Goal: Task Accomplishment & Management: Manage account settings

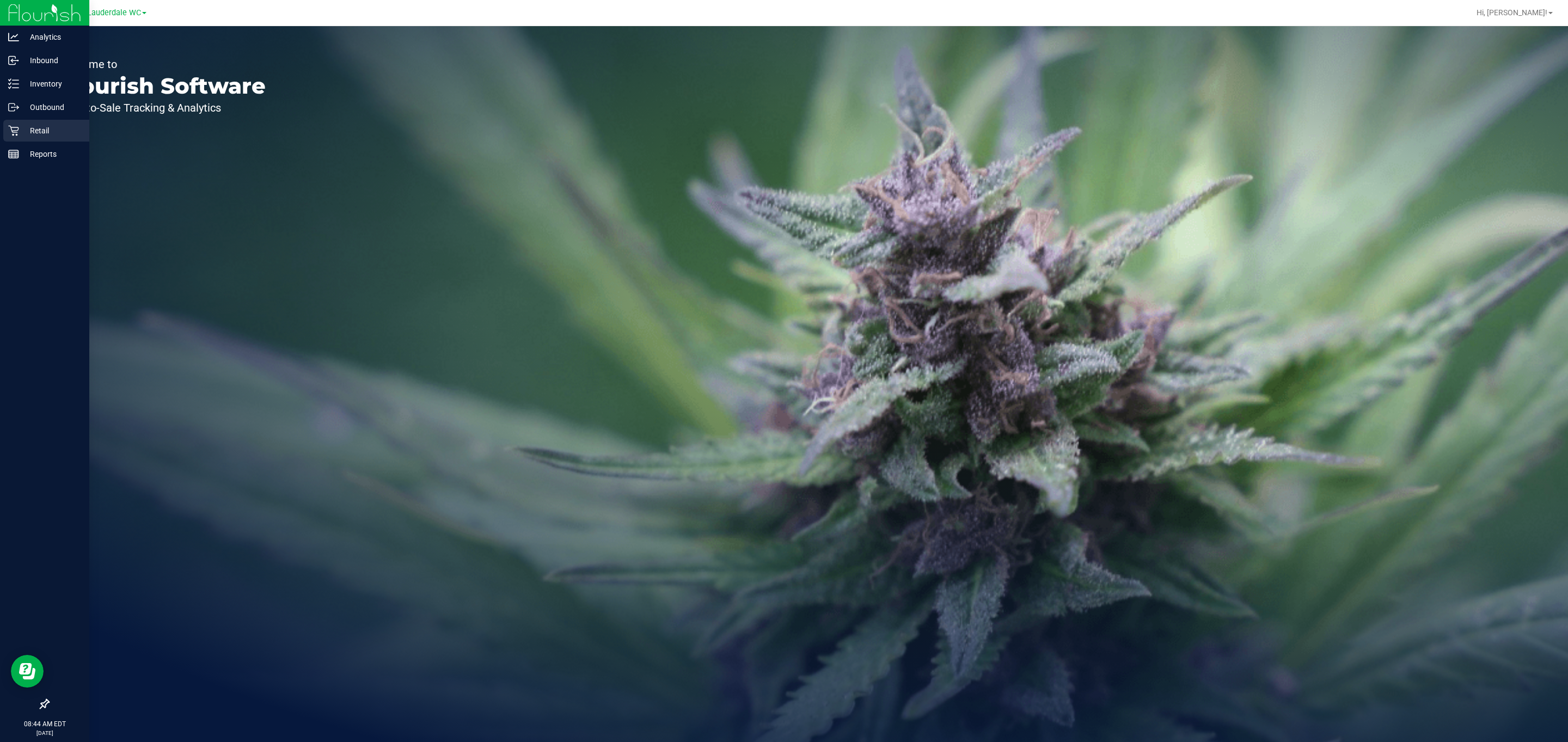
click at [33, 134] on p "Retail" at bounding box center [51, 130] width 65 height 13
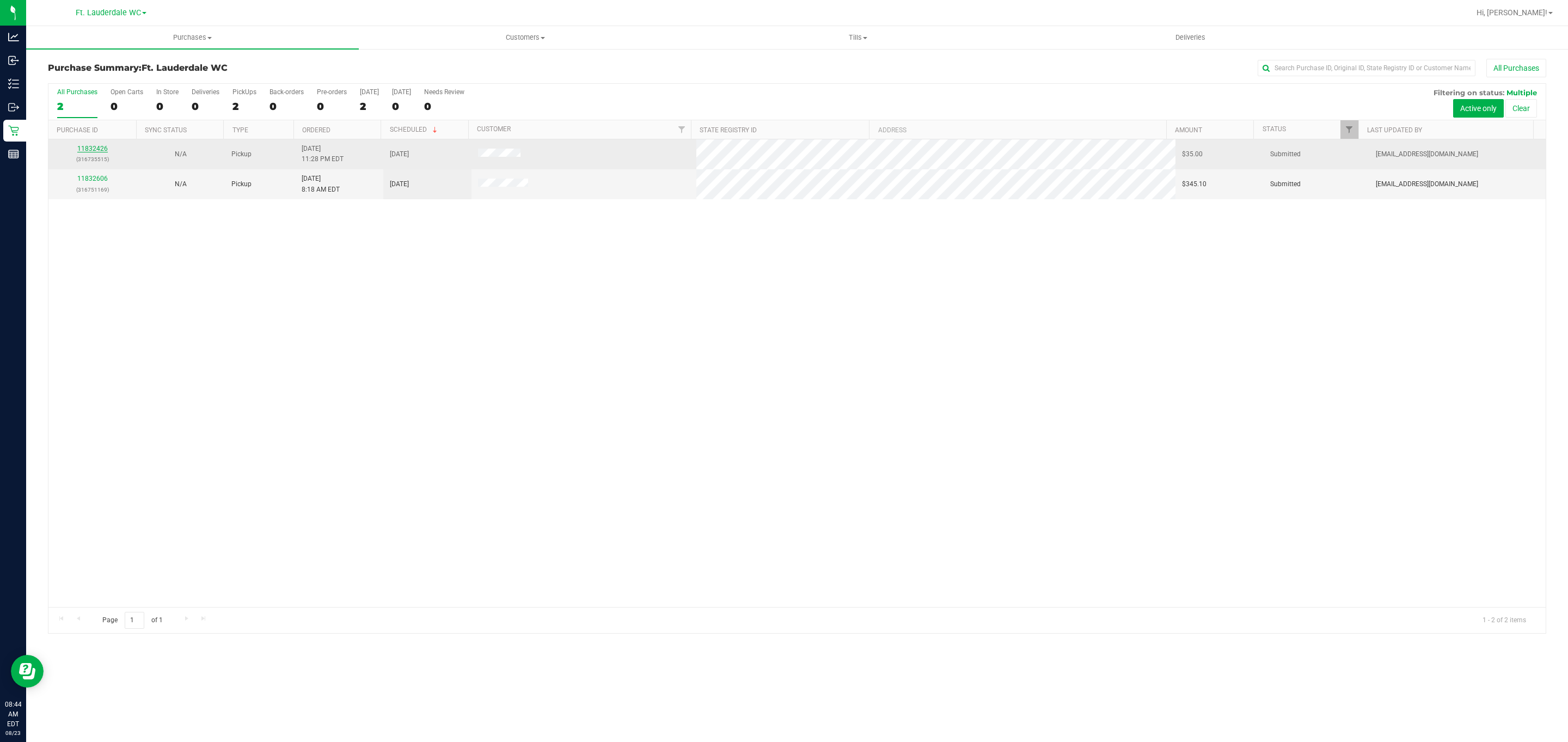
click at [97, 149] on link "11832426" at bounding box center [93, 149] width 30 height 8
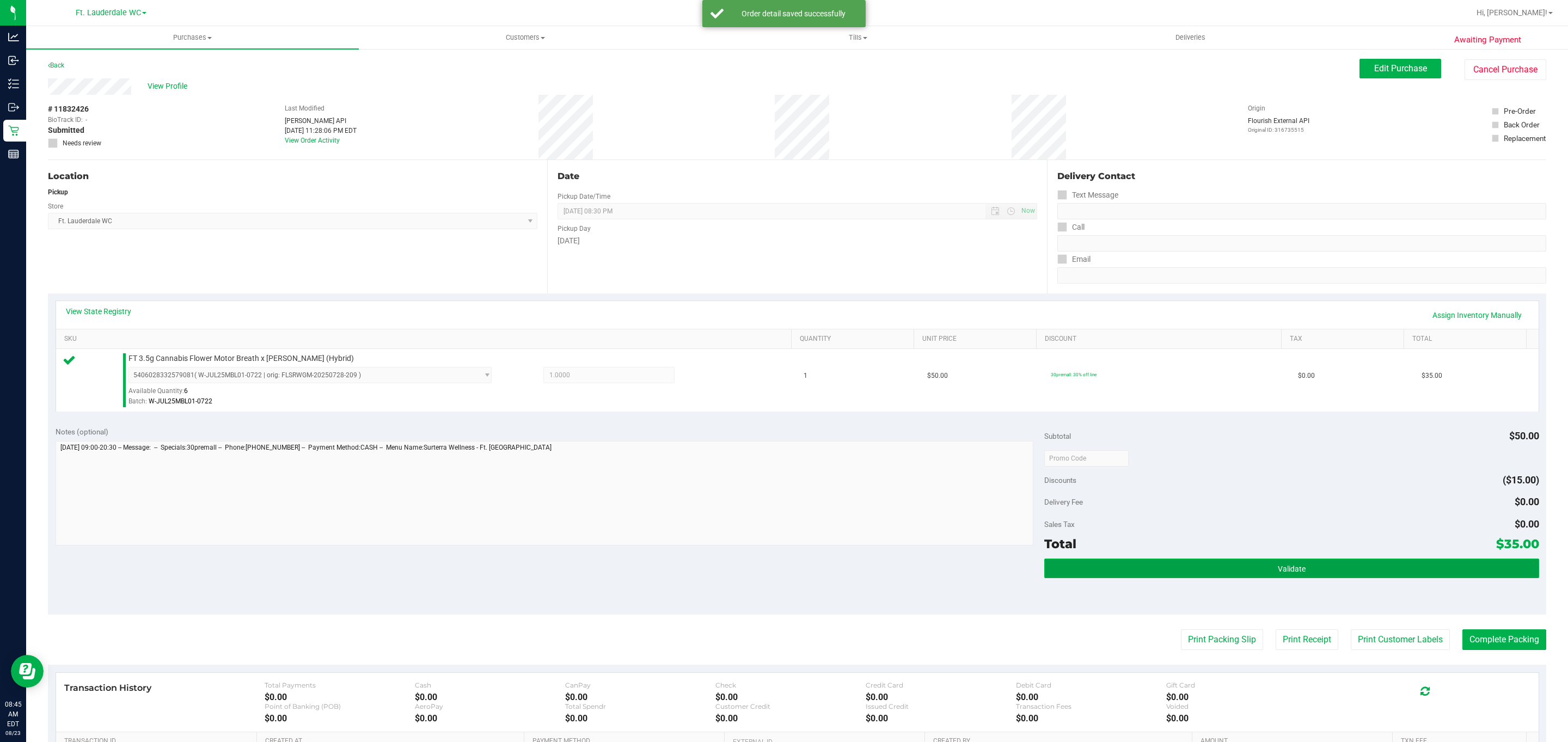
click at [1225, 569] on button "Validate" at bounding box center [1292, 569] width 494 height 19
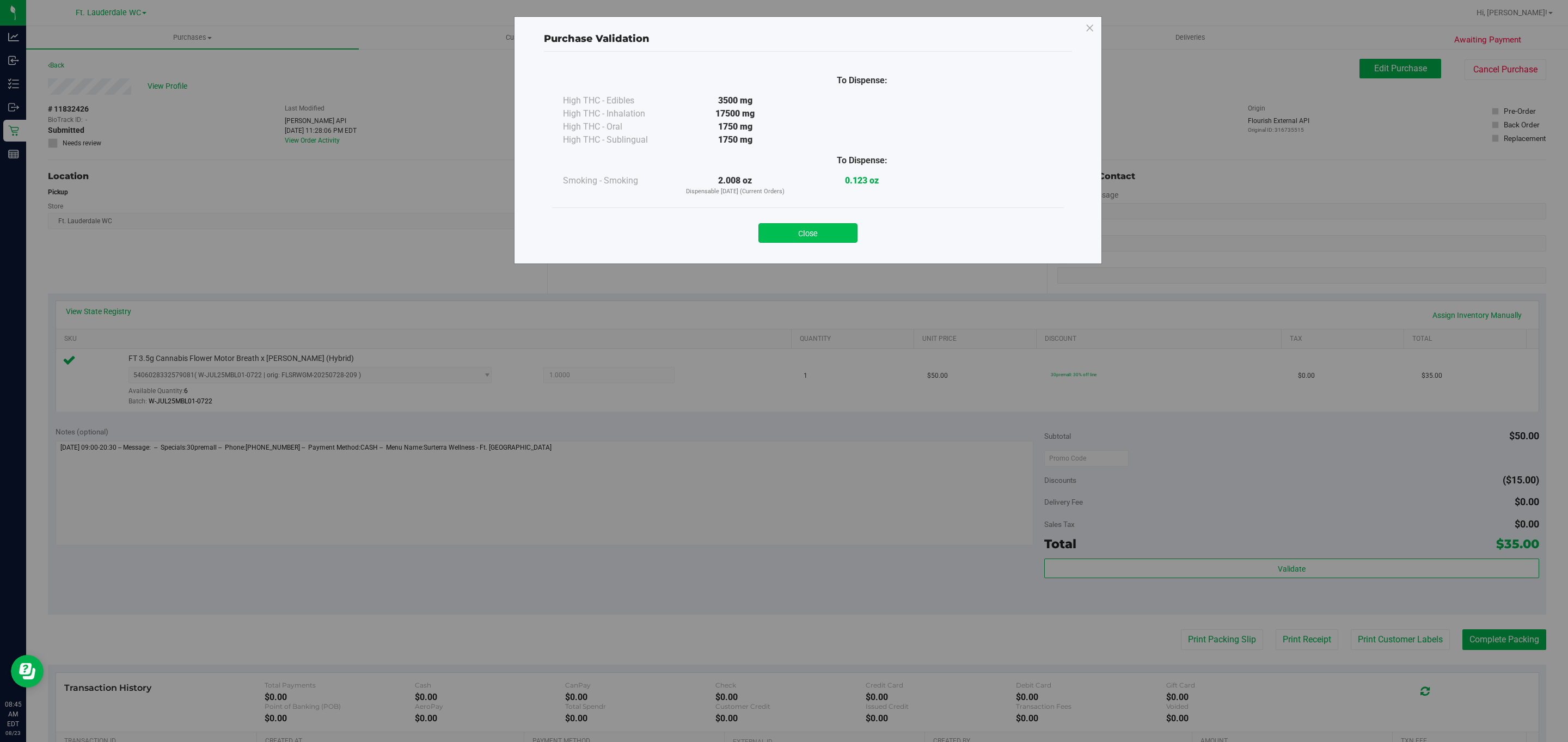
click at [827, 234] on button "Close" at bounding box center [808, 233] width 99 height 19
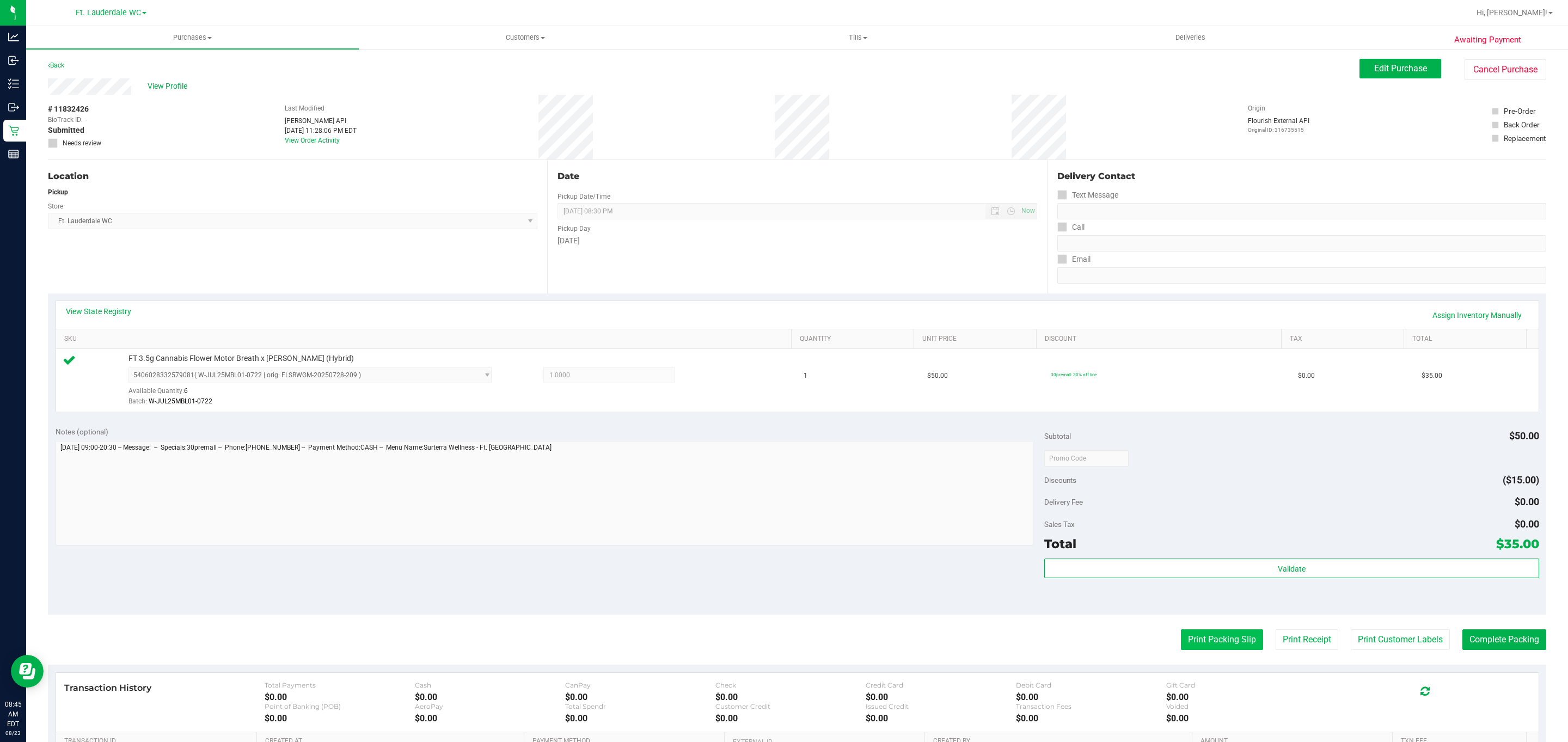
click at [1189, 640] on button "Print Packing Slip" at bounding box center [1222, 640] width 82 height 21
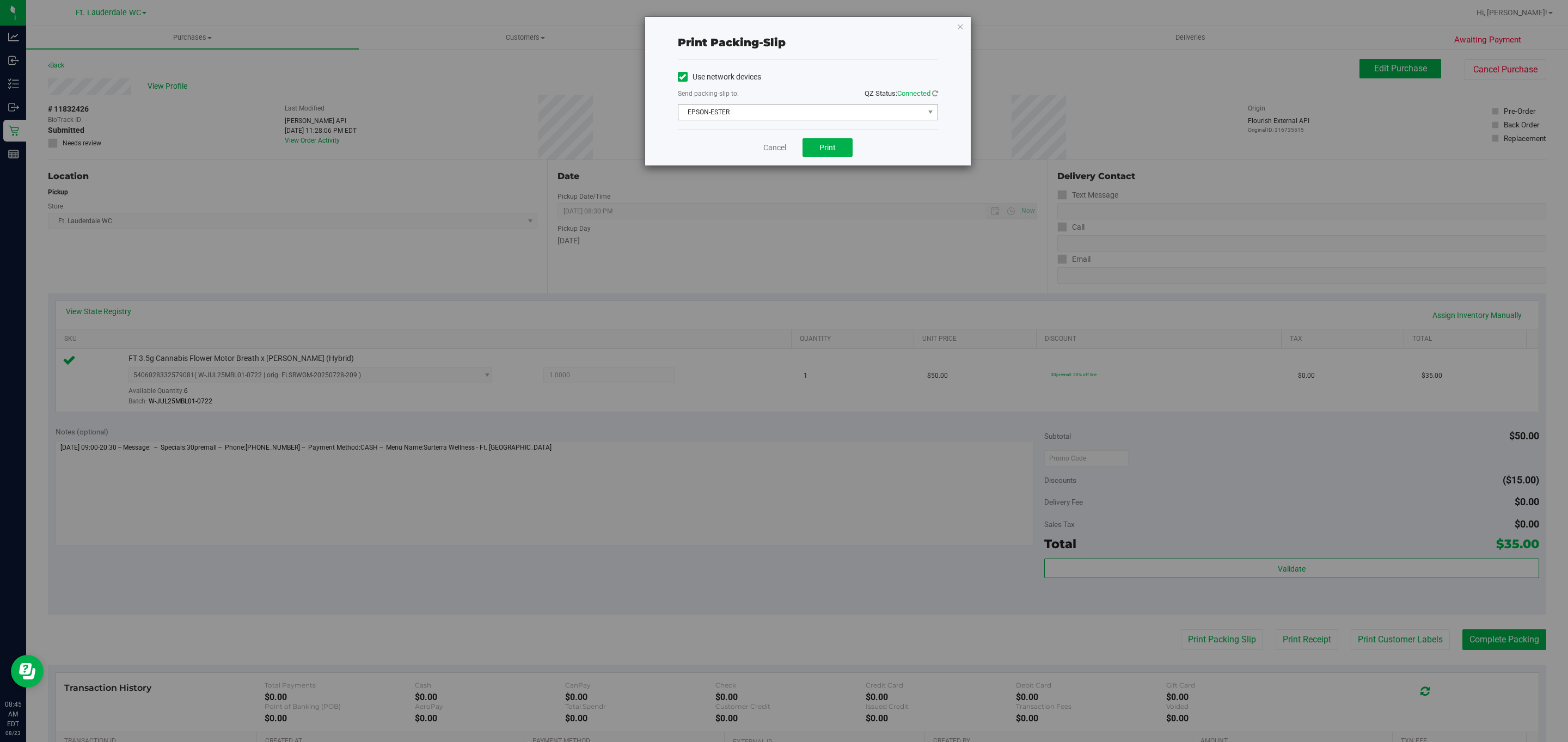
click at [803, 110] on span "EPSON-ESTER" at bounding box center [800, 112] width 245 height 15
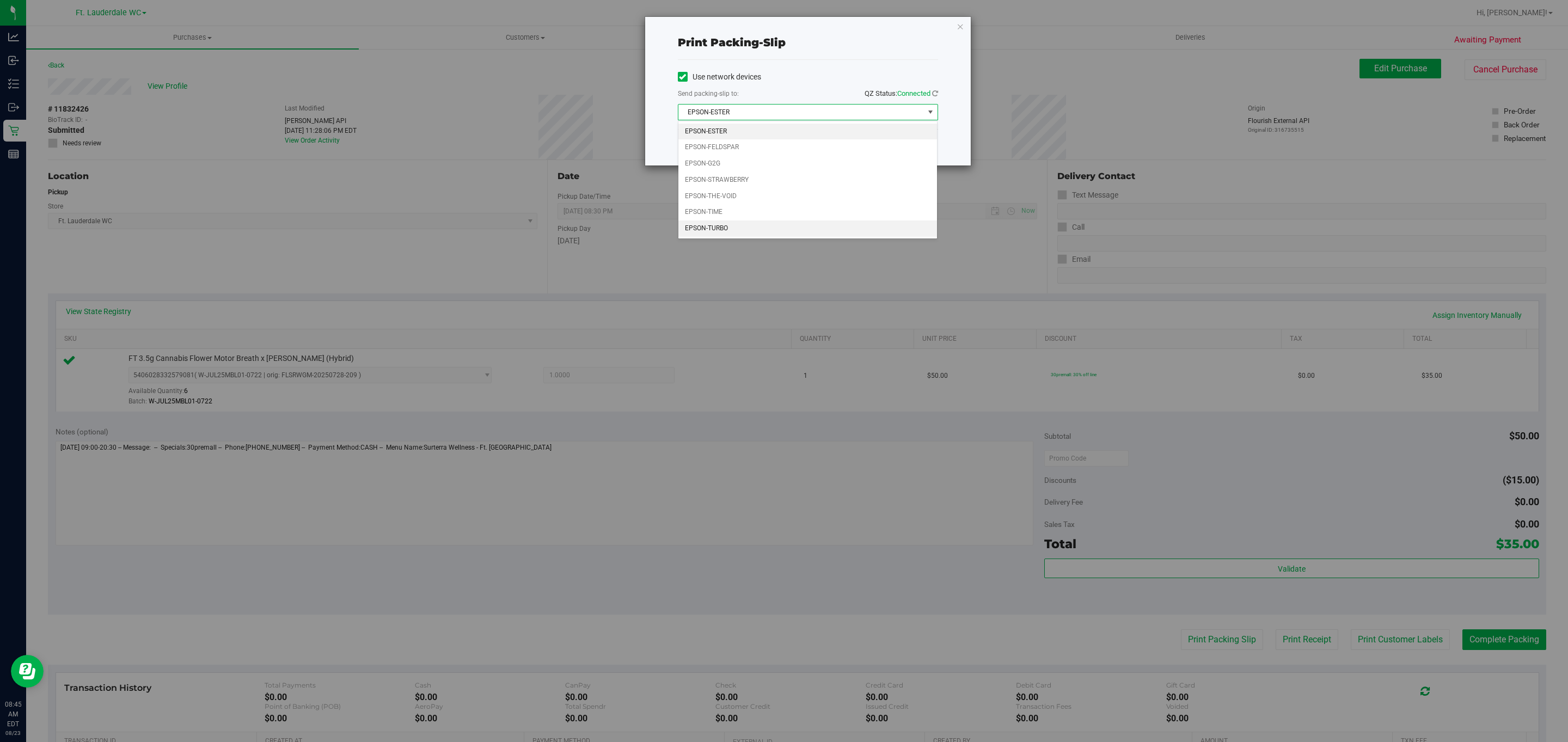
click at [734, 226] on li "EPSON-TURBO" at bounding box center [807, 228] width 259 height 16
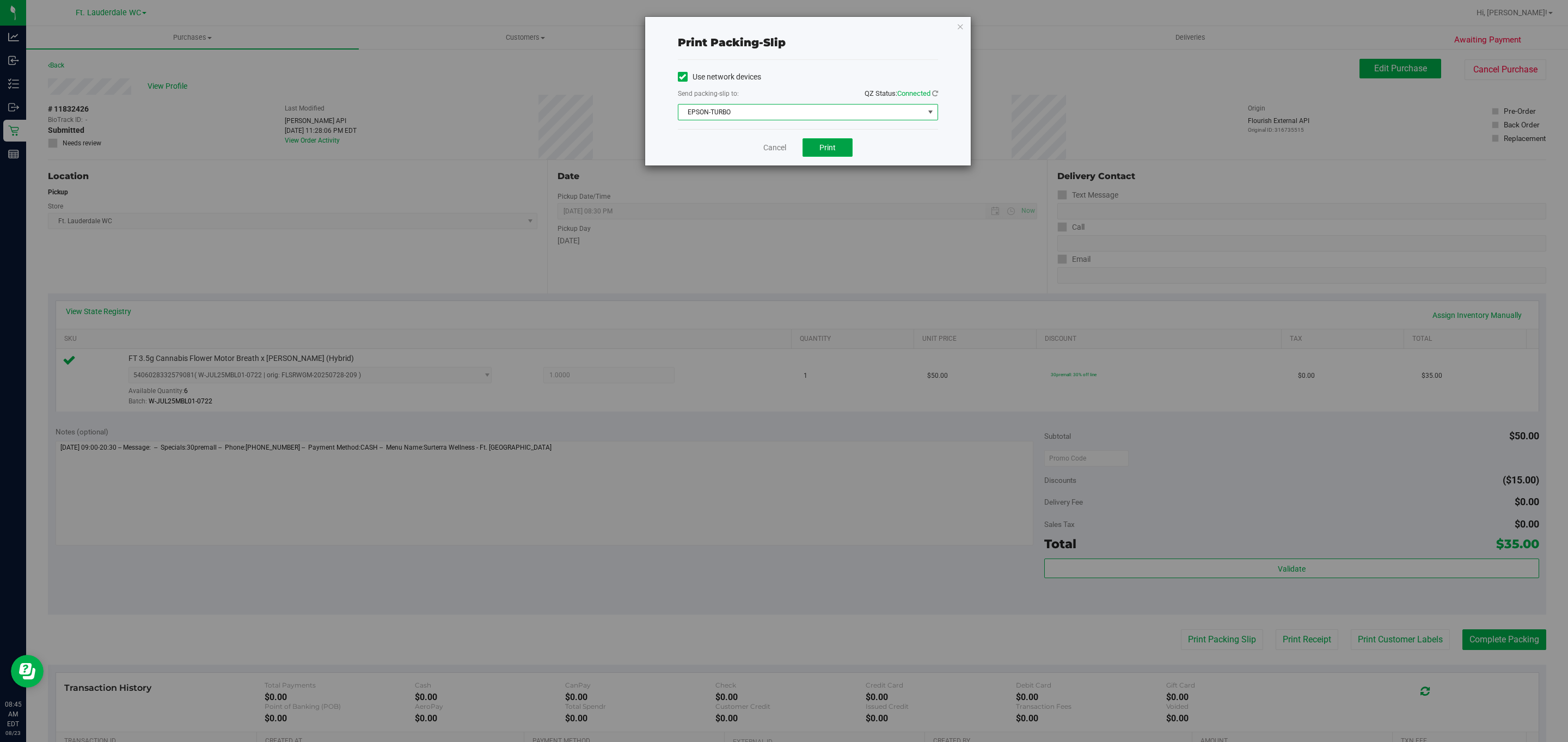
click at [813, 156] on button "Print" at bounding box center [827, 147] width 50 height 18
click at [761, 149] on link "Cancel" at bounding box center [770, 147] width 23 height 12
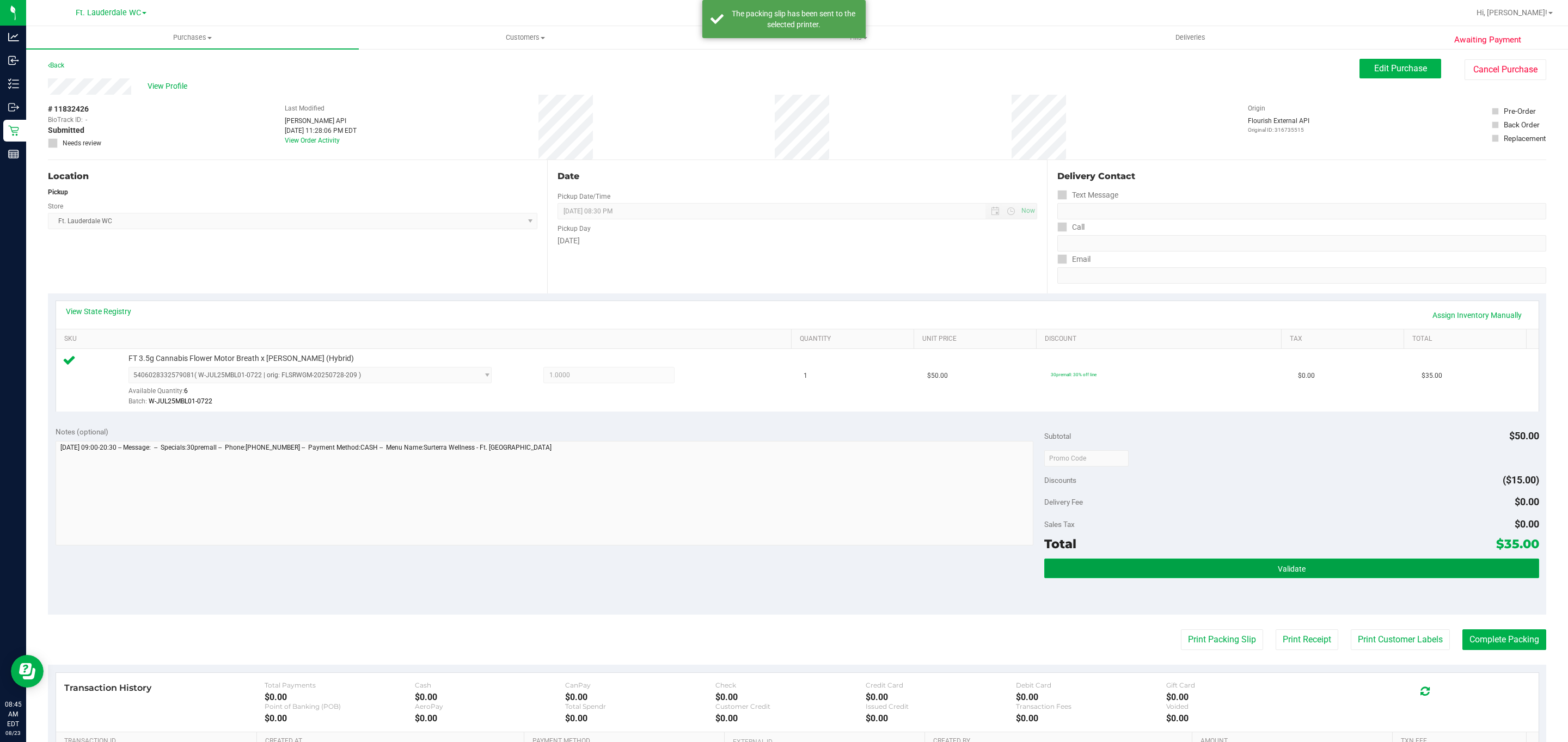
click at [1165, 578] on button "Validate" at bounding box center [1292, 569] width 494 height 19
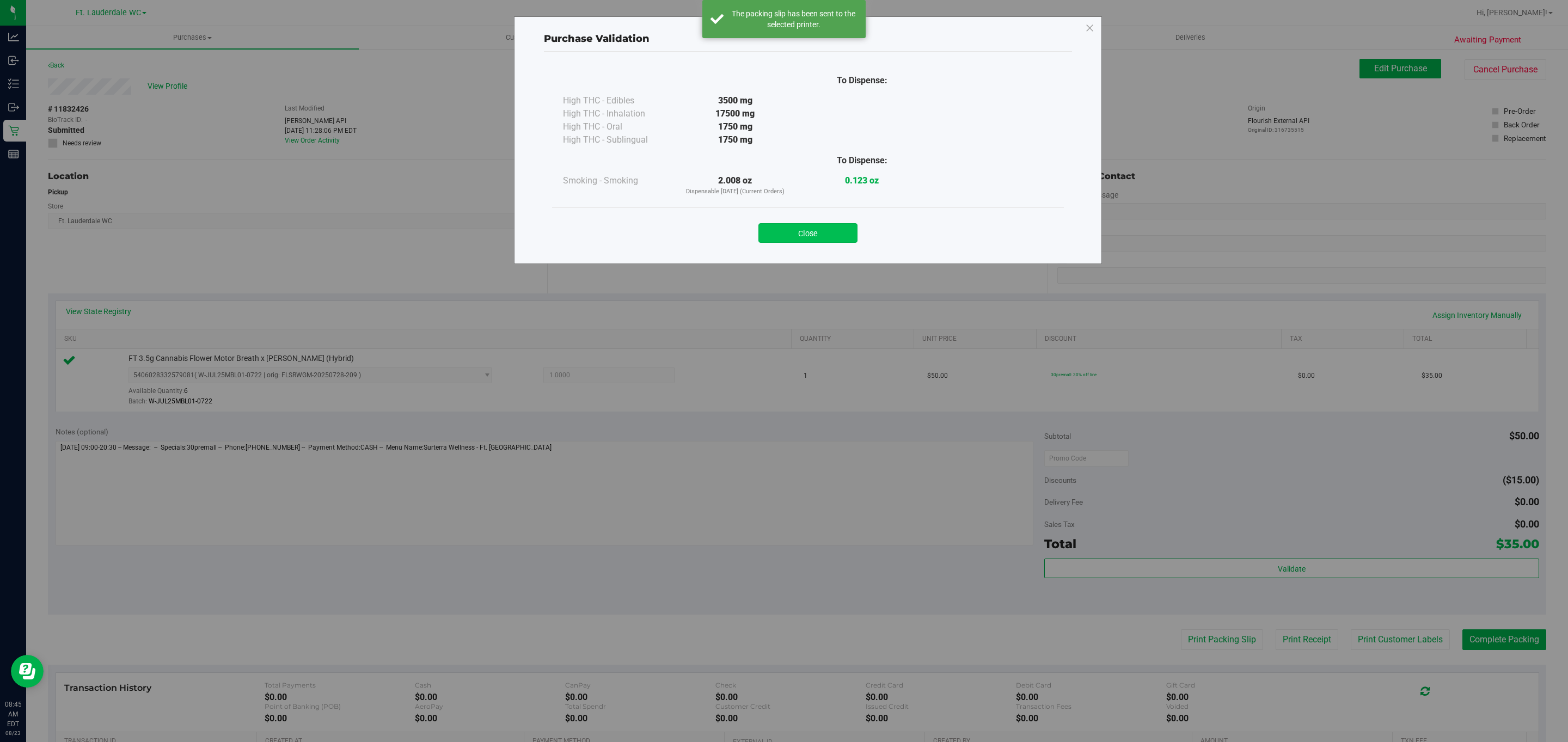
click at [799, 229] on button "Close" at bounding box center [808, 233] width 99 height 19
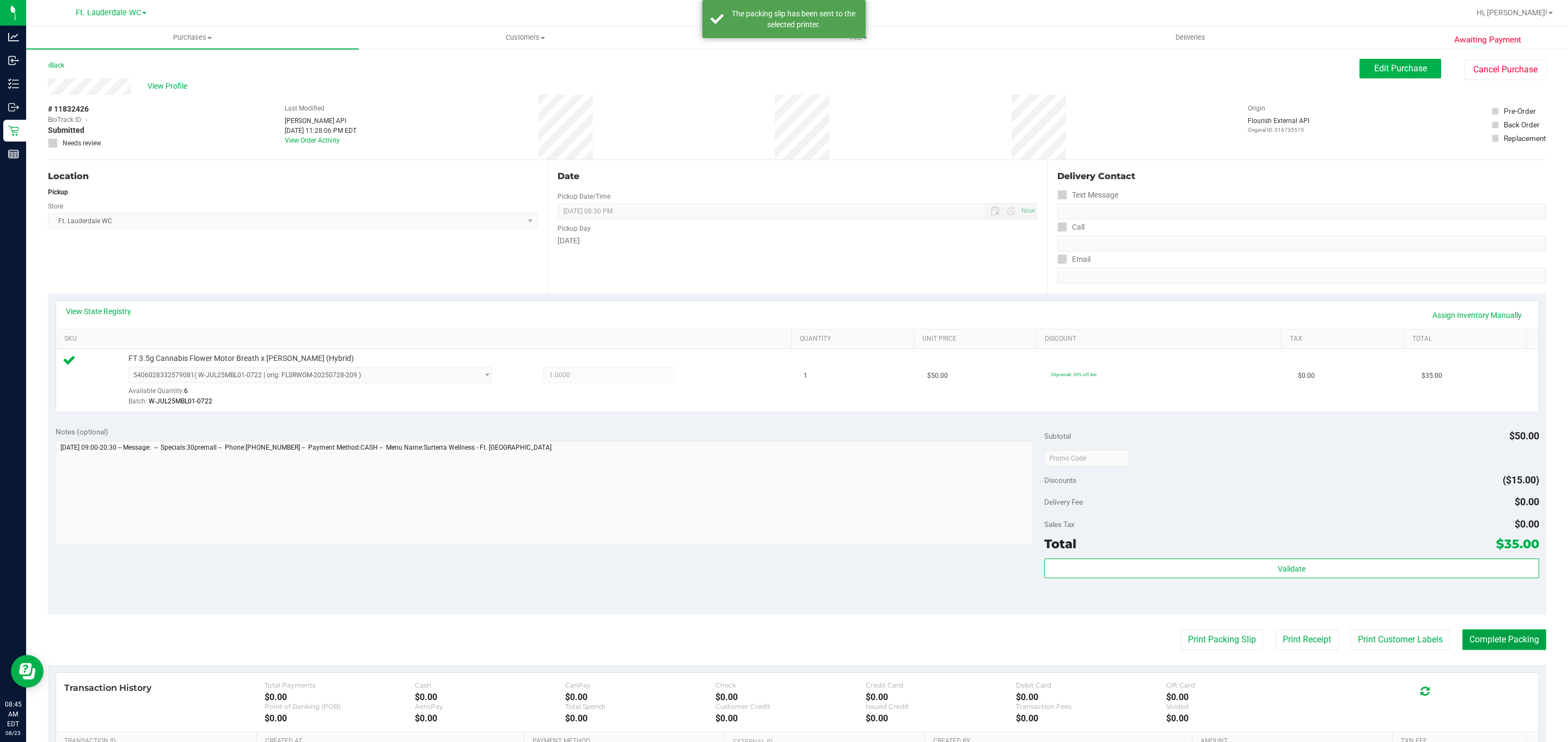
click at [1525, 641] on button "Complete Packing" at bounding box center [1504, 640] width 84 height 21
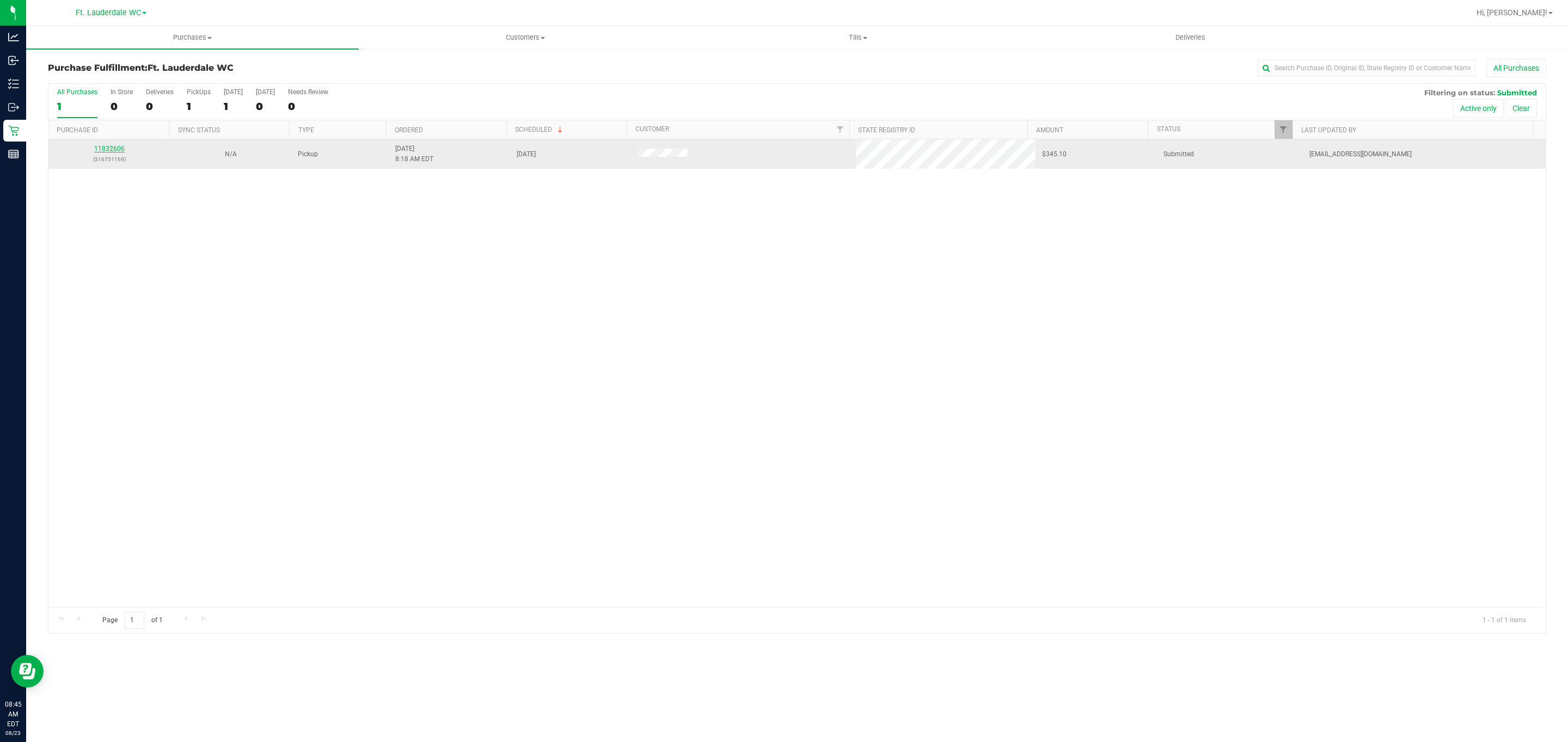
click at [116, 152] on link "11832606" at bounding box center [110, 149] width 30 height 8
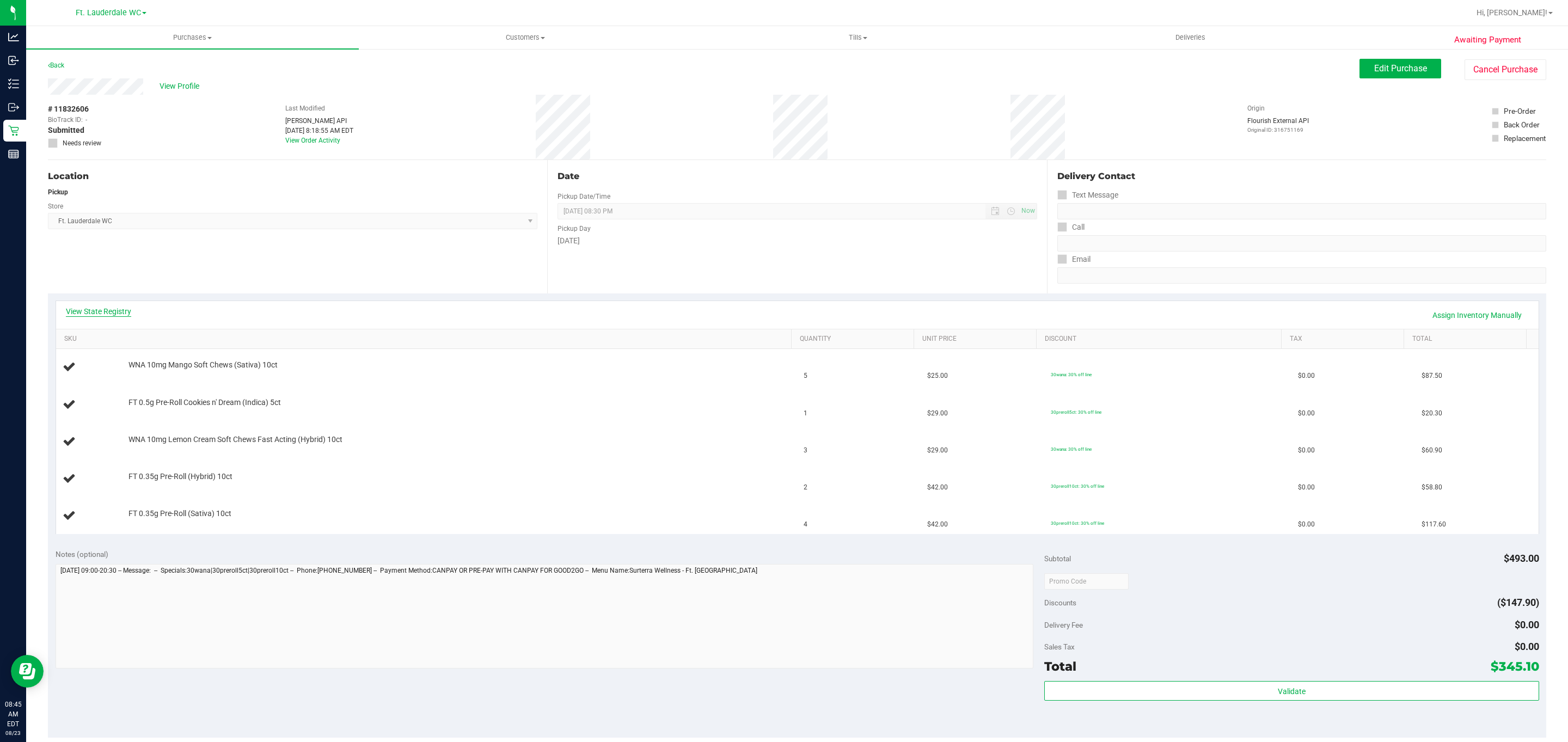
click at [106, 311] on link "View State Registry" at bounding box center [98, 312] width 65 height 11
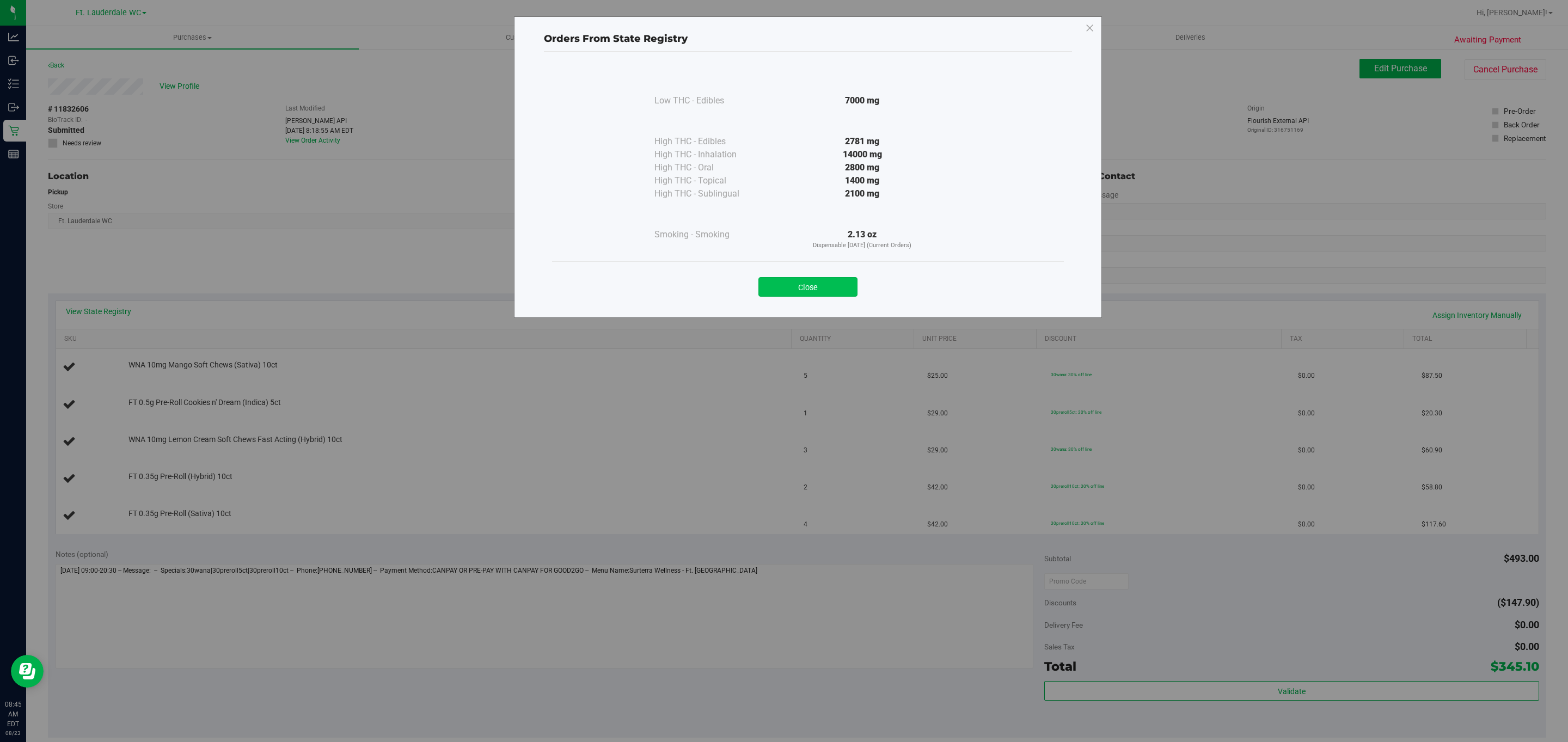
click at [828, 282] on button "Close" at bounding box center [808, 287] width 99 height 19
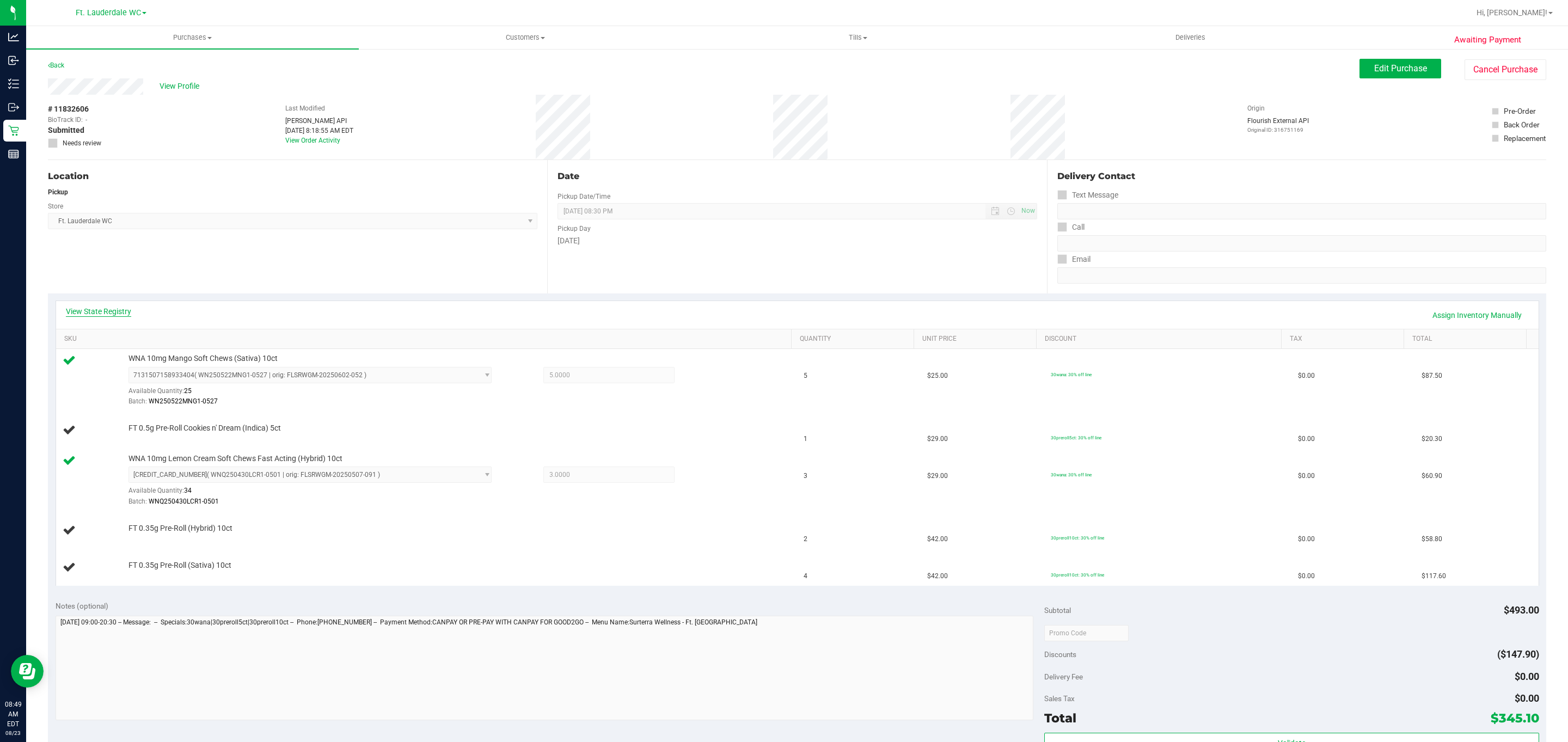
click at [118, 312] on link "View State Registry" at bounding box center [98, 312] width 65 height 11
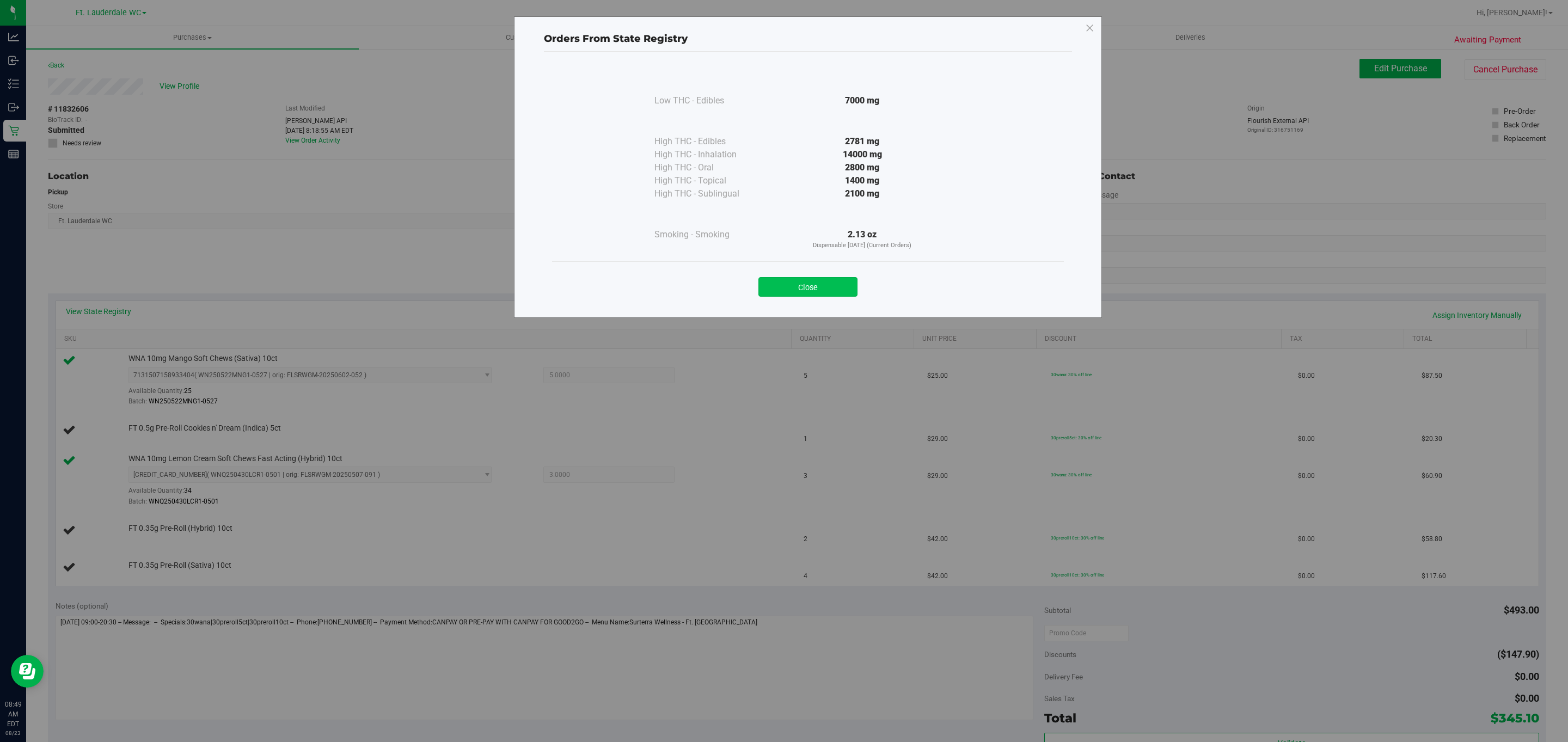
click at [814, 278] on button "Close" at bounding box center [808, 287] width 99 height 19
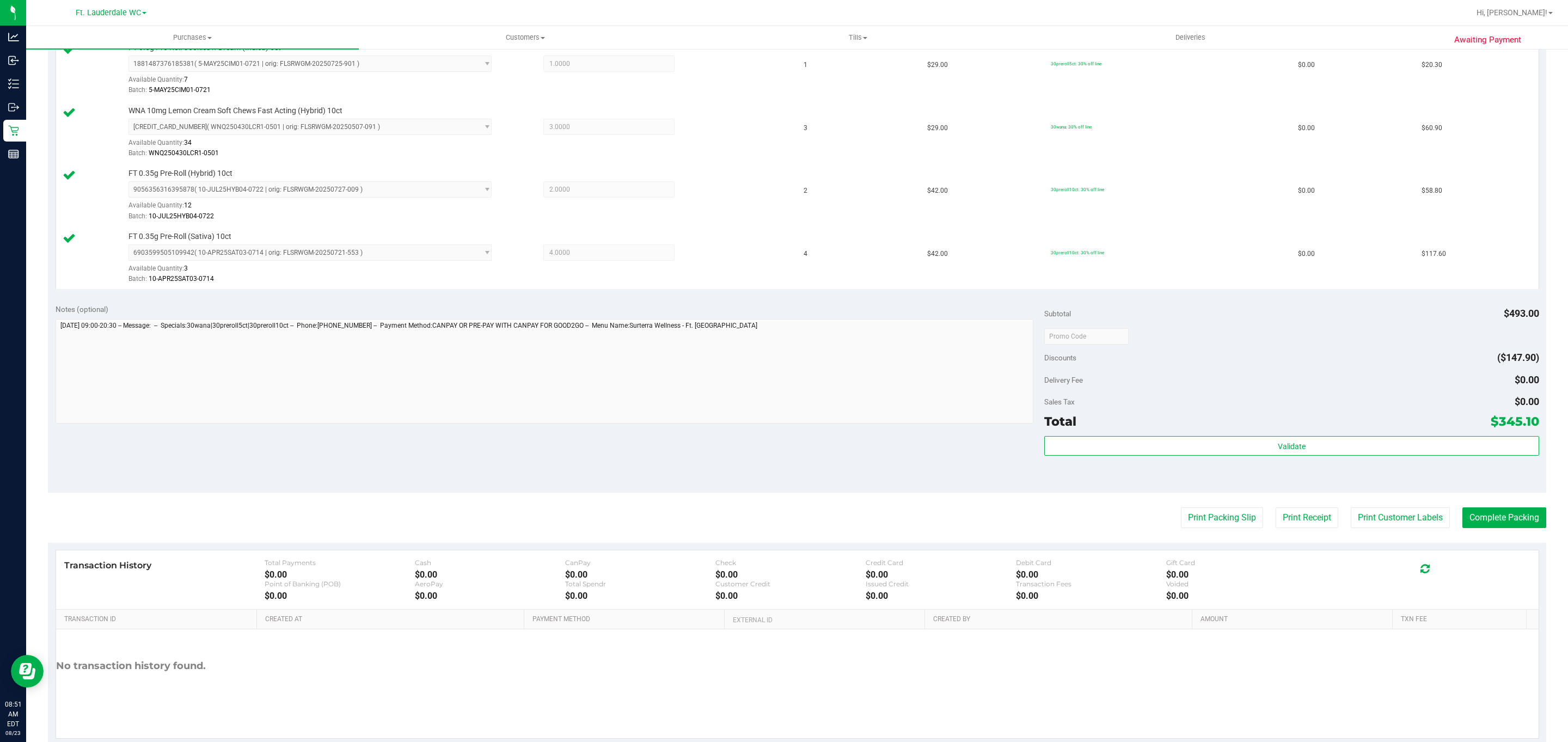
scroll to position [407, 0]
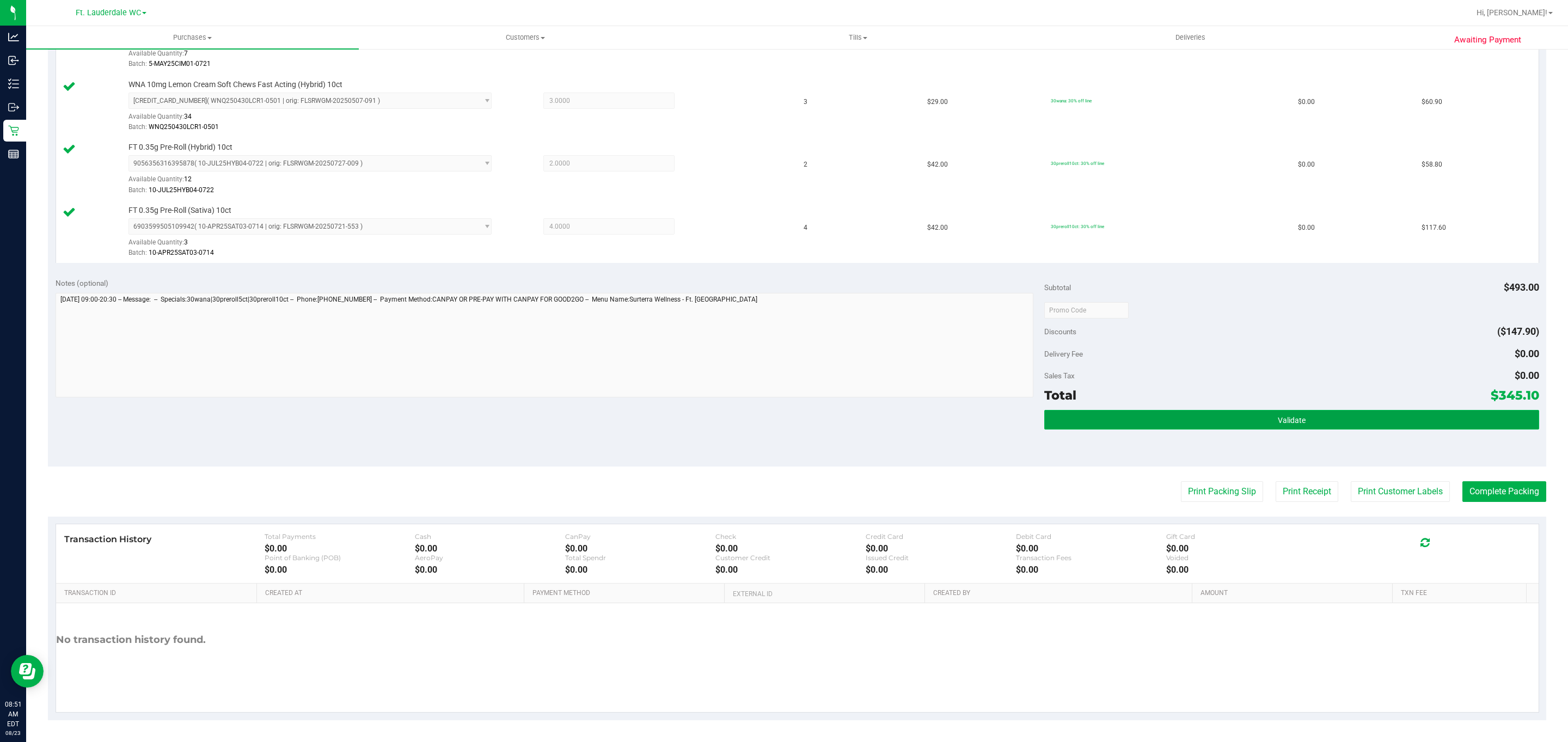
click at [1227, 421] on button "Validate" at bounding box center [1292, 420] width 494 height 19
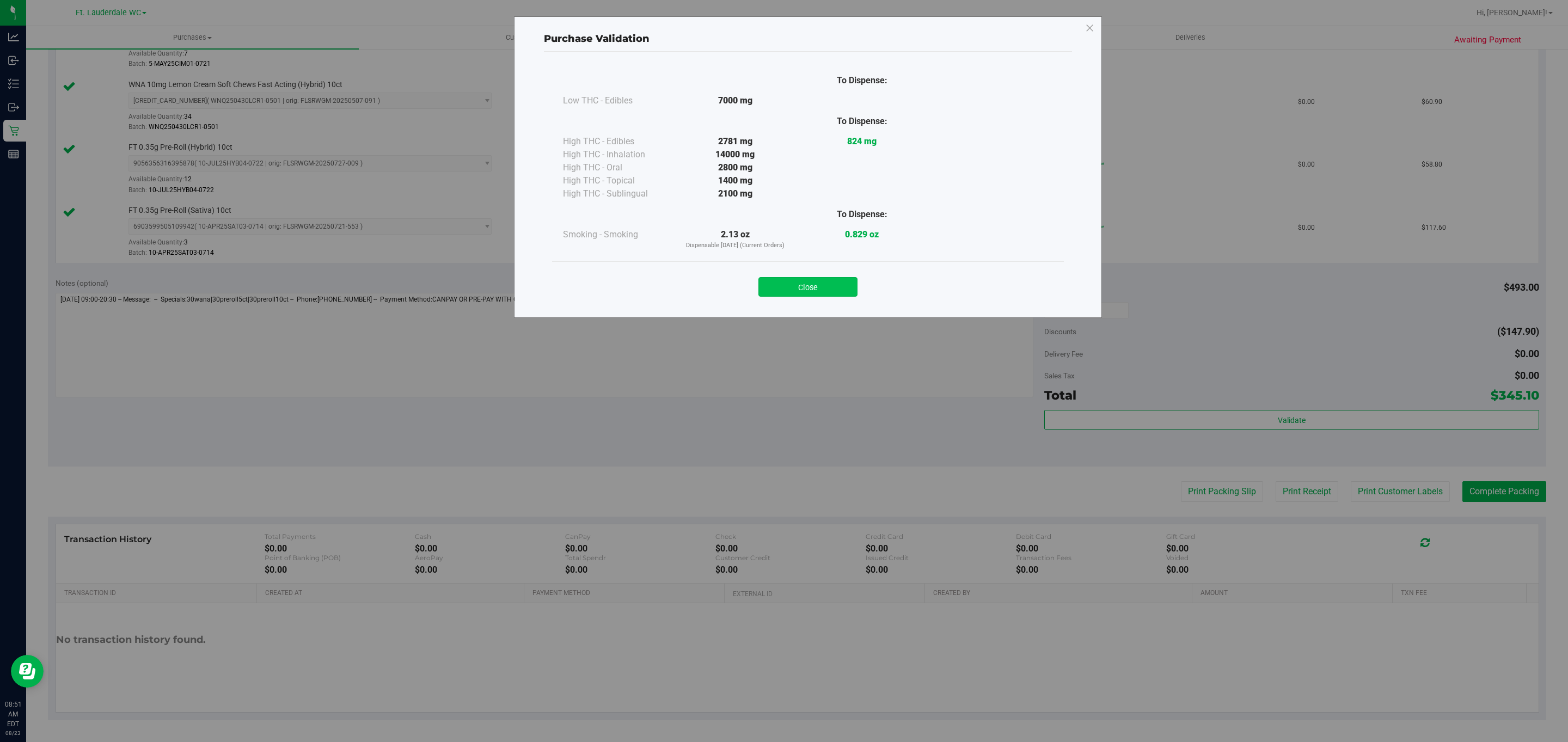
click at [828, 296] on button "Close" at bounding box center [808, 287] width 99 height 19
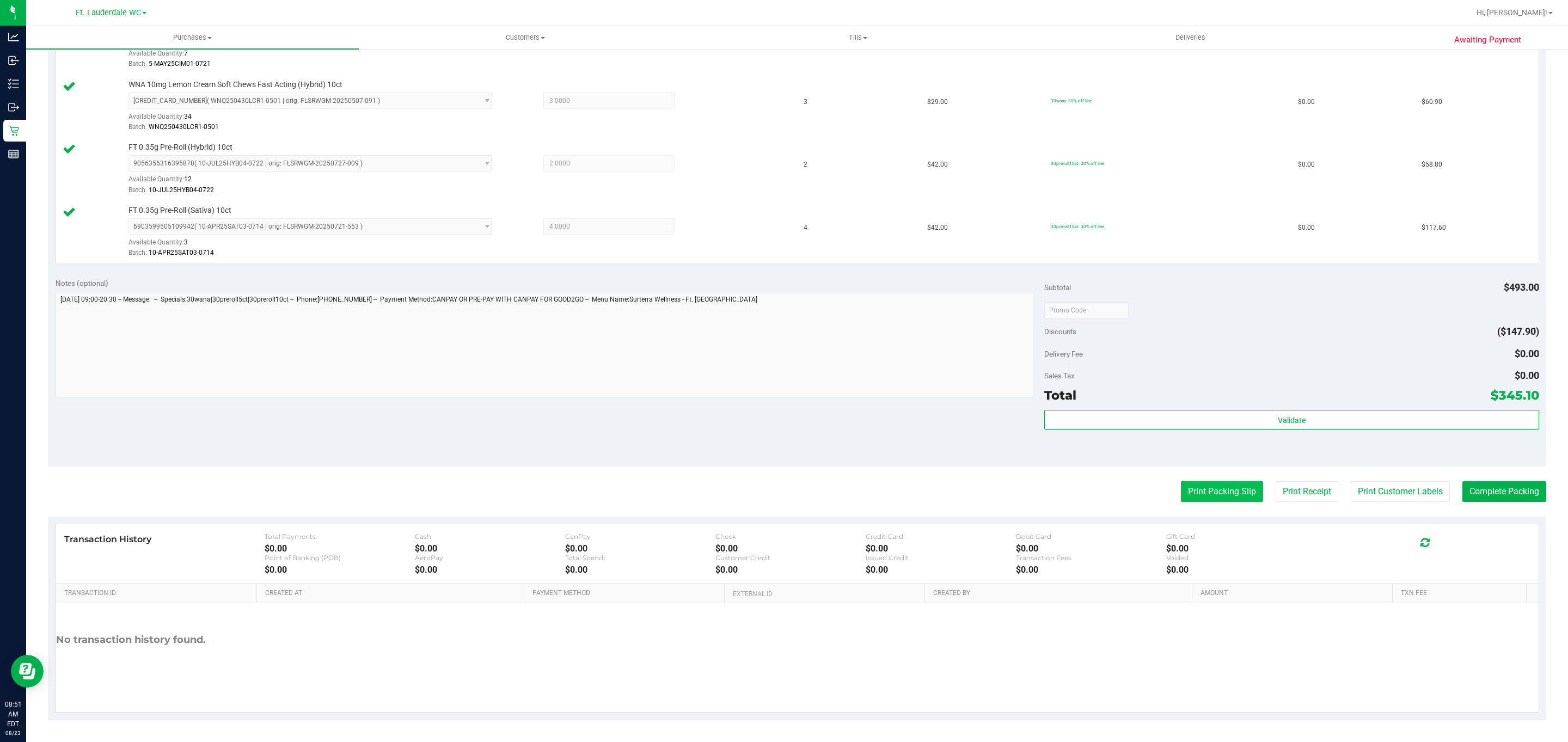
click at [1202, 488] on button "Print Packing Slip" at bounding box center [1222, 492] width 82 height 21
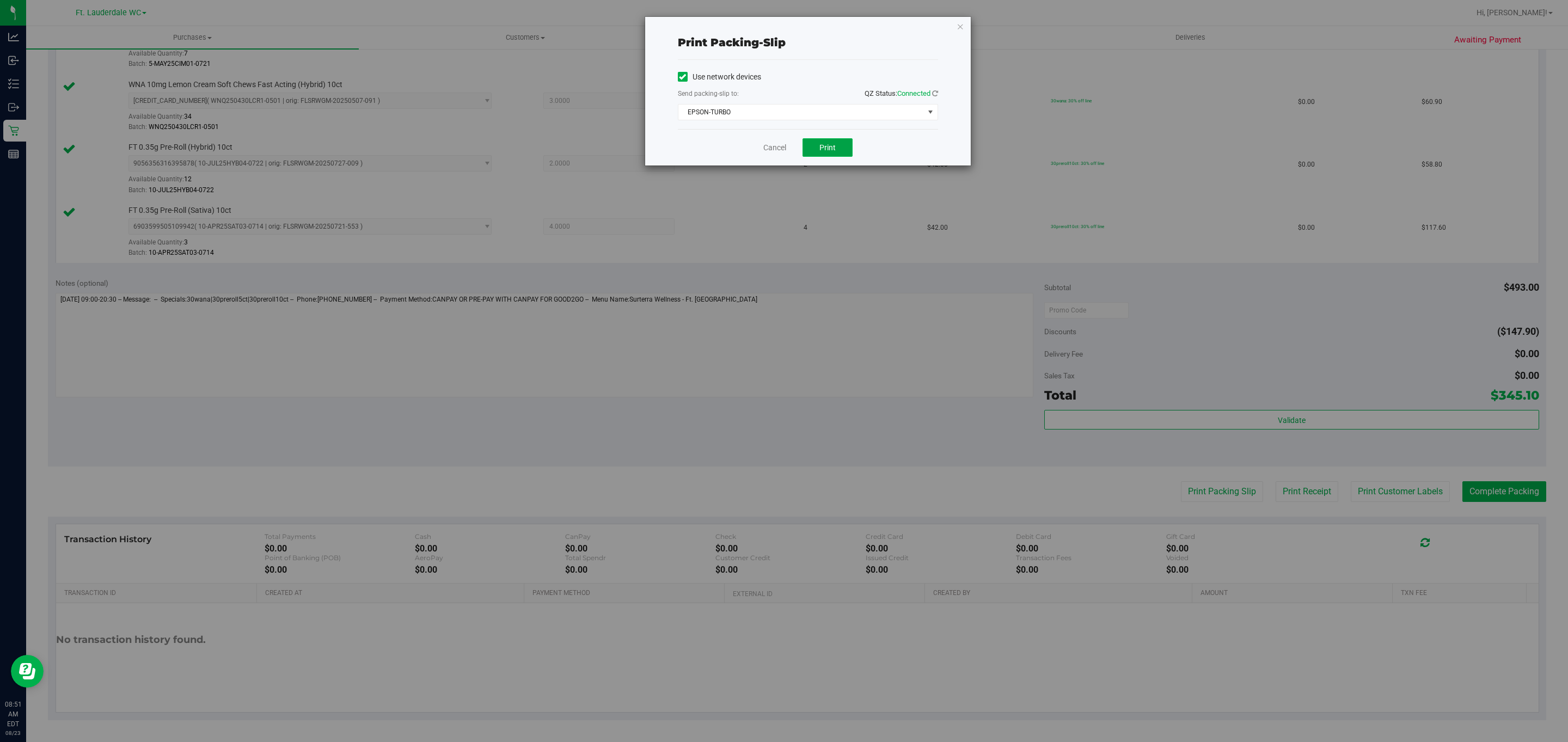
click at [839, 157] on button "Print" at bounding box center [827, 147] width 50 height 18
click at [761, 150] on link "Cancel" at bounding box center [770, 147] width 23 height 12
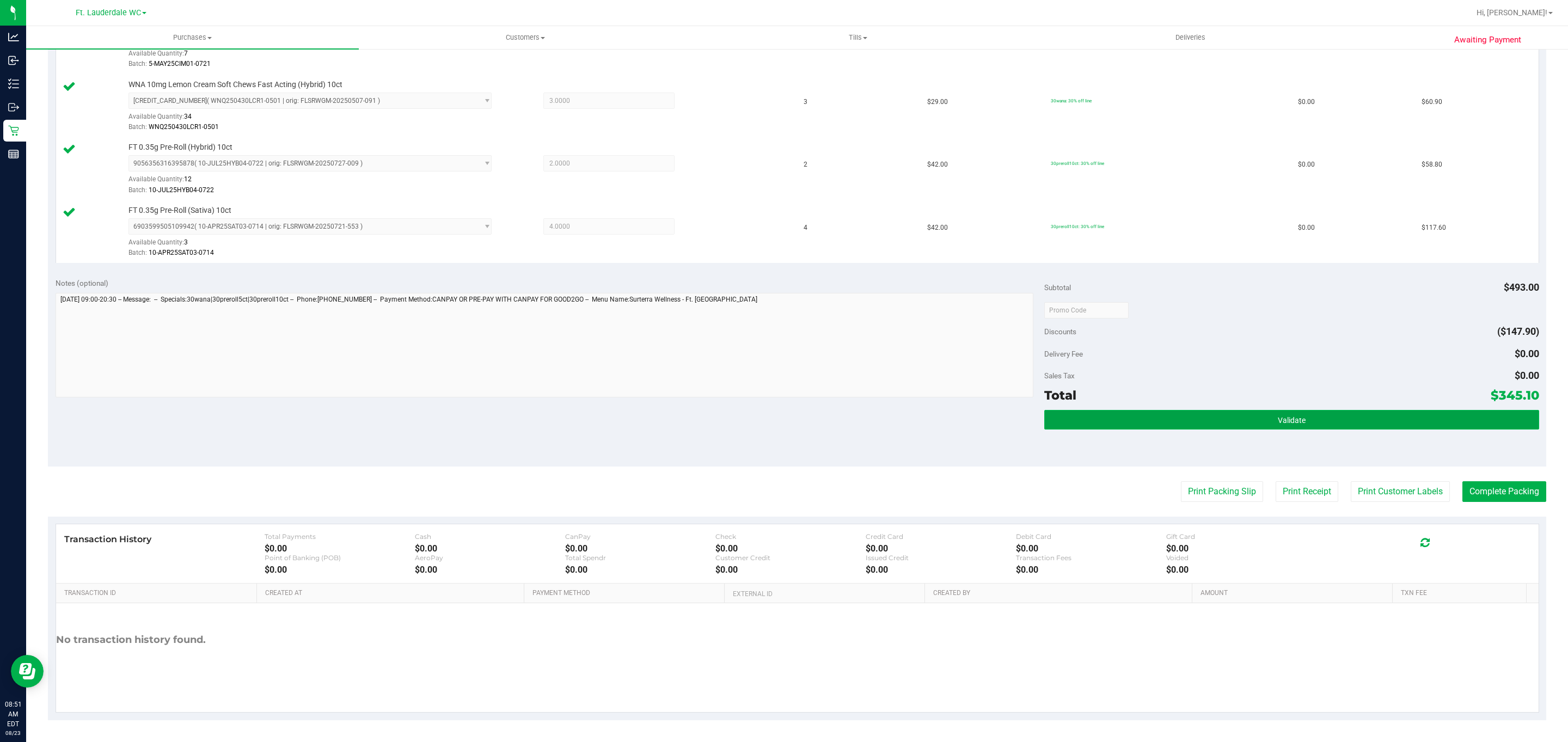
click at [1174, 424] on button "Validate" at bounding box center [1292, 420] width 494 height 19
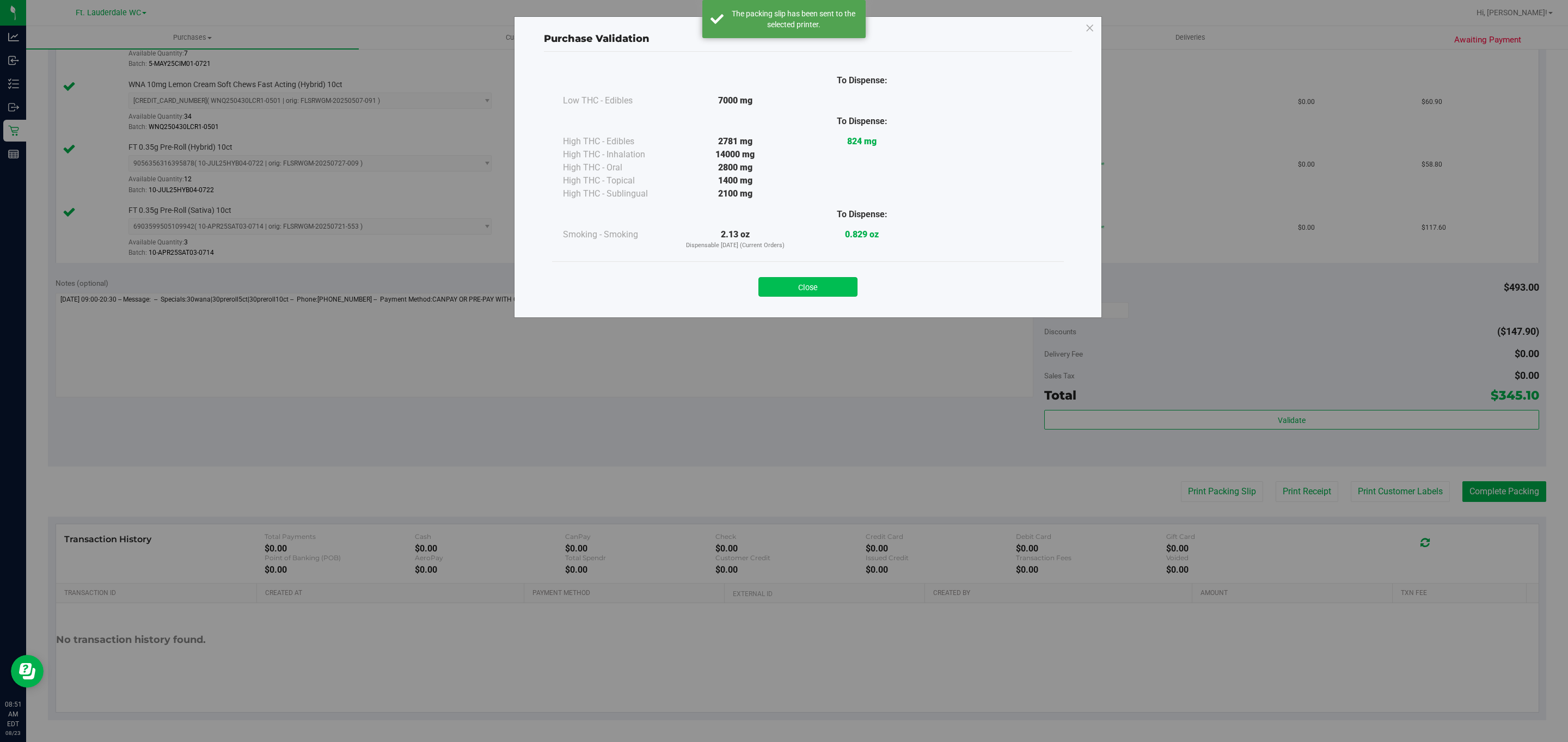
click at [807, 283] on button "Close" at bounding box center [808, 287] width 99 height 19
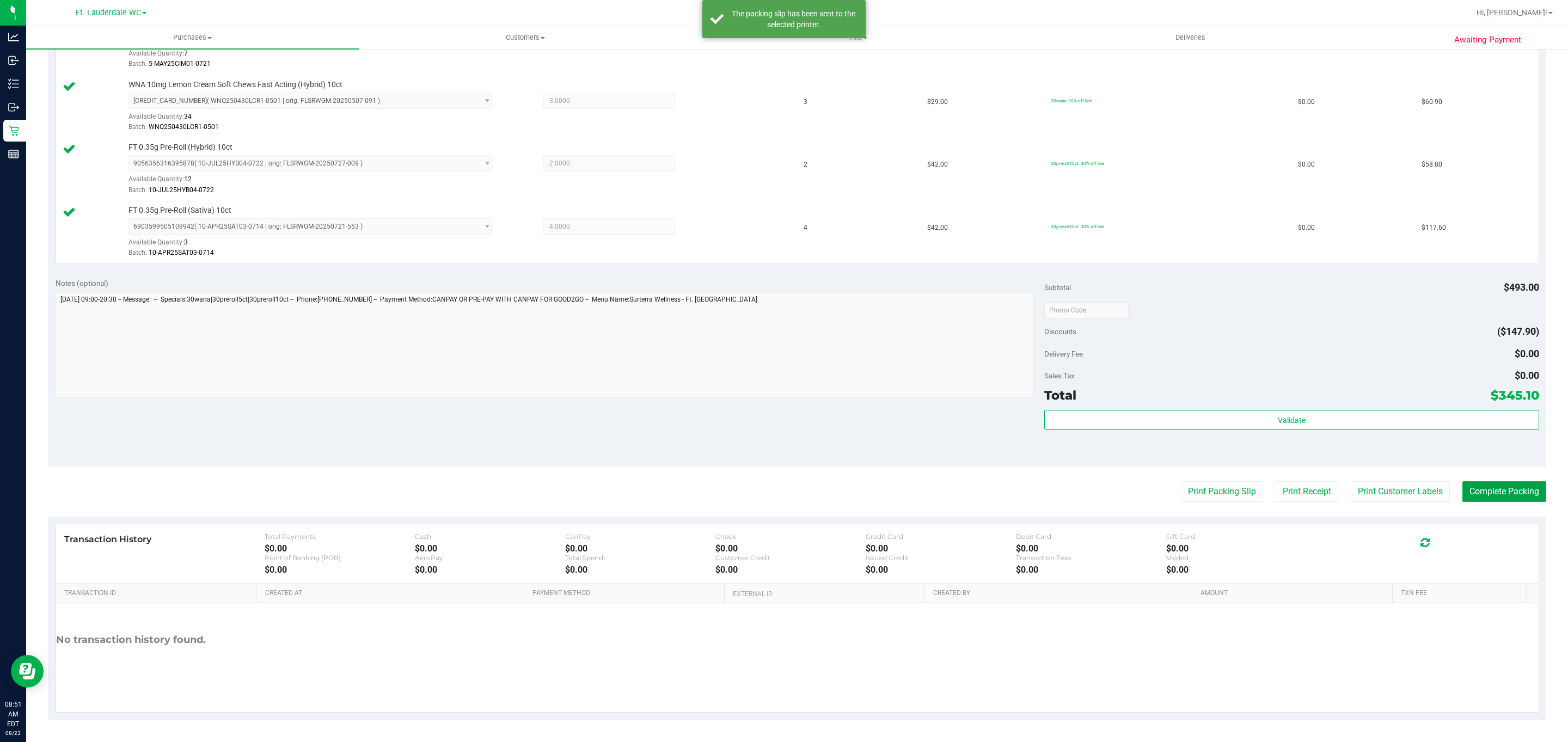
click at [1500, 497] on button "Complete Packing" at bounding box center [1504, 492] width 84 height 21
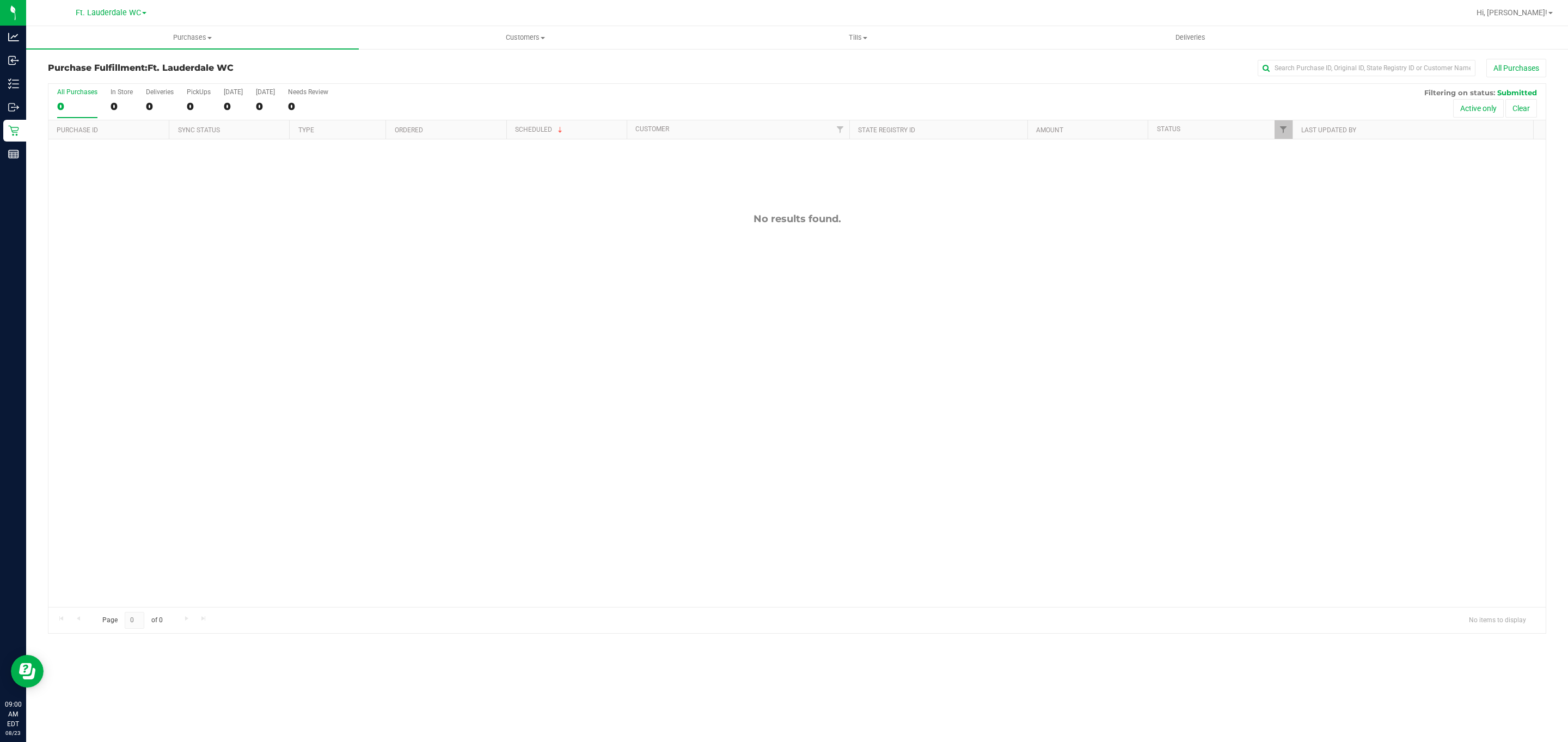
click at [80, 101] on div "0" at bounding box center [77, 107] width 40 height 13
click at [0, 0] on input "All Purchases 0" at bounding box center [0, 0] width 0 height 0
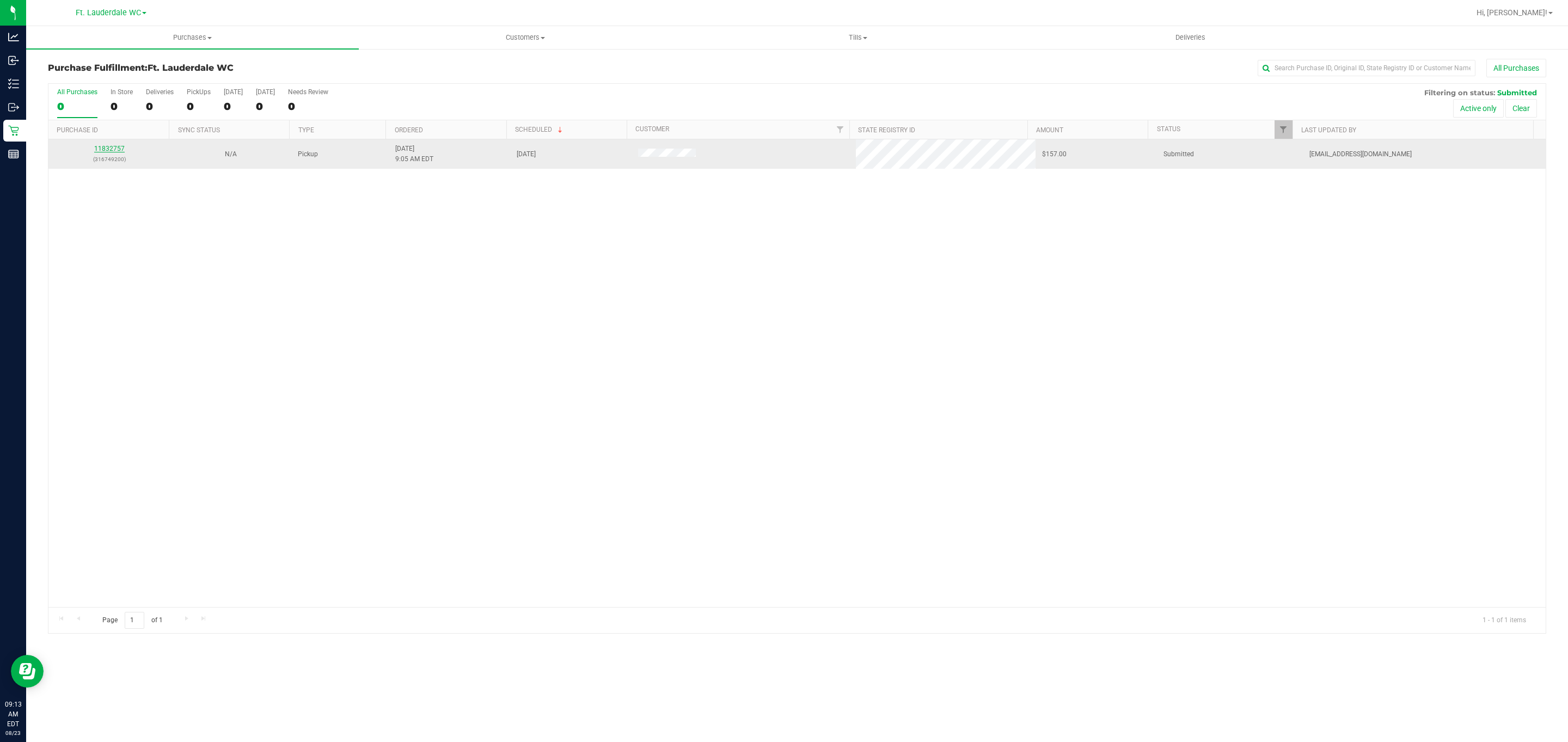
click at [115, 149] on link "11832757" at bounding box center [110, 149] width 30 height 8
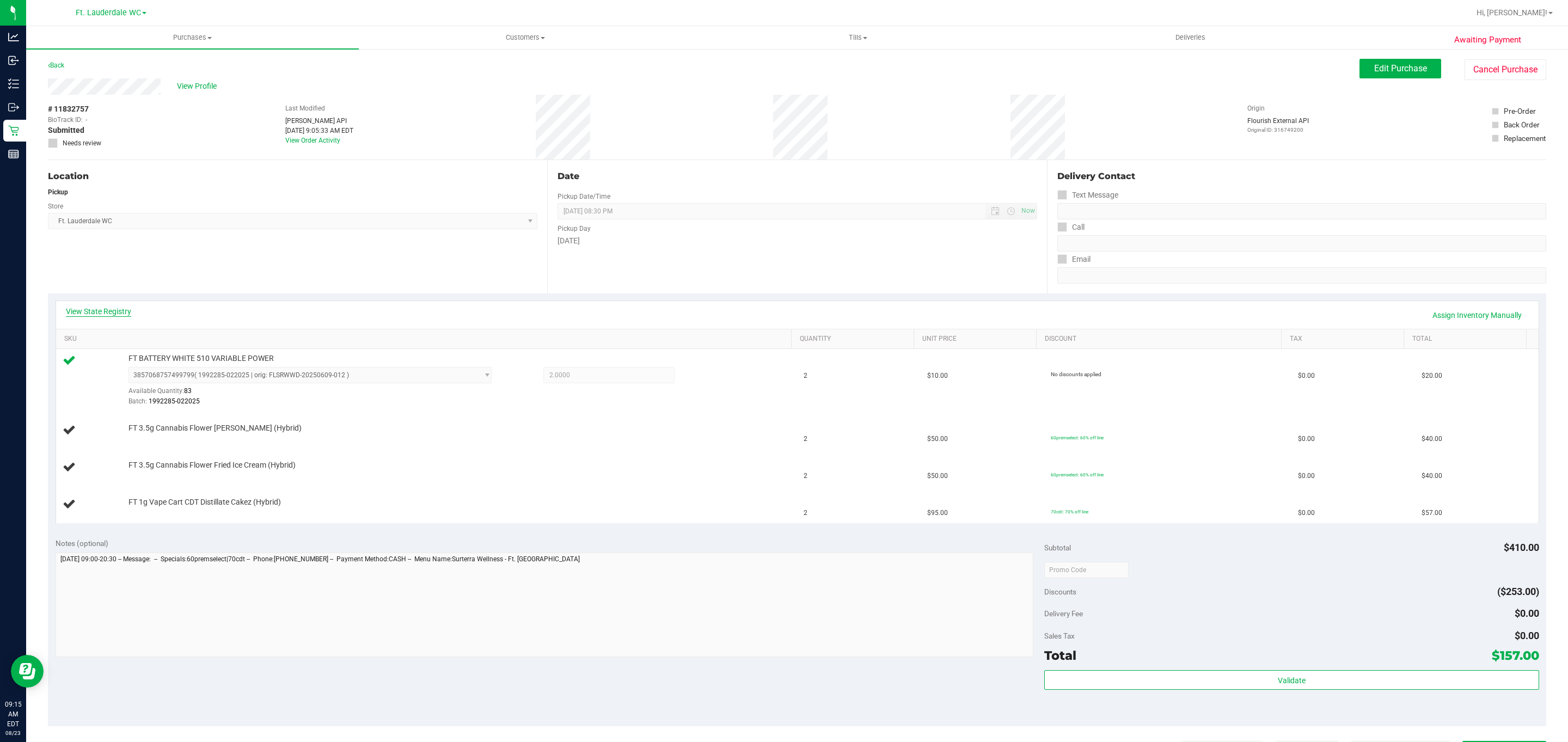
click at [106, 309] on link "View State Registry" at bounding box center [98, 312] width 65 height 11
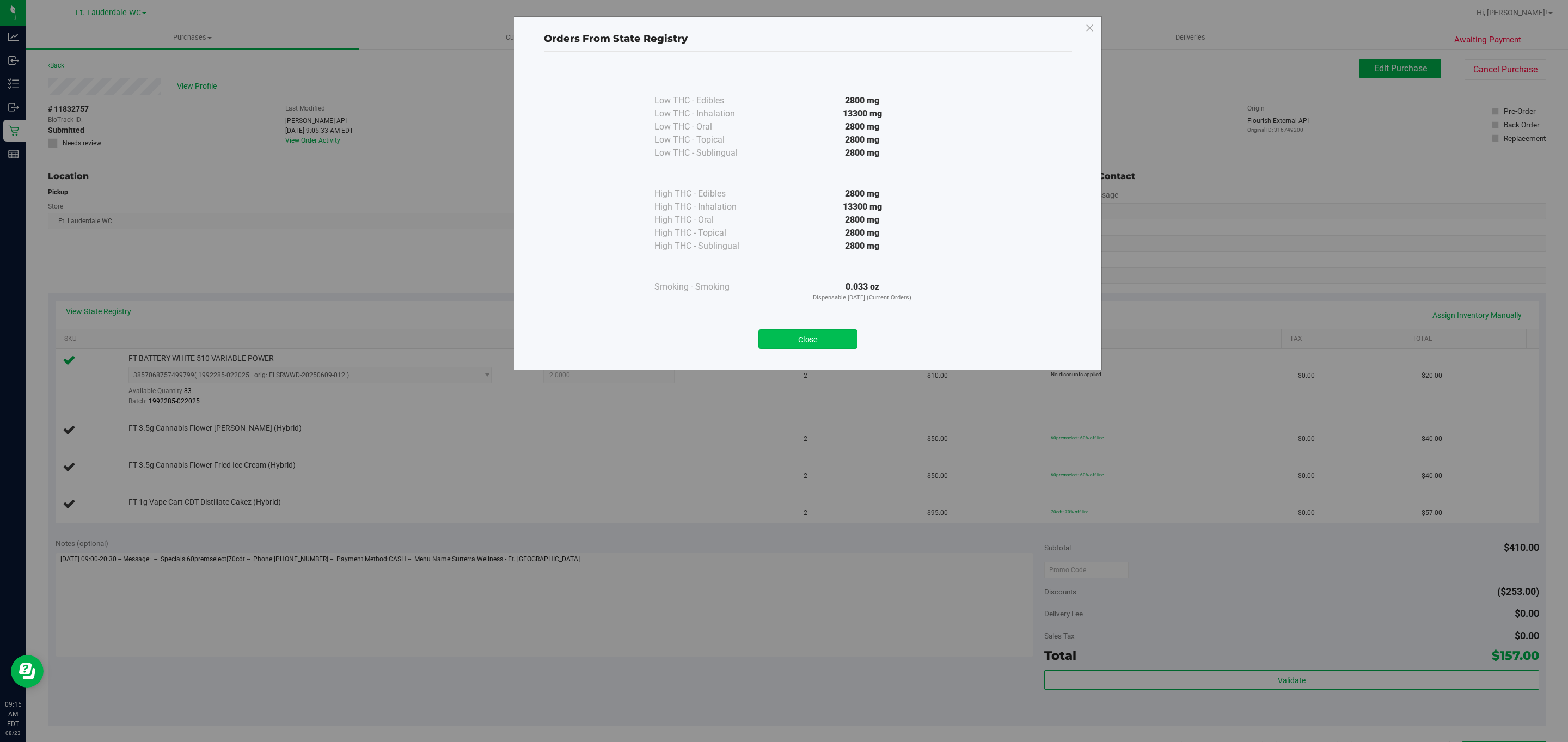
click at [808, 332] on button "Close" at bounding box center [808, 339] width 99 height 19
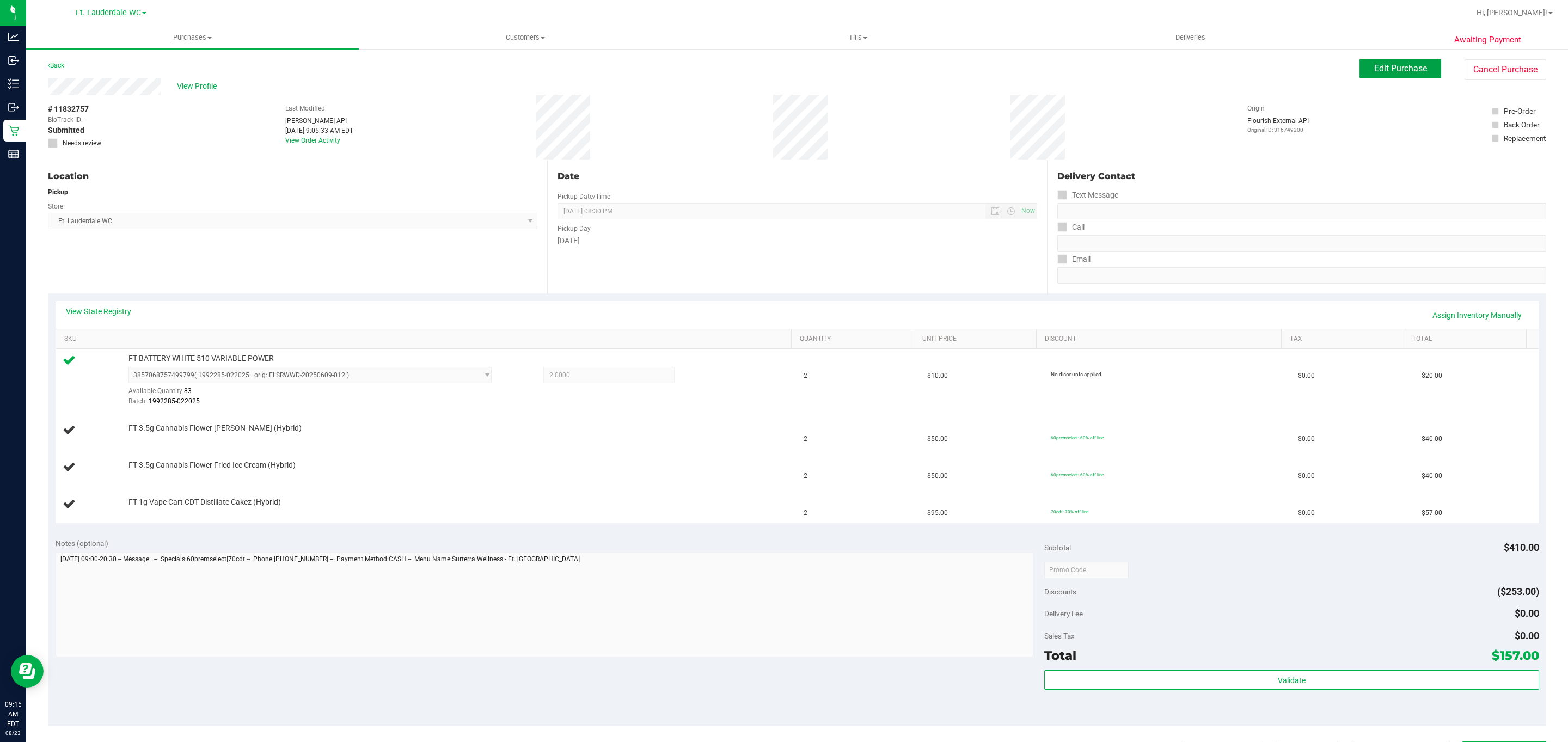
click at [1416, 67] on button "Edit Purchase" at bounding box center [1400, 69] width 82 height 19
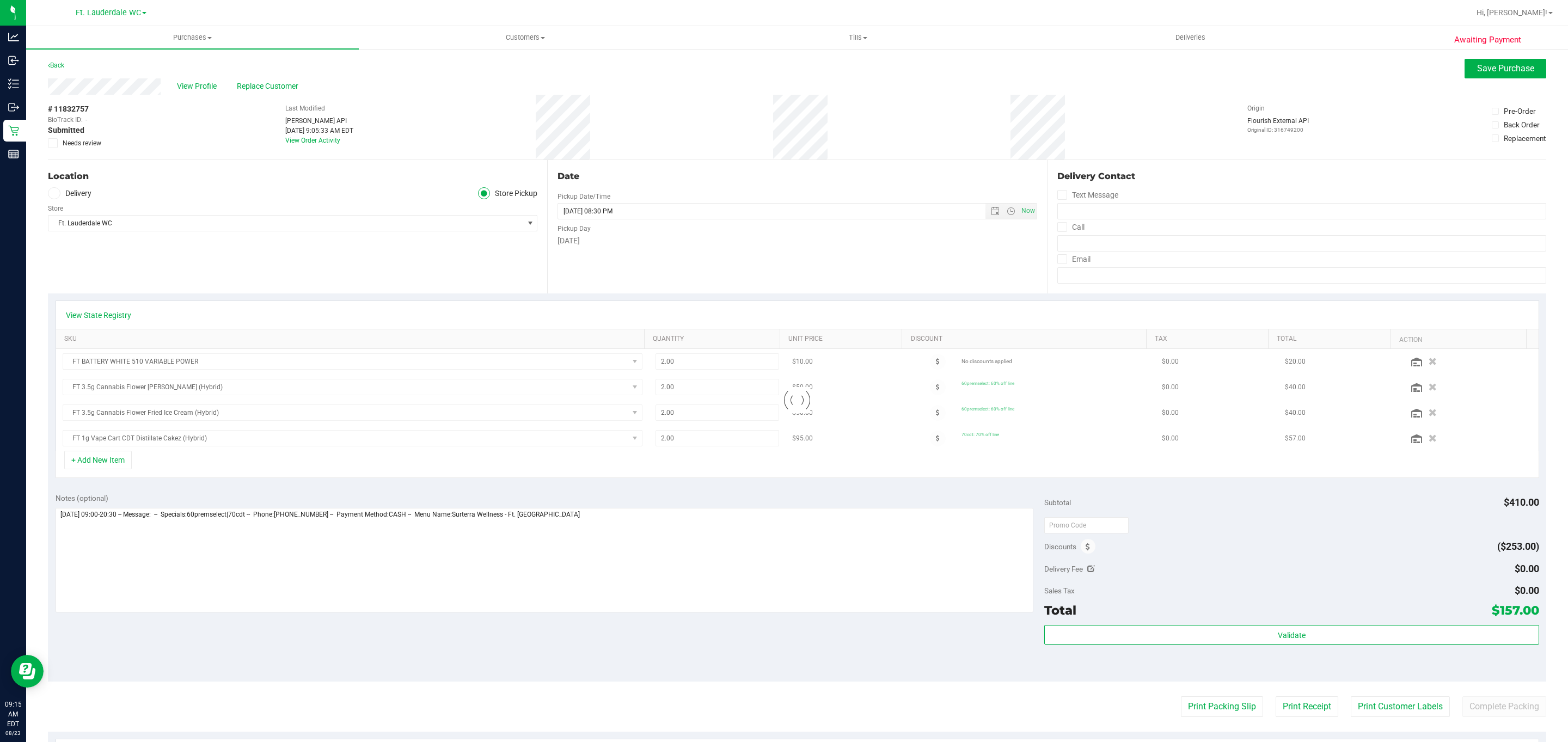
click at [90, 141] on span "Needs review" at bounding box center [82, 143] width 39 height 10
click at [0, 0] on input "Needs review" at bounding box center [0, 0] width 0 height 0
click at [1428, 391] on icon "button" at bounding box center [1432, 387] width 9 height 8
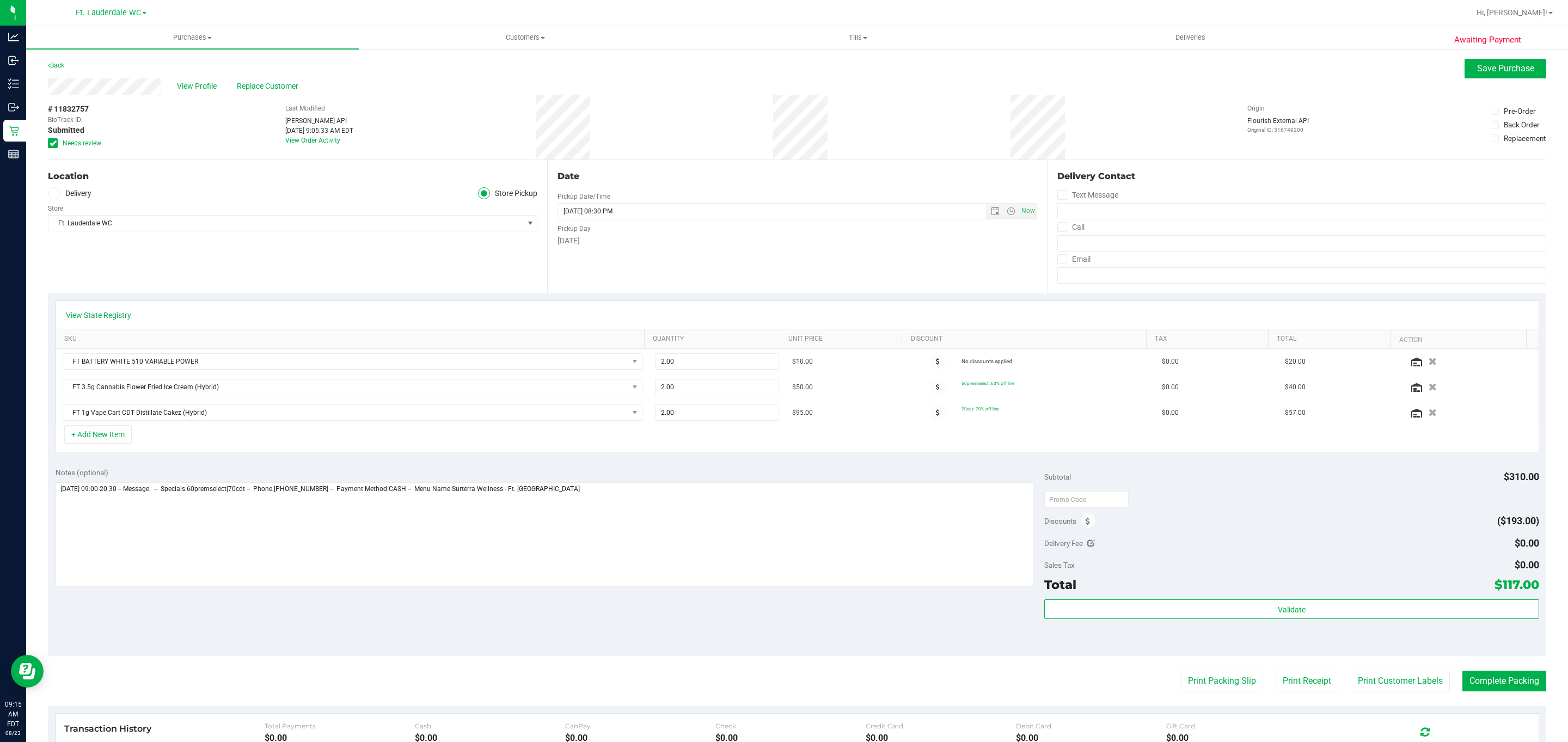
click at [1429, 391] on icon "button" at bounding box center [1432, 387] width 8 height 8
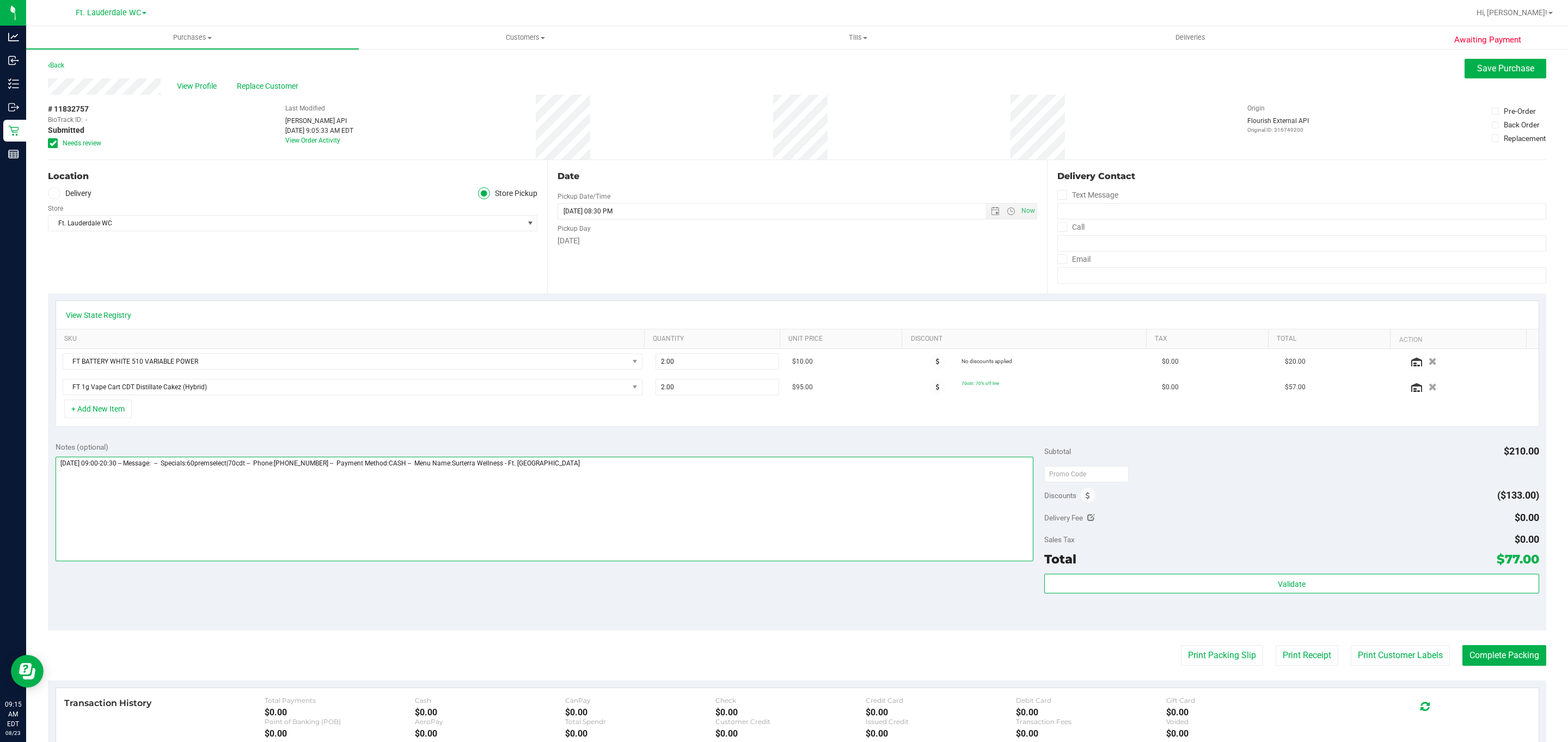
click at [723, 534] on textarea at bounding box center [544, 509] width 978 height 105
type textarea "[DATE] 09:00-20:30 -- Message: -- Specials:60premselect|70cdt -- Phone:[PHONE_N…"
click at [1513, 67] on span "Save Purchase" at bounding box center [1506, 68] width 57 height 10
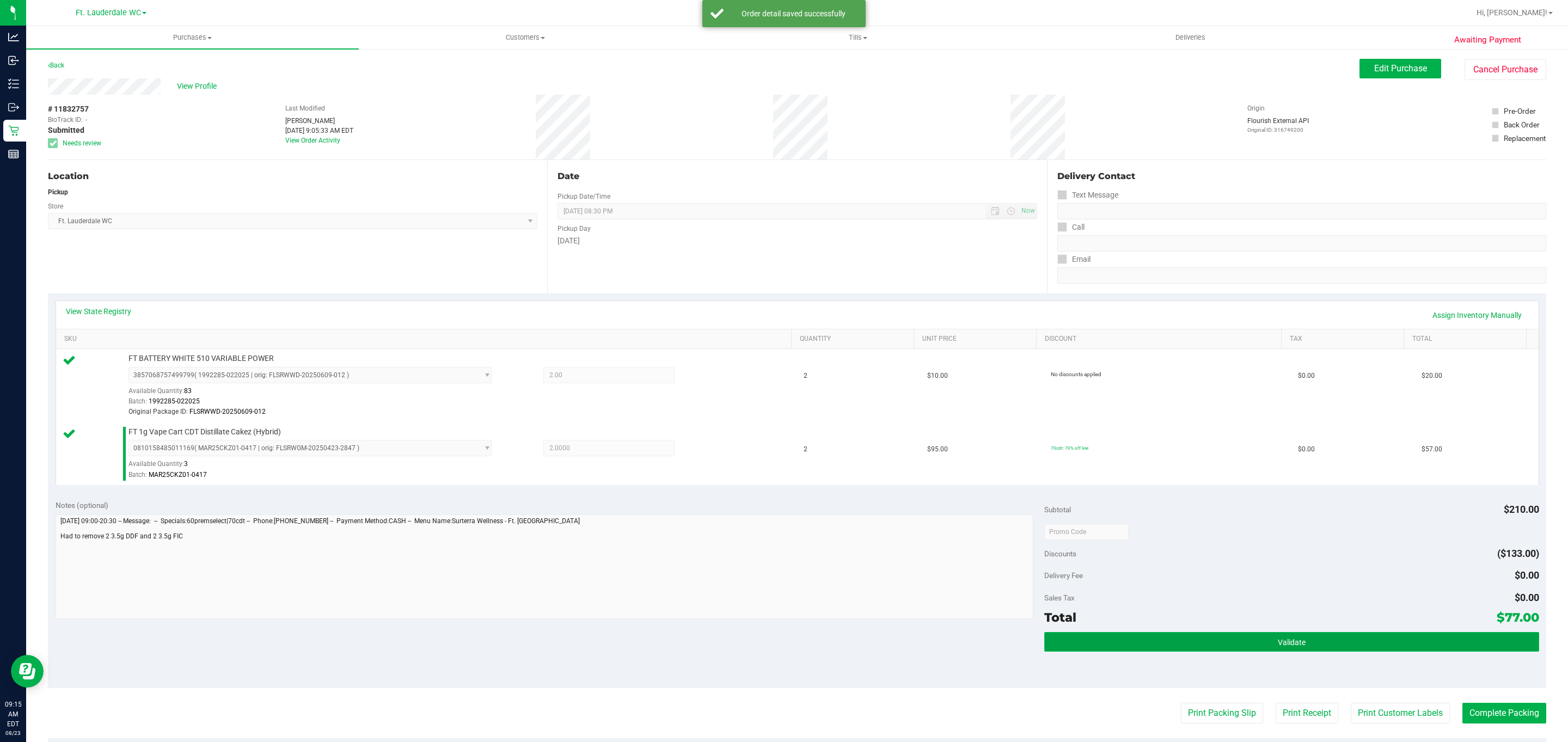
click at [1142, 642] on button "Validate" at bounding box center [1292, 642] width 494 height 19
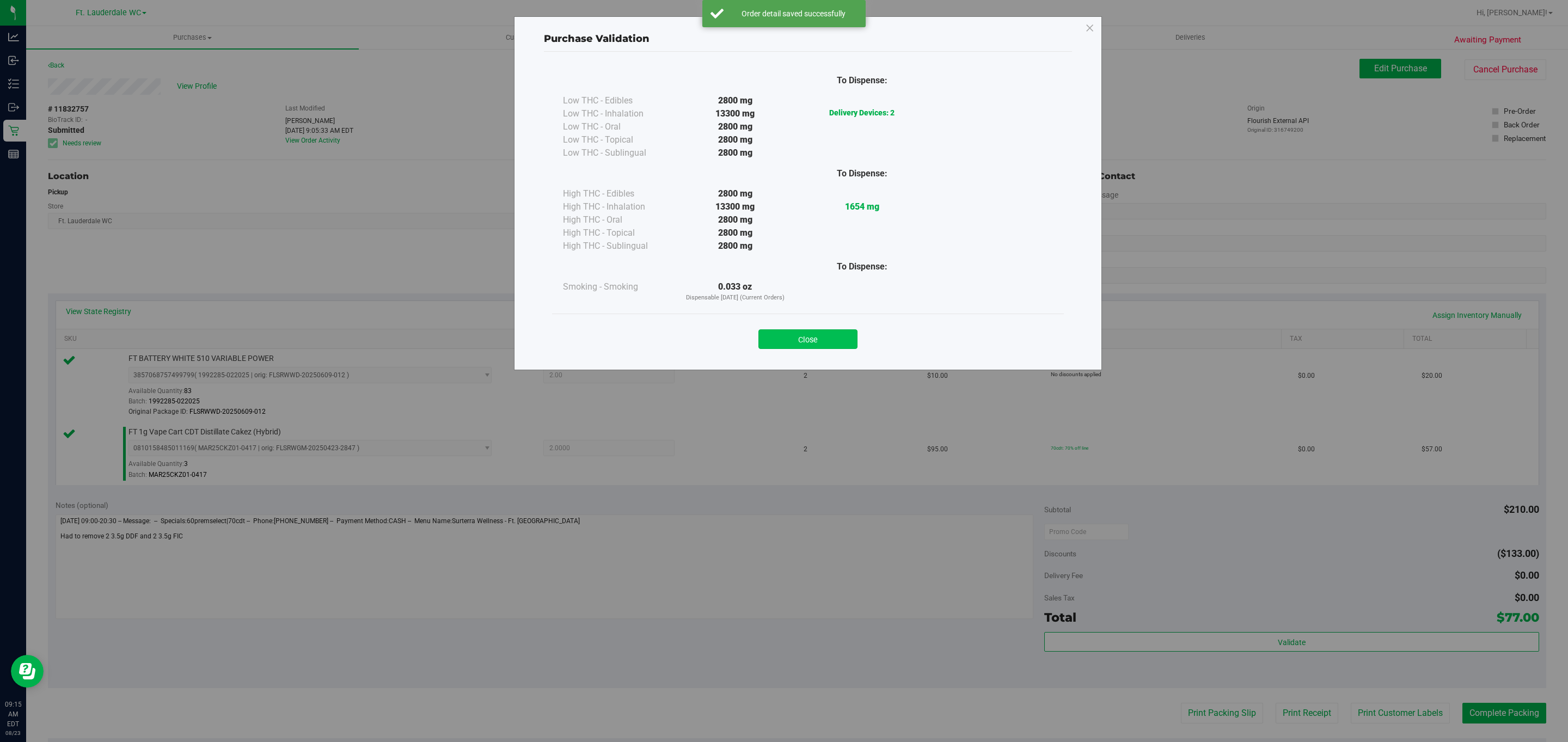
click at [806, 340] on button "Close" at bounding box center [808, 339] width 99 height 19
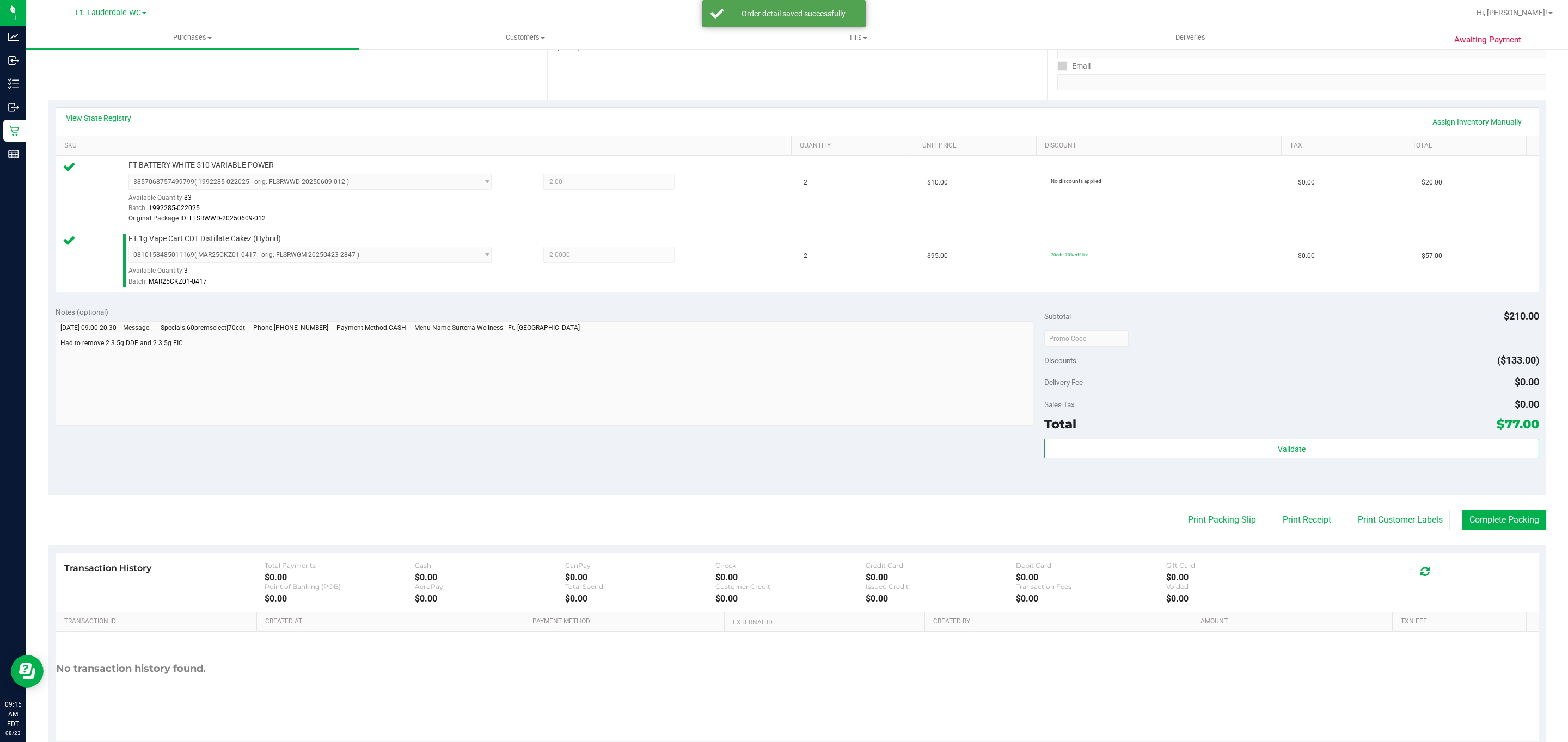
scroll to position [204, 0]
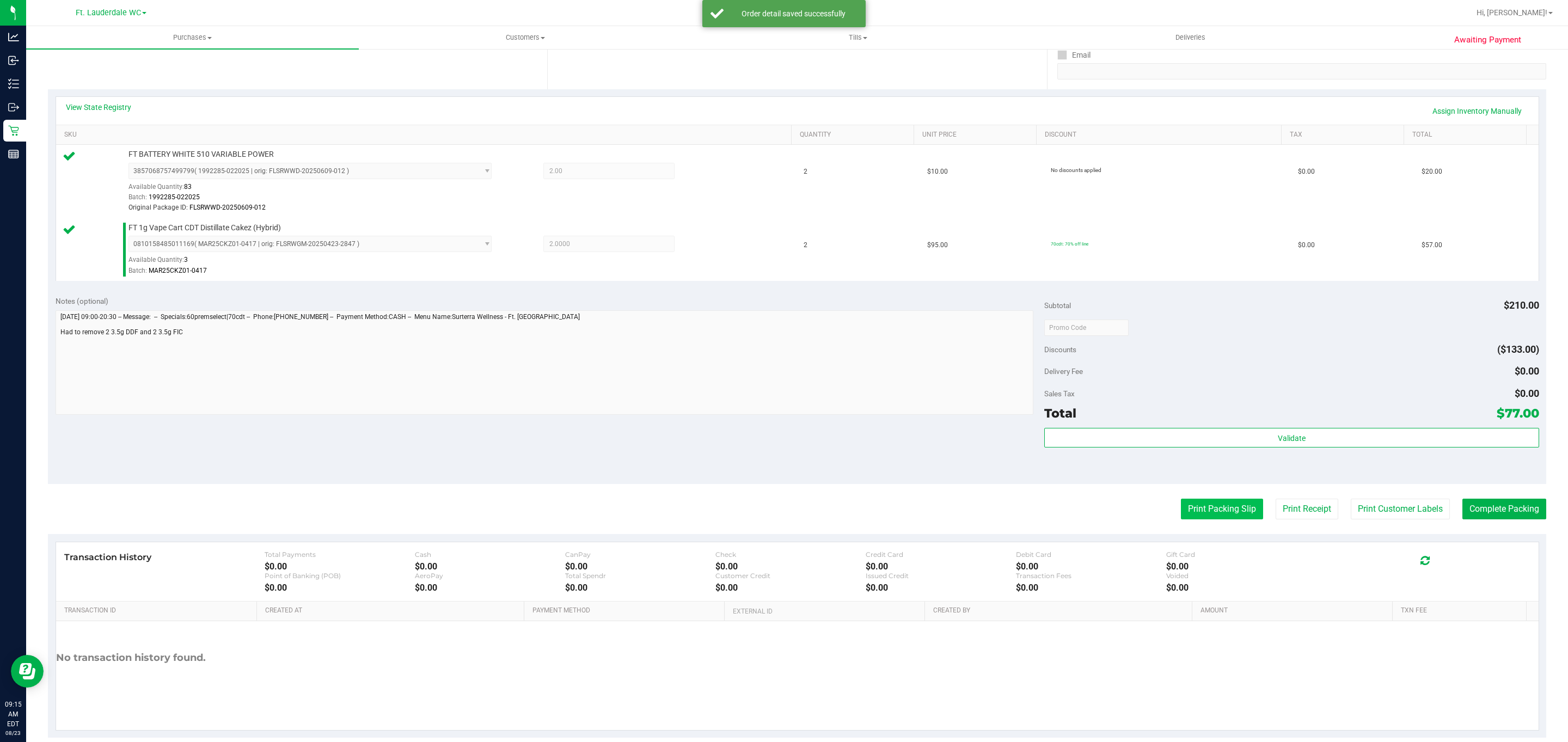
click at [1225, 508] on button "Print Packing Slip" at bounding box center [1222, 509] width 82 height 21
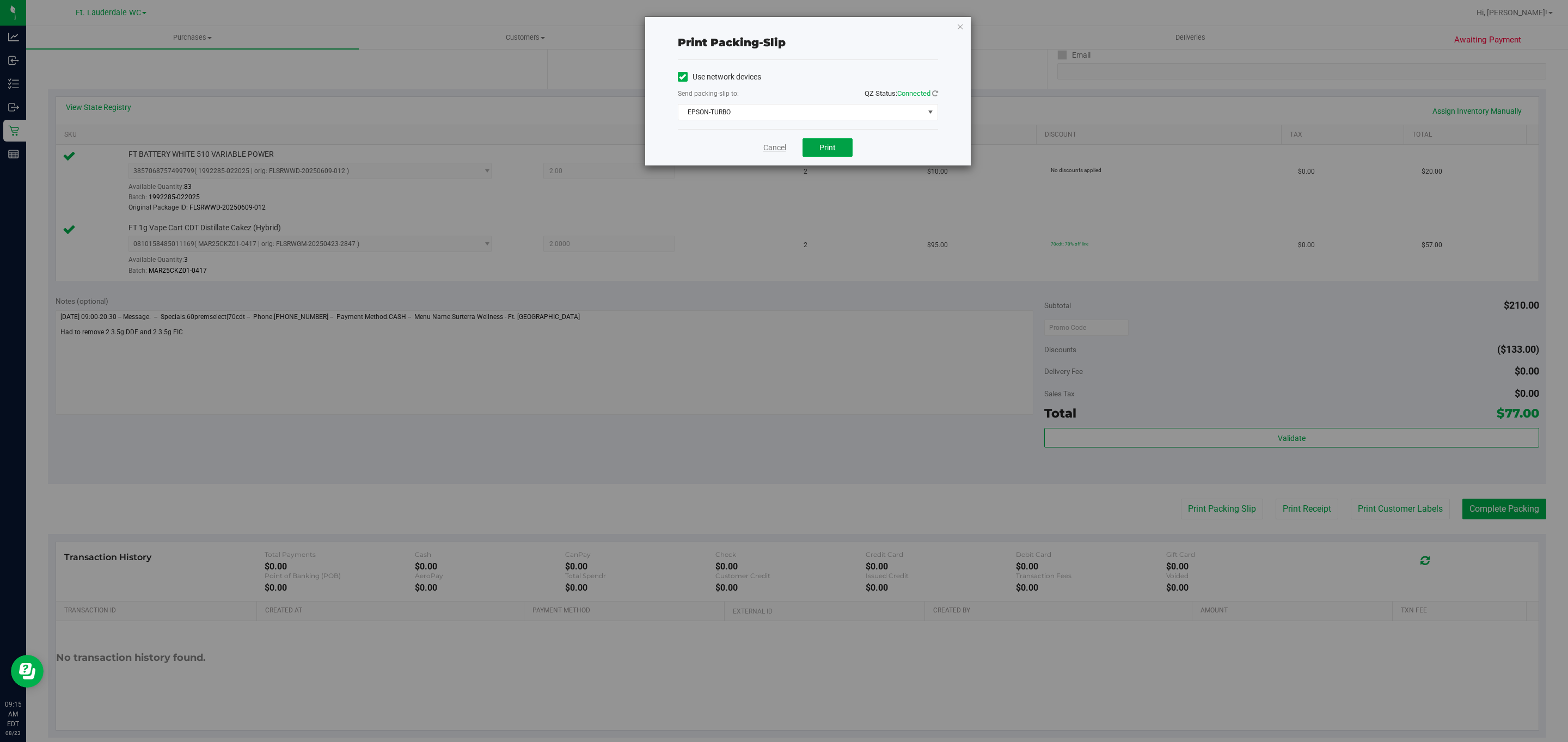
click at [818, 142] on button "Print" at bounding box center [827, 147] width 50 height 18
click at [766, 153] on link "Cancel" at bounding box center [775, 147] width 23 height 12
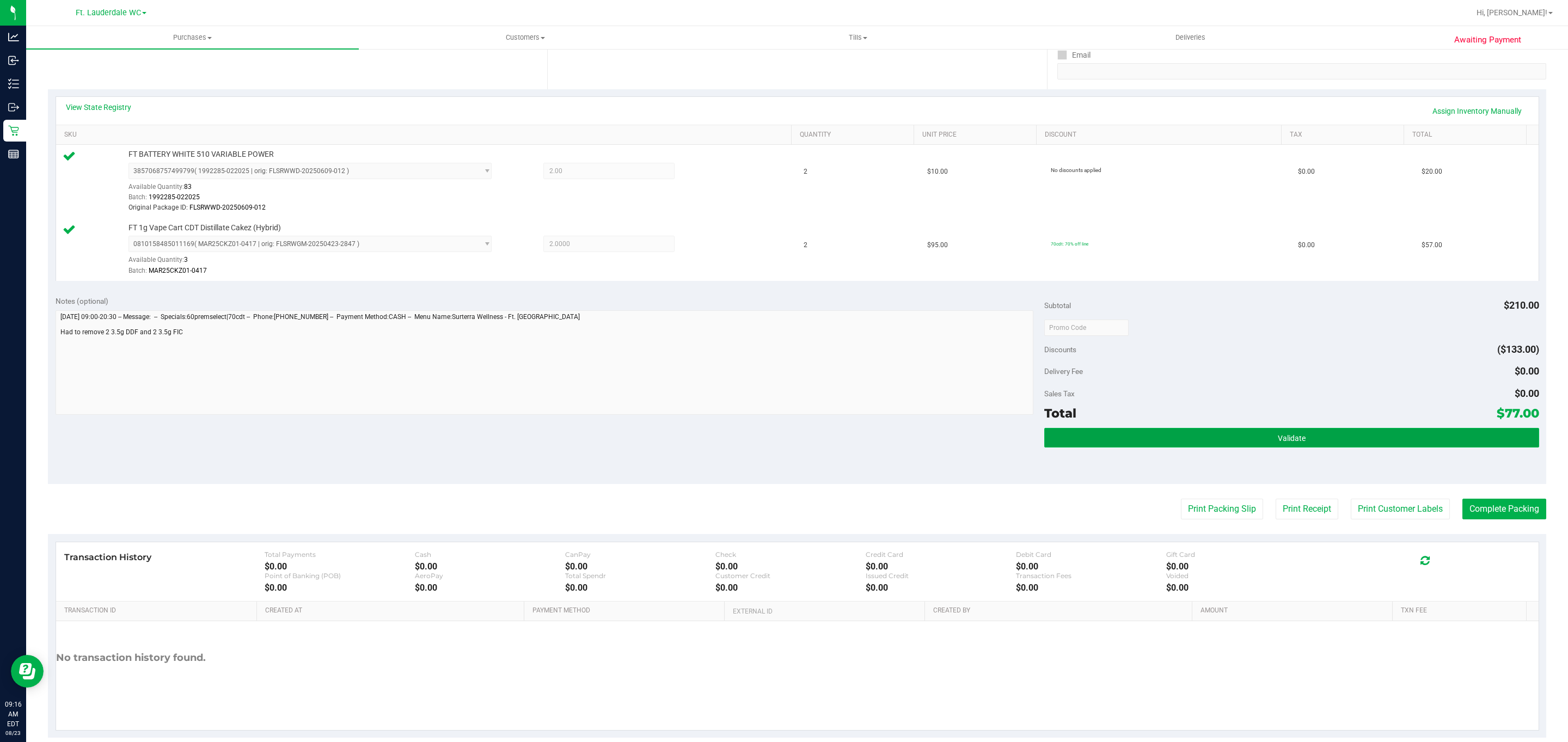
click at [1153, 447] on button "Validate" at bounding box center [1292, 438] width 494 height 19
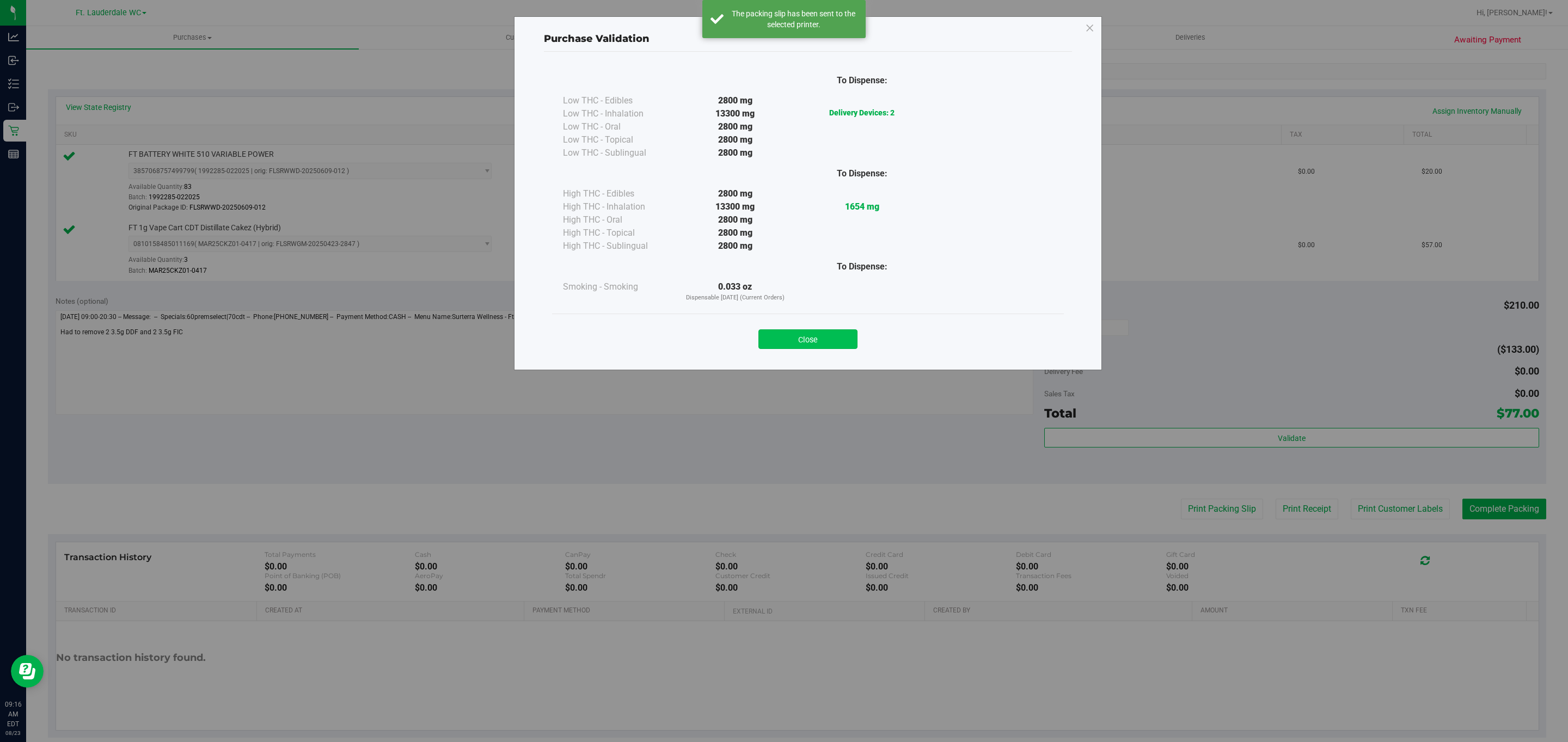
click at [831, 332] on button "Close" at bounding box center [808, 339] width 99 height 19
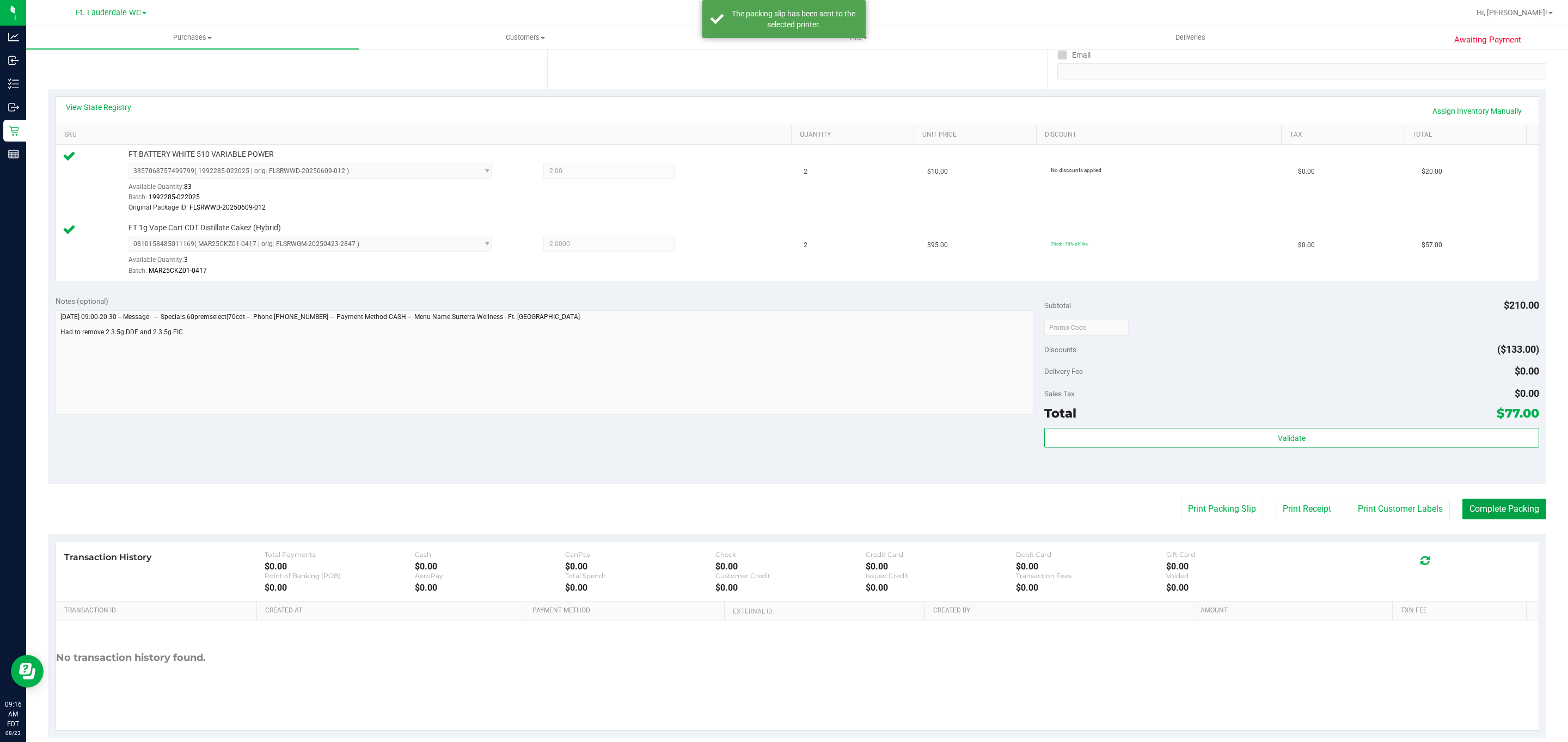
click at [1482, 514] on button "Complete Packing" at bounding box center [1504, 509] width 84 height 21
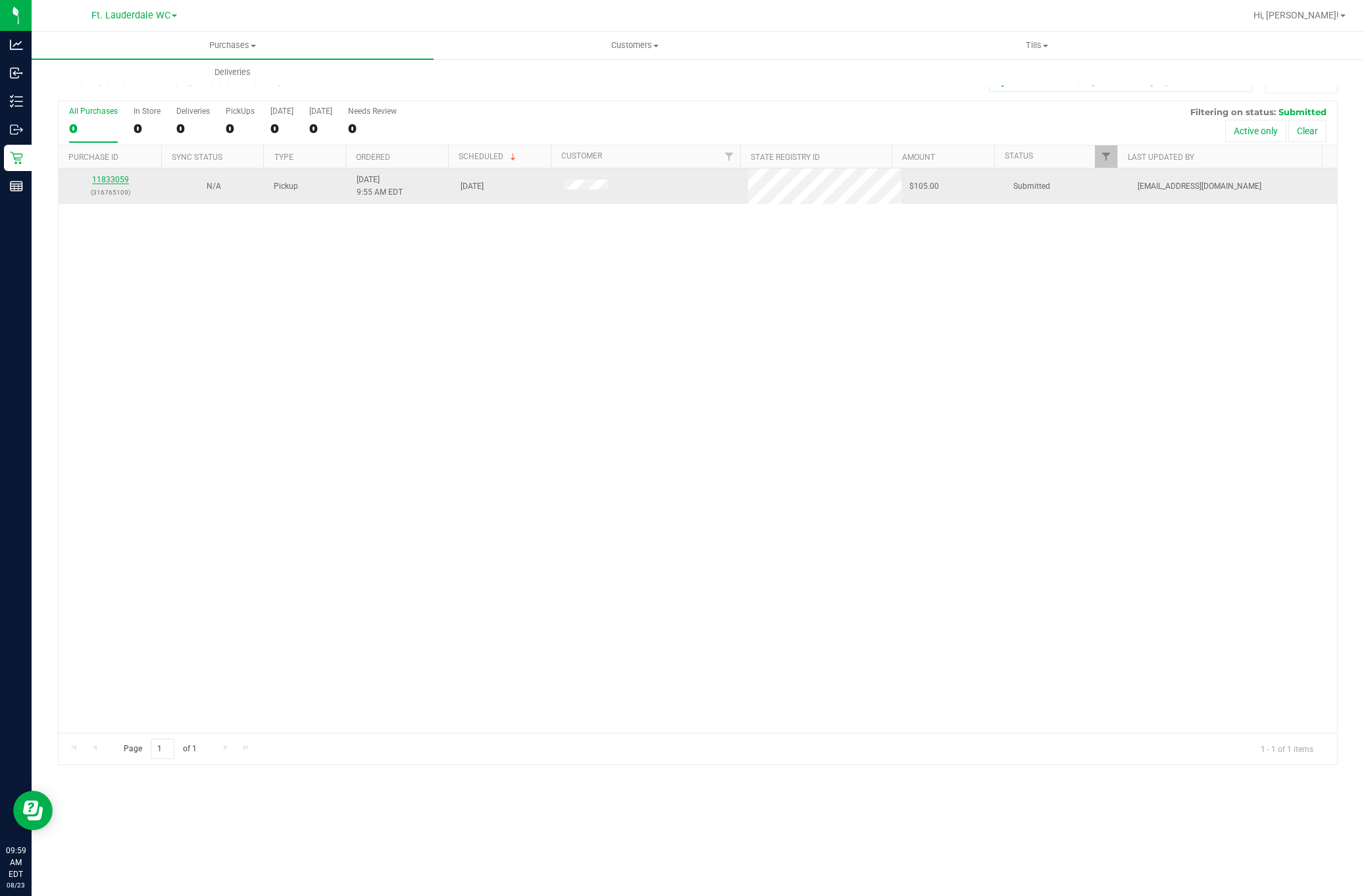
click at [121, 179] on link "11833059" at bounding box center [110, 179] width 37 height 10
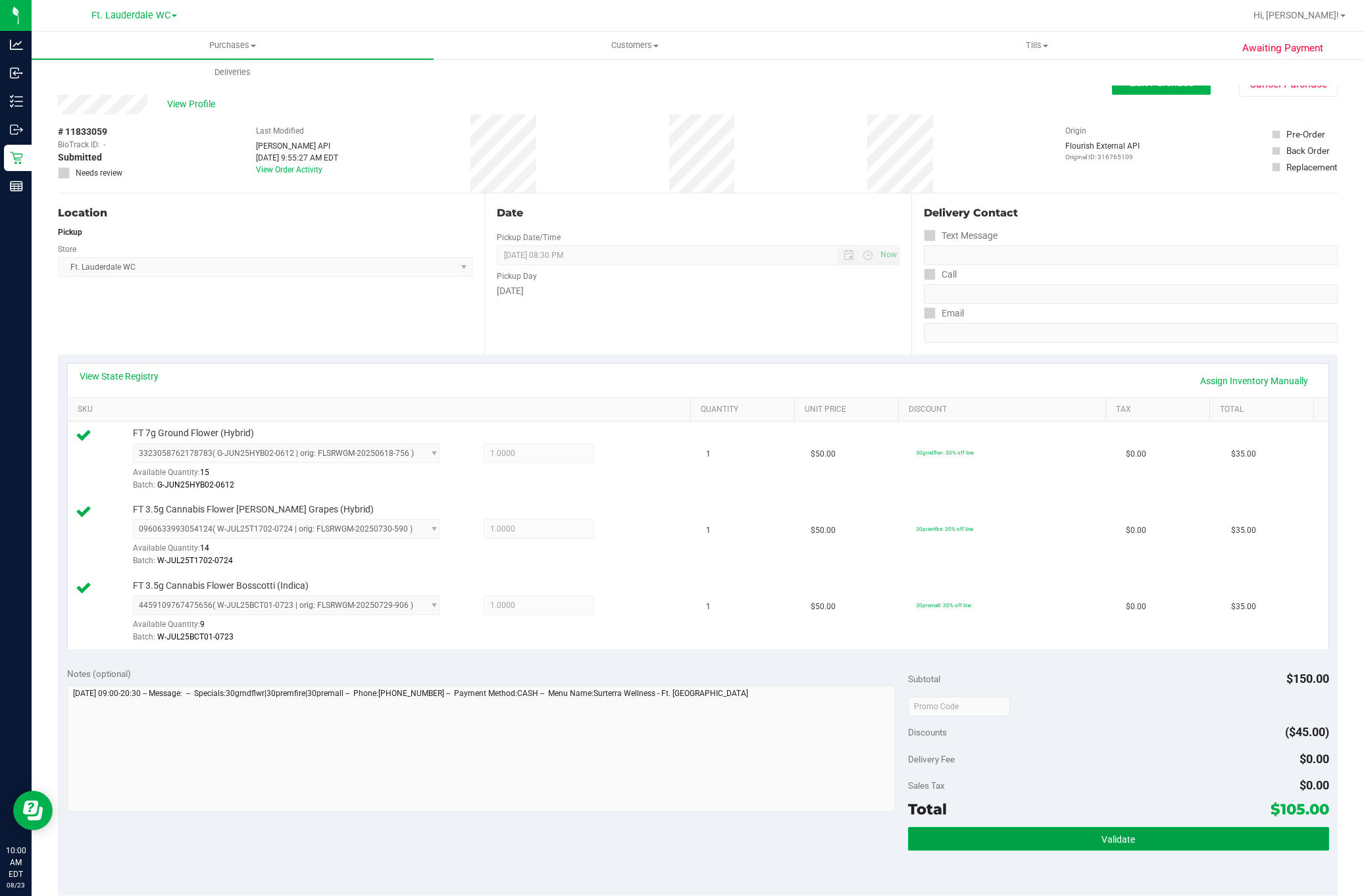
click at [1015, 835] on button "Validate" at bounding box center [1118, 839] width 421 height 24
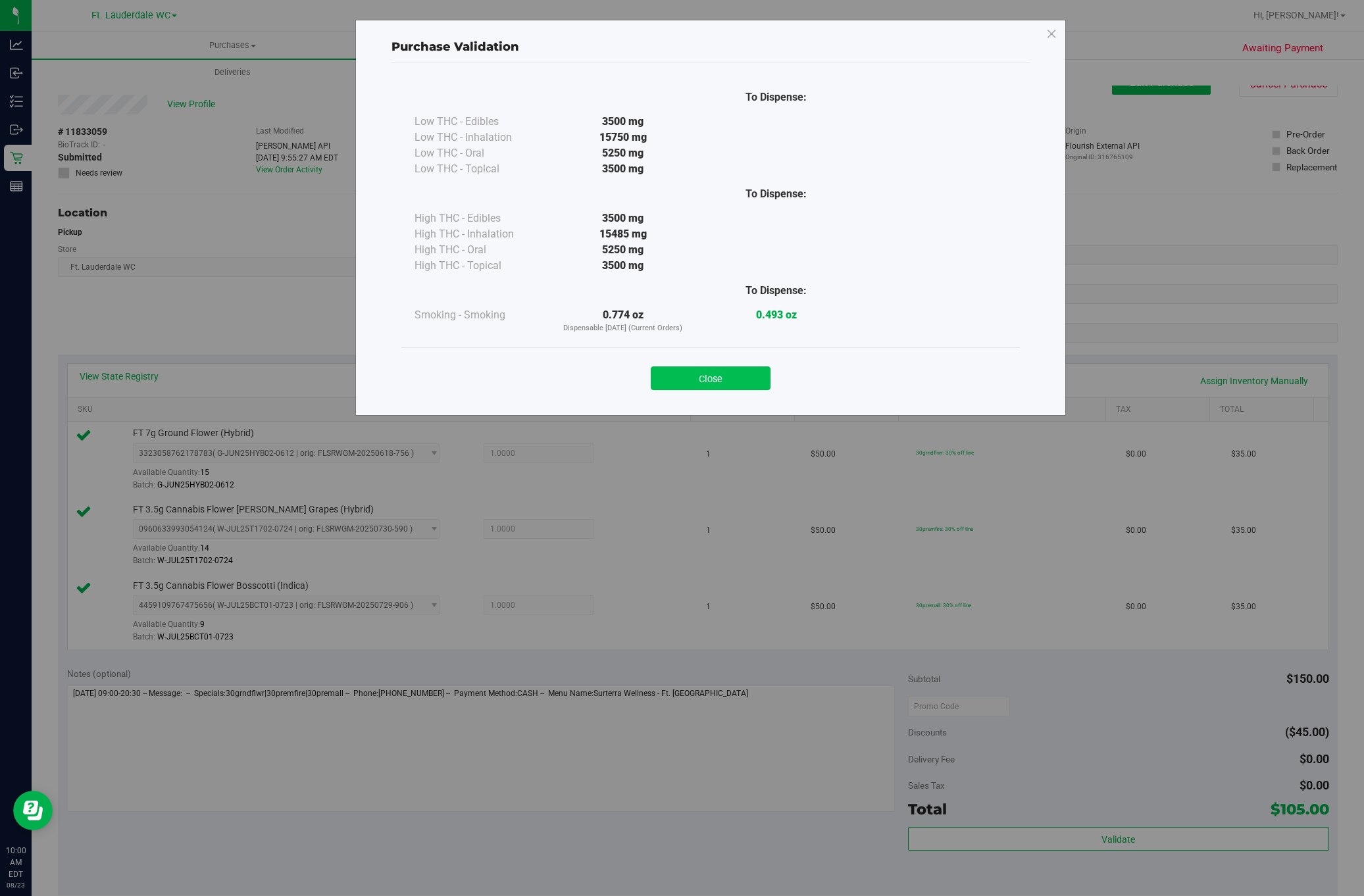
click at [727, 371] on button "Close" at bounding box center [711, 378] width 120 height 24
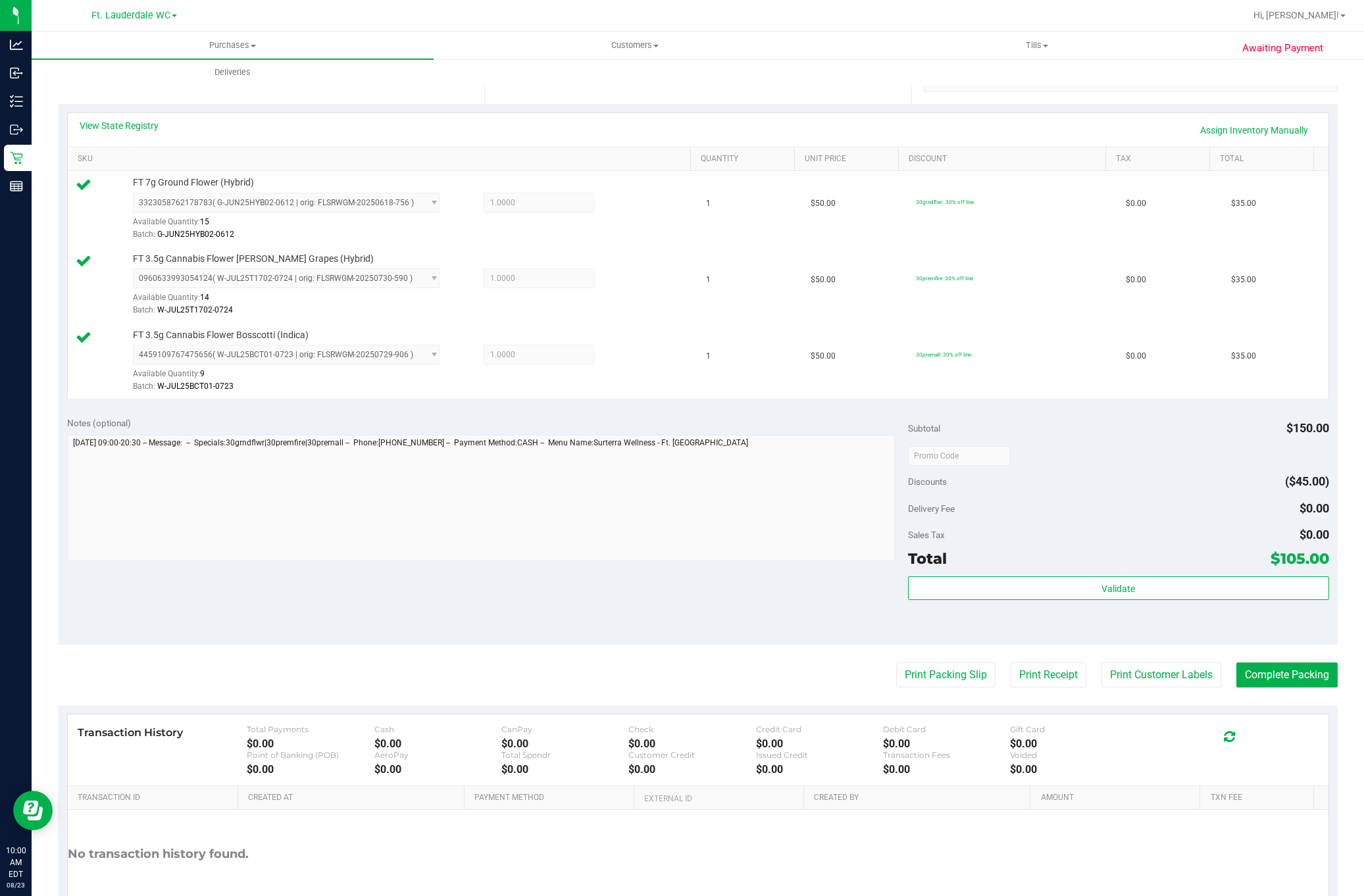
scroll to position [338, 0]
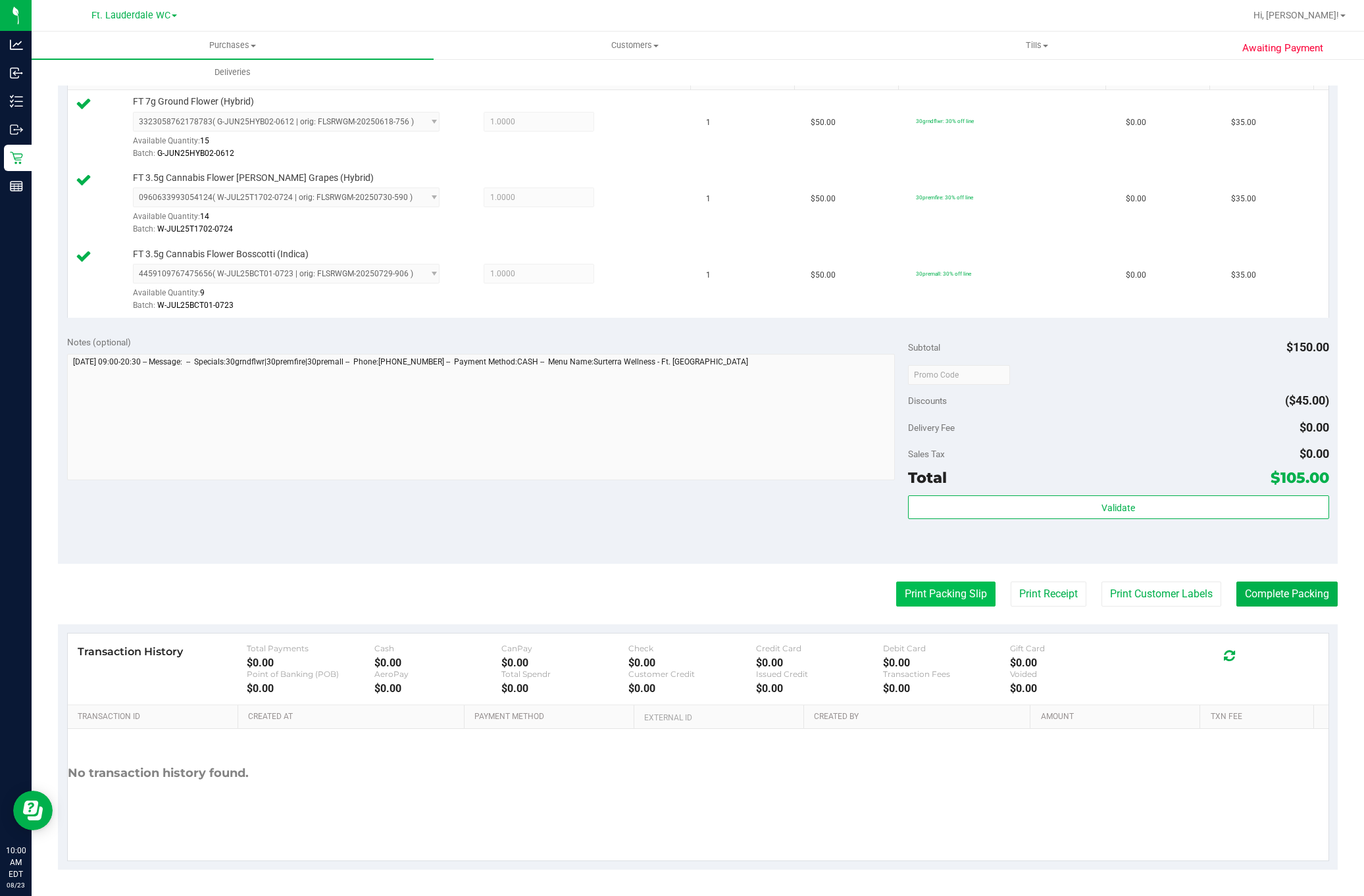
click at [919, 591] on button "Print Packing Slip" at bounding box center [945, 594] width 99 height 25
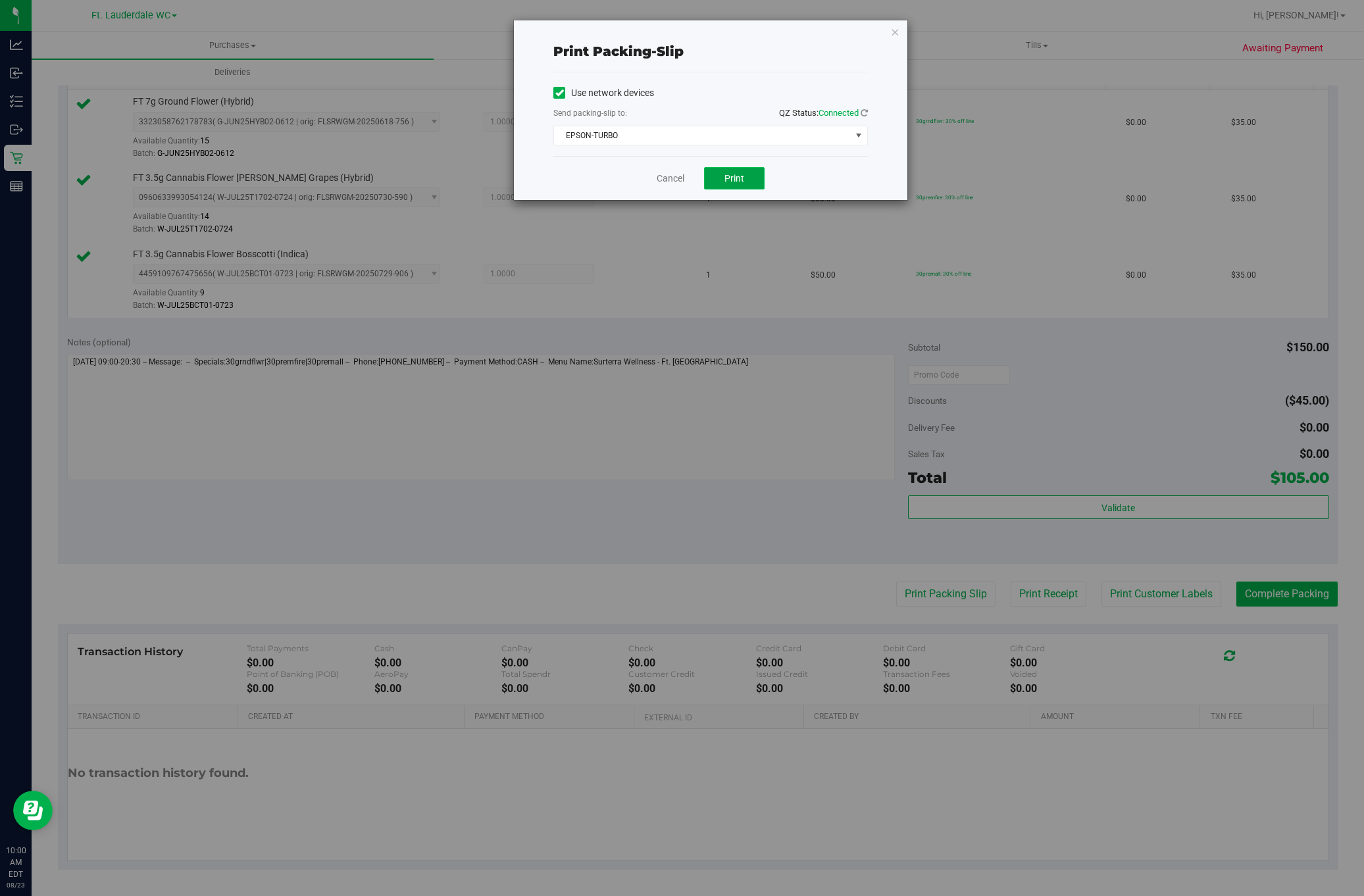
click at [720, 177] on button "Print" at bounding box center [734, 178] width 60 height 22
click at [667, 179] on link "Cancel" at bounding box center [666, 178] width 28 height 14
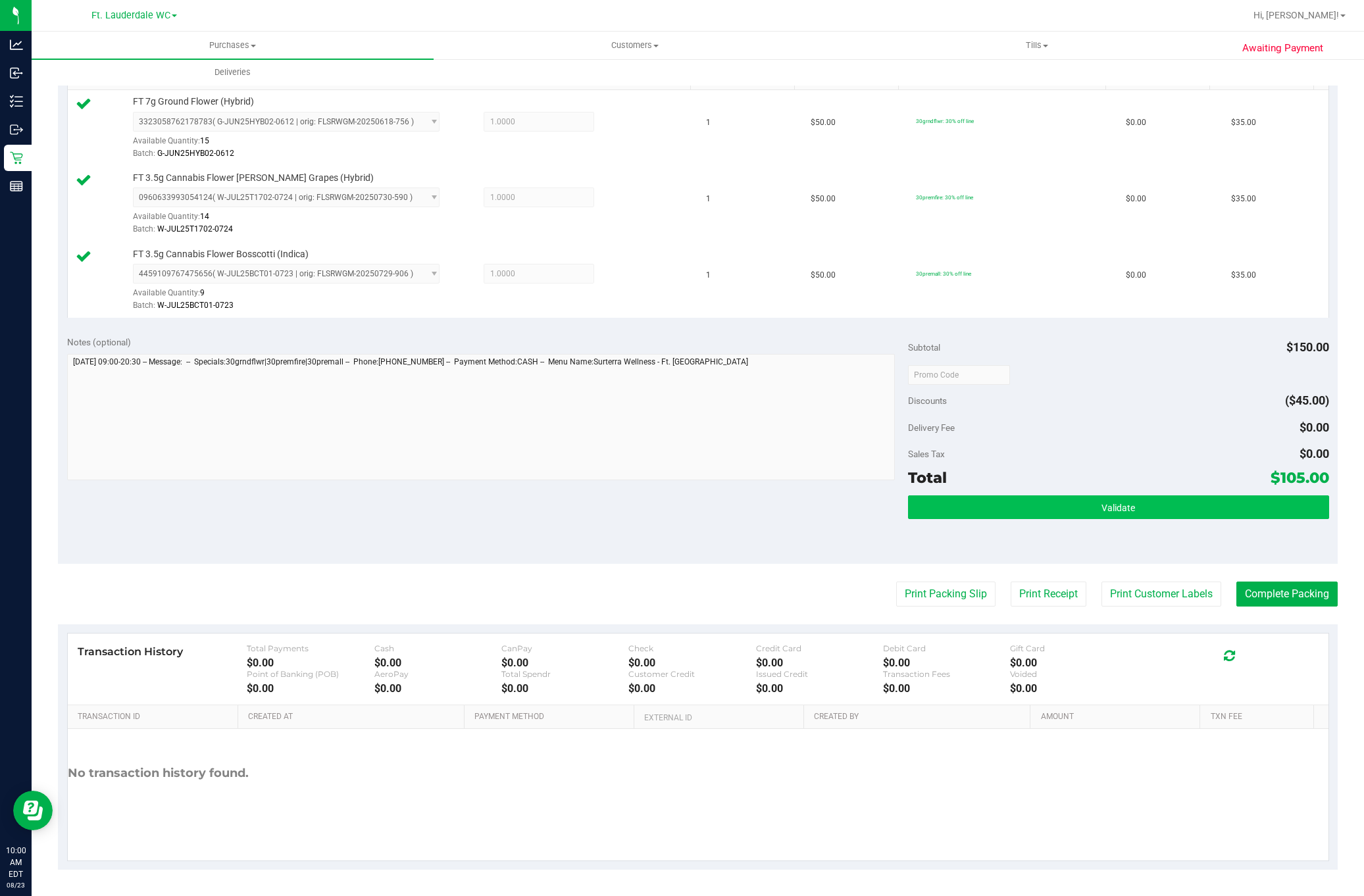
click at [997, 496] on button "Validate" at bounding box center [1118, 508] width 421 height 24
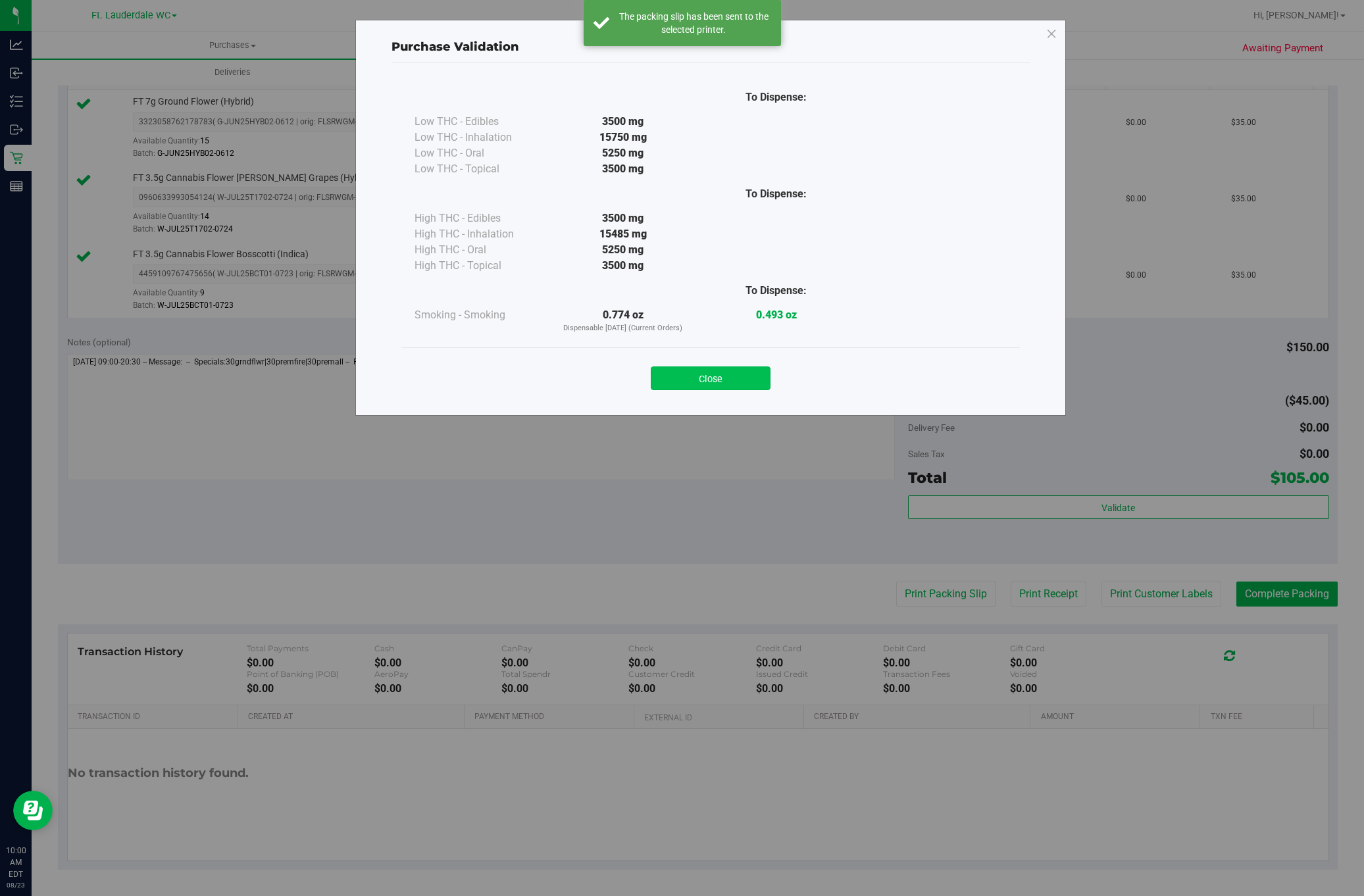
click at [707, 374] on button "Close" at bounding box center [711, 378] width 120 height 24
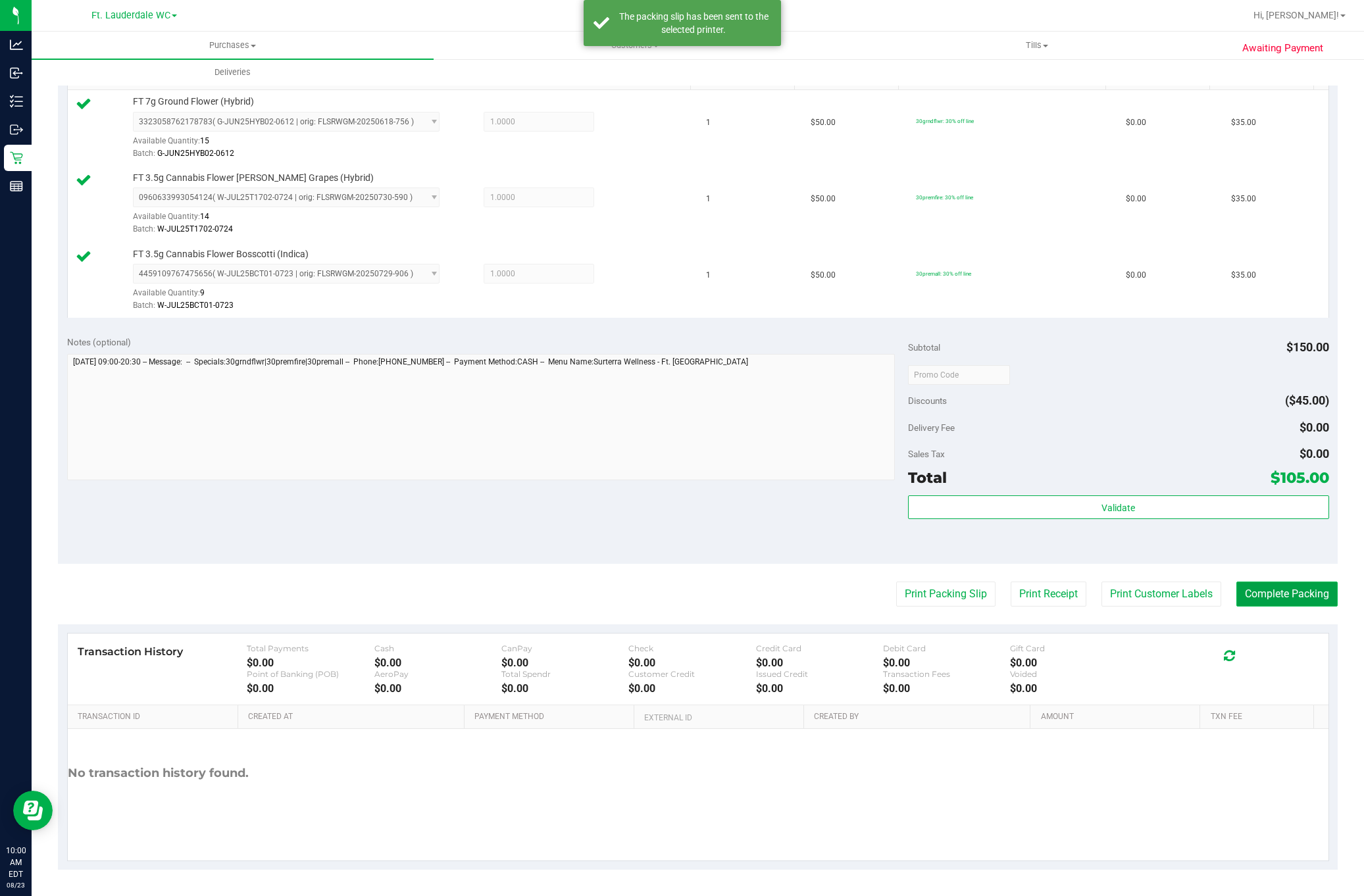
click at [1291, 598] on button "Complete Packing" at bounding box center [1287, 594] width 102 height 25
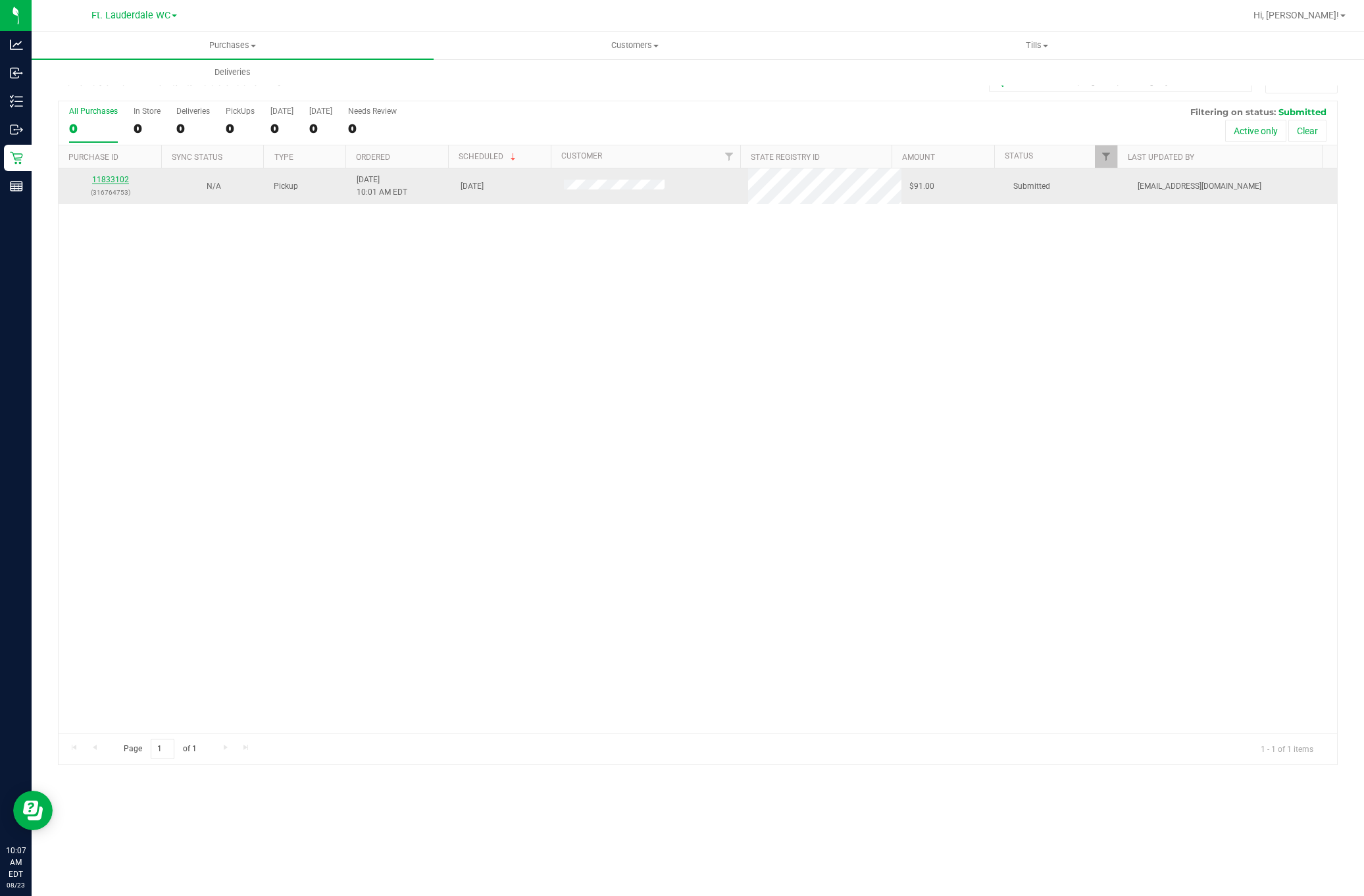
click at [113, 184] on link "11833102" at bounding box center [110, 179] width 37 height 10
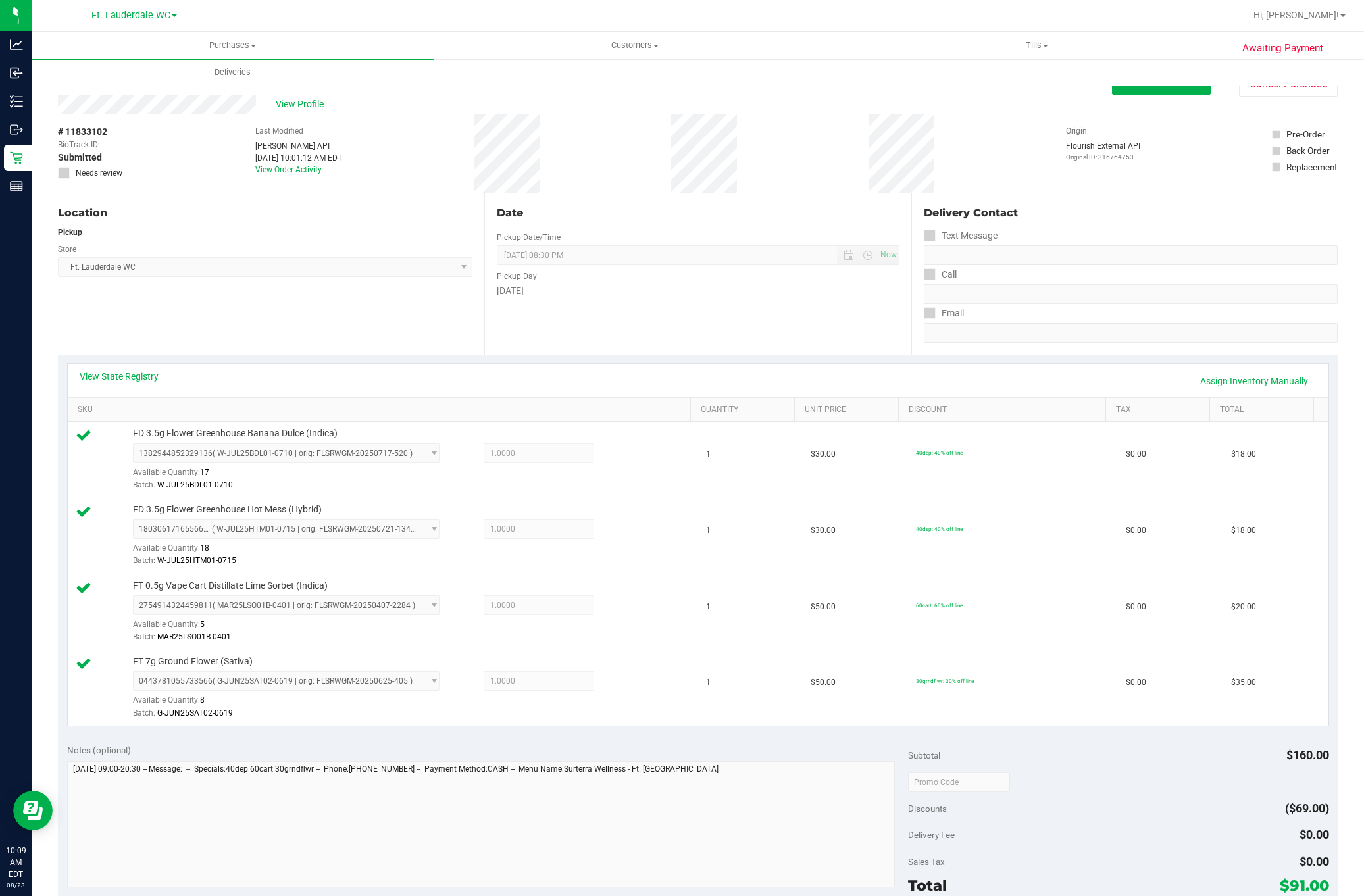
scroll to position [415, 0]
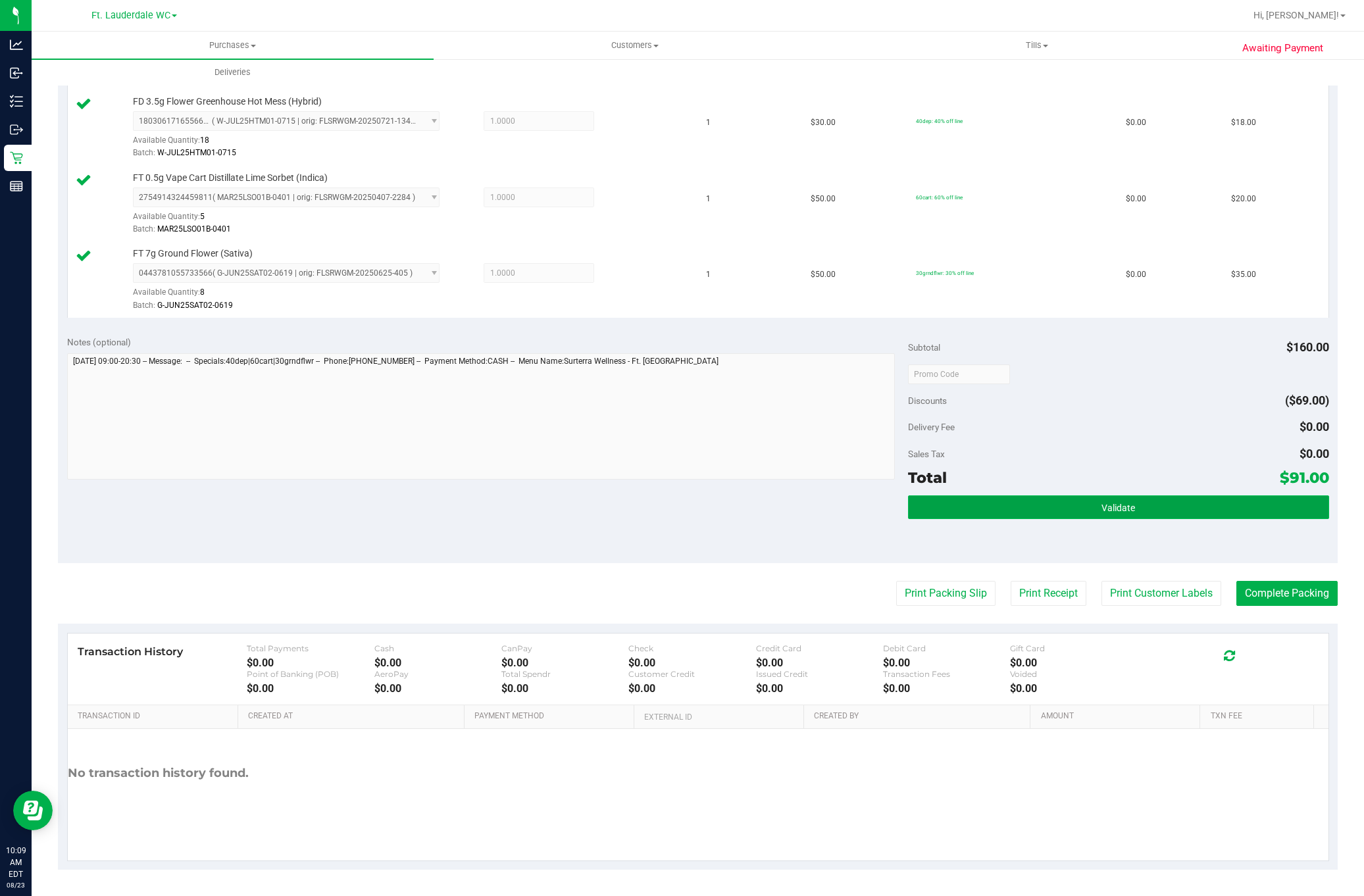
click at [982, 508] on button "Validate" at bounding box center [1118, 508] width 421 height 24
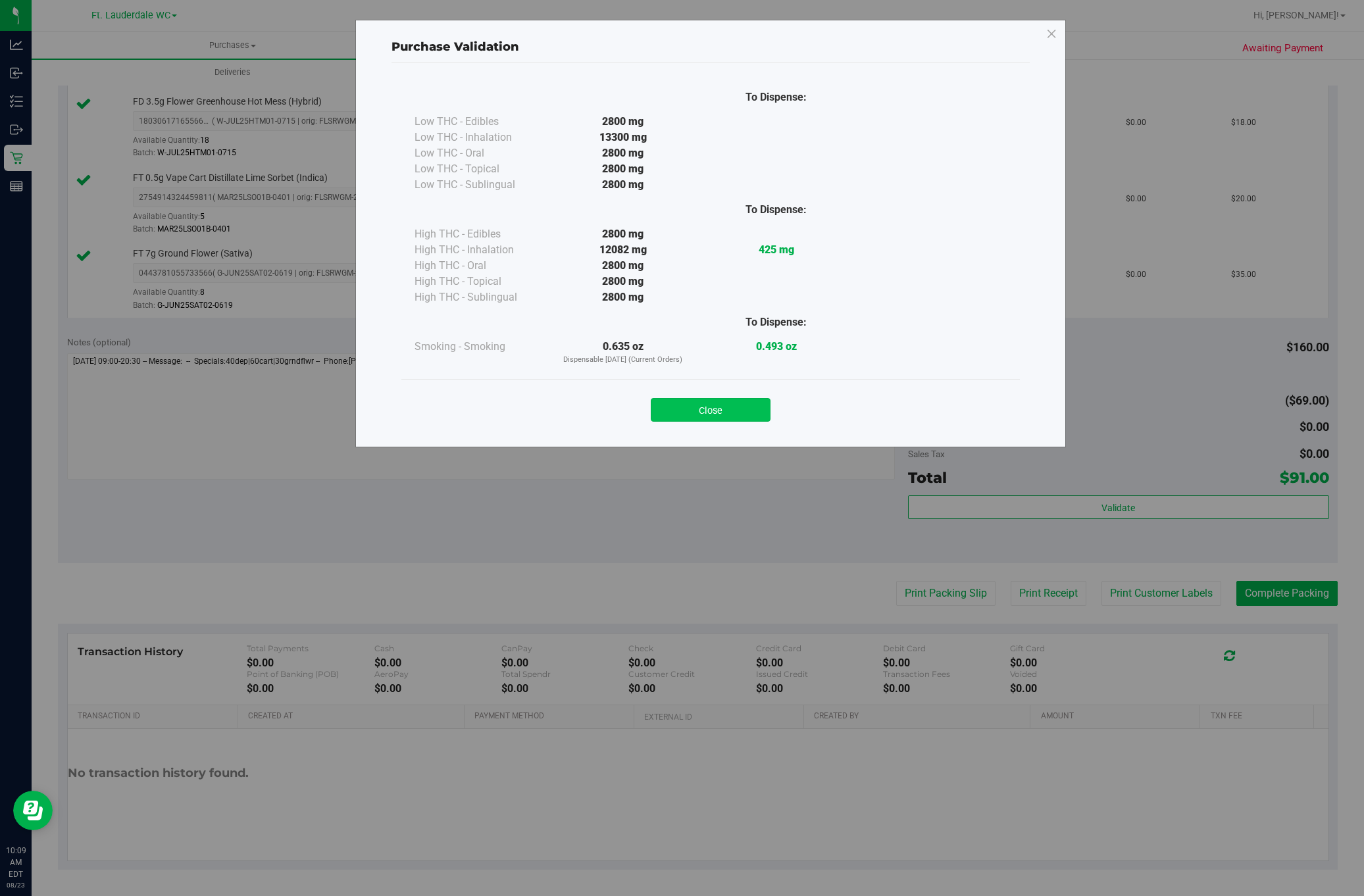
click at [727, 415] on button "Close" at bounding box center [711, 410] width 120 height 24
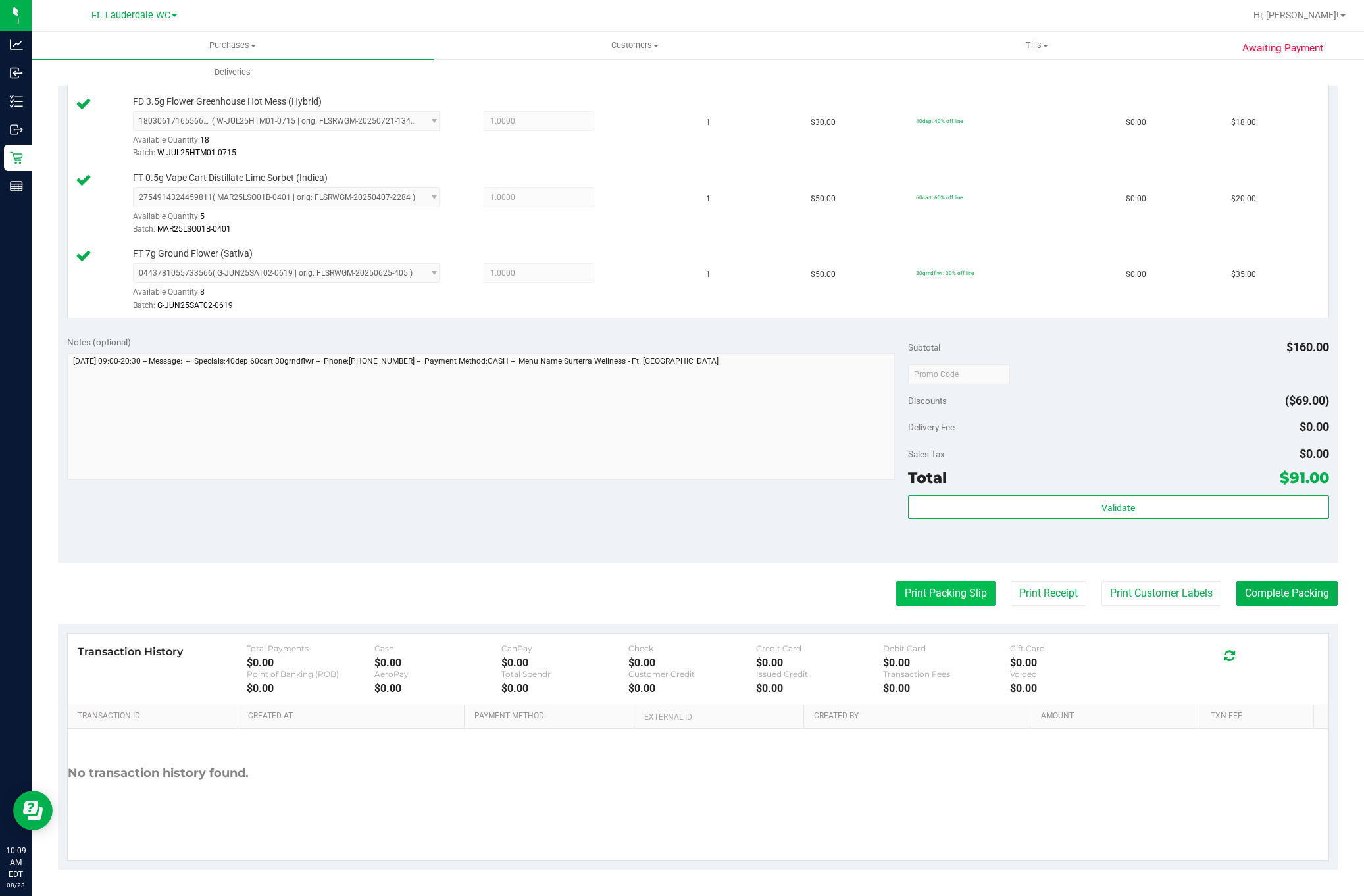
click at [942, 597] on button "Print Packing Slip" at bounding box center [945, 594] width 99 height 25
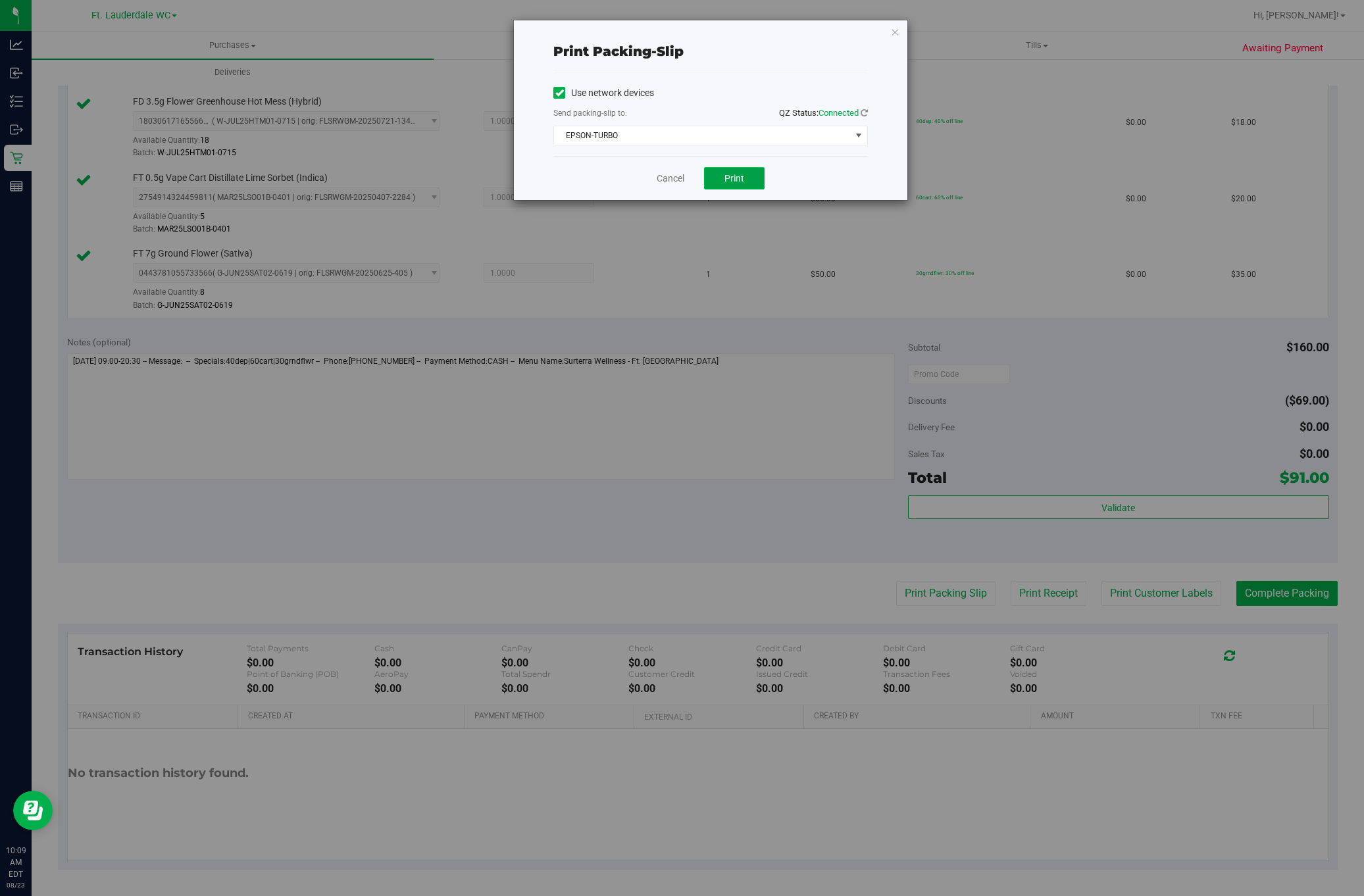
click at [726, 178] on span "Print" at bounding box center [734, 178] width 20 height 10
click at [659, 179] on link "Cancel" at bounding box center [666, 178] width 28 height 14
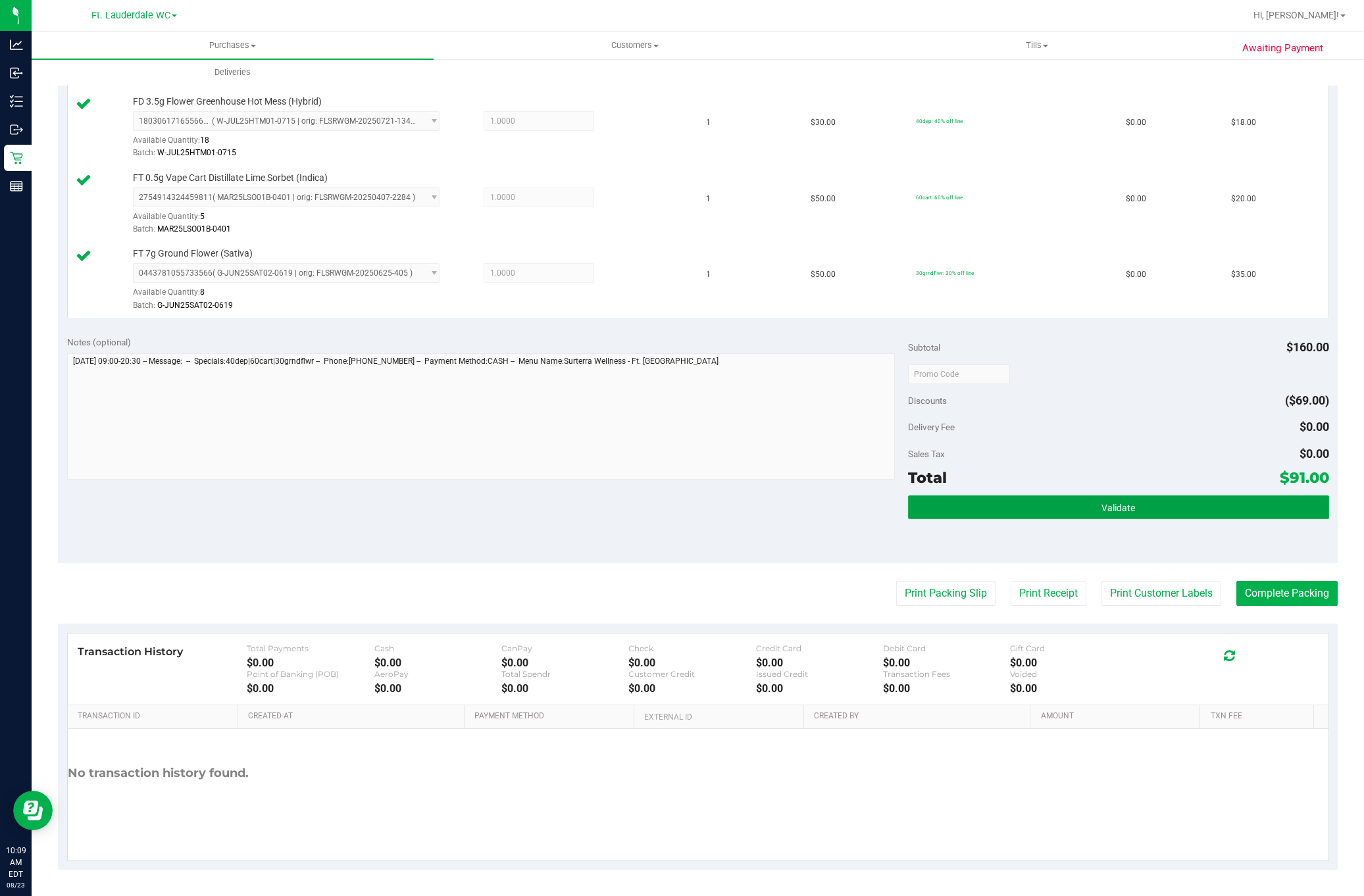
click at [1020, 502] on button "Validate" at bounding box center [1118, 508] width 421 height 24
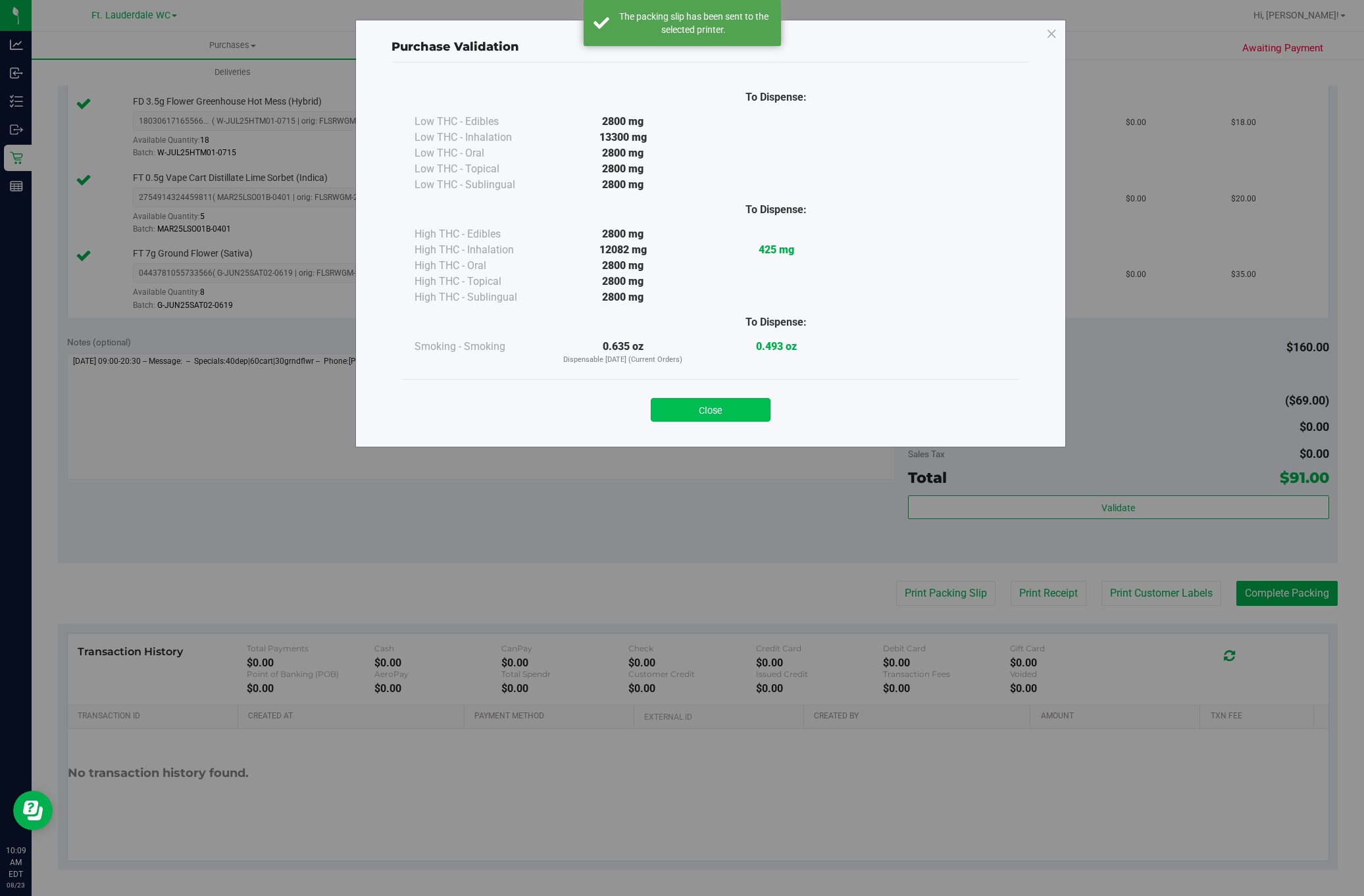
click at [692, 402] on button "Close" at bounding box center [711, 410] width 120 height 24
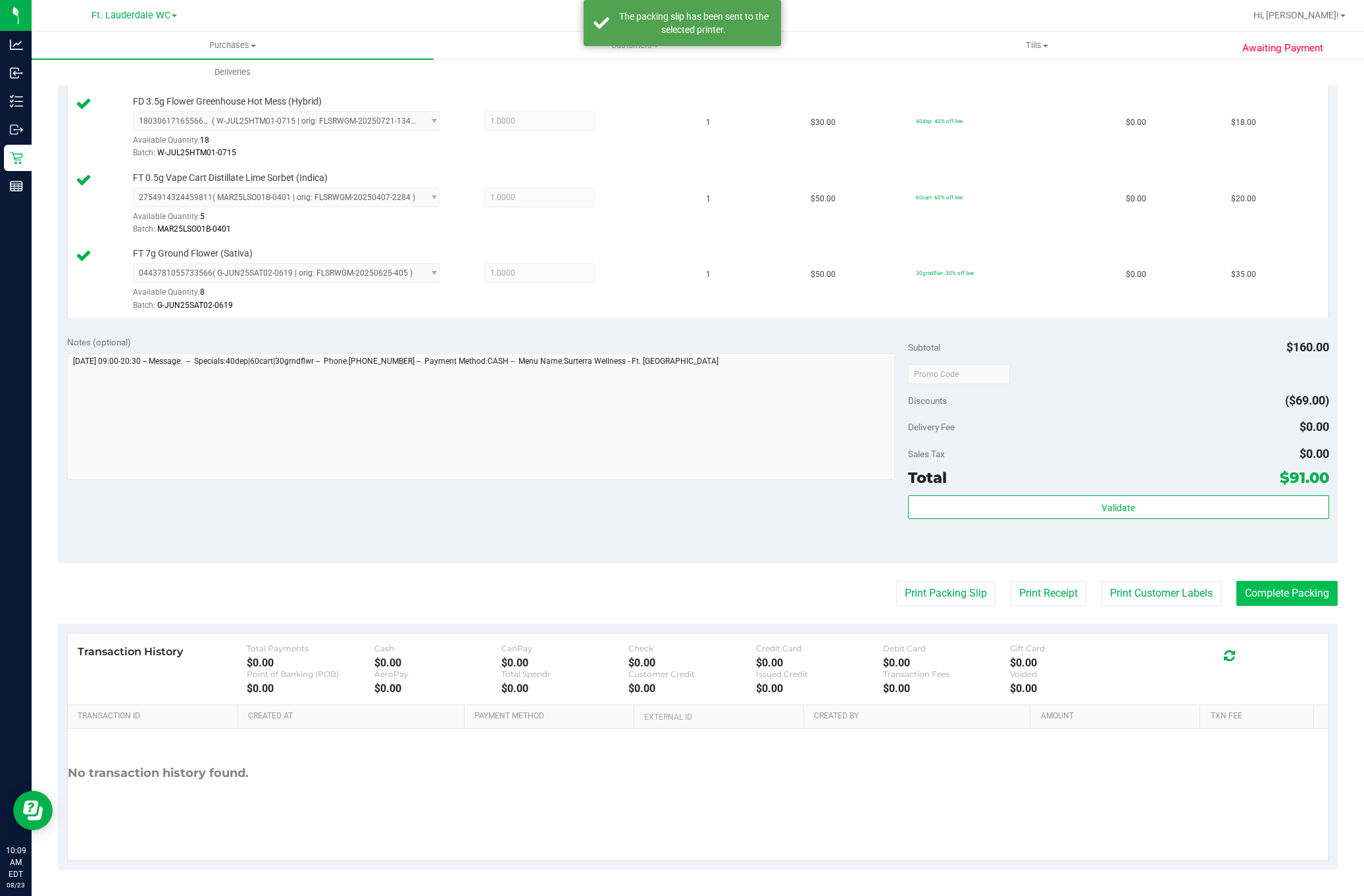
click at [1268, 597] on button "Complete Packing" at bounding box center [1287, 594] width 102 height 25
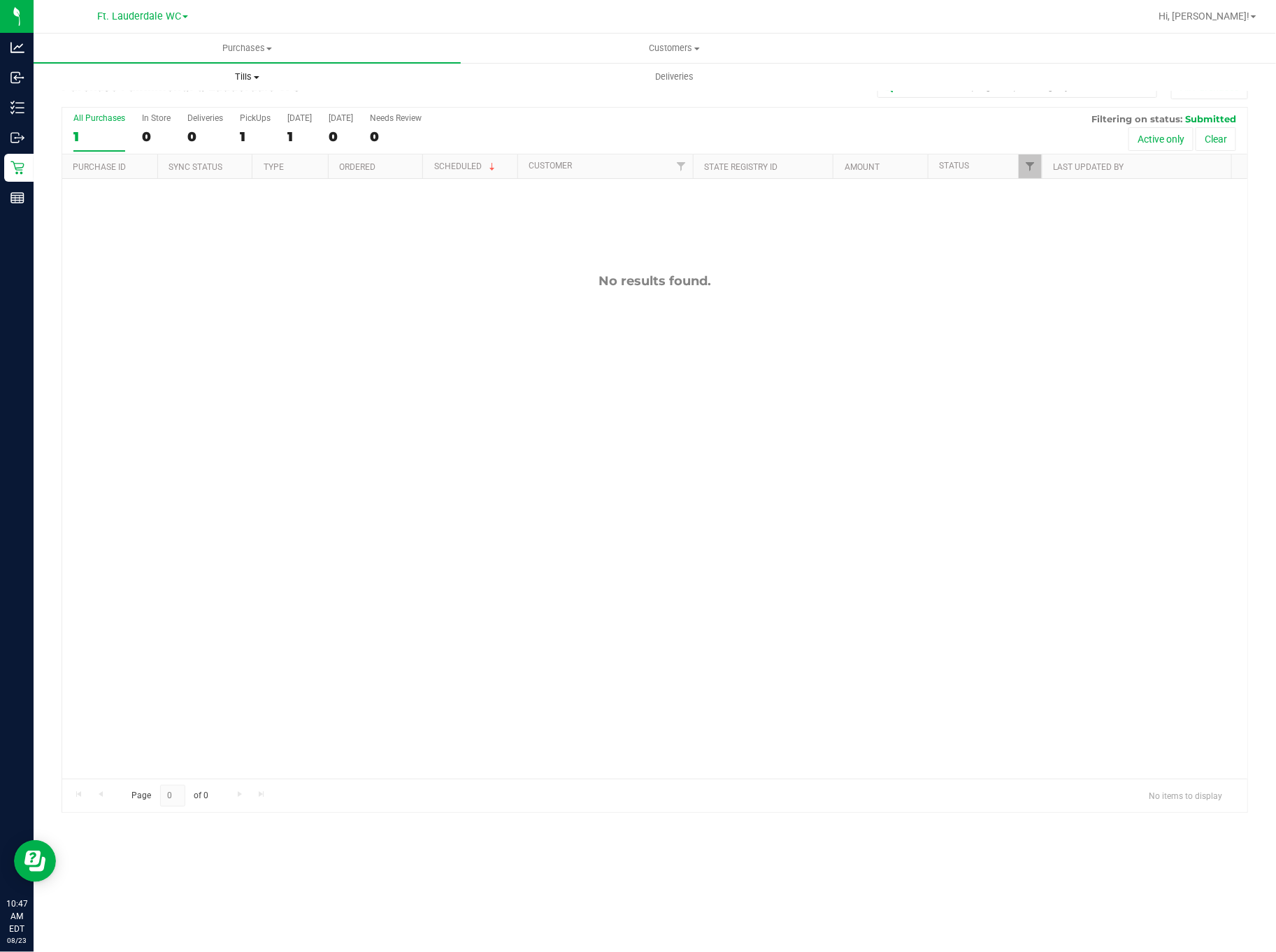
click at [246, 76] on span "Tills" at bounding box center [247, 77] width 426 height 13
click at [219, 116] on li "Manage tills" at bounding box center [247, 113] width 428 height 16
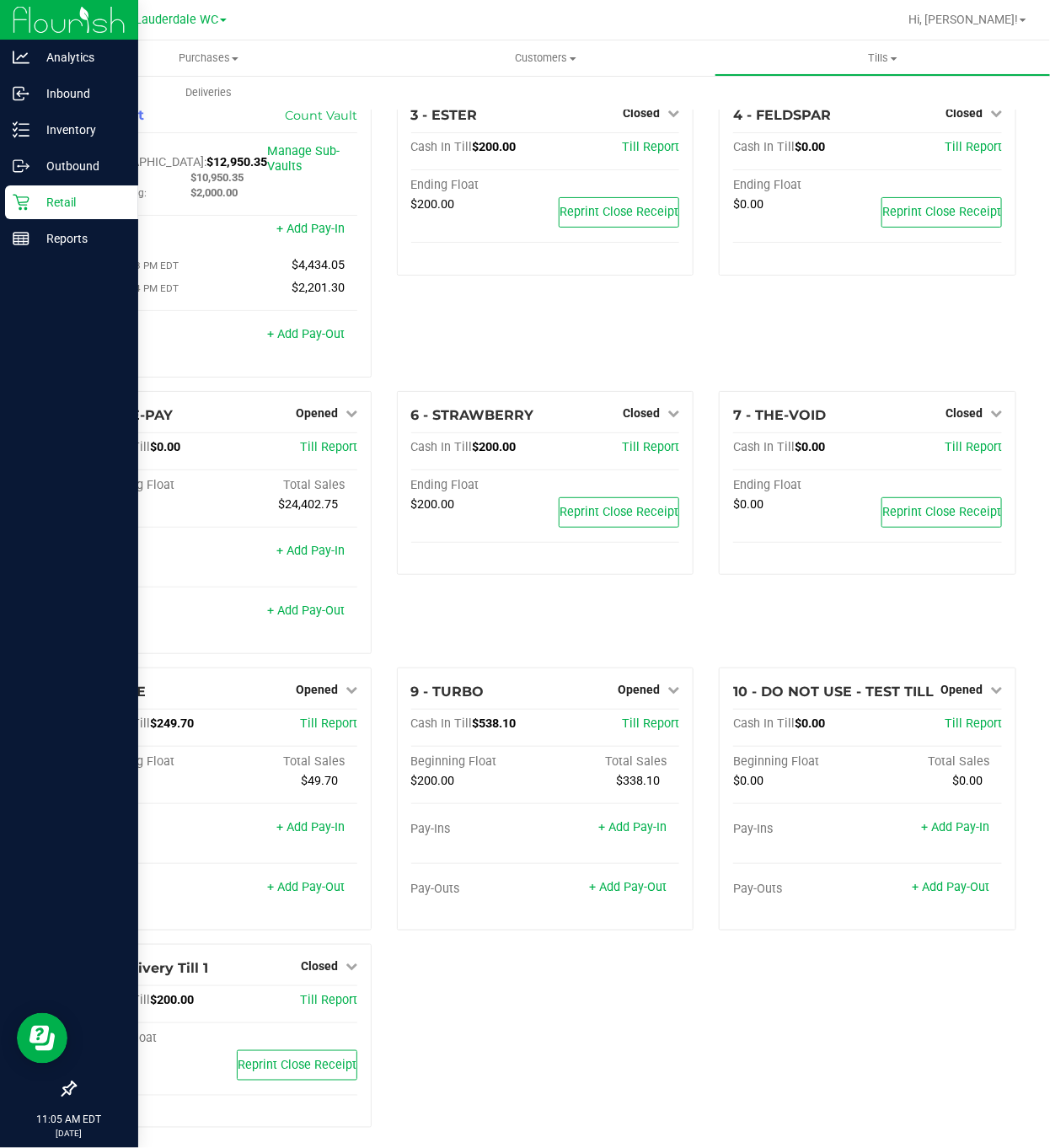
click at [30, 192] on p "Retail" at bounding box center [79, 202] width 101 height 20
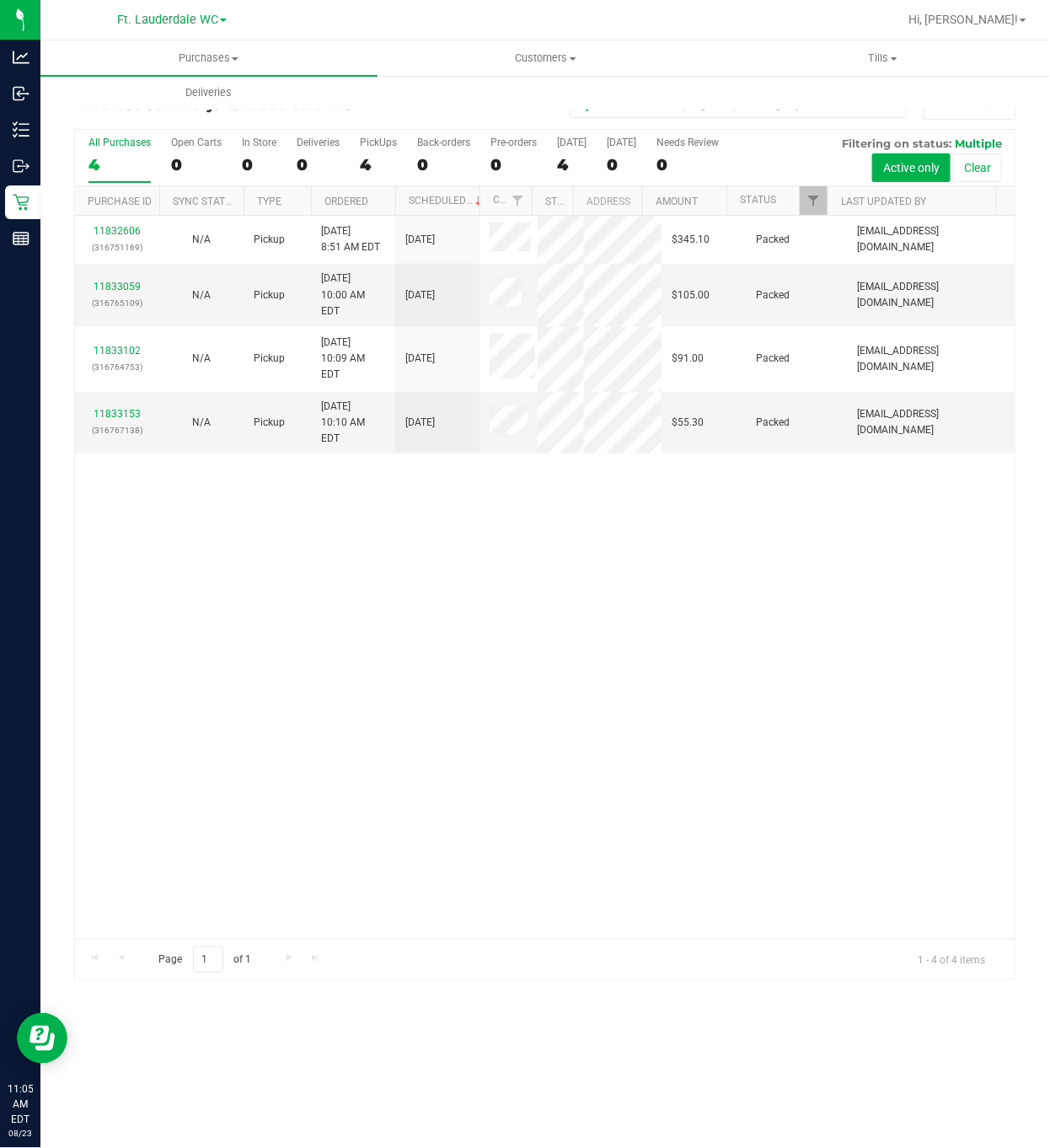
click at [335, 700] on div "11832606 (316751169) N/A Pickup [DATE] 8:51 AM EDT 8/23/2025 $345.10 Packed [EM…" at bounding box center [546, 577] width 941 height 723
click at [497, 731] on div "11832606 (316751169) N/A Pickup [DATE] 8:51 AM EDT 8/23/2025 $345.10 Packed [EM…" at bounding box center [546, 577] width 941 height 723
click at [470, 759] on div "11832606 (316751169) N/A Pickup [DATE] 8:51 AM EDT 8/23/2025 $345.10 Packed [EM…" at bounding box center [546, 577] width 941 height 723
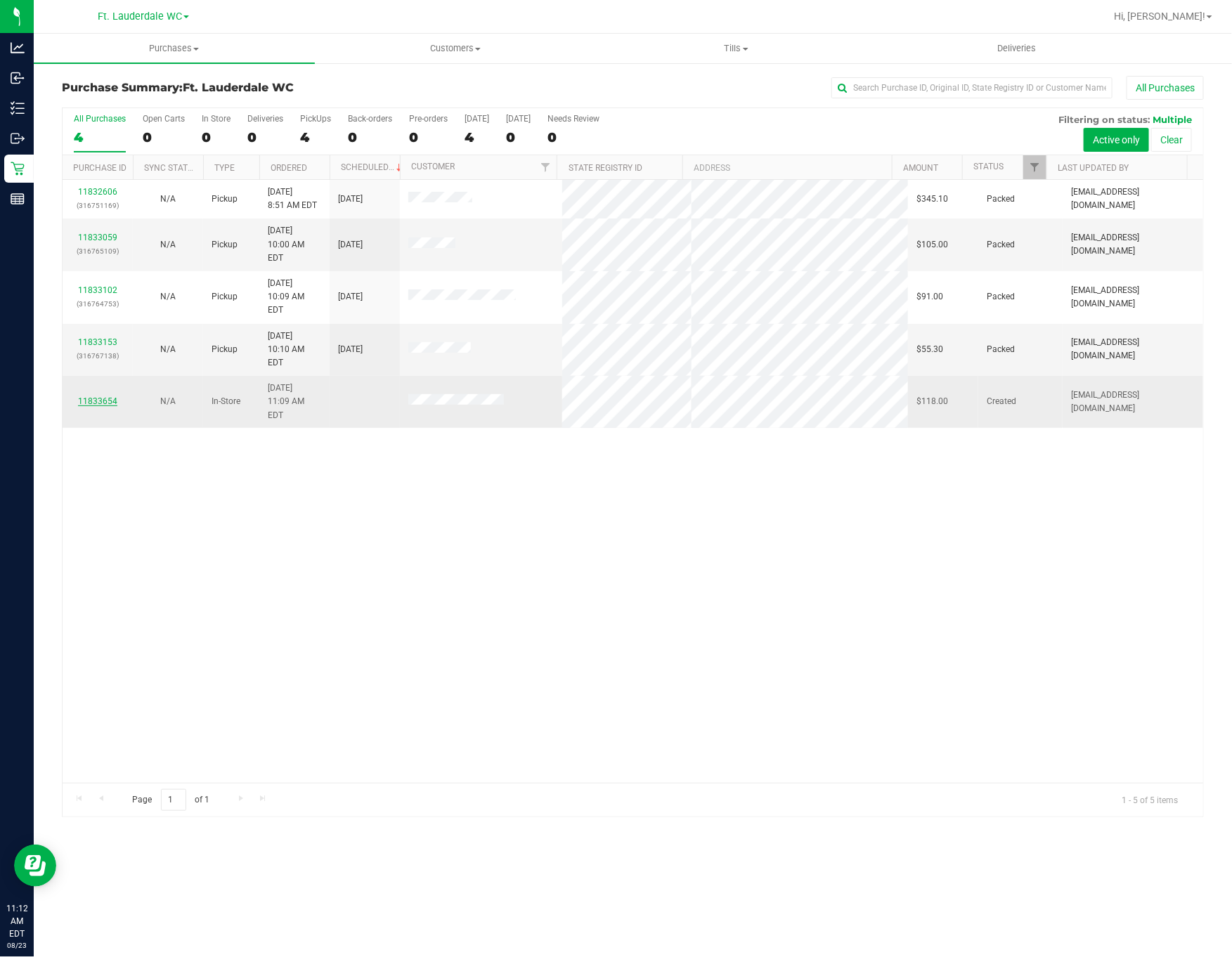
click at [84, 396] on link "11833654" at bounding box center [97, 401] width 39 height 10
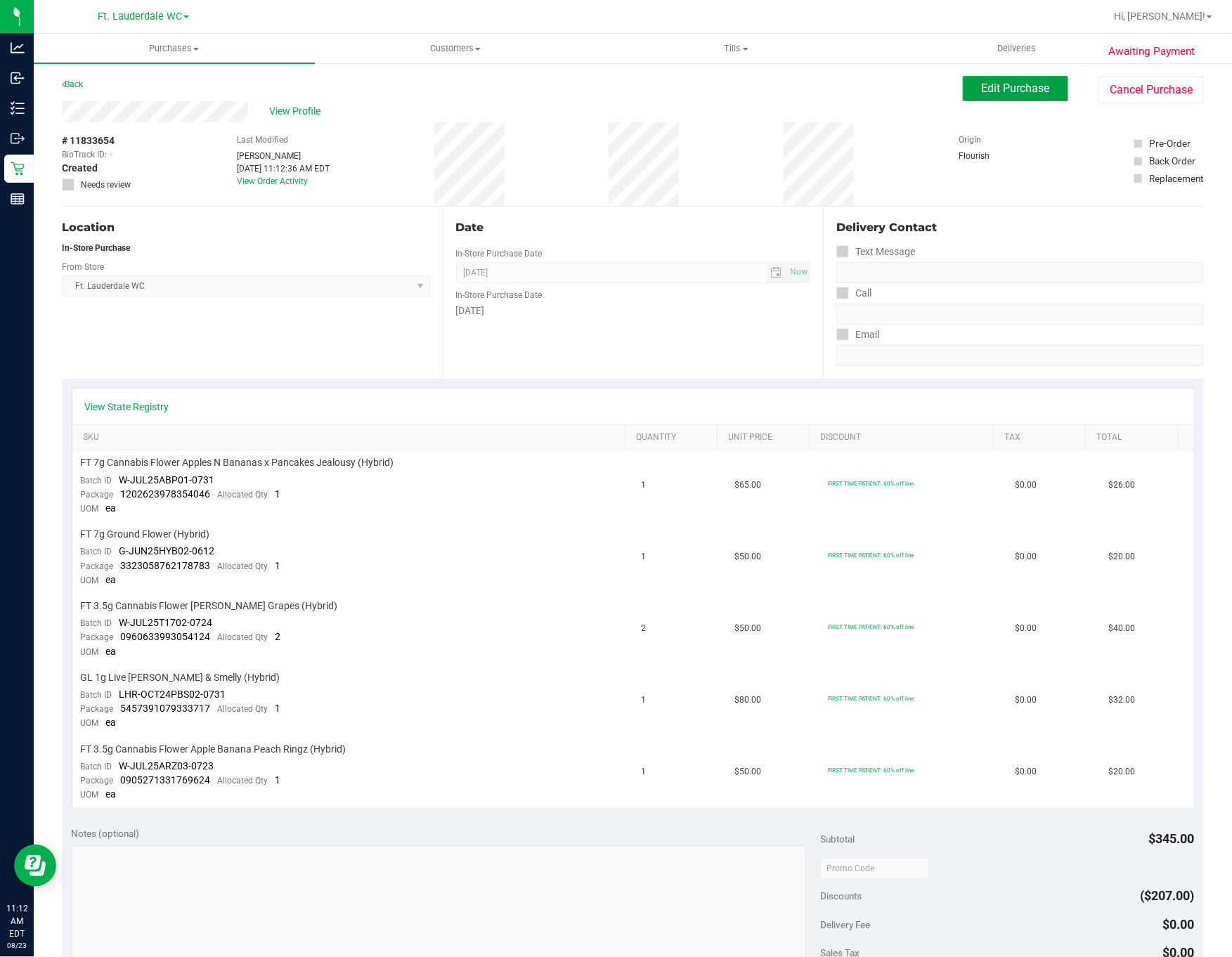
click at [988, 89] on span "Edit Purchase" at bounding box center [1016, 88] width 68 height 13
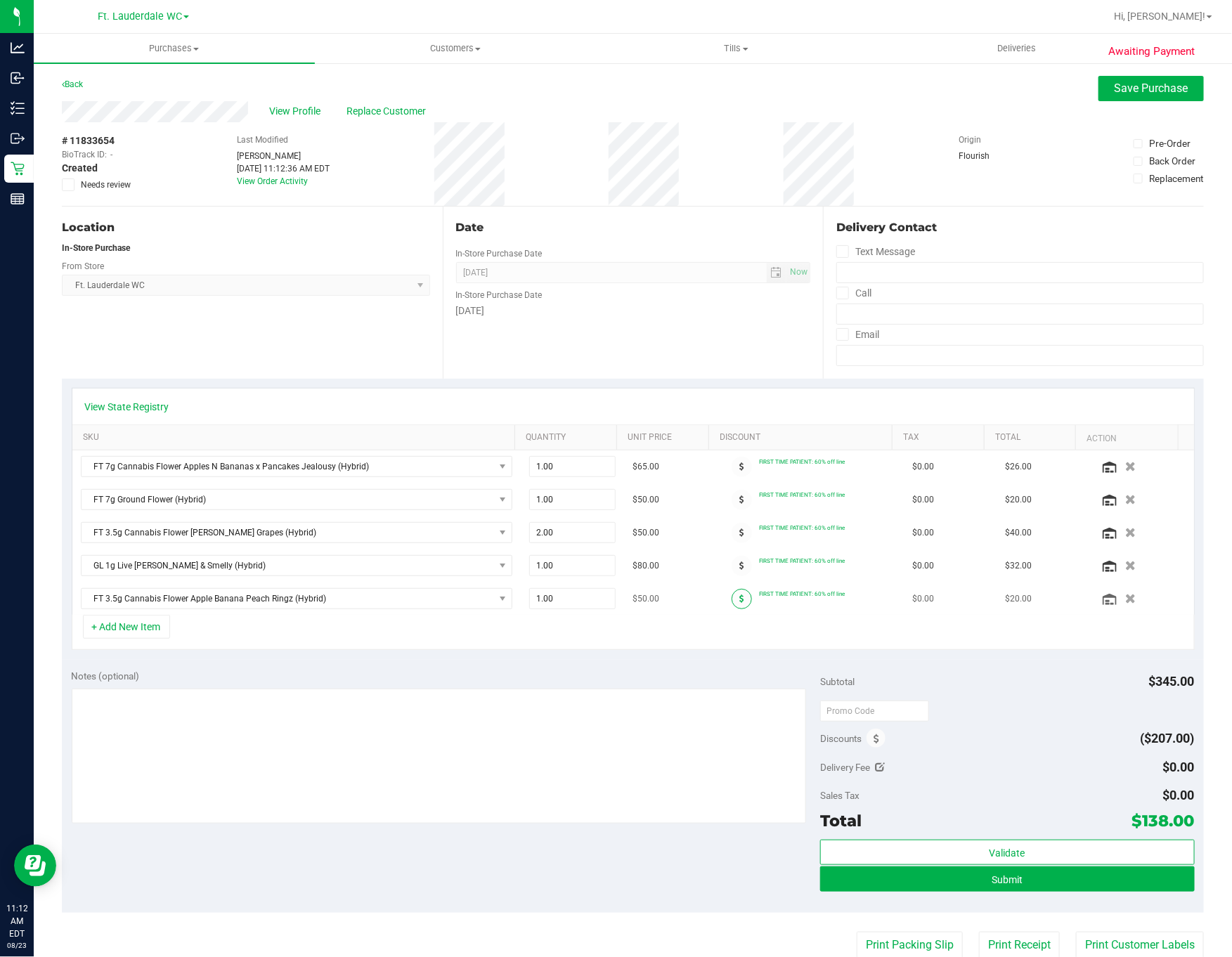
click at [732, 601] on span at bounding box center [742, 600] width 20 height 20
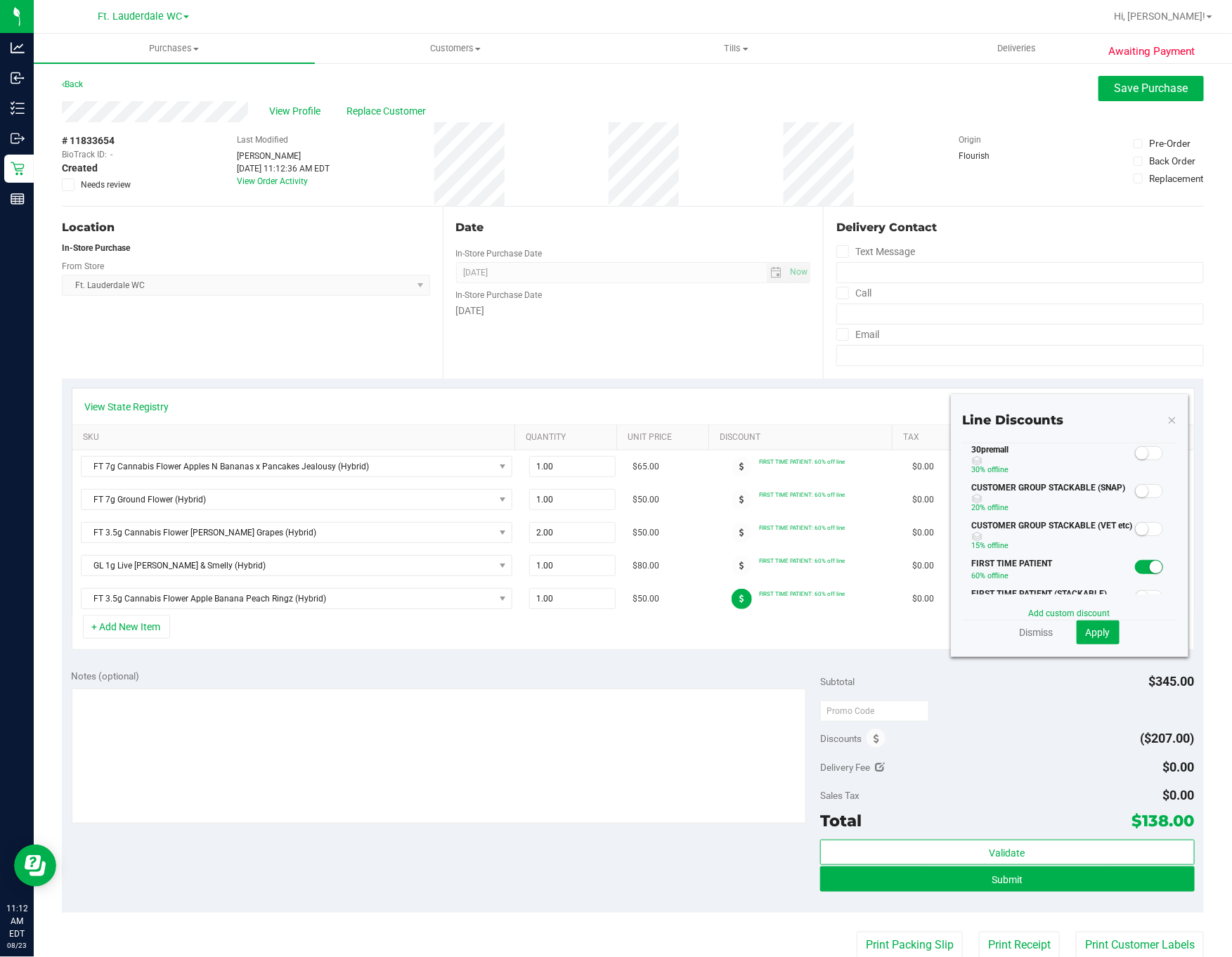
click at [1135, 460] on span at bounding box center [1150, 453] width 28 height 14
click at [1080, 642] on button "Apply" at bounding box center [1098, 632] width 43 height 24
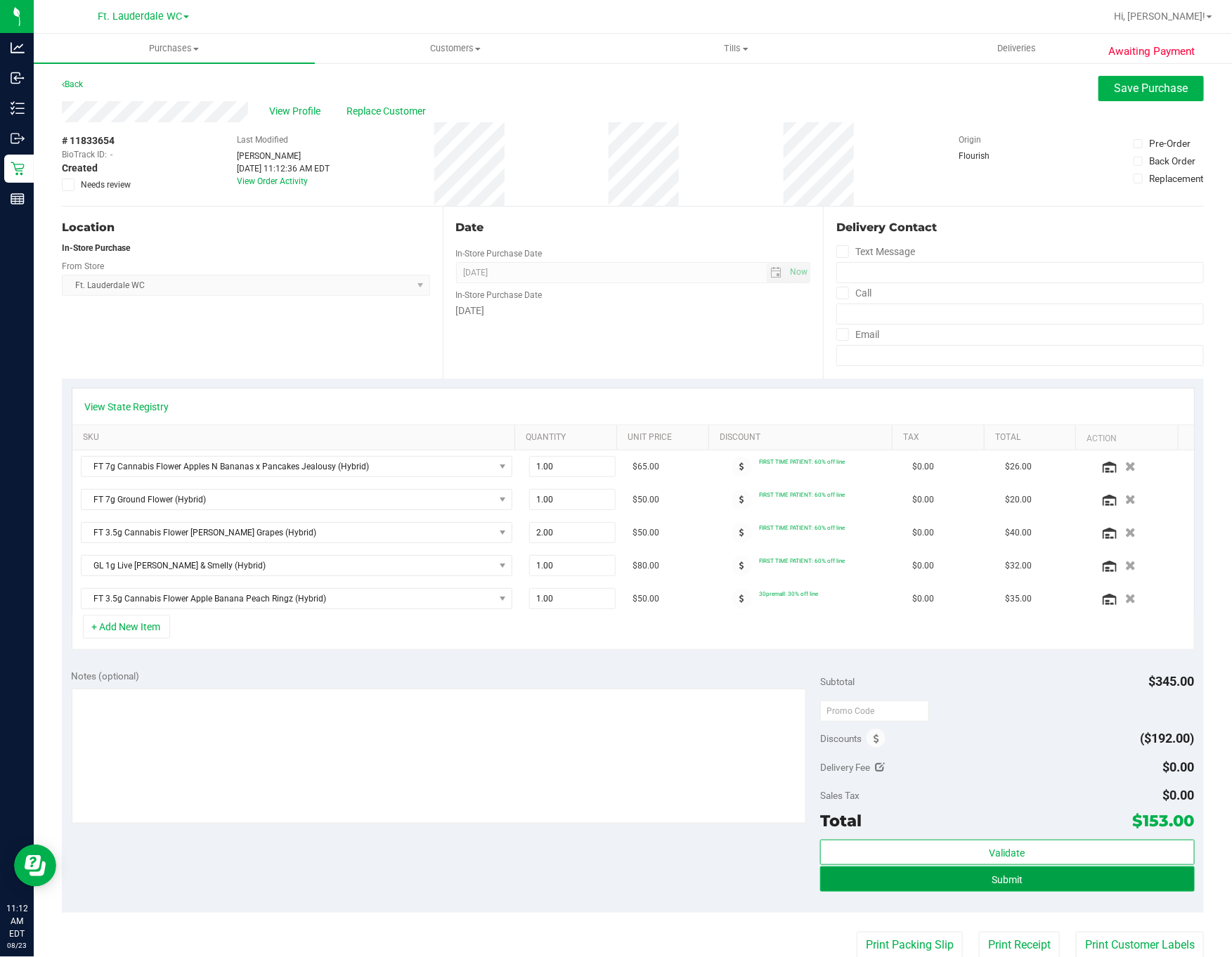
click at [1137, 889] on button "Submit" at bounding box center [1007, 879] width 375 height 25
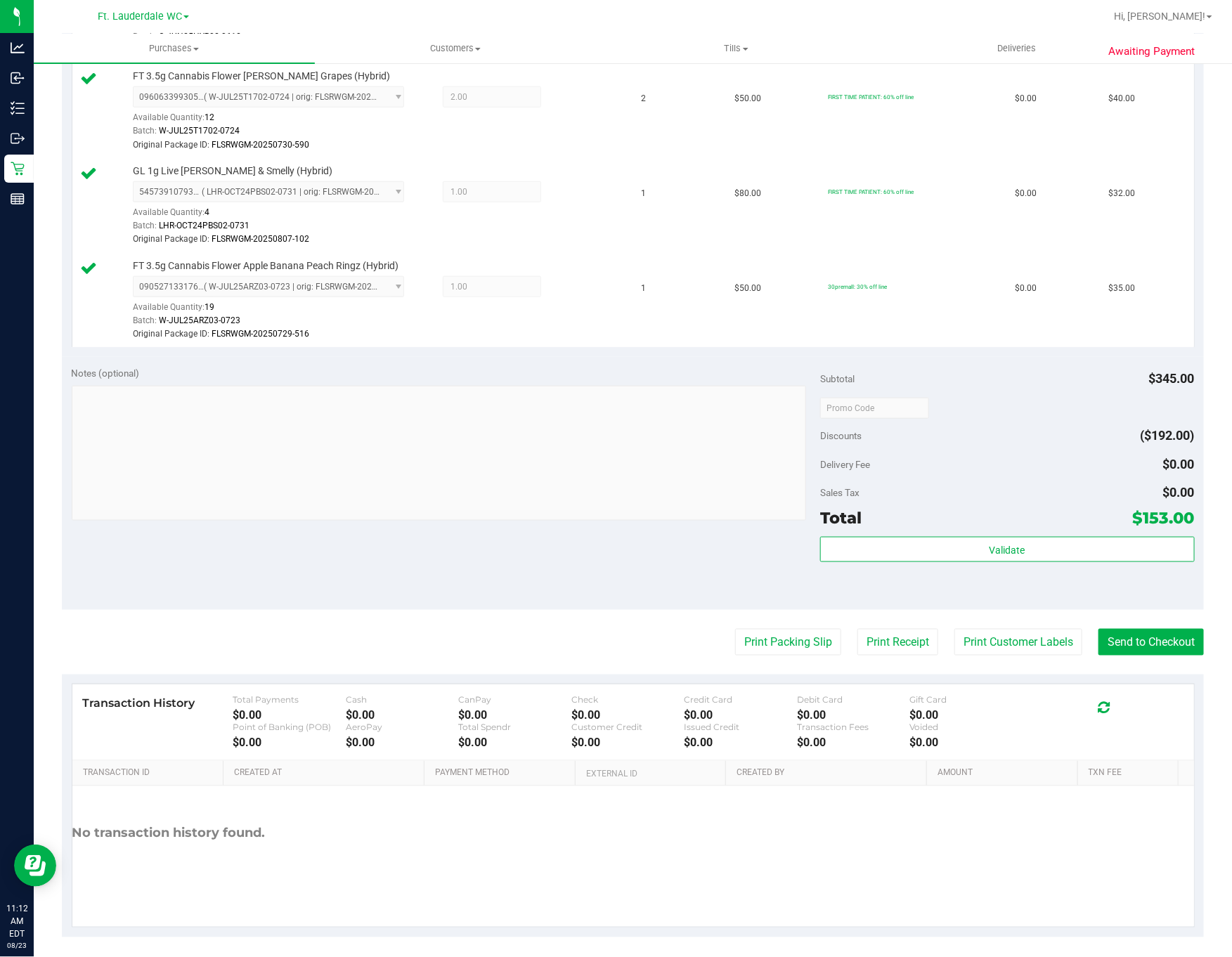
scroll to position [593, 0]
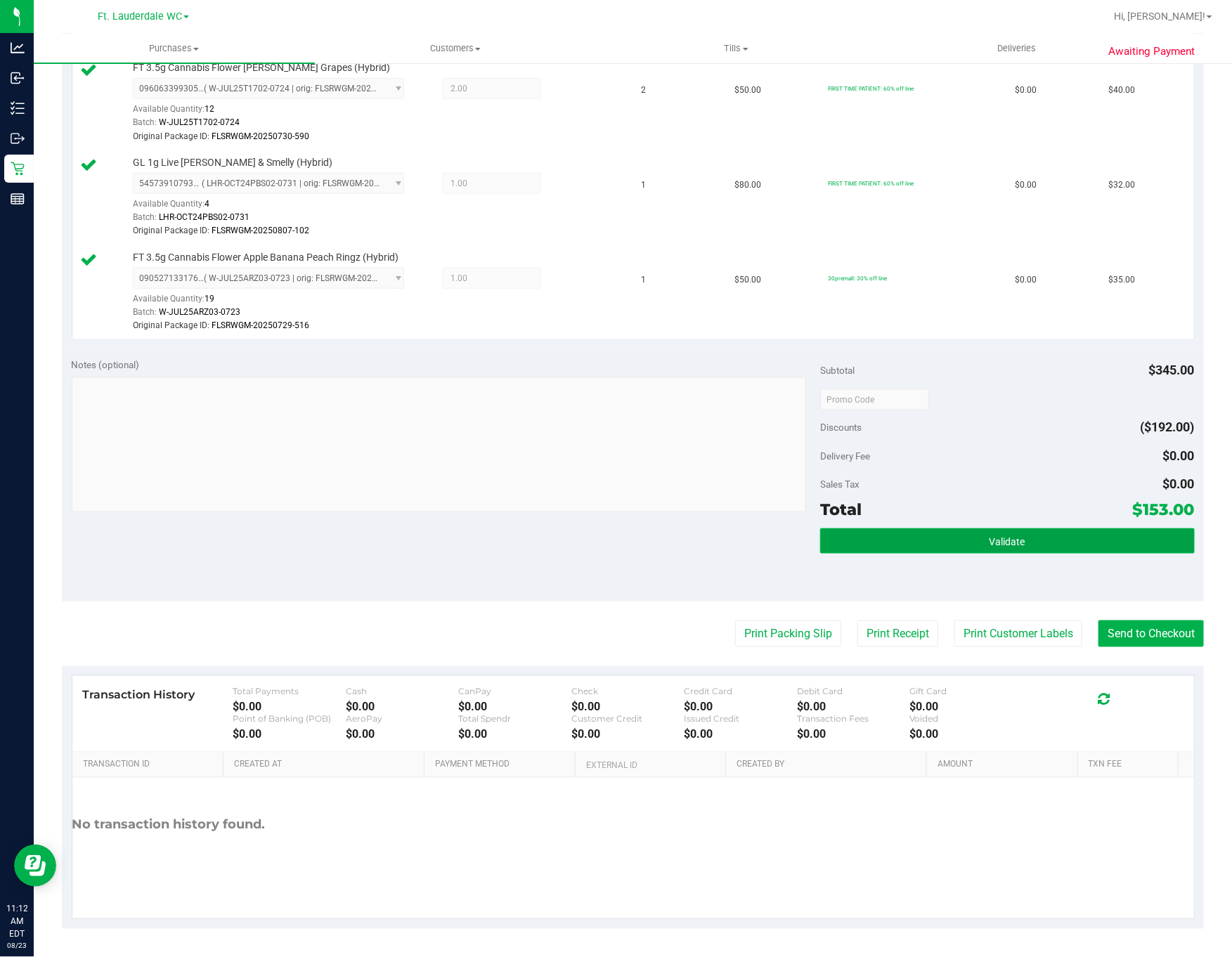
click at [947, 542] on button "Validate" at bounding box center [1007, 541] width 375 height 25
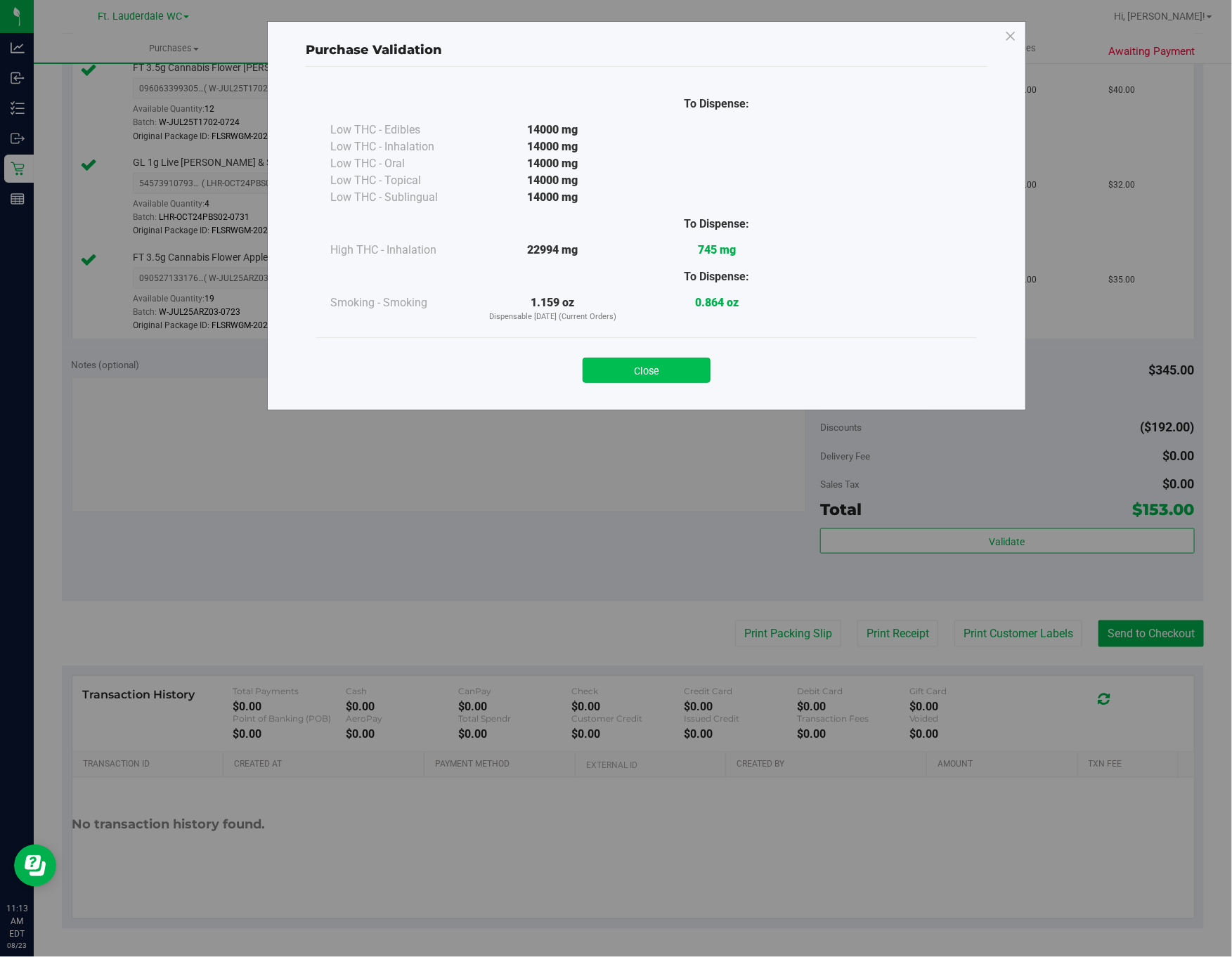
click at [639, 363] on button "Close" at bounding box center [646, 370] width 128 height 25
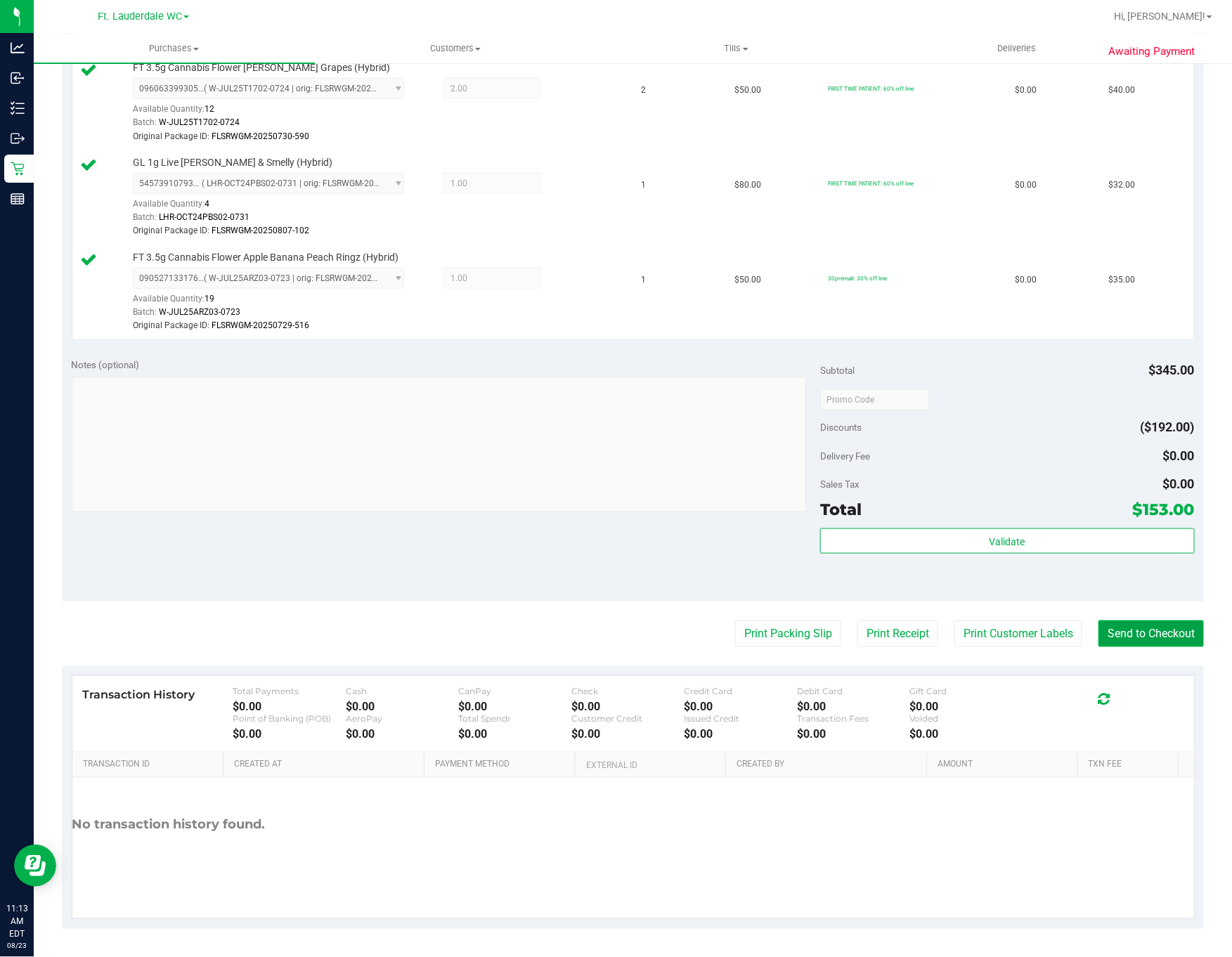
click at [1147, 640] on button "Send to Checkout" at bounding box center [1151, 634] width 105 height 27
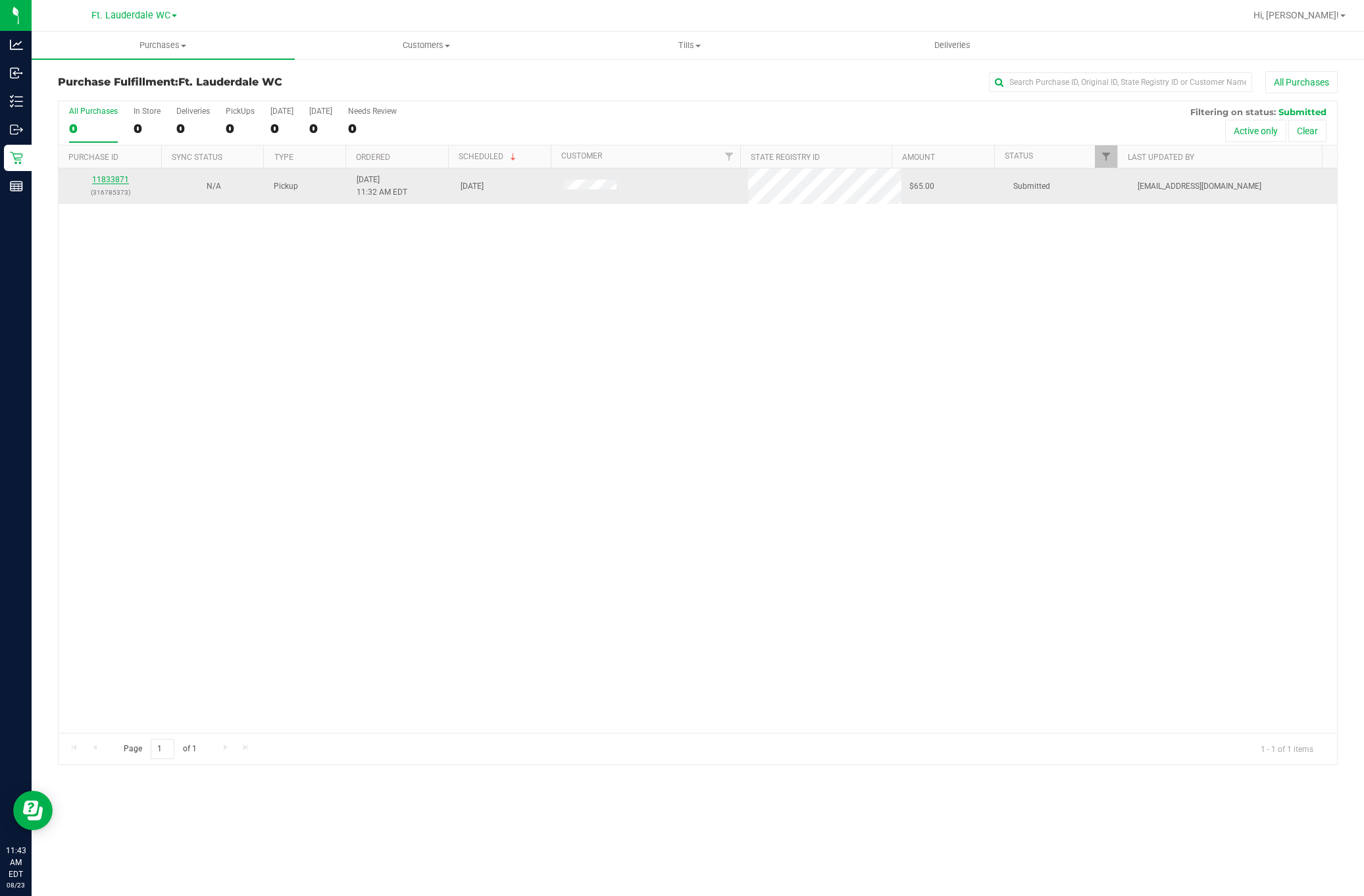
click at [111, 179] on link "11833871" at bounding box center [110, 179] width 37 height 10
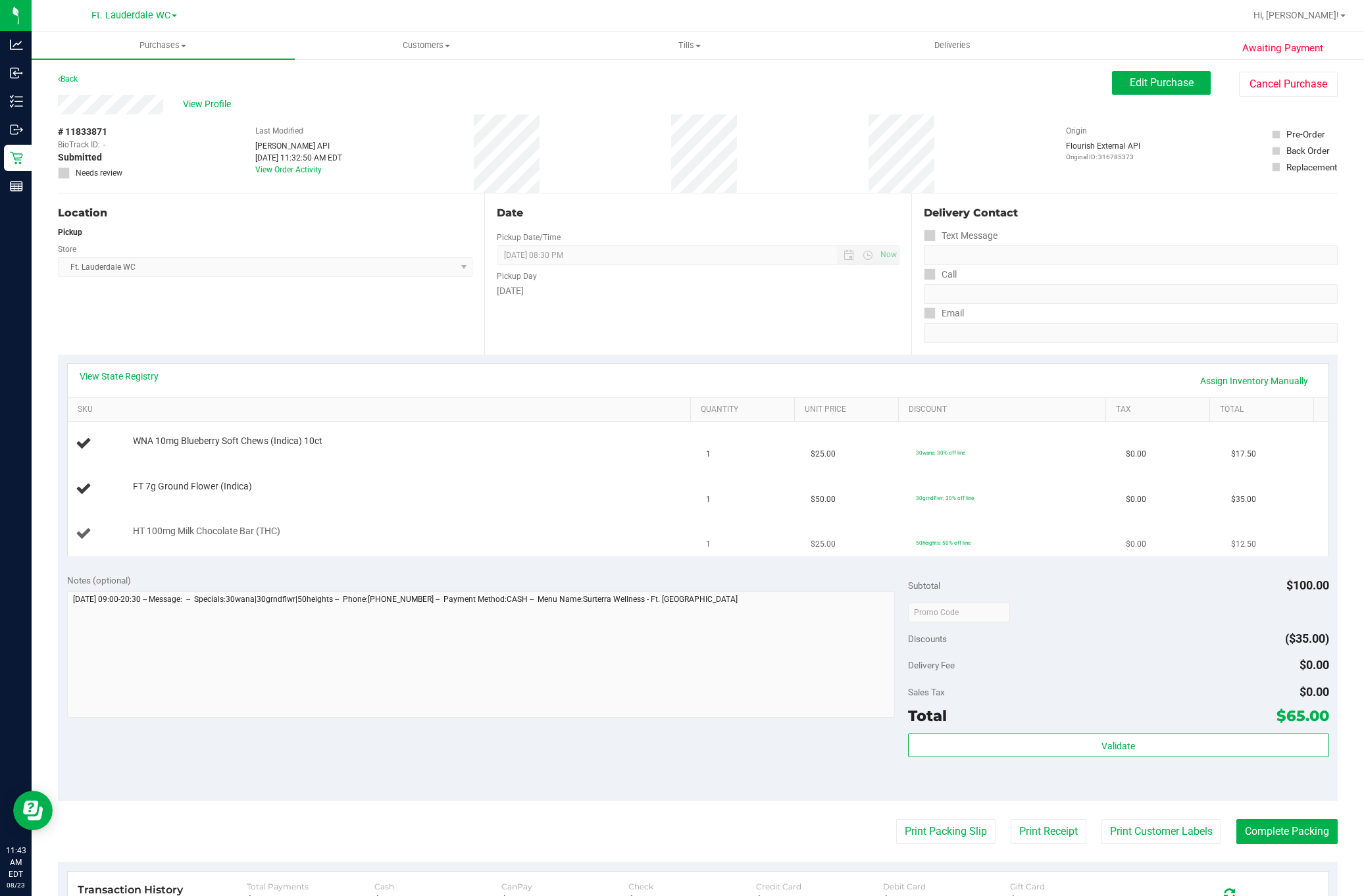
click at [664, 513] on td "HT 100mg Milk Chocolate Bar (THC)" at bounding box center [383, 534] width 631 height 44
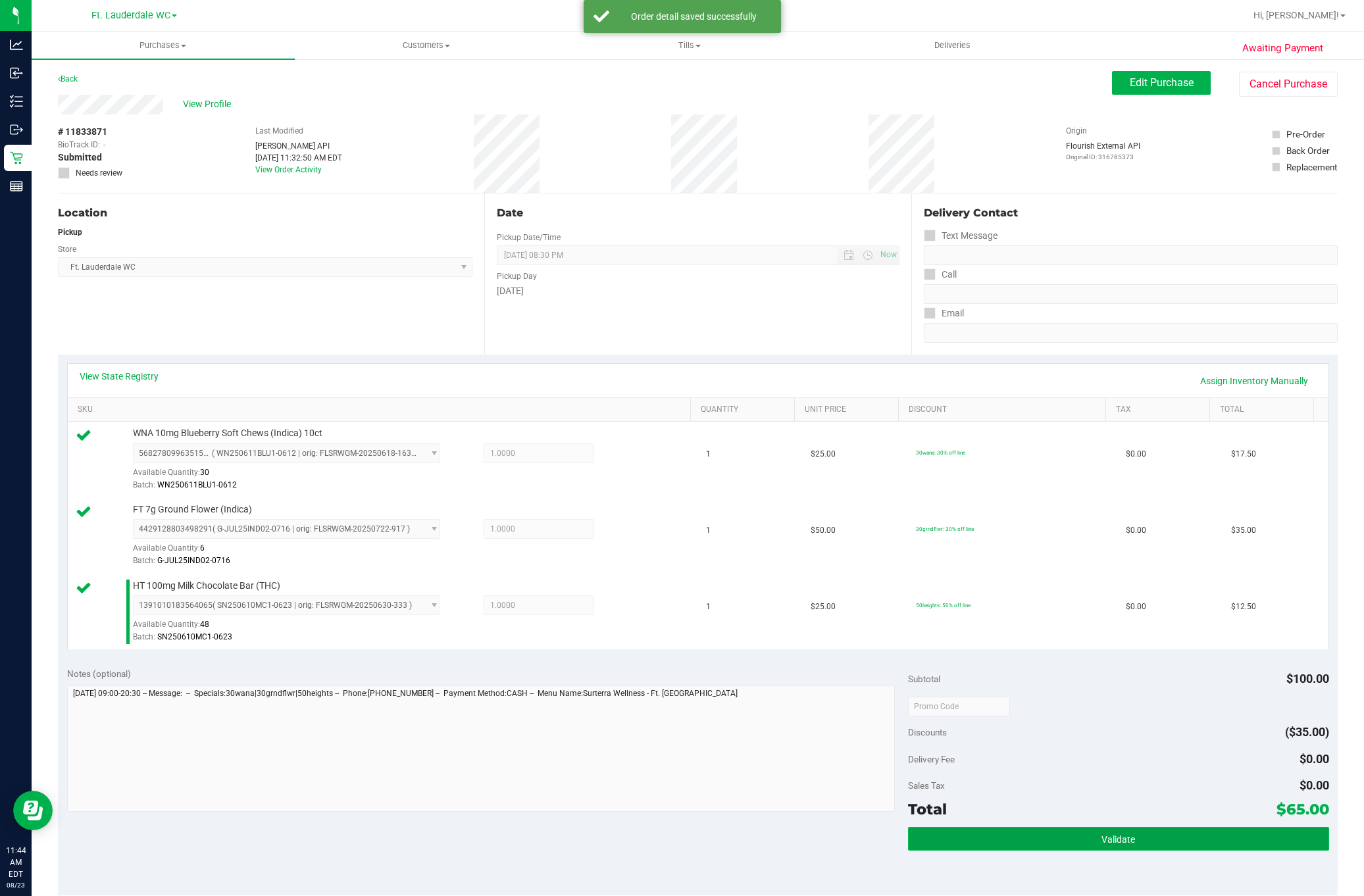
click at [997, 841] on button "Validate" at bounding box center [1118, 839] width 421 height 24
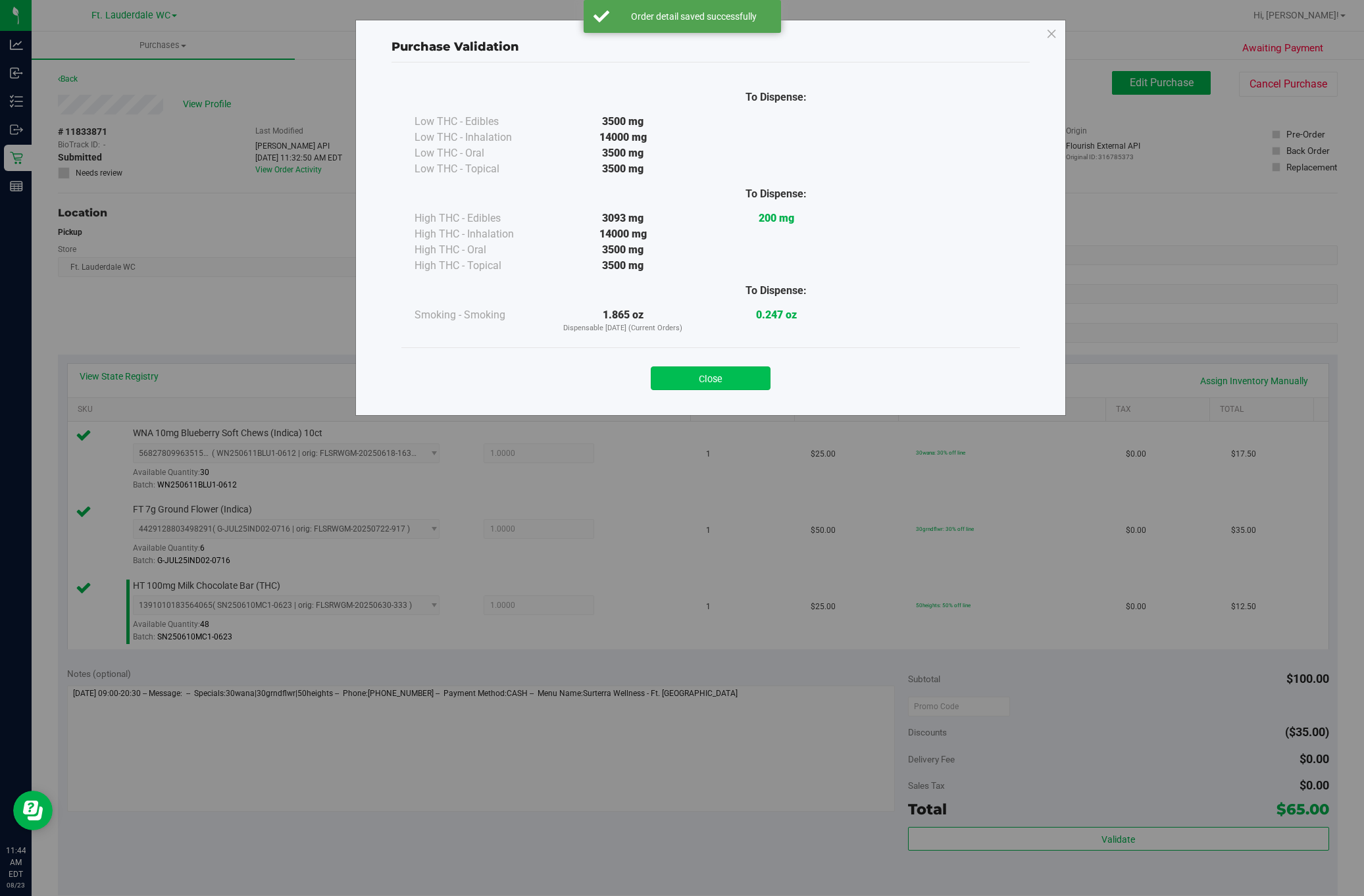
click at [700, 374] on button "Close" at bounding box center [711, 378] width 120 height 24
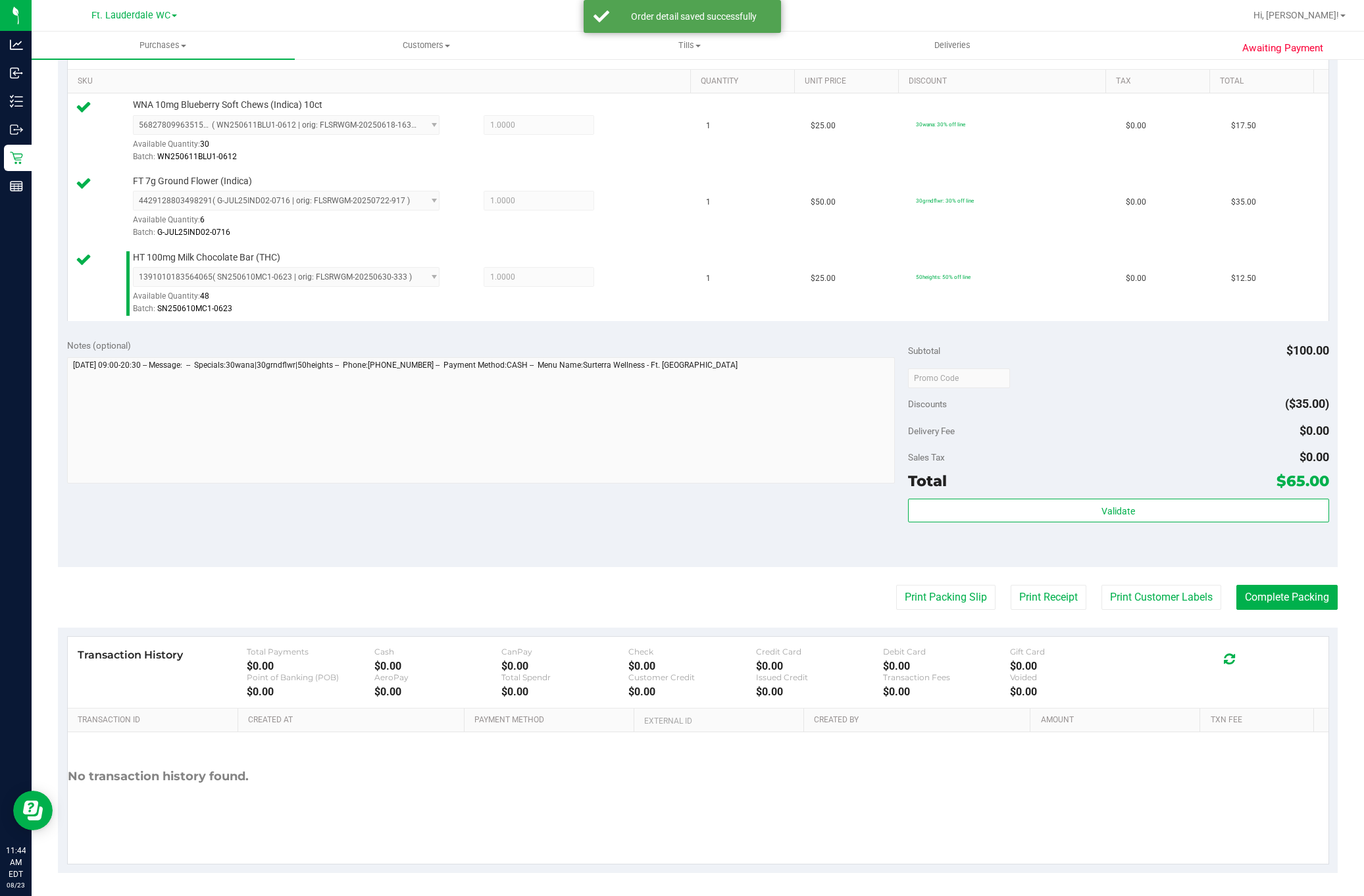
scroll to position [338, 0]
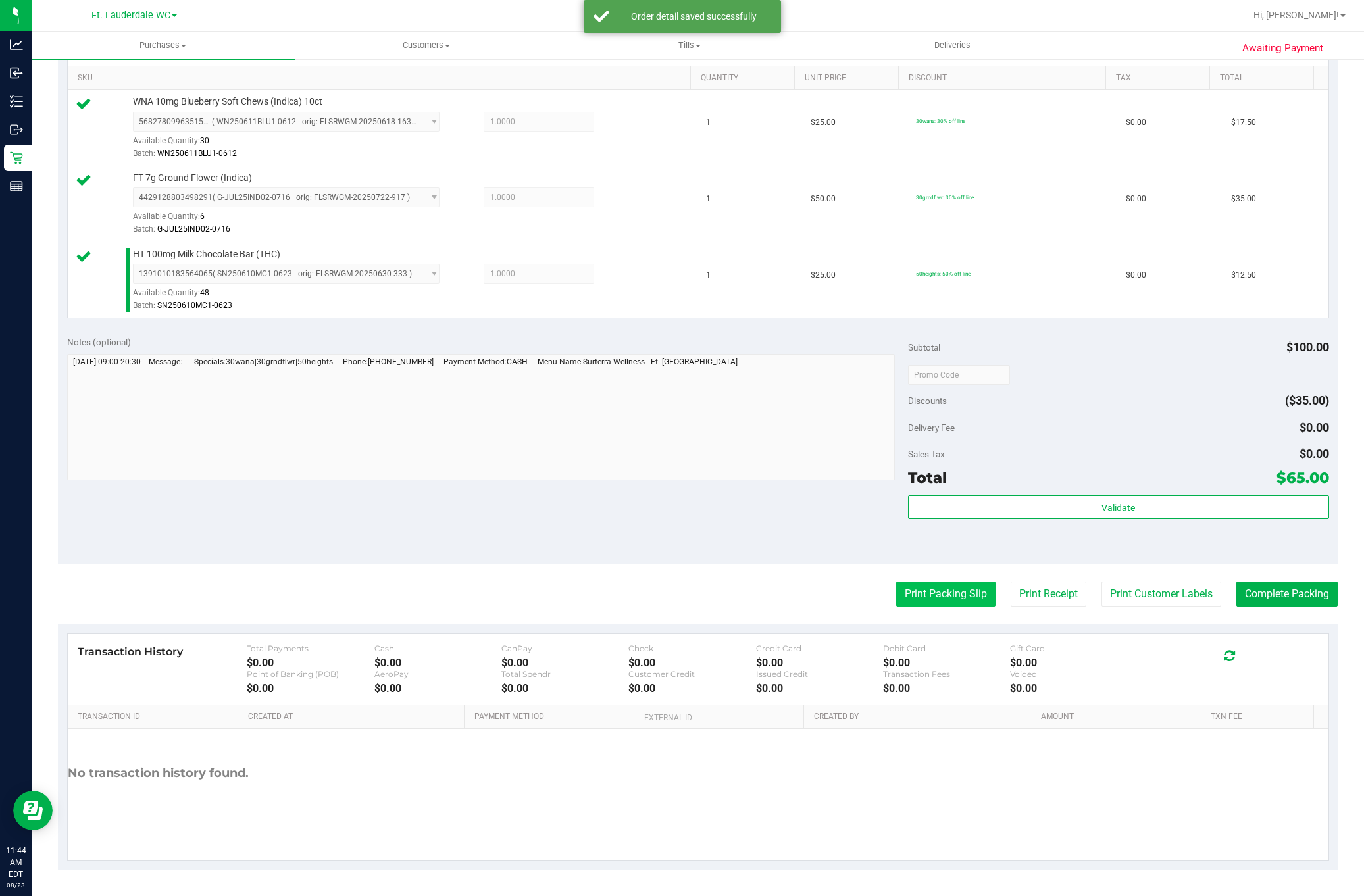
click at [896, 589] on button "Print Packing Slip" at bounding box center [945, 594] width 99 height 25
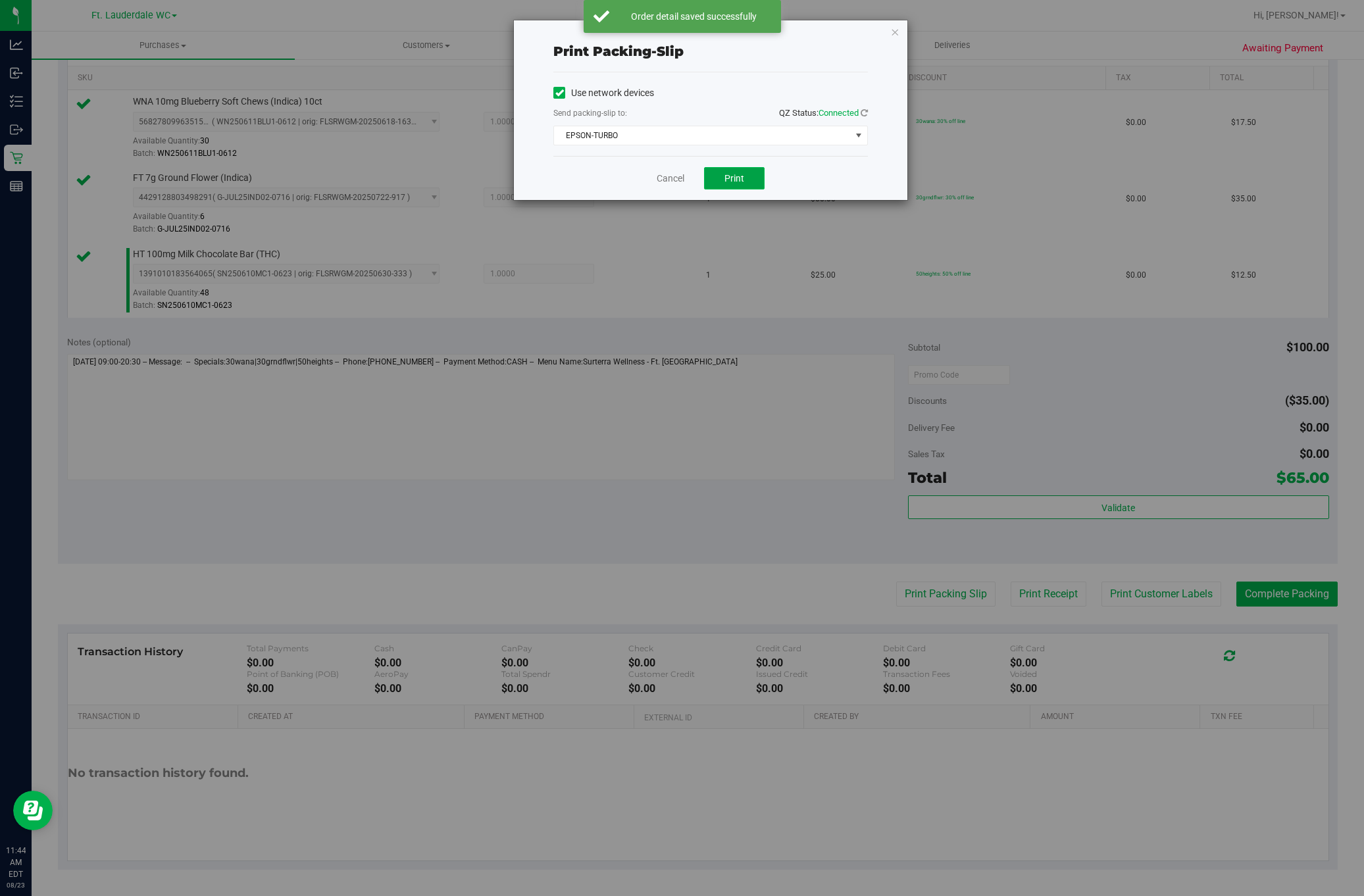
click at [717, 179] on button "Print" at bounding box center [734, 178] width 60 height 22
click at [652, 184] on link "Cancel" at bounding box center [666, 178] width 28 height 14
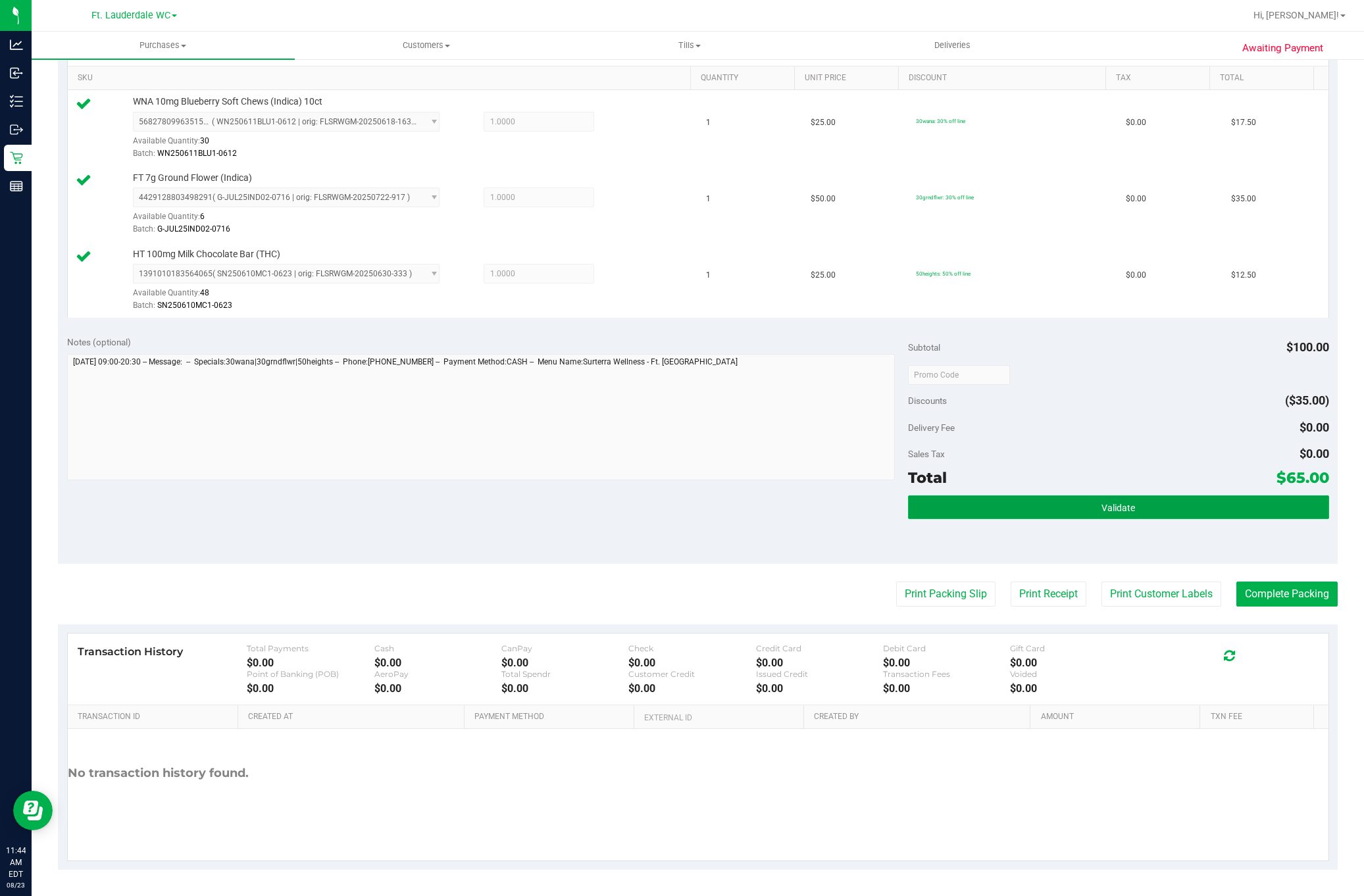
click at [1001, 514] on button "Validate" at bounding box center [1118, 508] width 421 height 24
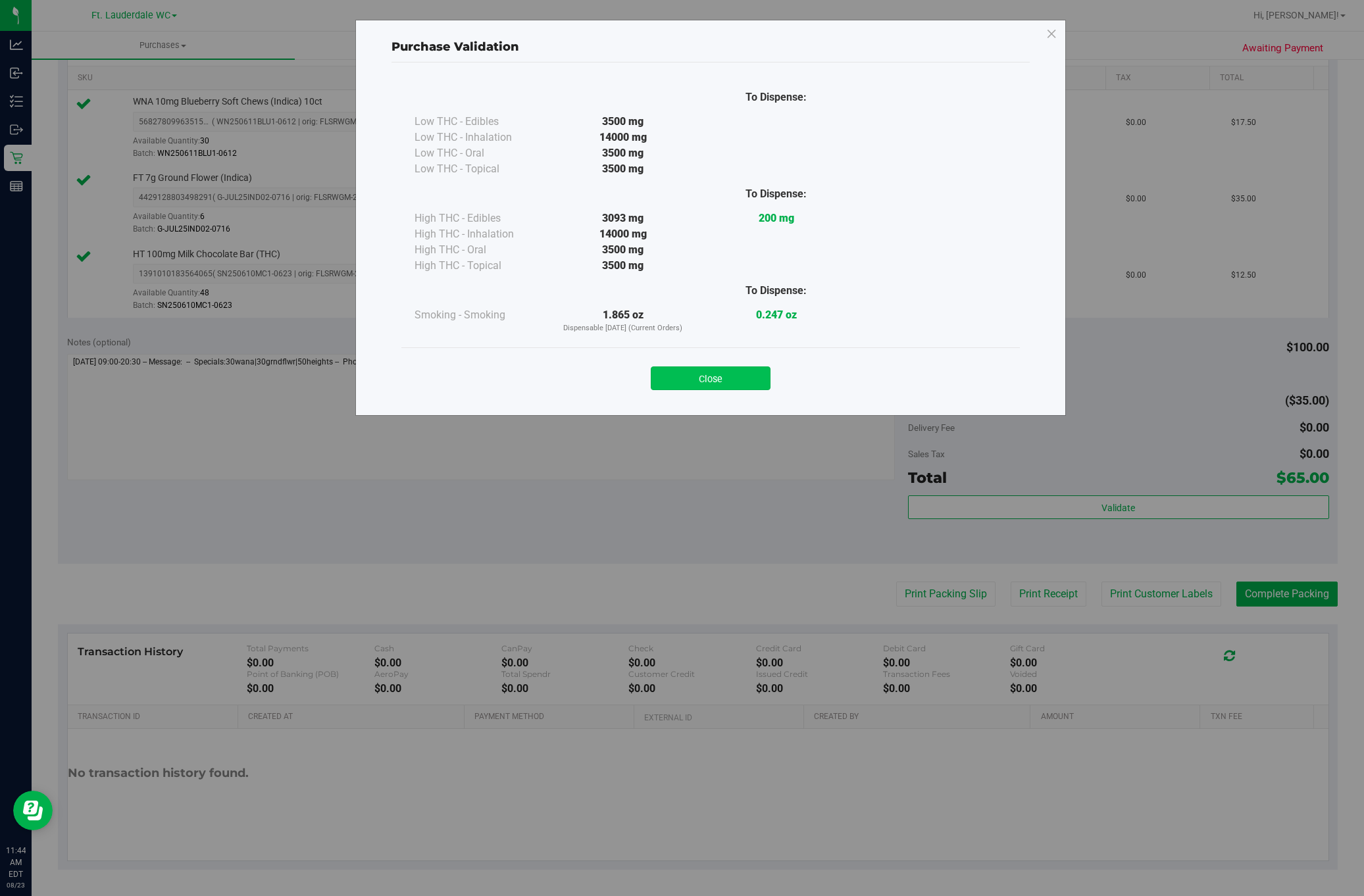
click at [711, 380] on button "Close" at bounding box center [711, 378] width 120 height 24
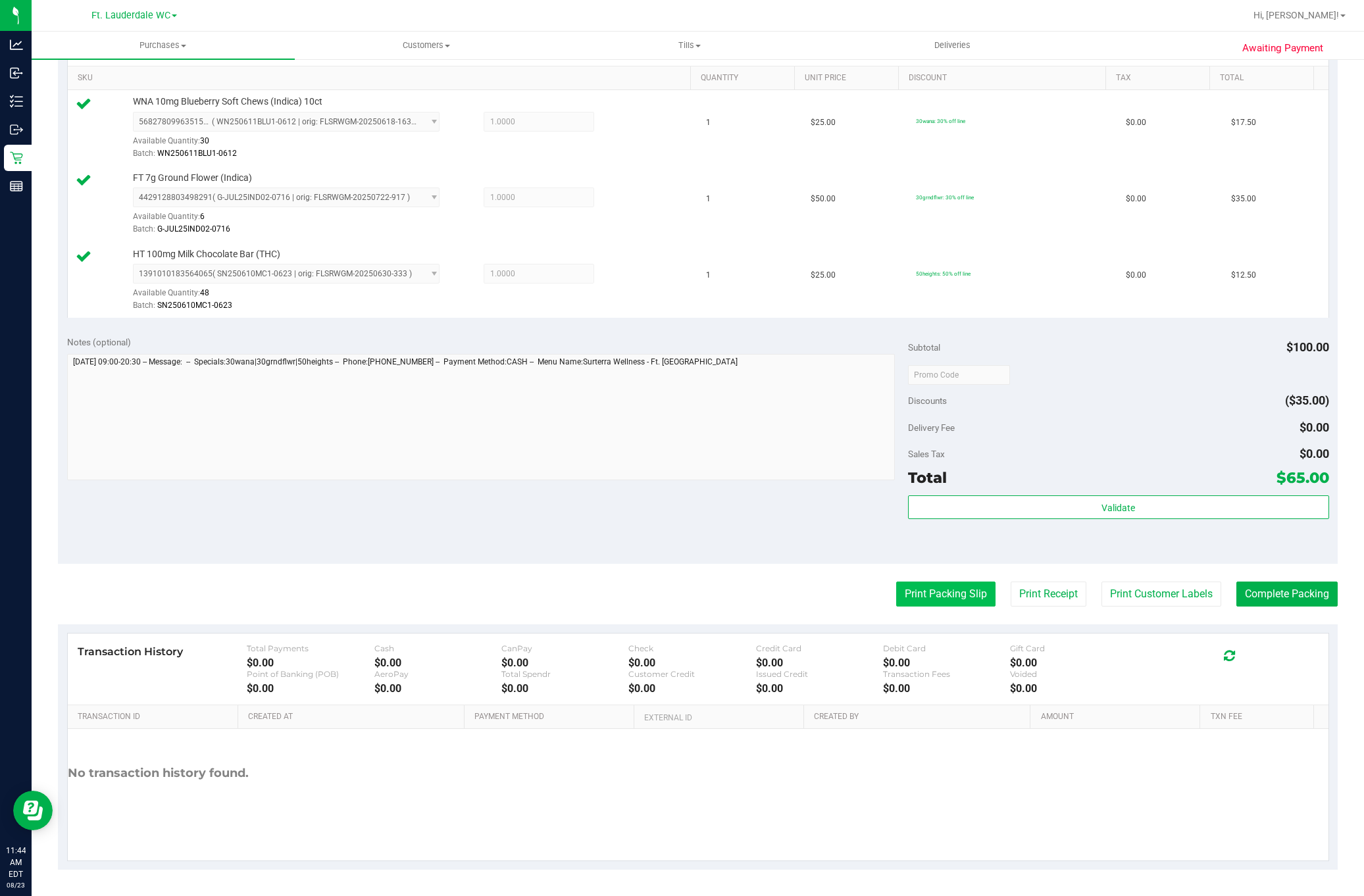
click at [924, 596] on button "Print Packing Slip" at bounding box center [945, 594] width 99 height 25
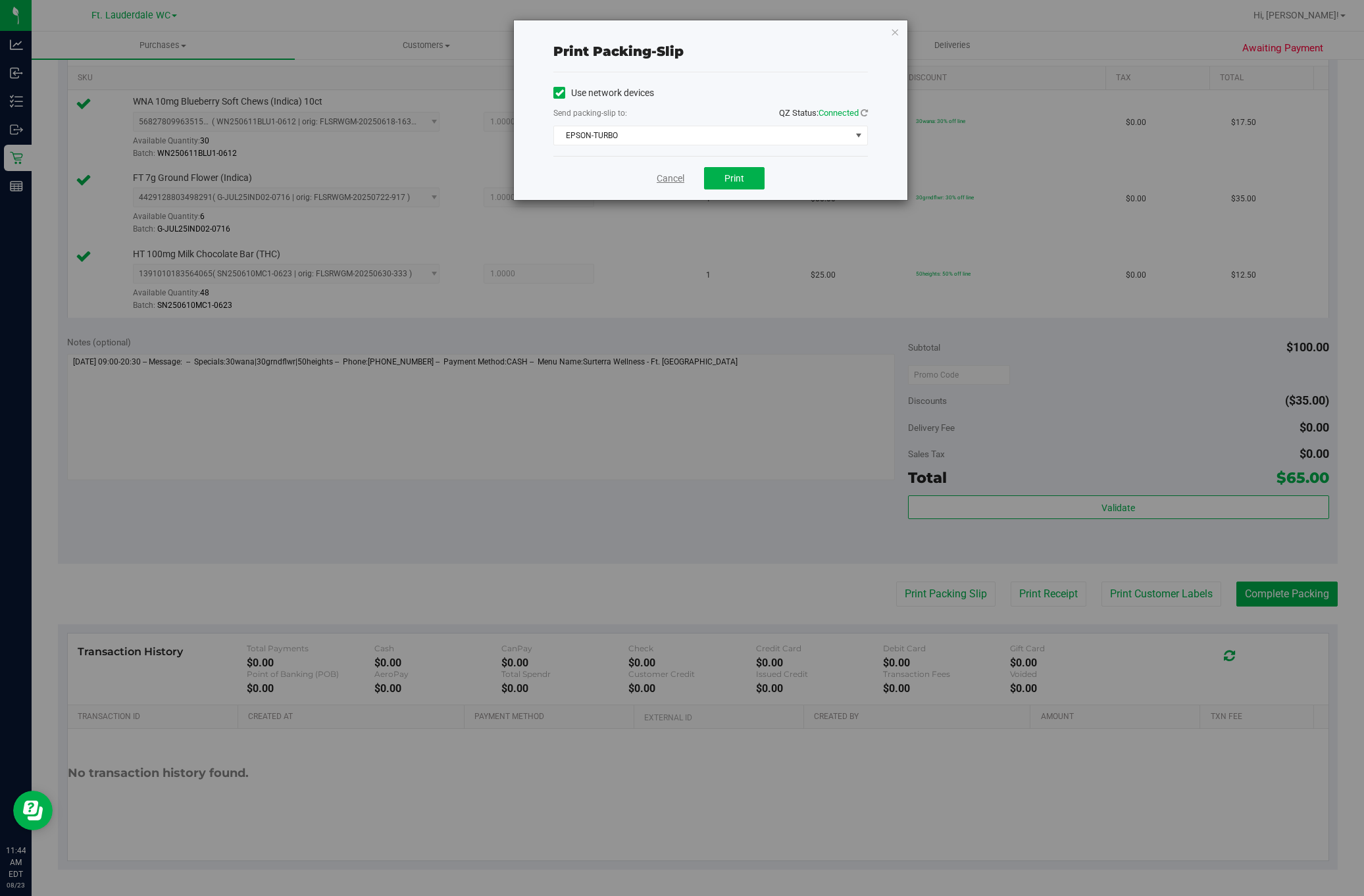
click at [658, 179] on link "Cancel" at bounding box center [671, 178] width 28 height 14
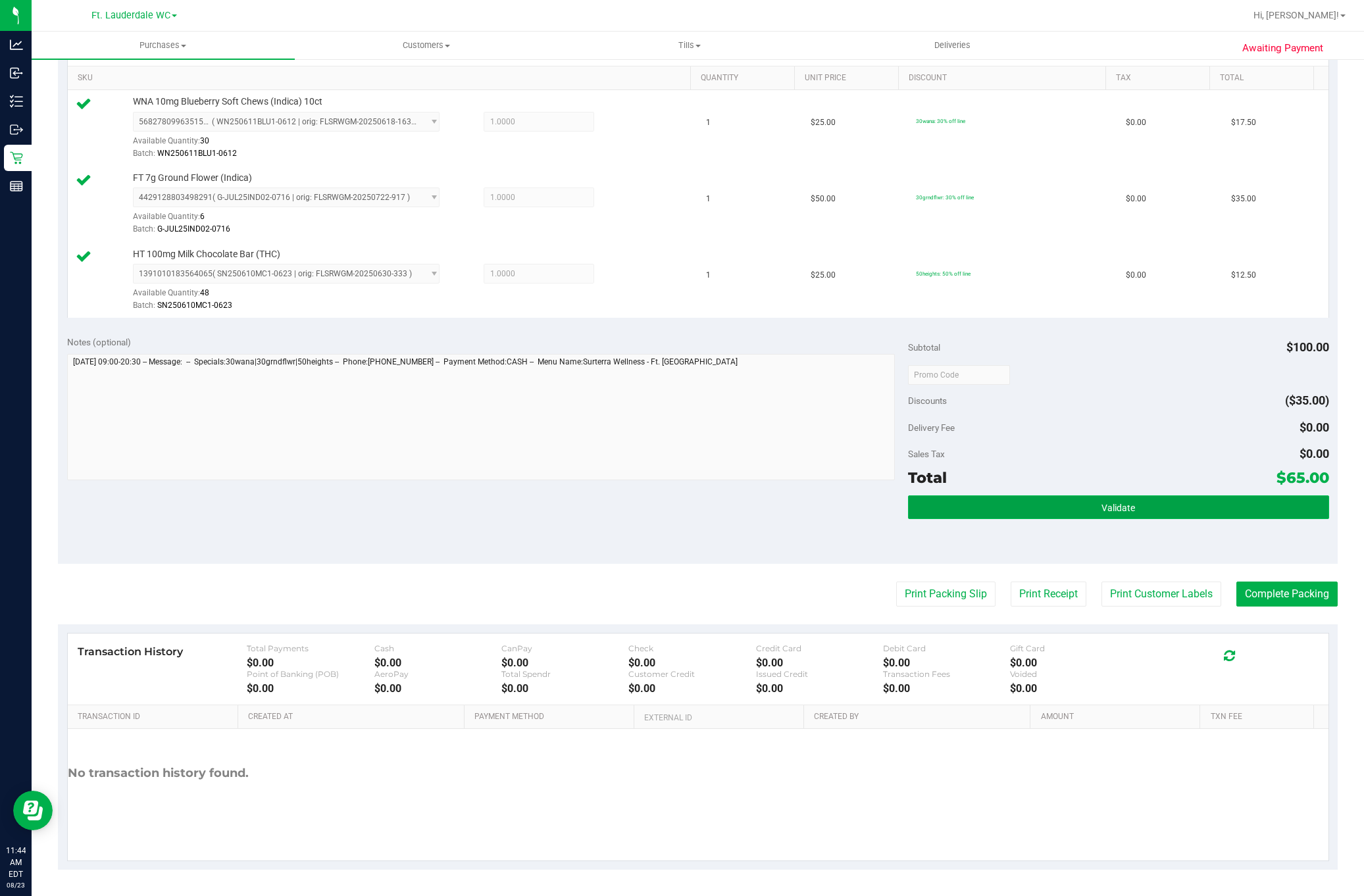
click at [1081, 502] on button "Validate" at bounding box center [1118, 508] width 421 height 24
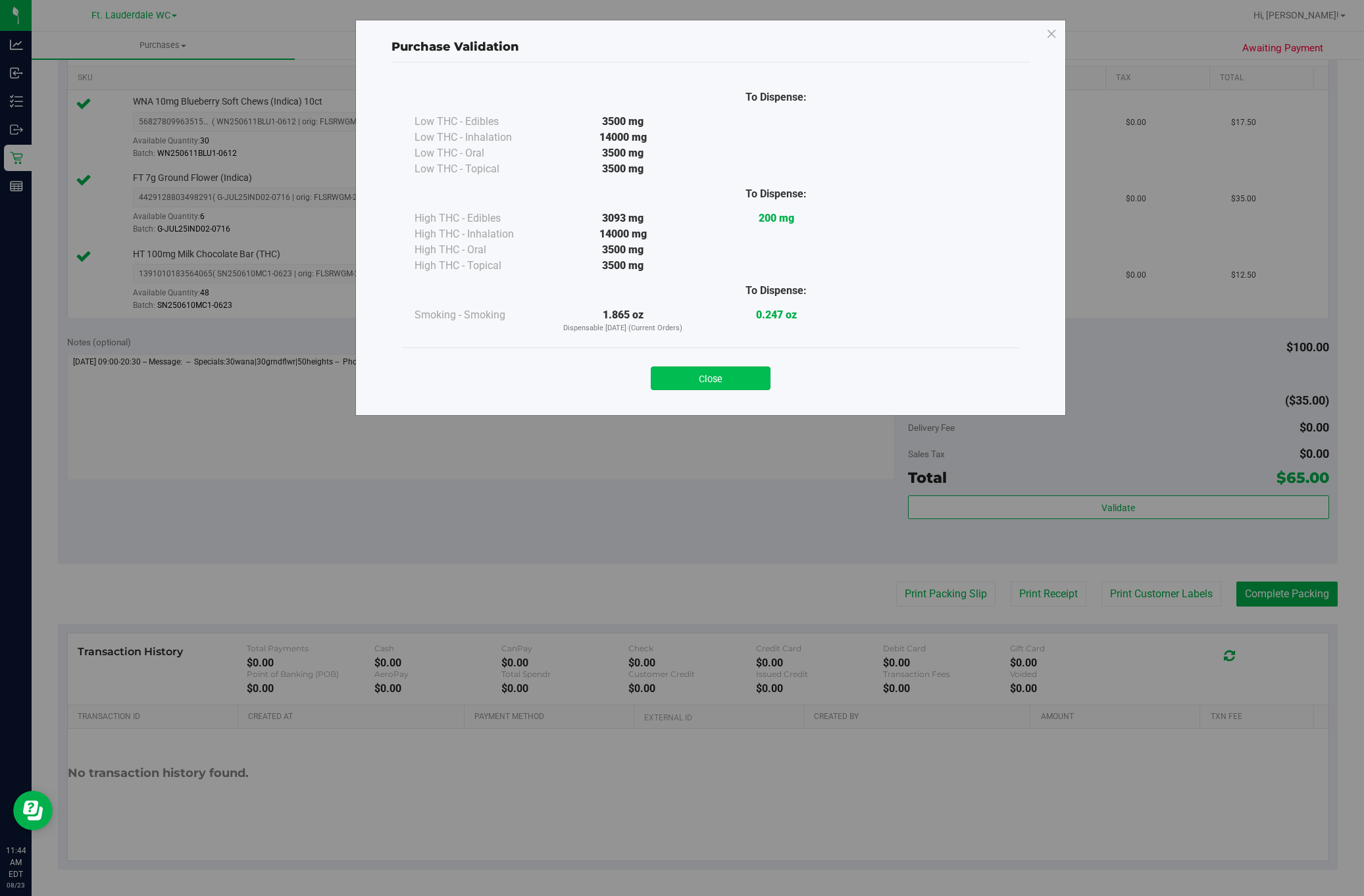
click at [747, 385] on button "Close" at bounding box center [711, 378] width 120 height 24
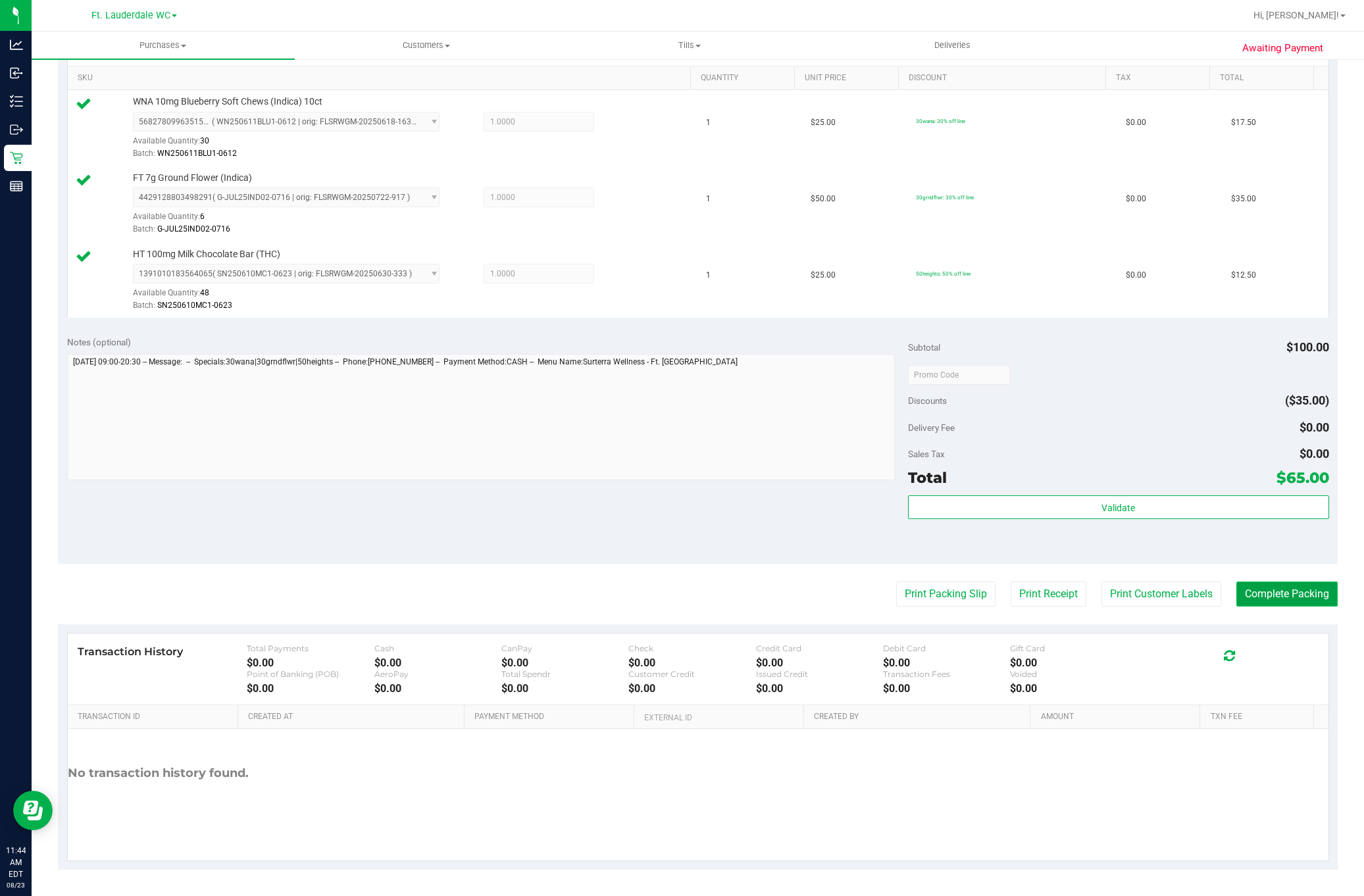
click at [1270, 591] on button "Complete Packing" at bounding box center [1287, 594] width 102 height 25
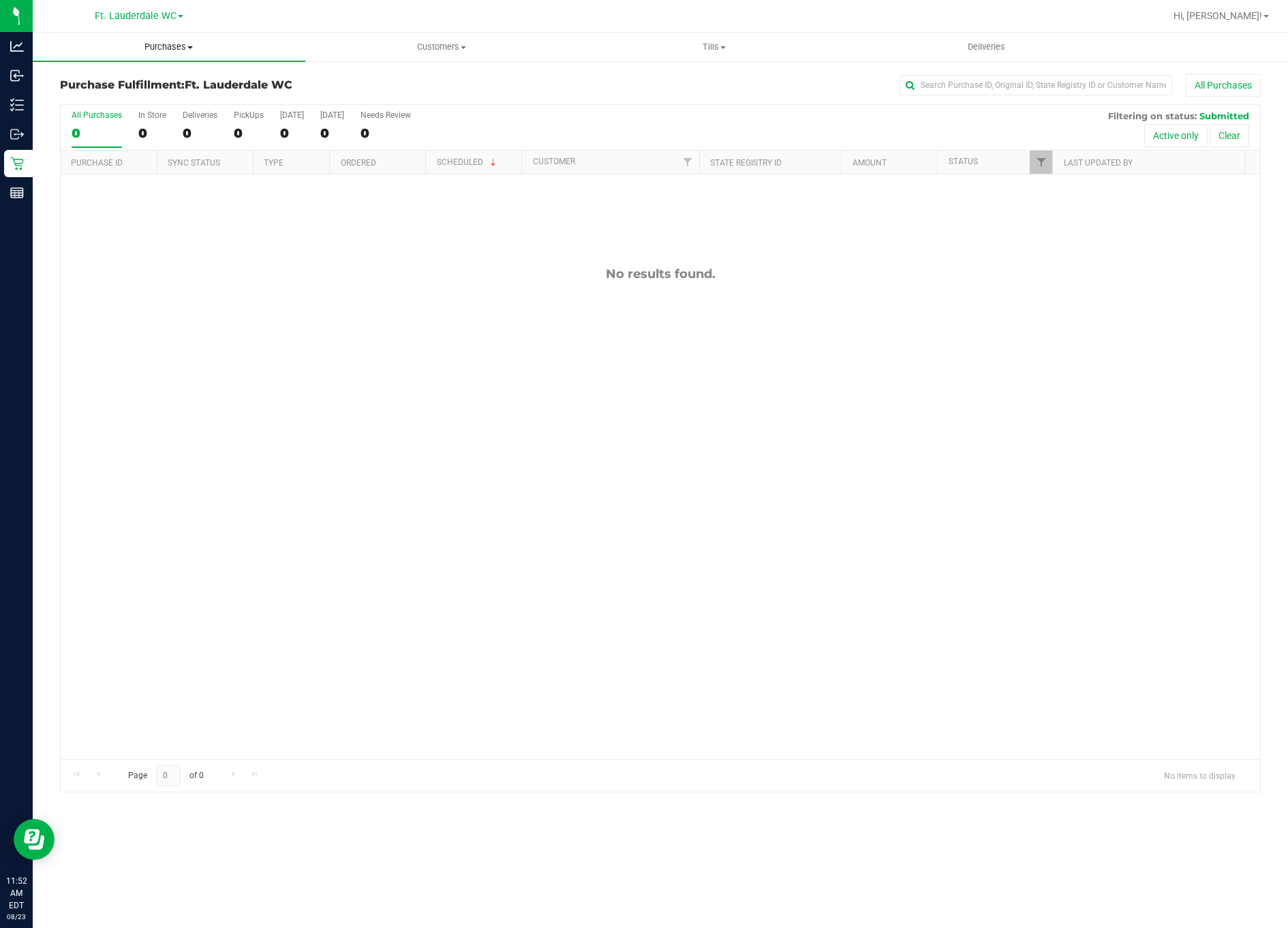
click at [700, 52] on span "Tills" at bounding box center [714, 47] width 271 height 12
click at [649, 85] on span "Manage tills" at bounding box center [623, 82] width 92 height 11
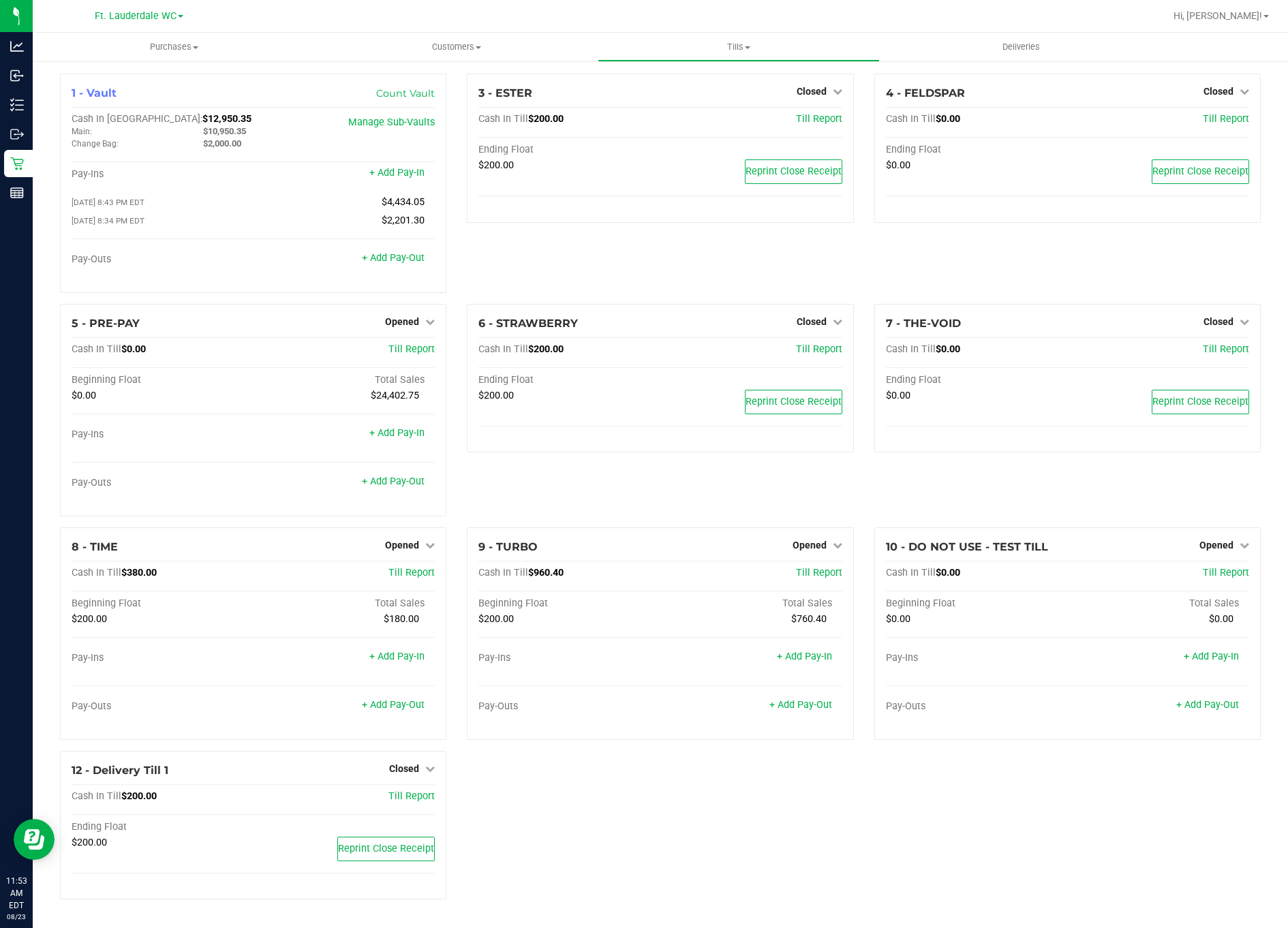
click at [37, 150] on div "1 - Vault Count Vault Cash In Vault: $12,950.35 Main: $10,950.35 Change Bag: $2…" at bounding box center [661, 492] width 1256 height 864
click at [33, 158] on div "1 - Vault Count Vault Cash In Vault: $12,950.35 Main: $10,950.35 Change Bag: $2…" at bounding box center [661, 492] width 1256 height 864
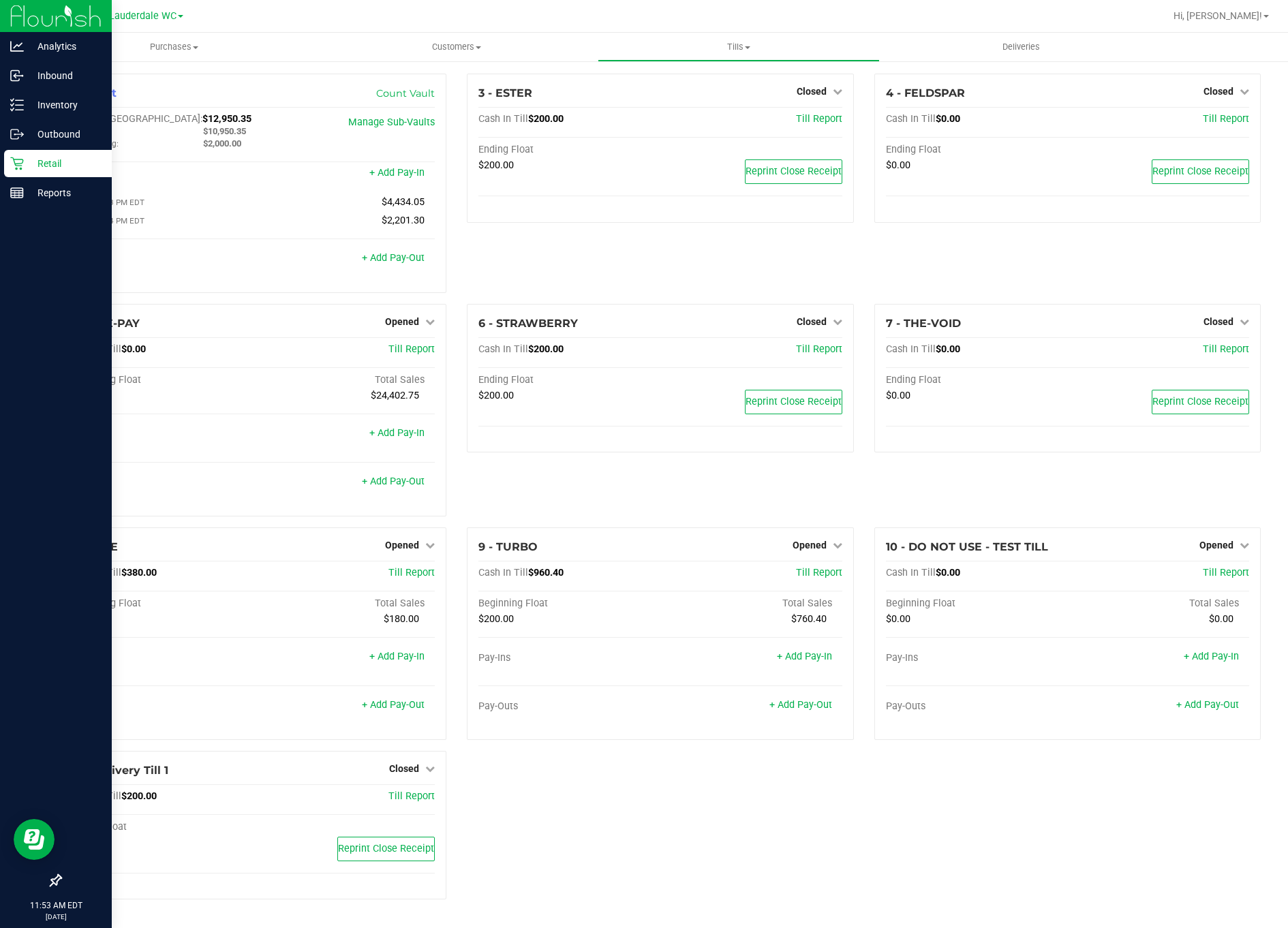
click at [21, 159] on icon at bounding box center [16, 164] width 13 height 13
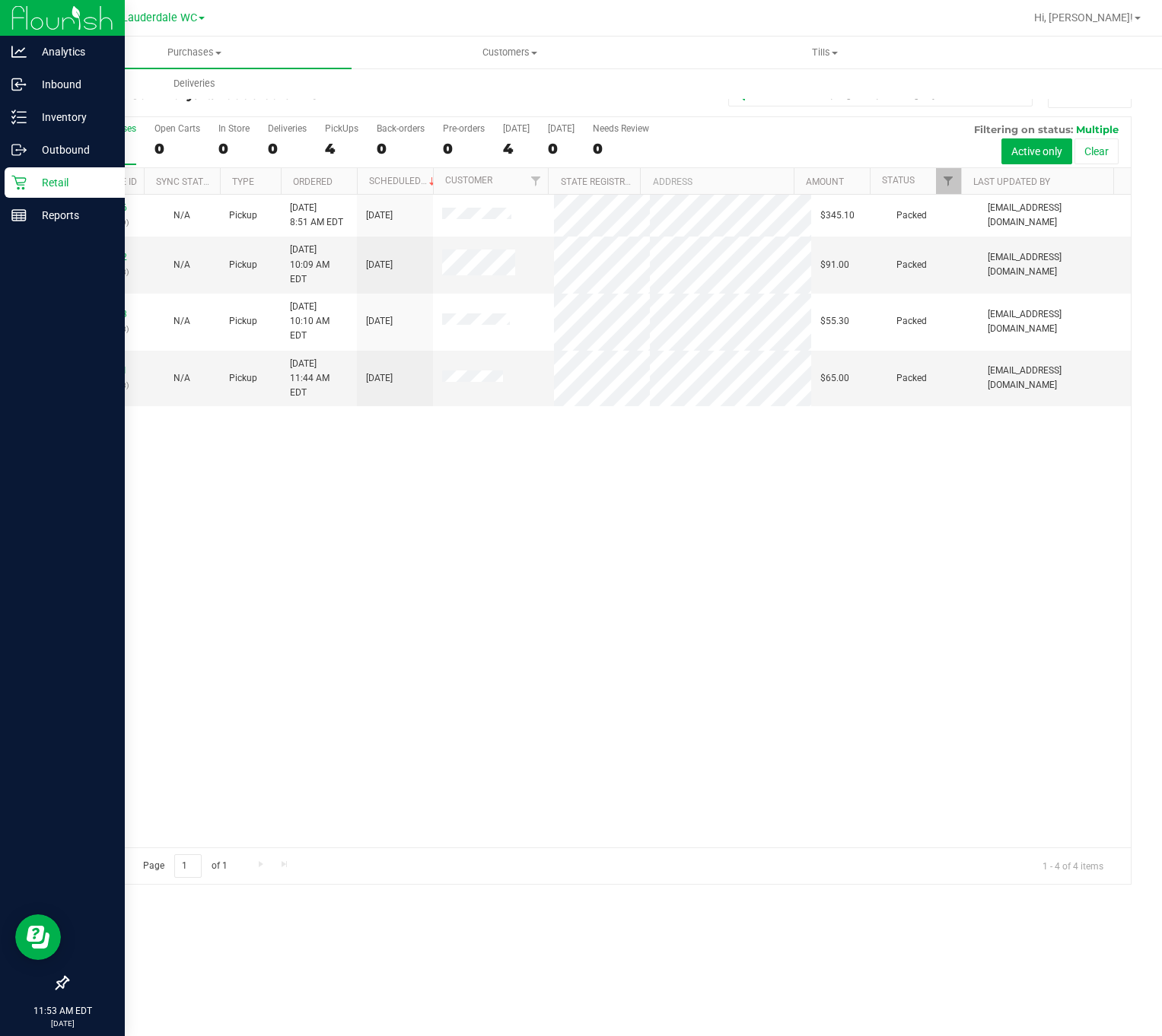
click at [228, 501] on div "11832606 (316751169) N/A Pickup [DATE] 8:51 AM EDT 8/23/2025 $345.10 Packed [EM…" at bounding box center [600, 521] width 1063 height 652
click at [314, 630] on div "11832606 (316751169) N/A Pickup [DATE] 8:51 AM EDT 8/23/2025 $345.10 Packed [EM…" at bounding box center [600, 521] width 1063 height 652
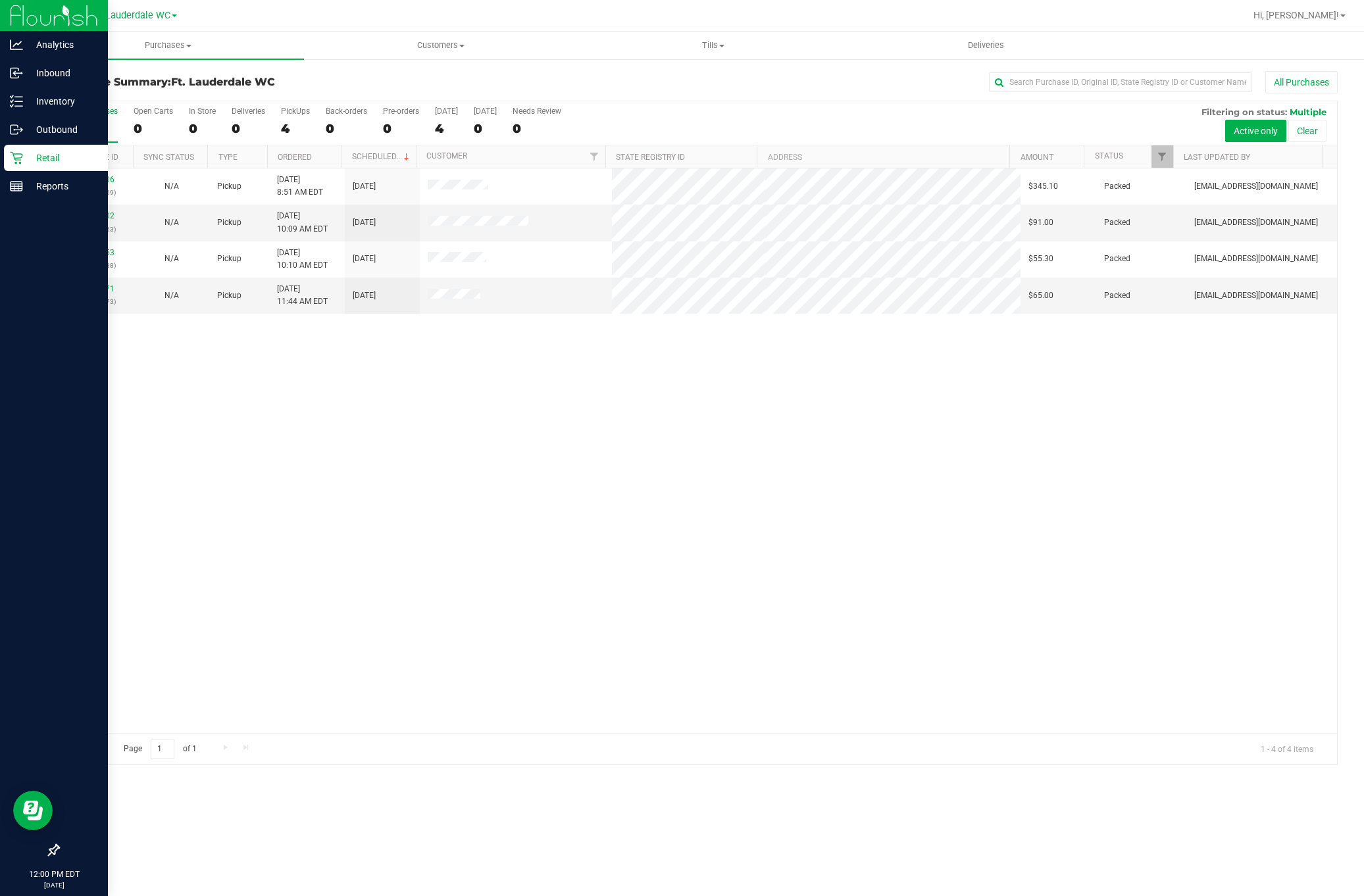
click at [93, 122] on div "4" at bounding box center [93, 129] width 49 height 15
click at [0, 0] on input "All Purchases 4" at bounding box center [0, 0] width 0 height 0
click at [73, 127] on div "4" at bounding box center [93, 129] width 49 height 15
click at [0, 0] on input "All Purchases 4" at bounding box center [0, 0] width 0 height 0
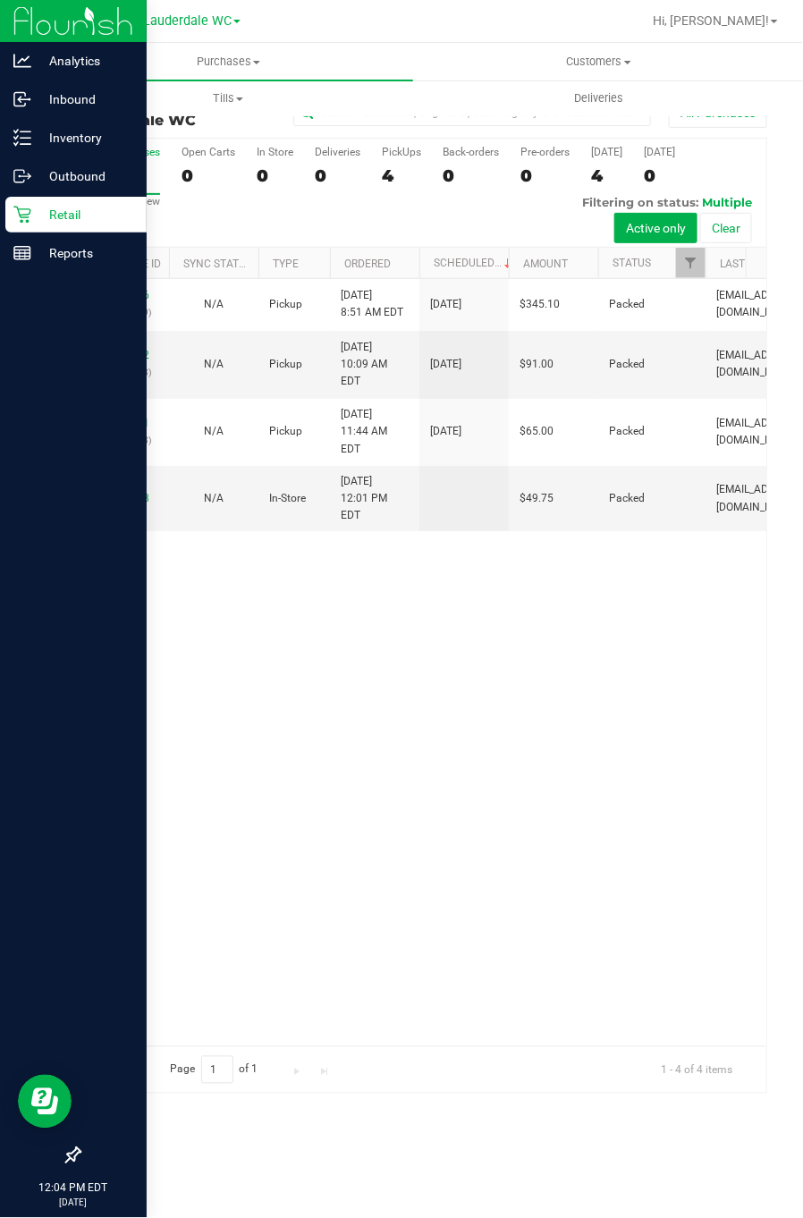
click at [131, 172] on div "4" at bounding box center [127, 175] width 66 height 21
click at [0, 0] on input "All Purchases 4" at bounding box center [0, 0] width 0 height 0
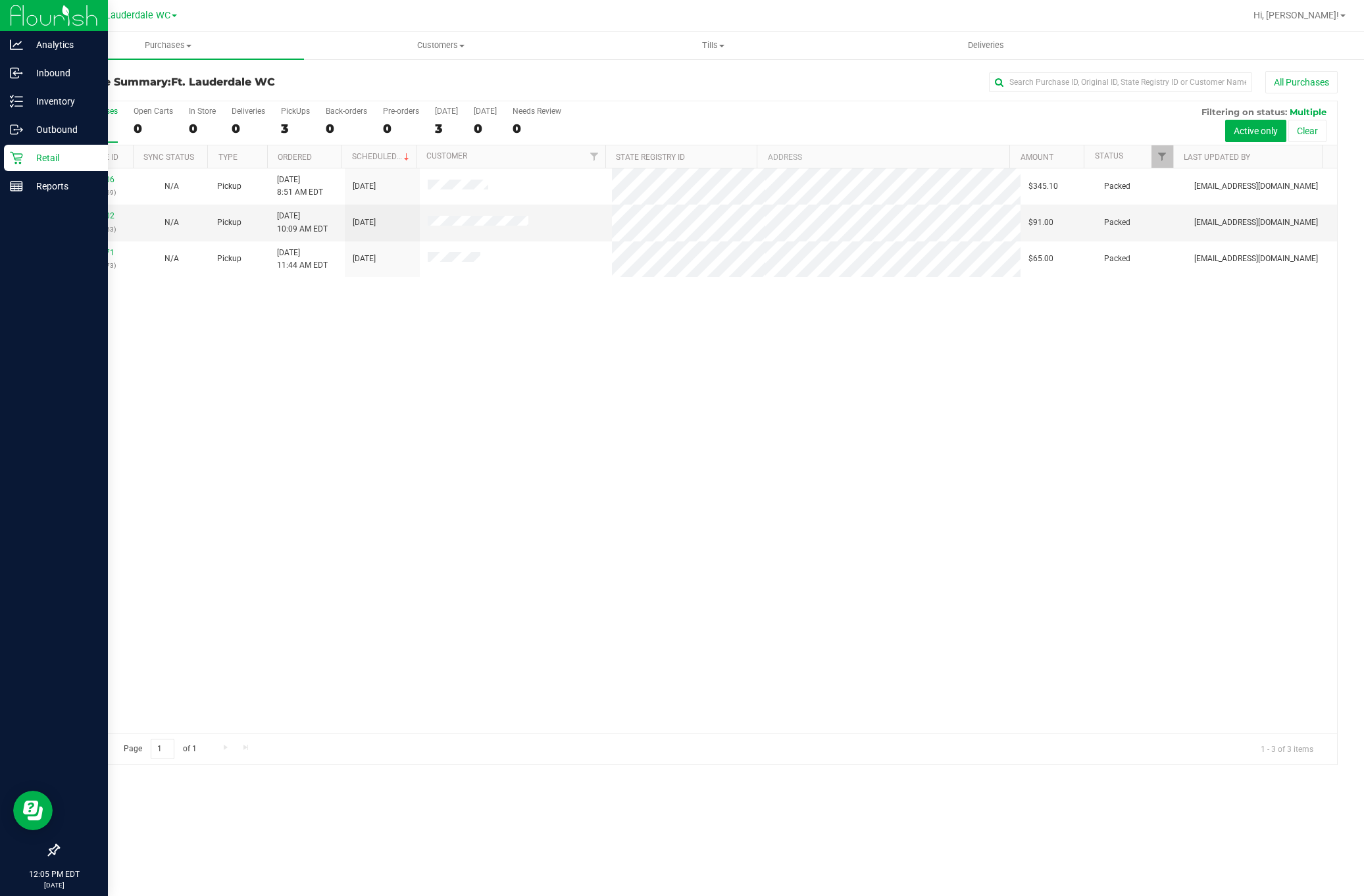
click at [10, 383] on div at bounding box center [54, 519] width 108 height 636
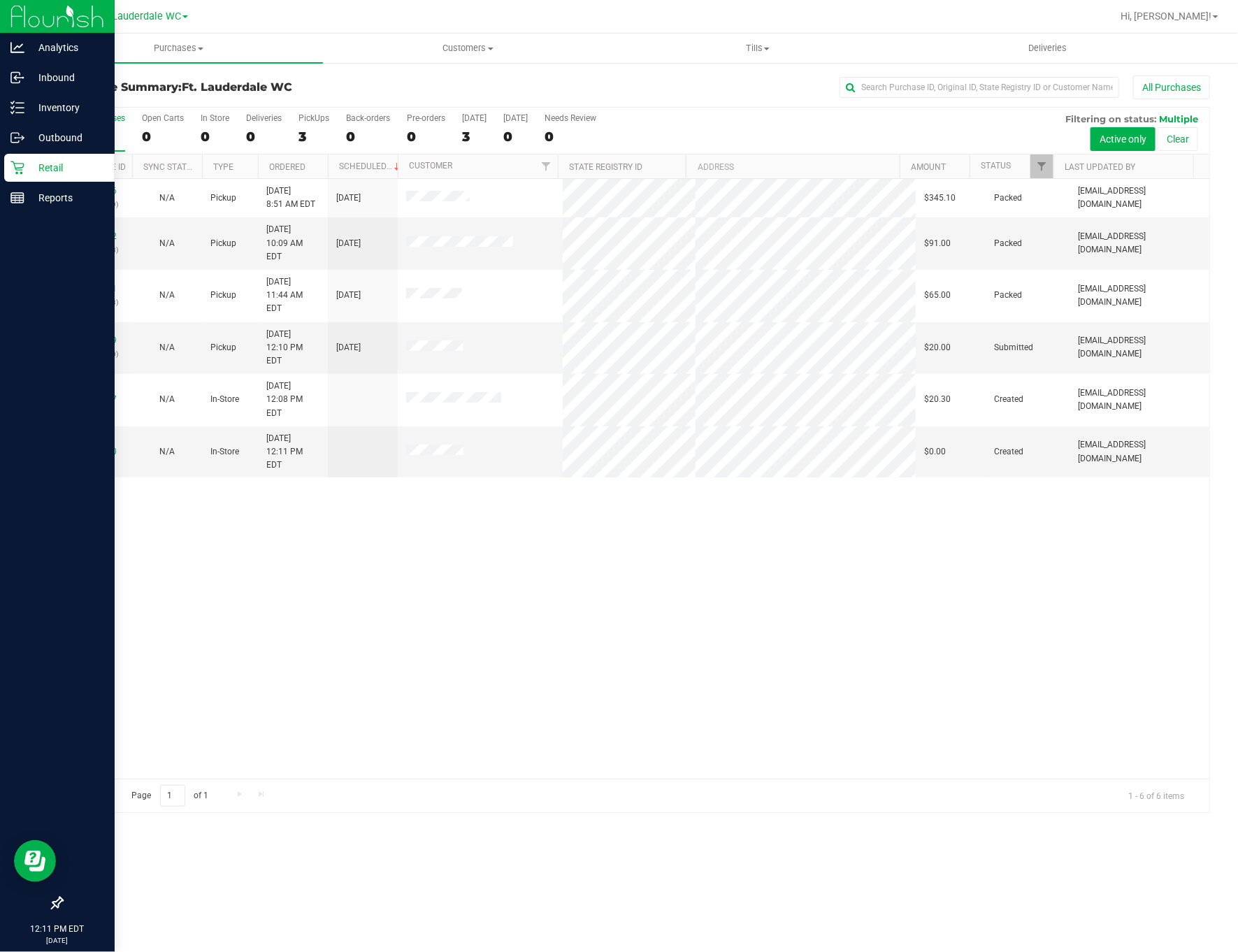
click at [16, 414] on div at bounding box center [57, 552] width 115 height 676
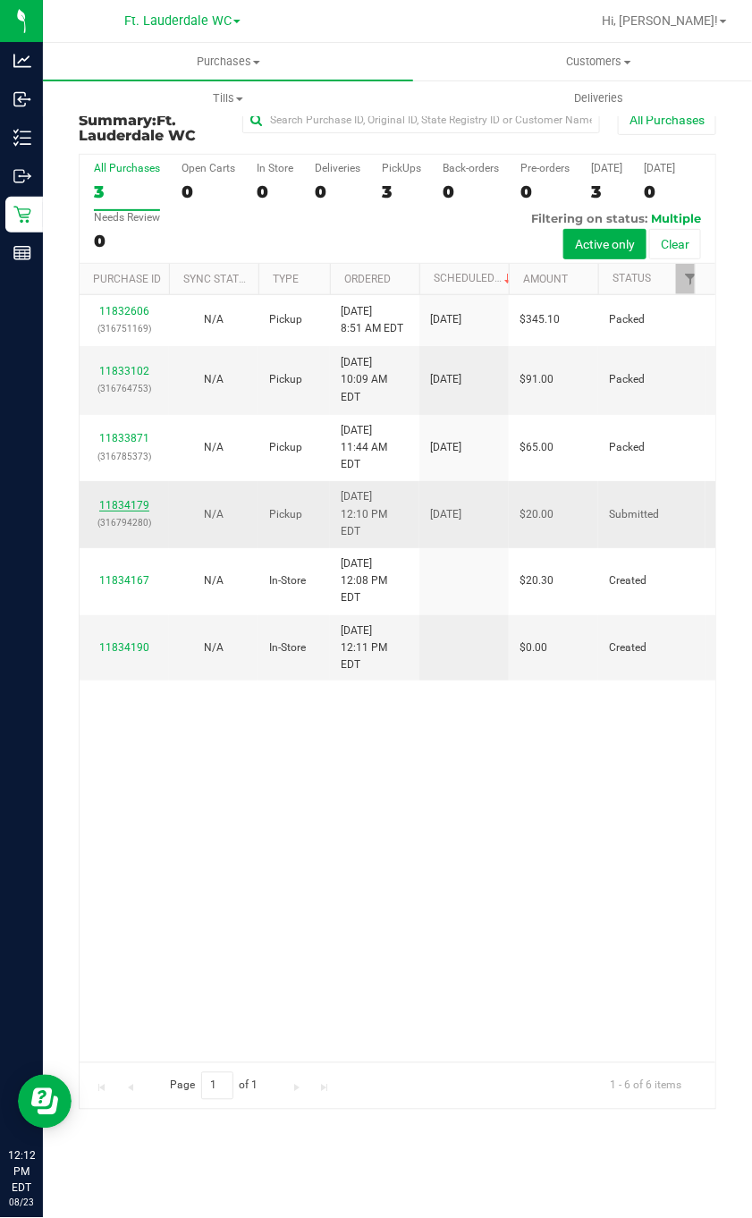
click at [103, 512] on link "11834179" at bounding box center [124, 505] width 50 height 13
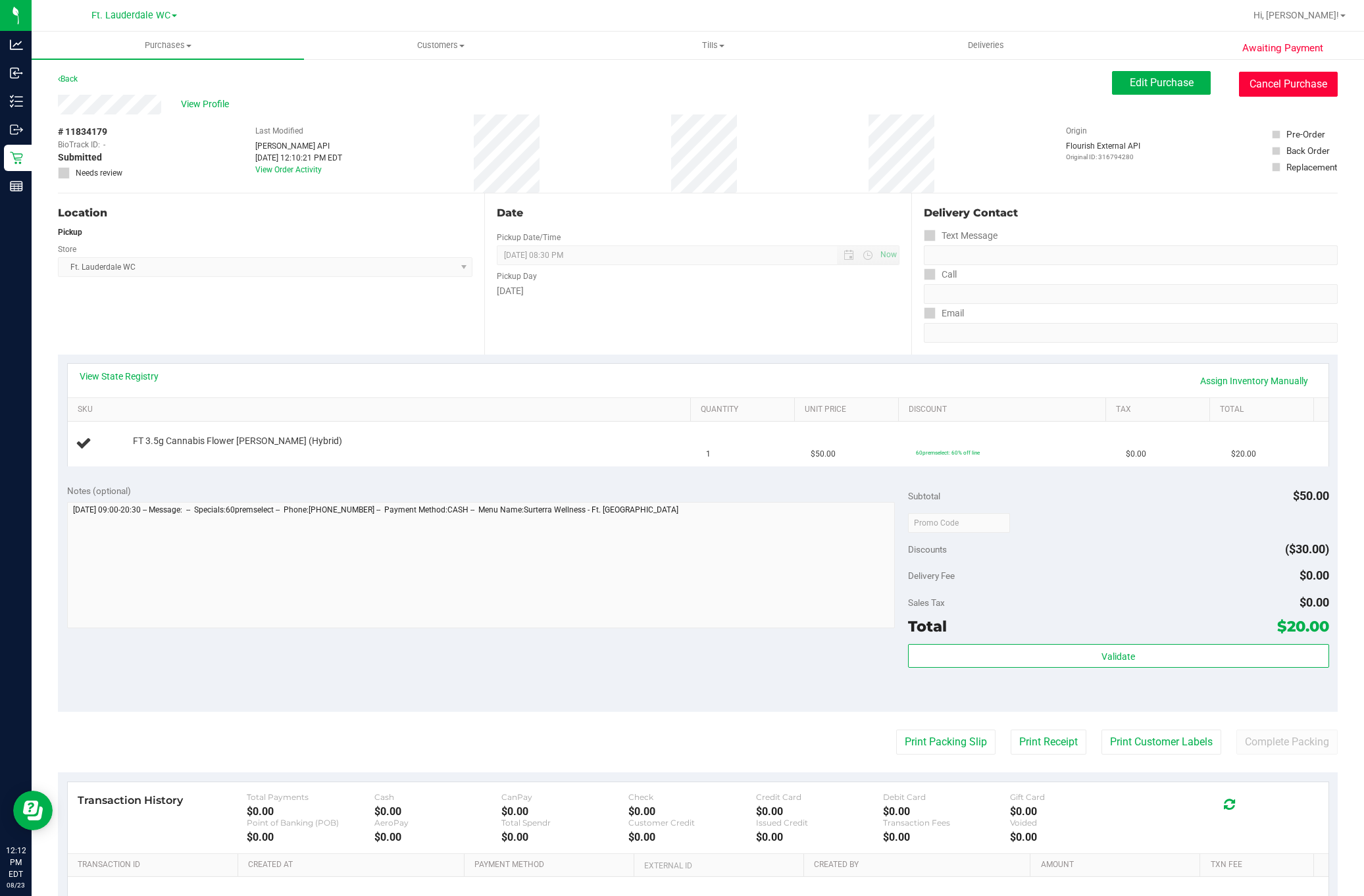
click at [1305, 79] on button "Cancel Purchase" at bounding box center [1288, 84] width 99 height 25
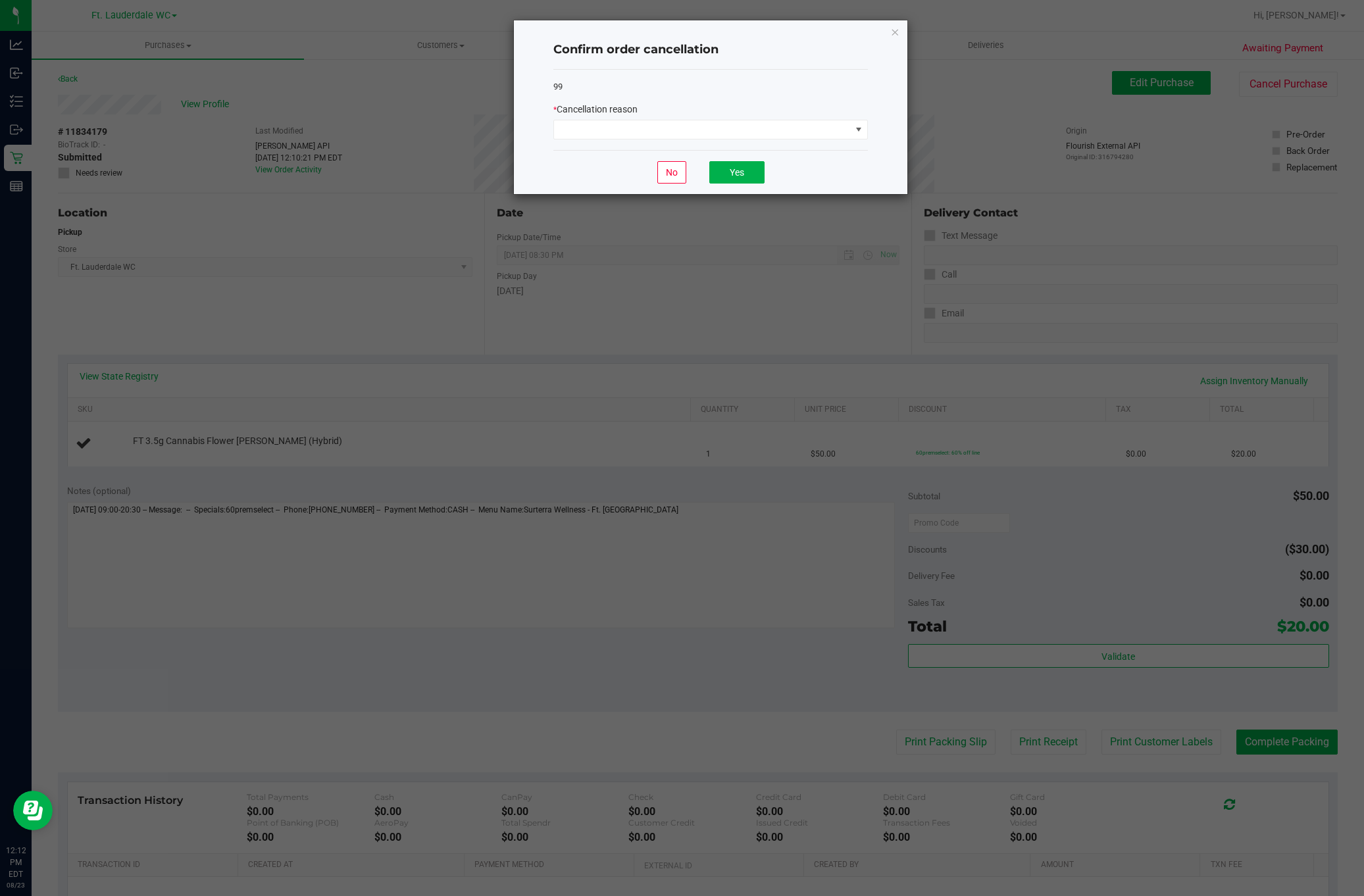
click at [676, 142] on div "99 * Cancellation reason" at bounding box center [711, 110] width 315 height 81
click at [675, 130] on span at bounding box center [702, 129] width 296 height 18
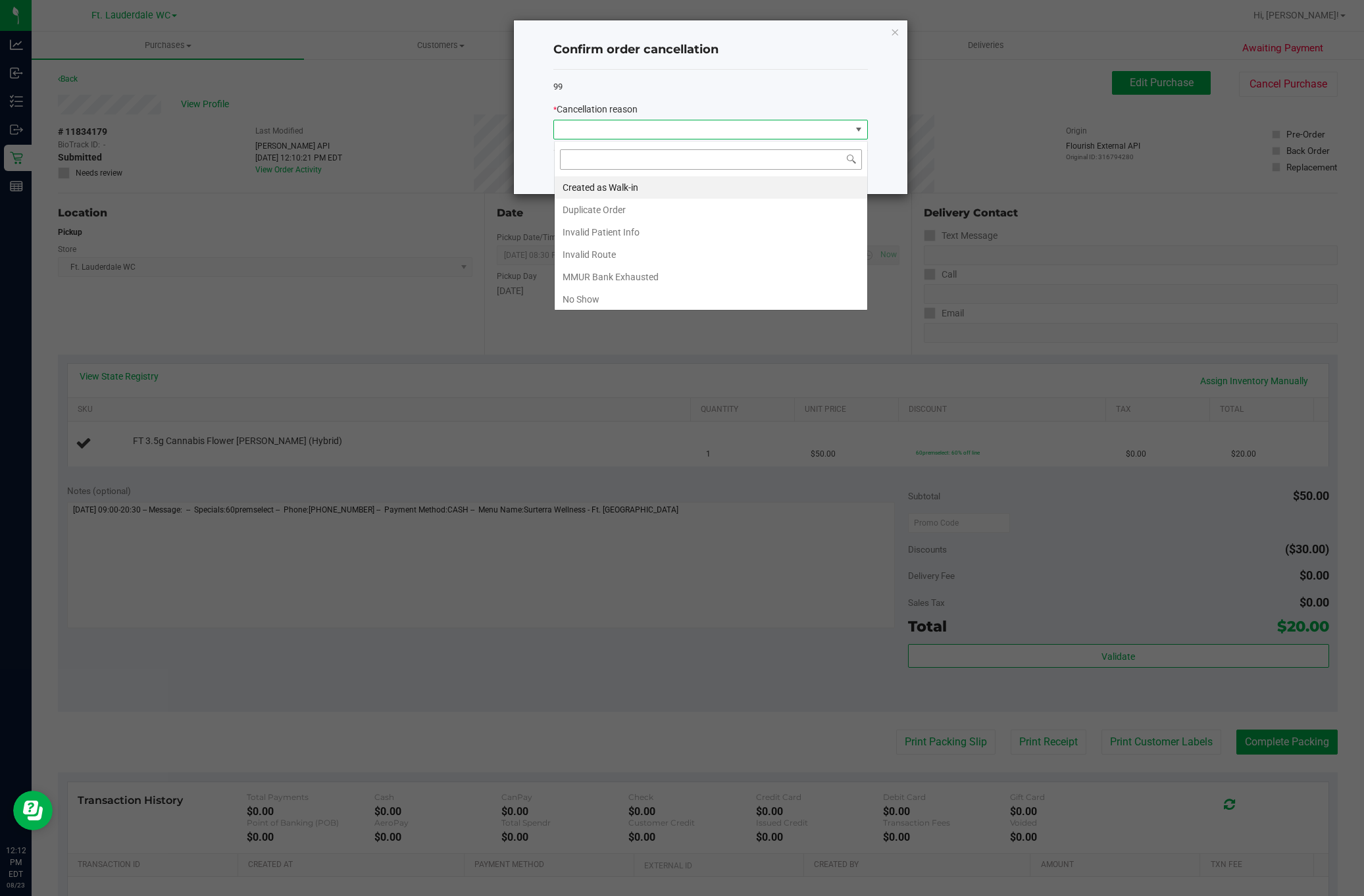
scroll to position [20, 314]
drag, startPoint x: 652, startPoint y: 210, endPoint x: 695, endPoint y: 191, distance: 47.0
click at [652, 211] on li "Duplicate Order" at bounding box center [711, 210] width 313 height 22
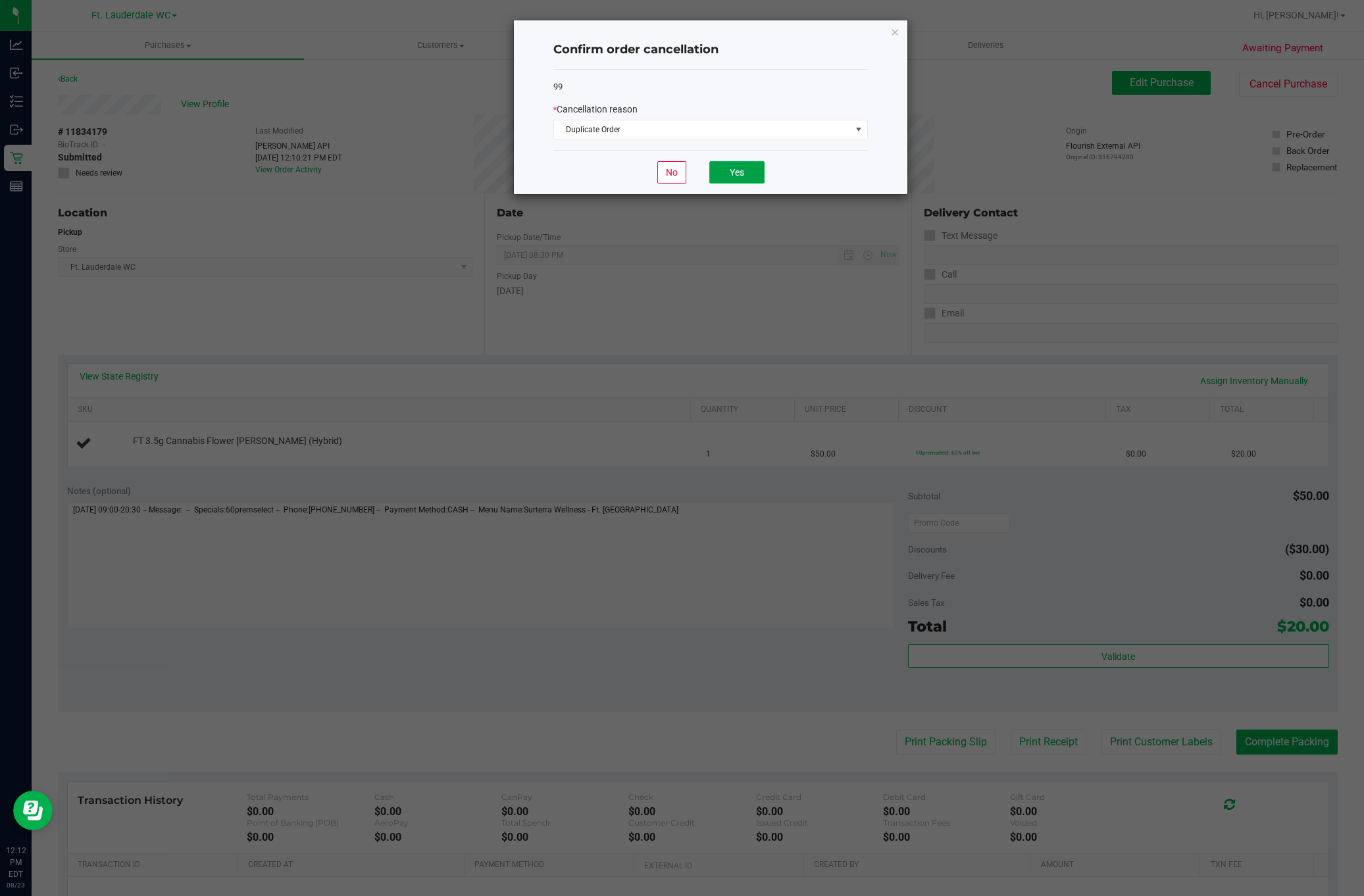
click at [736, 172] on button "Yes" at bounding box center [736, 172] width 55 height 22
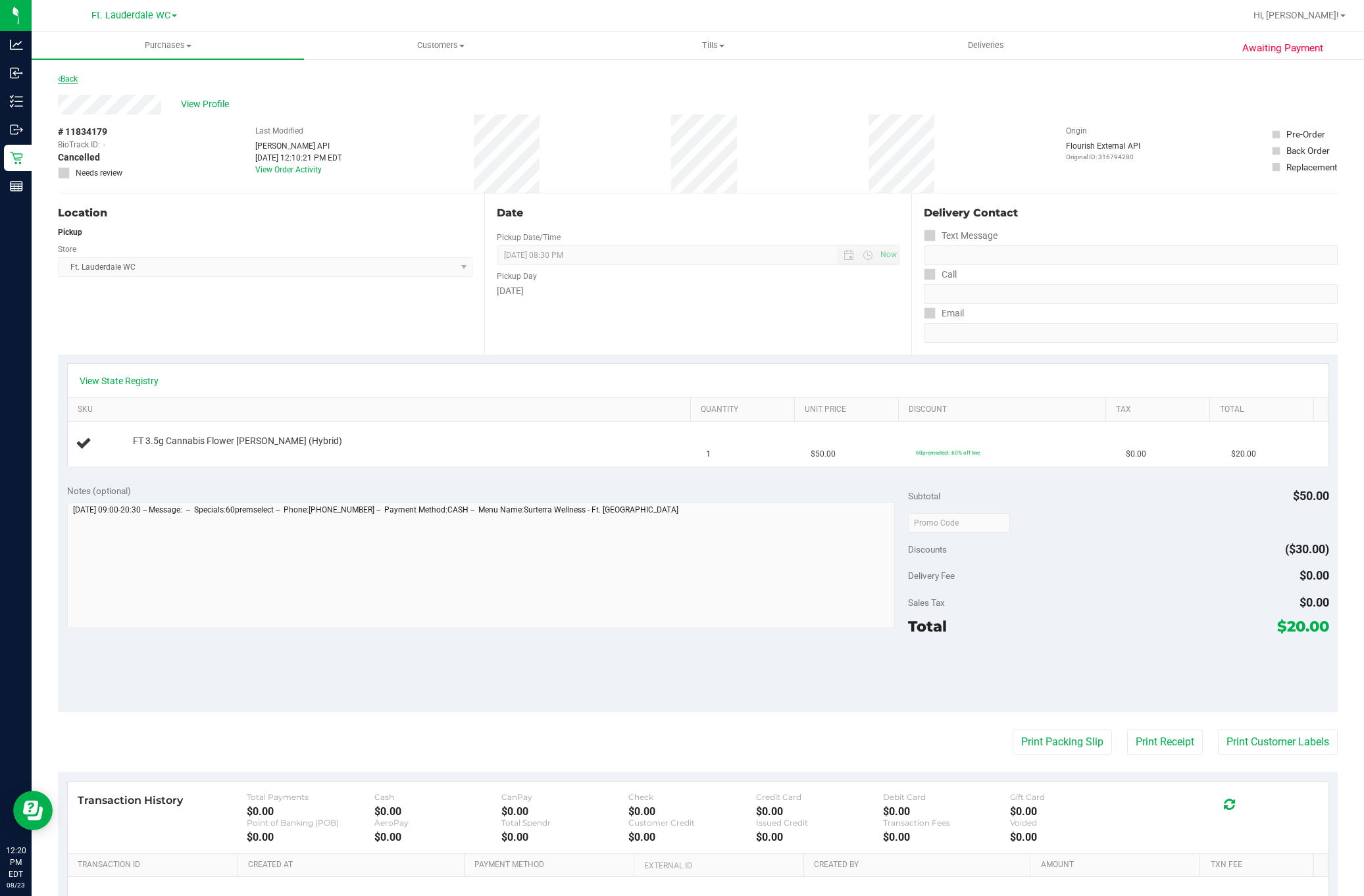
click at [67, 77] on link "Back" at bounding box center [68, 79] width 20 height 10
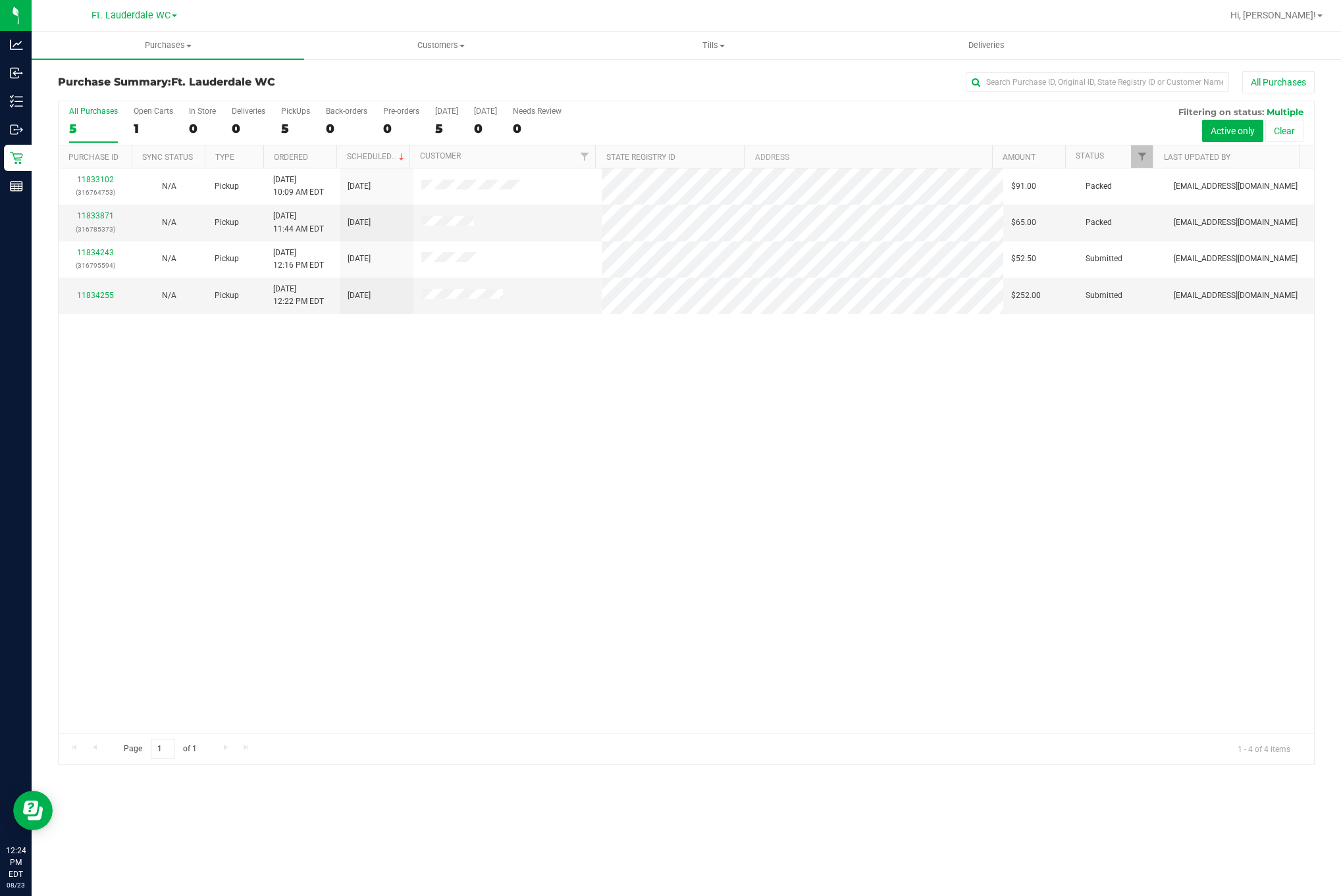
drag, startPoint x: 611, startPoint y: 402, endPoint x: 484, endPoint y: 367, distance: 131.7
click at [611, 403] on div "11833102 (316764753) N/A Pickup [DATE] 10:09 AM EDT 8/23/2025 $91.00 Packed [EM…" at bounding box center [687, 450] width 1256 height 564
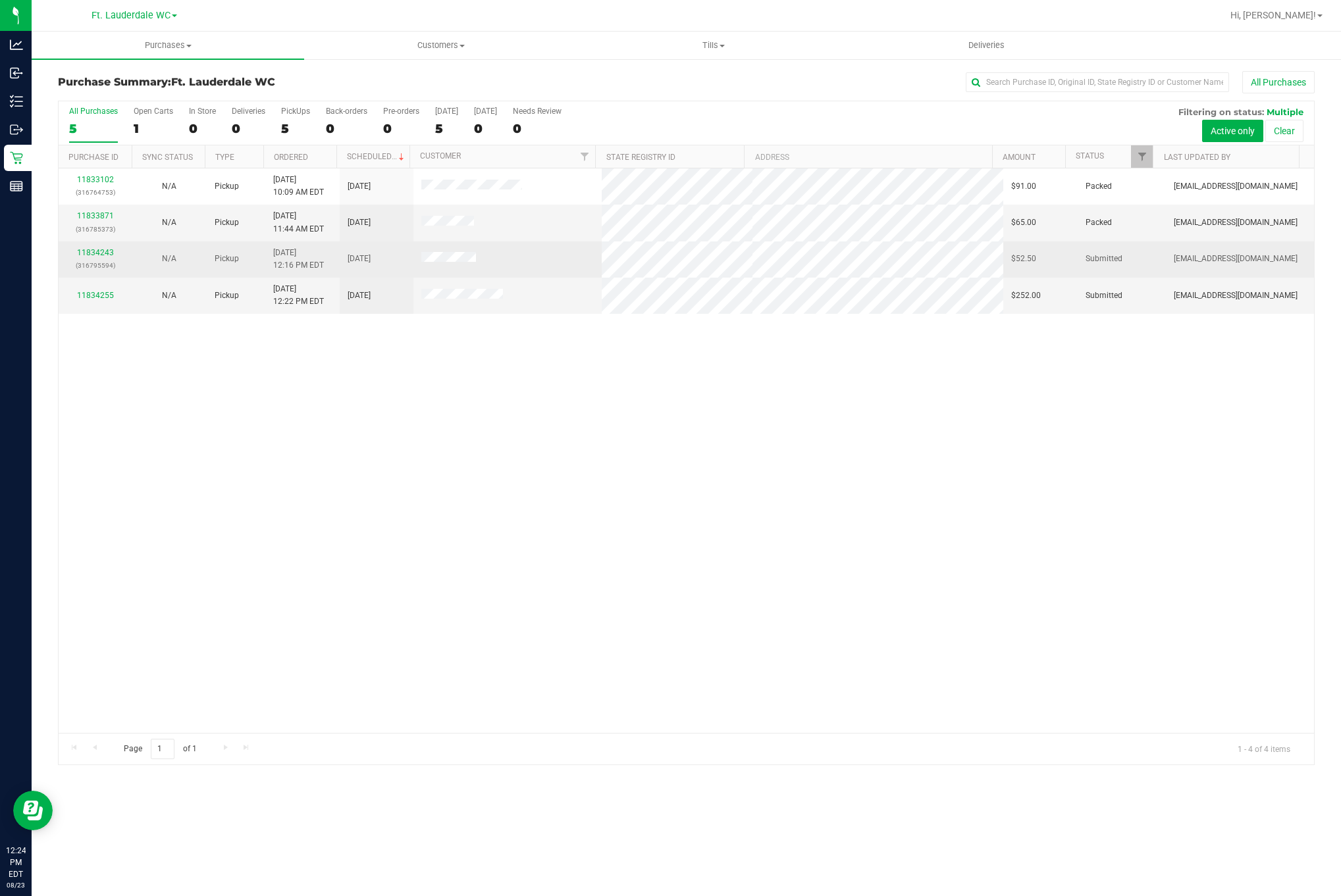
click at [314, 275] on td "[DATE] 12:16 PM EDT" at bounding box center [302, 259] width 74 height 36
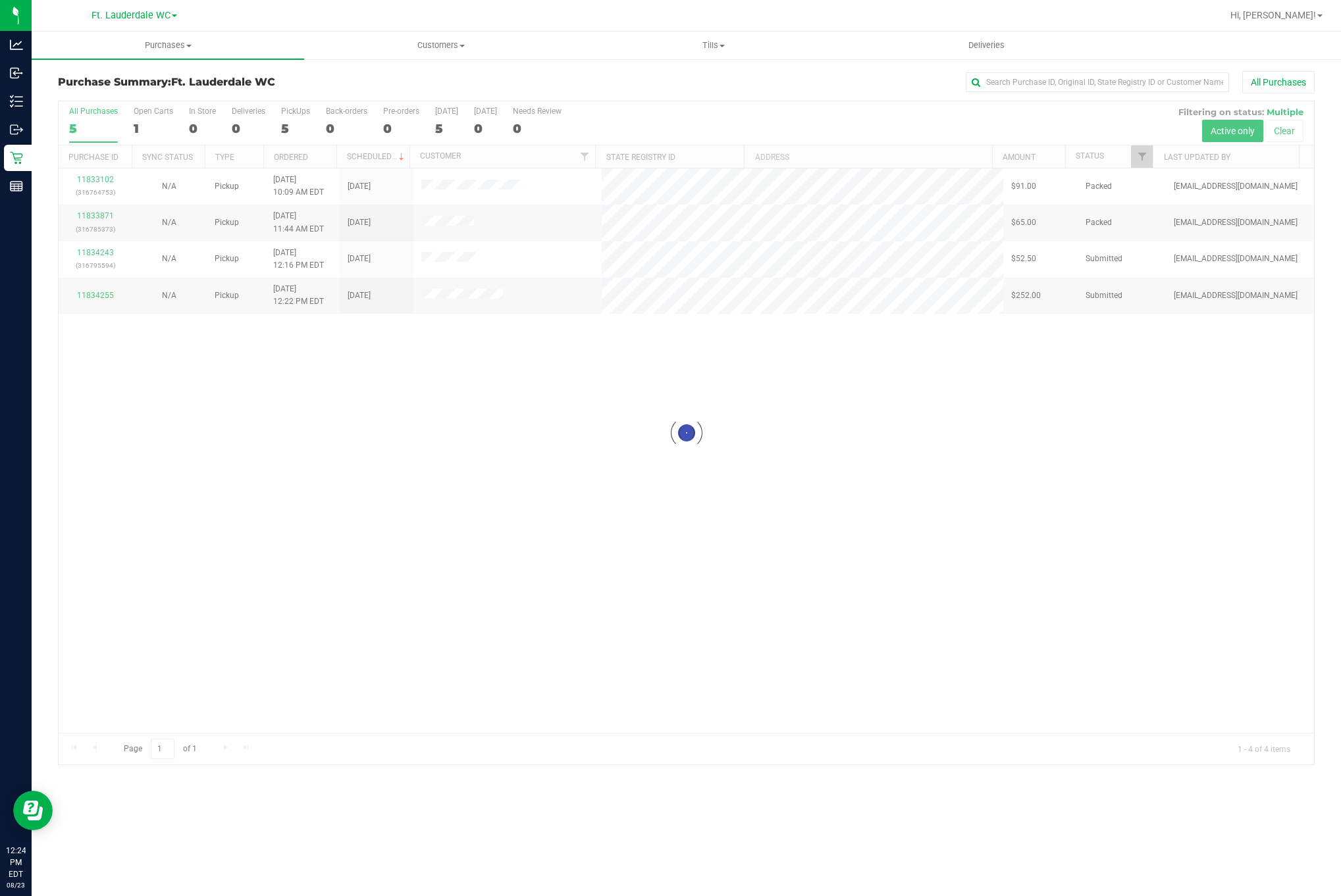
click at [316, 265] on div at bounding box center [687, 433] width 1256 height 664
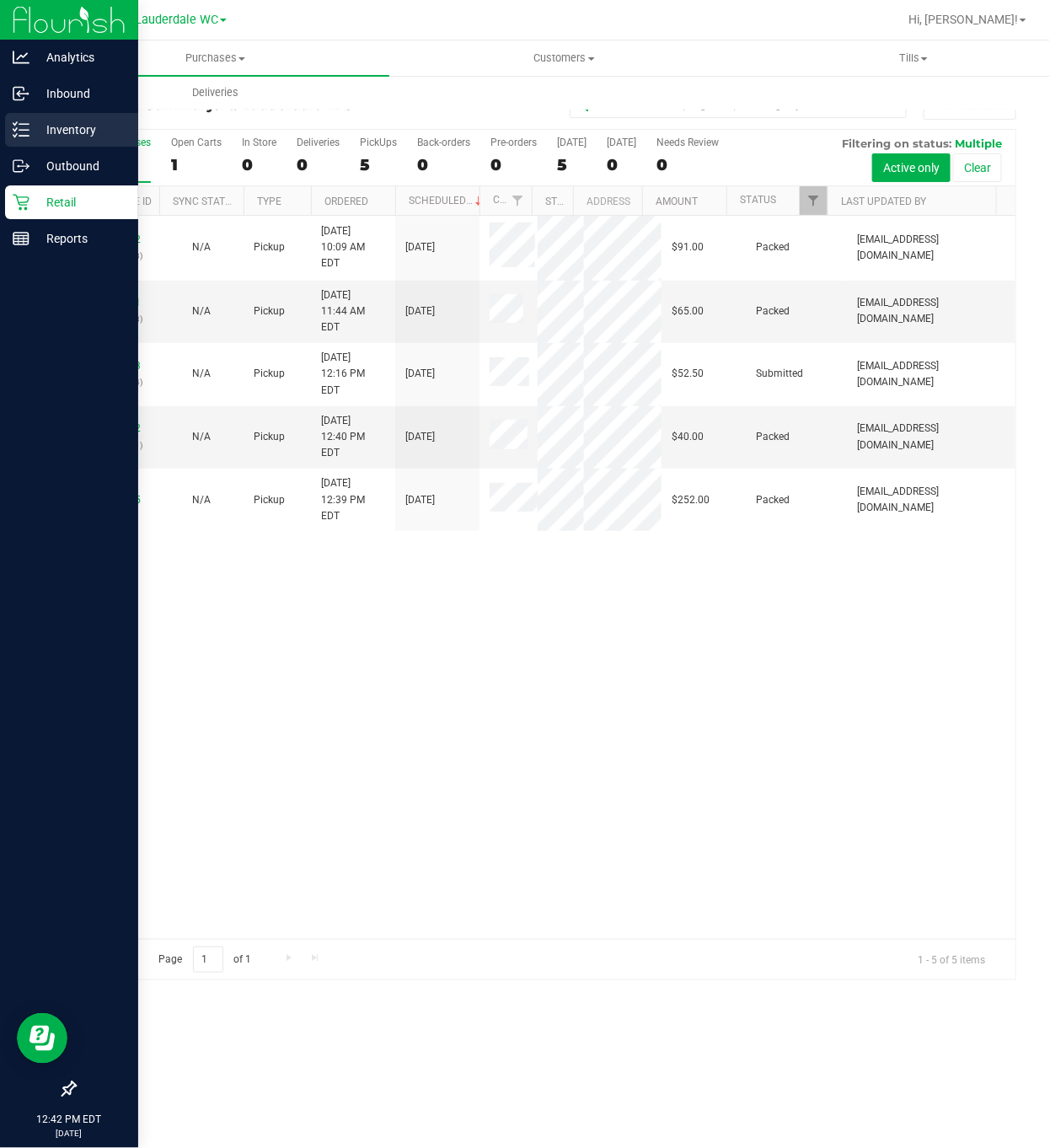
click at [1, 124] on link "Inventory" at bounding box center [69, 131] width 139 height 36
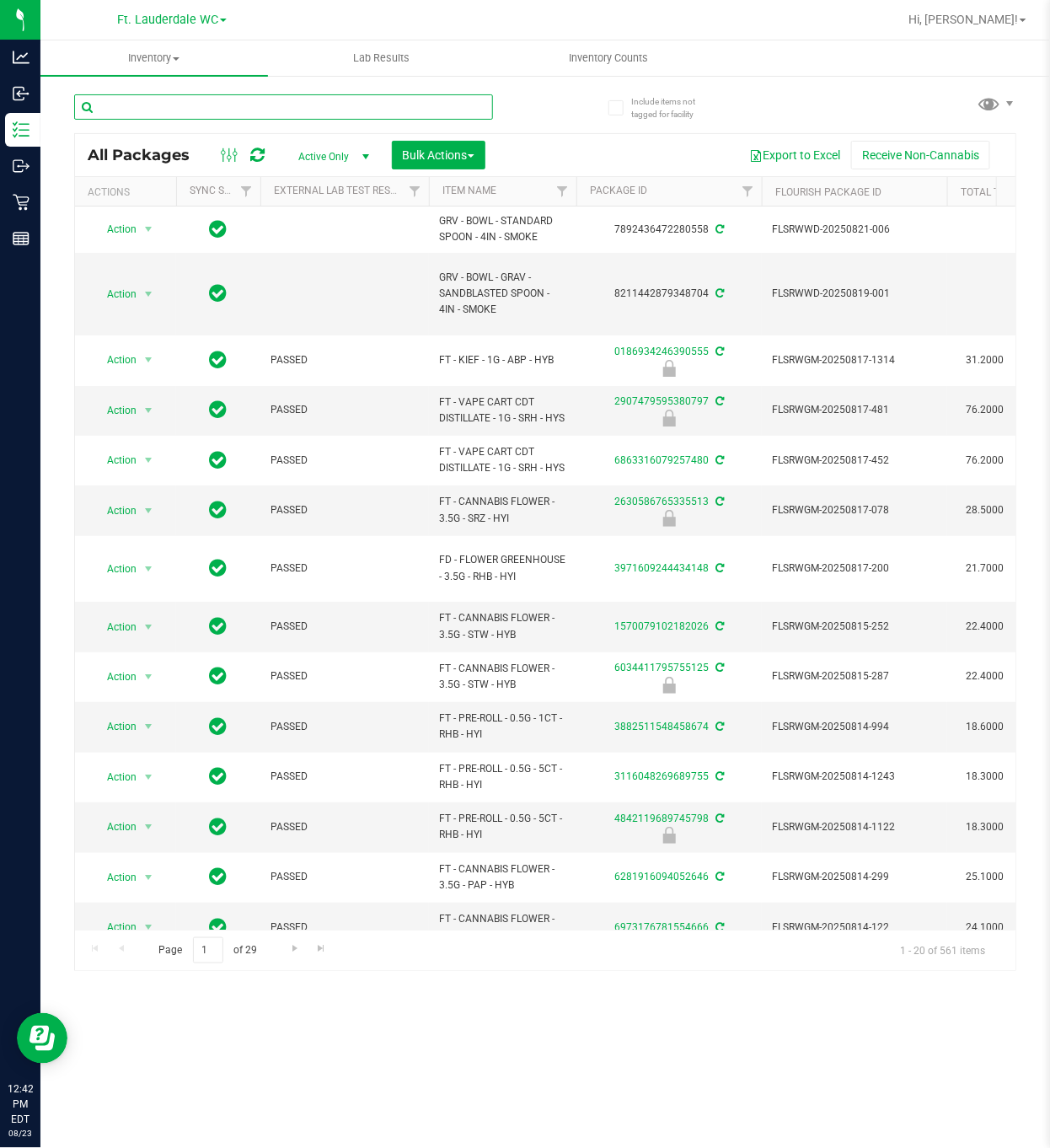
click at [220, 112] on input "text" at bounding box center [284, 107] width 419 height 25
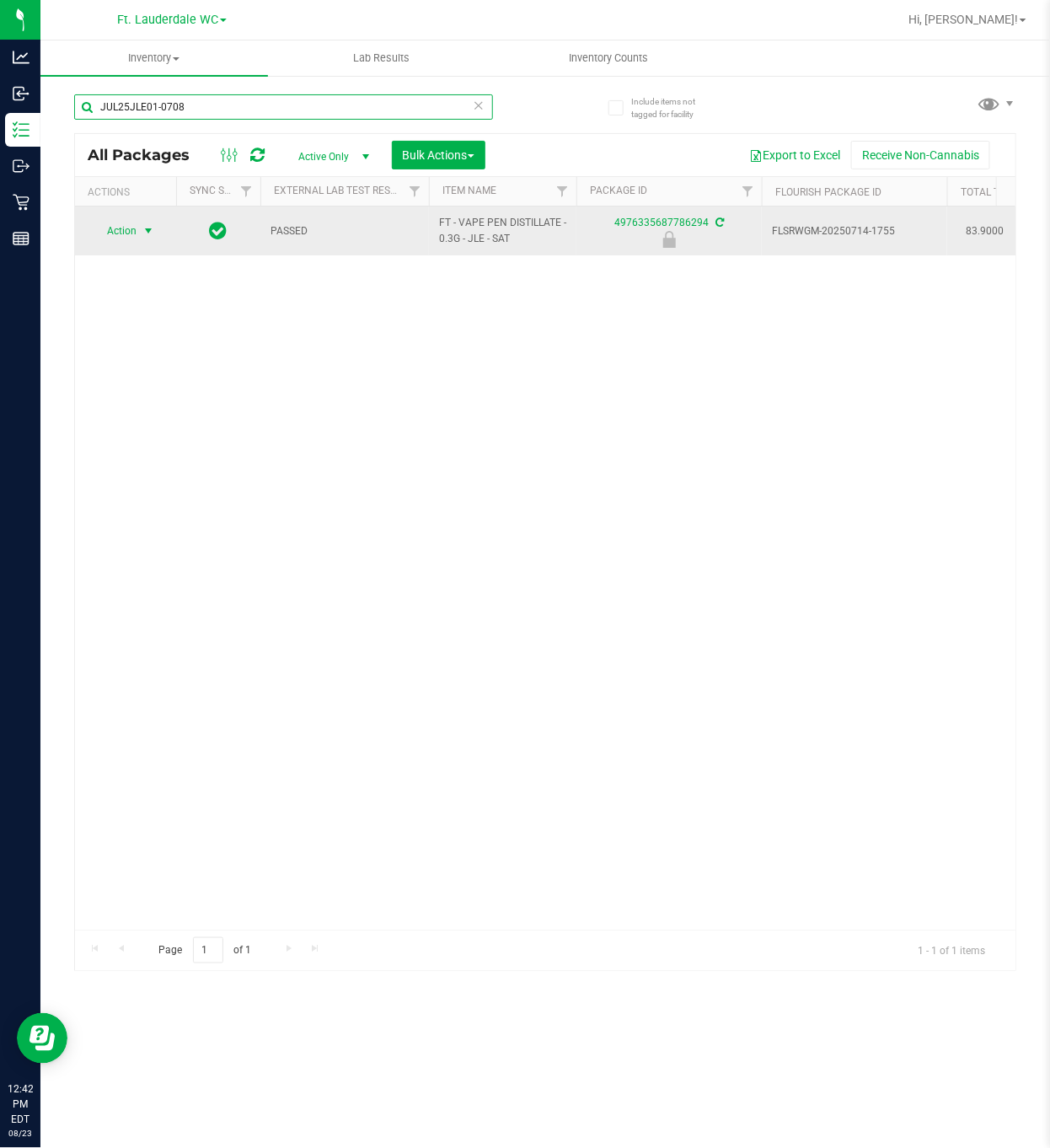
type input "JUL25JLE01-0708"
click at [119, 230] on span "Action" at bounding box center [114, 231] width 45 height 24
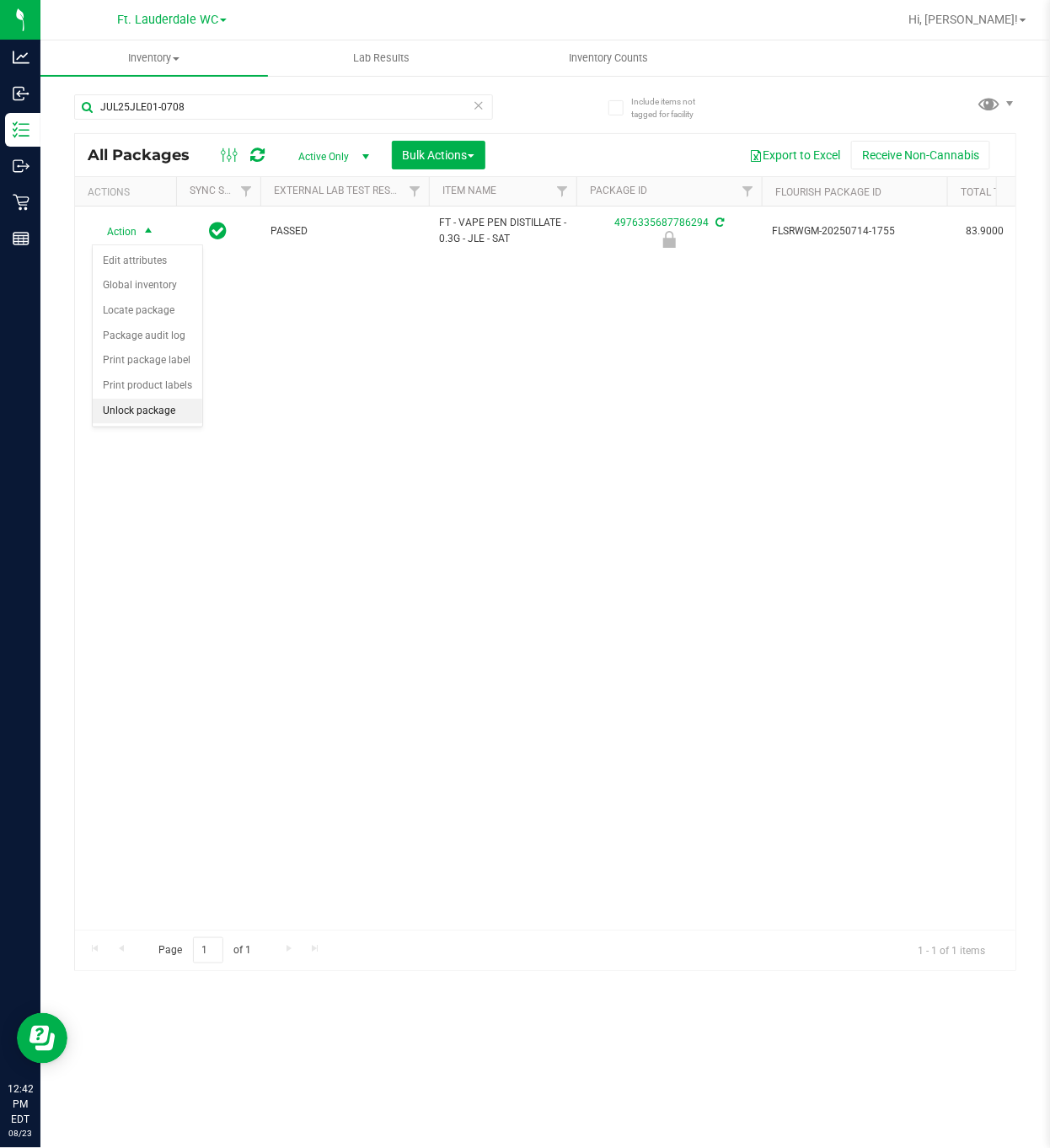
click at [162, 416] on li "Unlock package" at bounding box center [147, 411] width 109 height 25
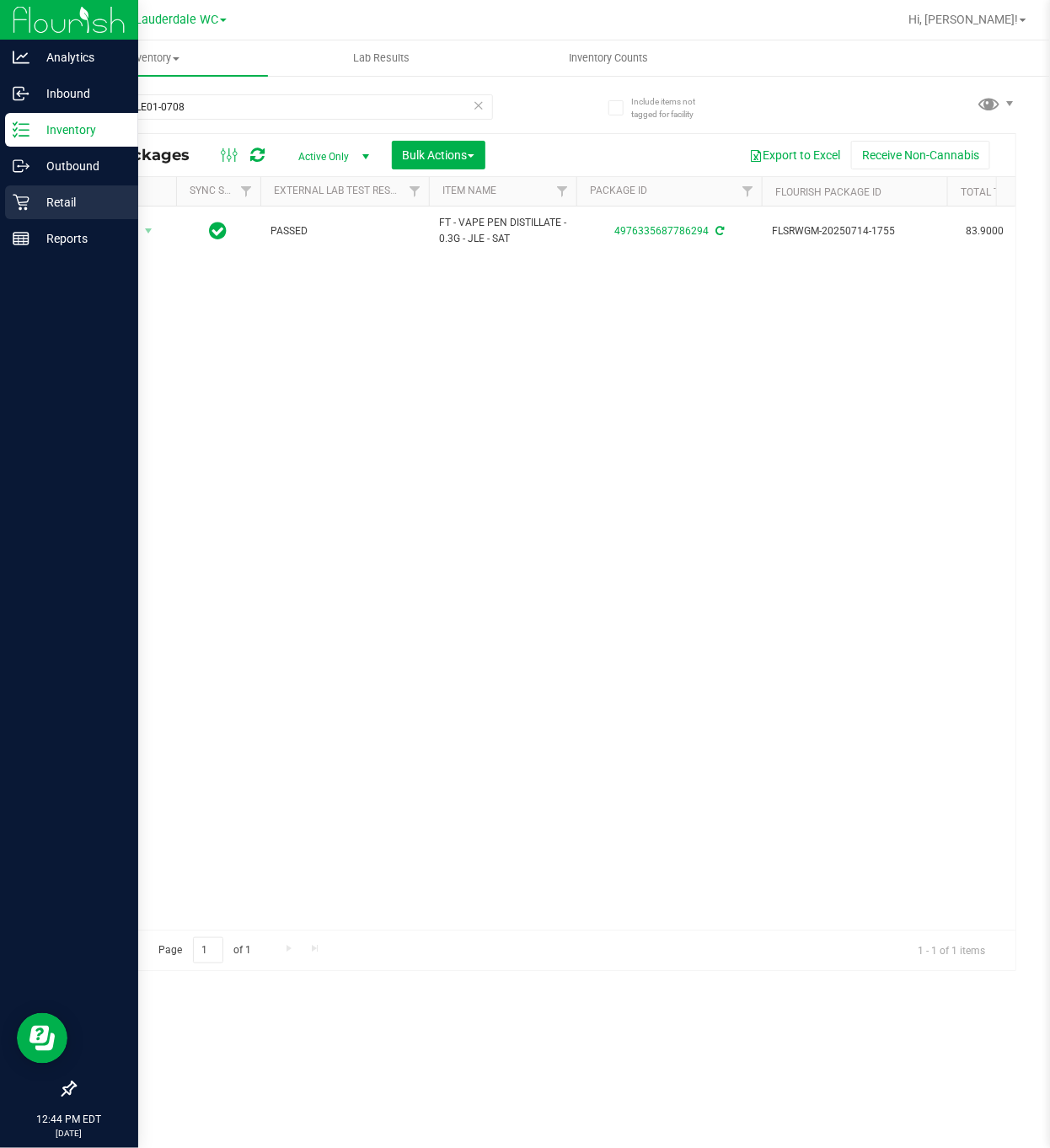
click at [28, 212] on div "Retail" at bounding box center [71, 203] width 133 height 34
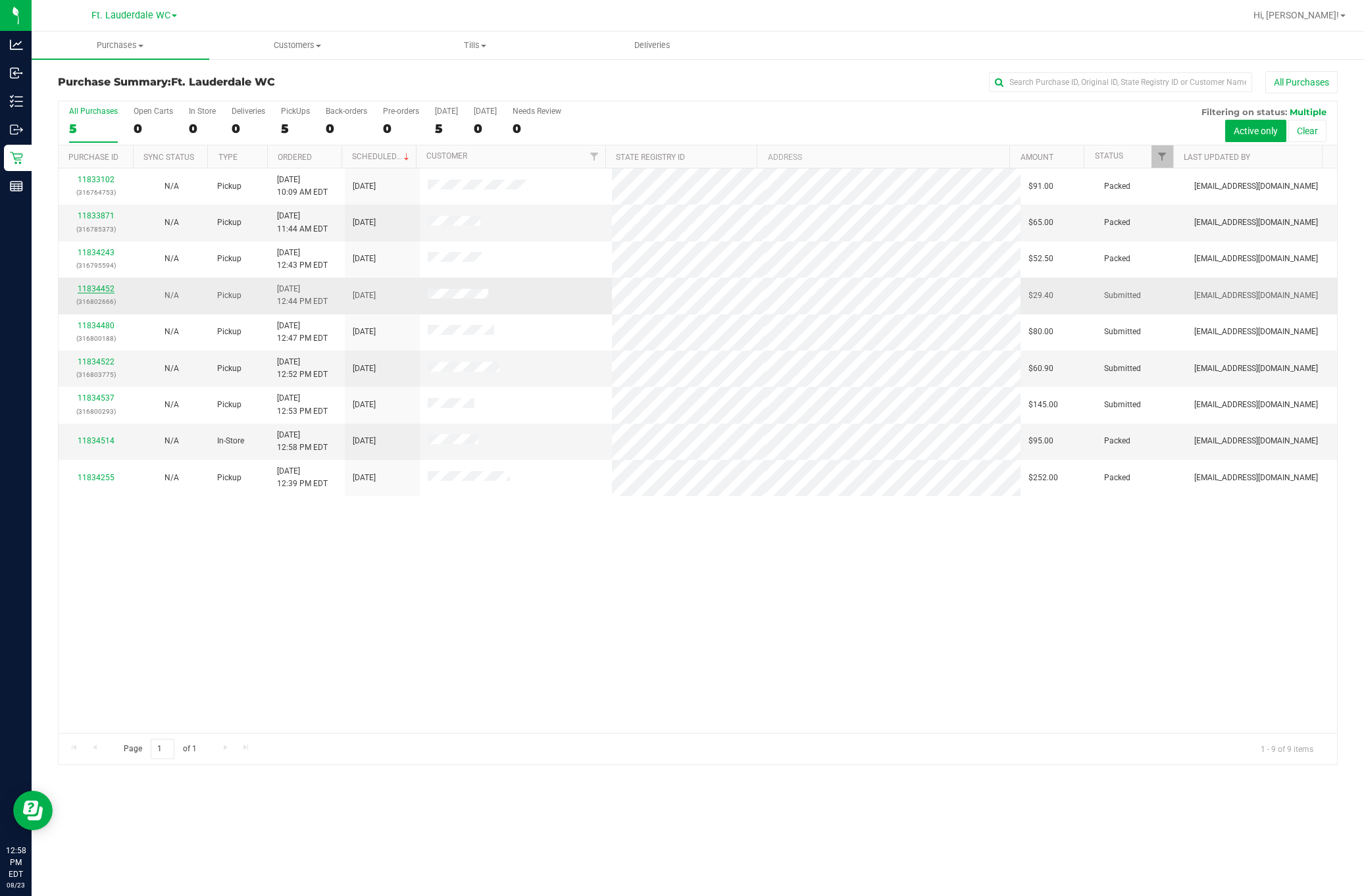
click at [87, 293] on link "11834452" at bounding box center [96, 288] width 37 height 10
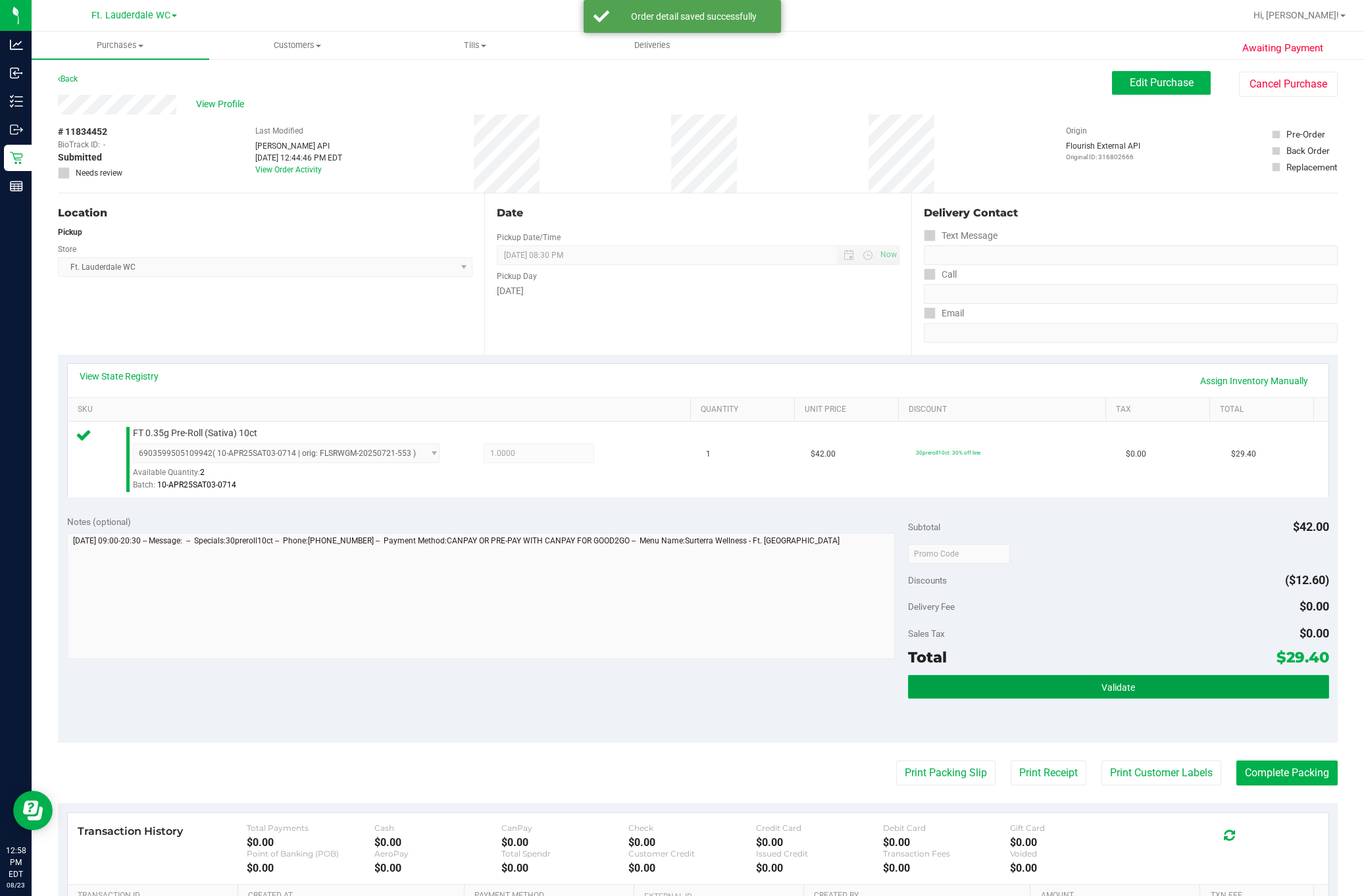
click at [1003, 686] on button "Validate" at bounding box center [1118, 687] width 421 height 24
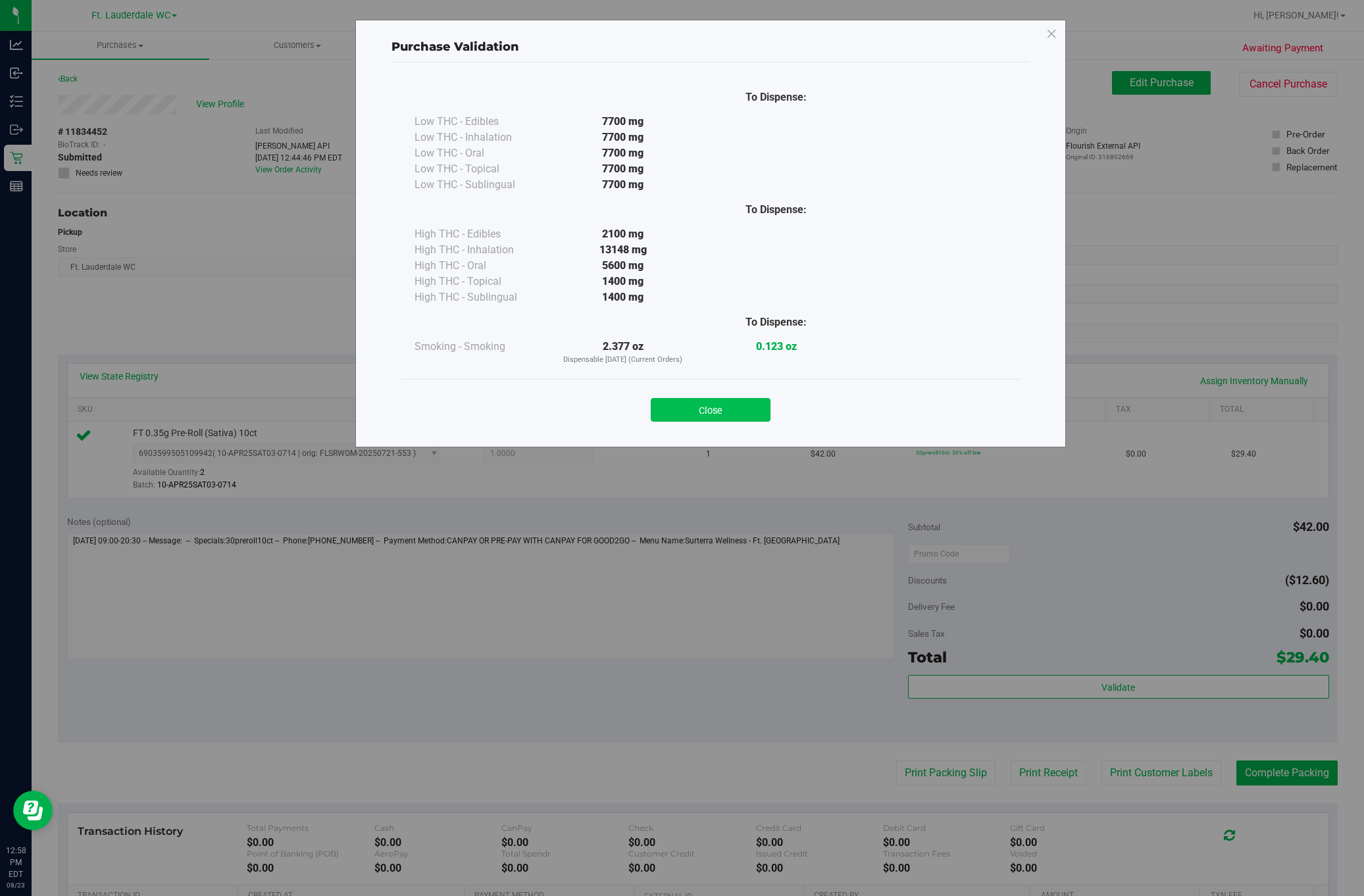
click at [723, 402] on button "Close" at bounding box center [711, 410] width 120 height 24
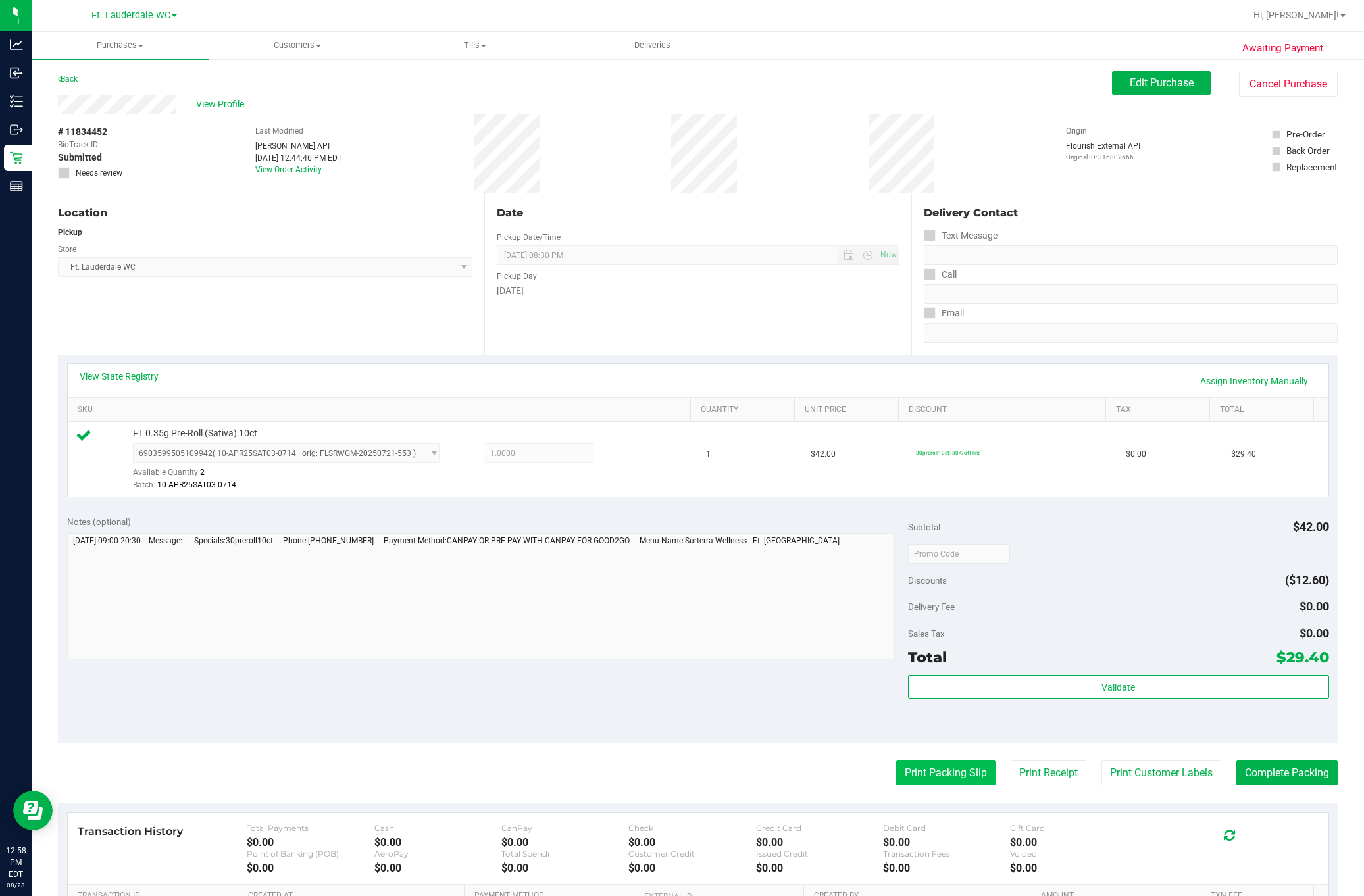
click at [920, 781] on button "Print Packing Slip" at bounding box center [945, 773] width 99 height 25
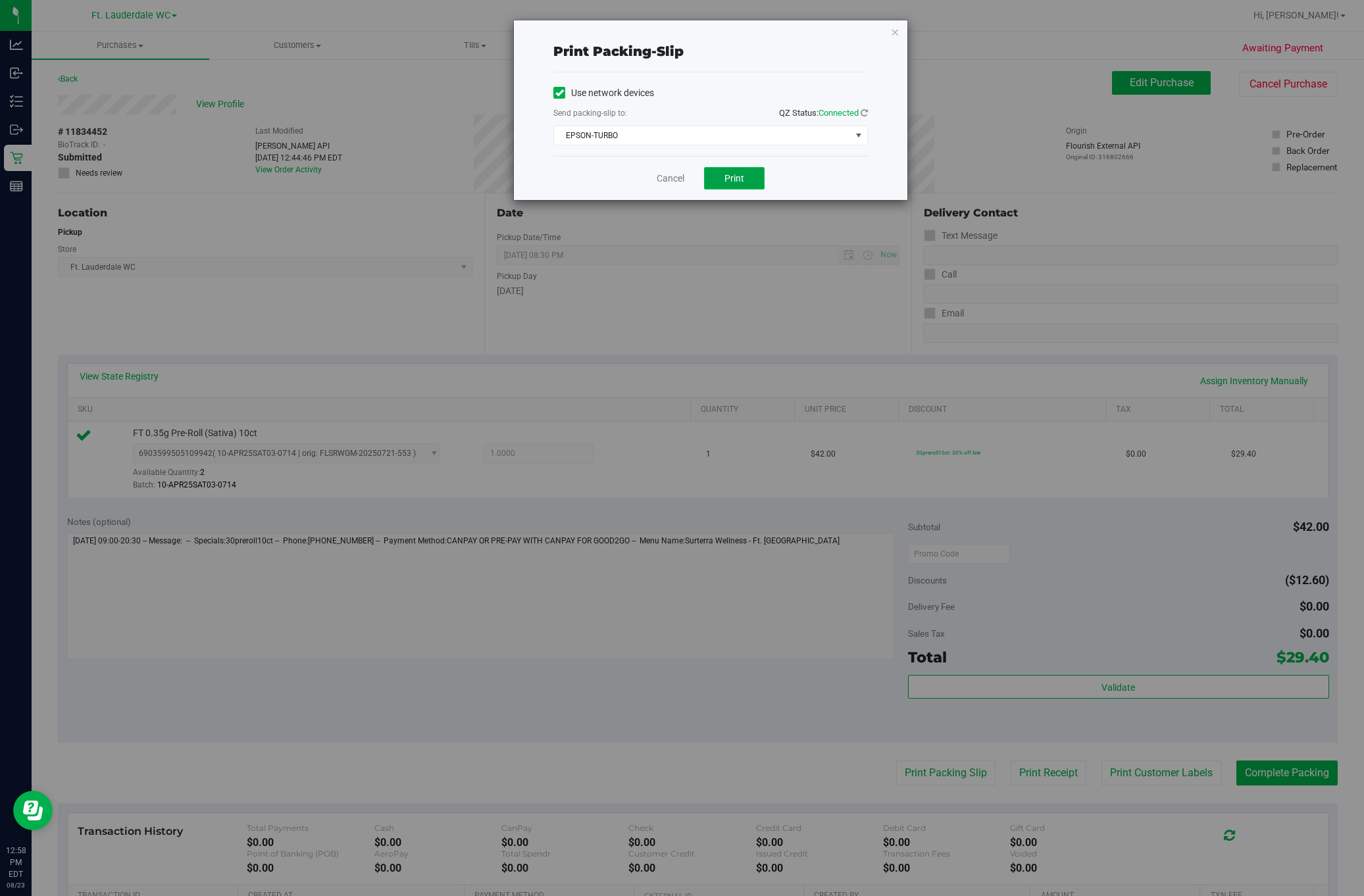
click at [740, 174] on span "Print" at bounding box center [734, 178] width 20 height 10
click at [653, 184] on link "Cancel" at bounding box center [666, 178] width 28 height 14
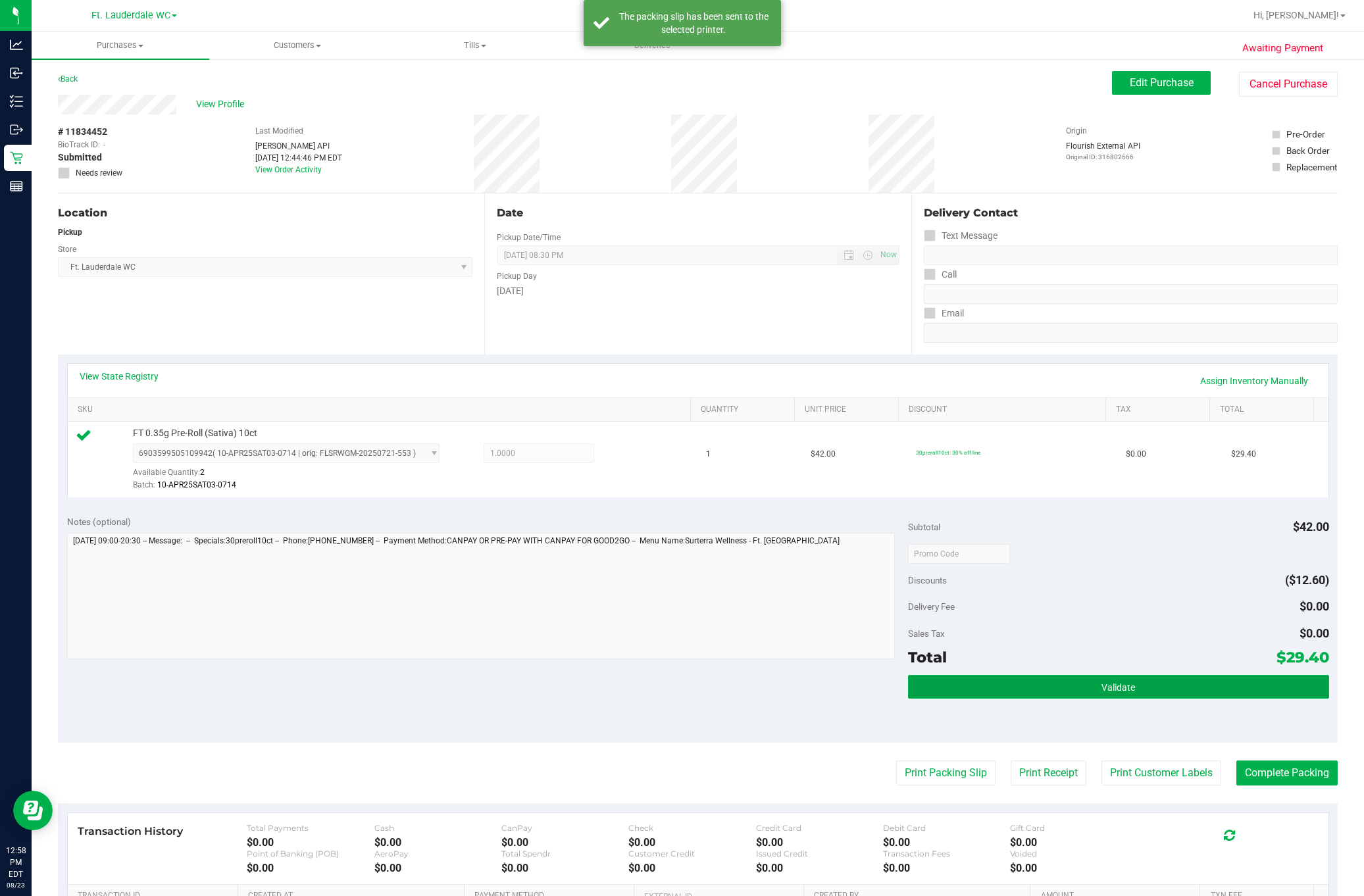
click at [1039, 680] on button "Validate" at bounding box center [1118, 687] width 421 height 24
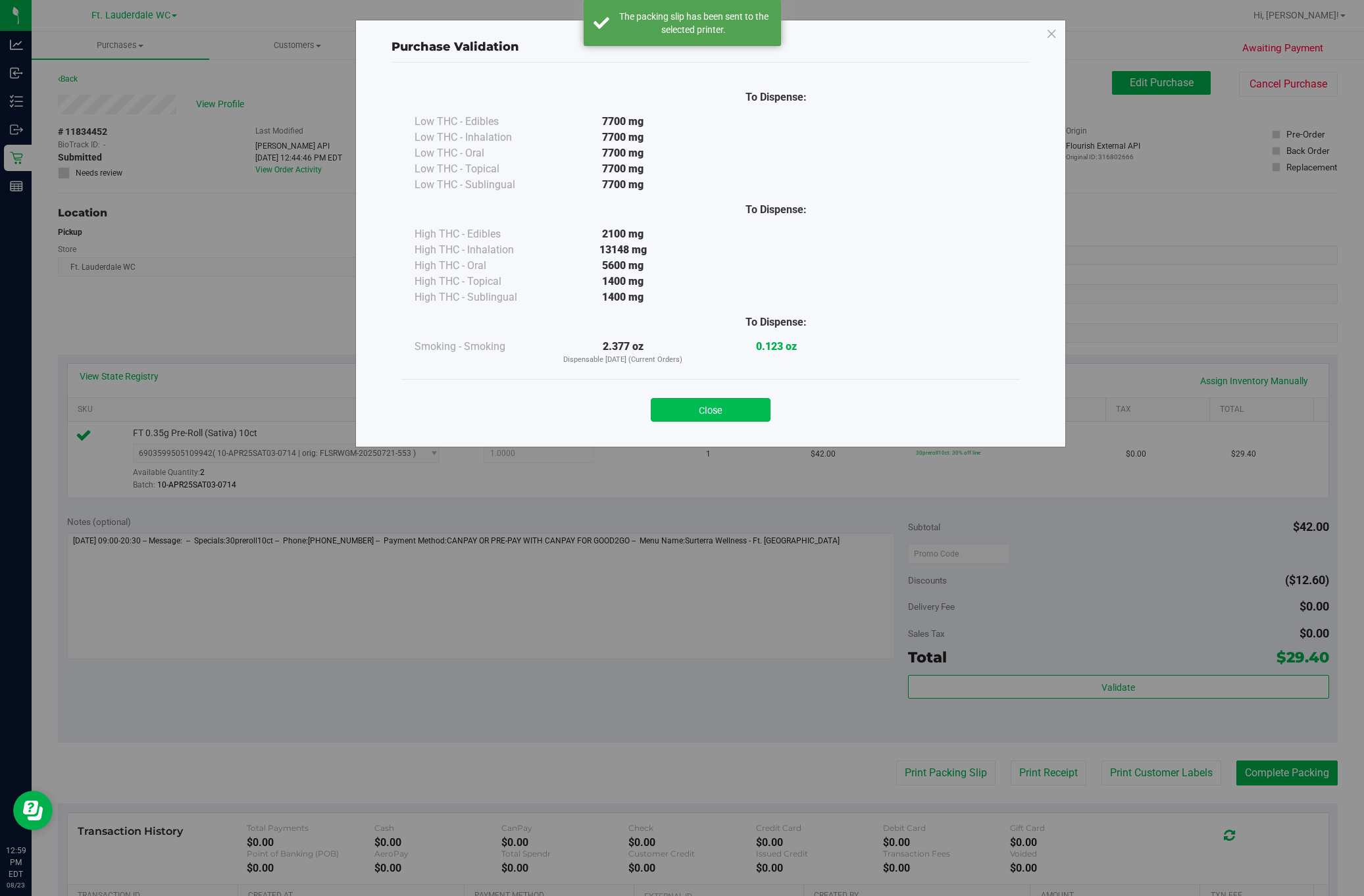
click at [711, 413] on button "Close" at bounding box center [711, 410] width 120 height 24
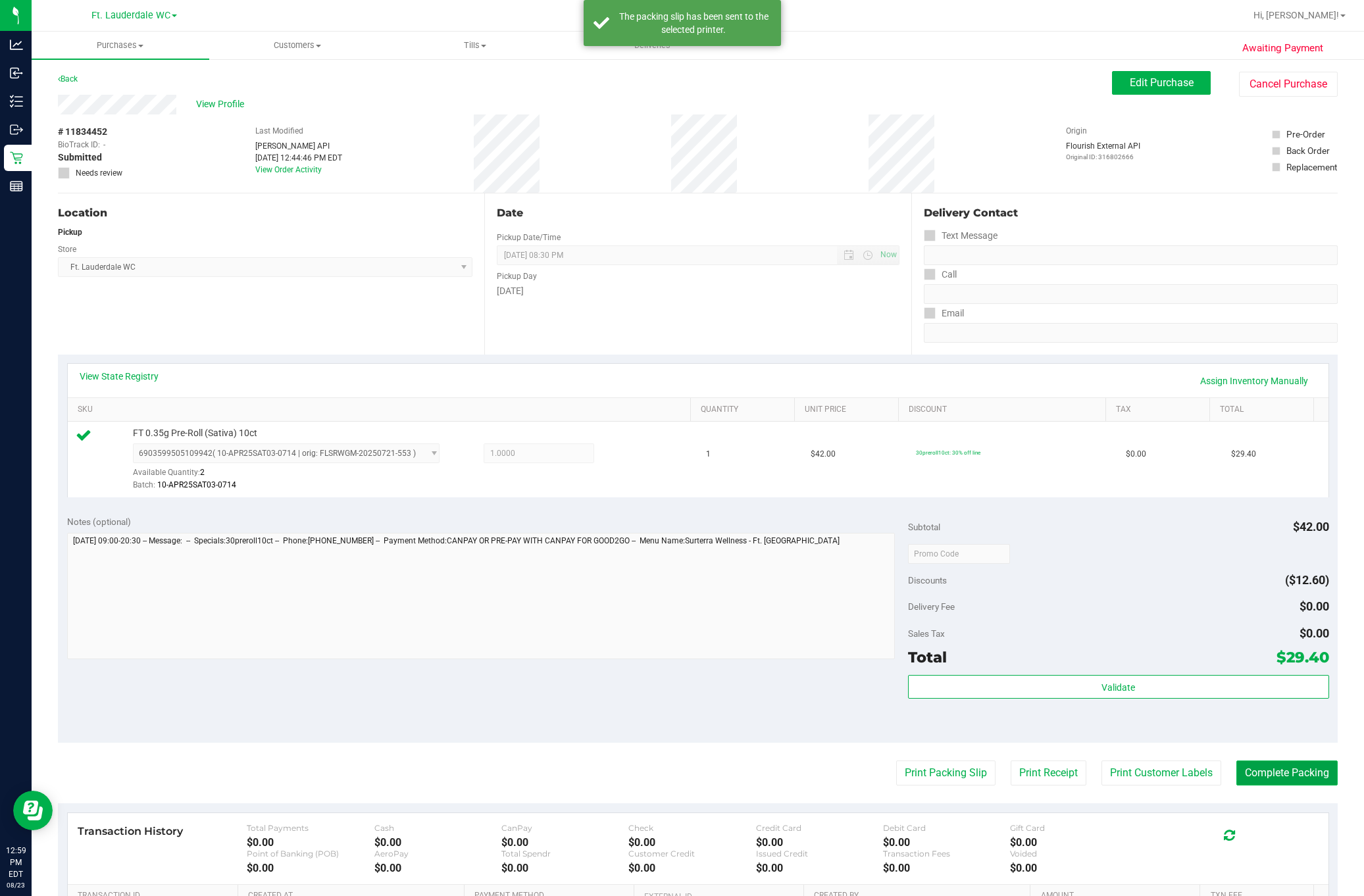
click at [1282, 776] on button "Complete Packing" at bounding box center [1287, 773] width 102 height 25
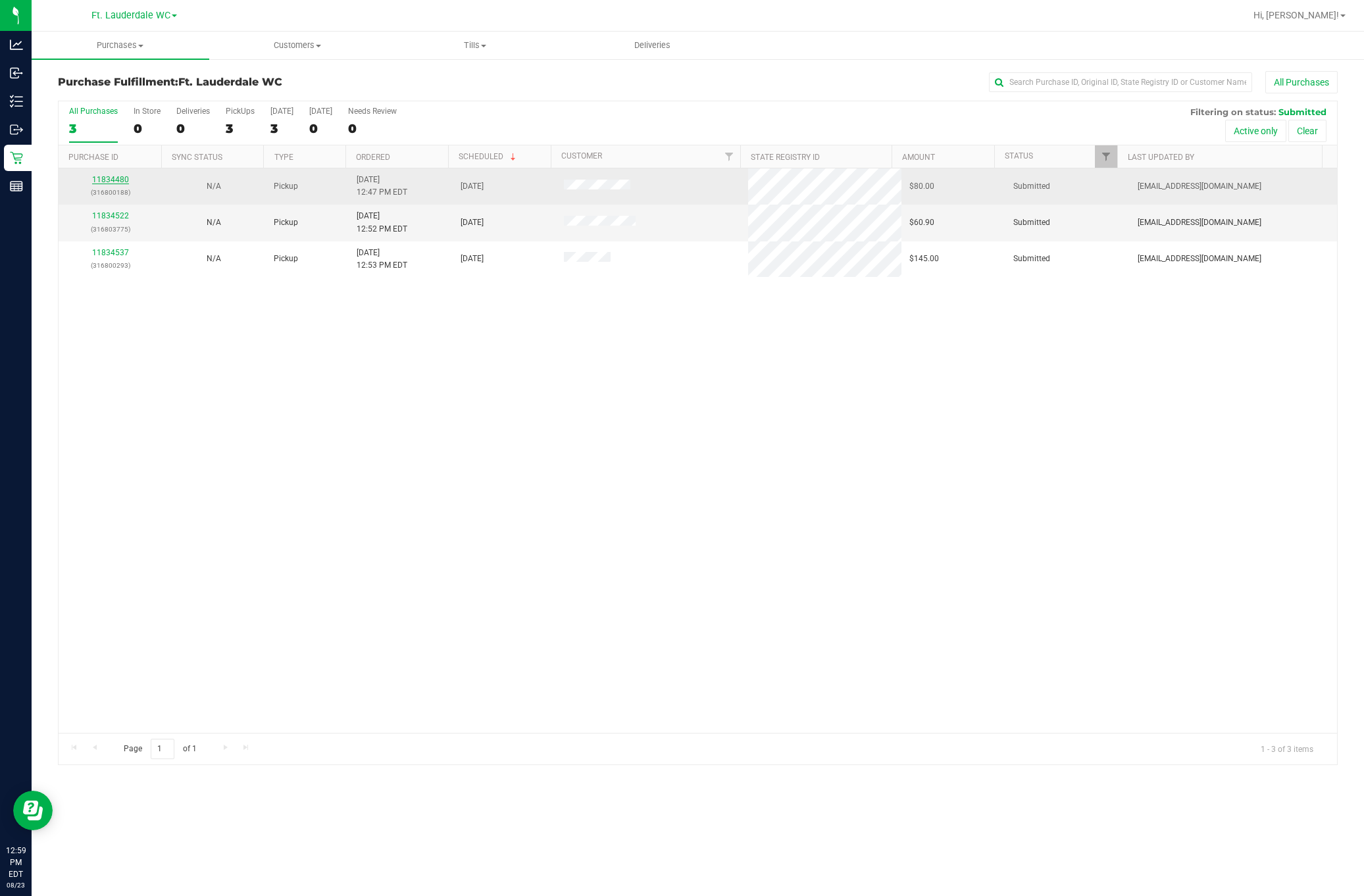
click at [117, 180] on link "11834480" at bounding box center [110, 179] width 37 height 10
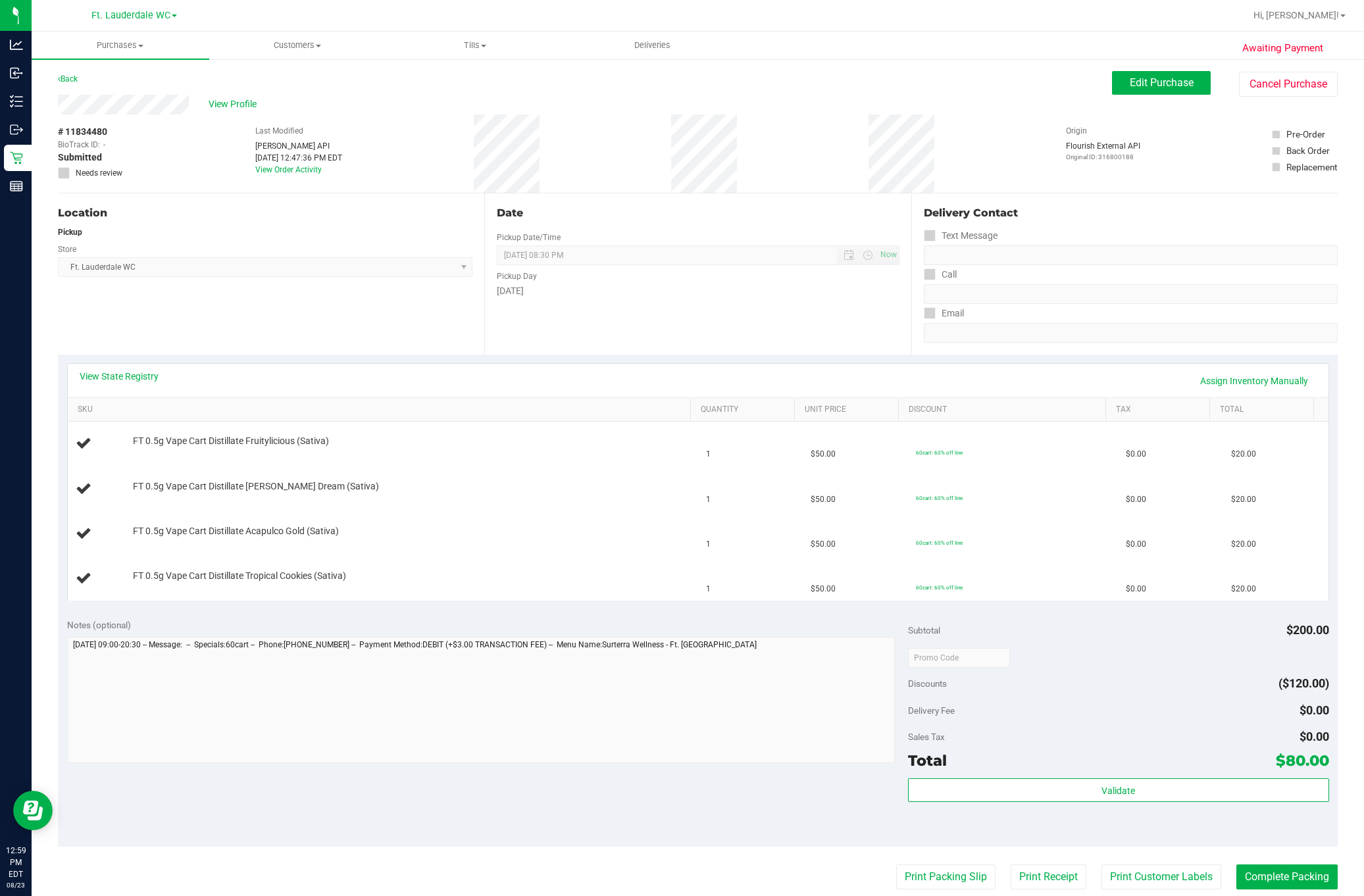
click at [139, 375] on link "View State Registry" at bounding box center [118, 377] width 79 height 13
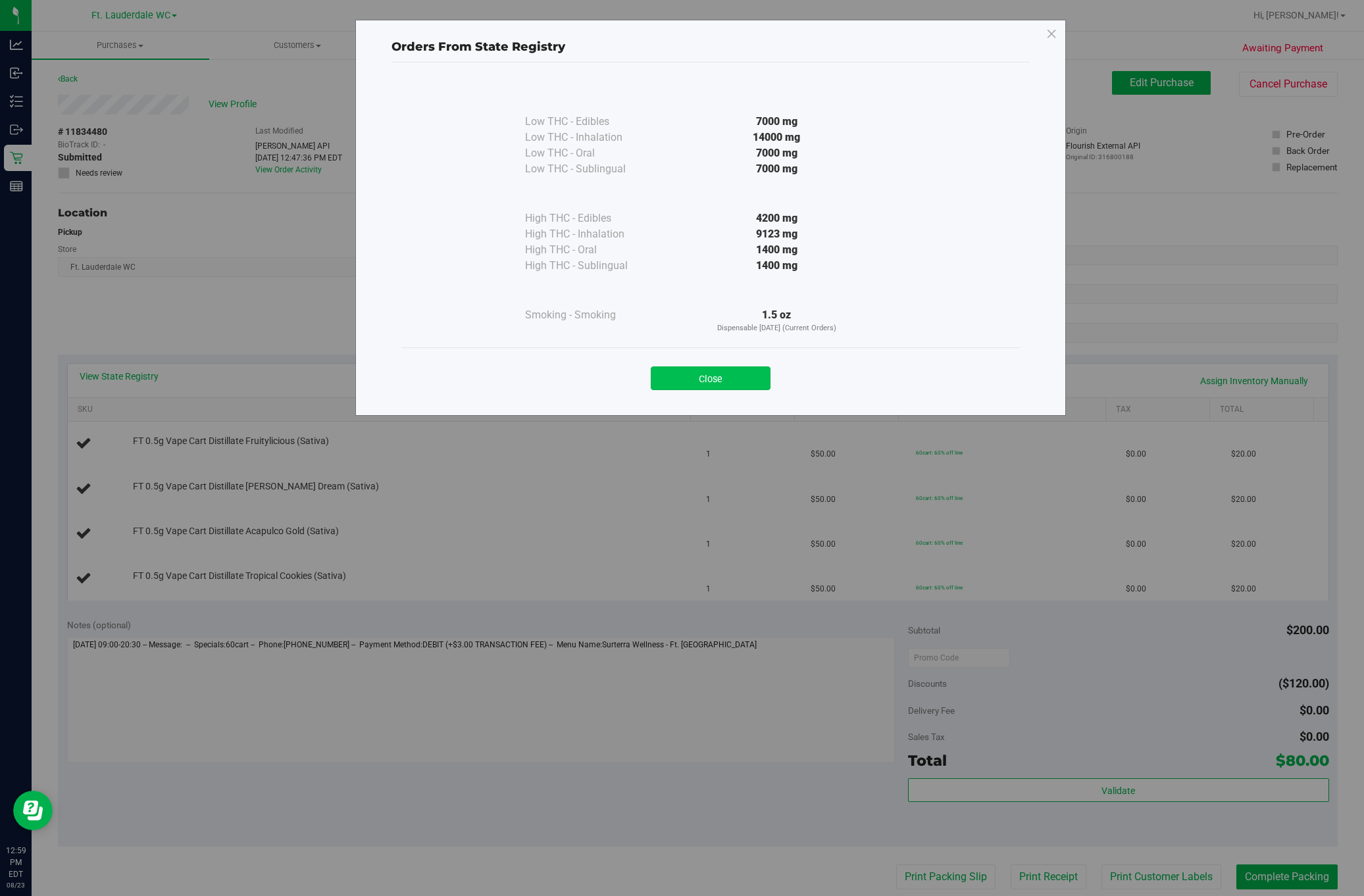
click at [694, 385] on button "Close" at bounding box center [711, 378] width 120 height 24
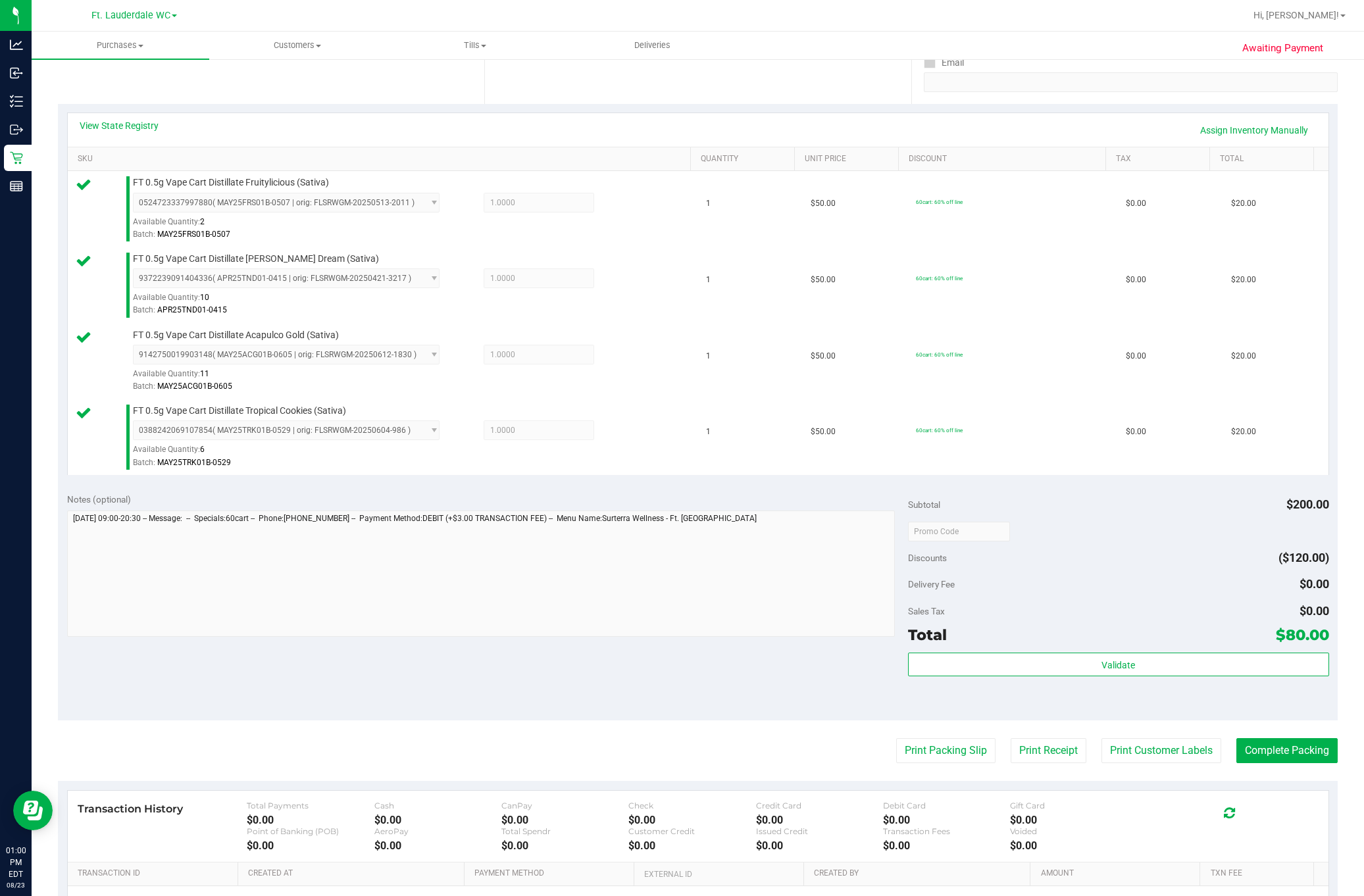
scroll to position [408, 0]
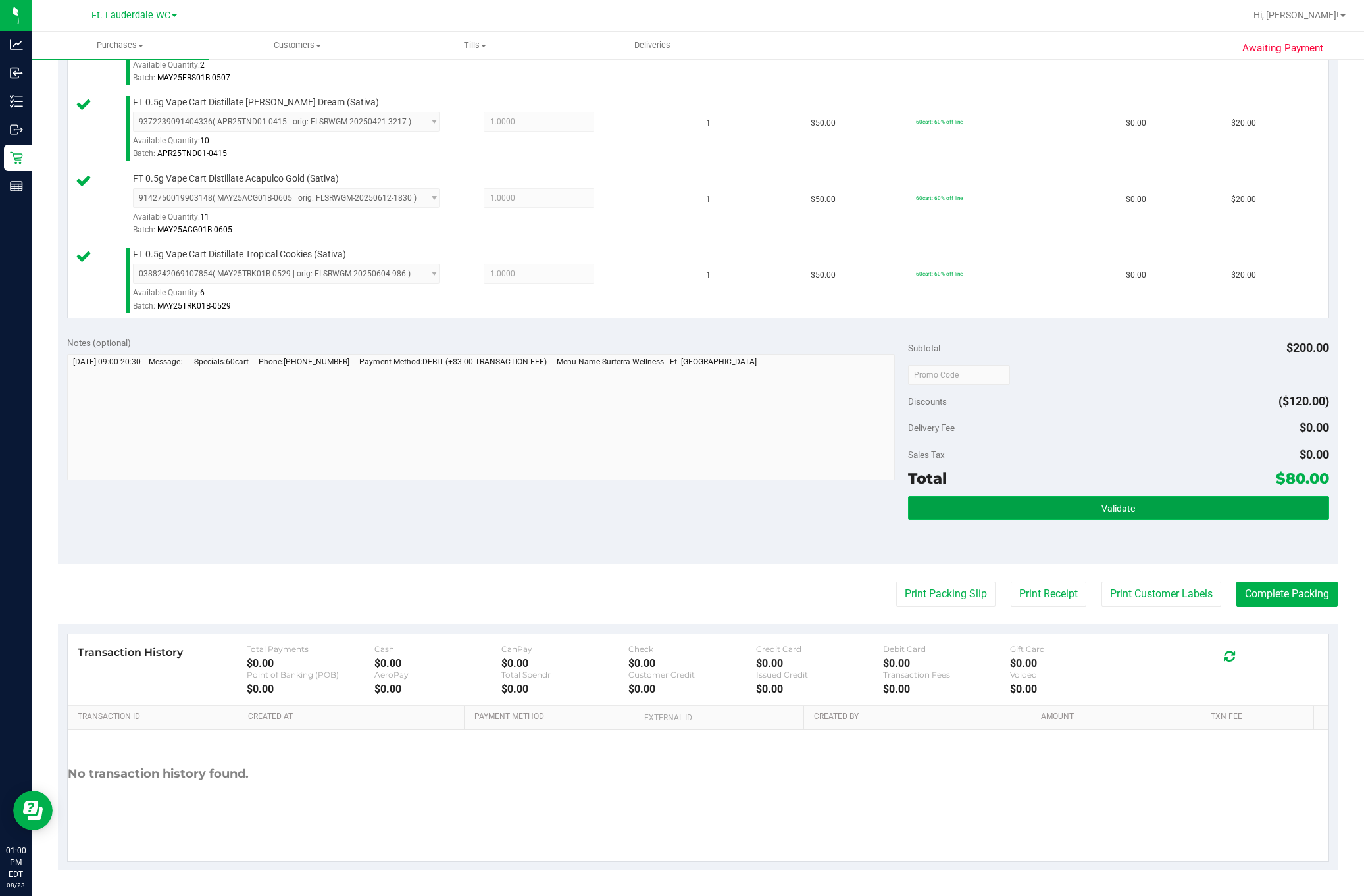
click at [1127, 520] on button "Validate" at bounding box center [1118, 508] width 421 height 24
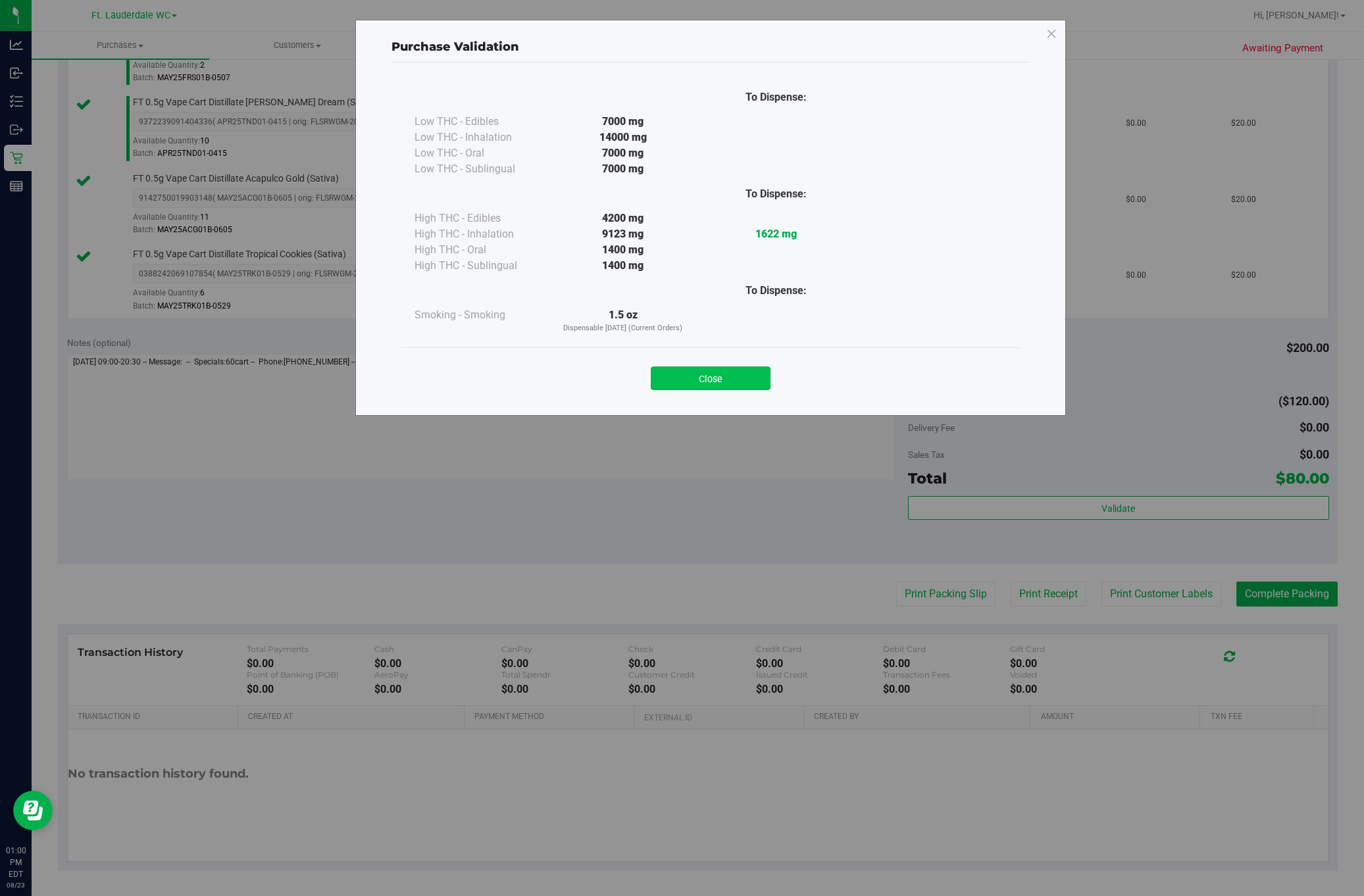
click at [736, 377] on button "Close" at bounding box center [711, 378] width 120 height 24
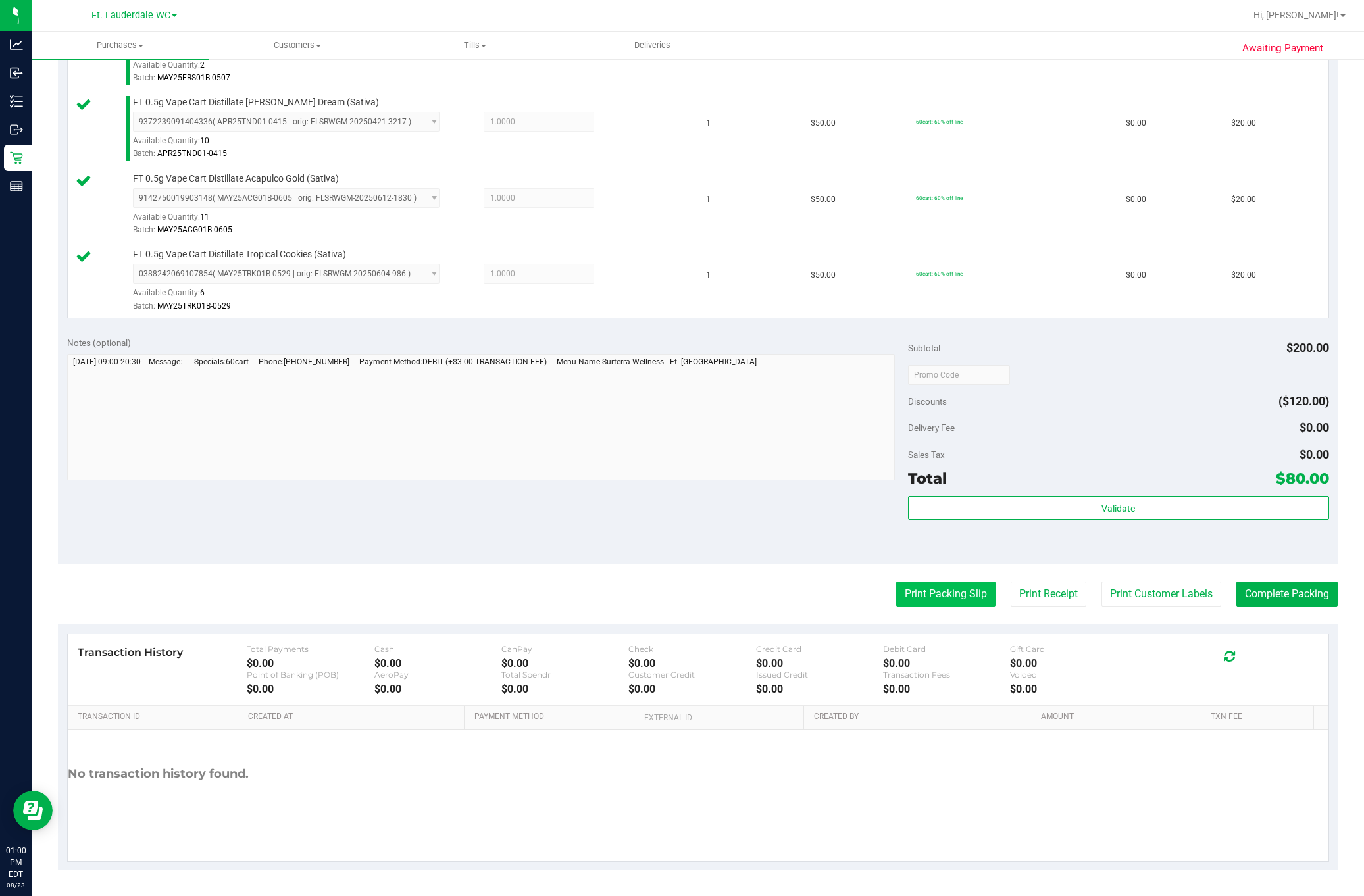
click at [952, 597] on button "Print Packing Slip" at bounding box center [945, 594] width 99 height 25
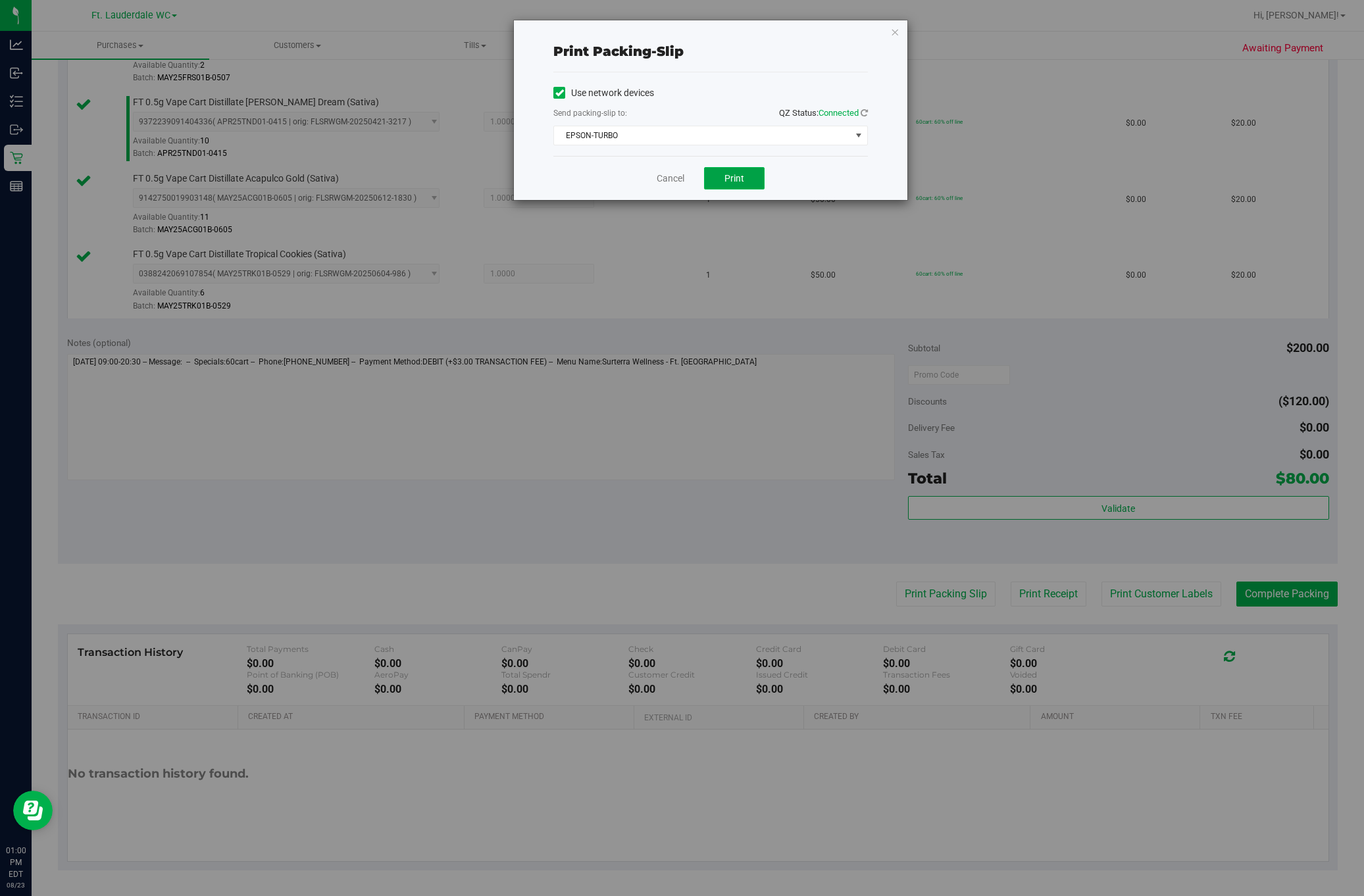
click at [742, 182] on span "Print" at bounding box center [734, 178] width 20 height 10
click at [668, 180] on link "Cancel" at bounding box center [671, 178] width 28 height 14
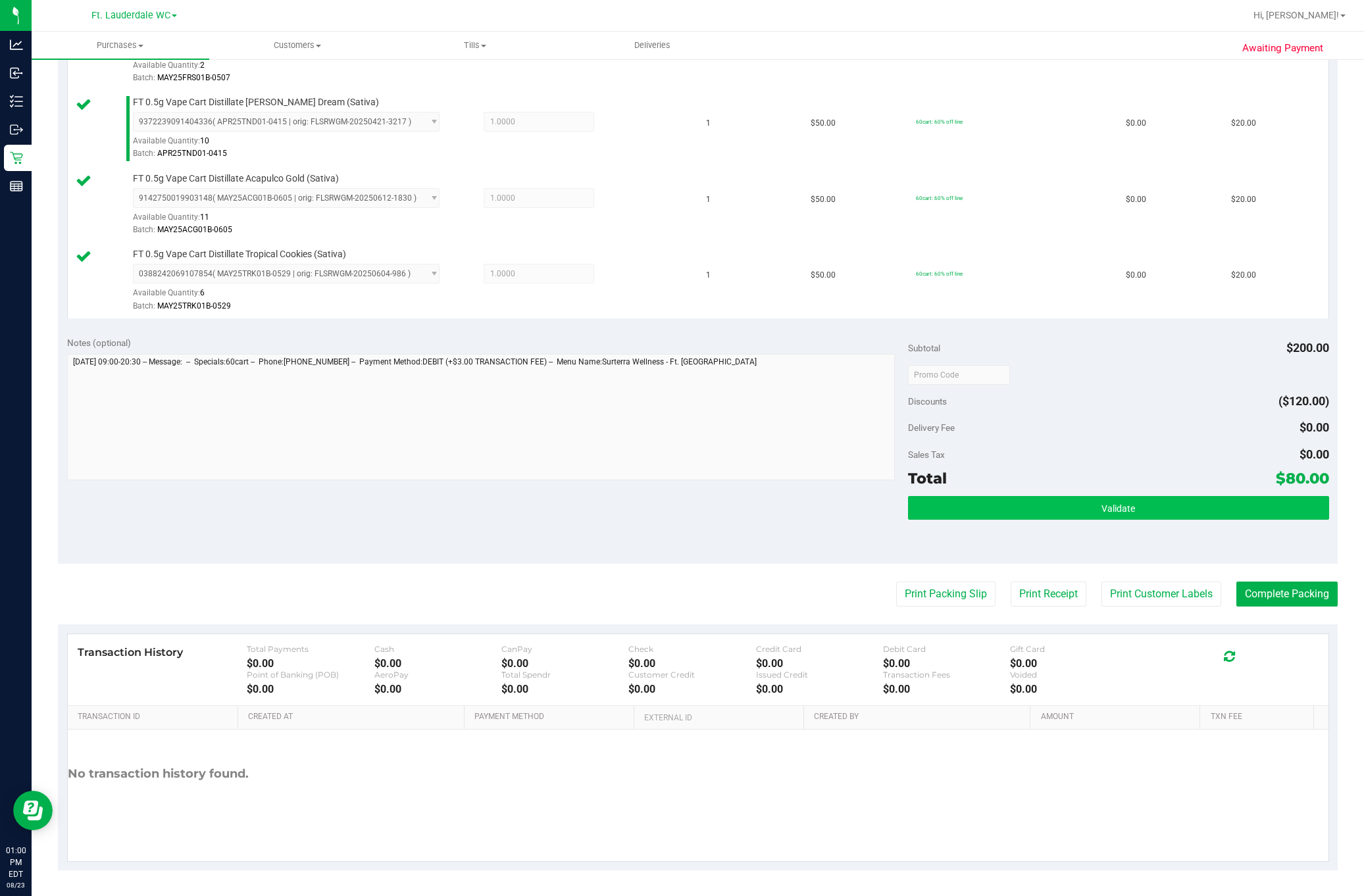
click at [1013, 505] on button "Validate" at bounding box center [1118, 508] width 421 height 24
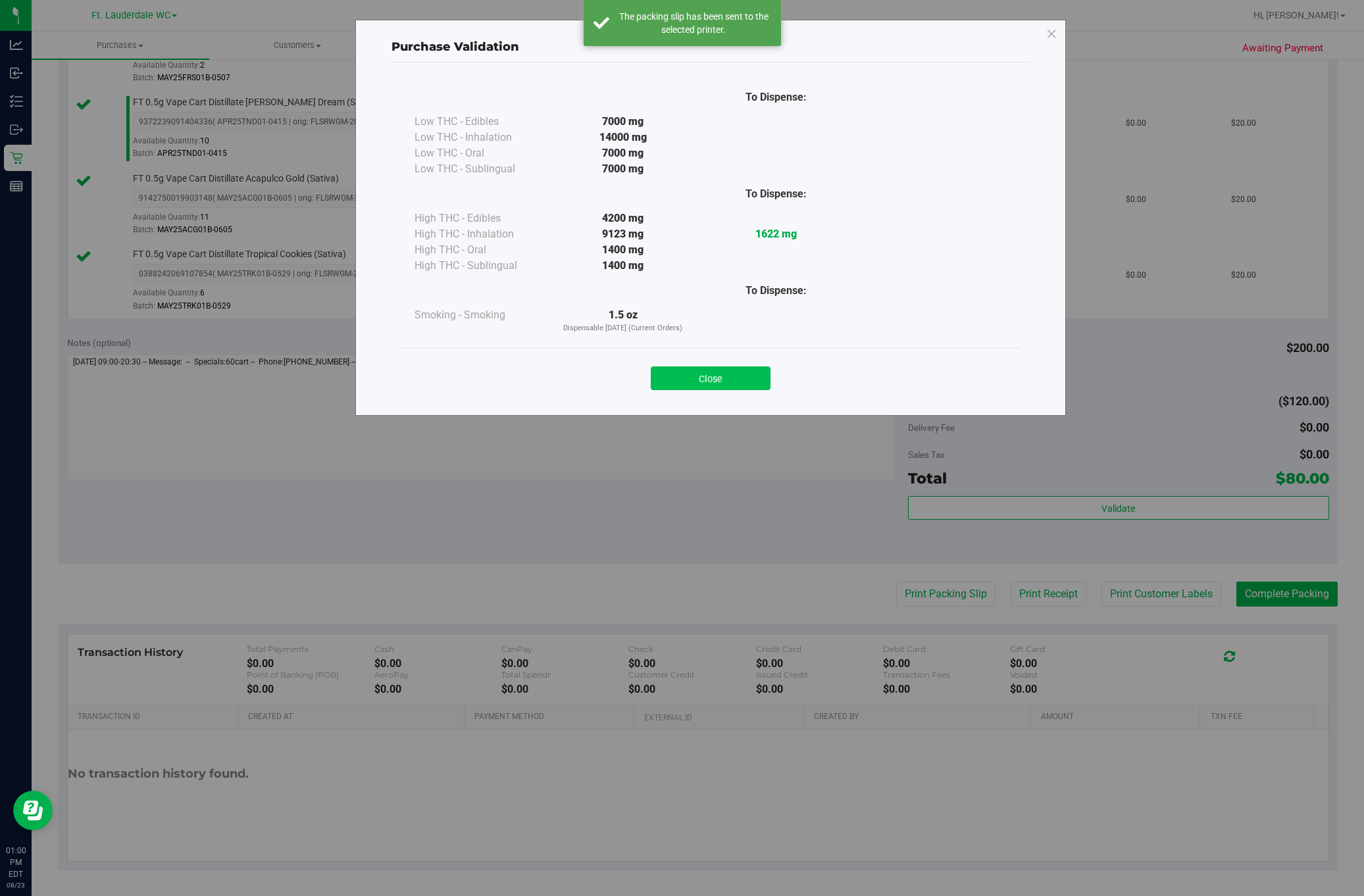
click at [715, 377] on button "Close" at bounding box center [711, 378] width 120 height 24
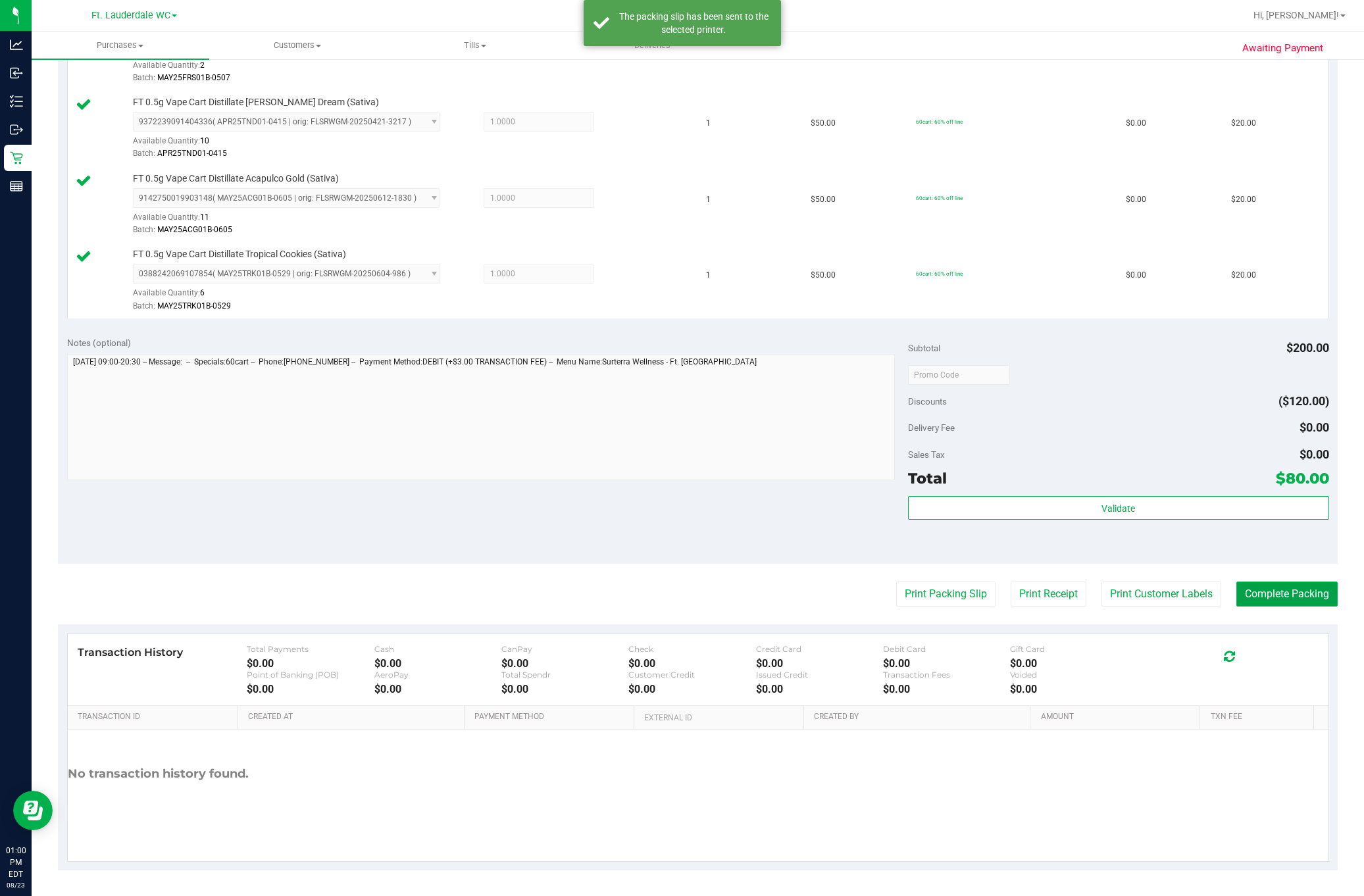
click at [1254, 599] on button "Complete Packing" at bounding box center [1287, 594] width 102 height 25
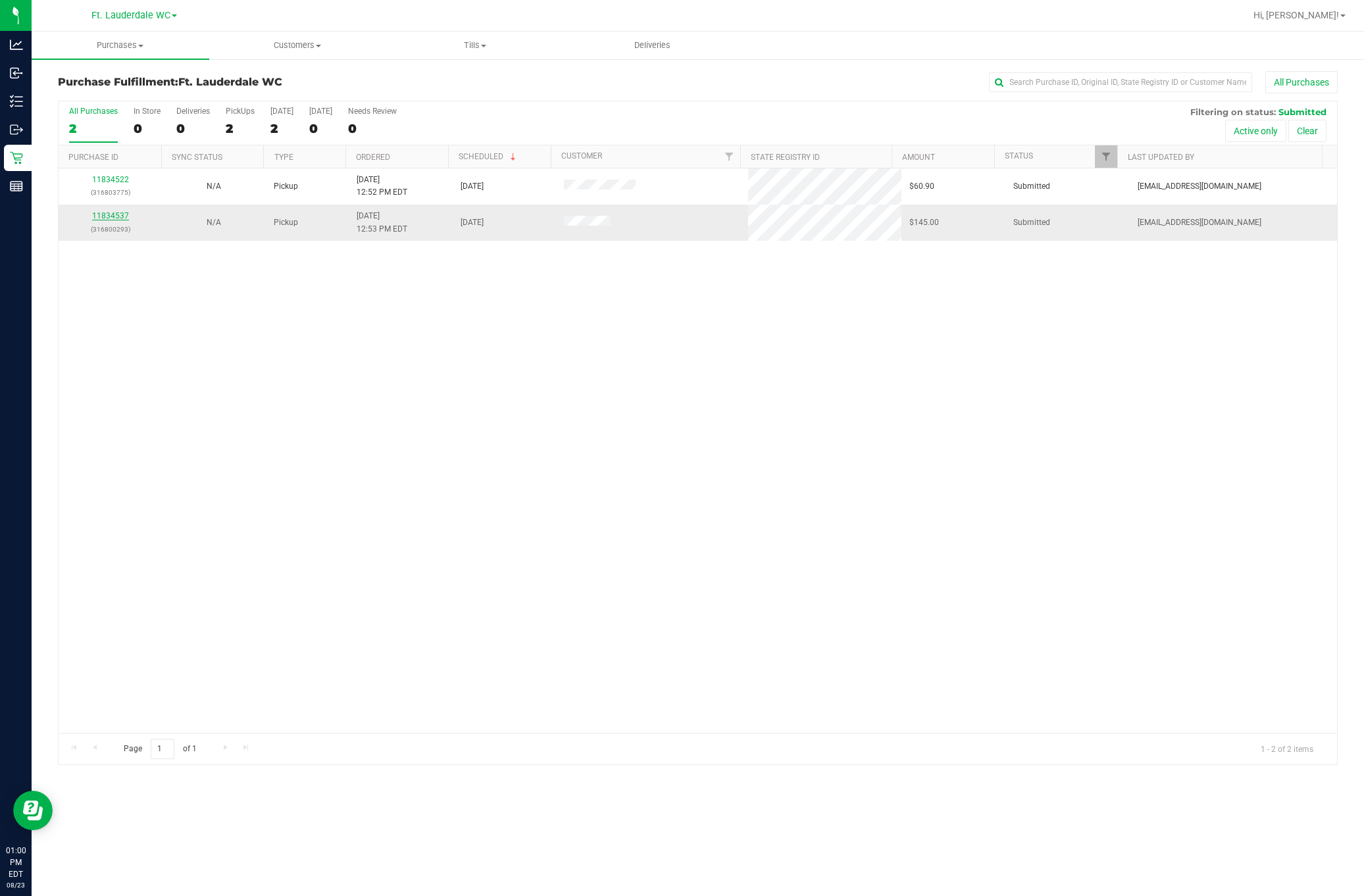
click at [110, 220] on link "11834537" at bounding box center [110, 216] width 37 height 10
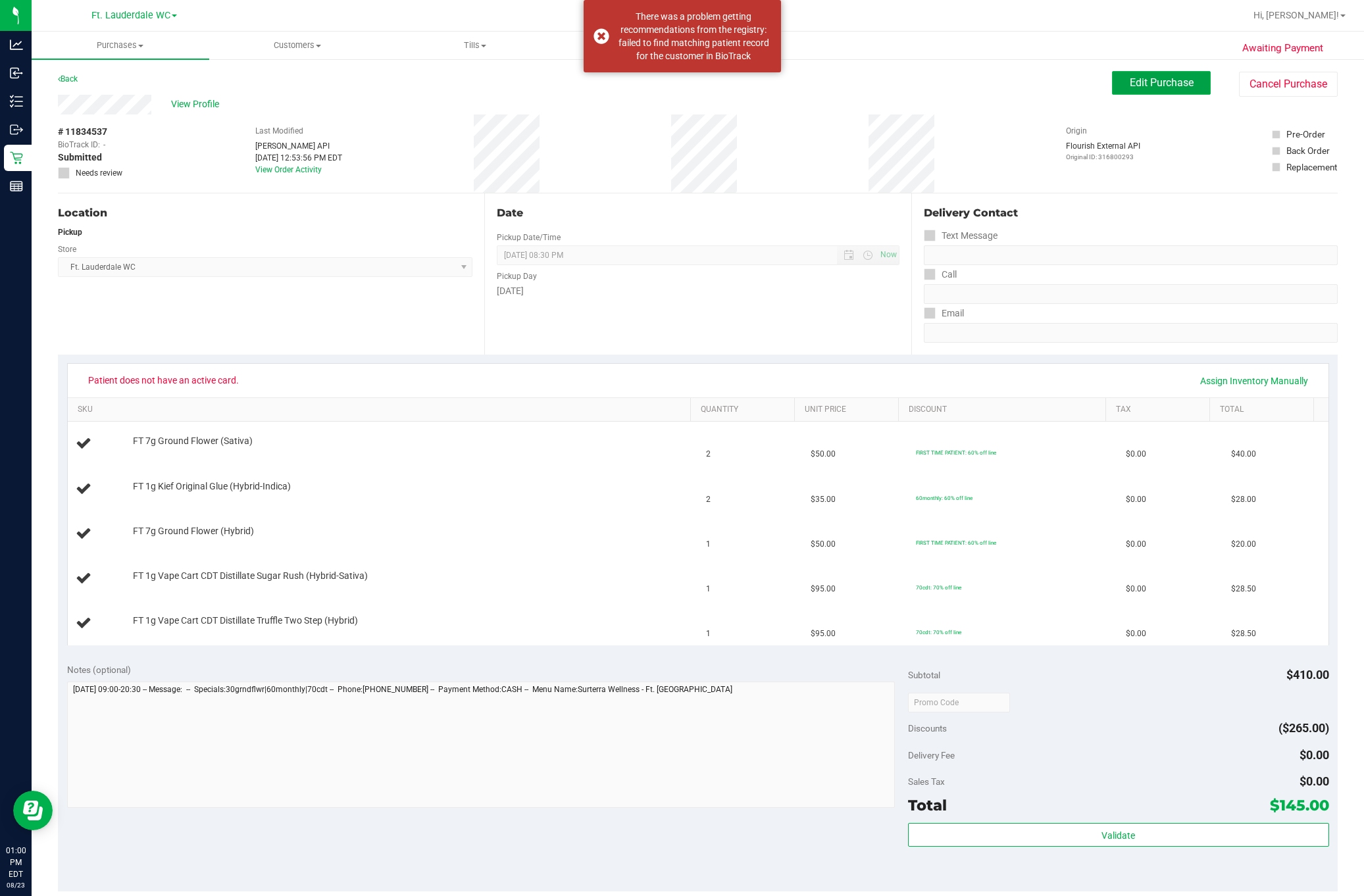
click at [1130, 88] on span "Edit Purchase" at bounding box center [1162, 82] width 64 height 13
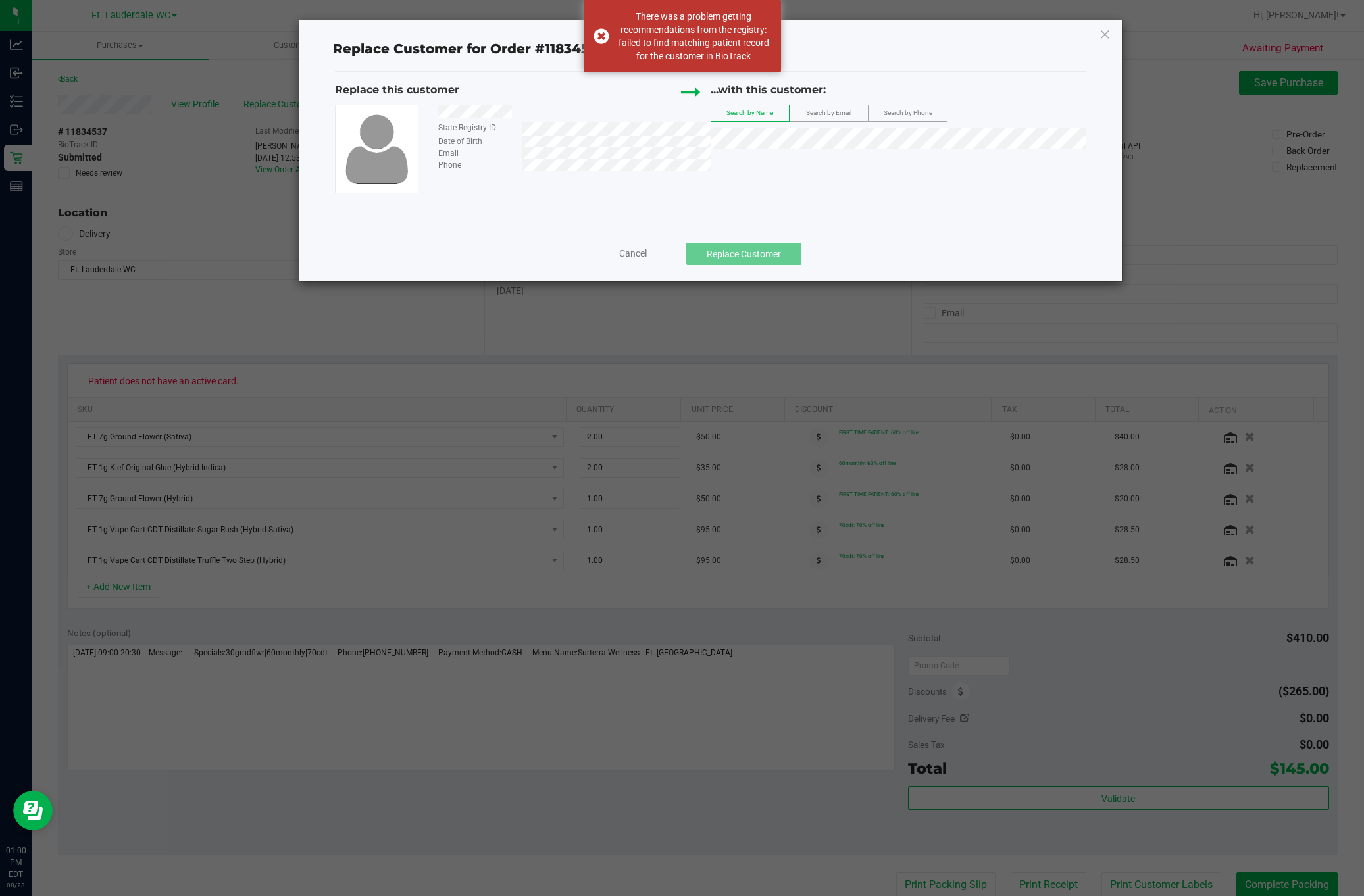
click at [920, 107] on label "Search by Phone" at bounding box center [909, 113] width 78 height 15
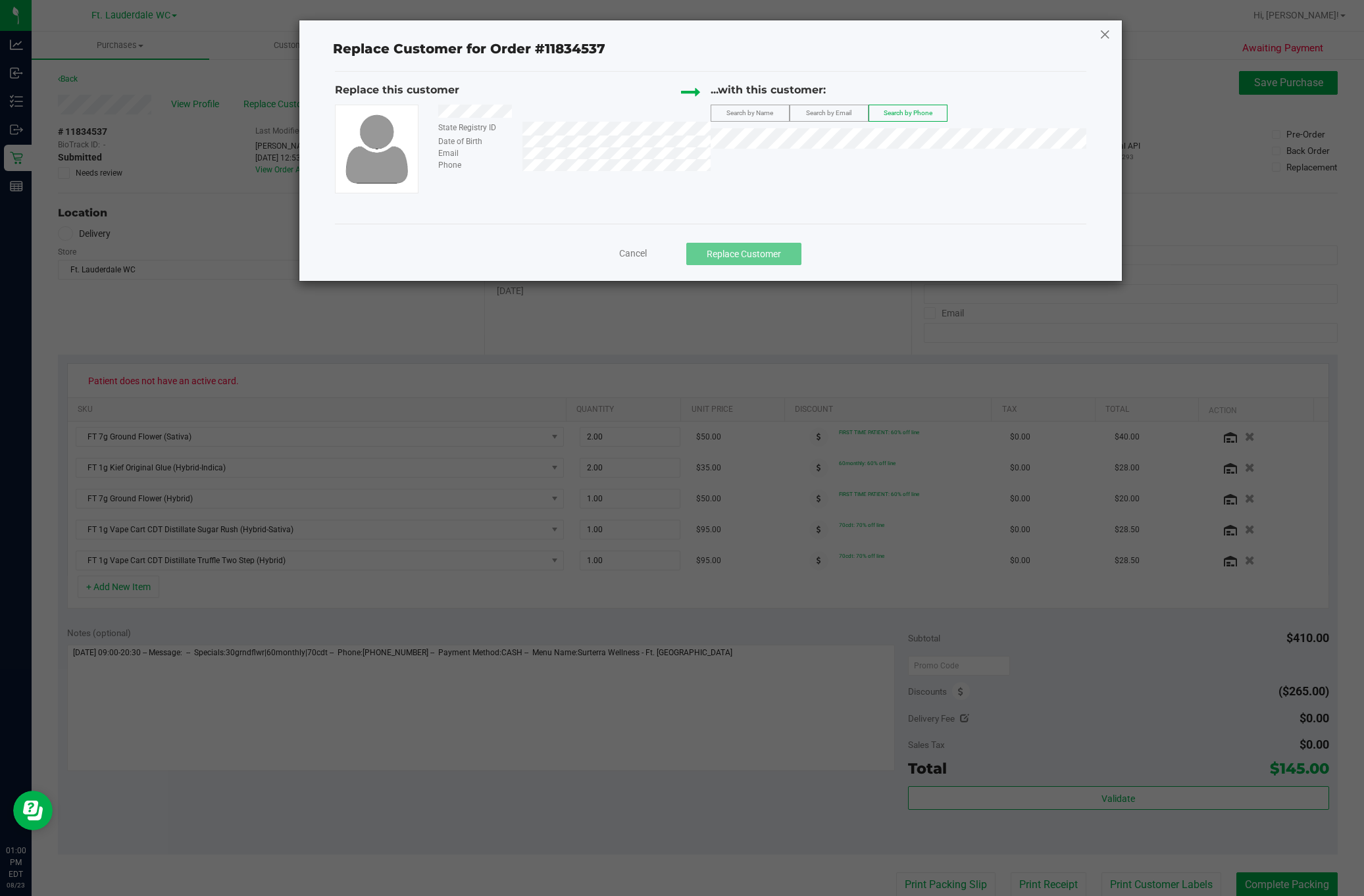
click at [1101, 30] on icon at bounding box center [1105, 34] width 12 height 21
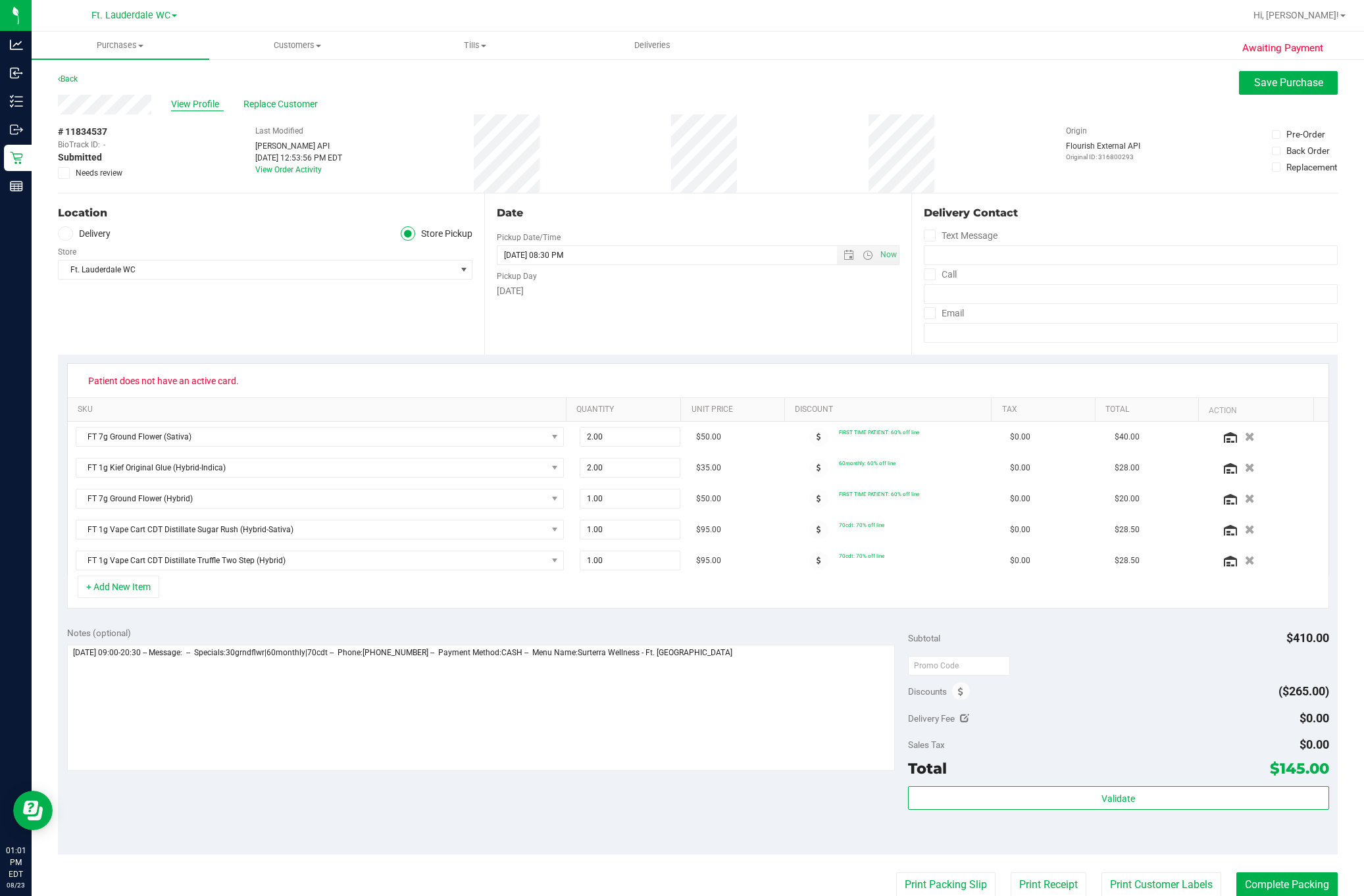
click at [211, 99] on span "View Profile" at bounding box center [198, 104] width 53 height 14
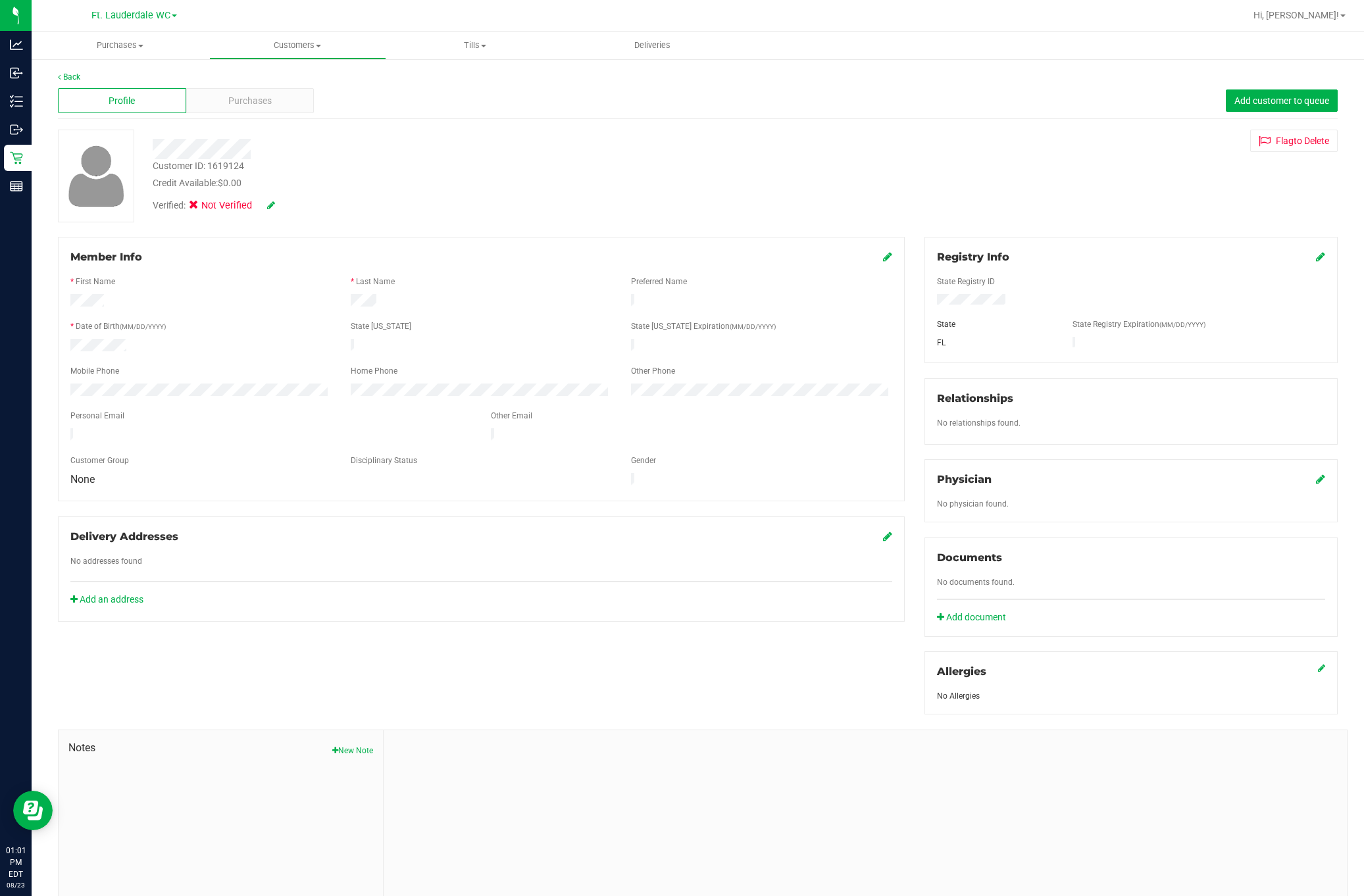
click at [1316, 257] on icon at bounding box center [1321, 257] width 10 height 10
click at [1313, 259] on icon at bounding box center [1319, 257] width 12 height 10
click at [269, 206] on icon at bounding box center [271, 205] width 8 height 10
click at [249, 206] on label at bounding box center [270, 205] width 47 height 14
click at [227, 206] on span "Medical" at bounding box center [227, 207] width 38 height 14
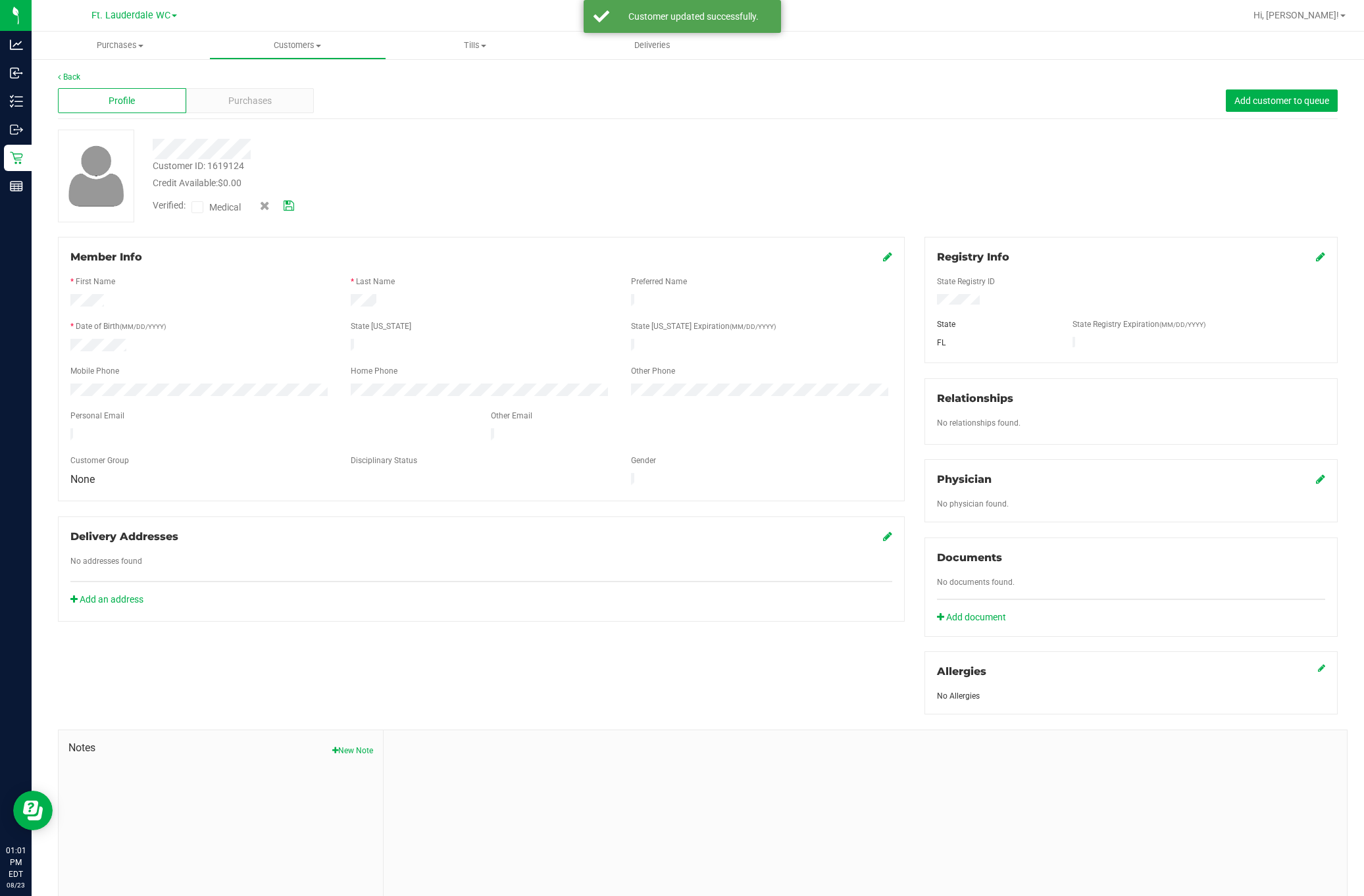
click at [0, 0] on input "Medical" at bounding box center [0, 0] width 0 height 0
click at [285, 204] on icon at bounding box center [289, 206] width 10 height 10
click at [277, 104] on div "Purchases" at bounding box center [250, 101] width 128 height 25
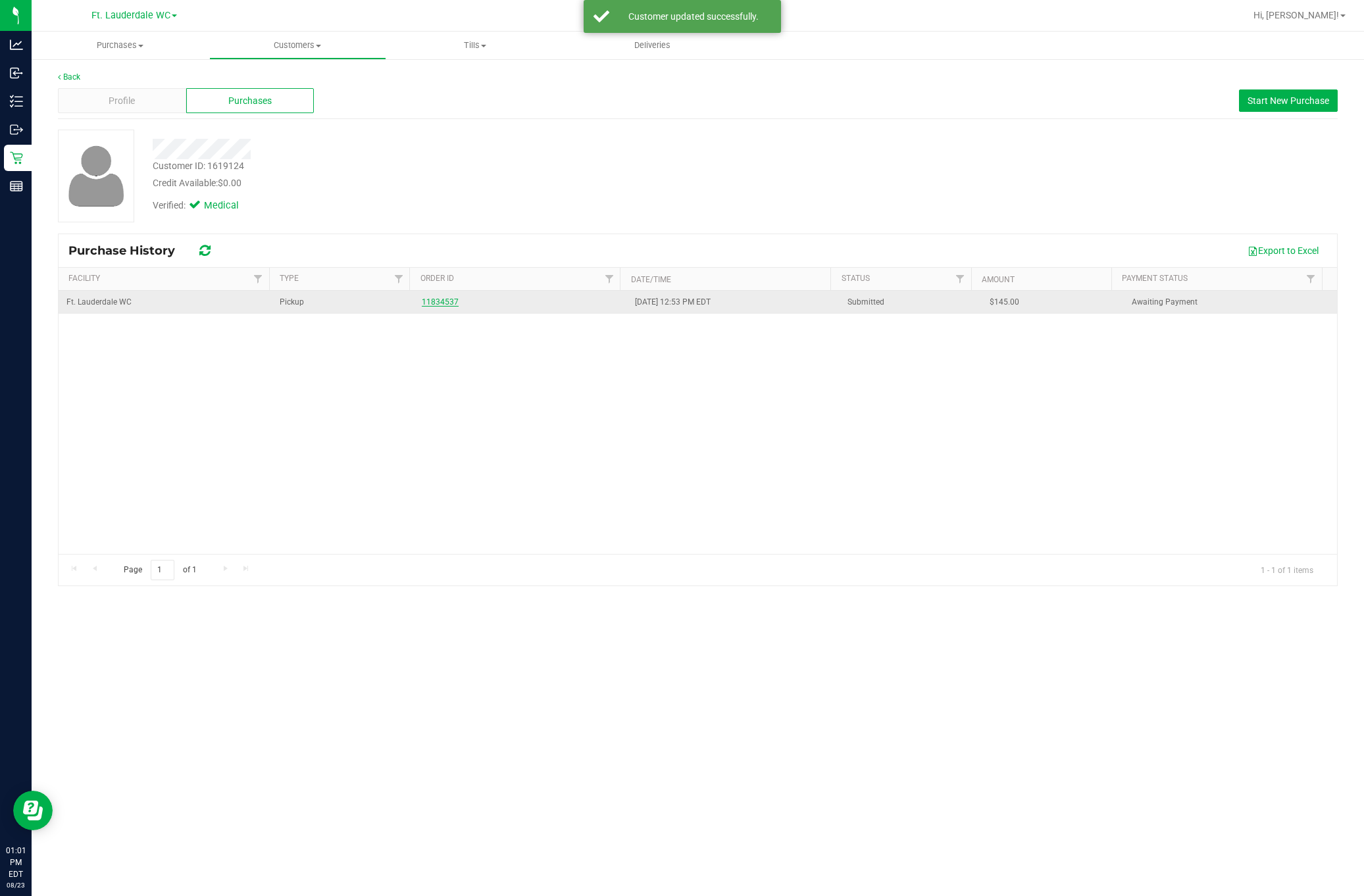
click at [433, 304] on link "11834537" at bounding box center [440, 302] width 37 height 10
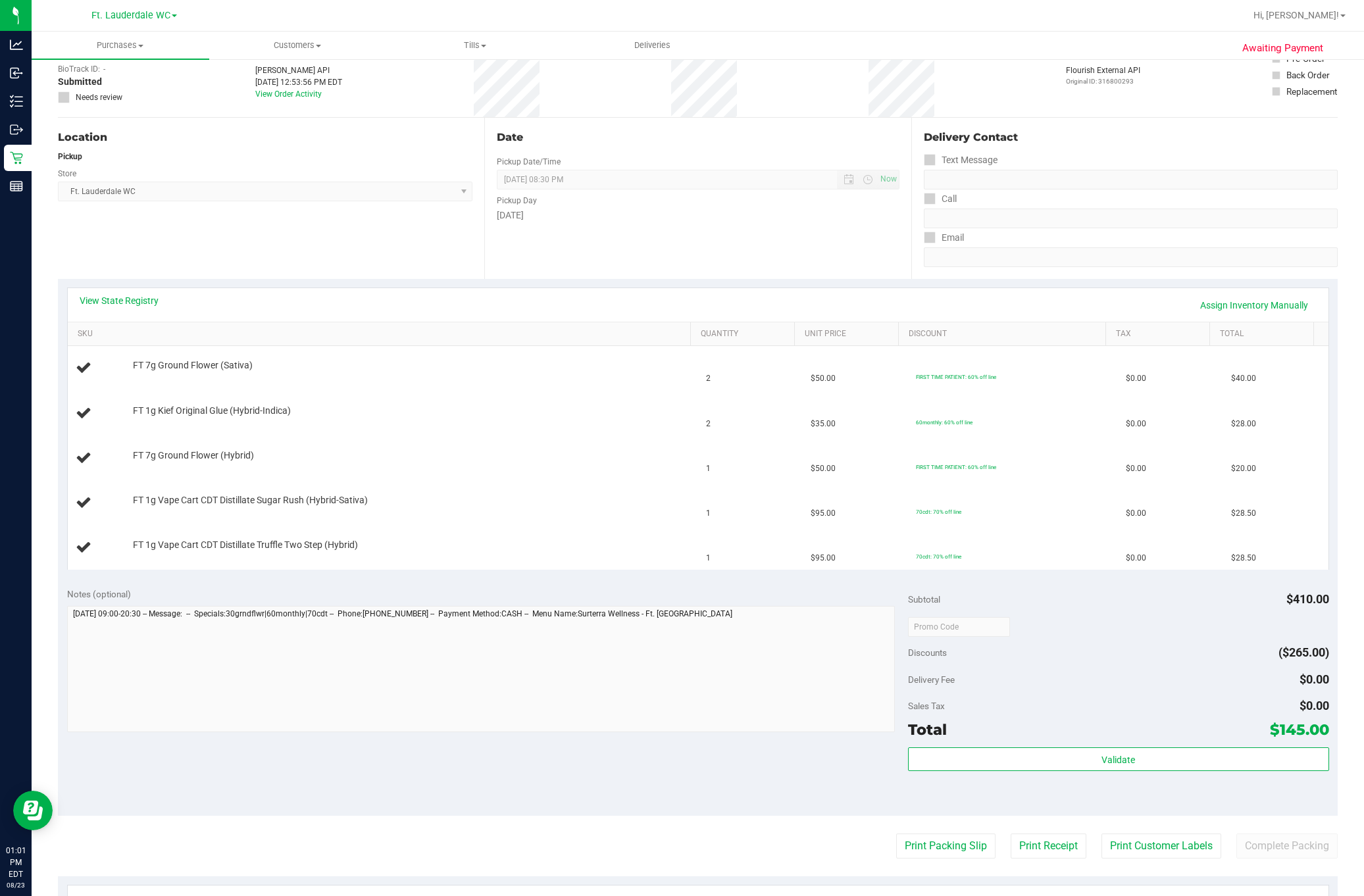
scroll to position [99, 0]
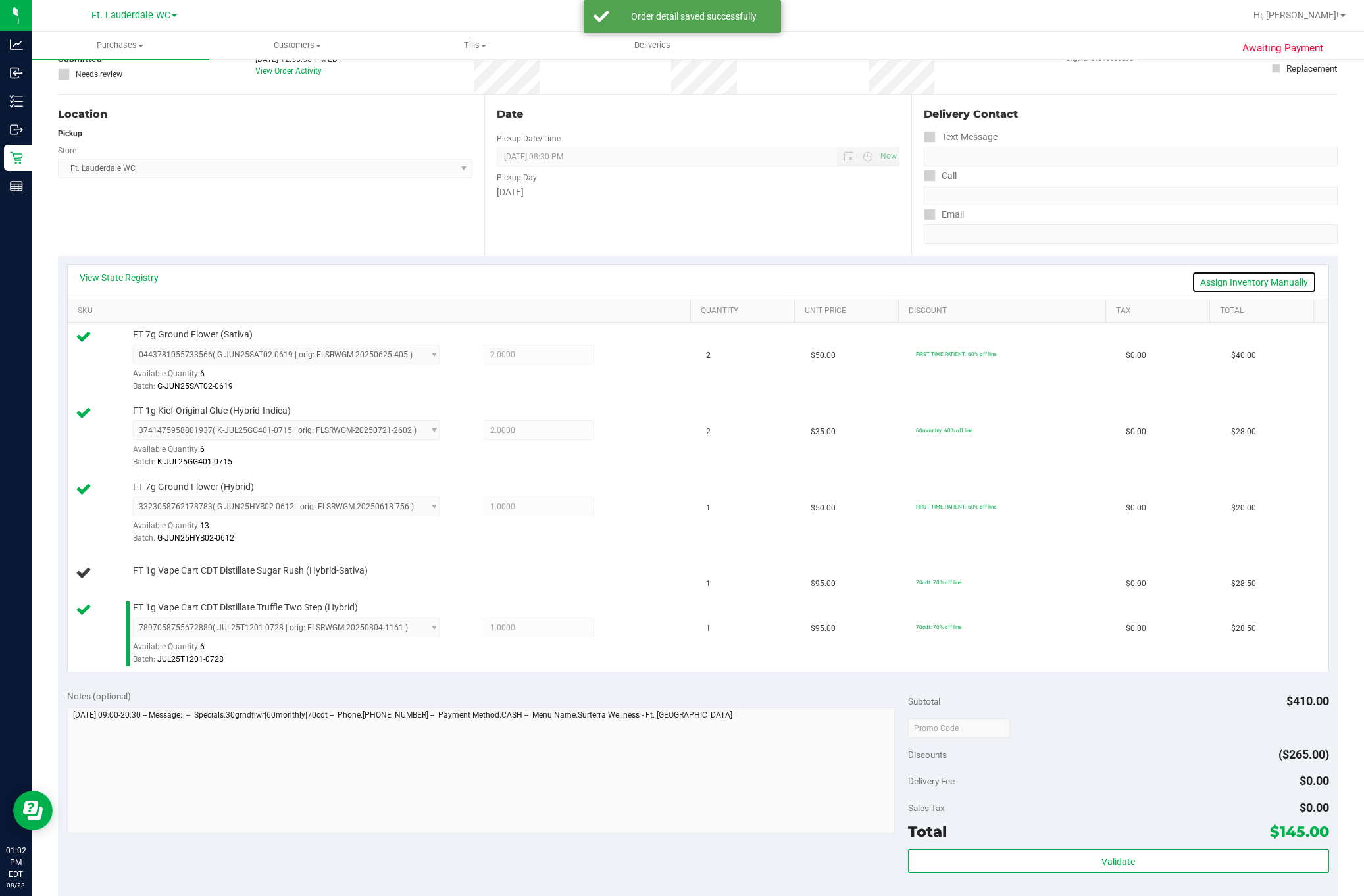
click at [1215, 286] on link "Assign Inventory Manually" at bounding box center [1254, 282] width 125 height 22
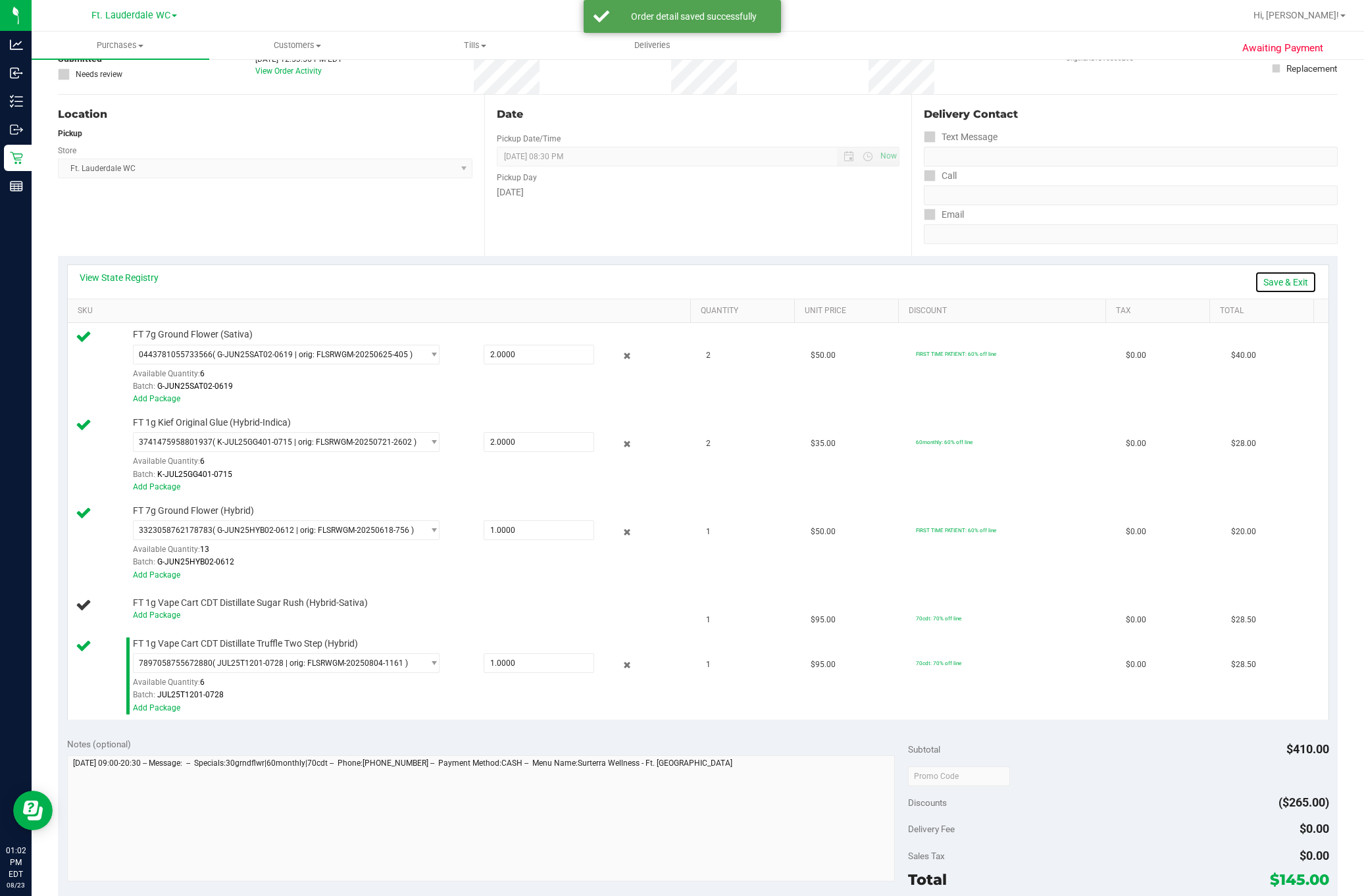
click at [1266, 277] on link "Save & Exit" at bounding box center [1286, 282] width 62 height 22
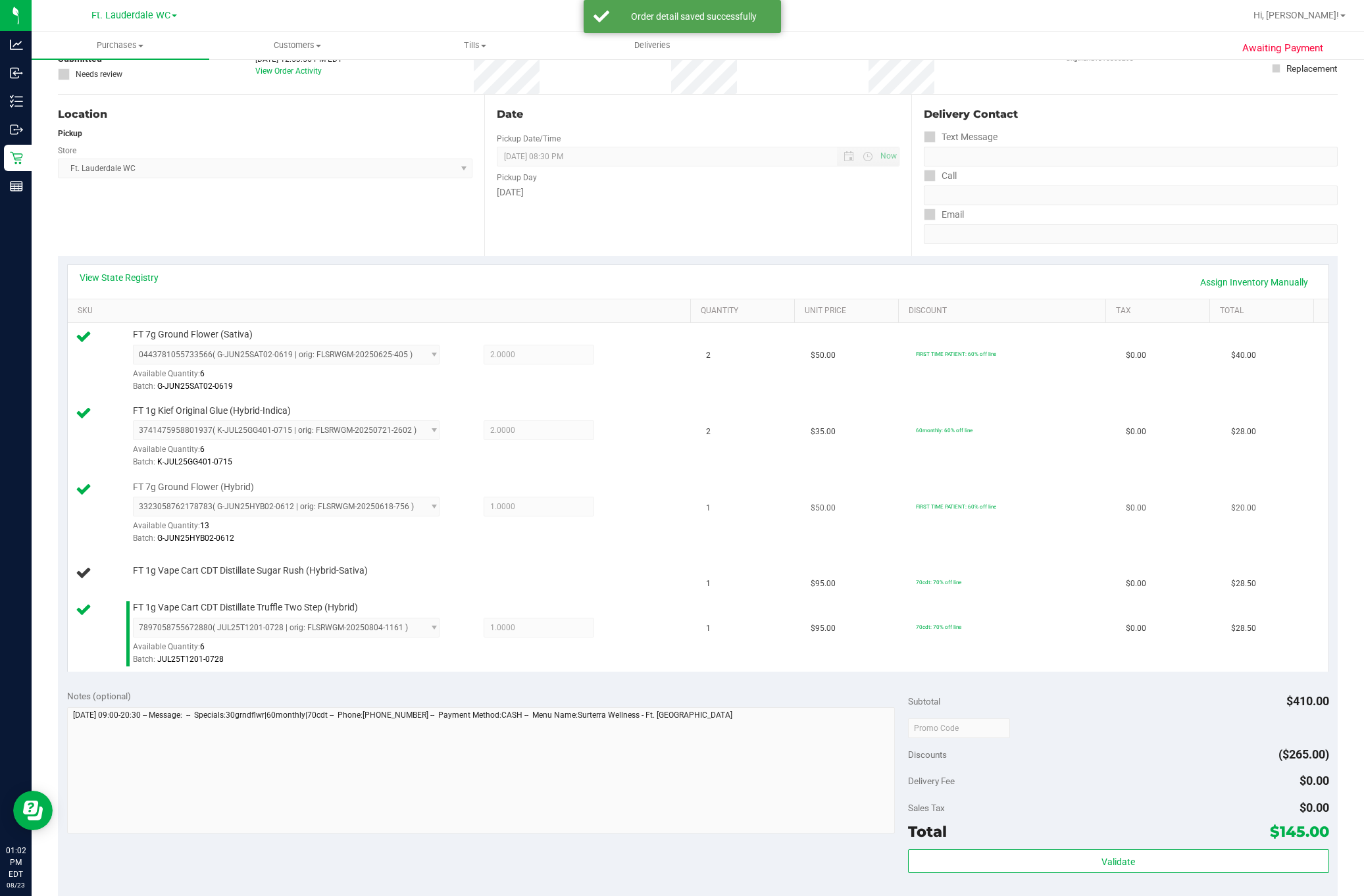
click at [647, 552] on td "FT 7g Ground Flower (Hybrid) 3323058762178783 ( G-JUN25HYB02-0612 | orig: FLSRW…" at bounding box center [383, 514] width 631 height 77
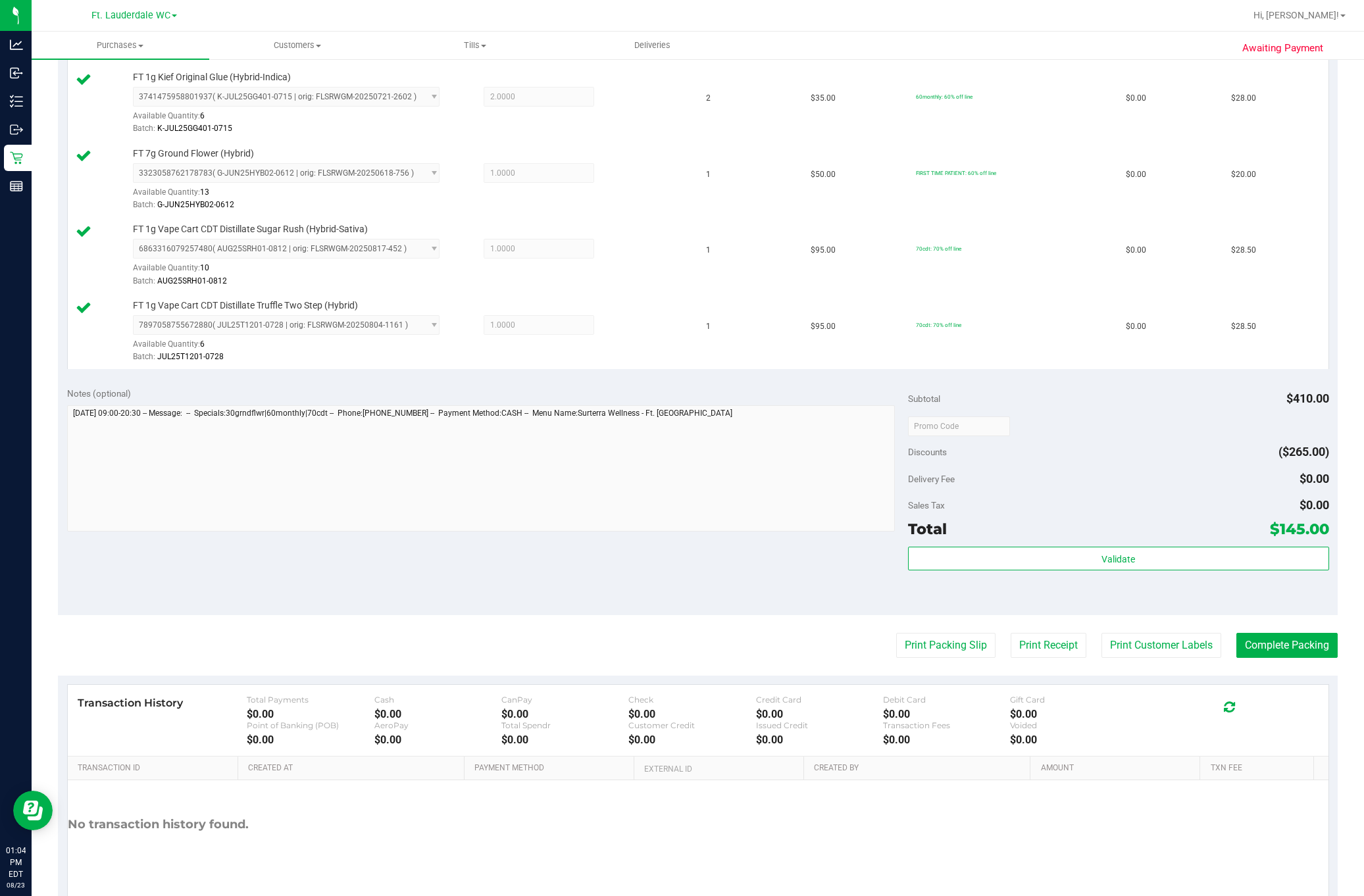
scroll to position [433, 0]
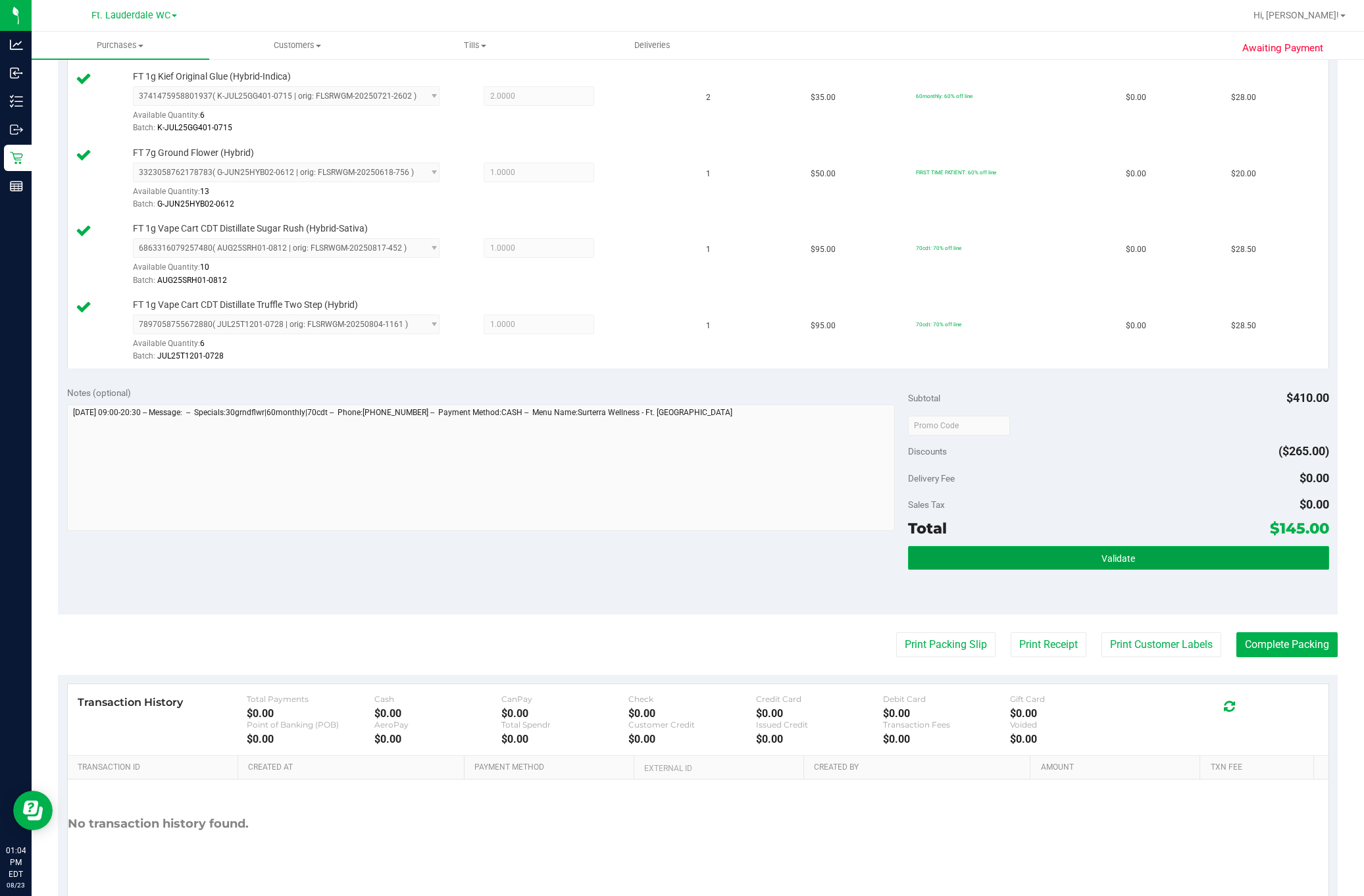
click at [1090, 570] on button "Validate" at bounding box center [1118, 558] width 421 height 24
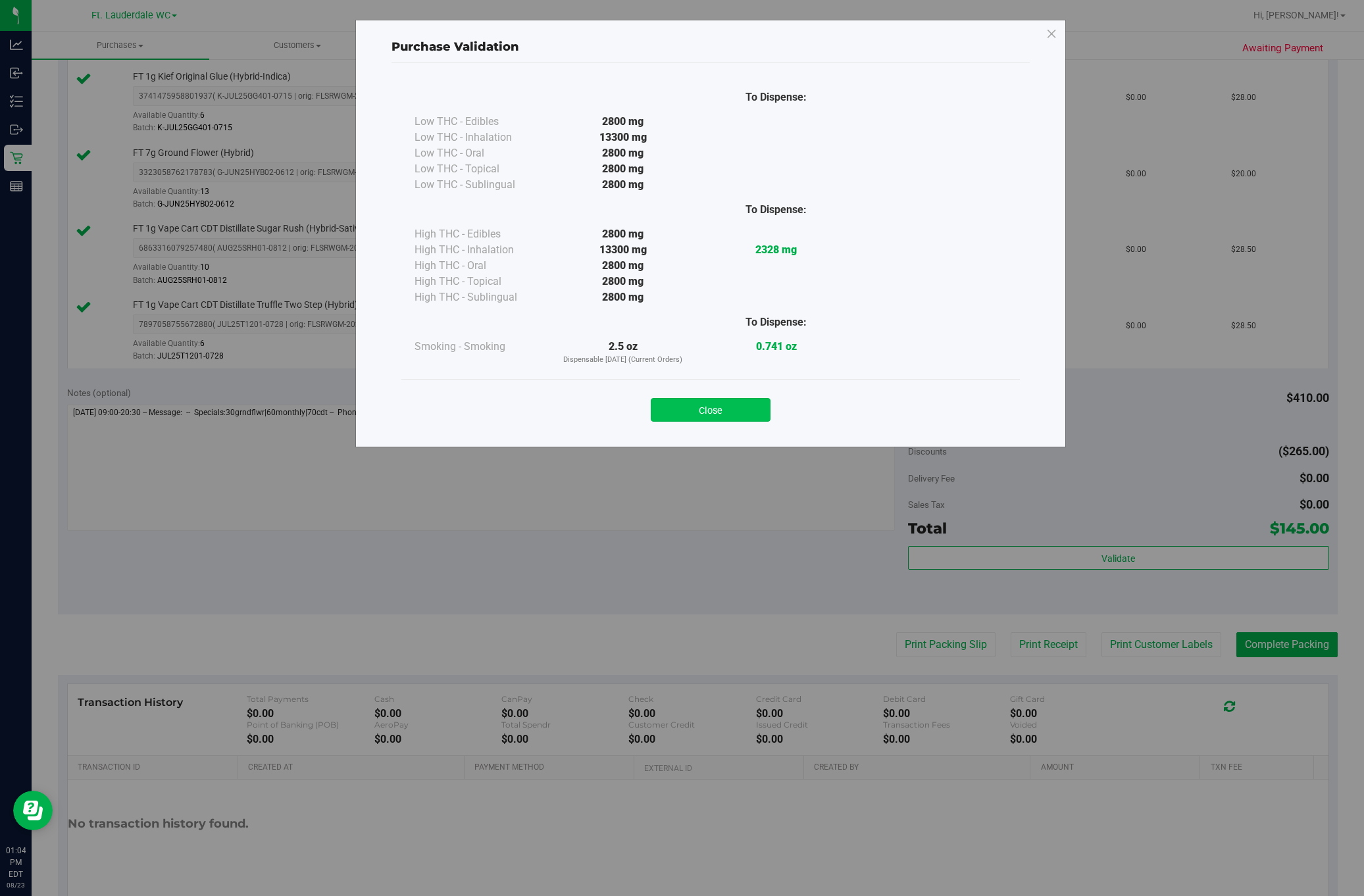
click at [731, 403] on button "Close" at bounding box center [711, 410] width 120 height 24
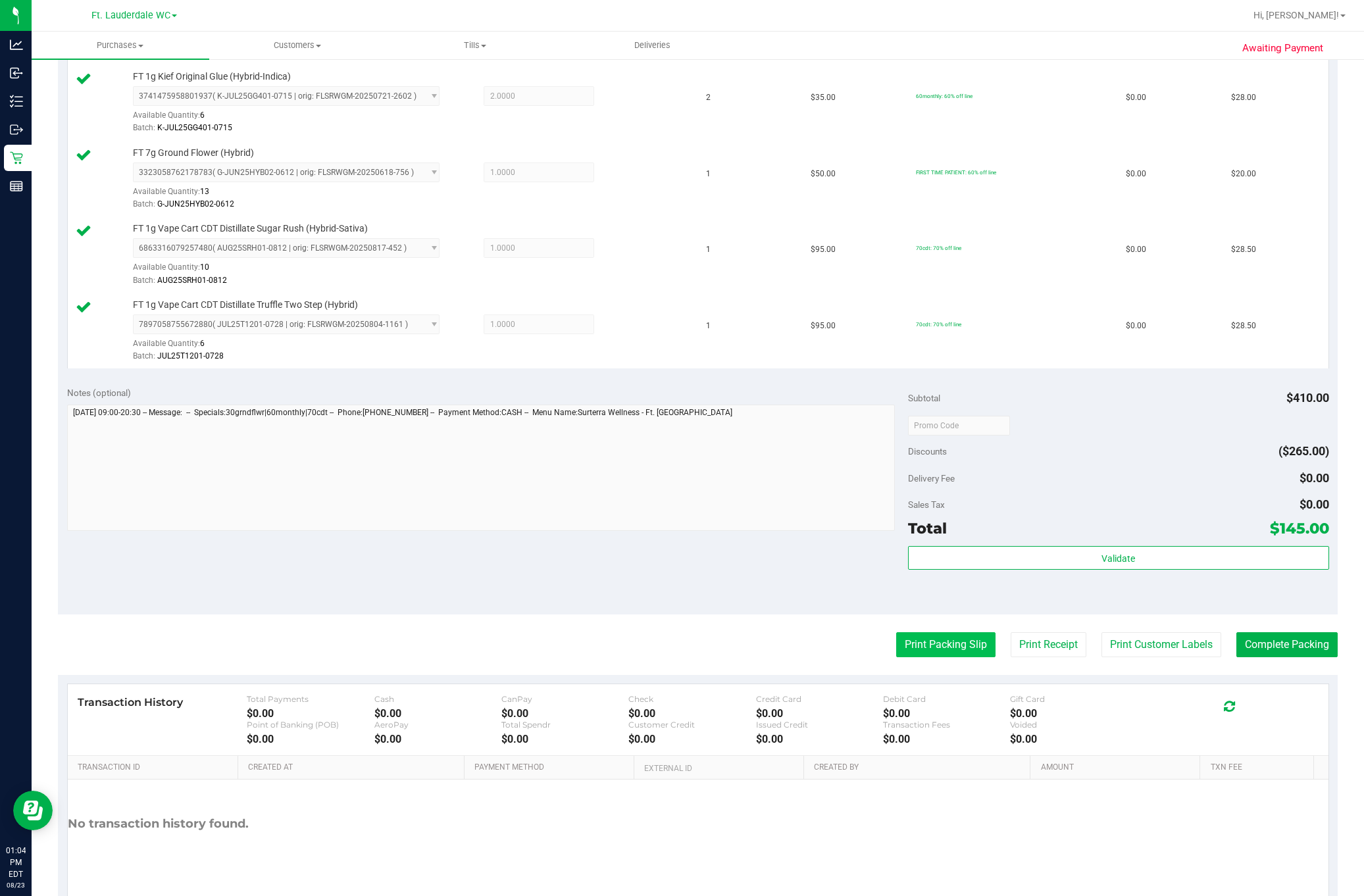
click at [928, 658] on button "Print Packing Slip" at bounding box center [945, 645] width 99 height 25
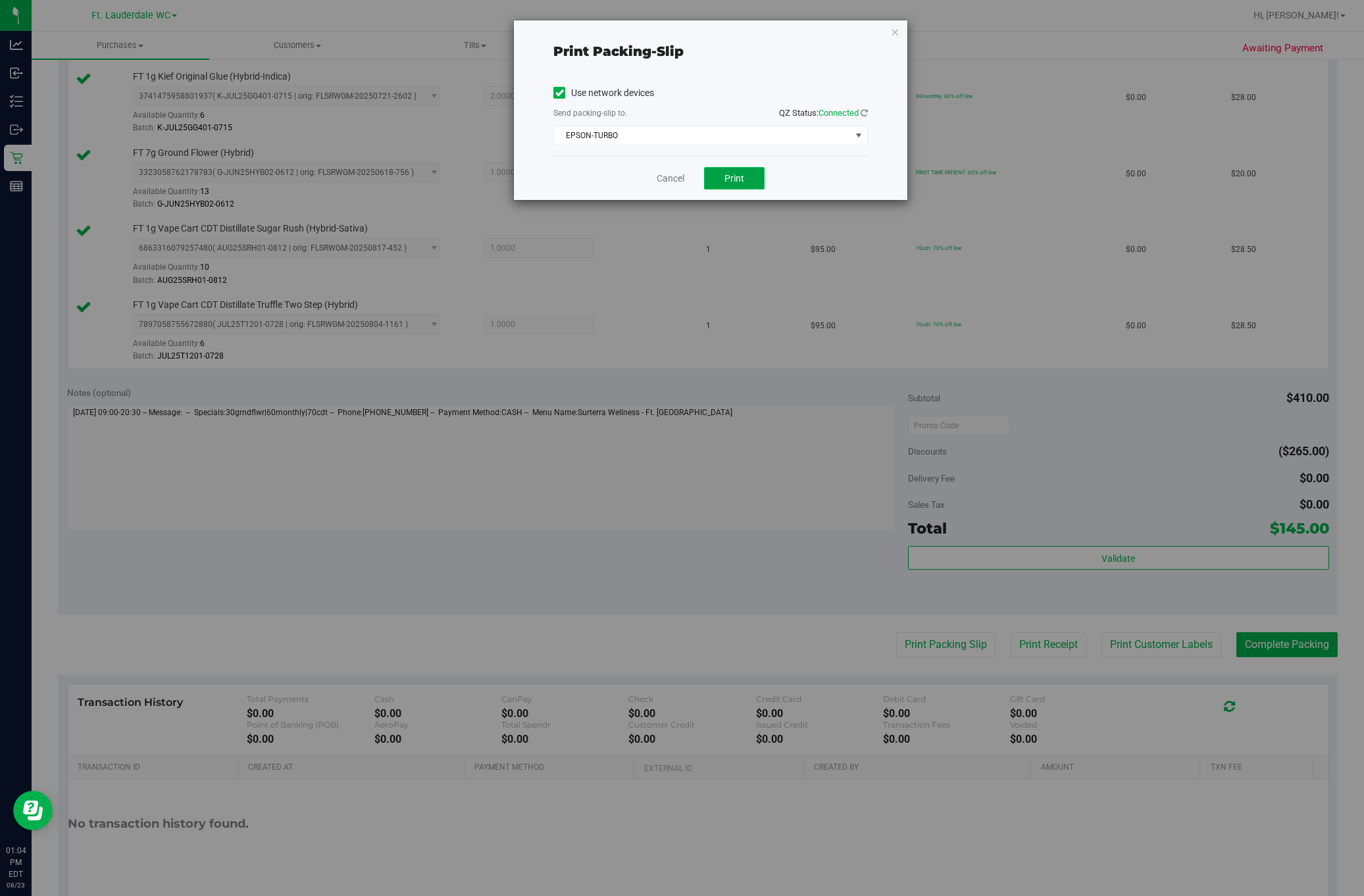
click at [719, 182] on button "Print" at bounding box center [734, 178] width 60 height 22
click at [642, 205] on div "Print packing-slip Use network devices Send packing-slip to: QZ Status: Connect…" at bounding box center [687, 448] width 1374 height 896
click at [665, 178] on link "Cancel" at bounding box center [671, 178] width 28 height 14
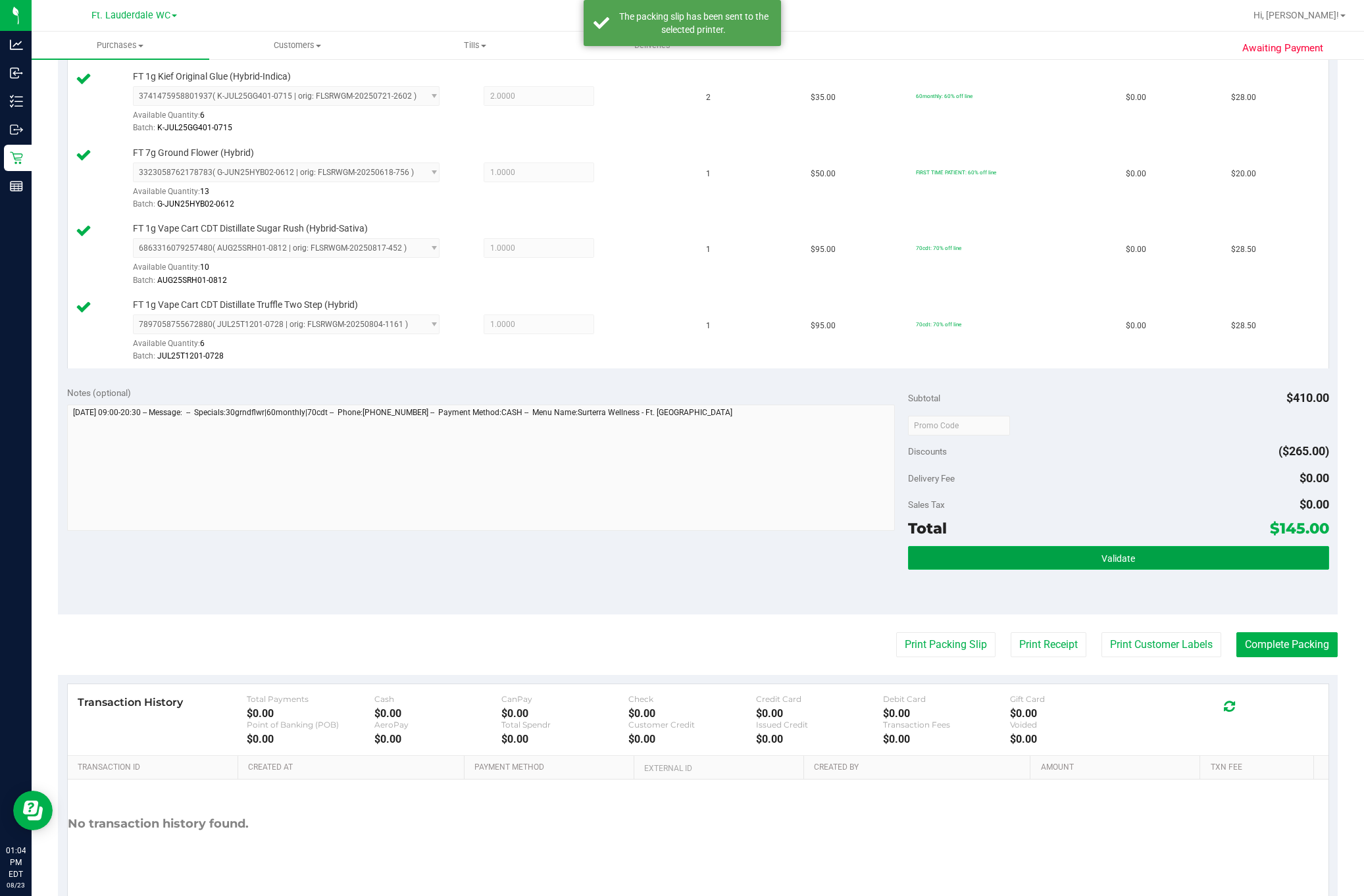
click at [1040, 558] on button "Validate" at bounding box center [1118, 558] width 421 height 24
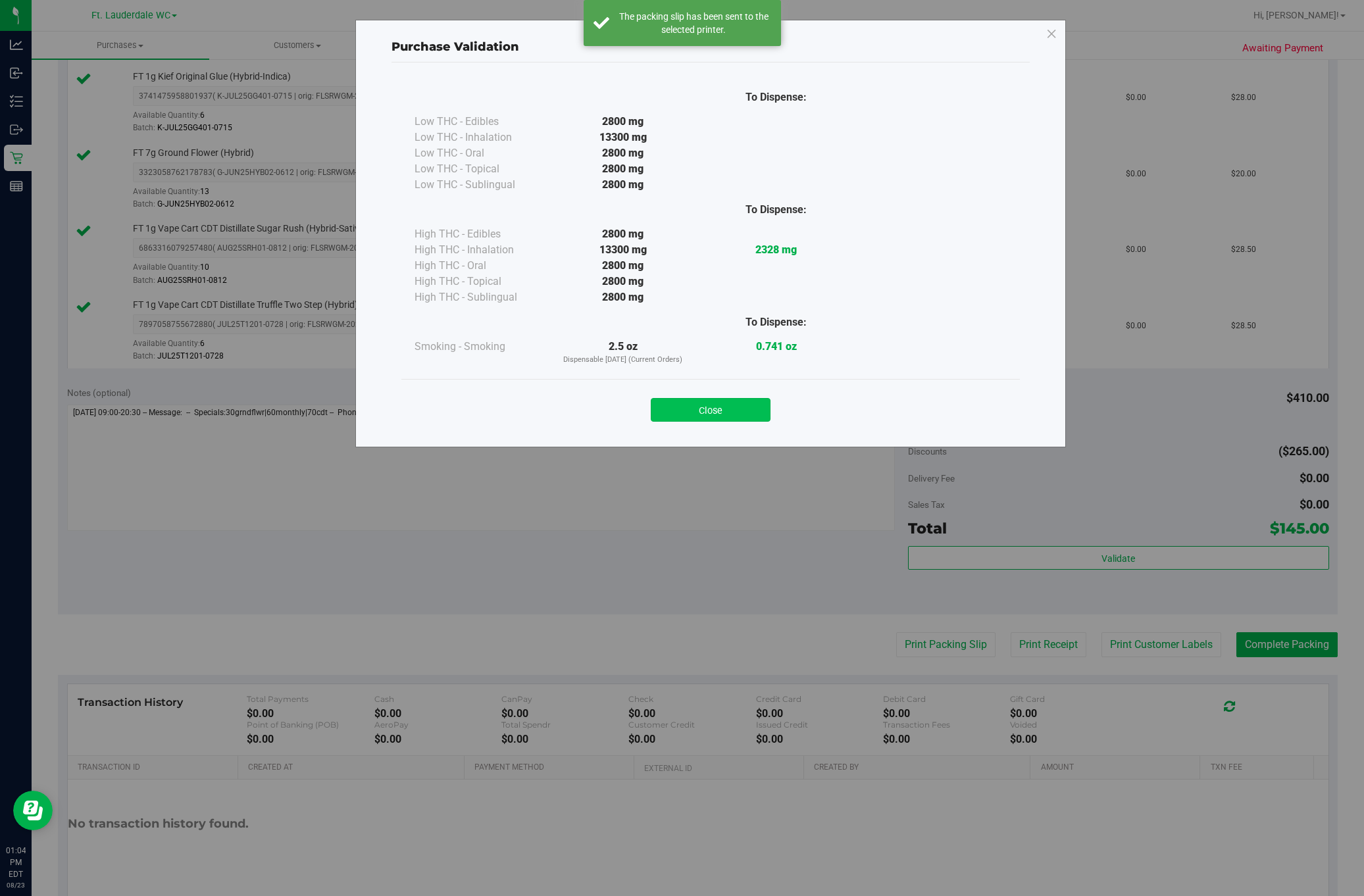
click at [723, 419] on button "Close" at bounding box center [711, 410] width 120 height 24
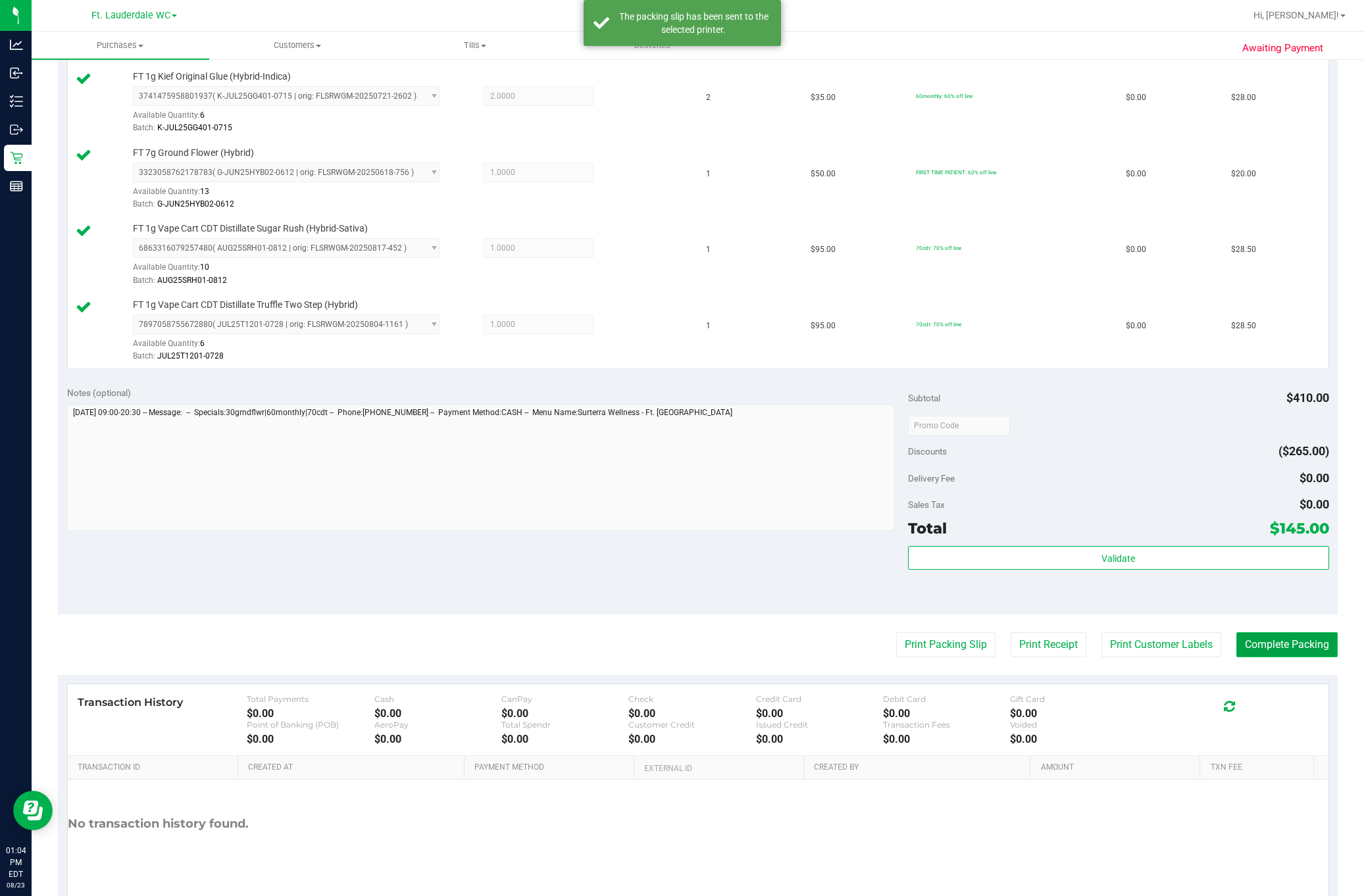
click at [1297, 650] on button "Complete Packing" at bounding box center [1287, 645] width 102 height 25
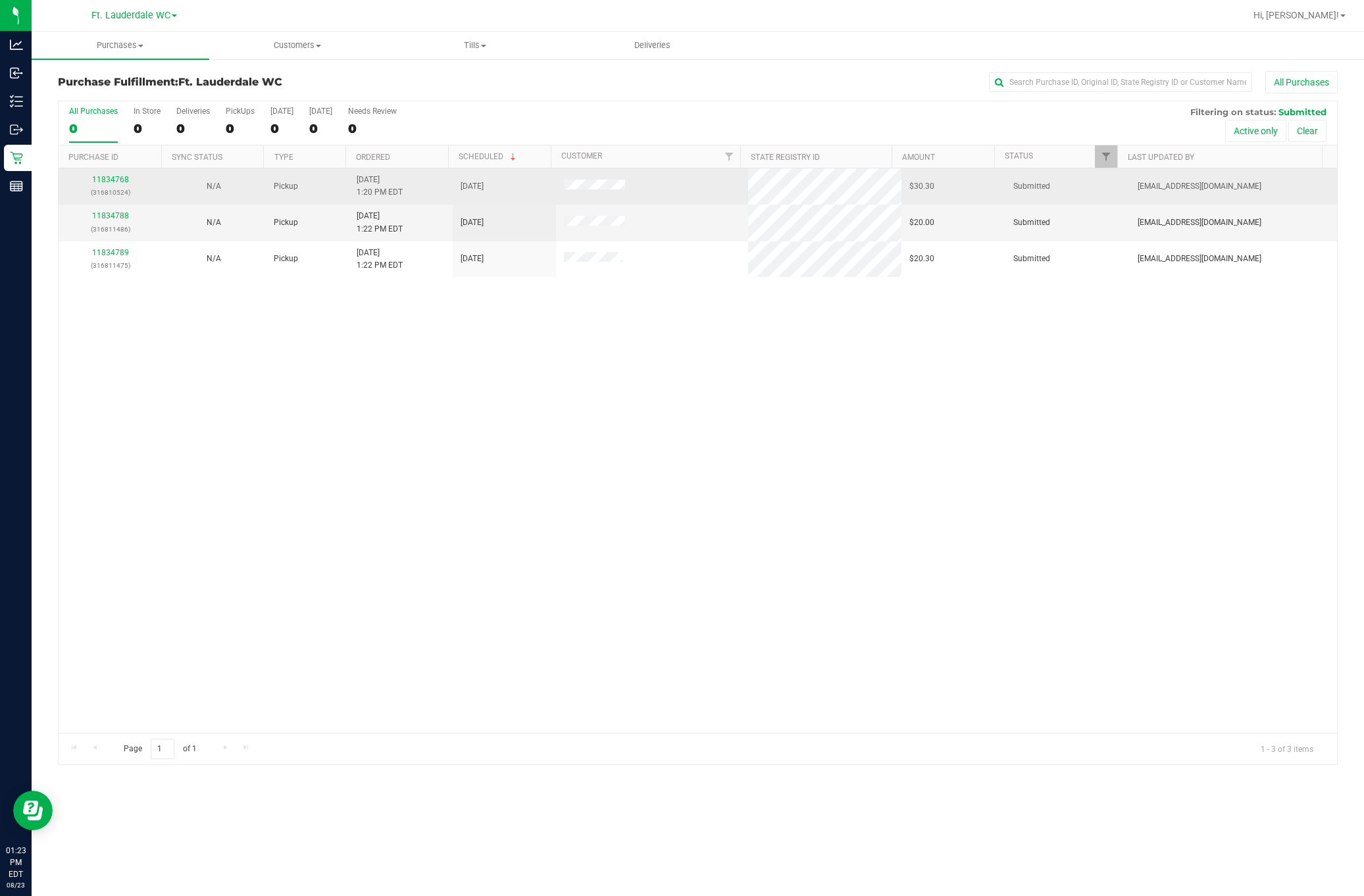
click at [107, 174] on div "11834768 (316810524)" at bounding box center [110, 186] width 88 height 25
click at [105, 171] on td "11834768 (316810524)" at bounding box center [110, 186] width 104 height 36
click at [105, 179] on link "11834768" at bounding box center [110, 179] width 37 height 10
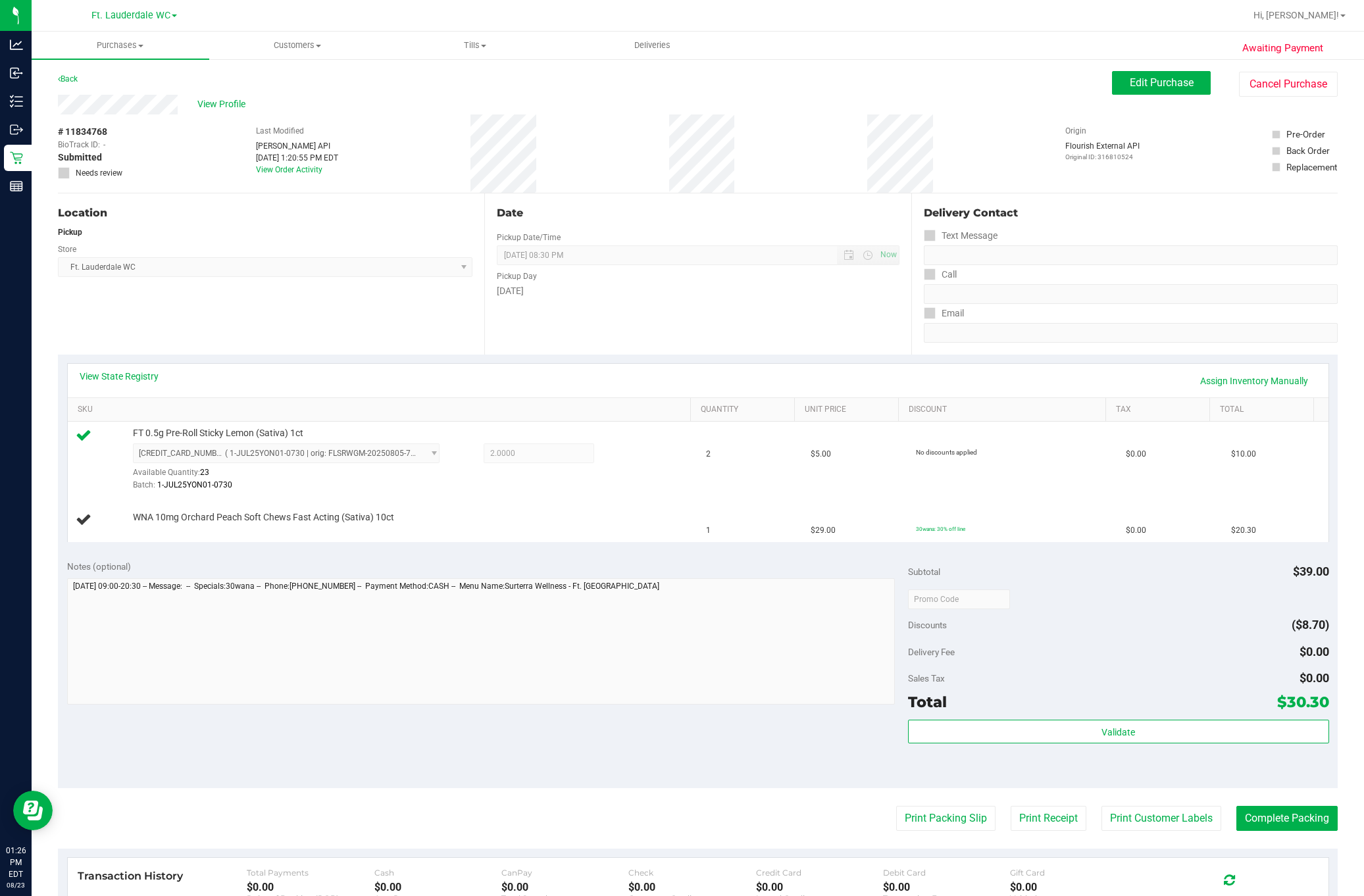
click at [245, 321] on div "Location Pickup Store Ft. Lauderdale WC Select Store [PERSON_NAME][GEOGRAPHIC_D…" at bounding box center [271, 274] width 427 height 161
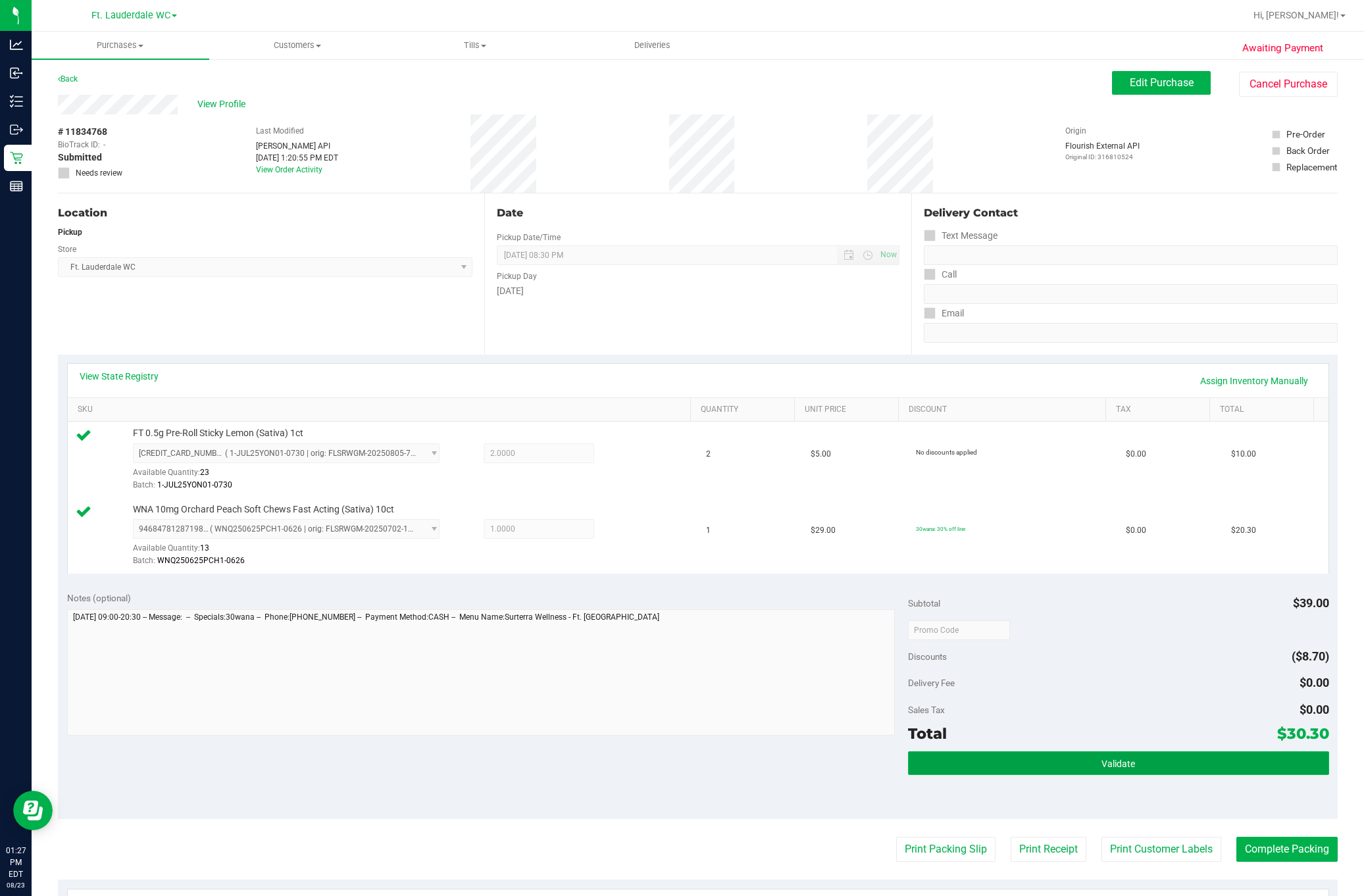
click at [1031, 775] on button "Validate" at bounding box center [1118, 763] width 421 height 24
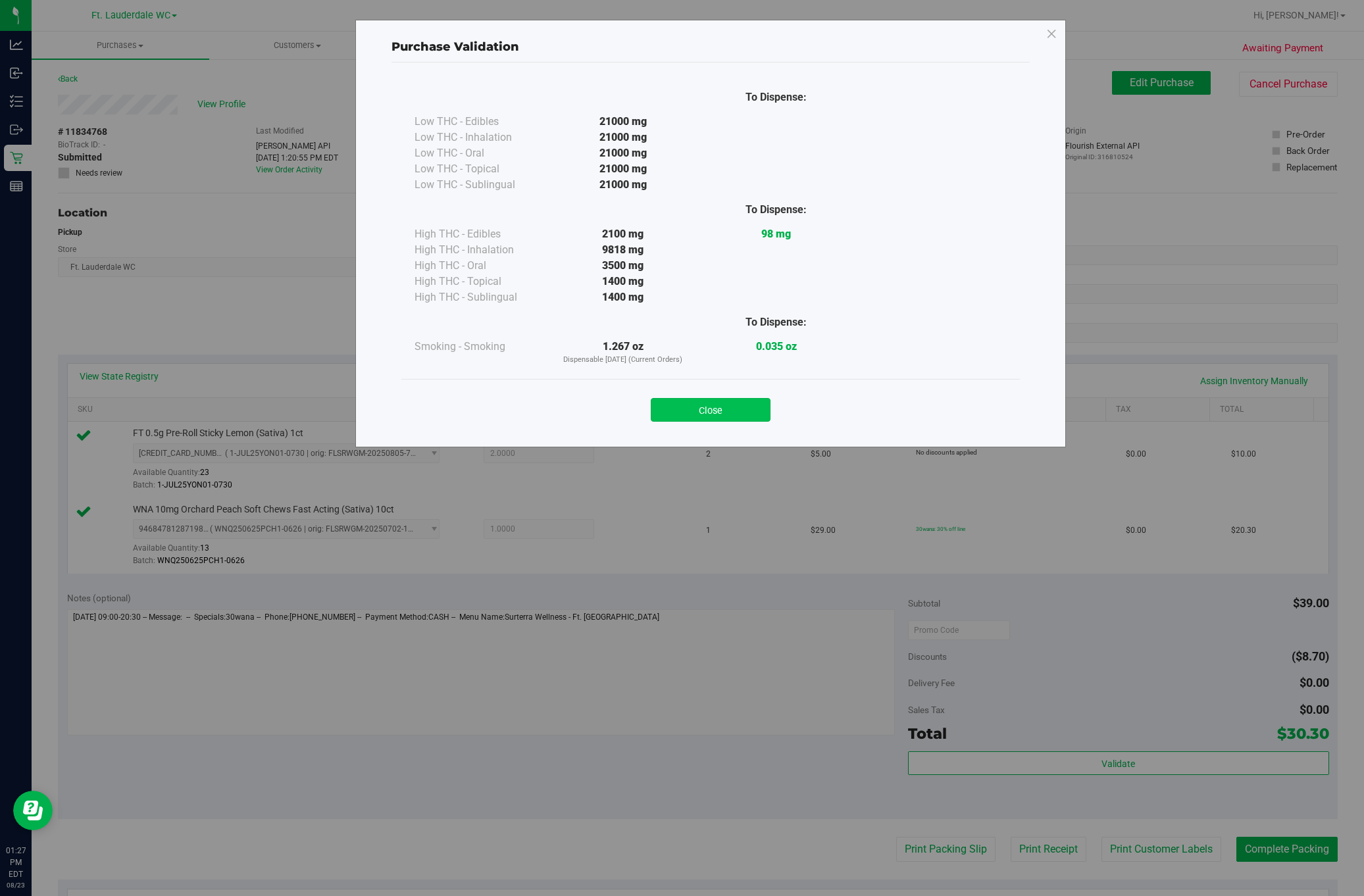
click at [727, 405] on button "Close" at bounding box center [711, 410] width 120 height 24
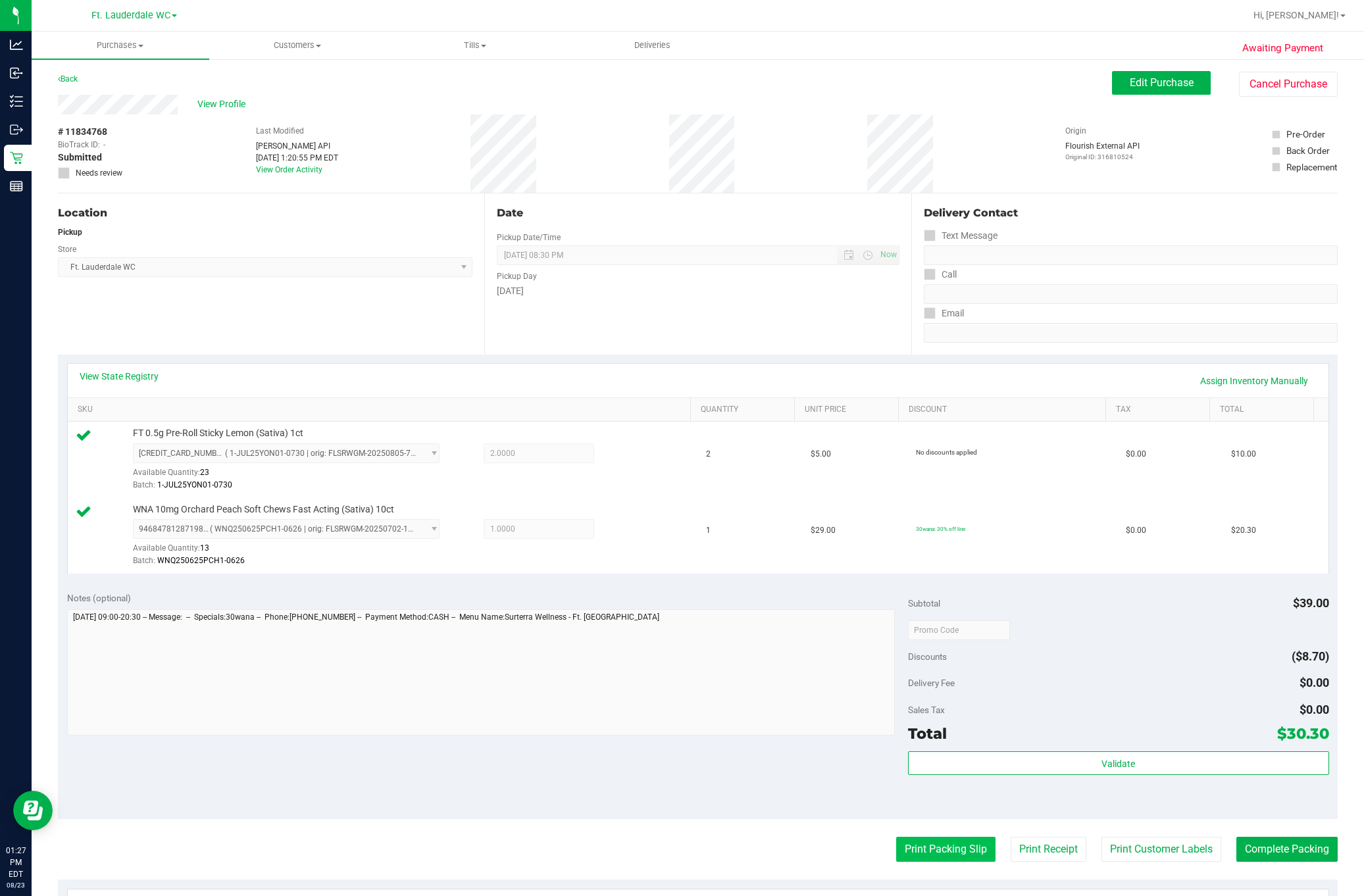
click at [972, 857] on button "Print Packing Slip" at bounding box center [945, 850] width 99 height 25
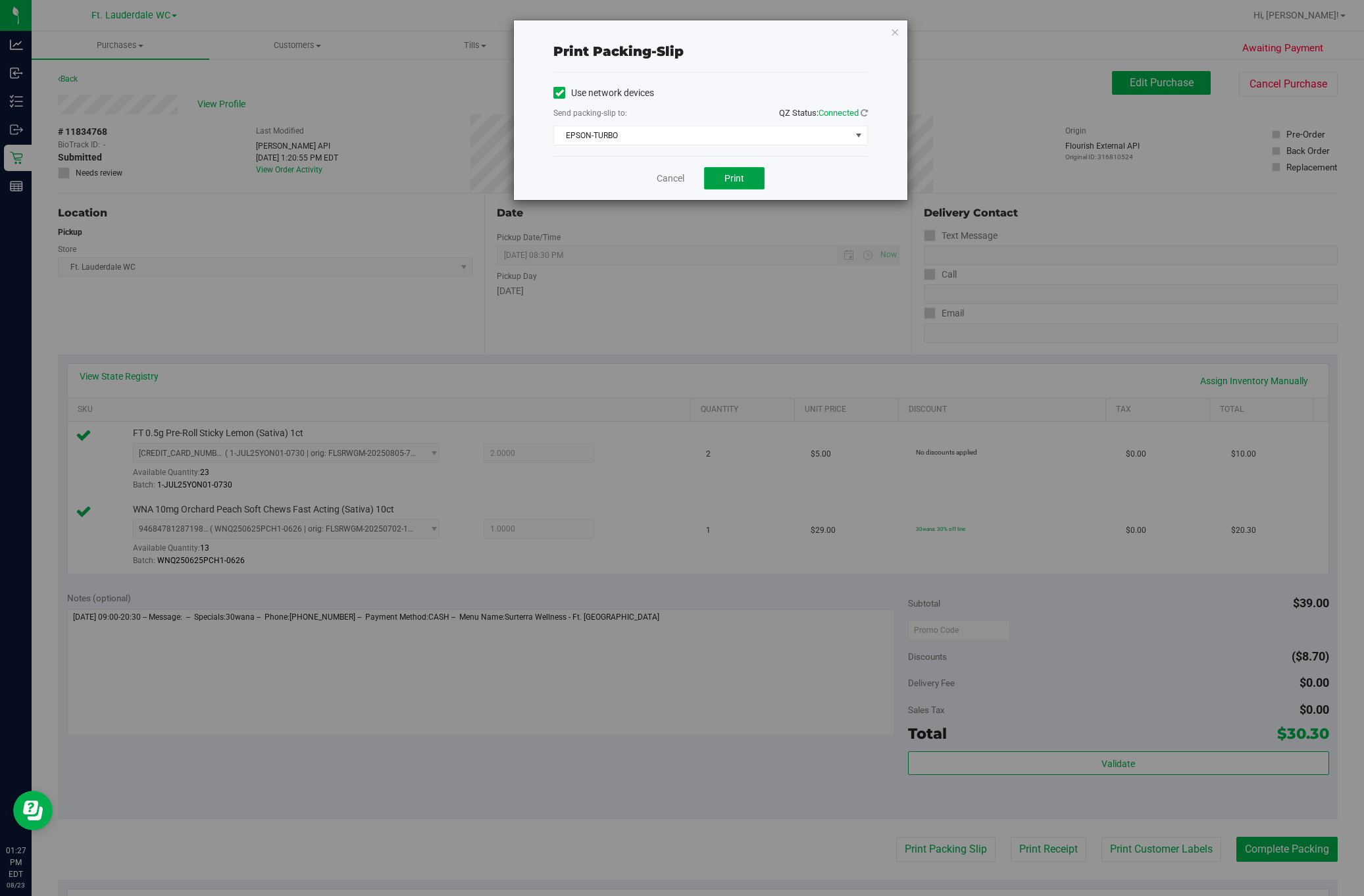
click at [719, 184] on button "Print" at bounding box center [734, 178] width 60 height 22
click at [664, 182] on link "Cancel" at bounding box center [666, 178] width 28 height 14
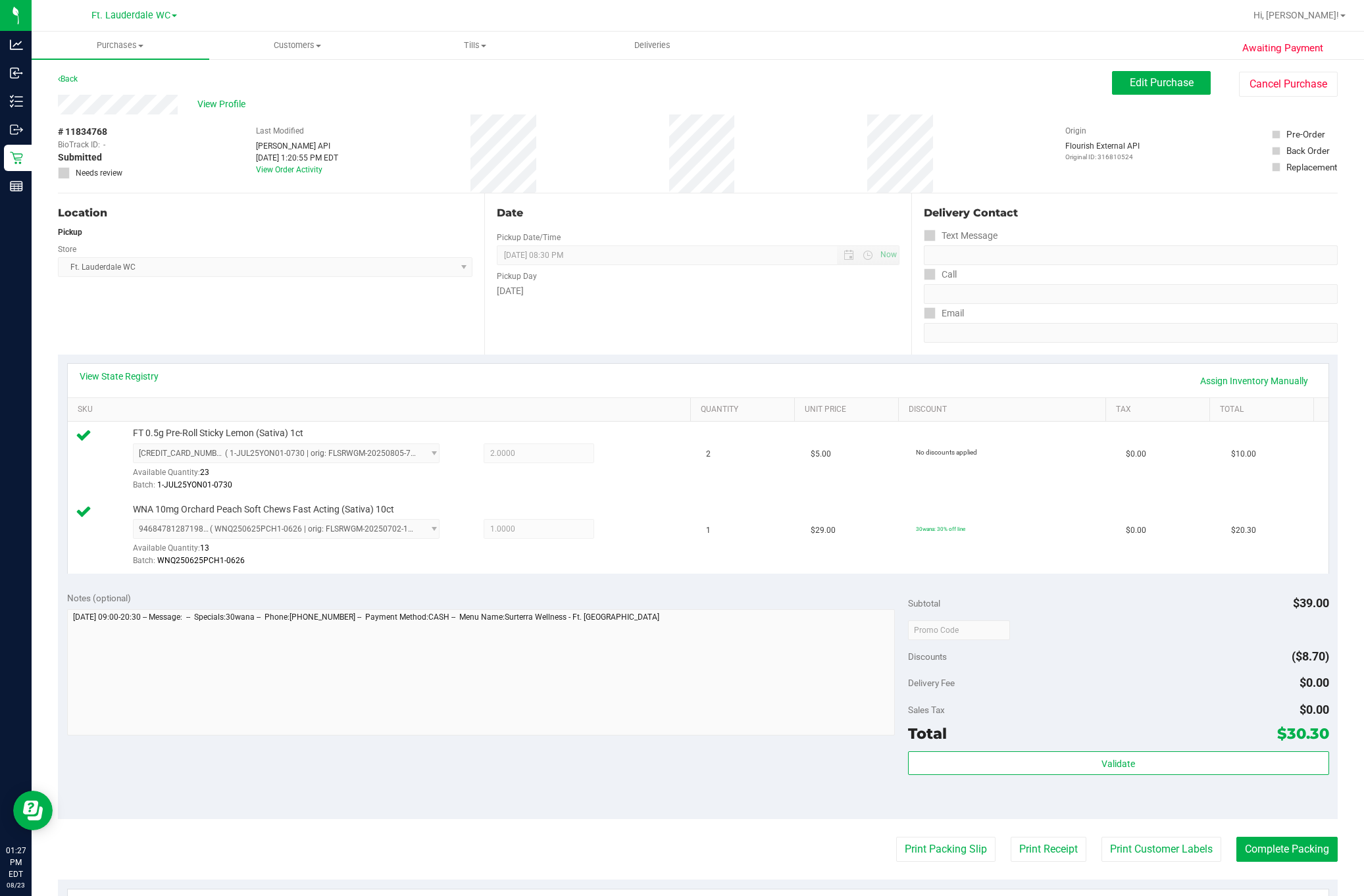
click at [1037, 717] on div "Sales Tax $0.00" at bounding box center [1118, 710] width 421 height 24
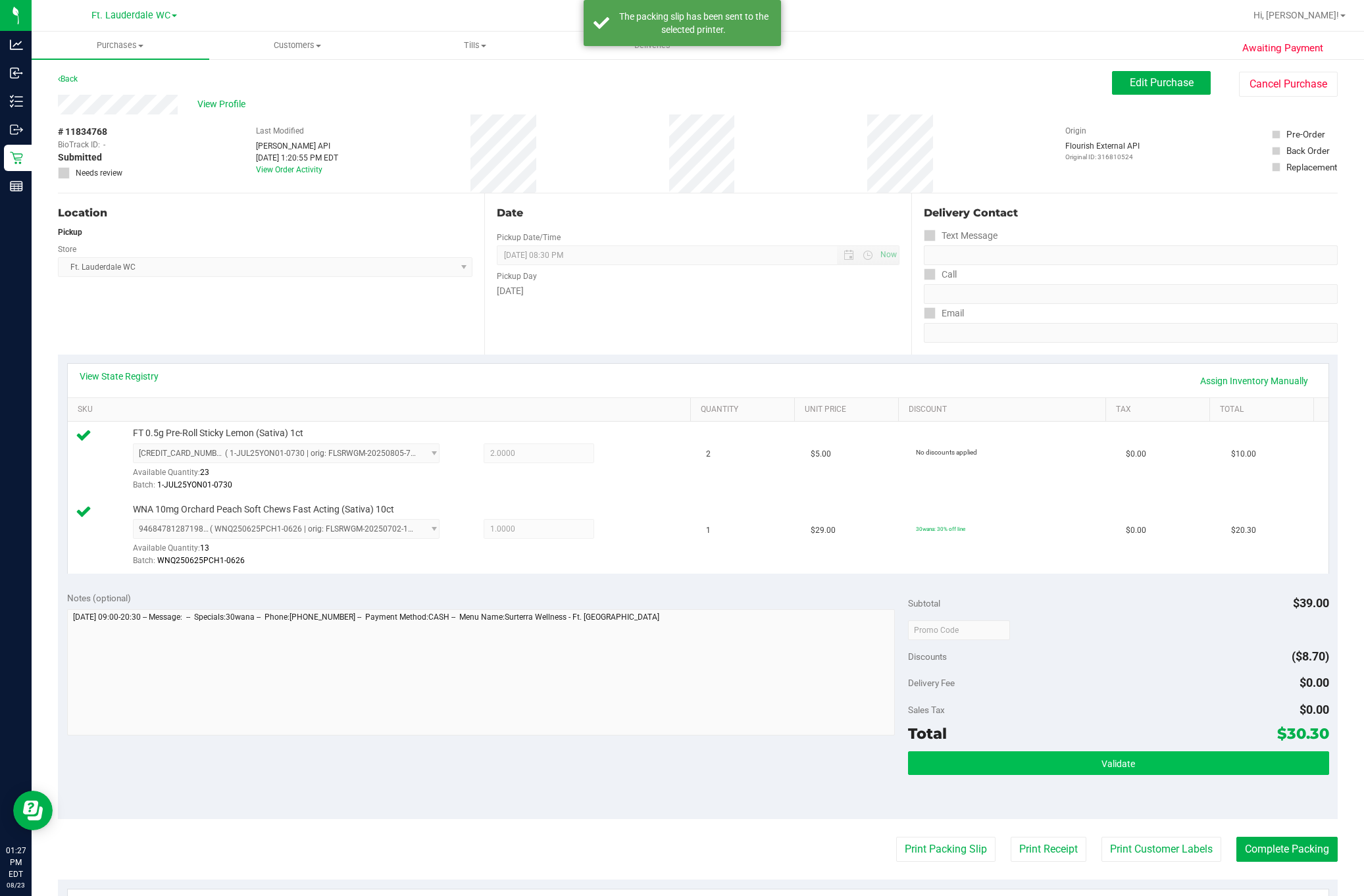
click at [1101, 767] on span "Validate" at bounding box center [1118, 764] width 34 height 10
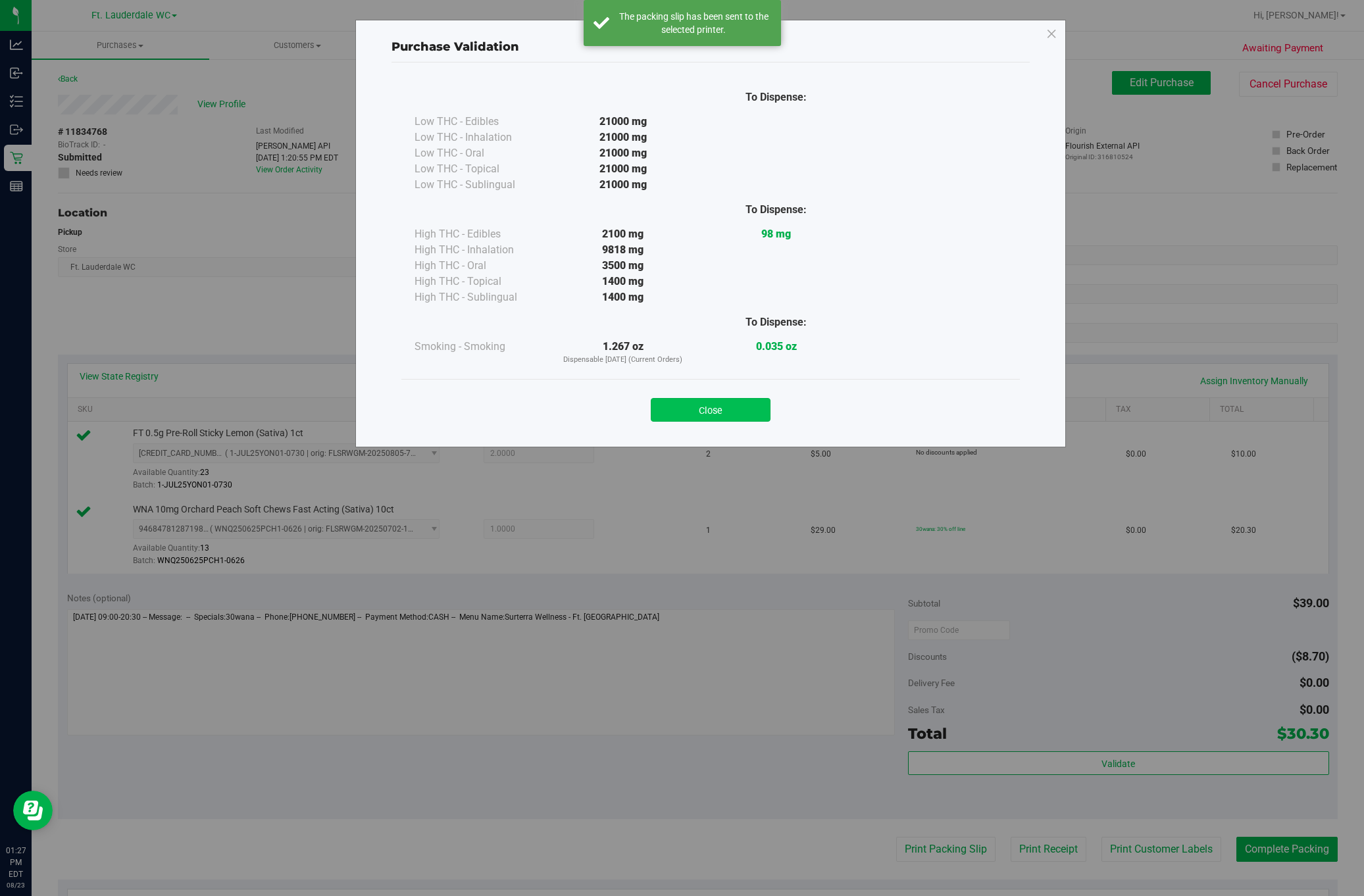
click at [708, 421] on button "Close" at bounding box center [711, 410] width 120 height 24
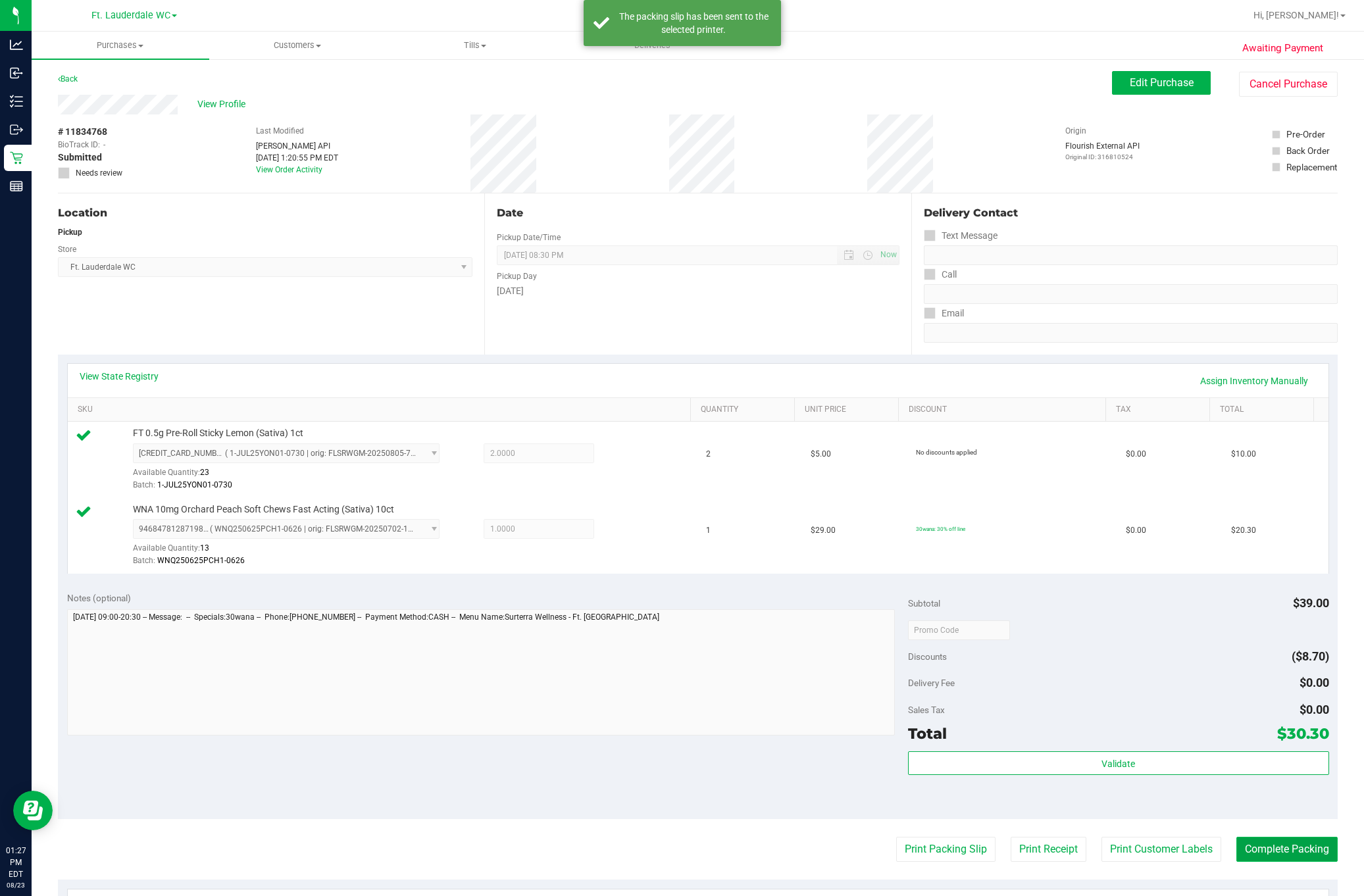
click at [1278, 858] on button "Complete Packing" at bounding box center [1287, 850] width 102 height 25
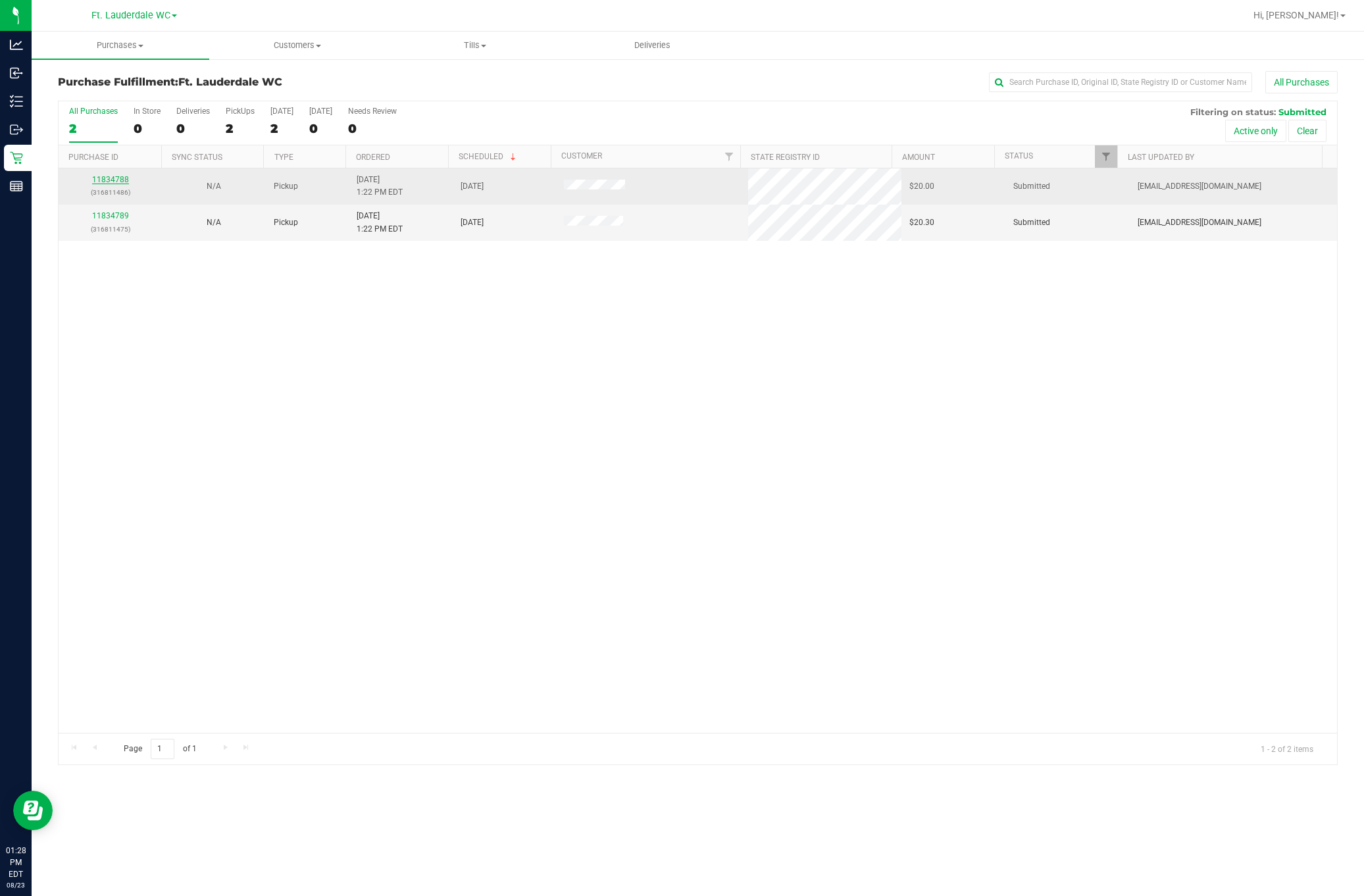
click at [119, 179] on link "11834788" at bounding box center [110, 179] width 37 height 10
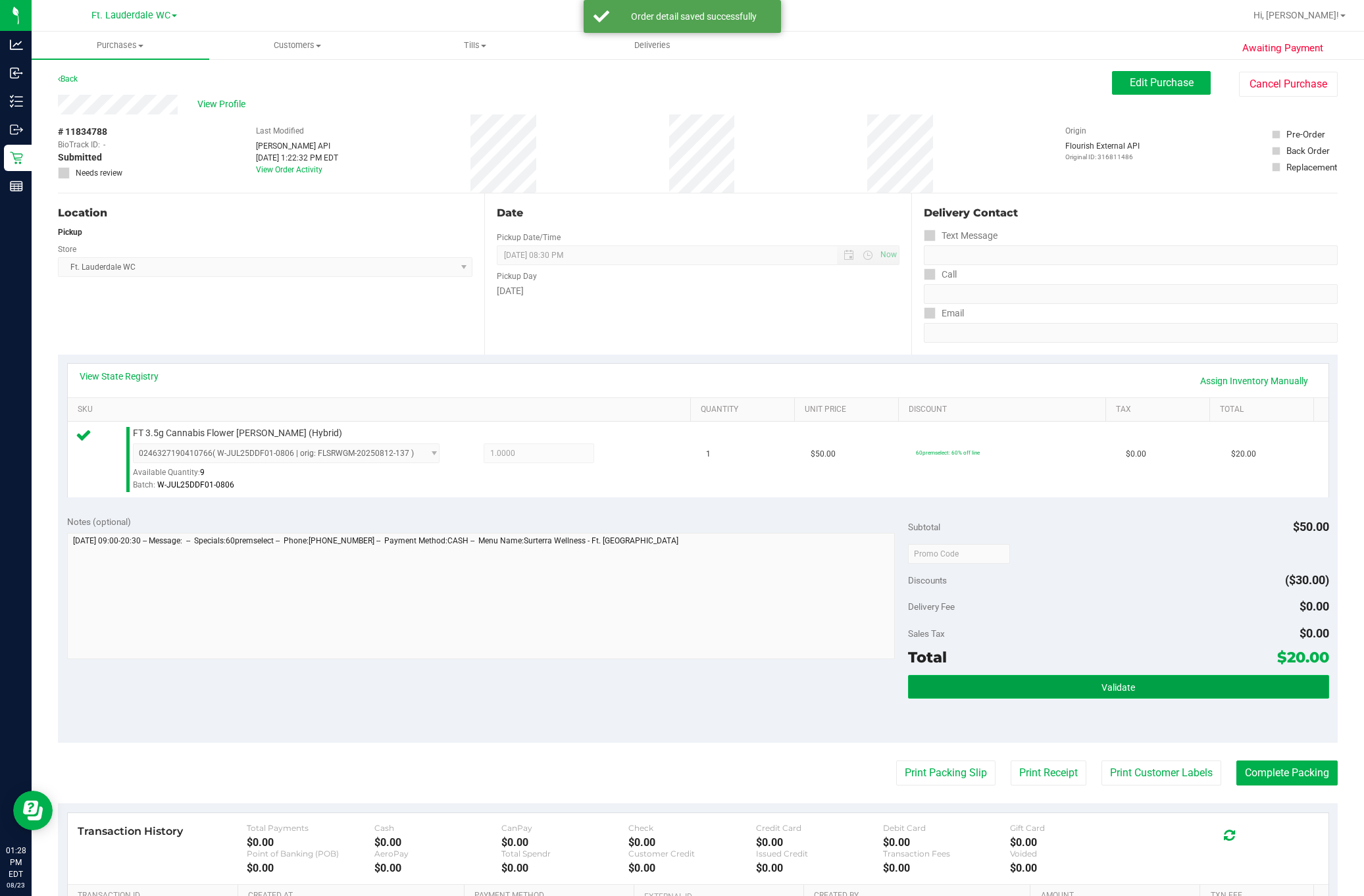
click at [1032, 683] on button "Validate" at bounding box center [1118, 687] width 421 height 24
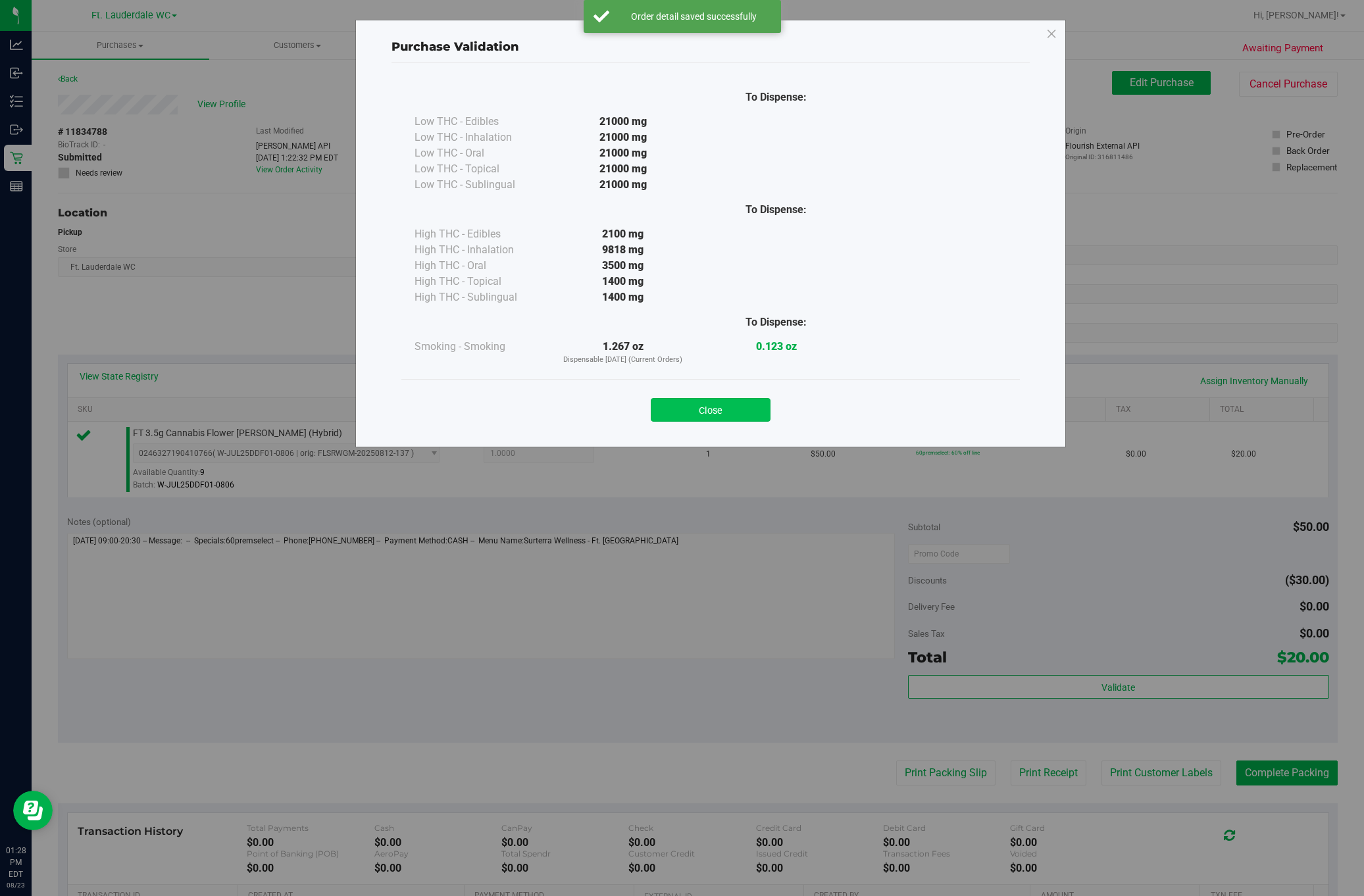
click at [707, 402] on button "Close" at bounding box center [711, 410] width 120 height 24
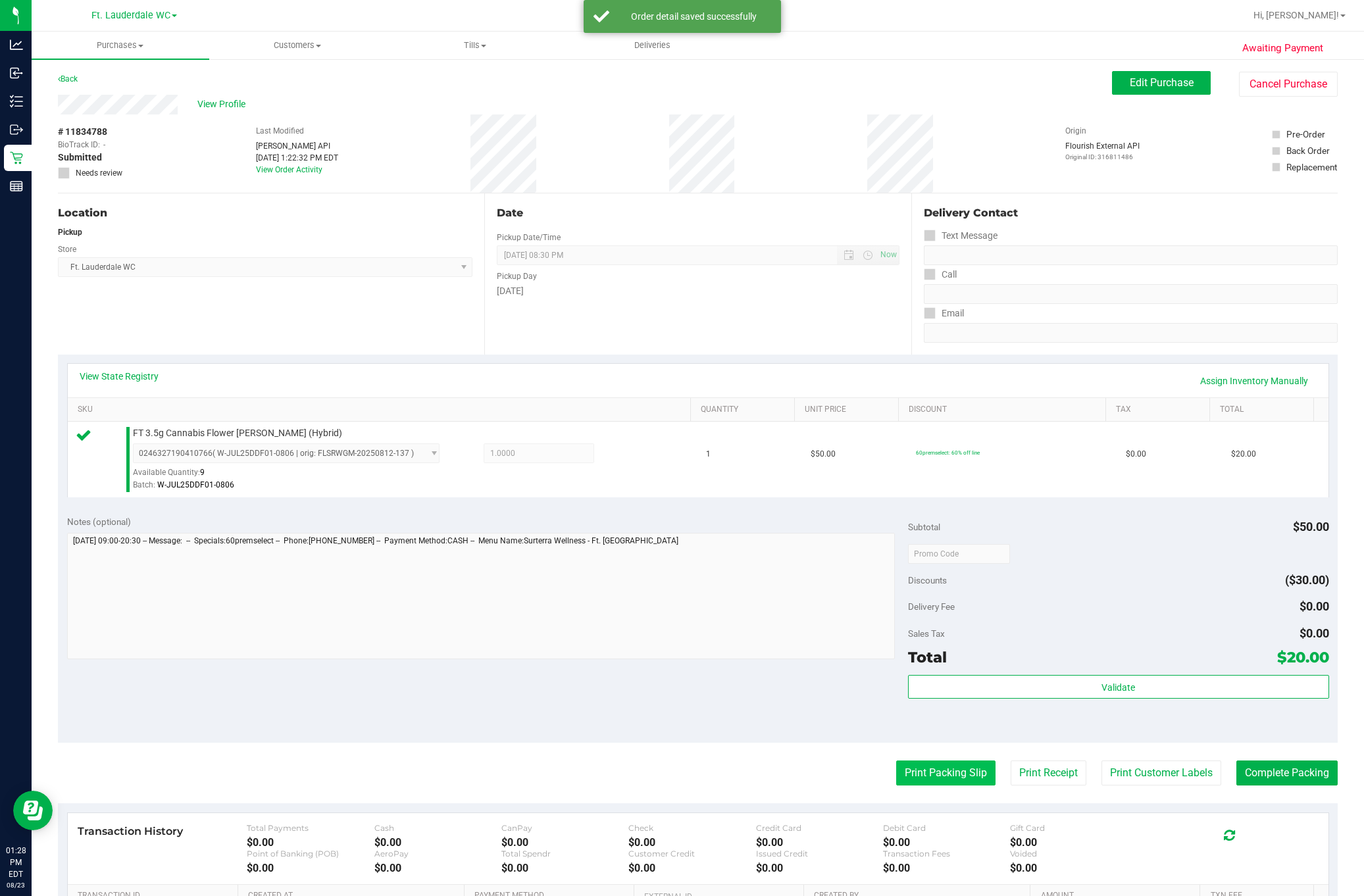
click at [925, 772] on button "Print Packing Slip" at bounding box center [945, 773] width 99 height 25
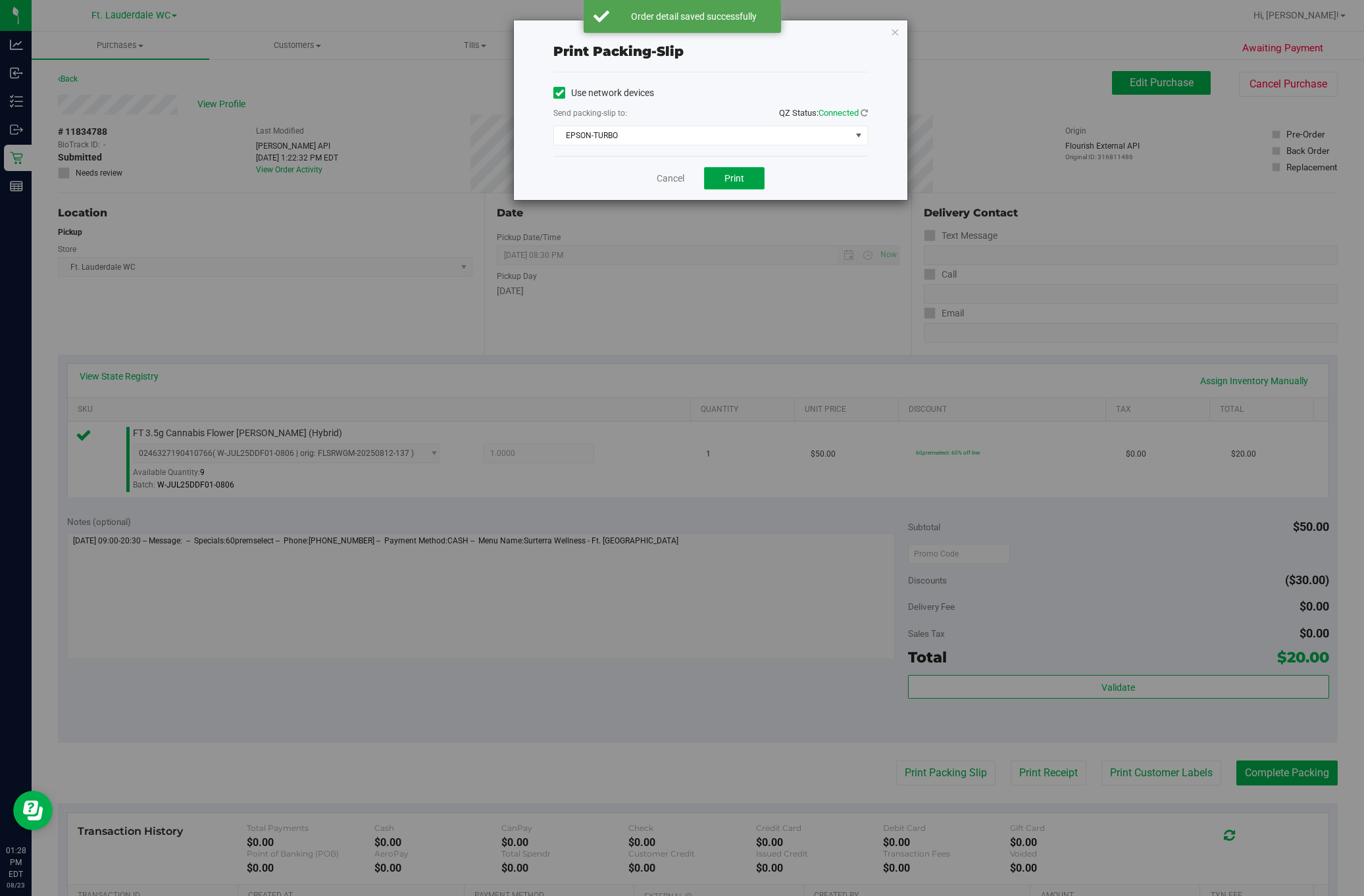
click at [731, 174] on span "Print" at bounding box center [734, 178] width 20 height 10
click at [662, 176] on link "Cancel" at bounding box center [671, 178] width 28 height 14
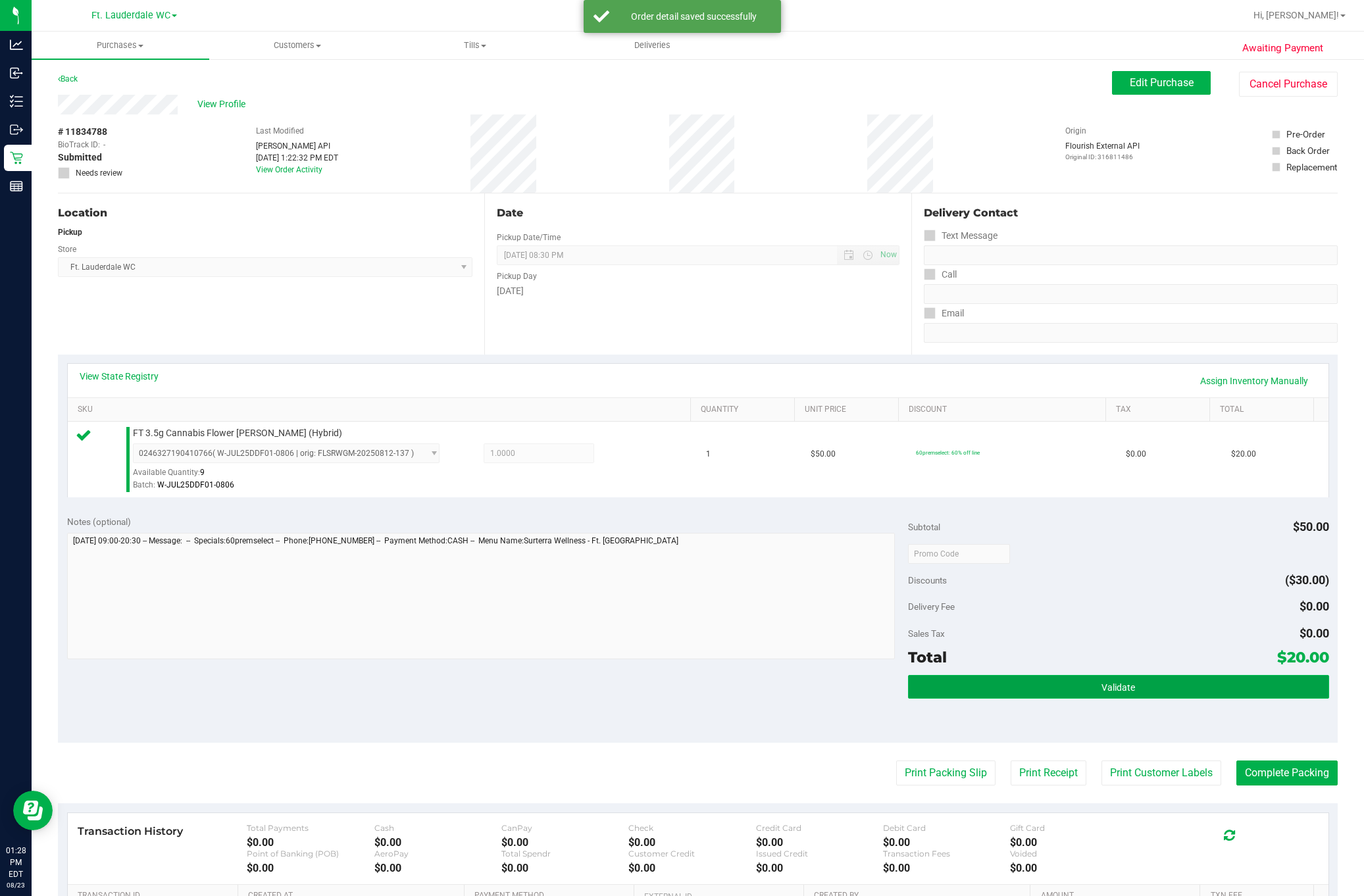
click at [1038, 694] on button "Validate" at bounding box center [1118, 687] width 421 height 24
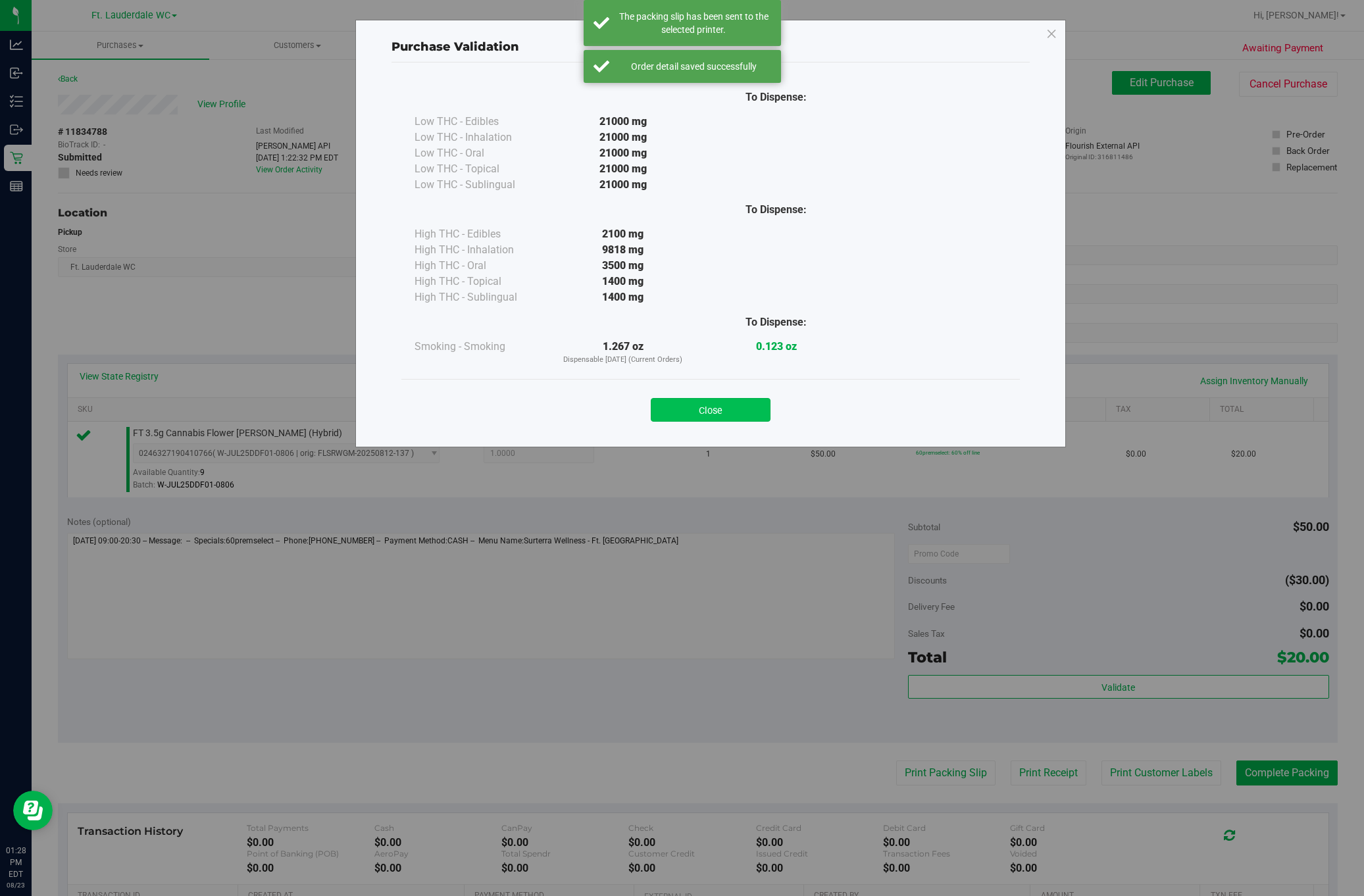
click at [733, 402] on button "Close" at bounding box center [711, 410] width 120 height 24
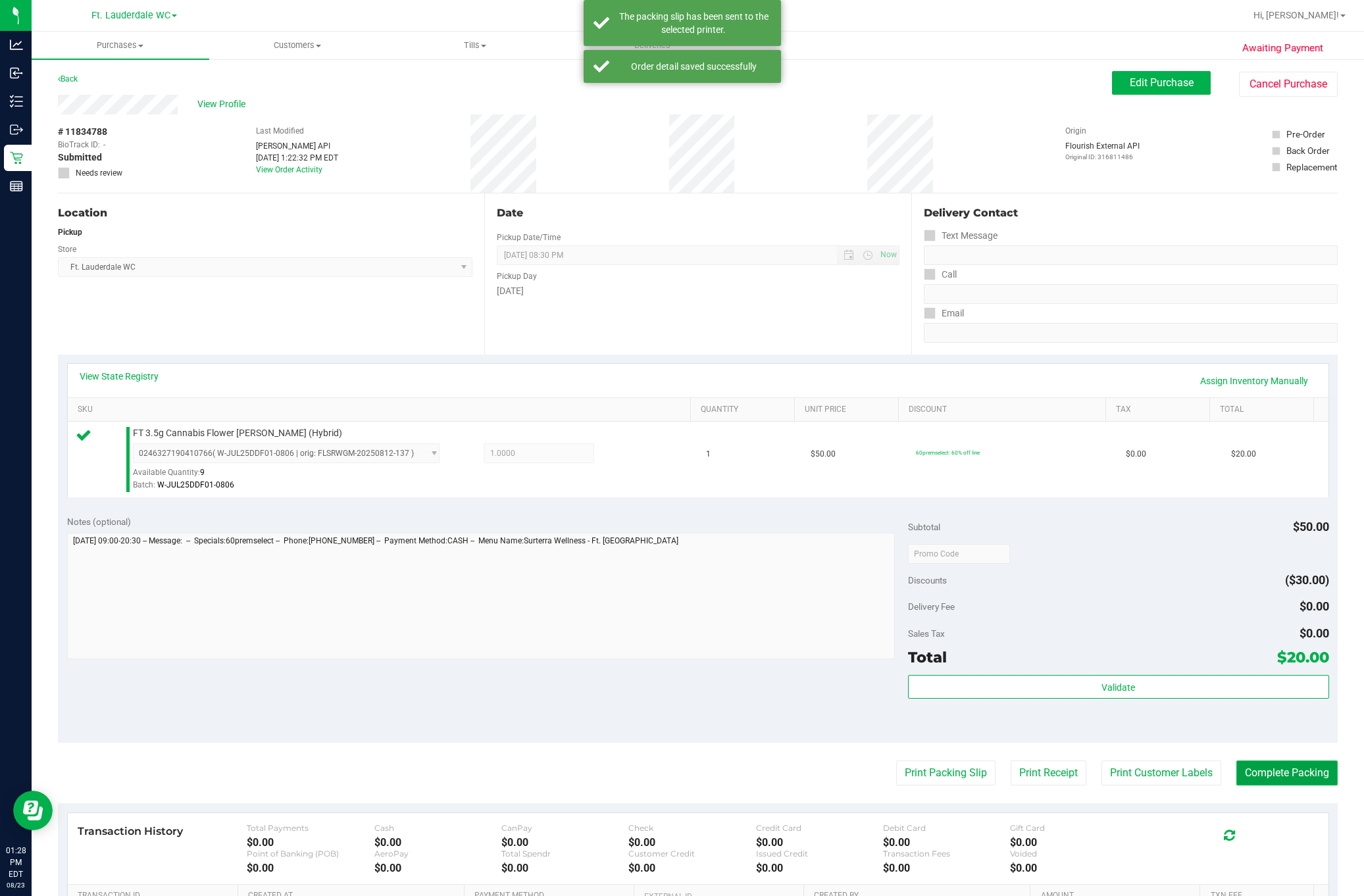
click at [1290, 774] on button "Complete Packing" at bounding box center [1287, 773] width 102 height 25
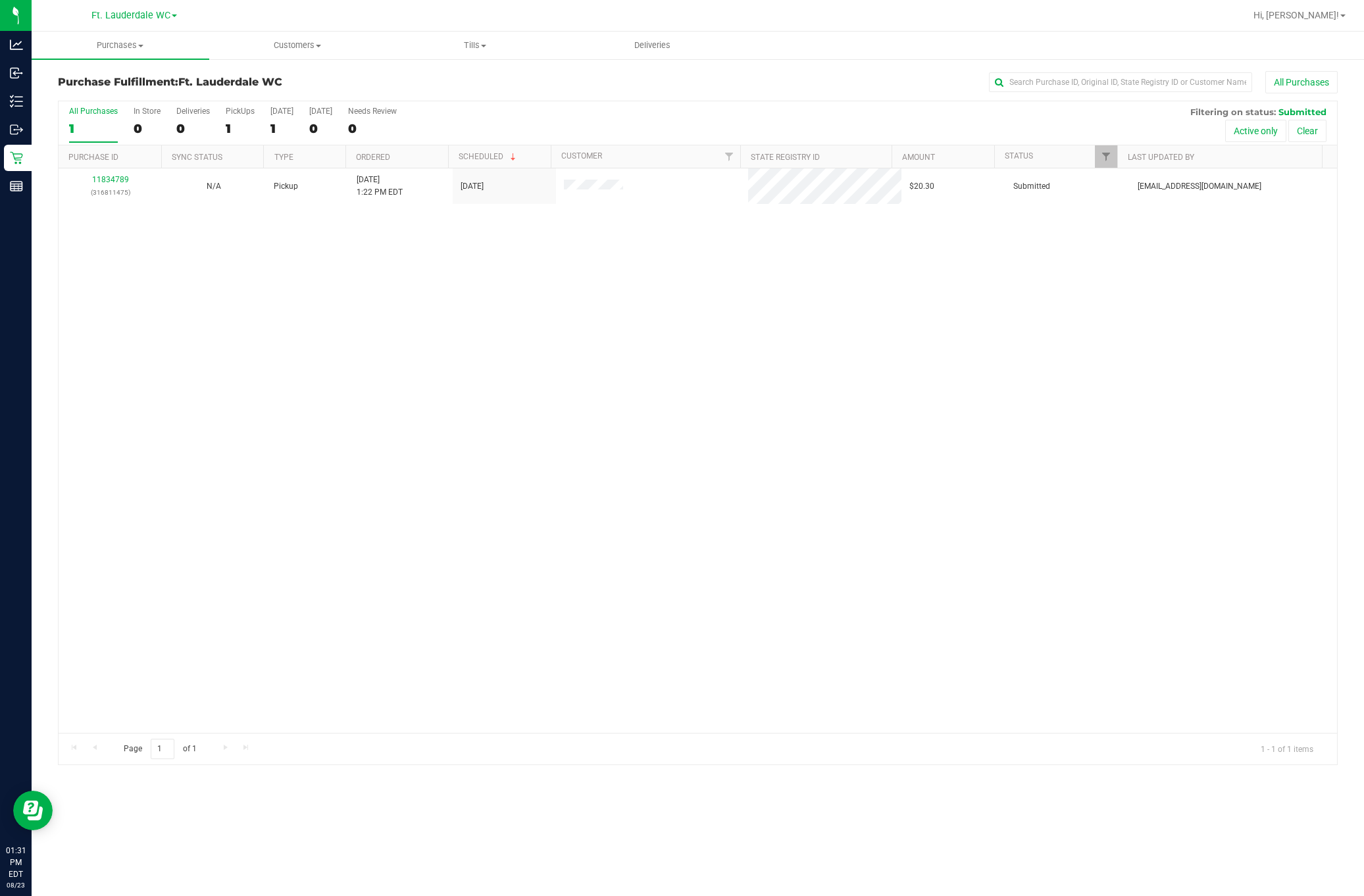
click at [90, 113] on div "All Purchases" at bounding box center [93, 111] width 49 height 10
click at [0, 0] on input "All Purchases 1" at bounding box center [0, 0] width 0 height 0
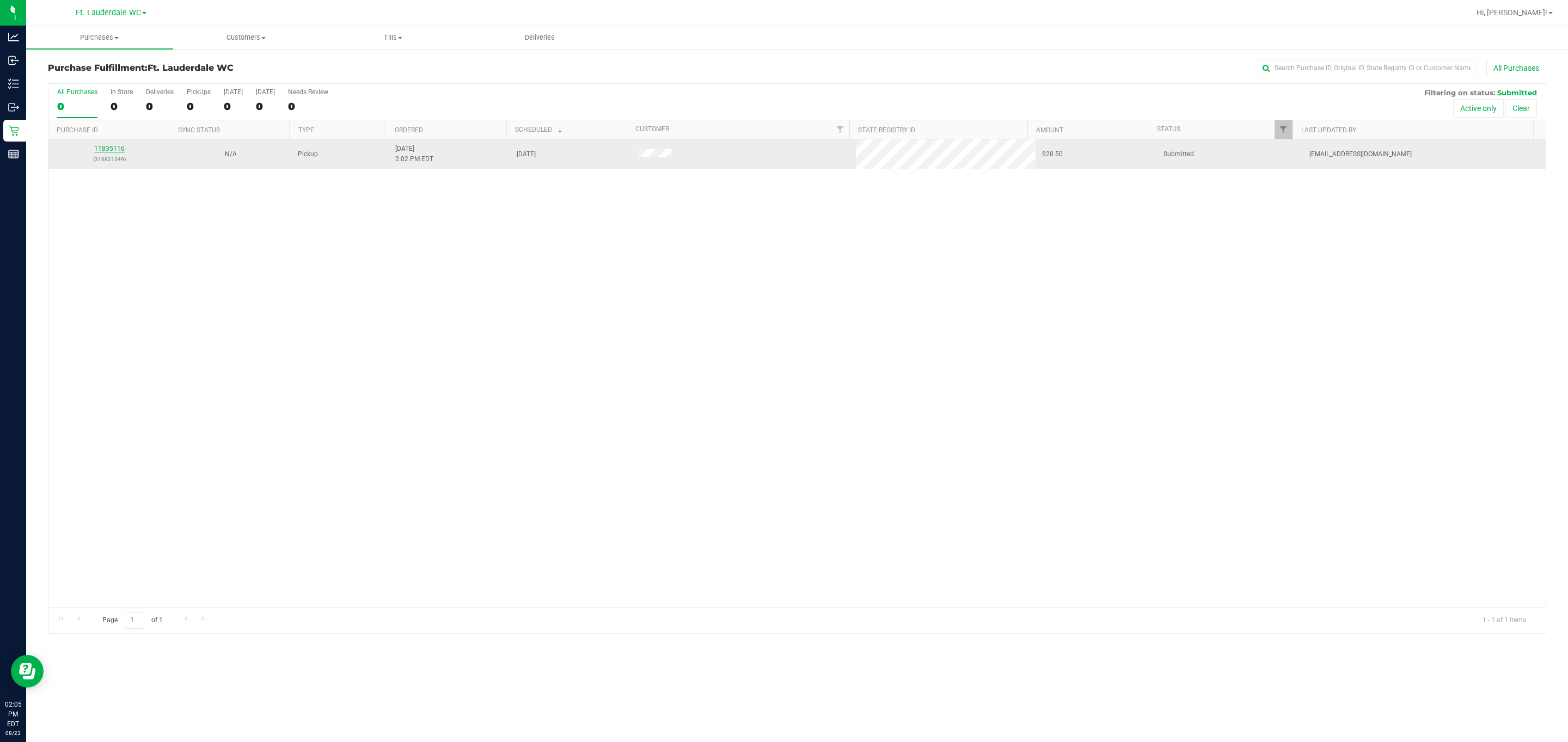
click at [113, 149] on link "11835116" at bounding box center [110, 149] width 30 height 8
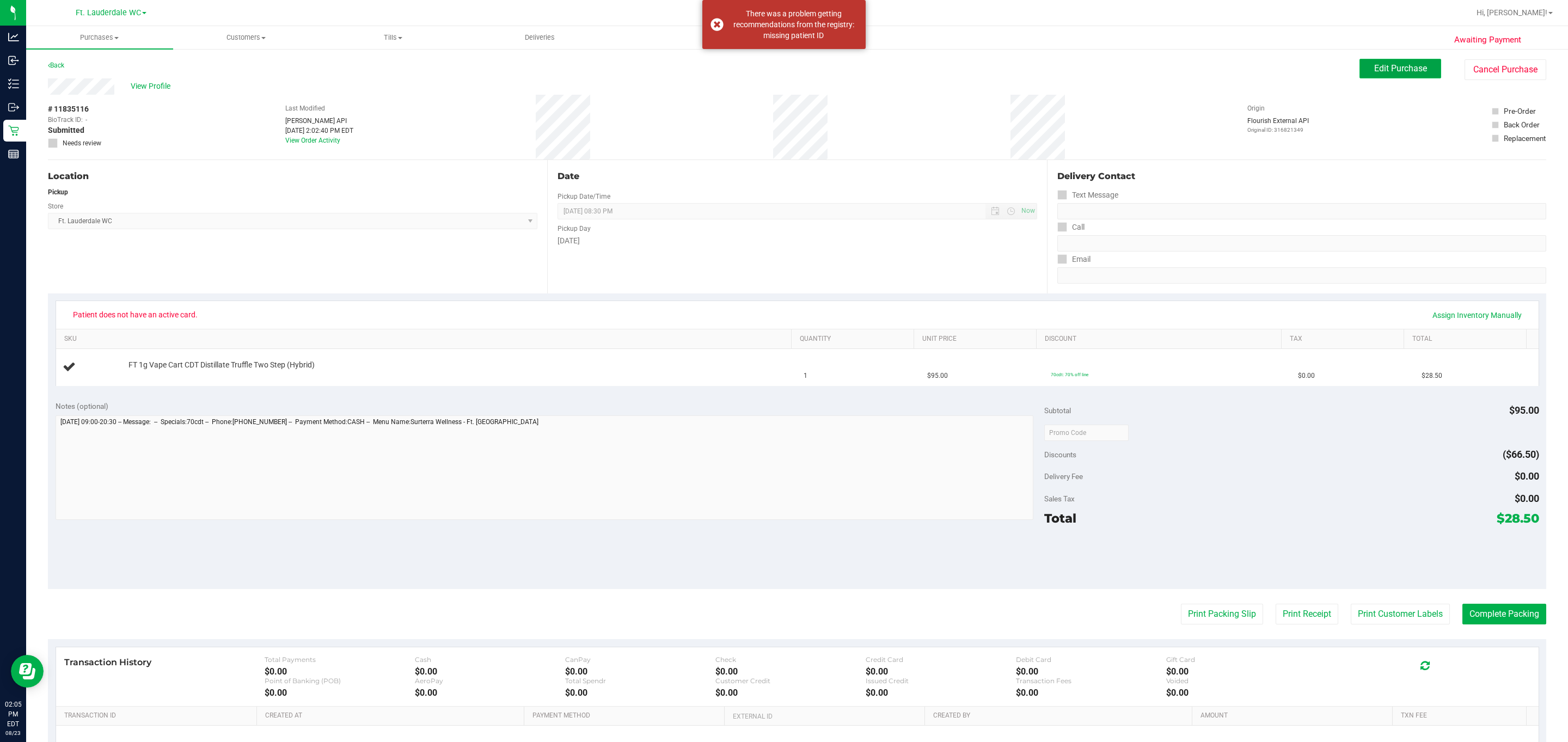
click at [1359, 75] on button "Edit Purchase" at bounding box center [1400, 69] width 82 height 19
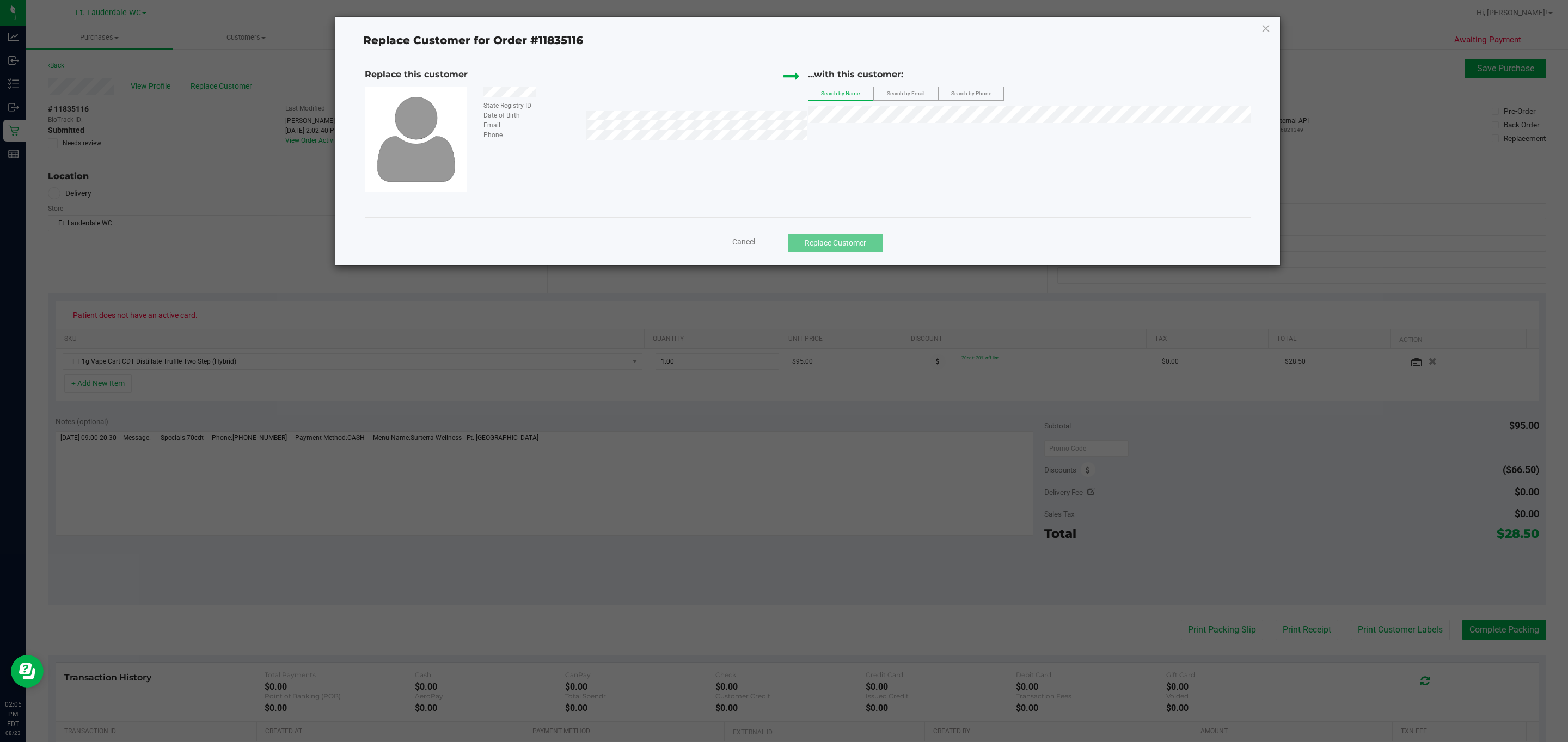
click at [987, 89] on label "Search by Phone" at bounding box center [971, 93] width 65 height 13
click at [936, 139] on span "(7866610567)" at bounding box center [961, 136] width 49 height 9
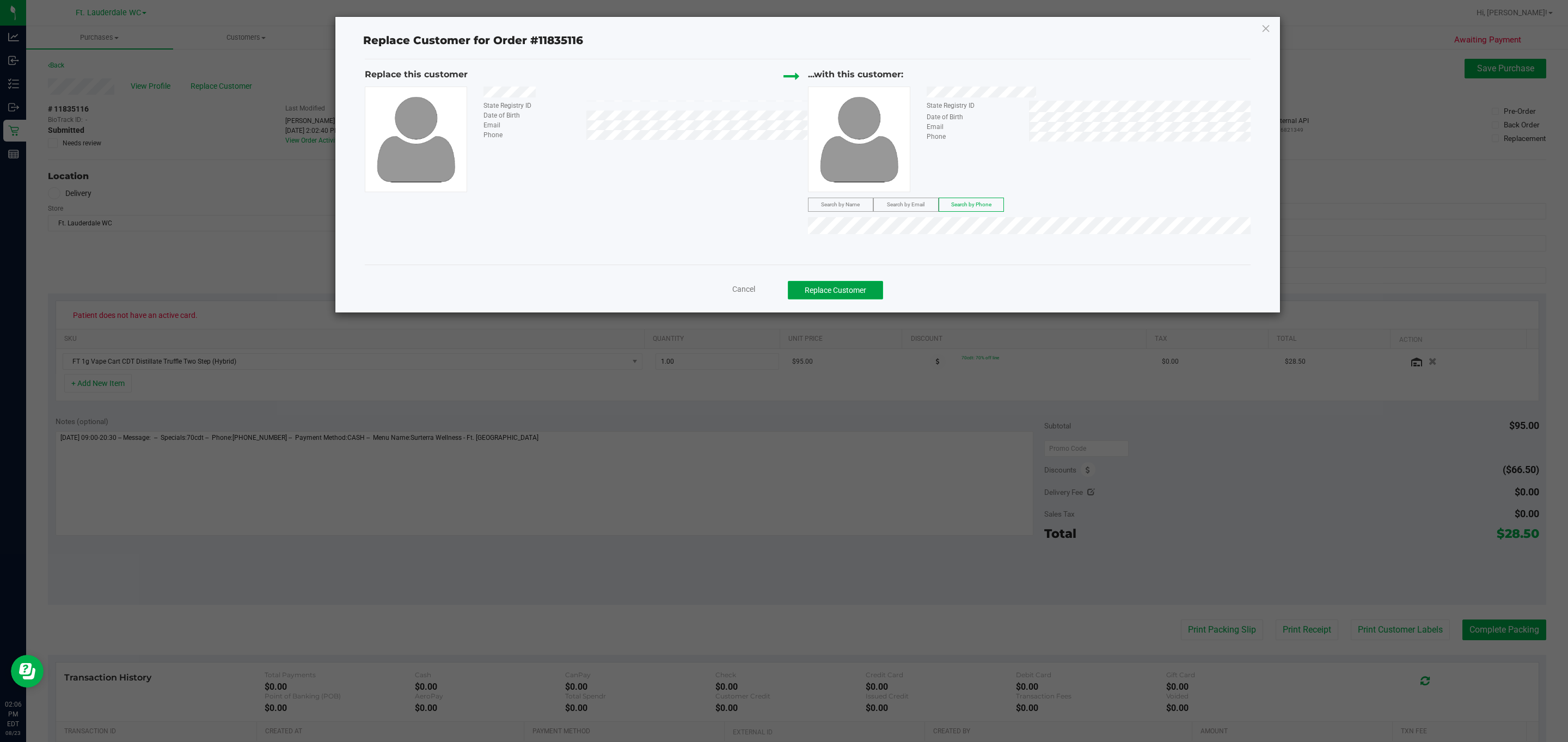
click at [882, 295] on button "Replace Customer" at bounding box center [835, 290] width 96 height 18
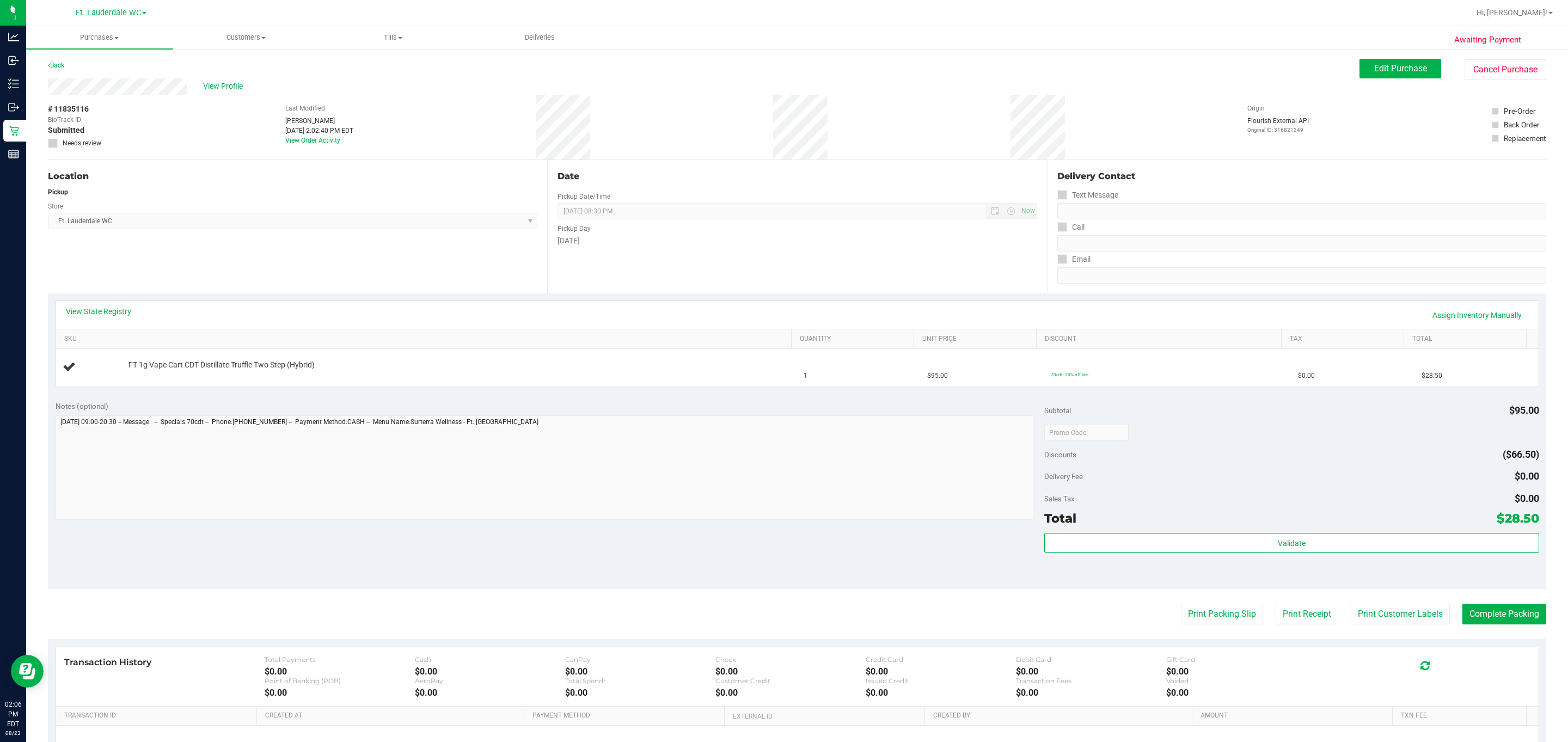
click at [240, 218] on span "Ft. Lauderdale WC Select Store [PERSON_NAME][GEOGRAPHIC_DATA] [PERSON_NAME][GEO…" at bounding box center [293, 221] width 489 height 16
click at [240, 252] on div "Location Pickup Store Ft. Lauderdale WC Select Store [PERSON_NAME][GEOGRAPHIC_D…" at bounding box center [298, 226] width 499 height 133
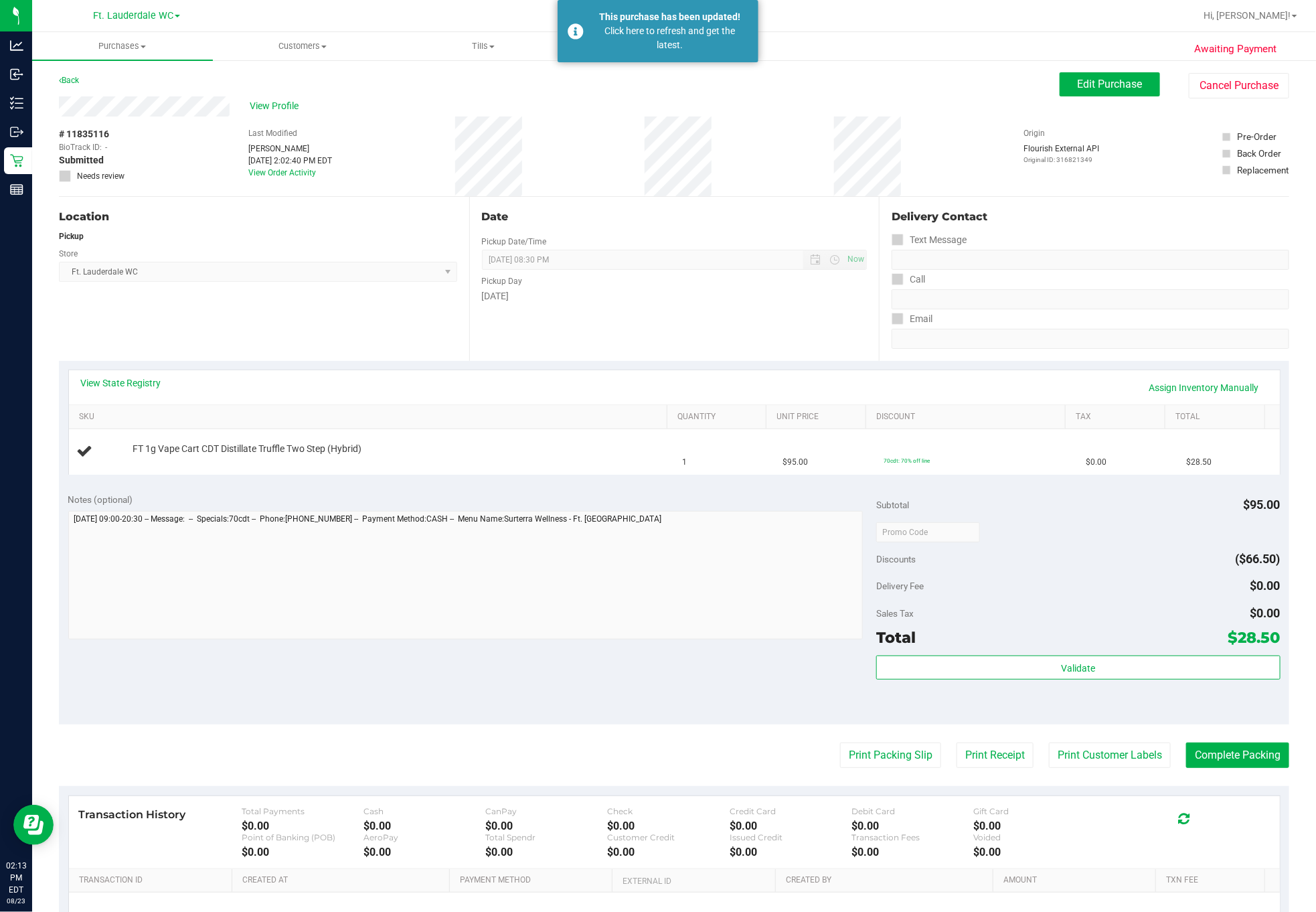
click at [75, 85] on div "Back" at bounding box center [69, 80] width 20 height 16
click at [73, 79] on link "Back" at bounding box center [69, 80] width 20 height 10
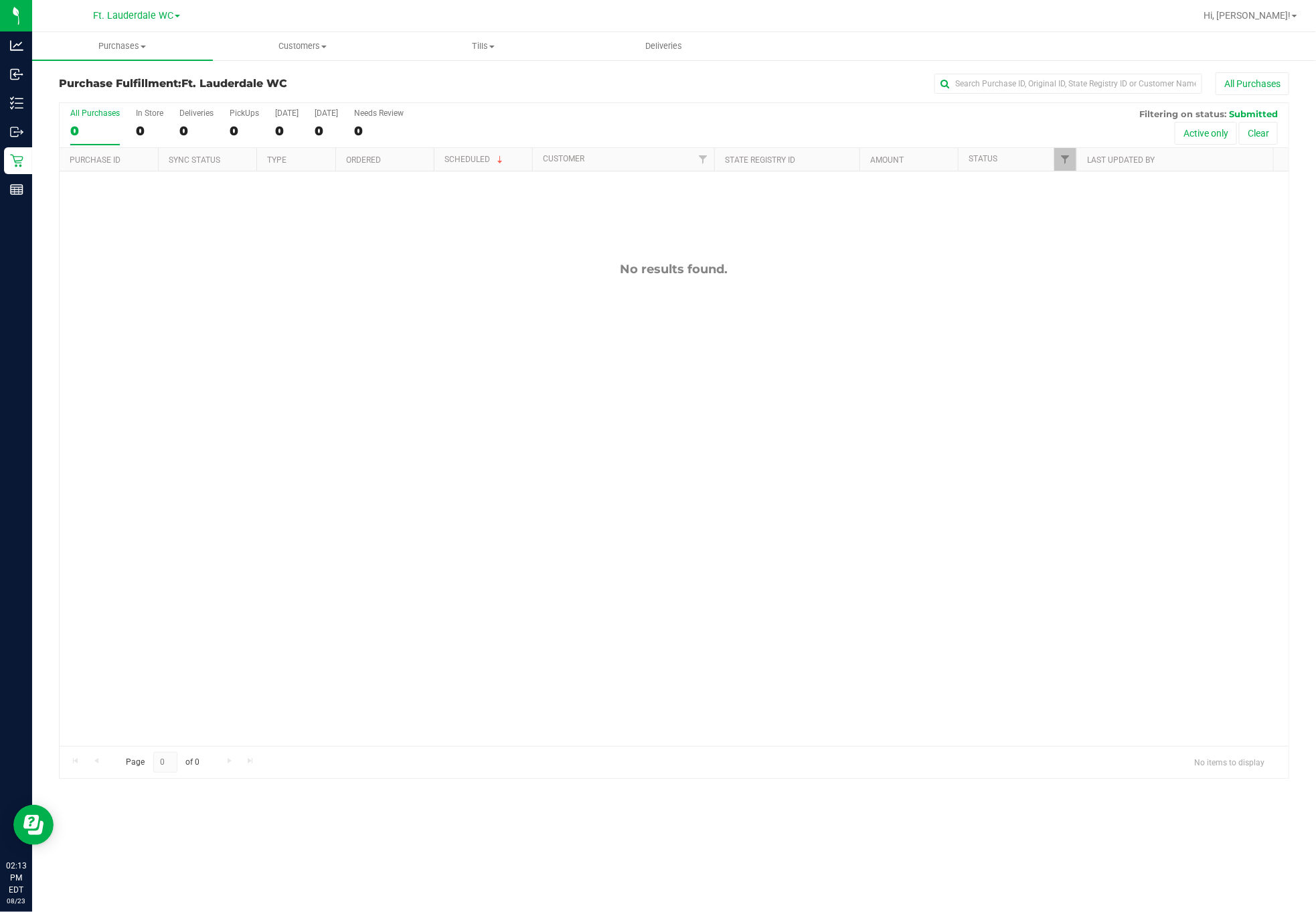
click at [89, 124] on label "All Purchases 0" at bounding box center [95, 127] width 49 height 37
click at [0, 0] on input "All Purchases 0" at bounding box center [0, 0] width 0 height 0
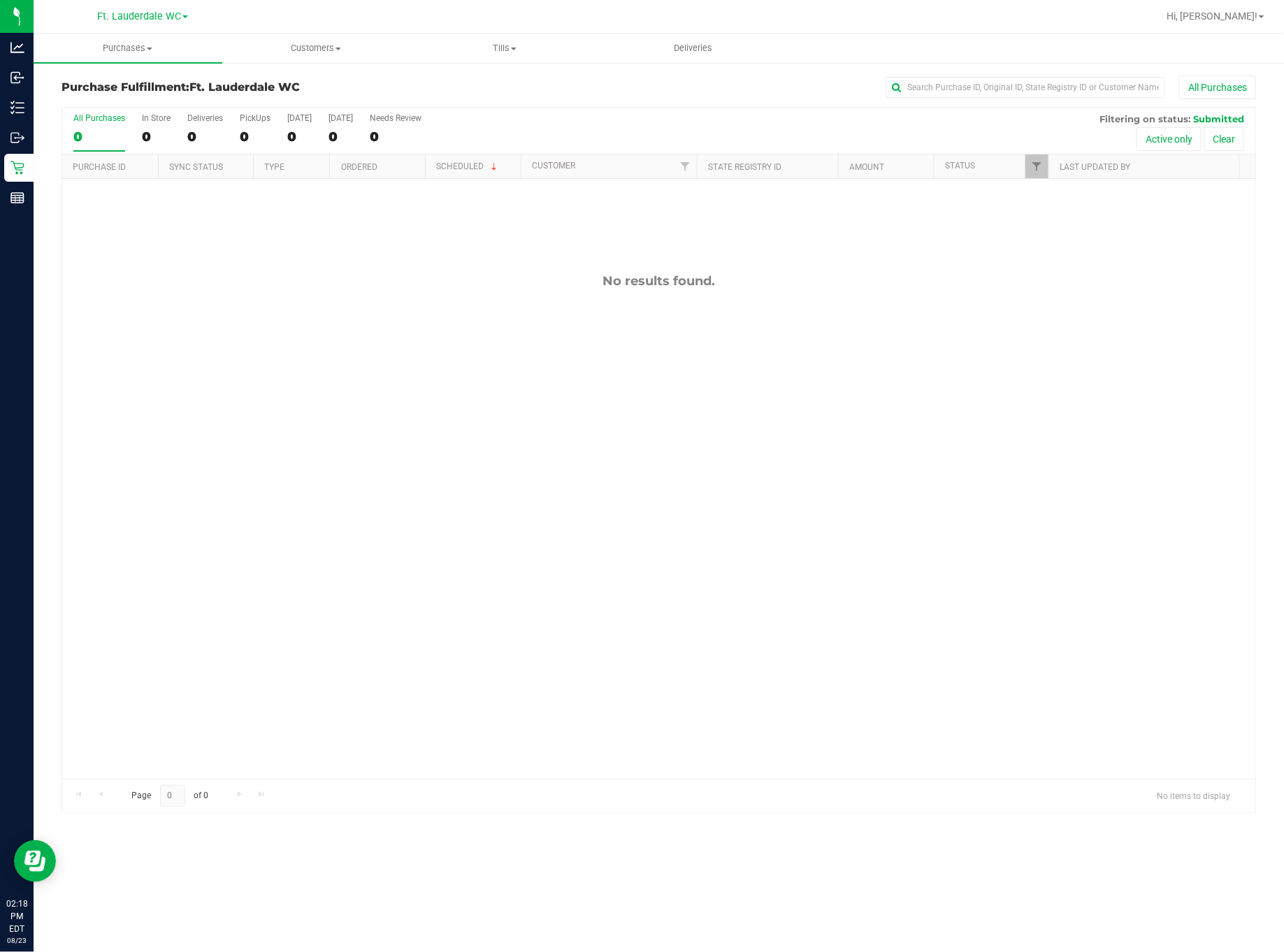
click at [107, 128] on label "All Purchases 0" at bounding box center [99, 132] width 52 height 38
click at [0, 0] on input "All Purchases 0" at bounding box center [0, 0] width 0 height 0
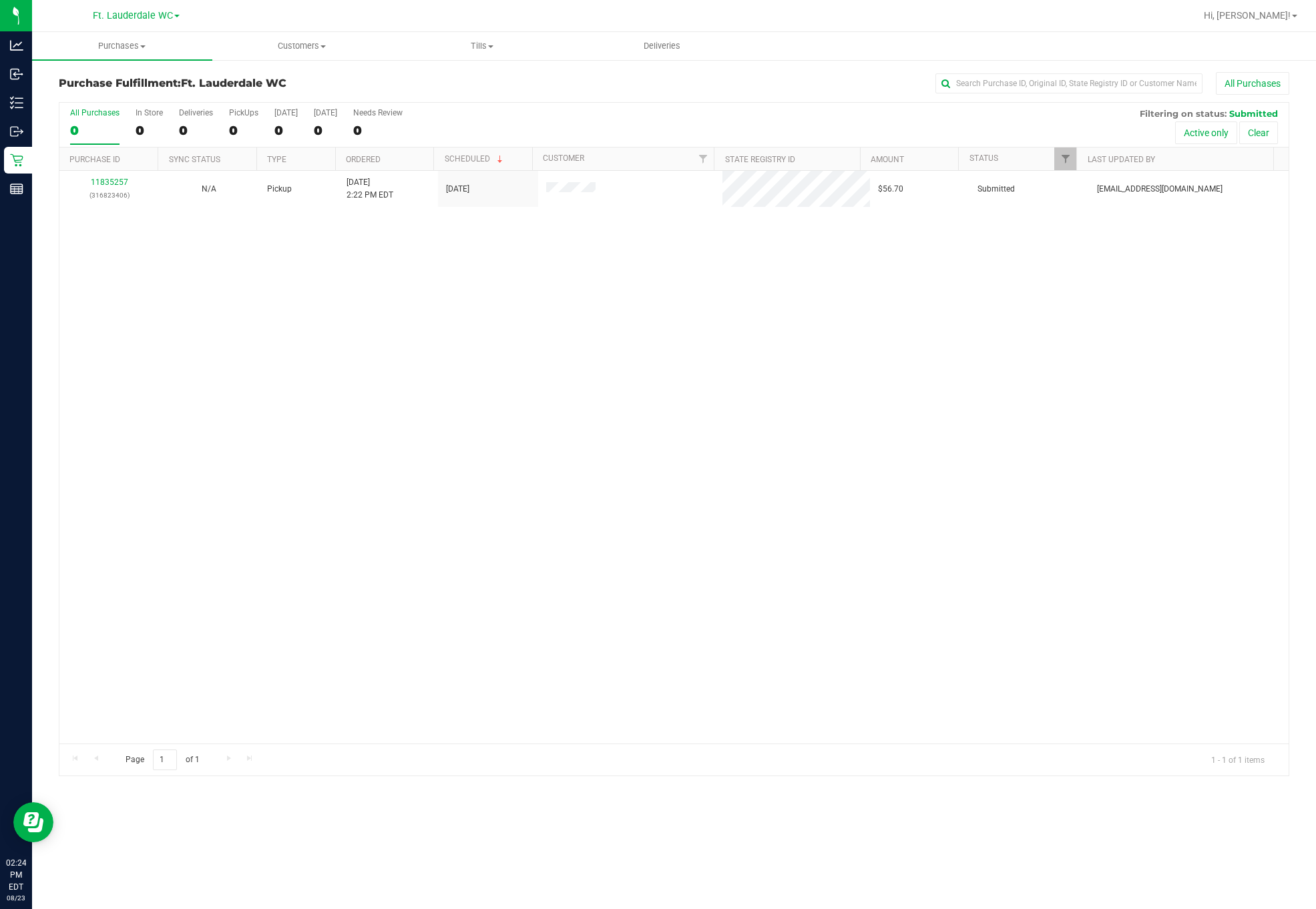
click at [101, 127] on div "0" at bounding box center [95, 131] width 49 height 16
click at [0, 0] on input "All Purchases 0" at bounding box center [0, 0] width 0 height 0
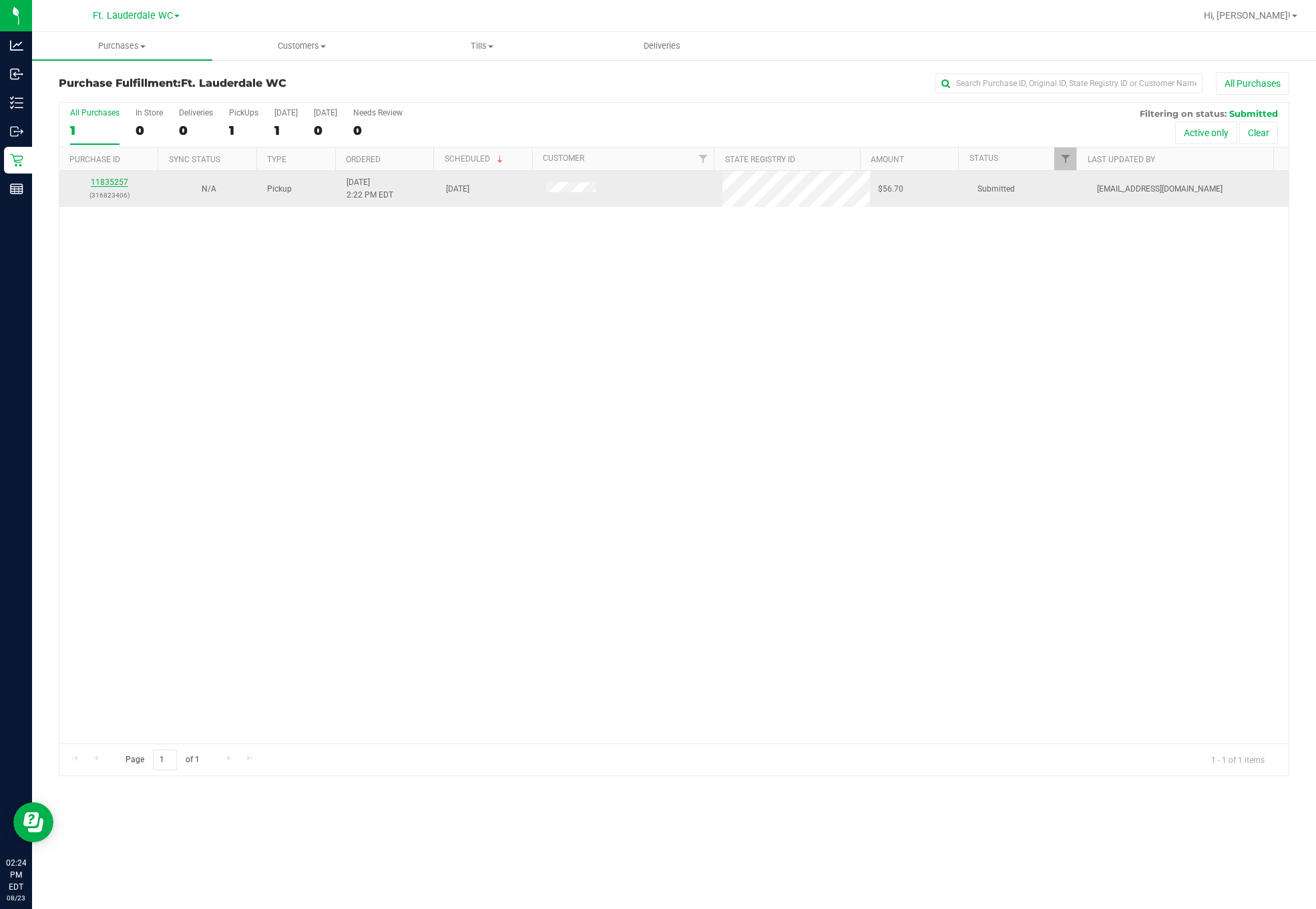
click at [101, 185] on link "11835257" at bounding box center [110, 182] width 37 height 10
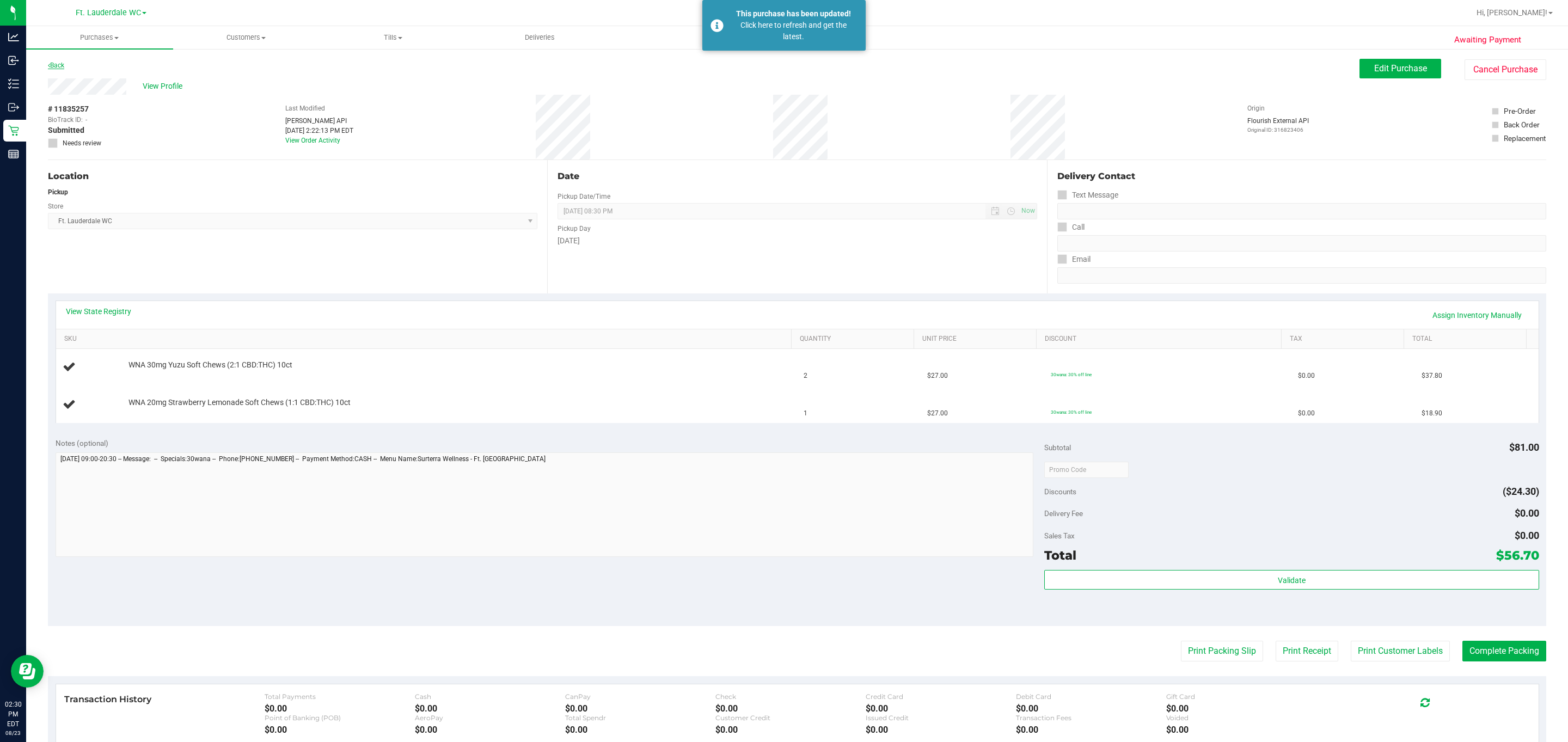
click at [64, 66] on link "Back" at bounding box center [56, 65] width 16 height 8
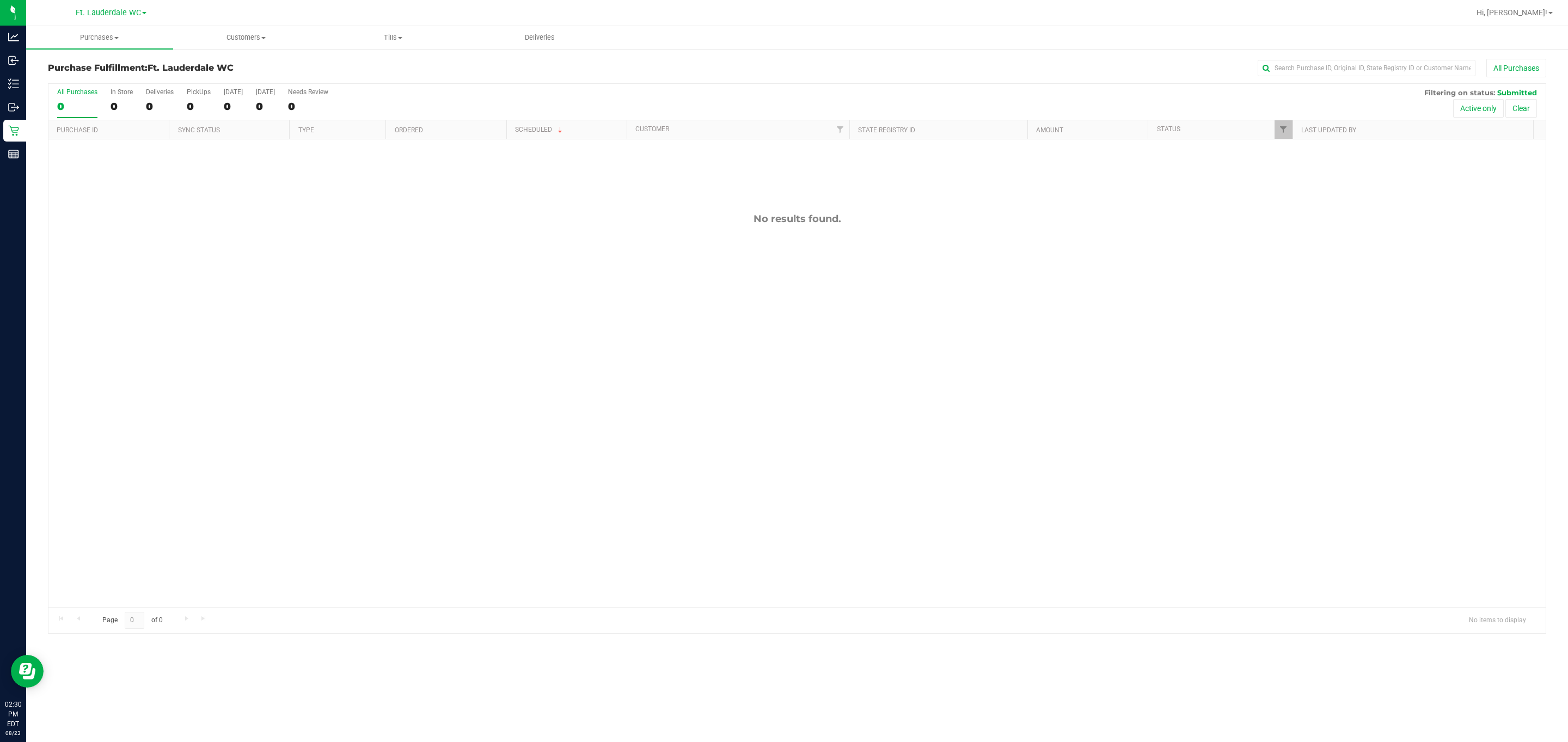
click at [85, 100] on label "All Purchases 0" at bounding box center [77, 103] width 40 height 30
click at [0, 0] on input "All Purchases 0" at bounding box center [0, 0] width 0 height 0
click at [85, 99] on label "All Purchases 0" at bounding box center [77, 103] width 40 height 30
click at [0, 0] on input "All Purchases 0" at bounding box center [0, 0] width 0 height 0
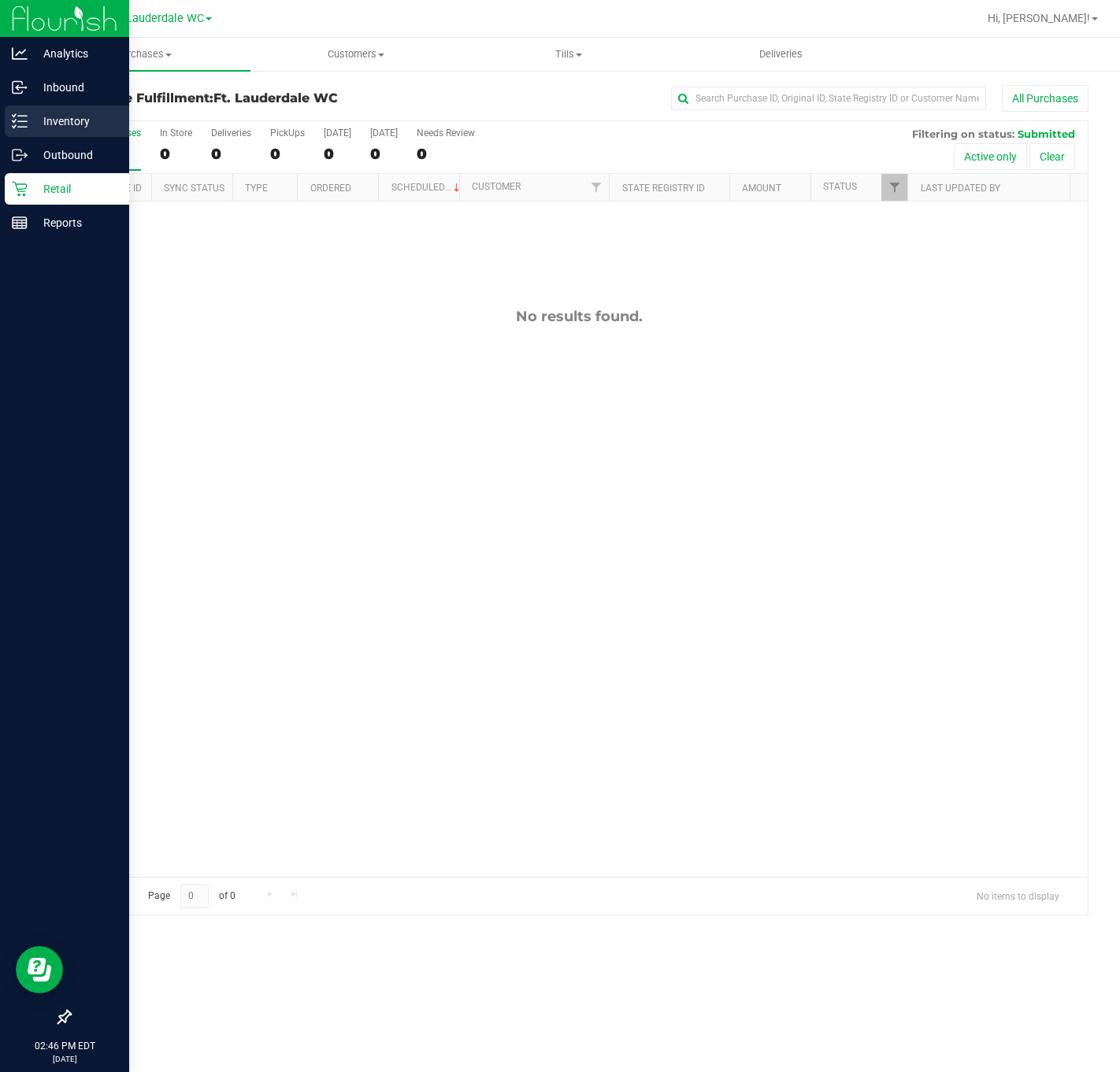
click at [33, 121] on p "Inventory" at bounding box center [74, 121] width 94 height 18
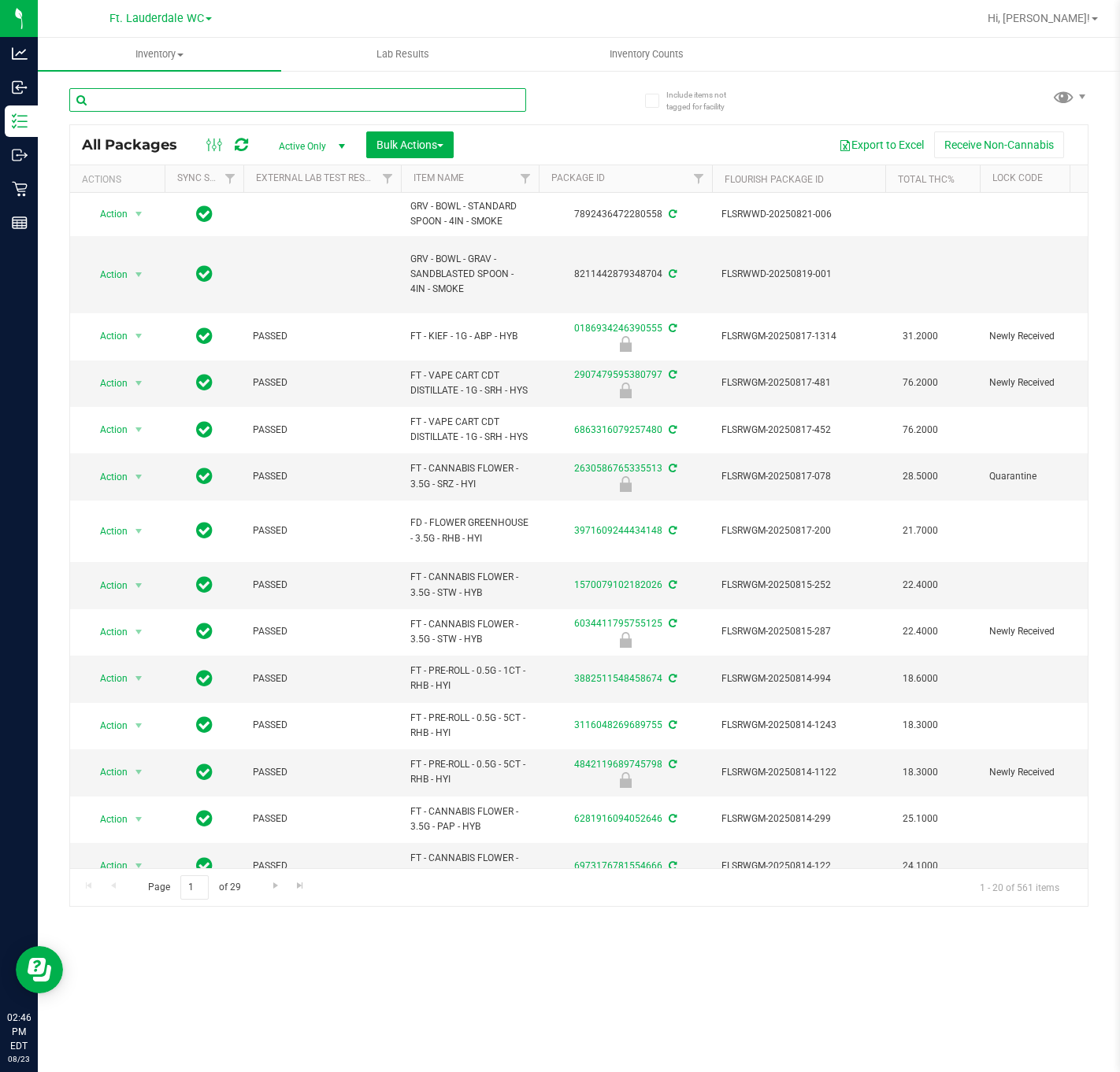
click at [222, 99] on input "text" at bounding box center [298, 99] width 457 height 24
type input "octo"
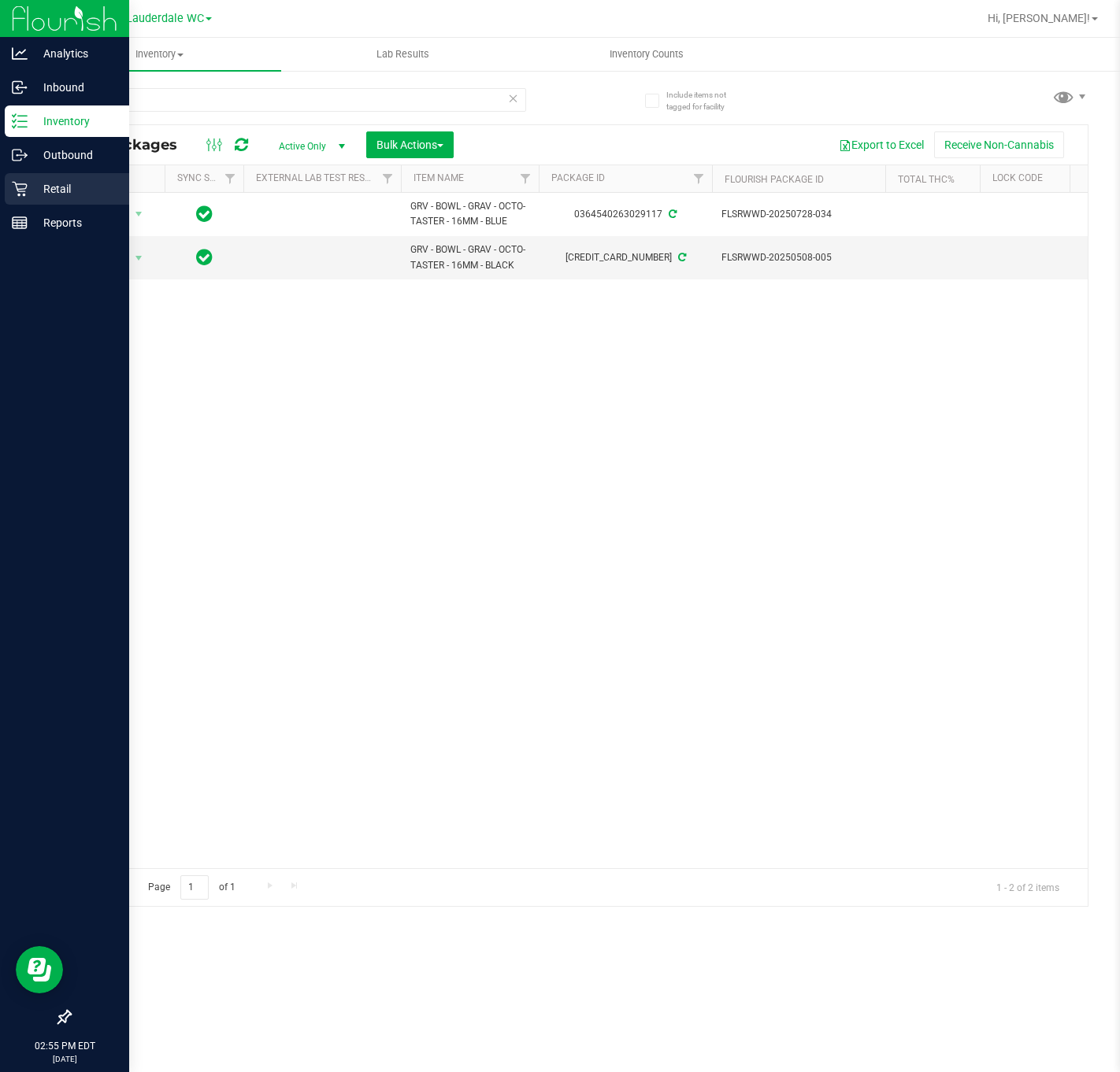
click at [35, 196] on p "Retail" at bounding box center [74, 188] width 94 height 18
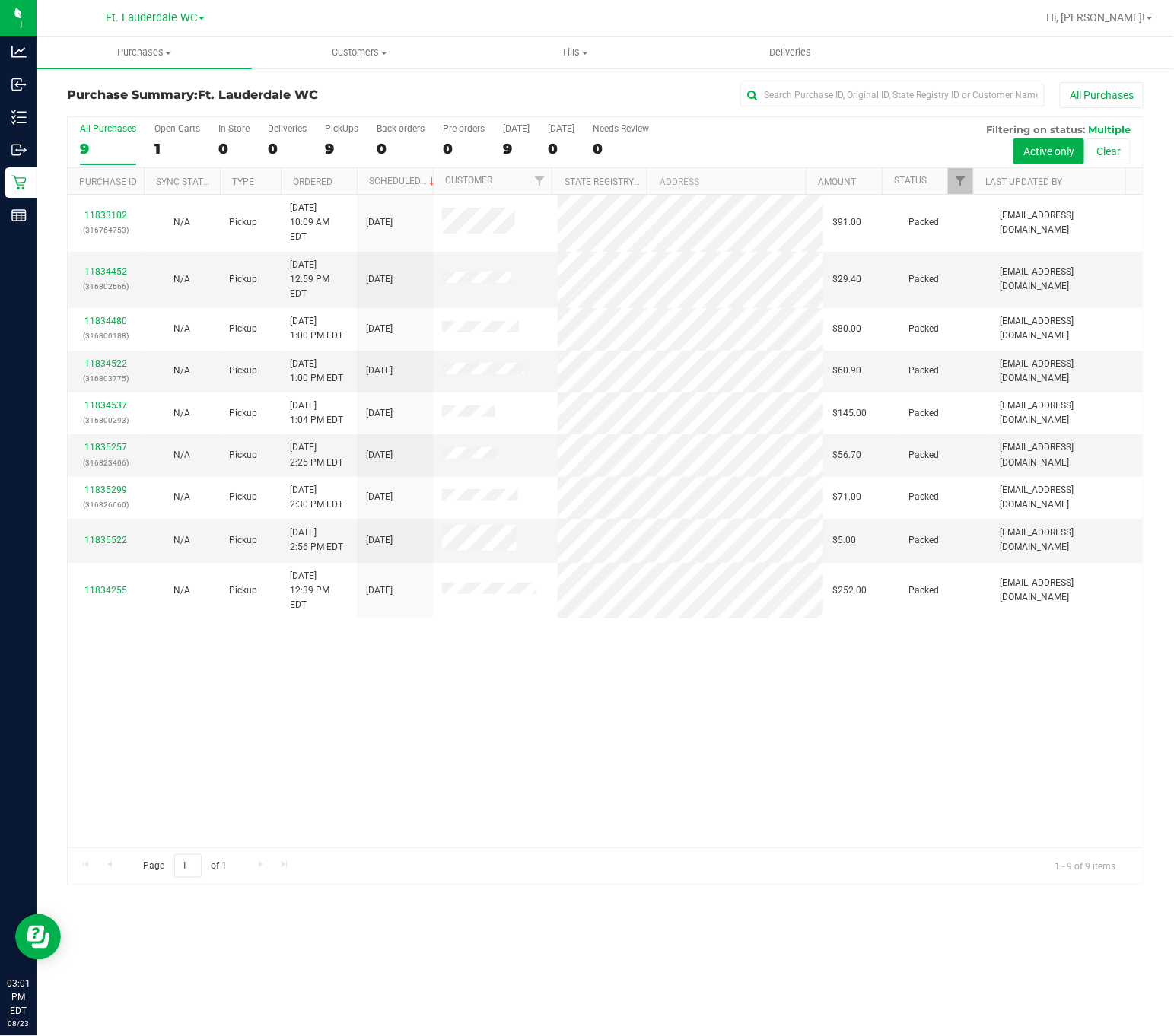
drag, startPoint x: 476, startPoint y: 181, endPoint x: 552, endPoint y: 652, distance: 477.1
click at [552, 652] on div "11833102 (316764753) N/A Pickup [DATE] 10:09 AM EDT 8/23/2025 $91.00 Packed [EM…" at bounding box center [606, 521] width 1075 height 652
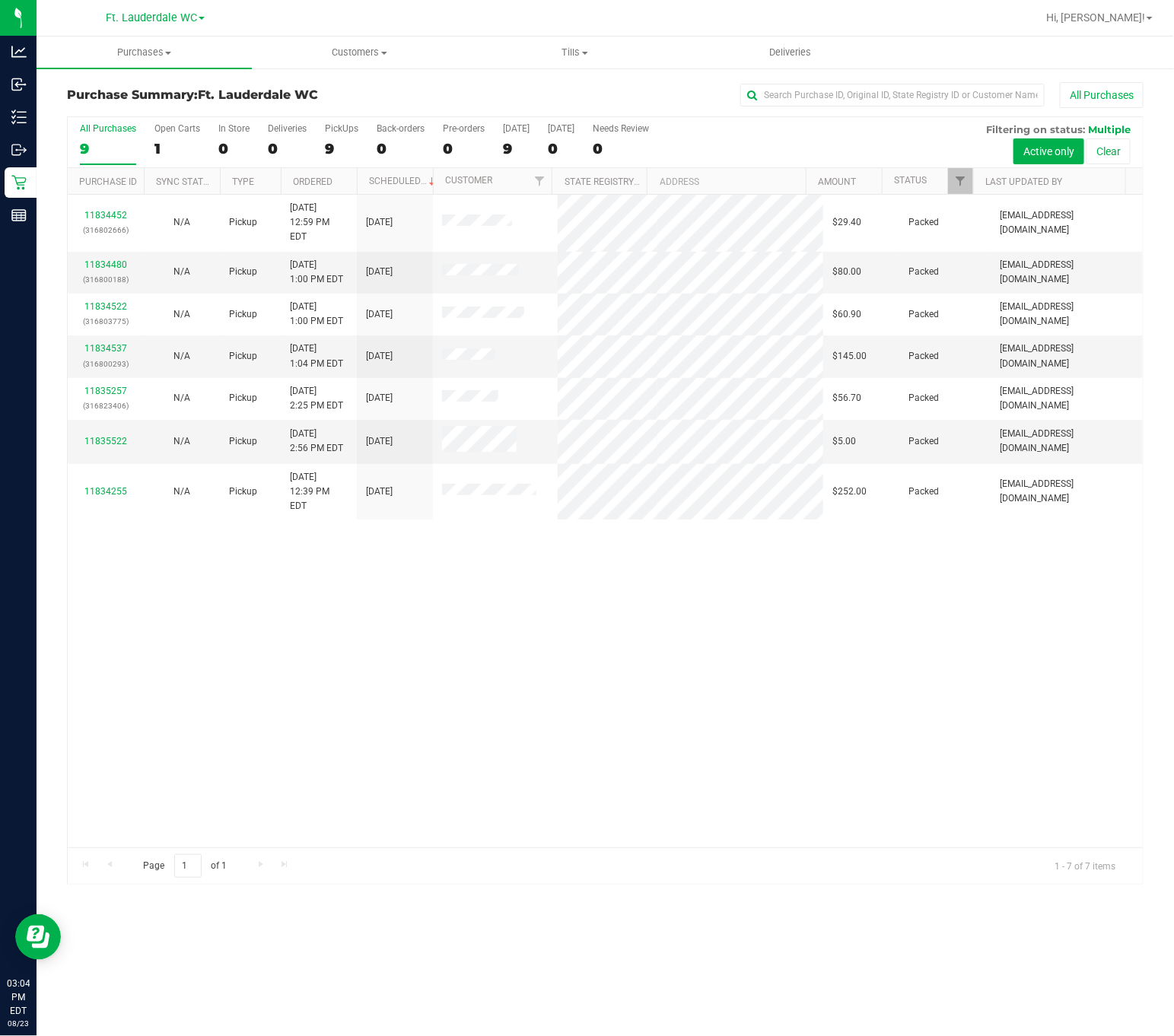
click at [119, 149] on div "9" at bounding box center [108, 149] width 56 height 18
click at [0, 0] on input "All Purchases 9" at bounding box center [0, 0] width 0 height 0
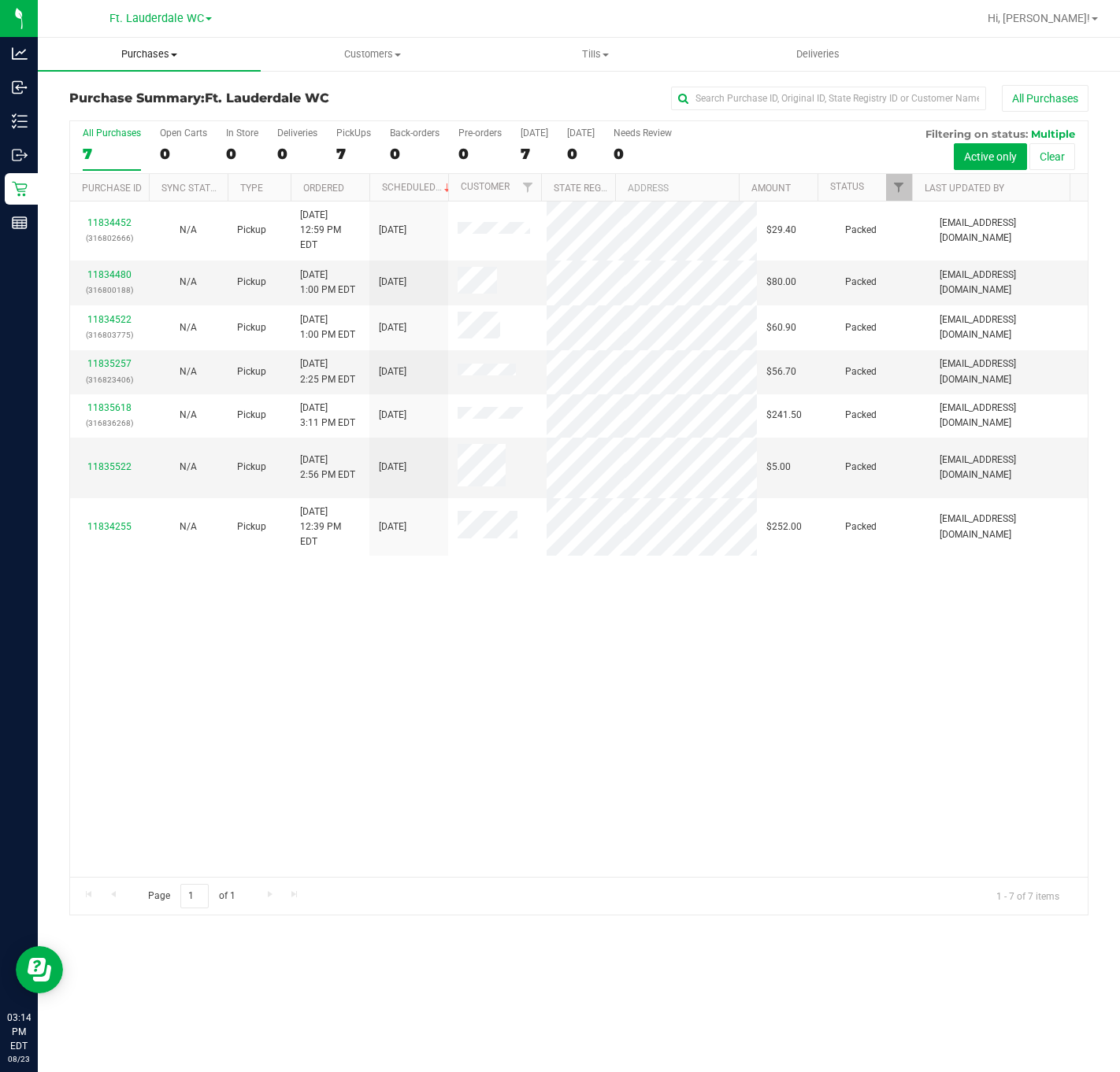
click at [157, 48] on span "Purchases" at bounding box center [149, 55] width 223 height 14
click at [97, 135] on span "All purchases" at bounding box center [93, 132] width 112 height 13
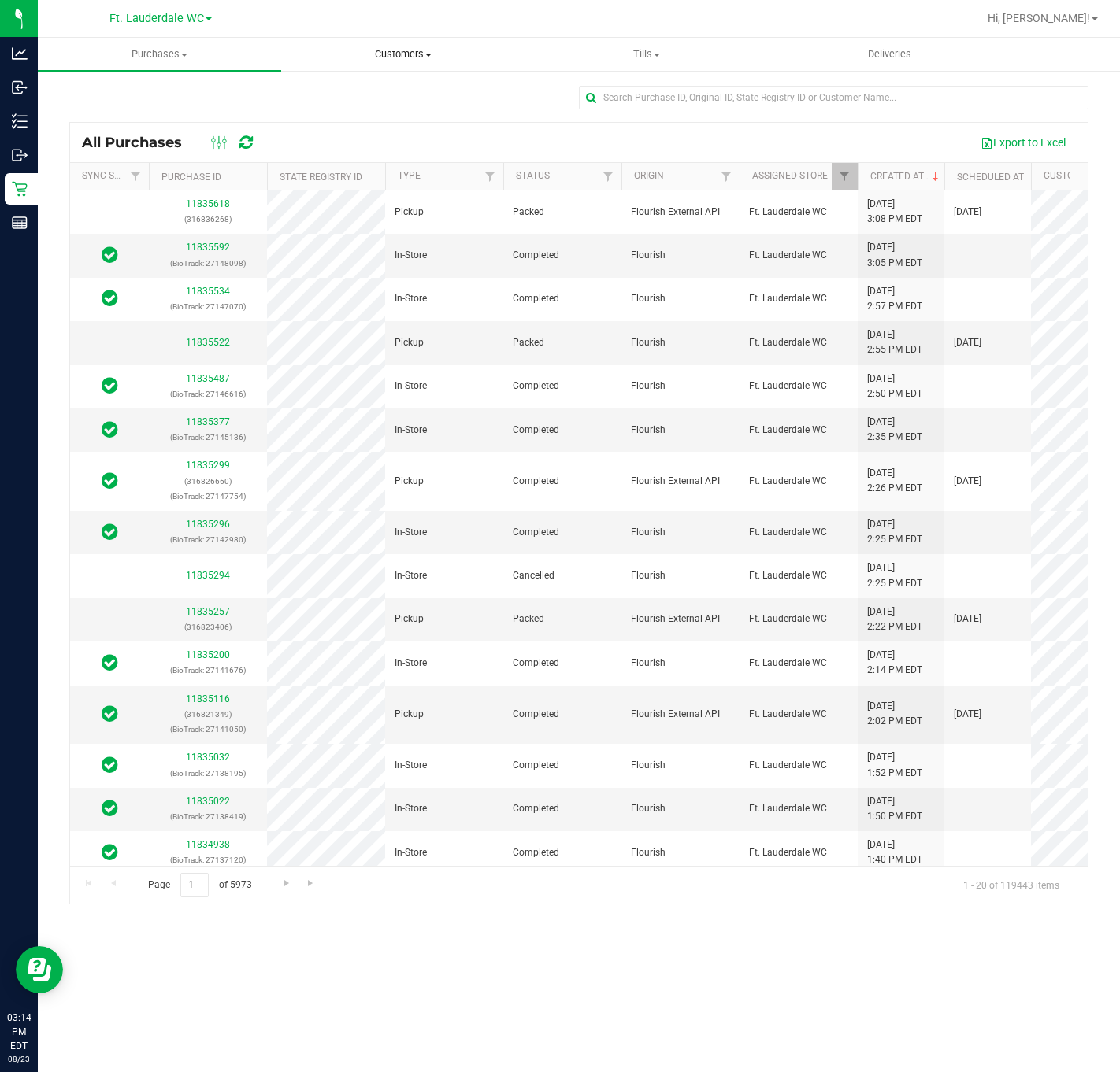
click at [429, 50] on span "Customers" at bounding box center [402, 55] width 242 height 14
click at [352, 88] on span "All customers" at bounding box center [337, 94] width 114 height 13
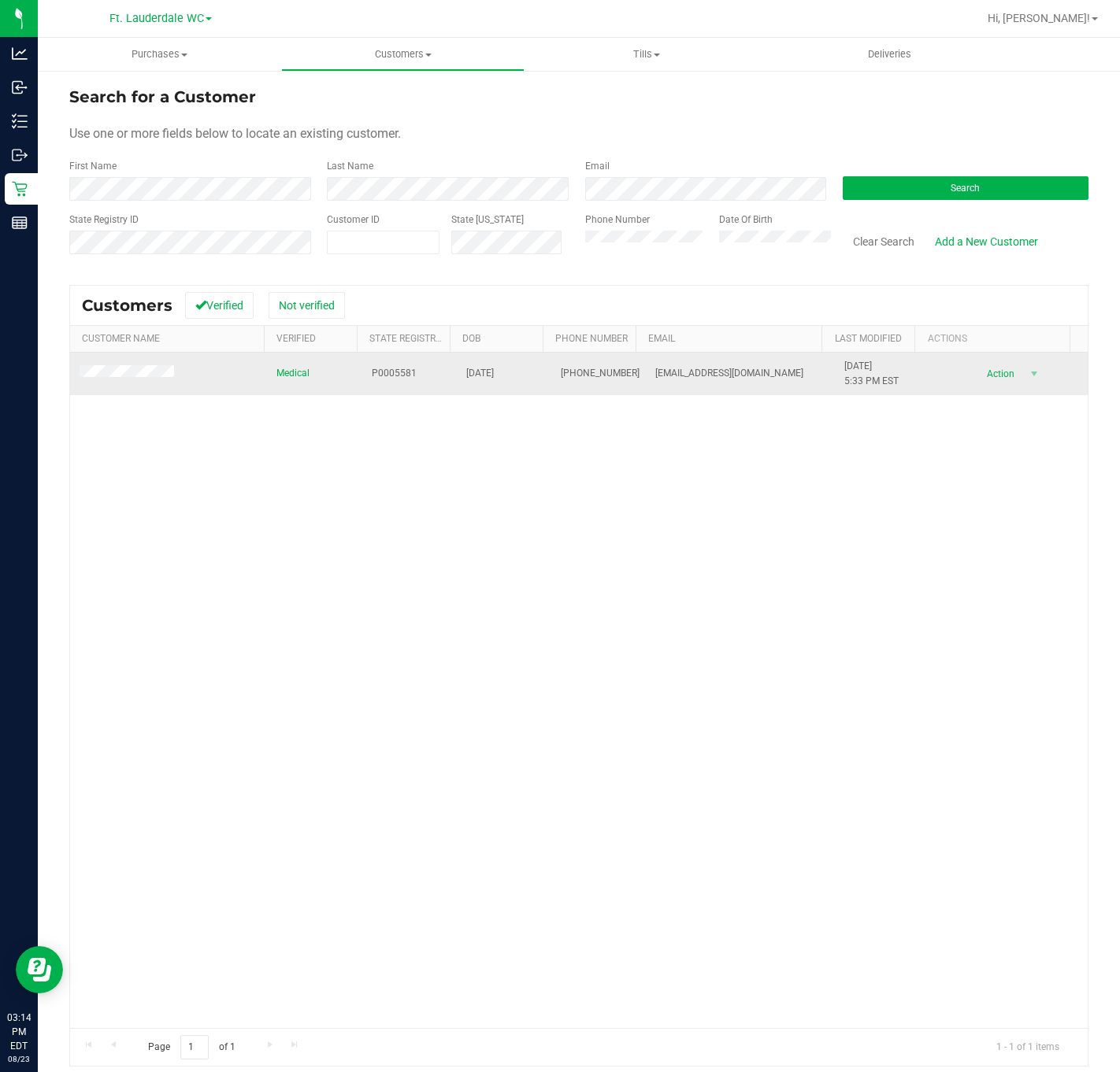
click at [144, 369] on span at bounding box center [129, 373] width 99 height 17
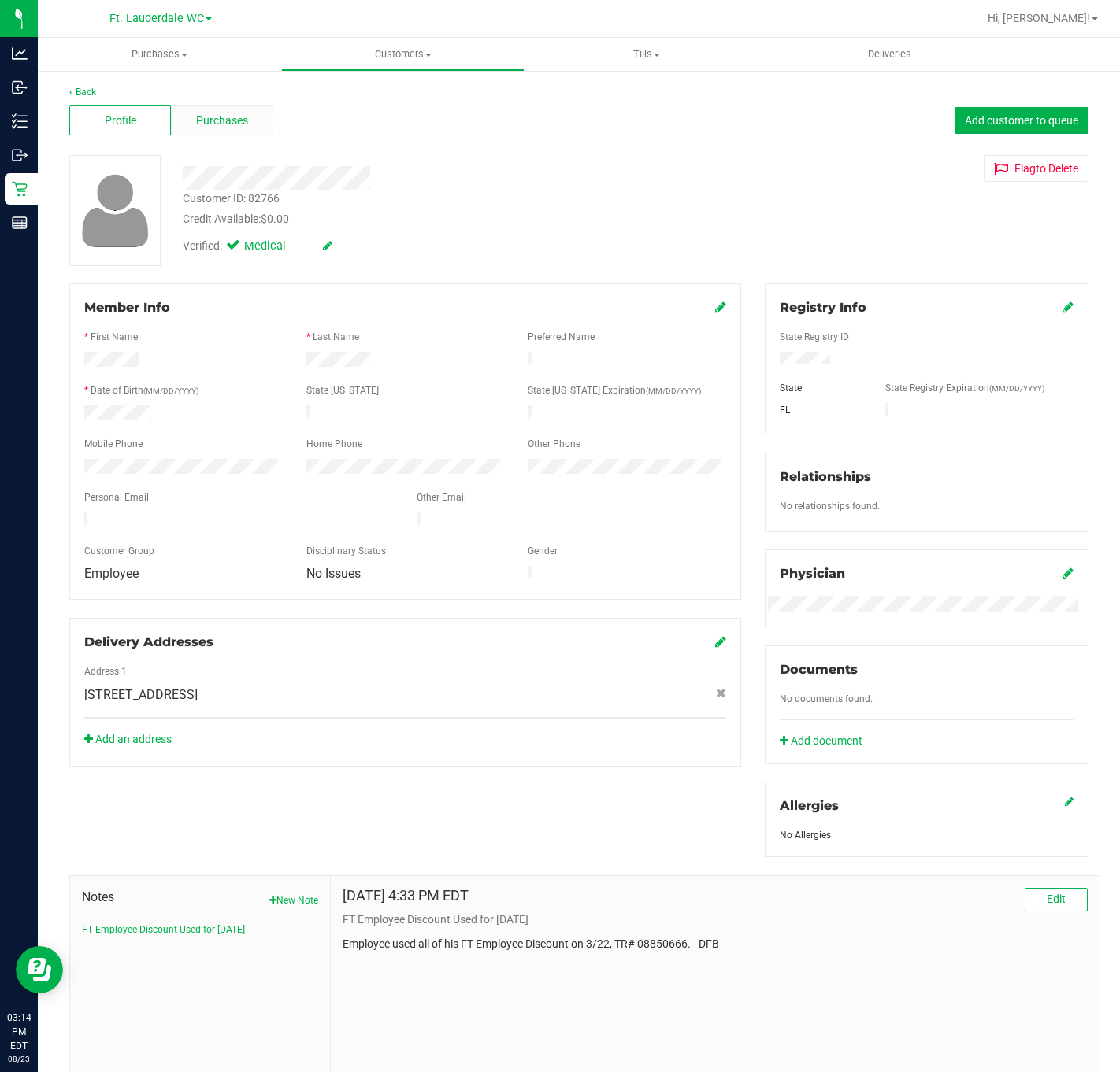
click at [234, 123] on span "Purchases" at bounding box center [222, 121] width 52 height 17
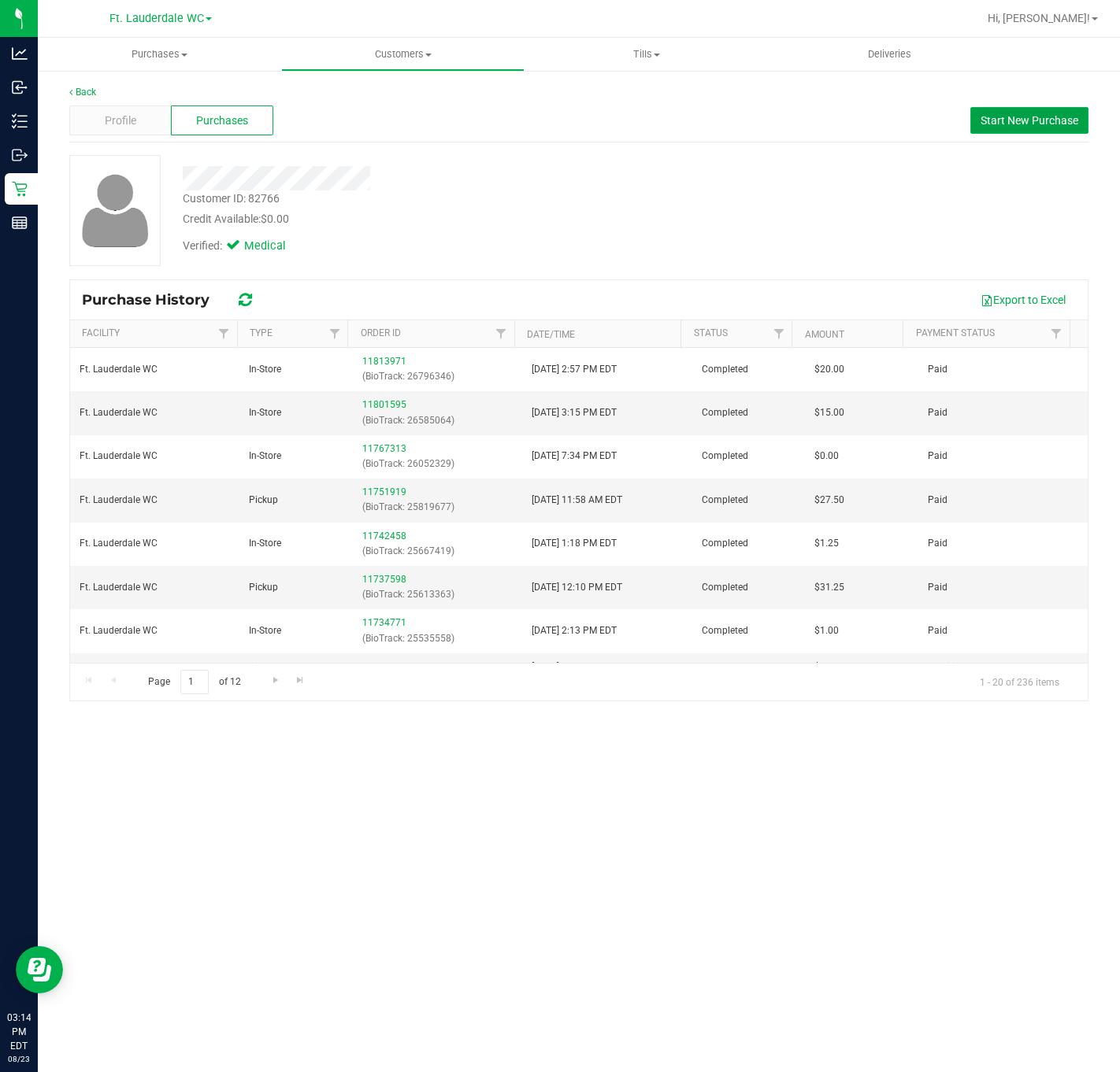
click at [1019, 123] on span "Start New Purchase" at bounding box center [1029, 121] width 98 height 12
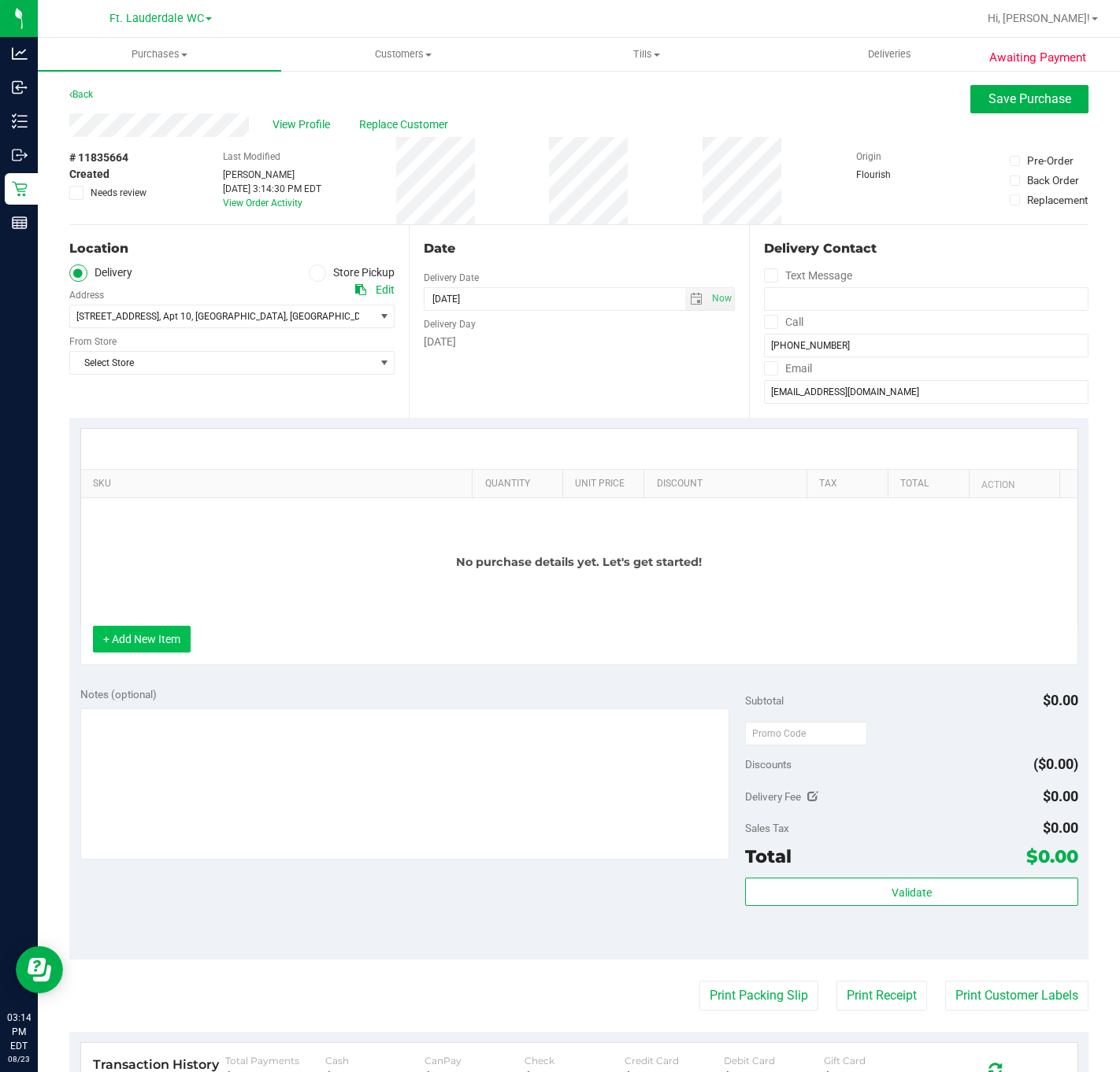
click at [159, 645] on button "+ Add New Item" at bounding box center [142, 639] width 98 height 26
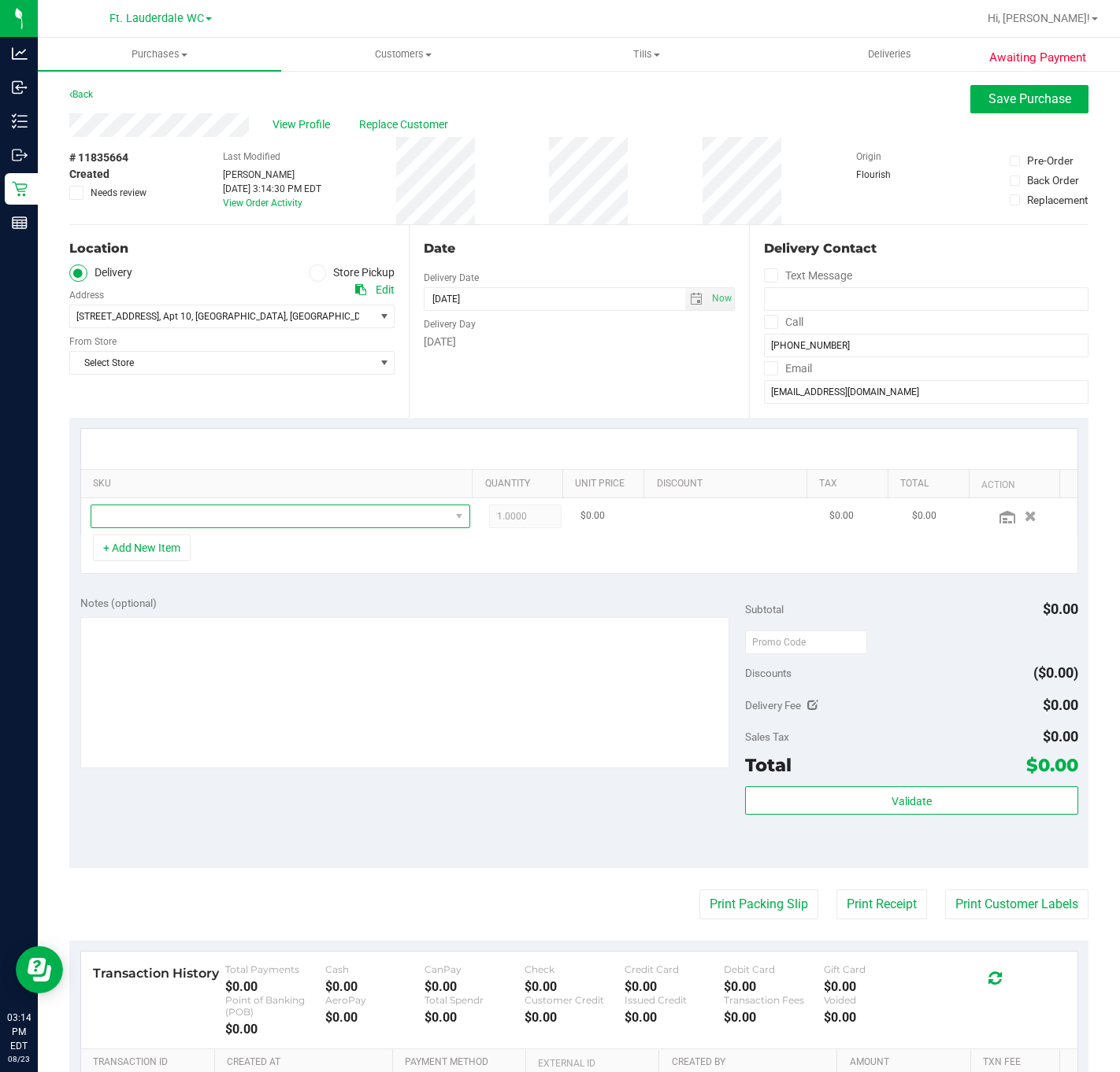
click at [184, 513] on span "NO DATA FOUND" at bounding box center [270, 516] width 358 height 22
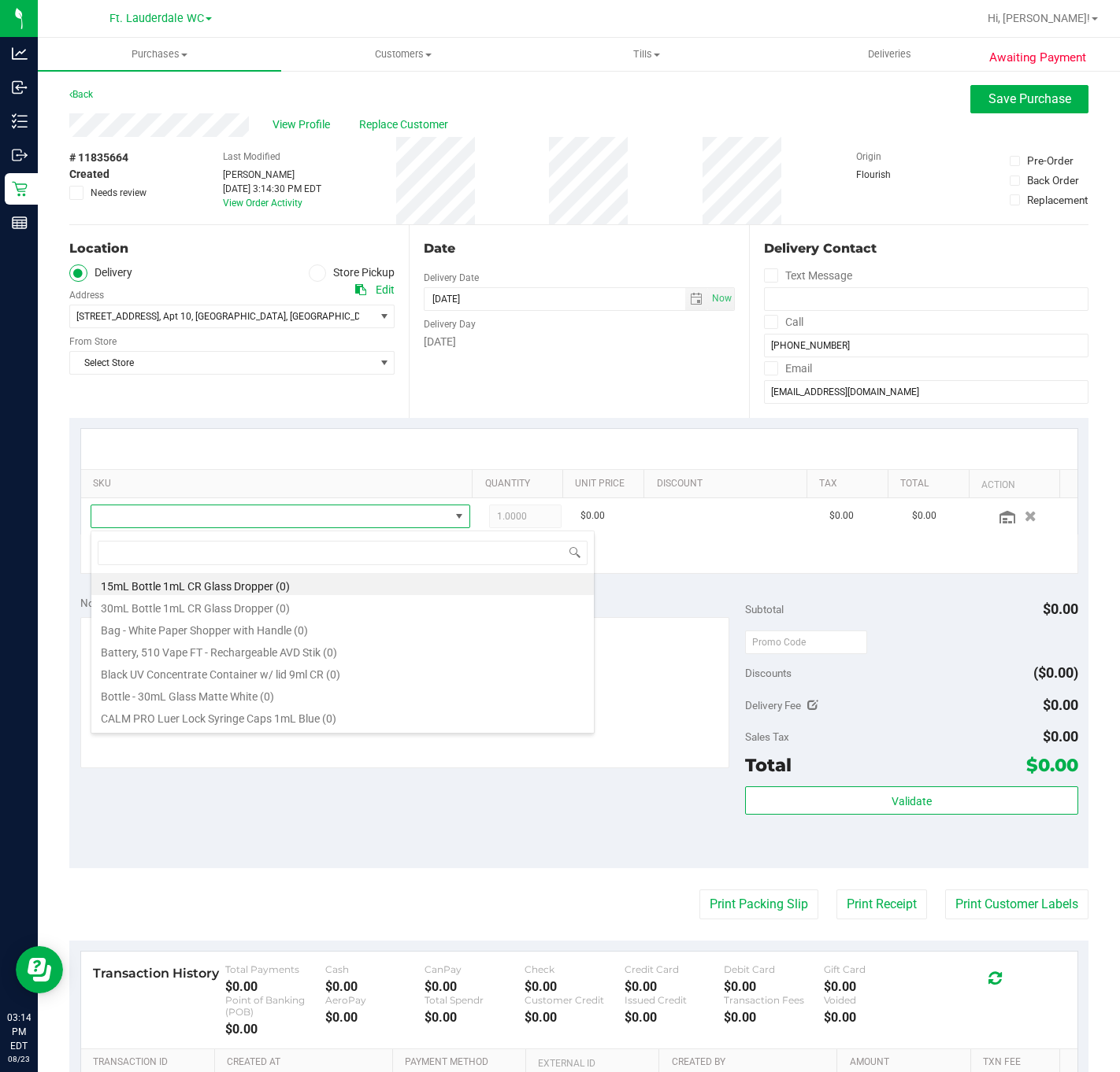
click at [177, 407] on div "Location Delivery Store Pickup Address Edit [STREET_ADDRESS] , Apt 10 , [GEOGRA…" at bounding box center [239, 321] width 340 height 193
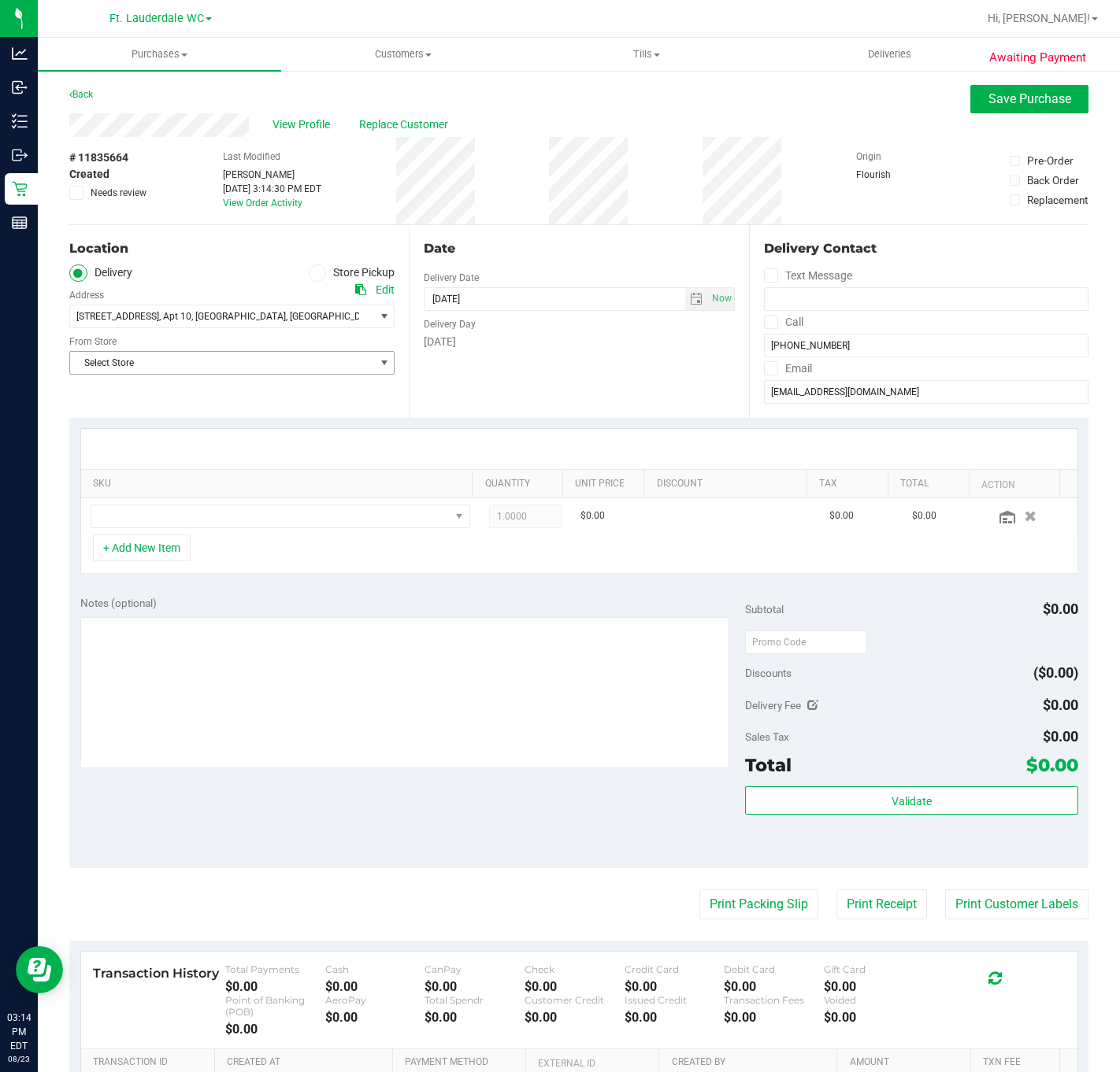
click at [184, 371] on span "Select Store" at bounding box center [222, 363] width 304 height 22
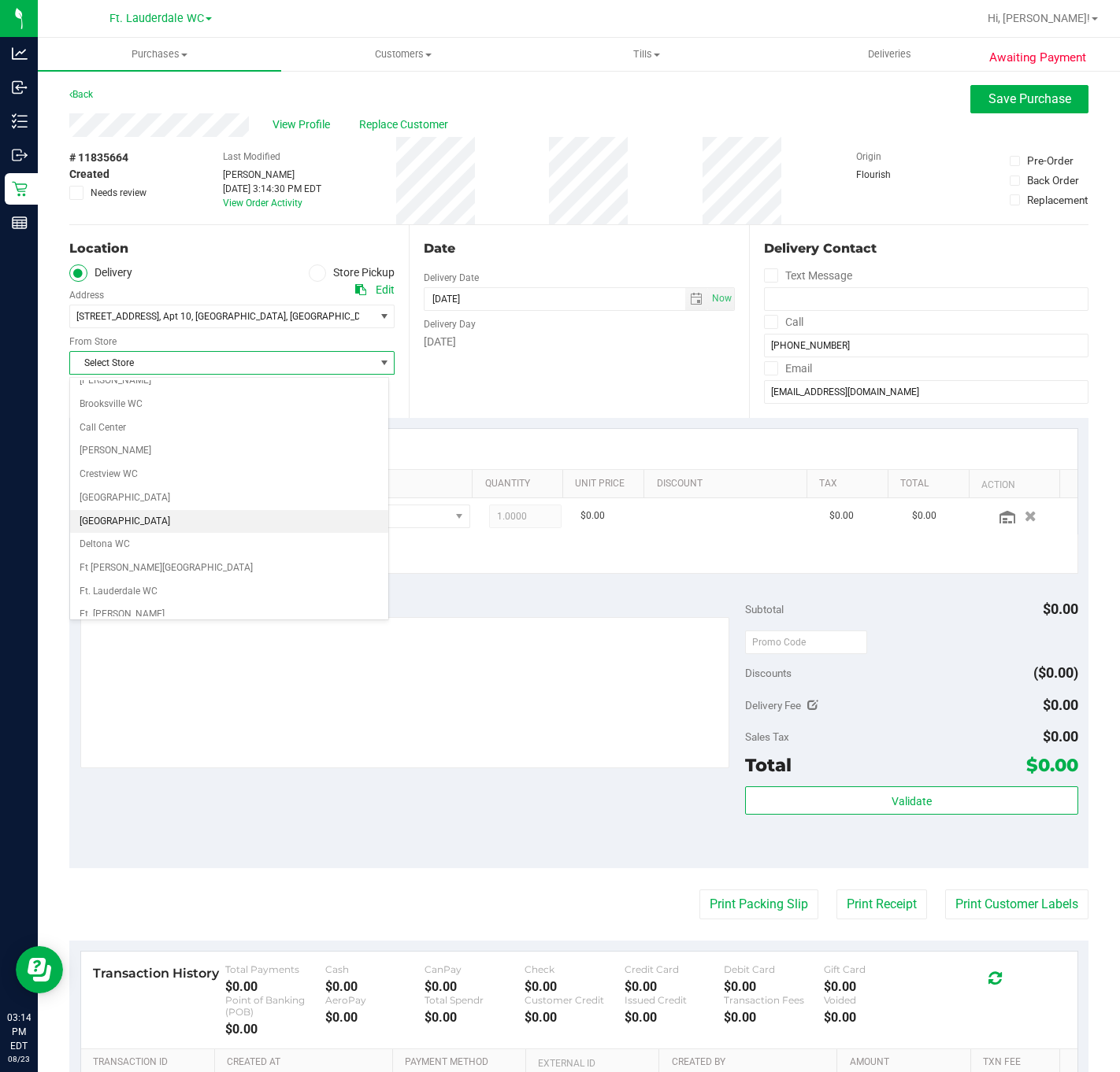
scroll to position [118, 0]
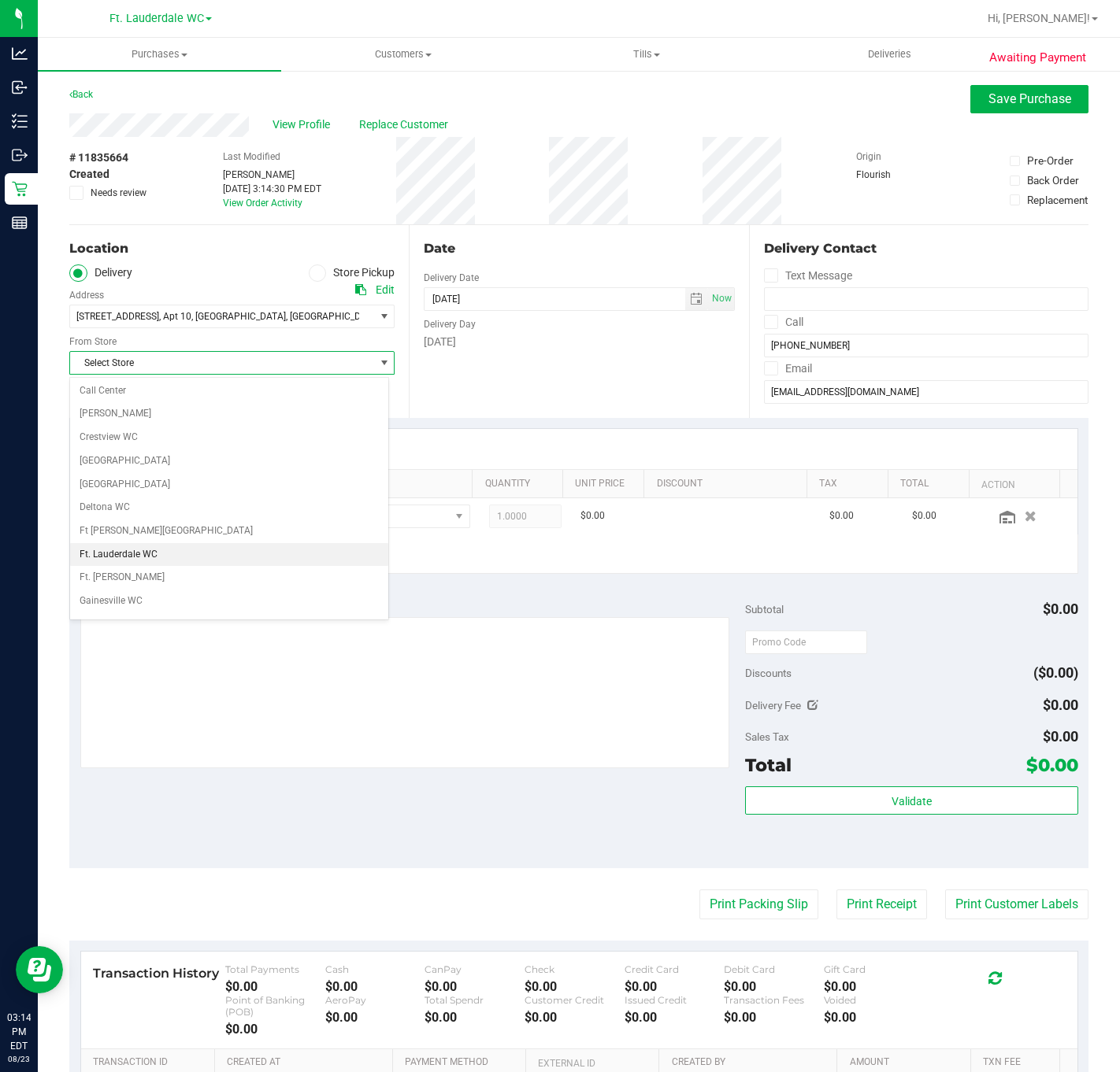
click at [122, 555] on li "Ft. Lauderdale WC" at bounding box center [229, 554] width 318 height 24
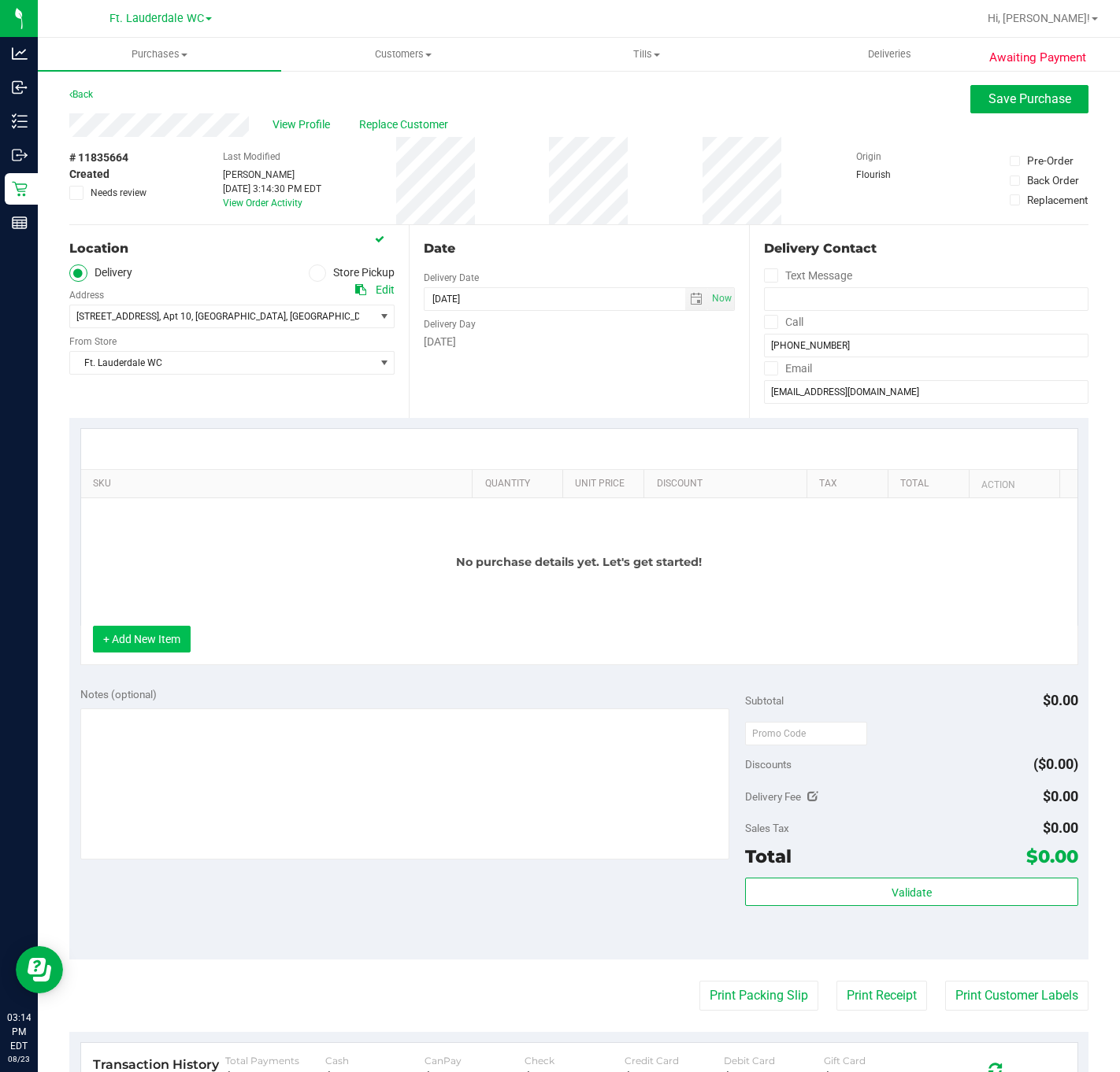
click at [149, 642] on button "+ Add New Item" at bounding box center [142, 639] width 98 height 26
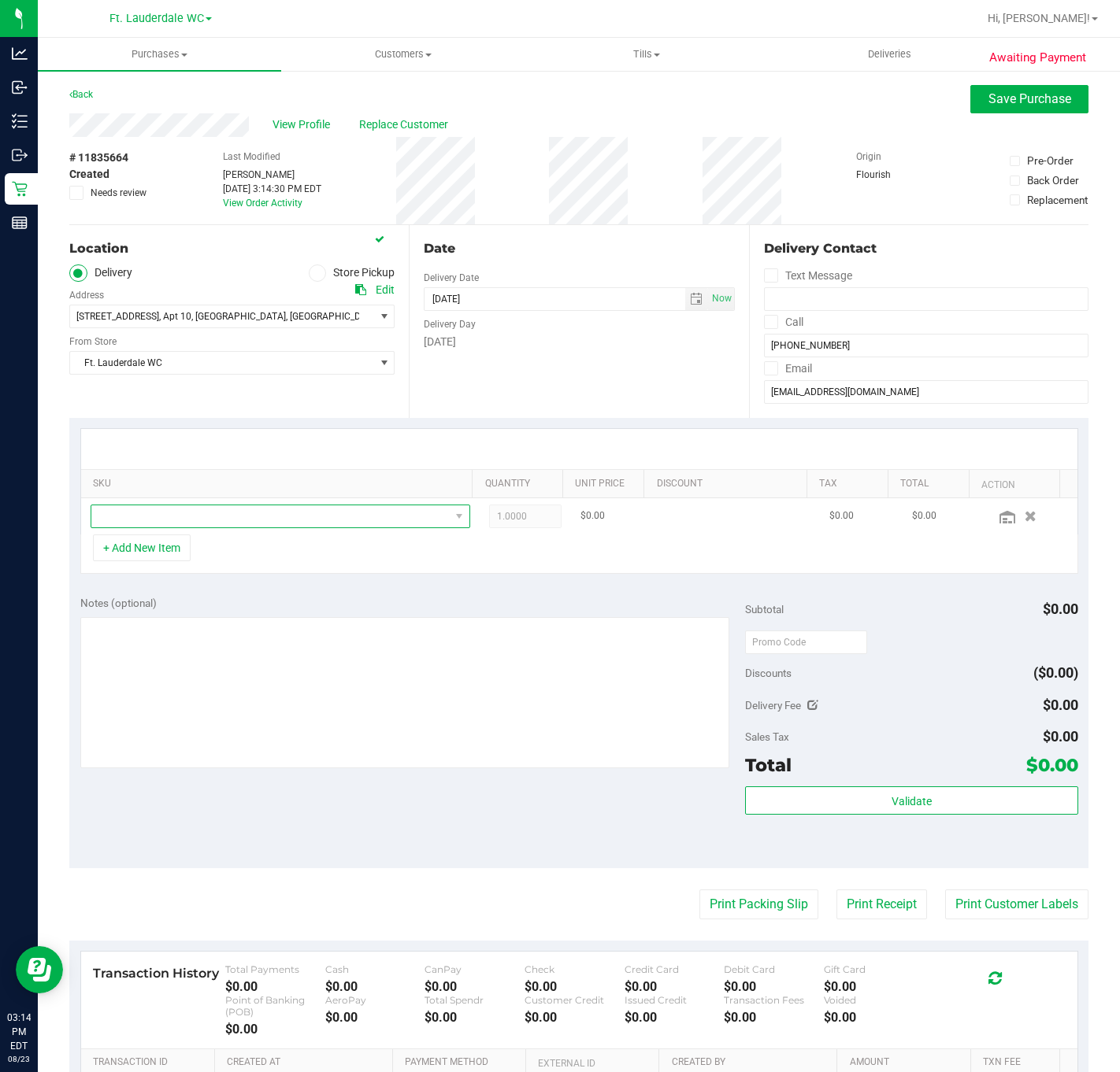
click at [204, 506] on span "NO DATA FOUND" at bounding box center [270, 516] width 358 height 22
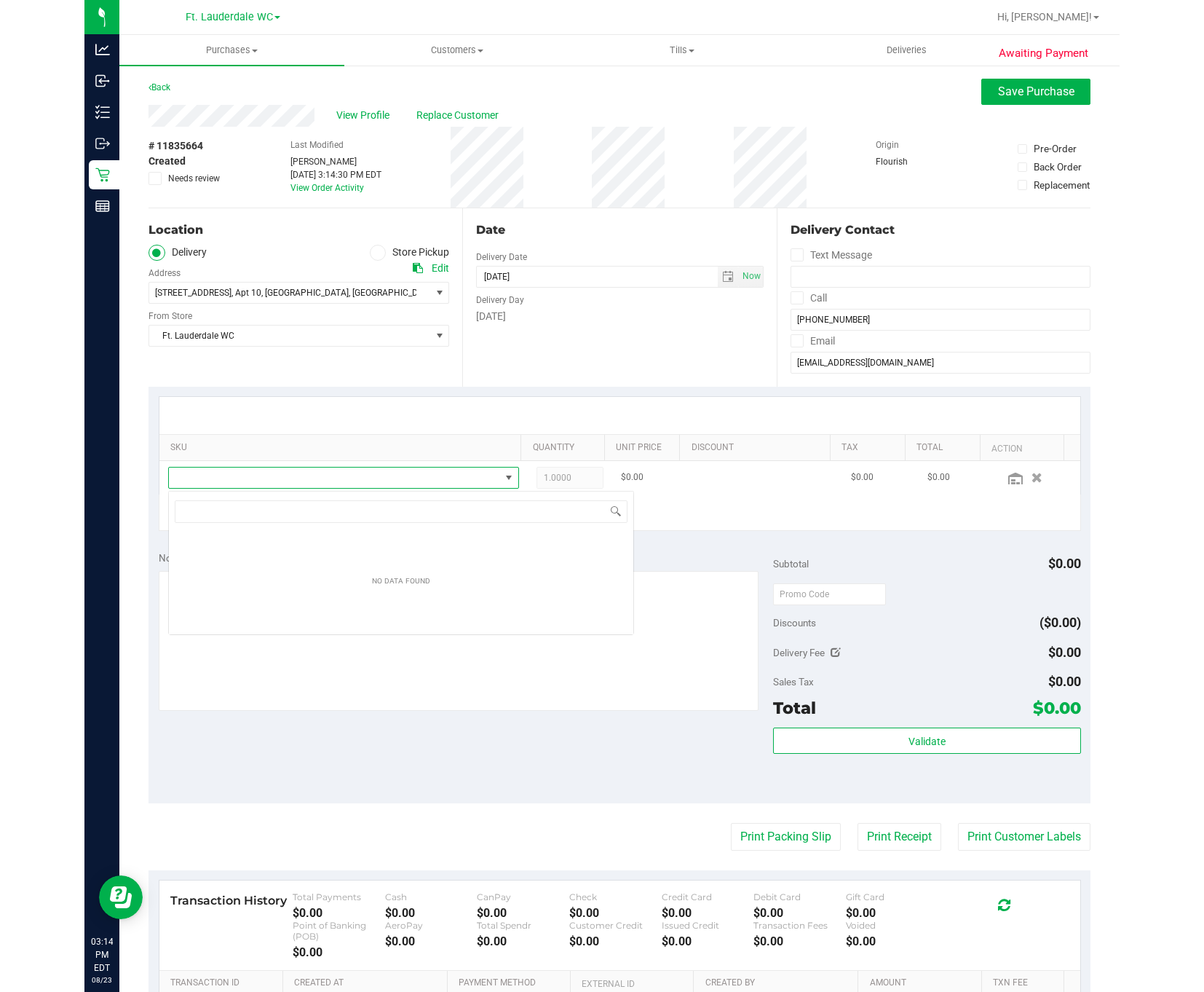
scroll to position [22, 337]
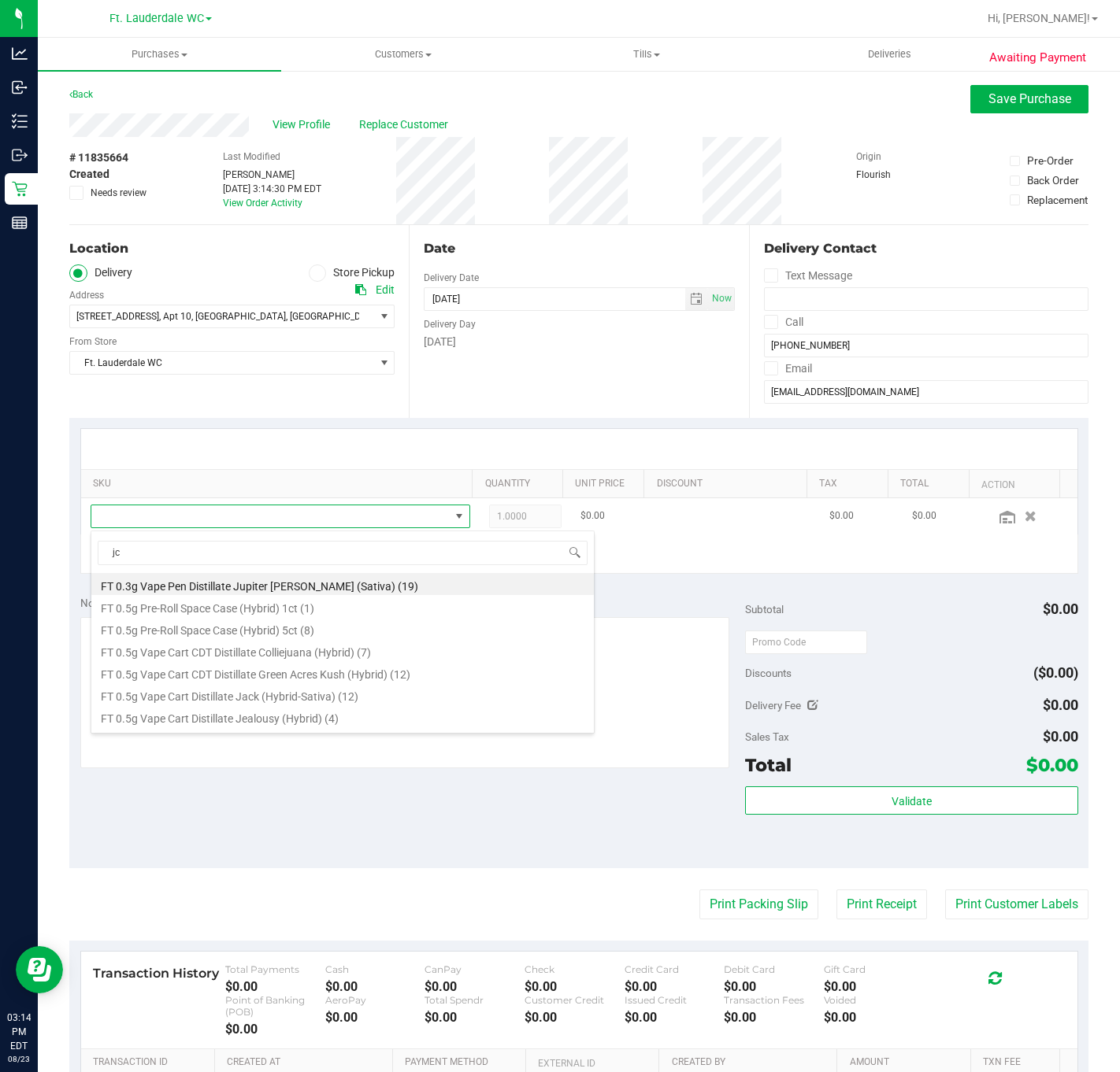
type input "jcw"
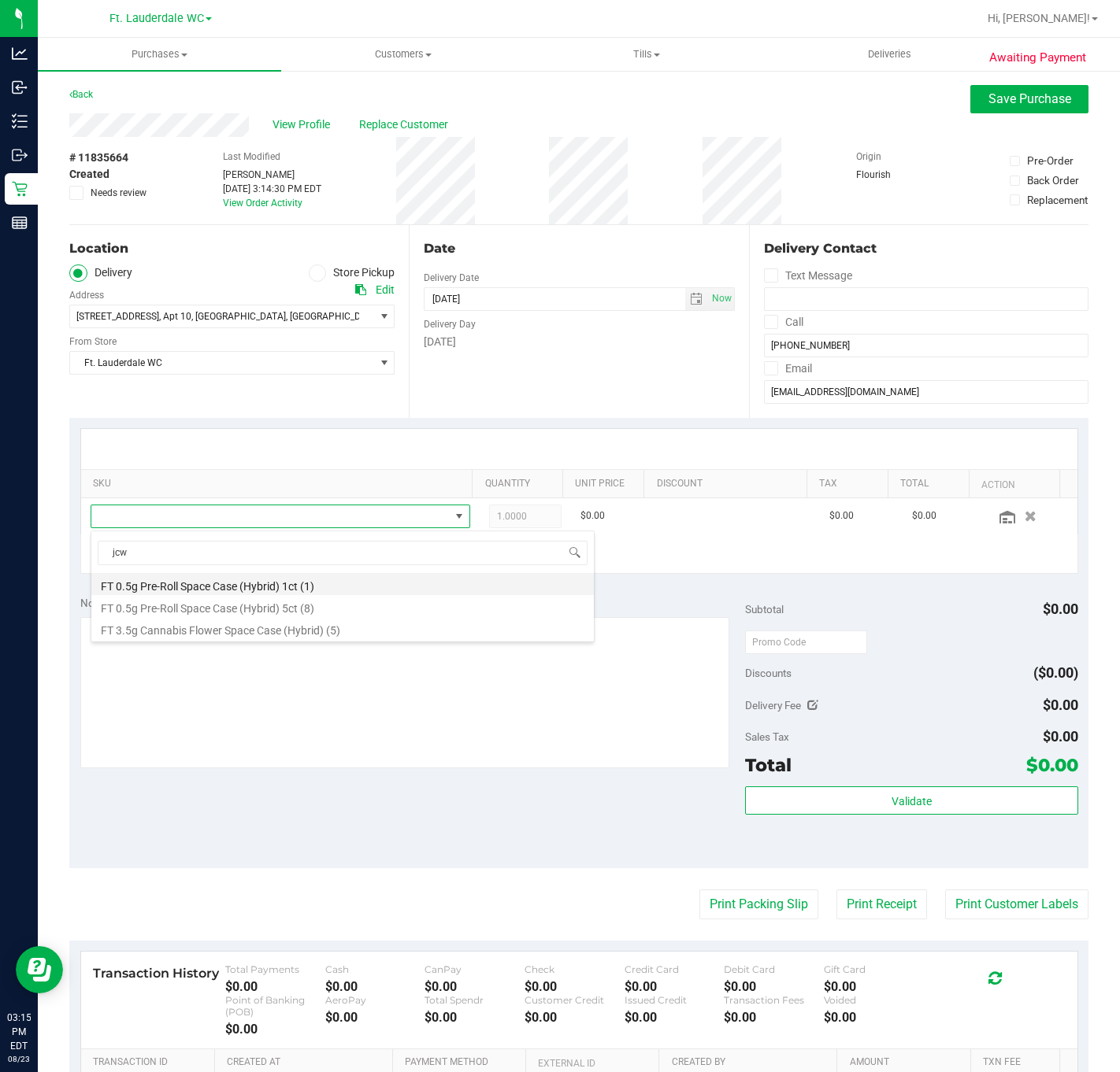
click at [195, 591] on li "FT 0.5g Pre-Roll Space Case (Hybrid) 1ct (1)" at bounding box center [343, 584] width 503 height 22
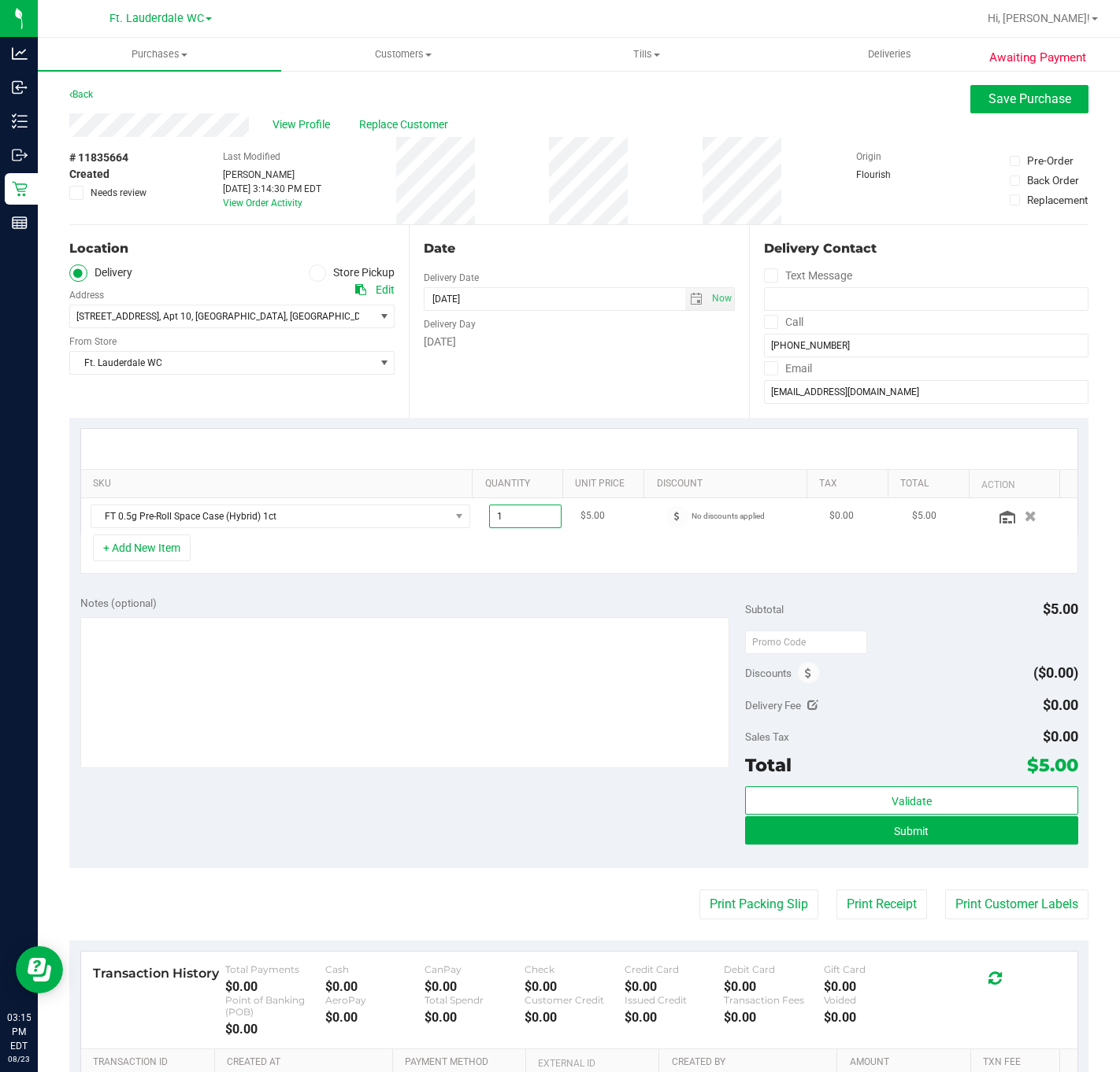
click at [499, 520] on span "1.00 1" at bounding box center [525, 516] width 73 height 24
click at [499, 520] on input "1" at bounding box center [525, 516] width 71 height 22
click at [481, 563] on div "+ Add New Item" at bounding box center [578, 554] width 998 height 40
click at [989, 102] on span "Save Purchase" at bounding box center [1030, 99] width 83 height 15
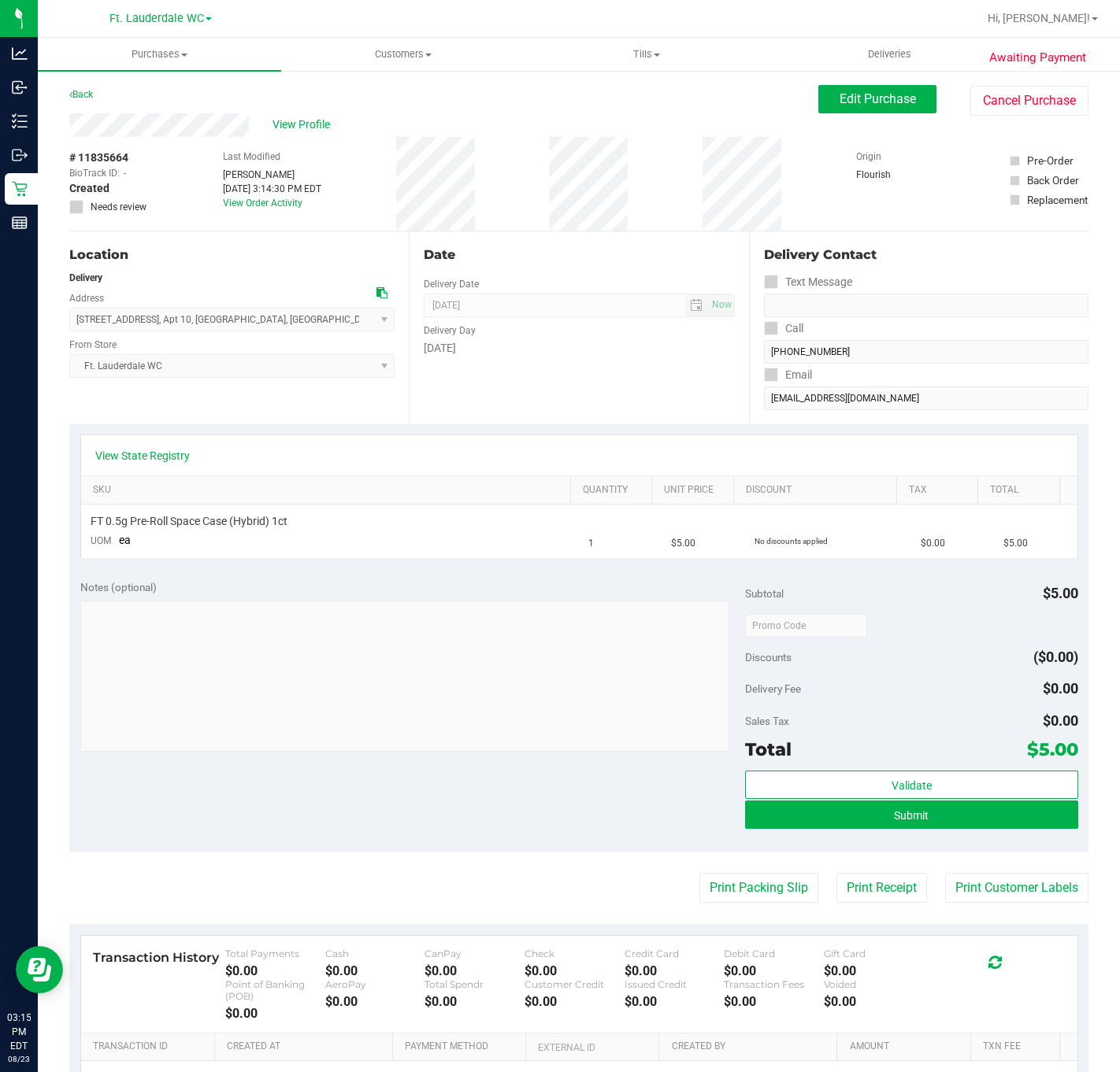
click at [821, 768] on div "Subtotal $5.00 Discounts ($0.00) Delivery Fee $0.00 Sales Tax $0.00 Total $5.00…" at bounding box center [910, 710] width 332 height 262
click at [829, 785] on button "Validate" at bounding box center [910, 785] width 332 height 28
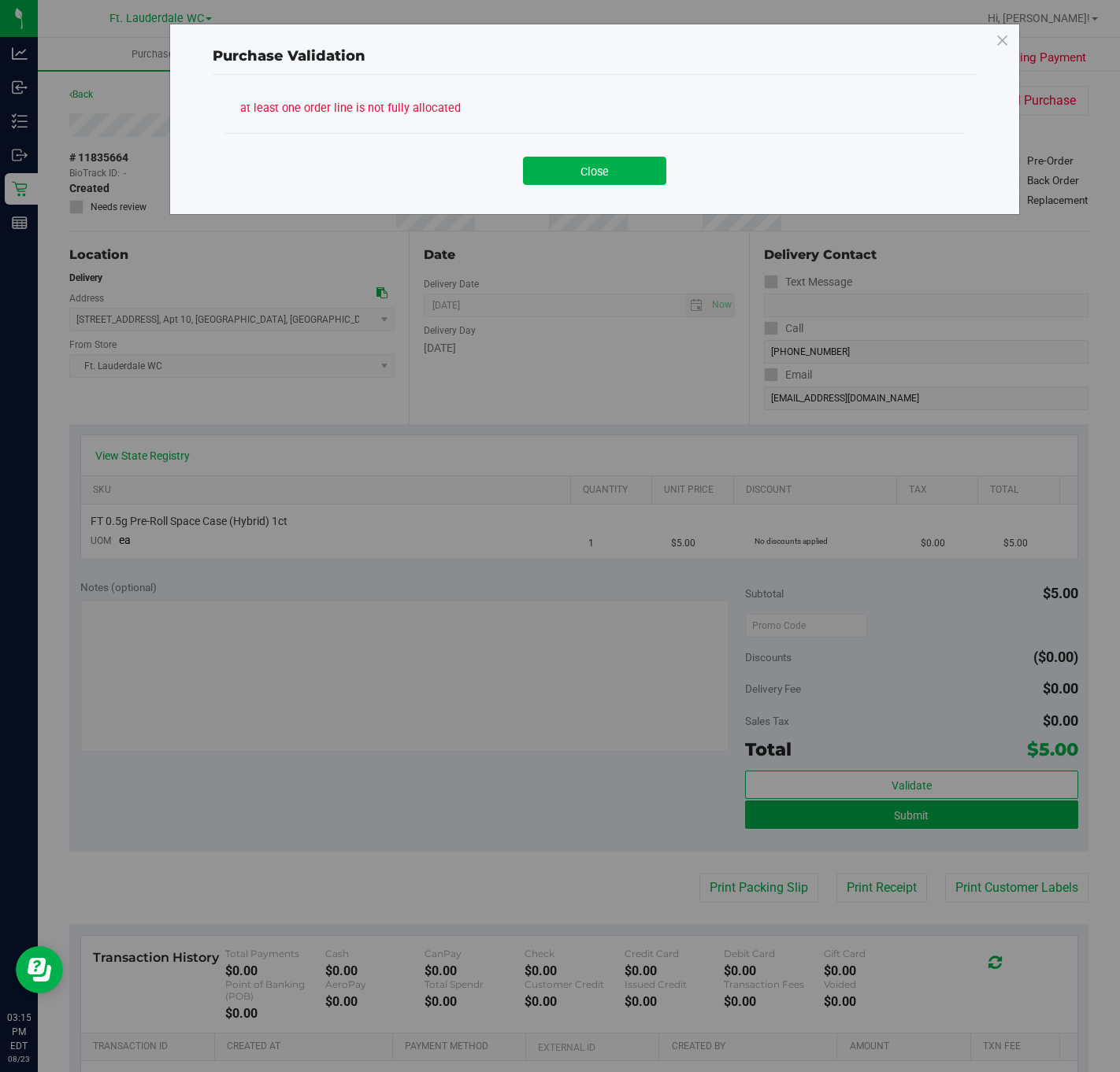
click at [536, 158] on button "Close" at bounding box center [594, 171] width 144 height 28
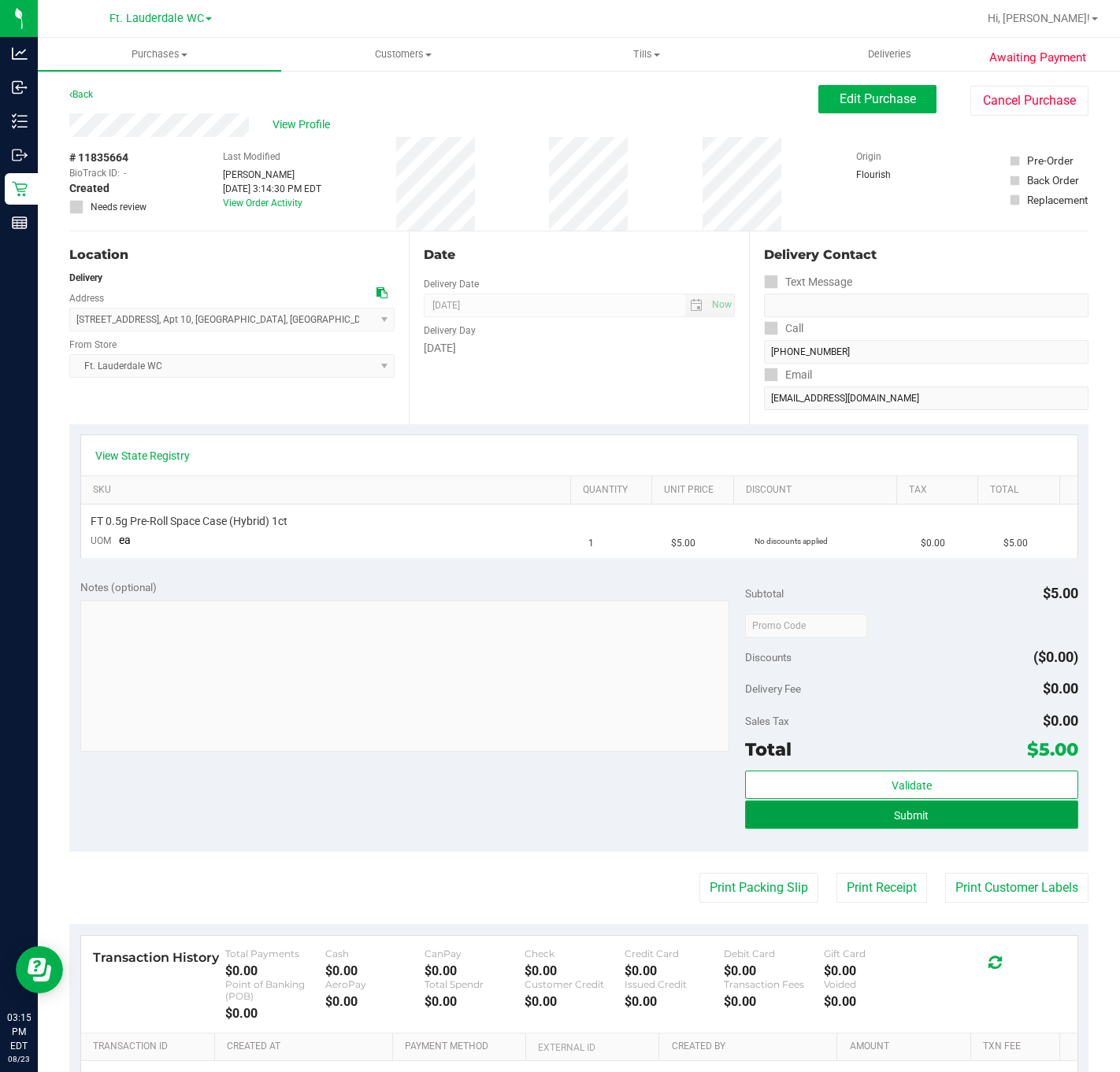
click at [976, 825] on button "Submit" at bounding box center [910, 815] width 332 height 28
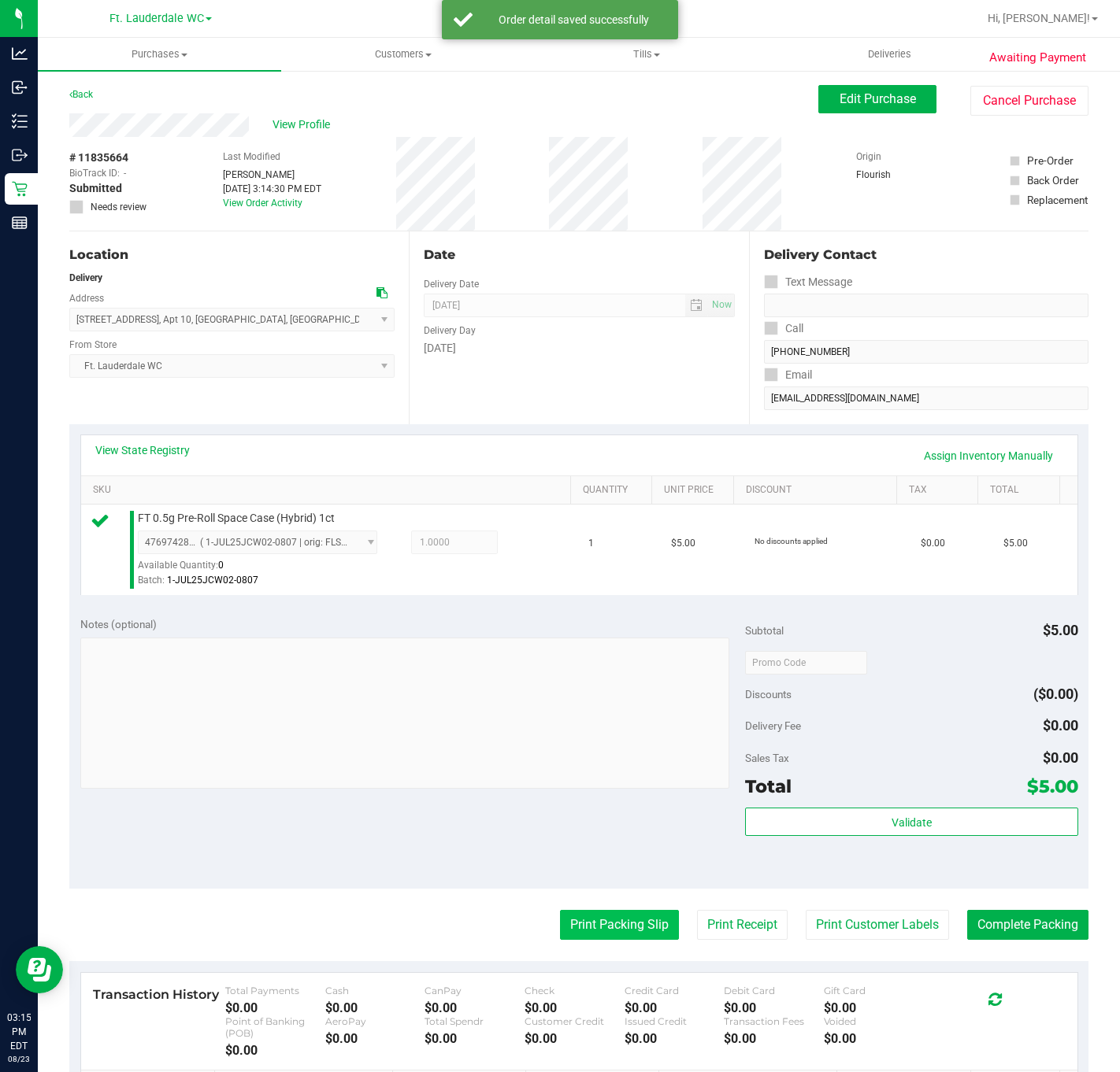
click at [560, 921] on button "Print Packing Slip" at bounding box center [619, 925] width 119 height 30
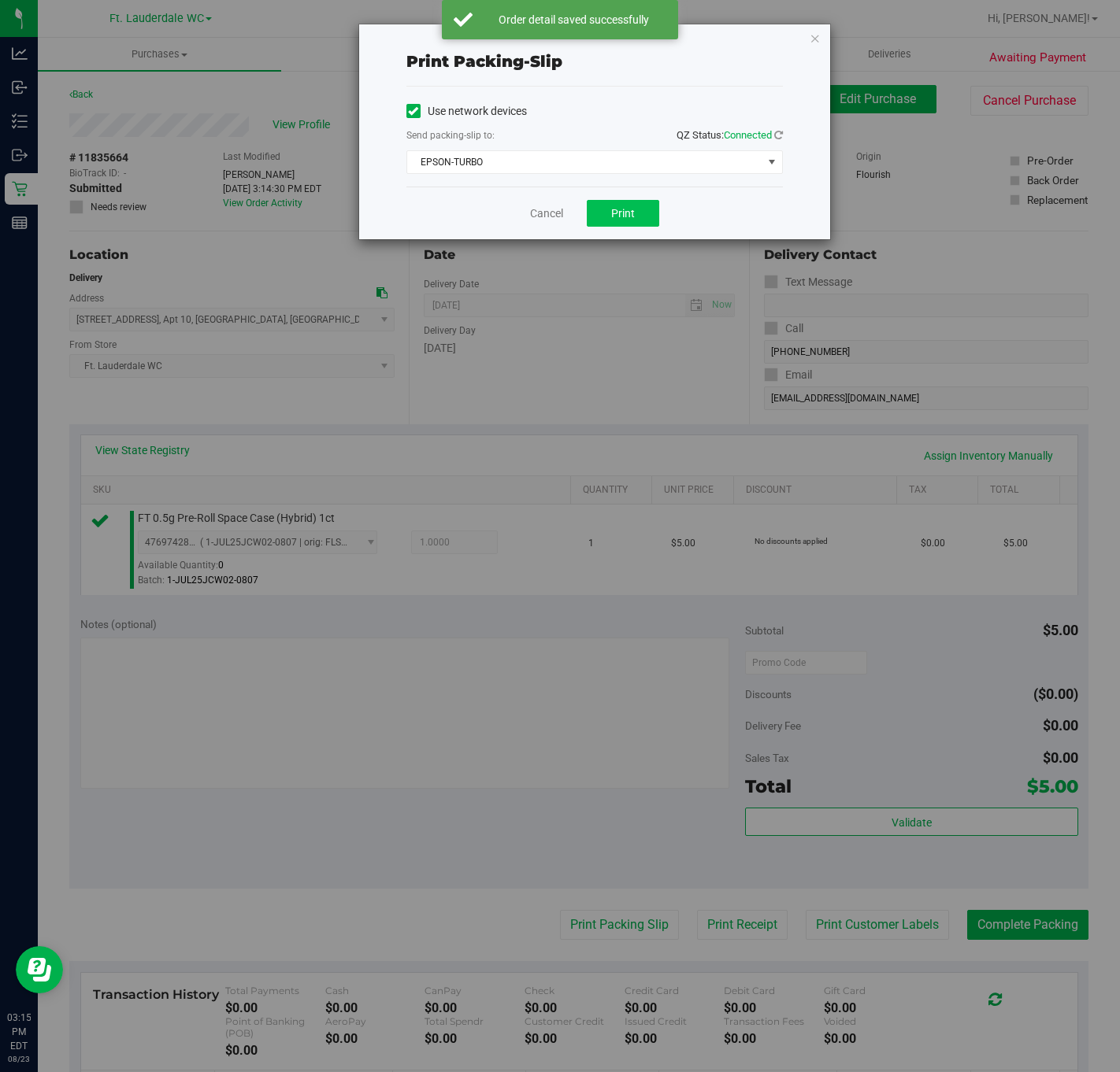
click at [623, 213] on span "Print" at bounding box center [623, 213] width 24 height 12
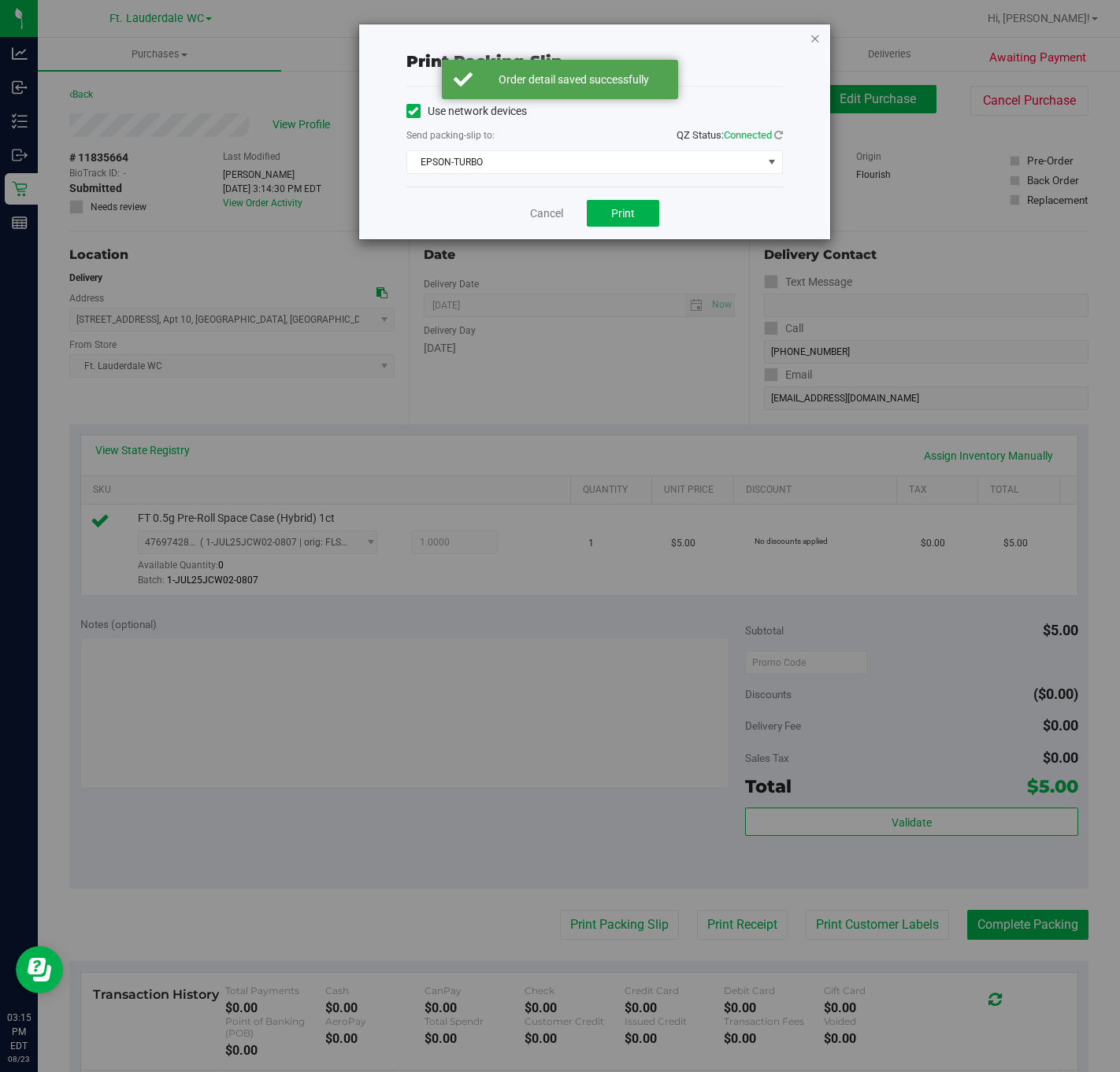
click at [813, 40] on icon "button" at bounding box center [814, 37] width 11 height 18
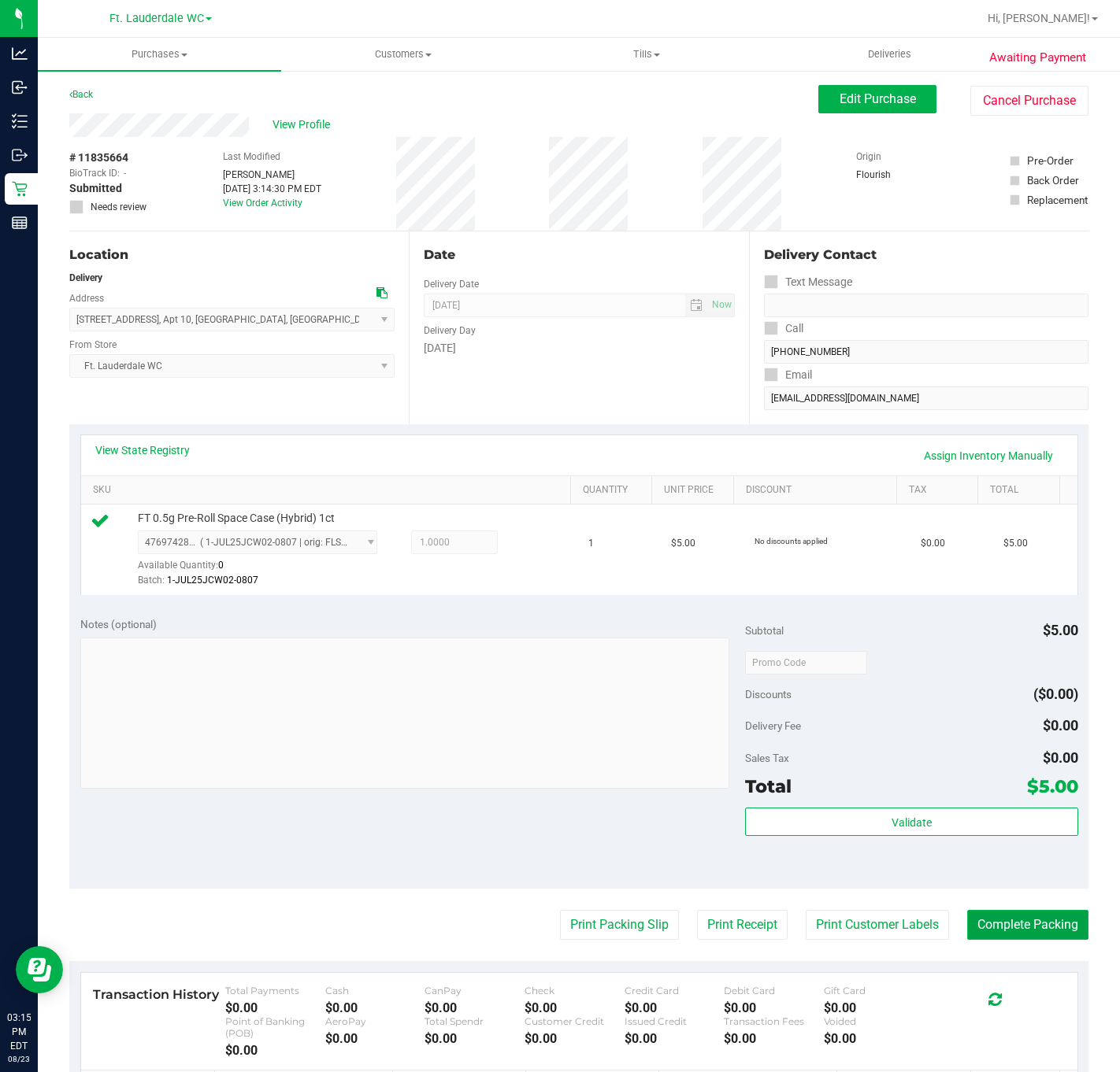
click at [1066, 934] on button "Complete Packing" at bounding box center [1028, 925] width 122 height 30
click at [1021, 929] on button "Complete Packing" at bounding box center [1028, 925] width 122 height 30
click at [899, 105] on button "Edit Purchase" at bounding box center [877, 99] width 118 height 28
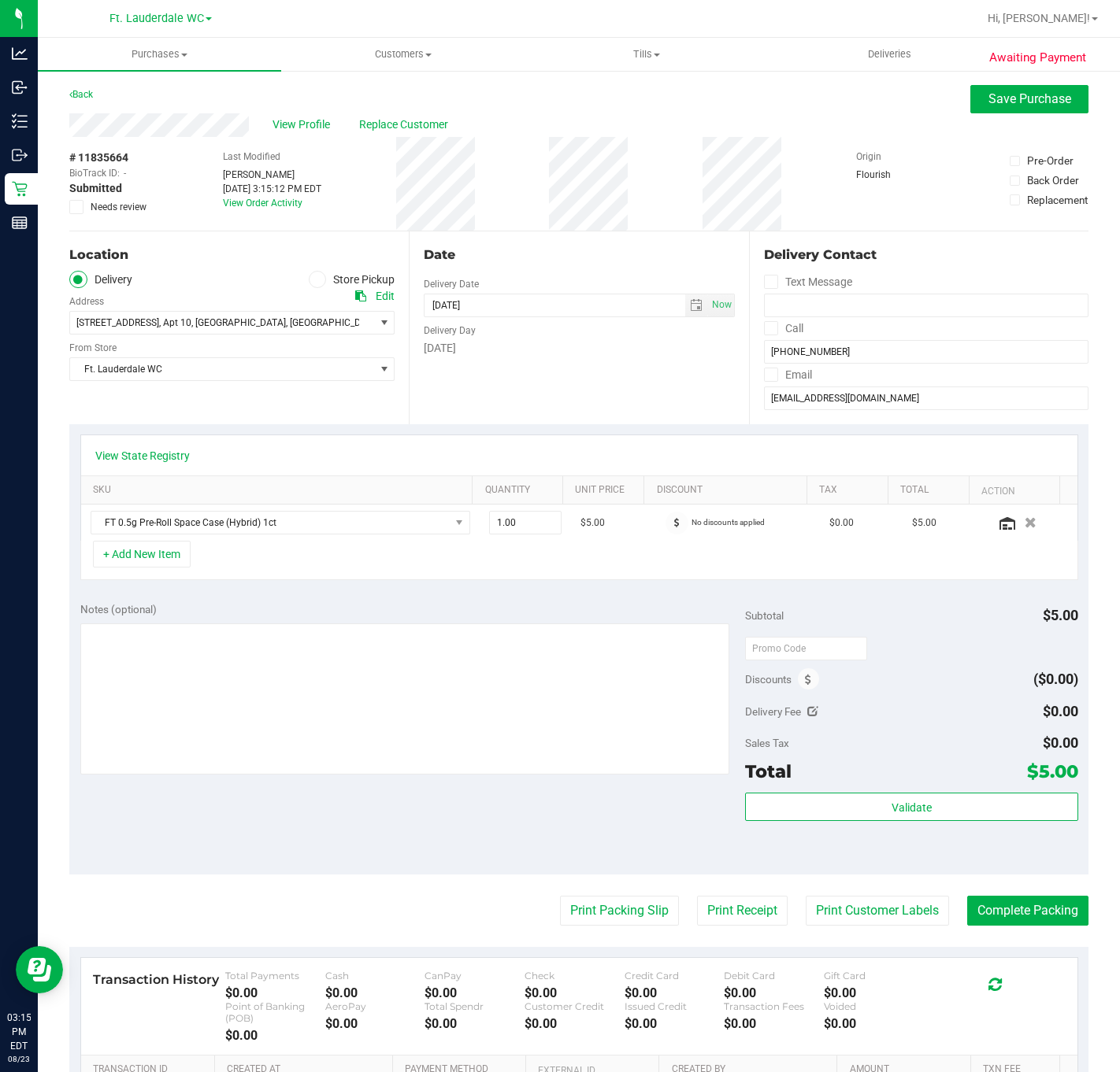
click at [319, 279] on span at bounding box center [318, 280] width 18 height 18
click at [0, 0] on input "Store Pickup" at bounding box center [0, 0] width 0 height 0
click at [1044, 94] on span "Save Purchase" at bounding box center [1030, 99] width 83 height 15
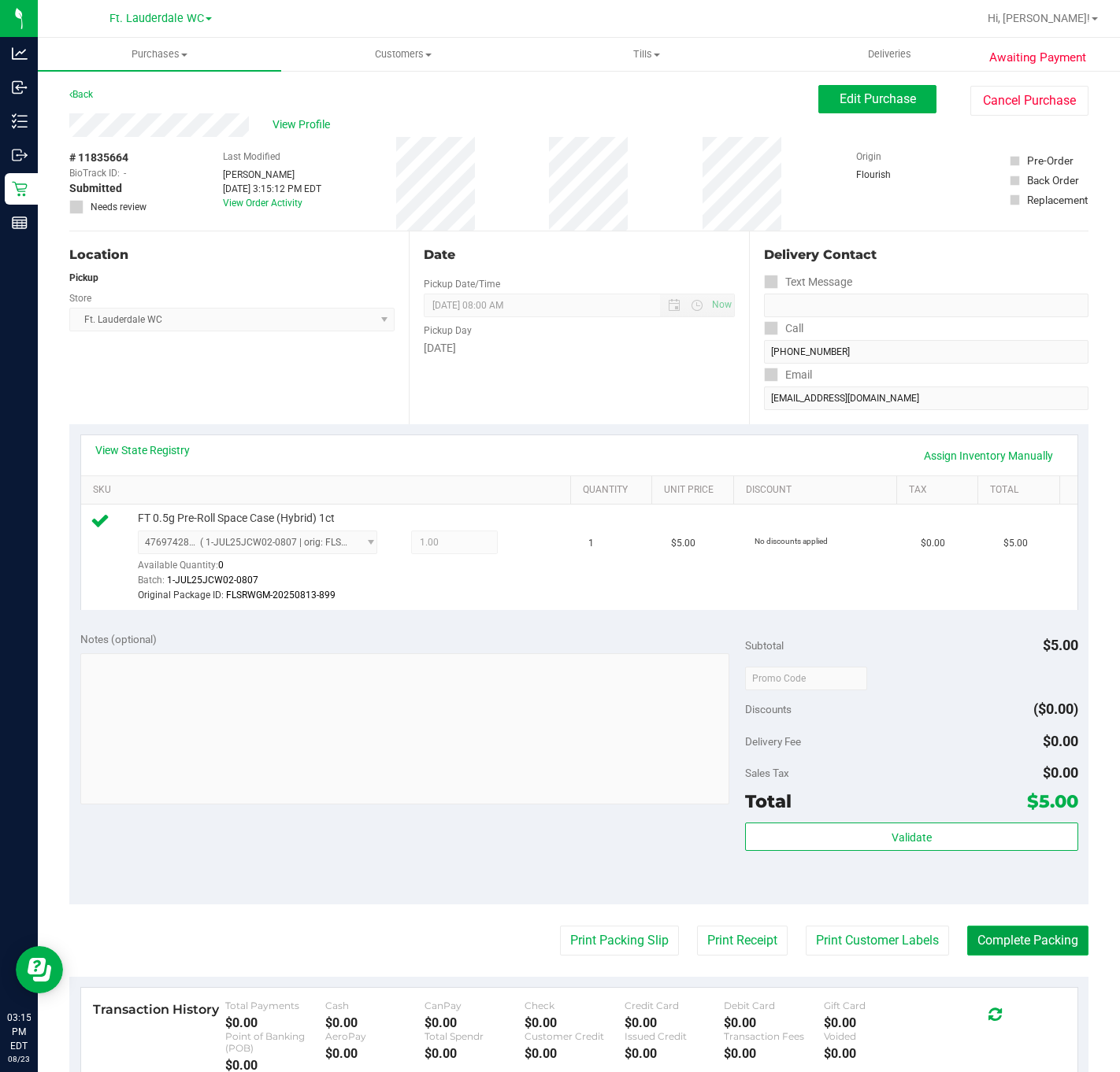
click at [1040, 944] on button "Complete Packing" at bounding box center [1028, 941] width 122 height 30
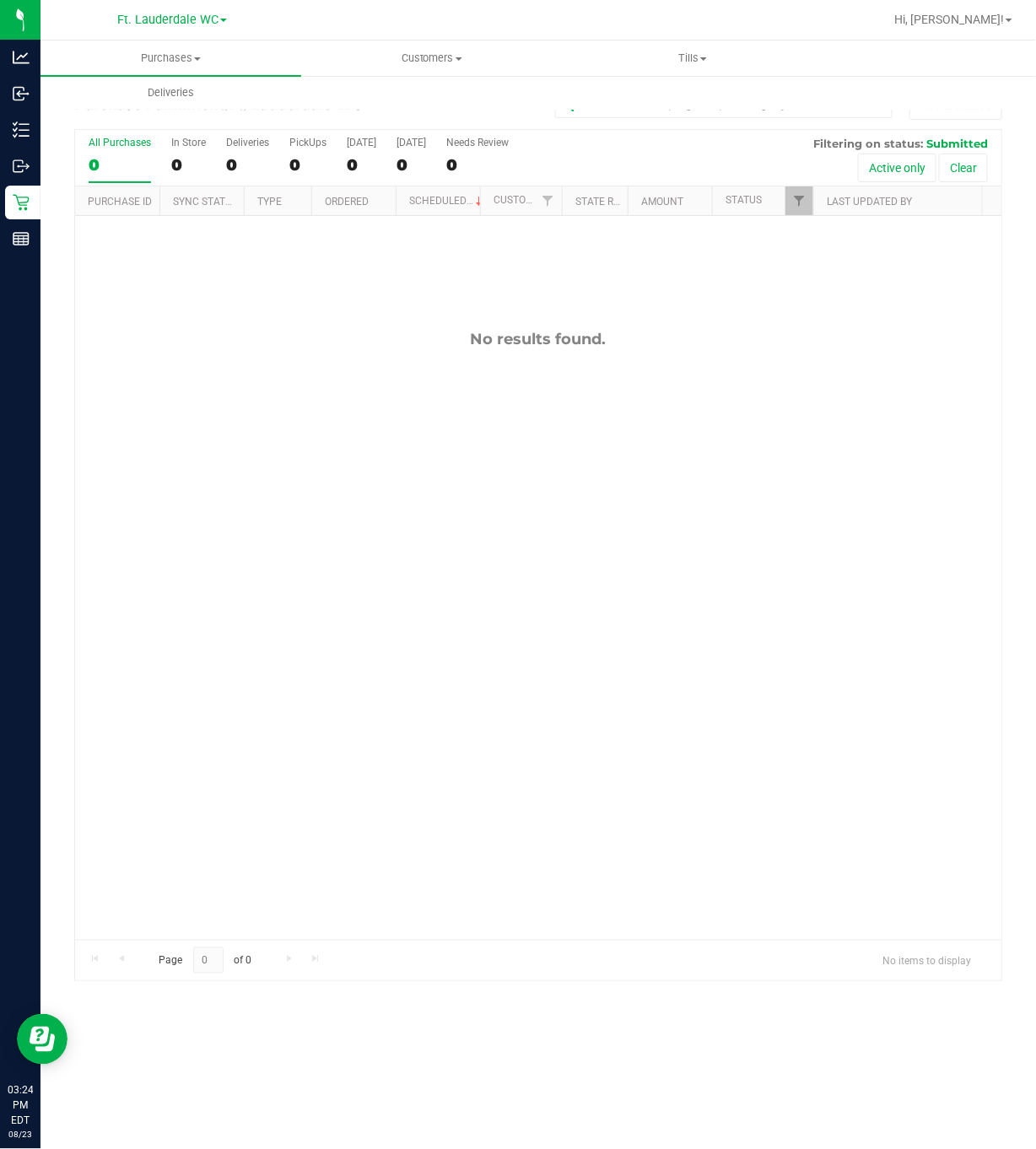
click at [378, 661] on div "No results found." at bounding box center [539, 635] width 927 height 838
click at [469, 541] on div "No results found." at bounding box center [539, 635] width 927 height 838
click at [292, 616] on div "No results found." at bounding box center [539, 635] width 927 height 838
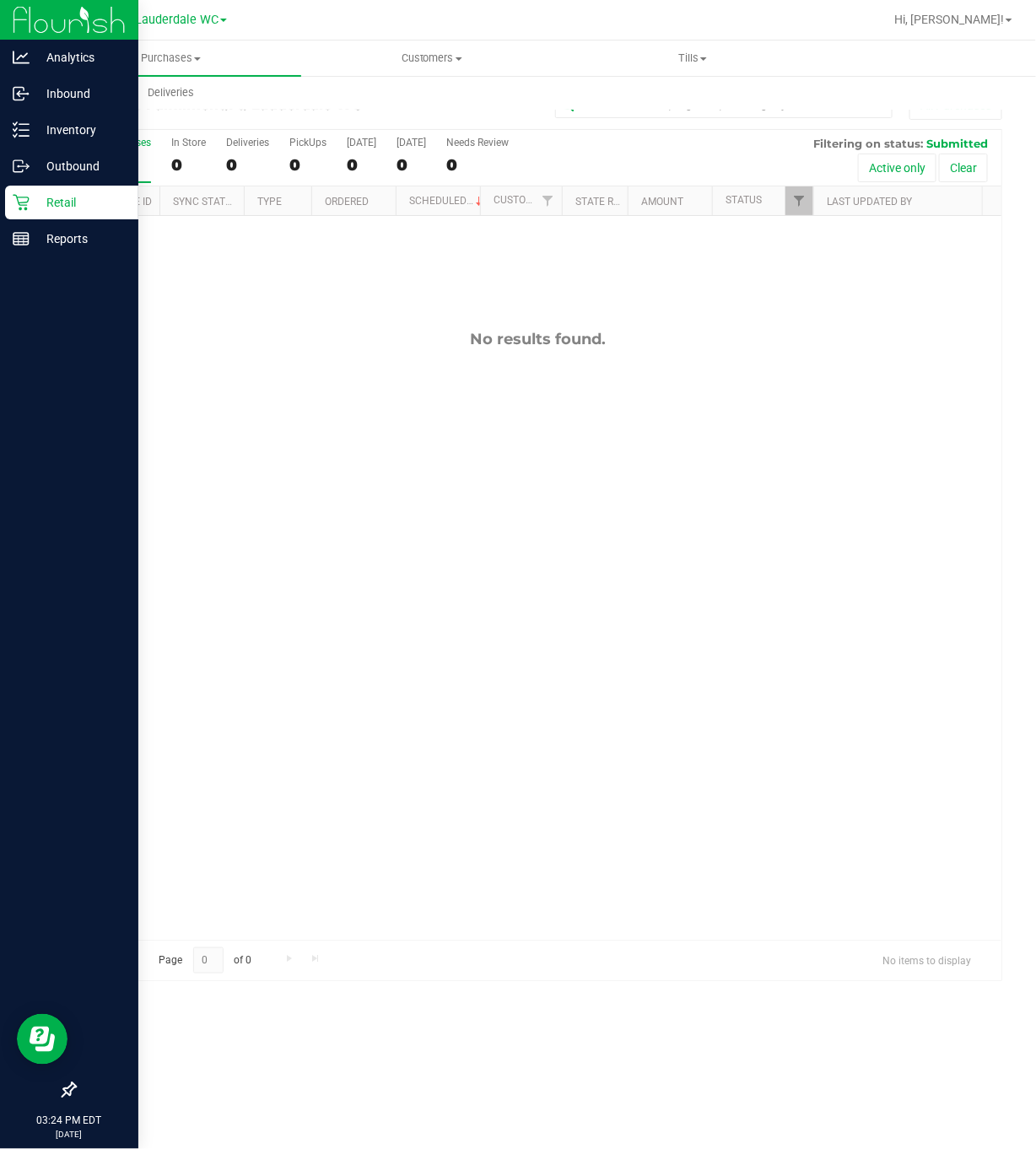
click at [21, 203] on icon at bounding box center [20, 203] width 16 height 16
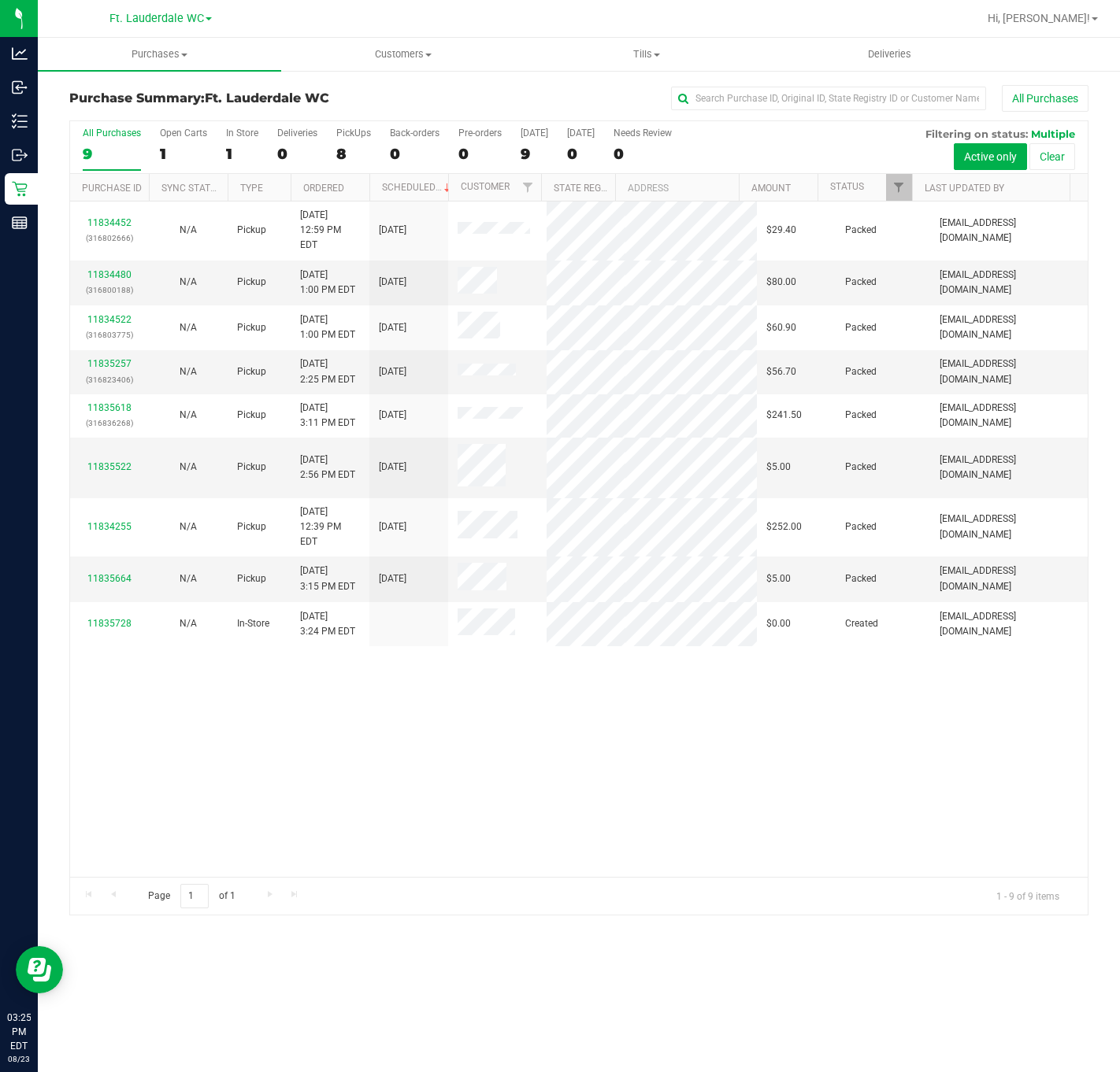
click at [343, 731] on div "11834452 (316802666) N/A Pickup [DATE] 12:59 PM EDT 8/23/2025 $29.40 Packed [EM…" at bounding box center [579, 539] width 1018 height 675
click at [336, 159] on div "8" at bounding box center [353, 154] width 34 height 18
click at [0, 0] on input "PickUps 8" at bounding box center [0, 0] width 0 height 0
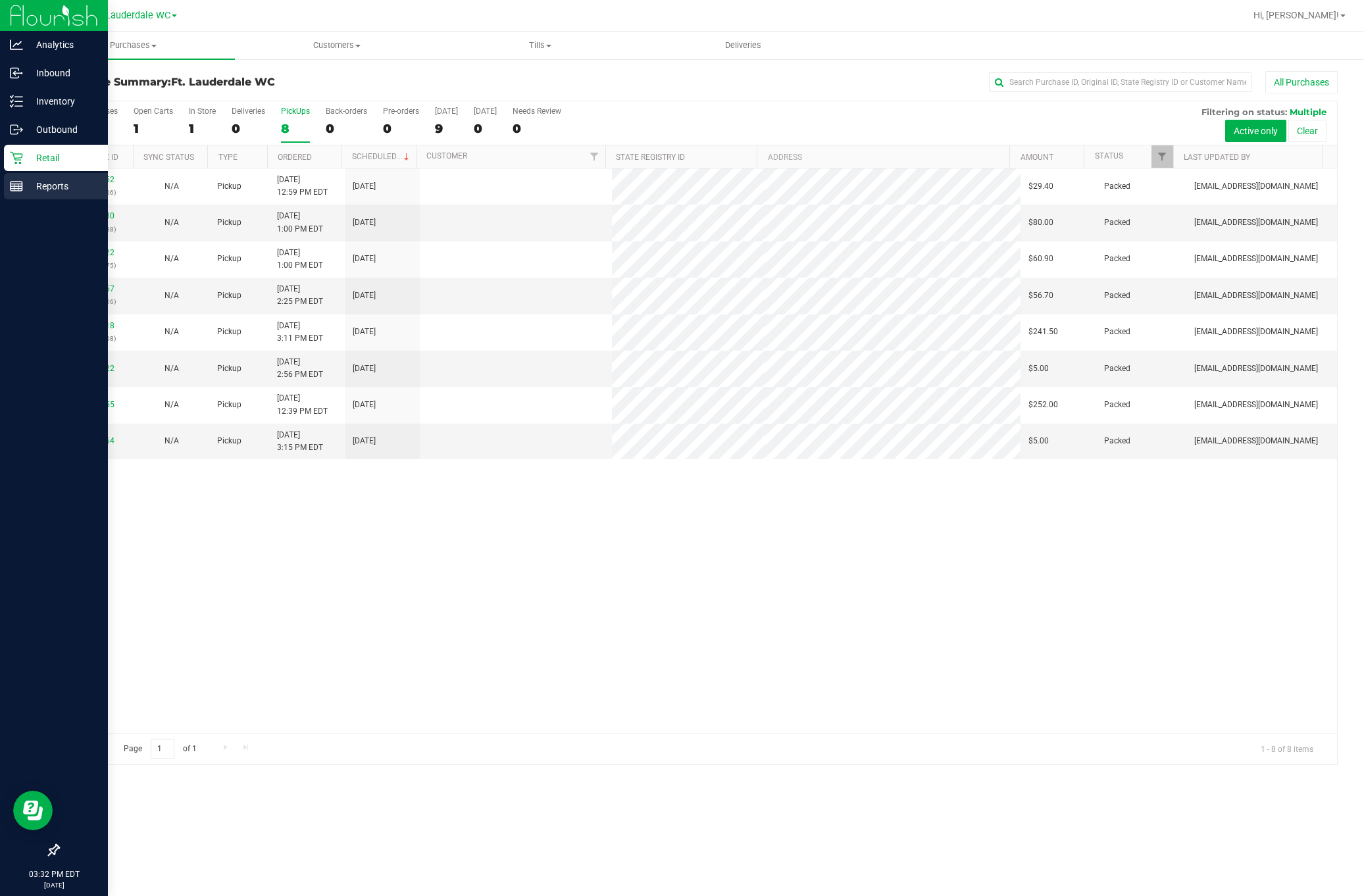
click at [26, 190] on p "Reports" at bounding box center [62, 185] width 79 height 15
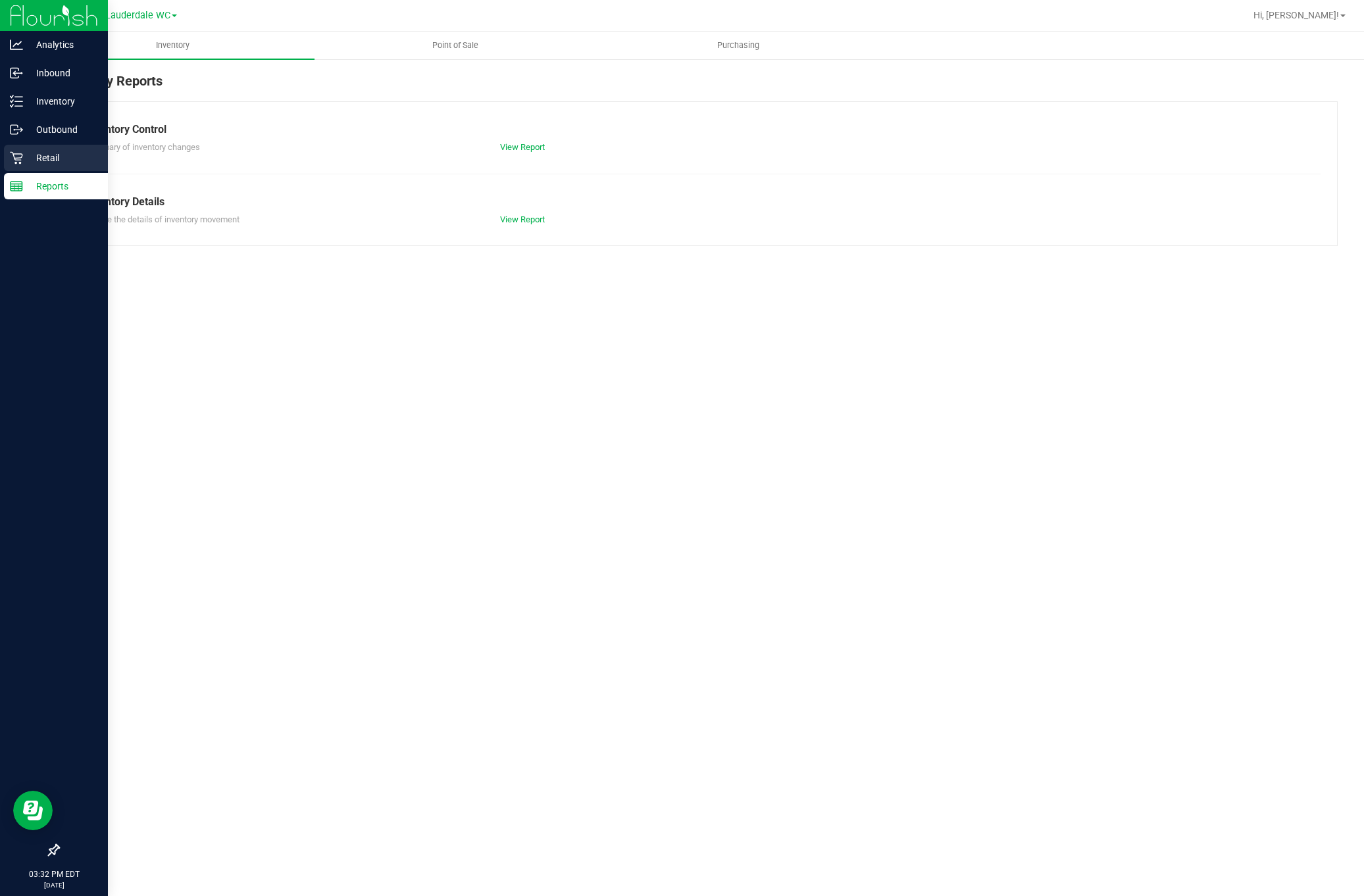
click at [28, 145] on div "Retail" at bounding box center [55, 158] width 104 height 26
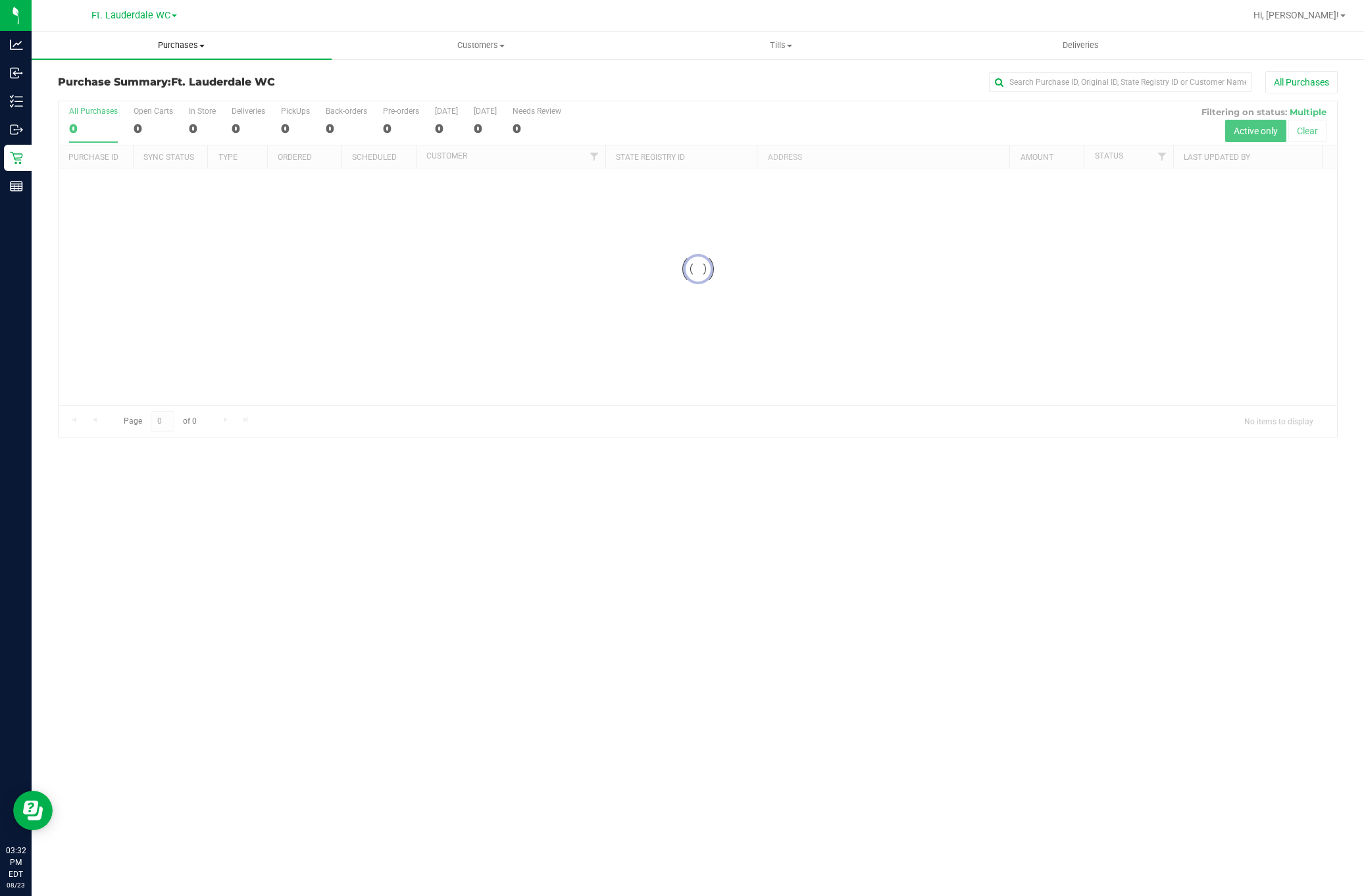
click at [190, 40] on span "Purchases" at bounding box center [182, 46] width 300 height 12
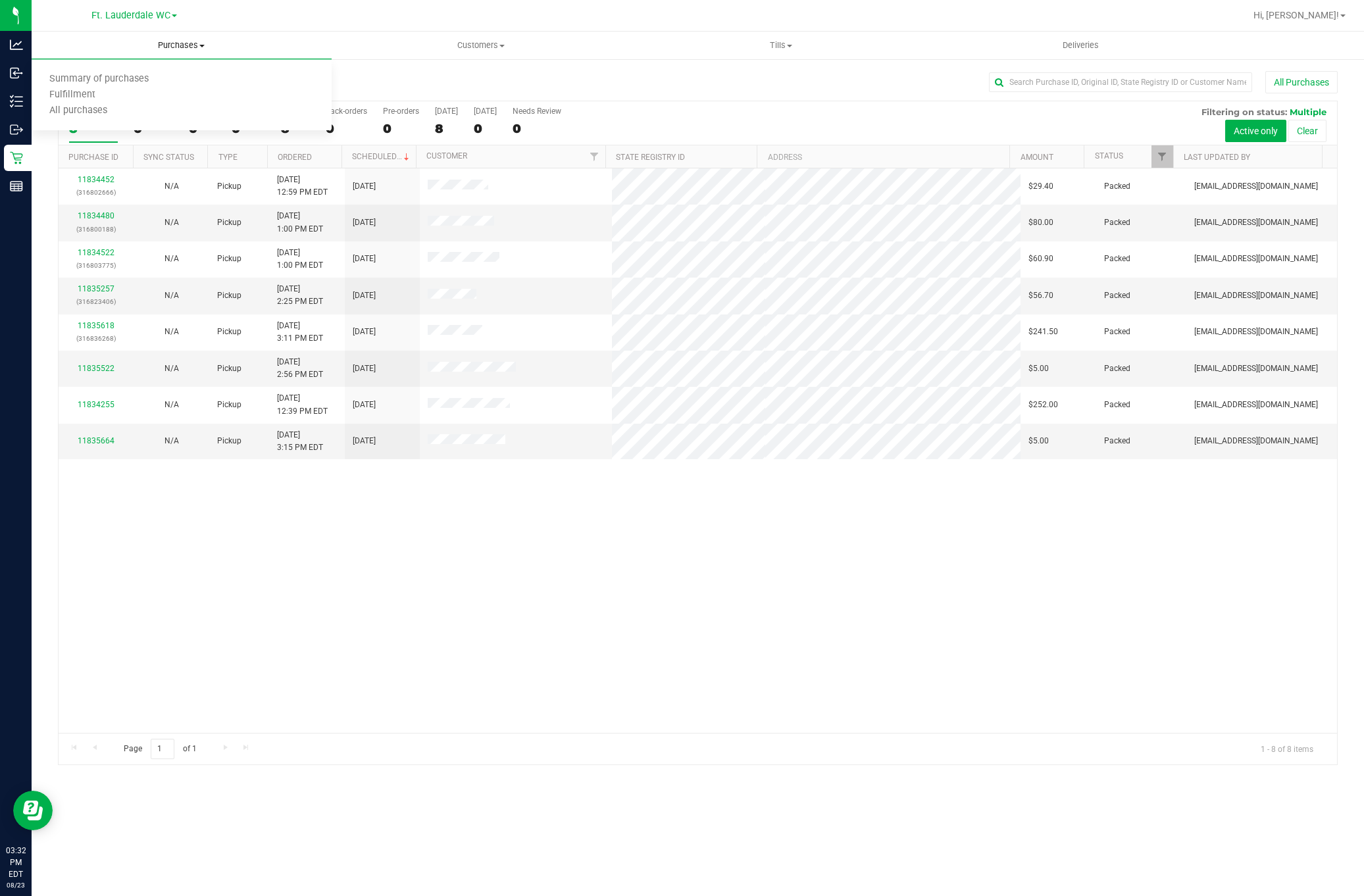
click at [185, 47] on span "Purchases" at bounding box center [182, 46] width 300 height 12
click at [768, 36] on uib-tab-heading "Tills Manage tills Reconcile e-payments" at bounding box center [781, 46] width 299 height 26
click at [687, 79] on span "Manage tills" at bounding box center [675, 79] width 89 height 11
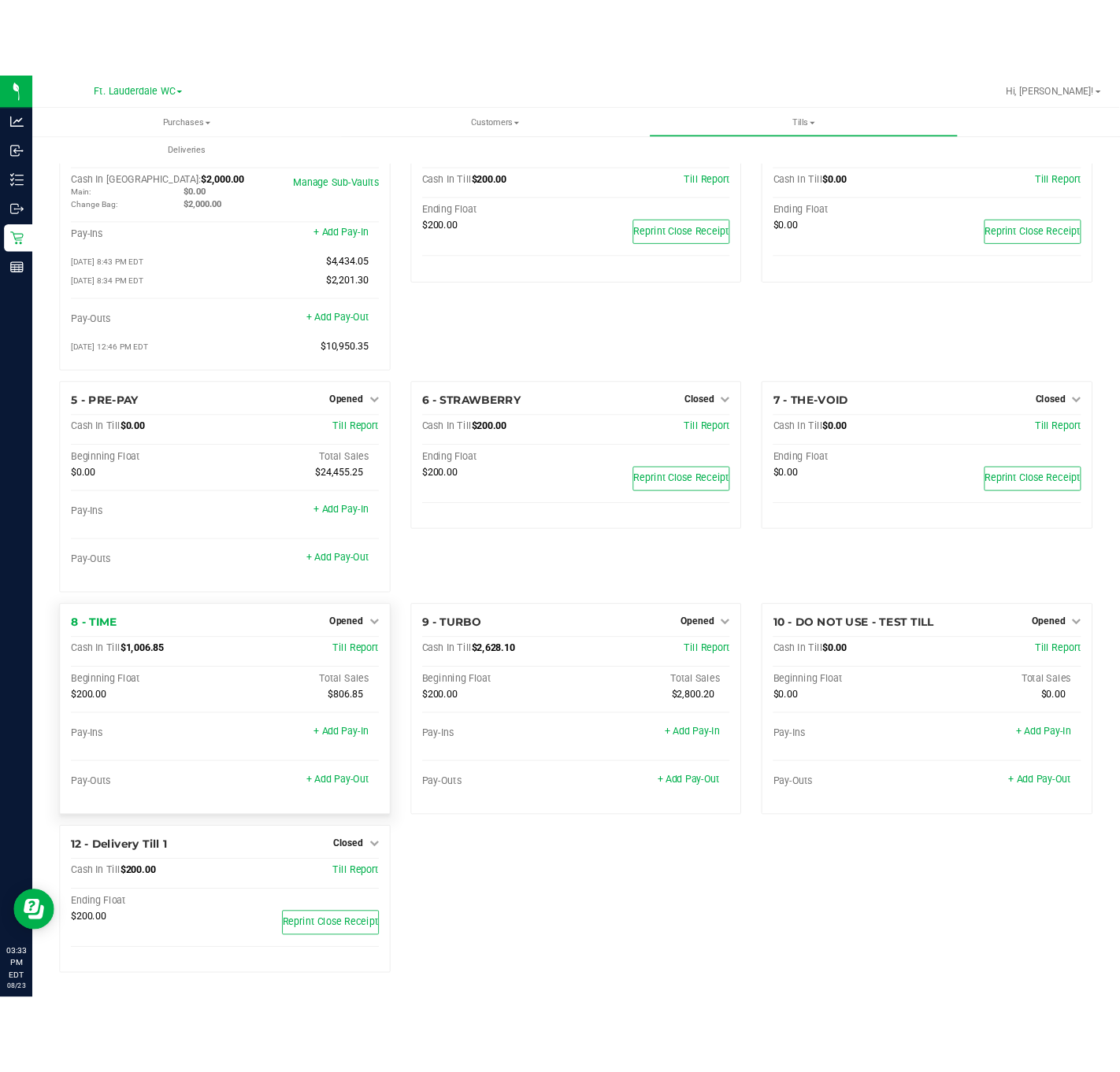
scroll to position [28, 0]
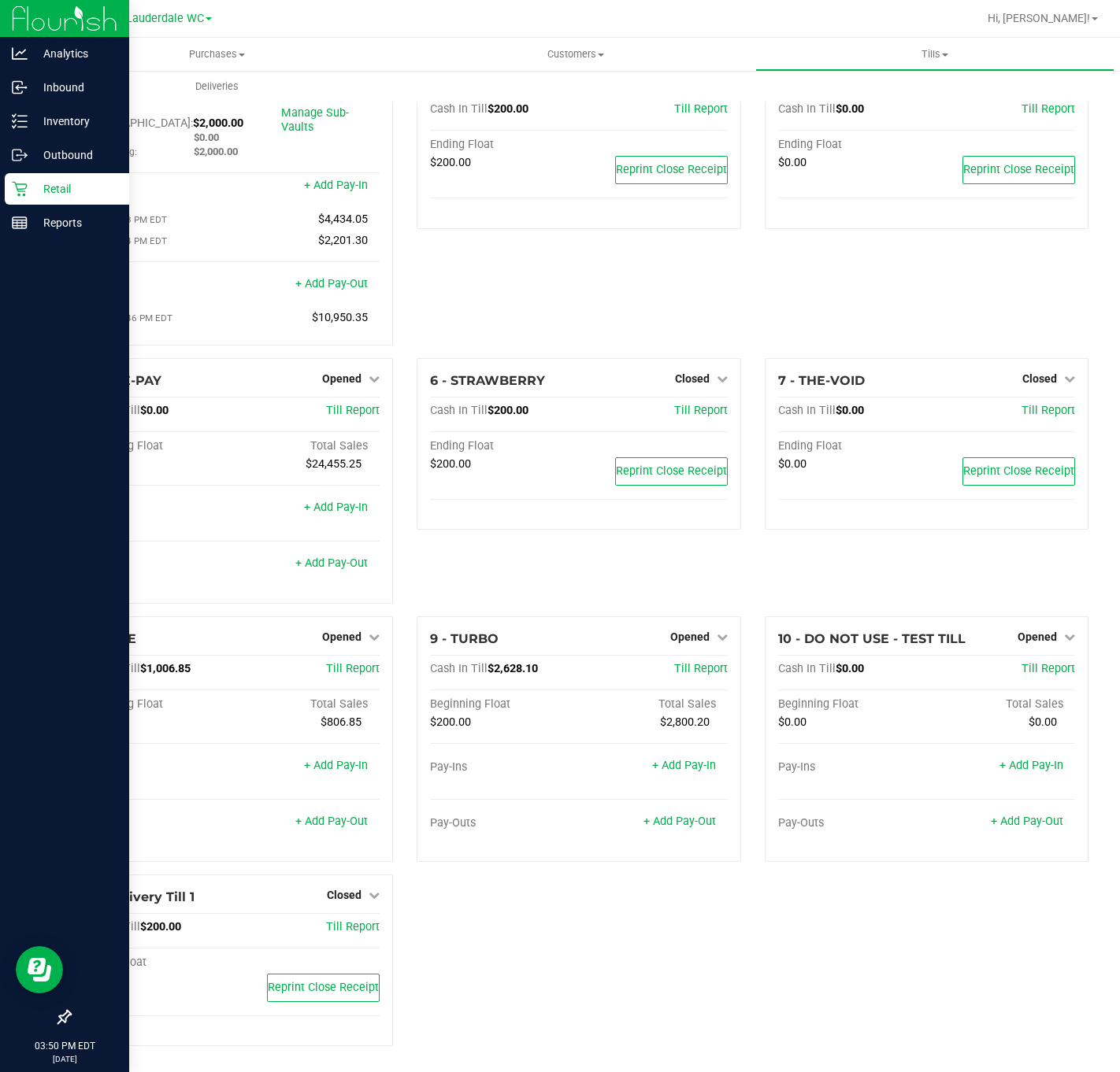
click at [25, 197] on div "Retail" at bounding box center [66, 189] width 124 height 32
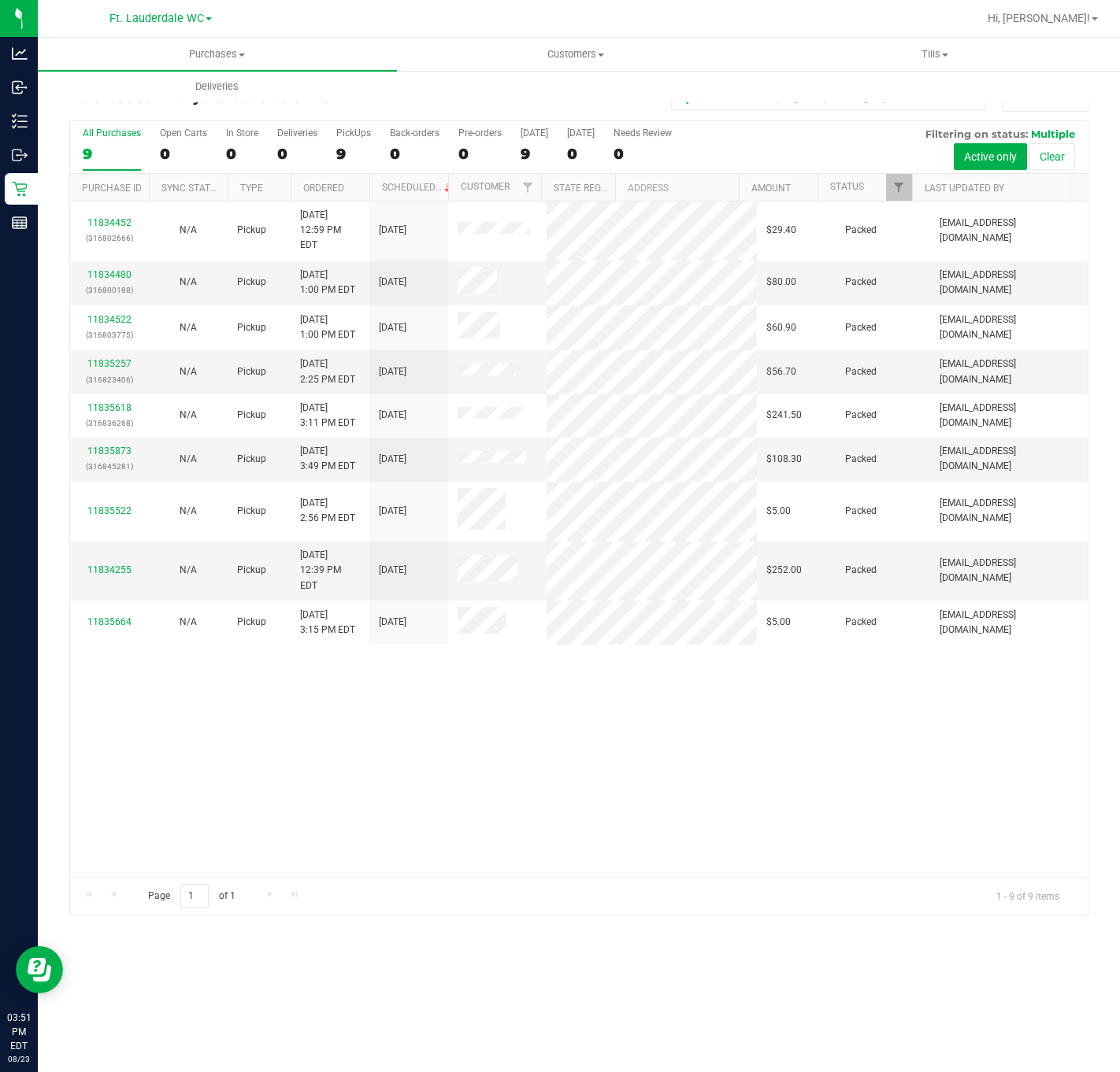
click at [175, 681] on div "11834452 (316802666) N/A Pickup [DATE] 12:59 PM EDT 8/23/2025 $29.40 Packed [EM…" at bounding box center [579, 539] width 1018 height 675
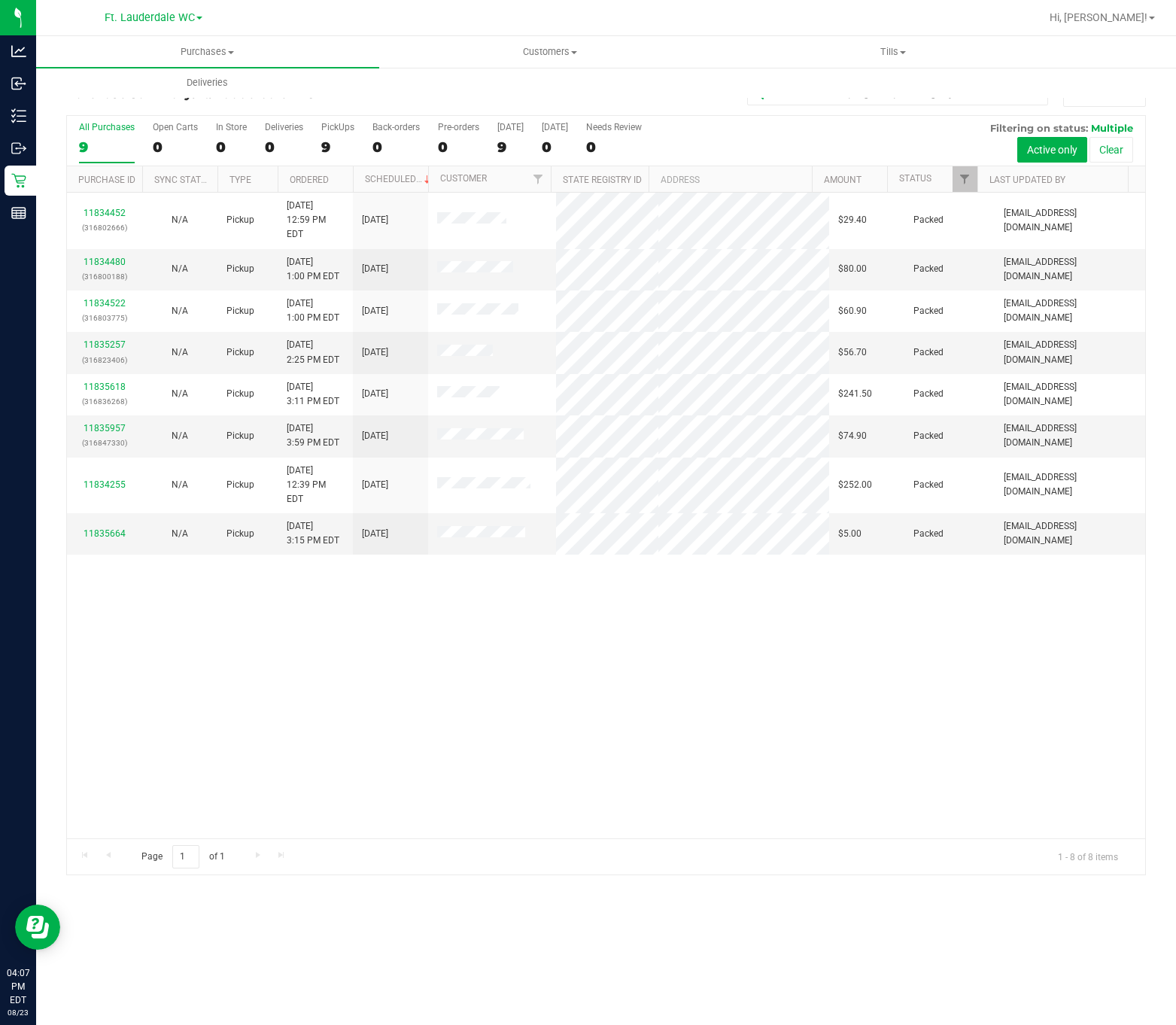
click at [737, 625] on div "11834452 (316802666) N/A Pickup [DATE] 12:59 PM EDT 8/23/2025 $29.40 Packed [EM…" at bounding box center [607, 515] width 1078 height 645
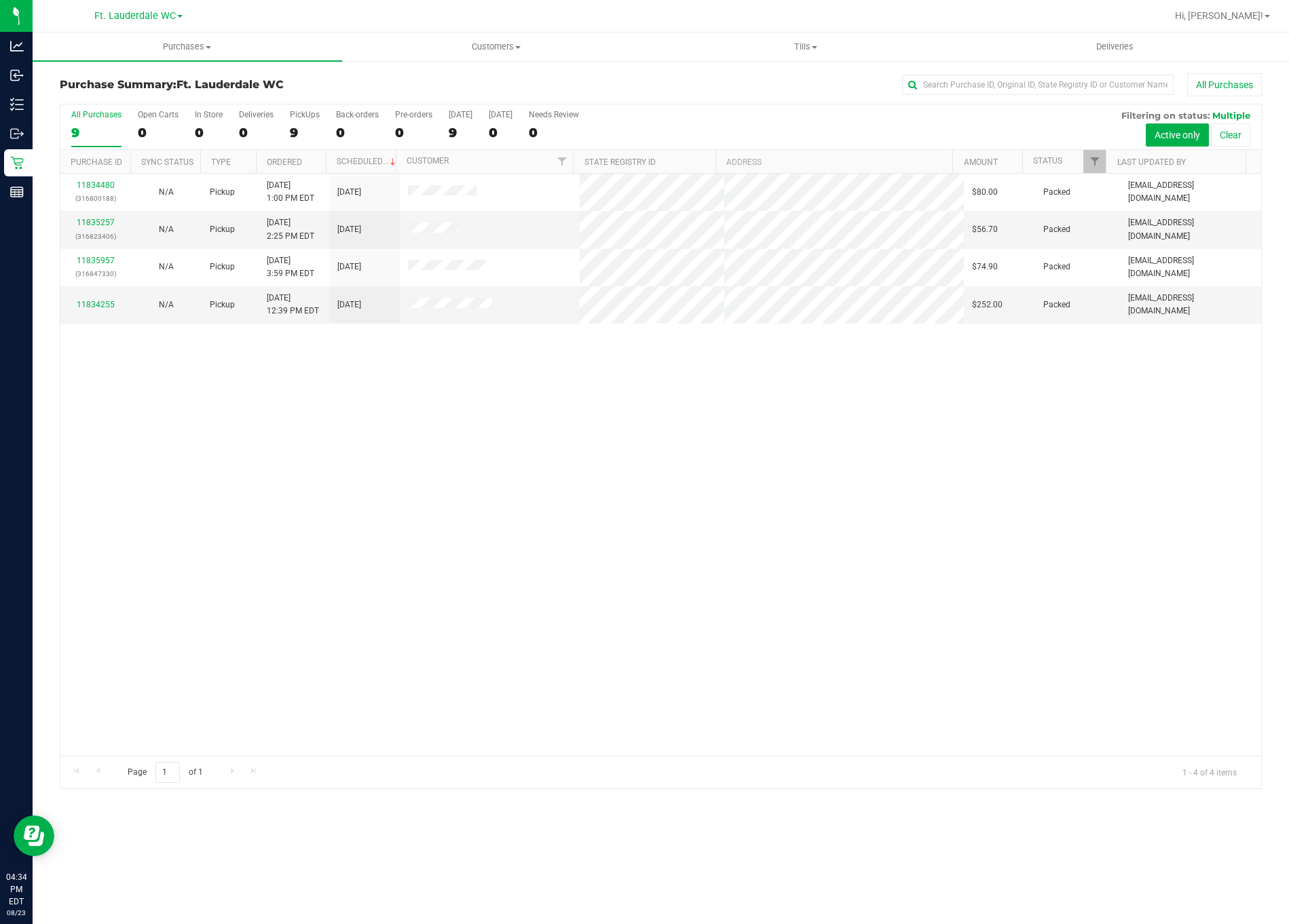
click at [281, 417] on div "11834480 (316800188) N/A Pickup [DATE] 1:00 PM EDT 8/23/2025 $80.00 Packed [EMA…" at bounding box center [661, 464] width 1200 height 582
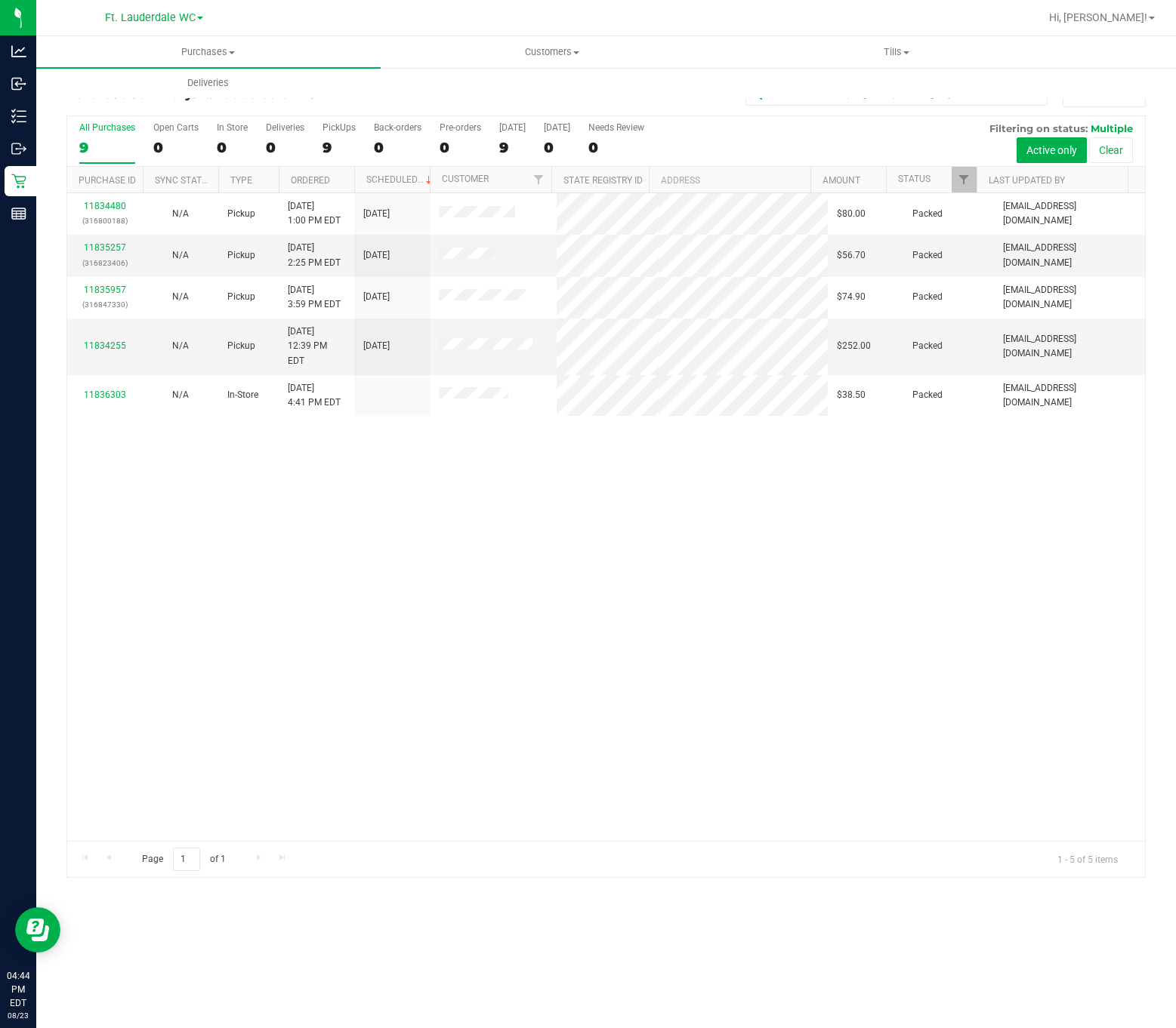
click at [360, 811] on div "11834480 (316800188) N/A Pickup [DATE] 1:00 PM EDT 8/23/2025 $80.00 Packed [EMA…" at bounding box center [606, 517] width 1077 height 647
click at [417, 654] on div "11834480 (316800188) N/A Pickup [DATE] 1:00 PM EDT 8/23/2025 $80.00 Packed [EMA…" at bounding box center [606, 517] width 1077 height 647
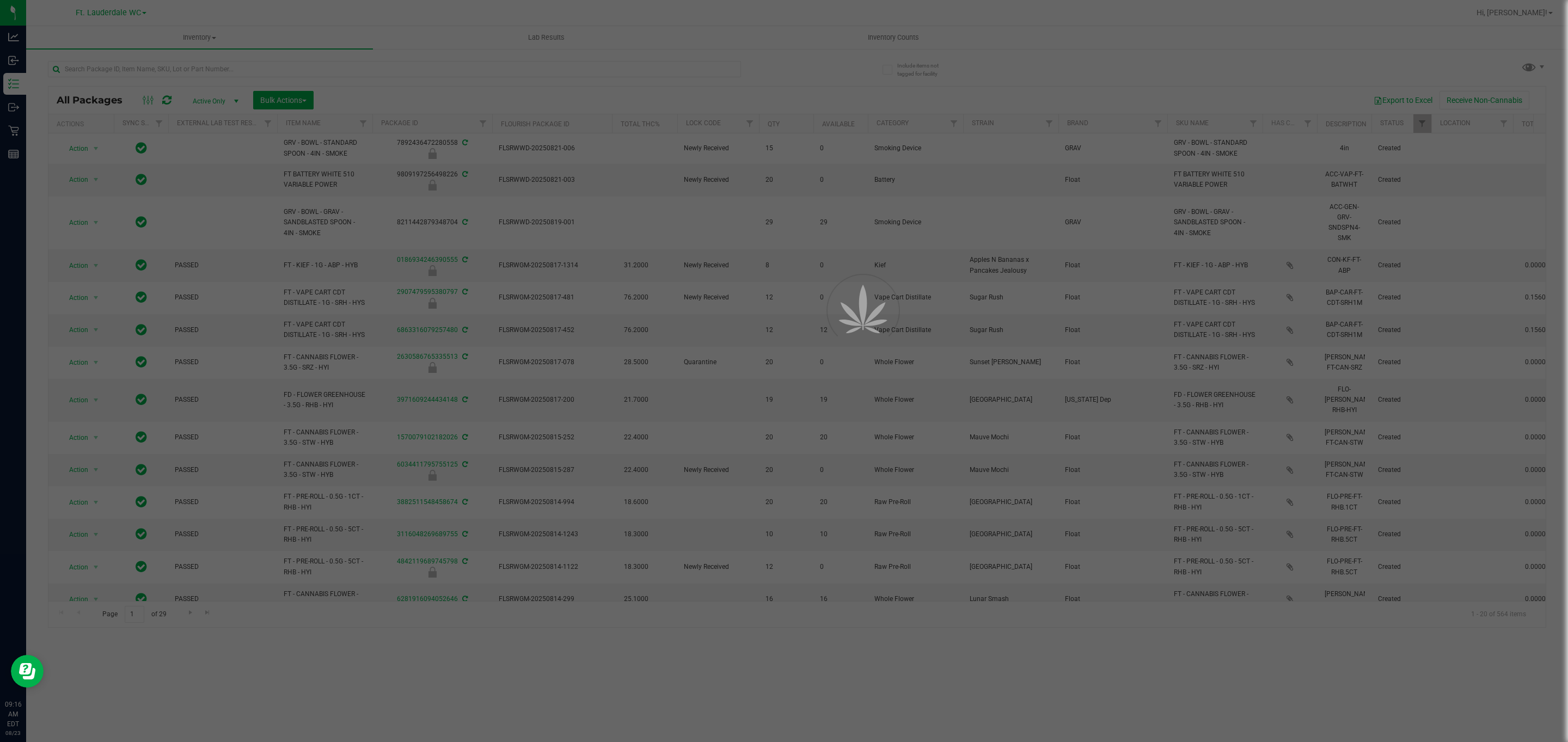
click at [392, 66] on div at bounding box center [784, 371] width 1568 height 742
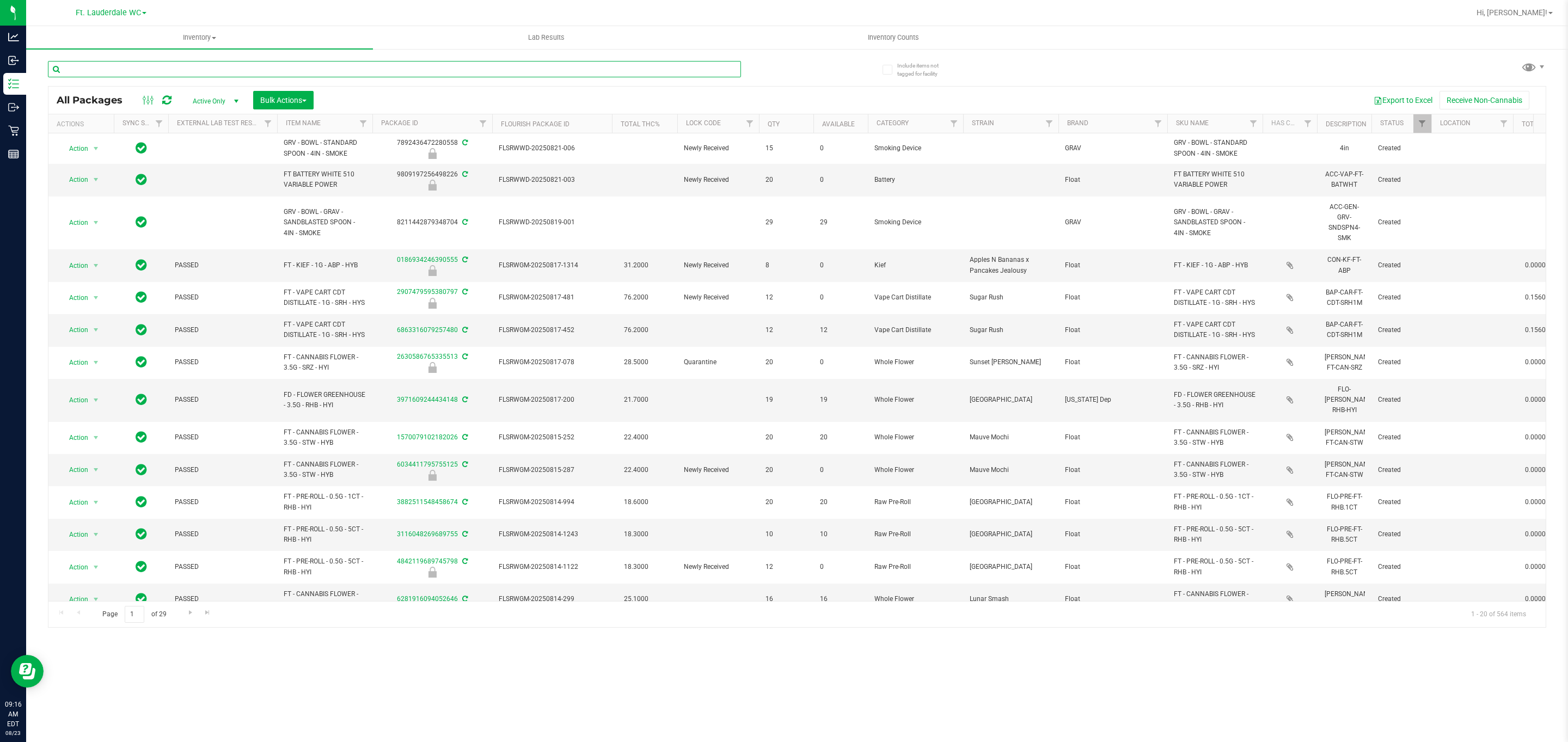
click at [392, 66] on input "text" at bounding box center [394, 69] width 693 height 16
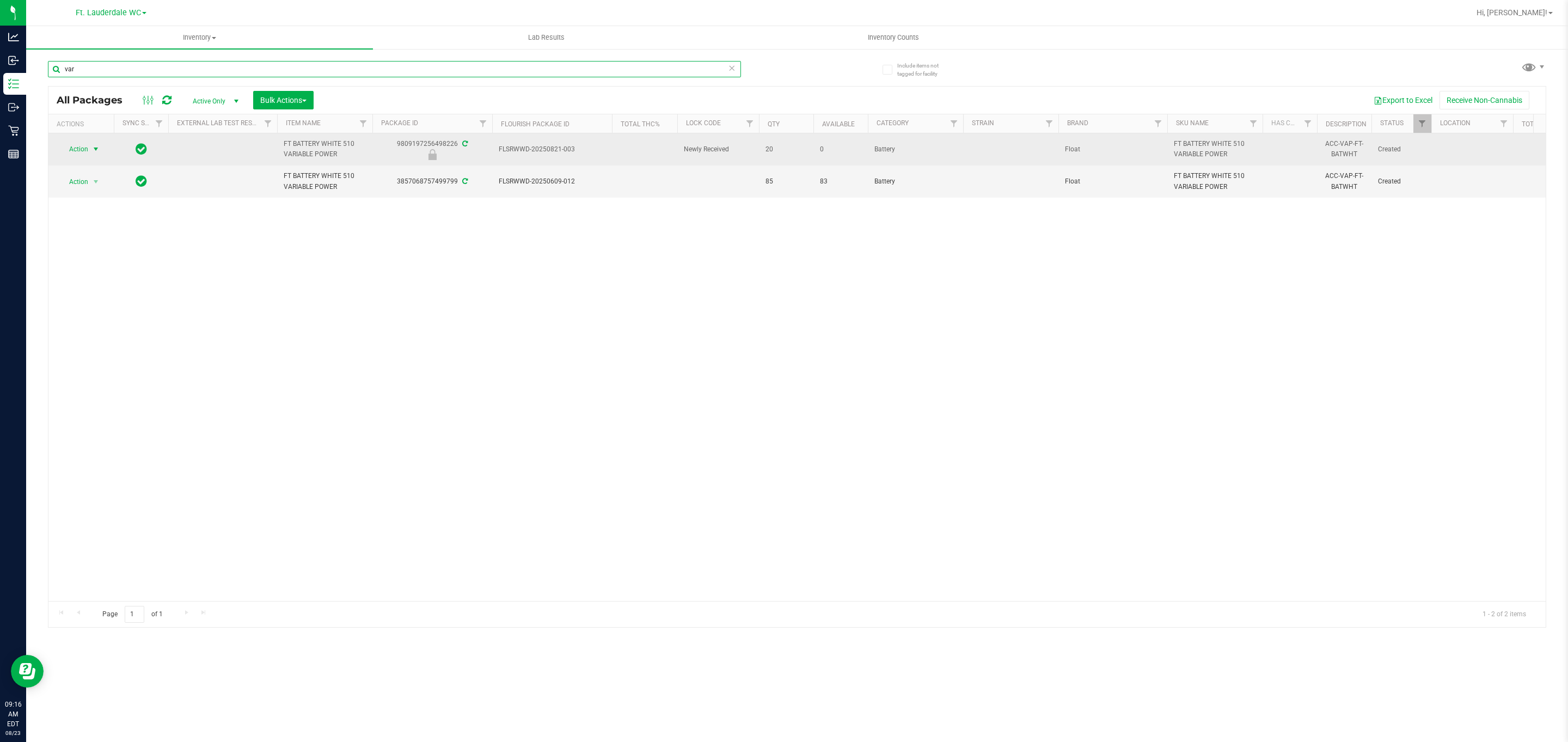
type input "var"
click at [59, 147] on span "Action" at bounding box center [74, 149] width 29 height 15
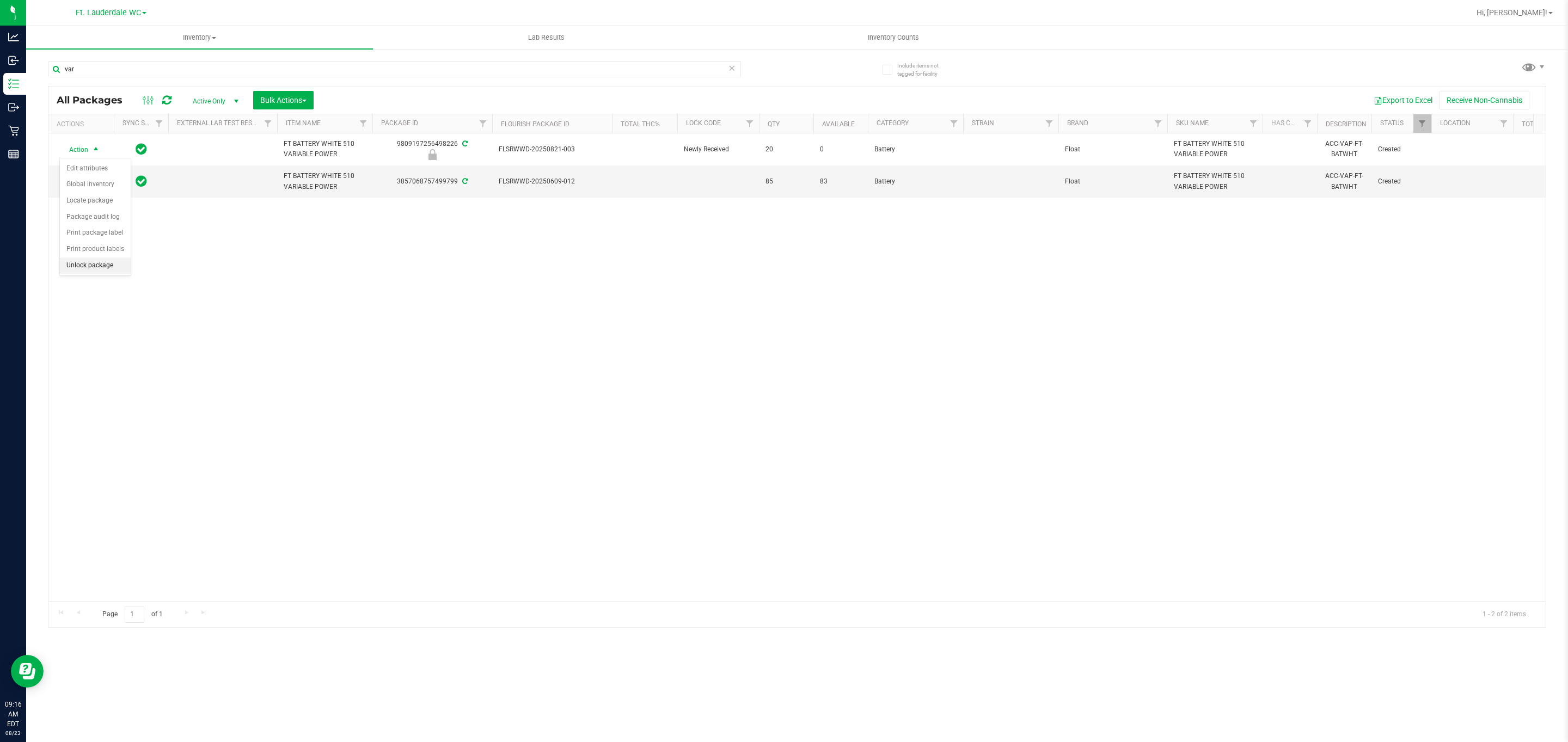
click at [106, 270] on li "Unlock package" at bounding box center [95, 265] width 71 height 16
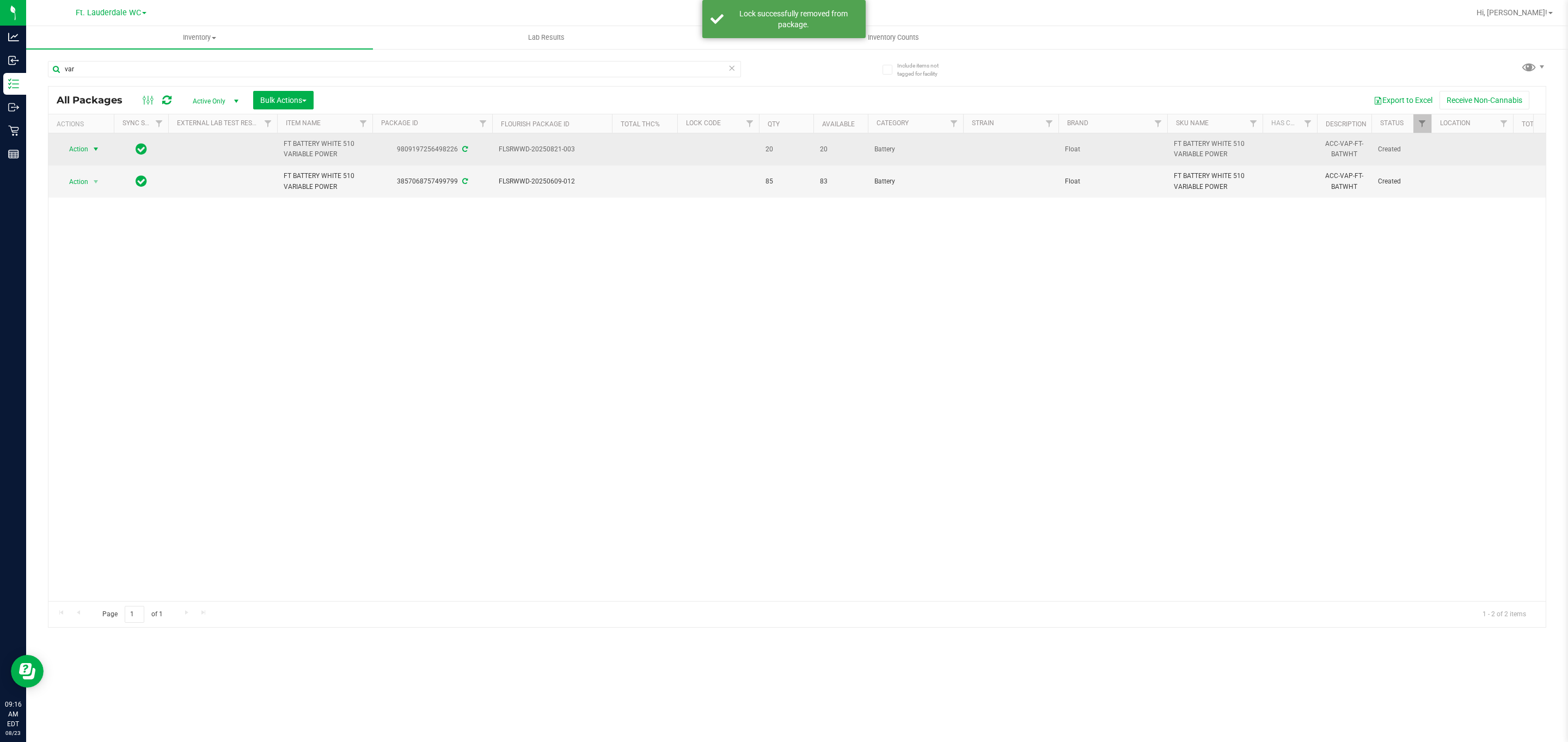
click at [87, 149] on span "Action" at bounding box center [74, 149] width 29 height 15
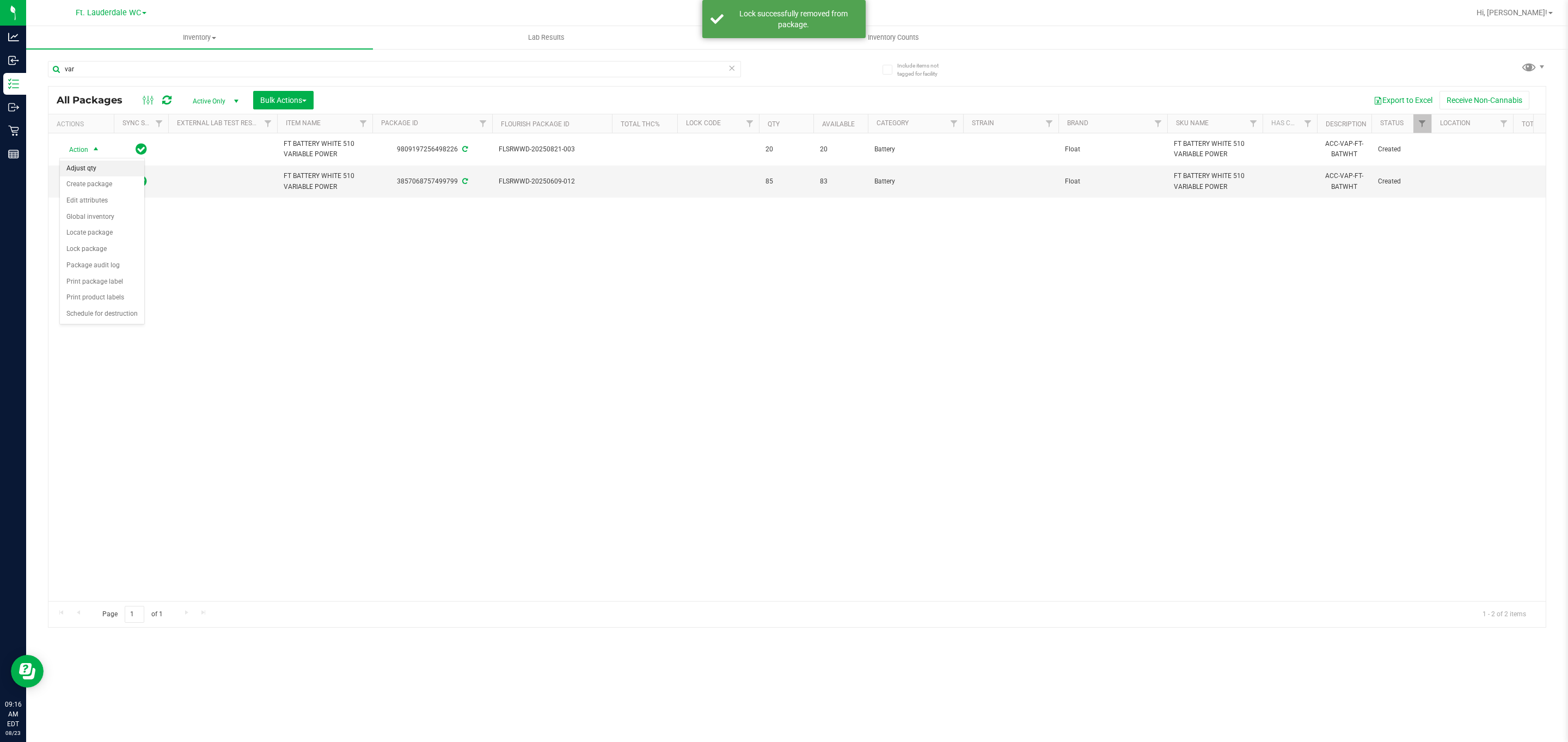
click at [90, 169] on li "Adjust qty" at bounding box center [102, 169] width 85 height 16
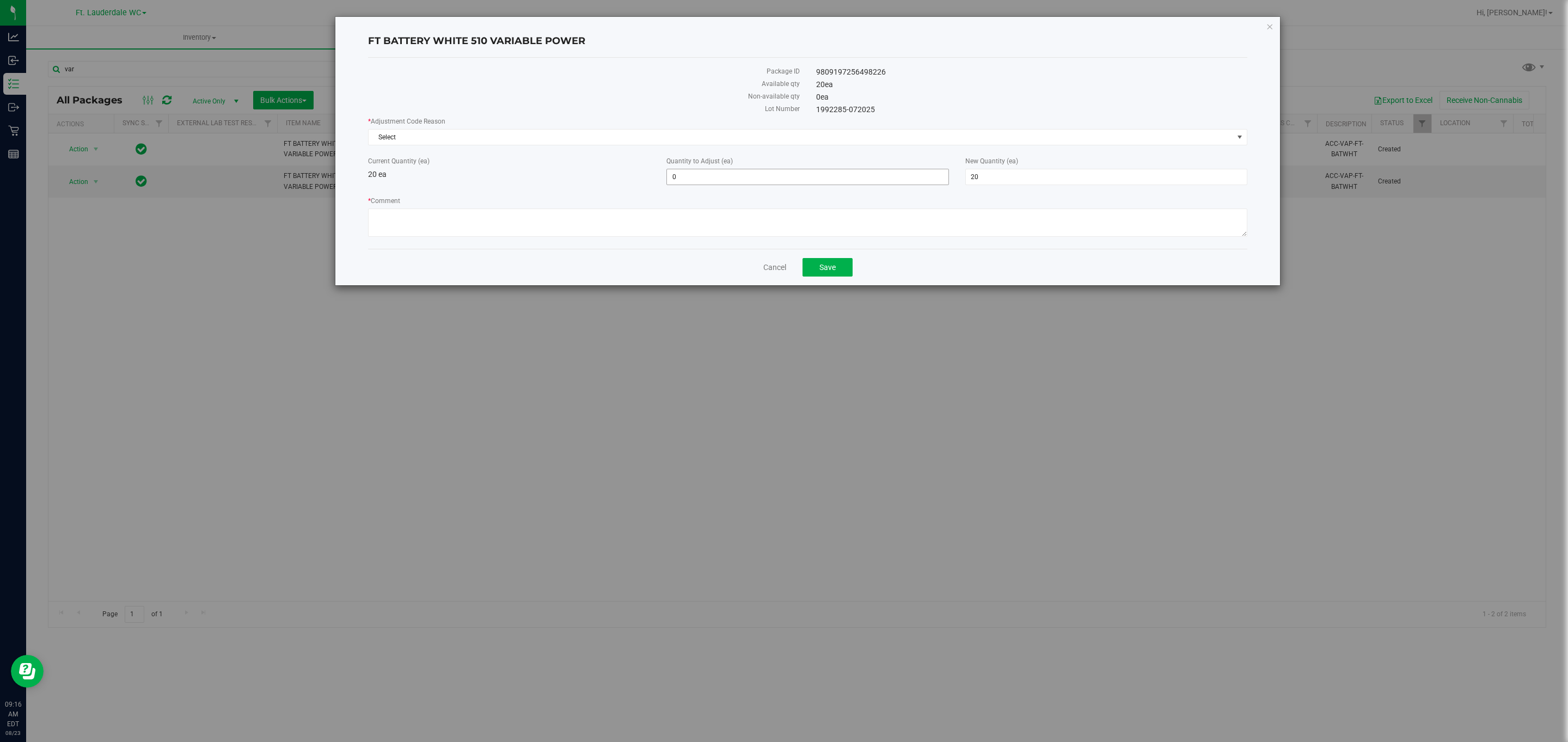
click at [725, 170] on span "0 0" at bounding box center [807, 177] width 282 height 16
click at [725, 170] on input "0" at bounding box center [808, 177] width 281 height 15
type input "-20"
type input "0"
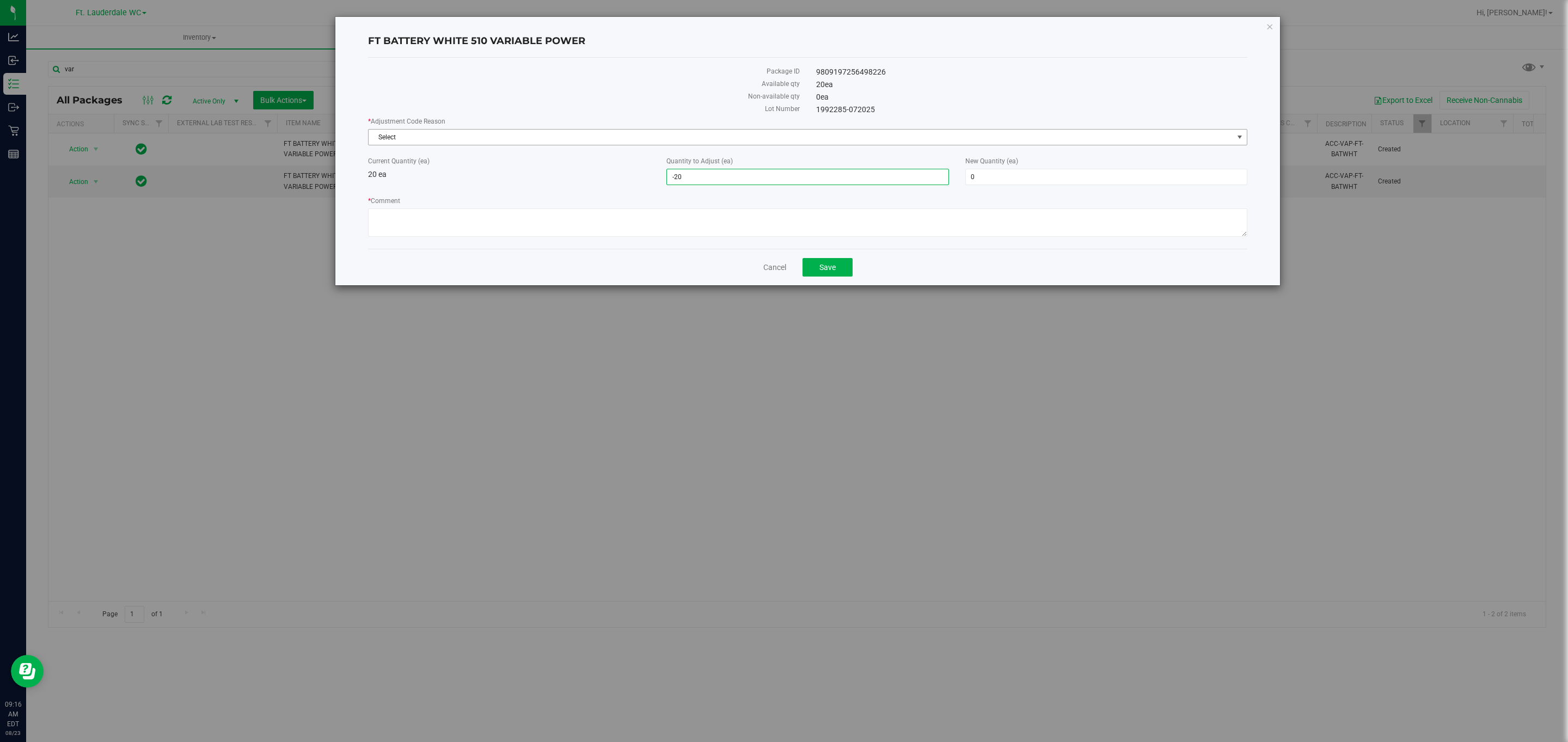
click at [684, 134] on span "Select" at bounding box center [801, 137] width 864 height 15
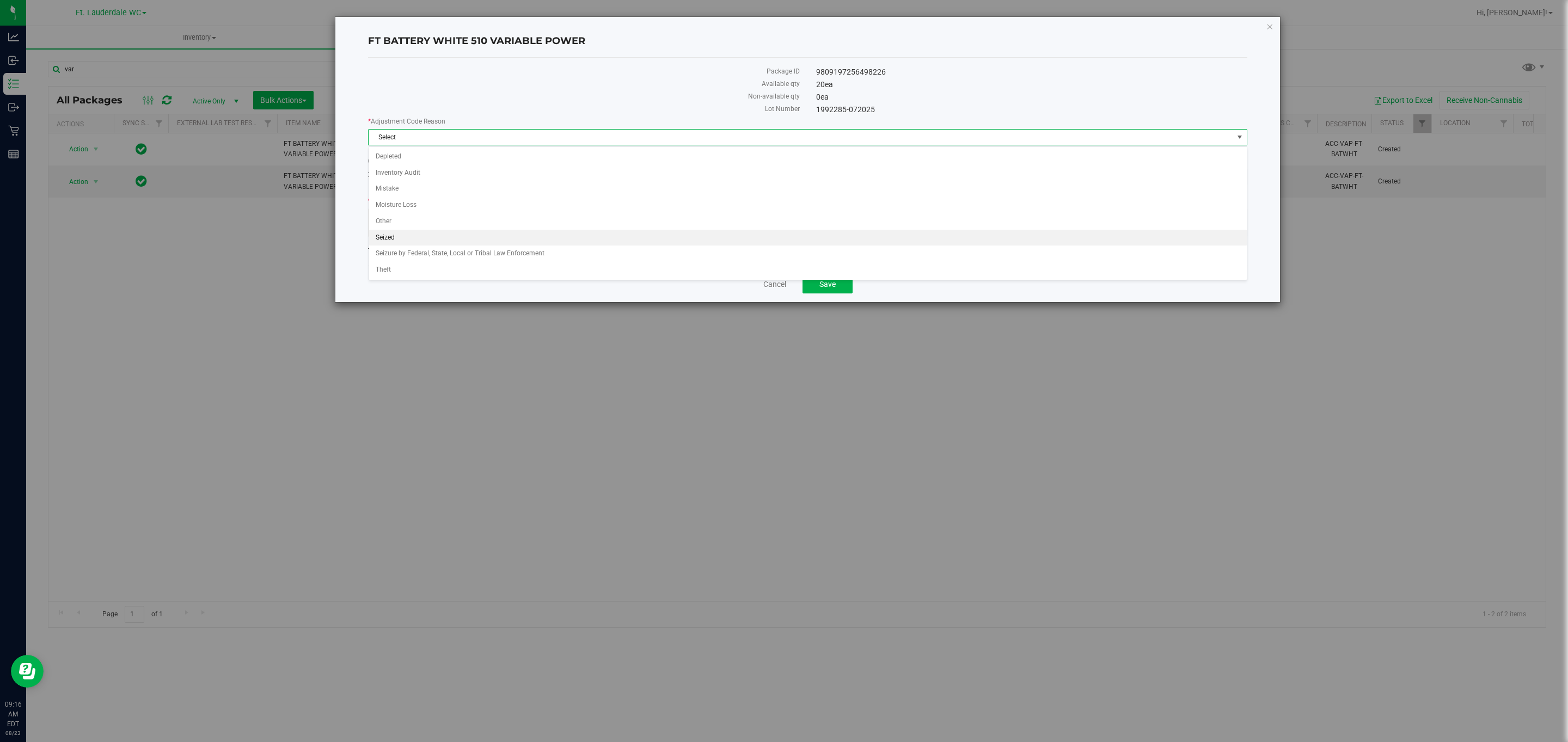
click at [489, 233] on li "Seized" at bounding box center [808, 237] width 878 height 16
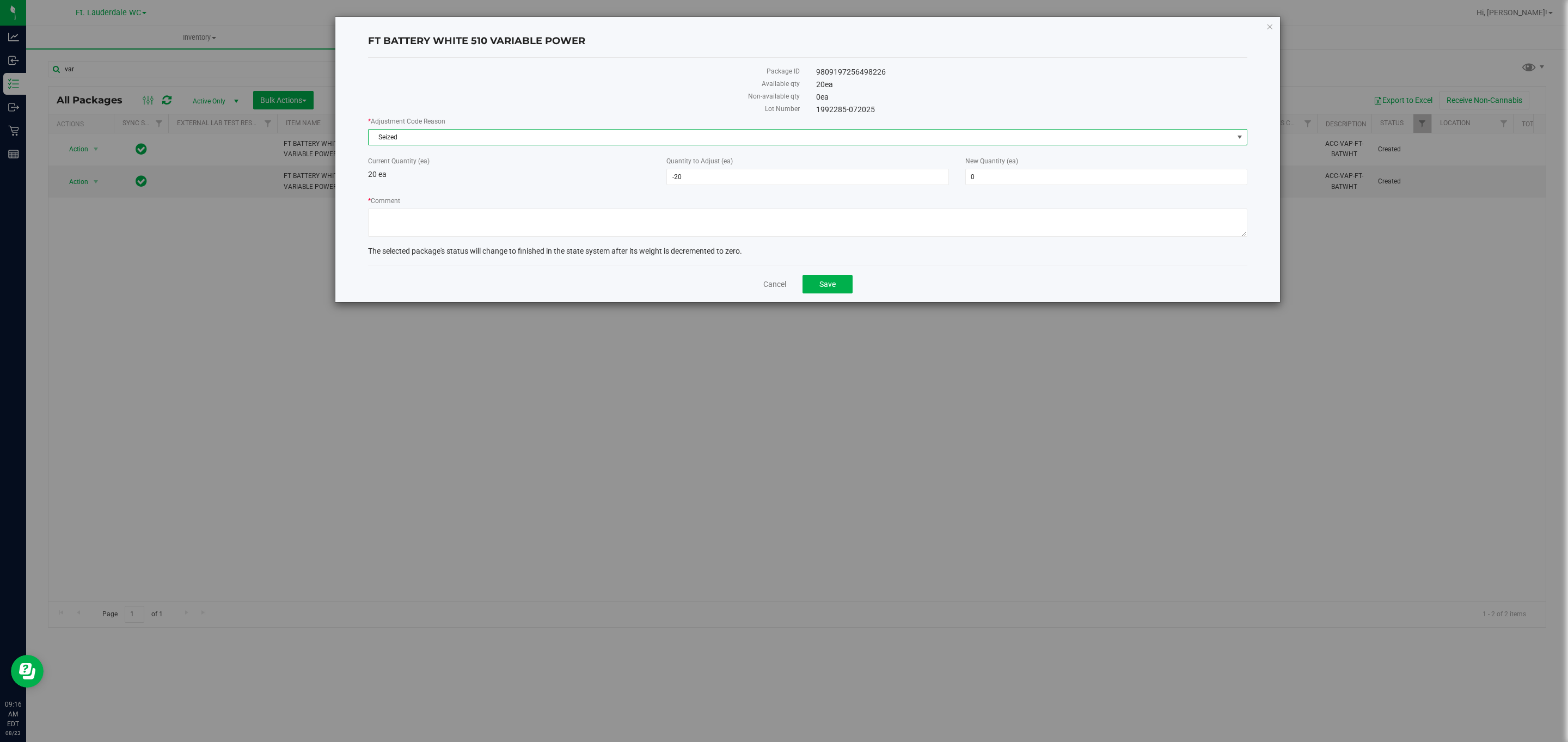
click at [487, 141] on span "Seized" at bounding box center [801, 137] width 864 height 15
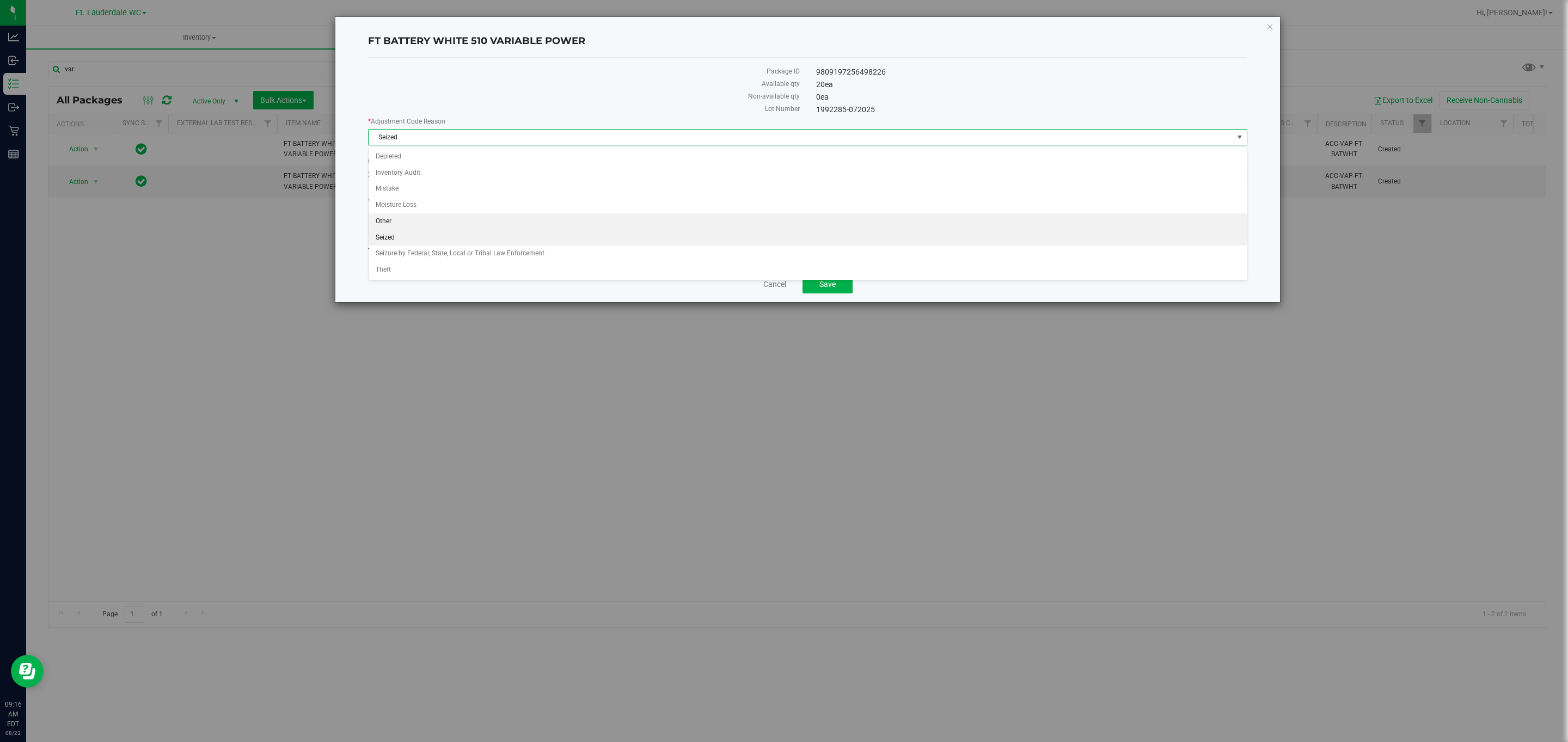
click at [489, 219] on li "Other" at bounding box center [808, 222] width 878 height 16
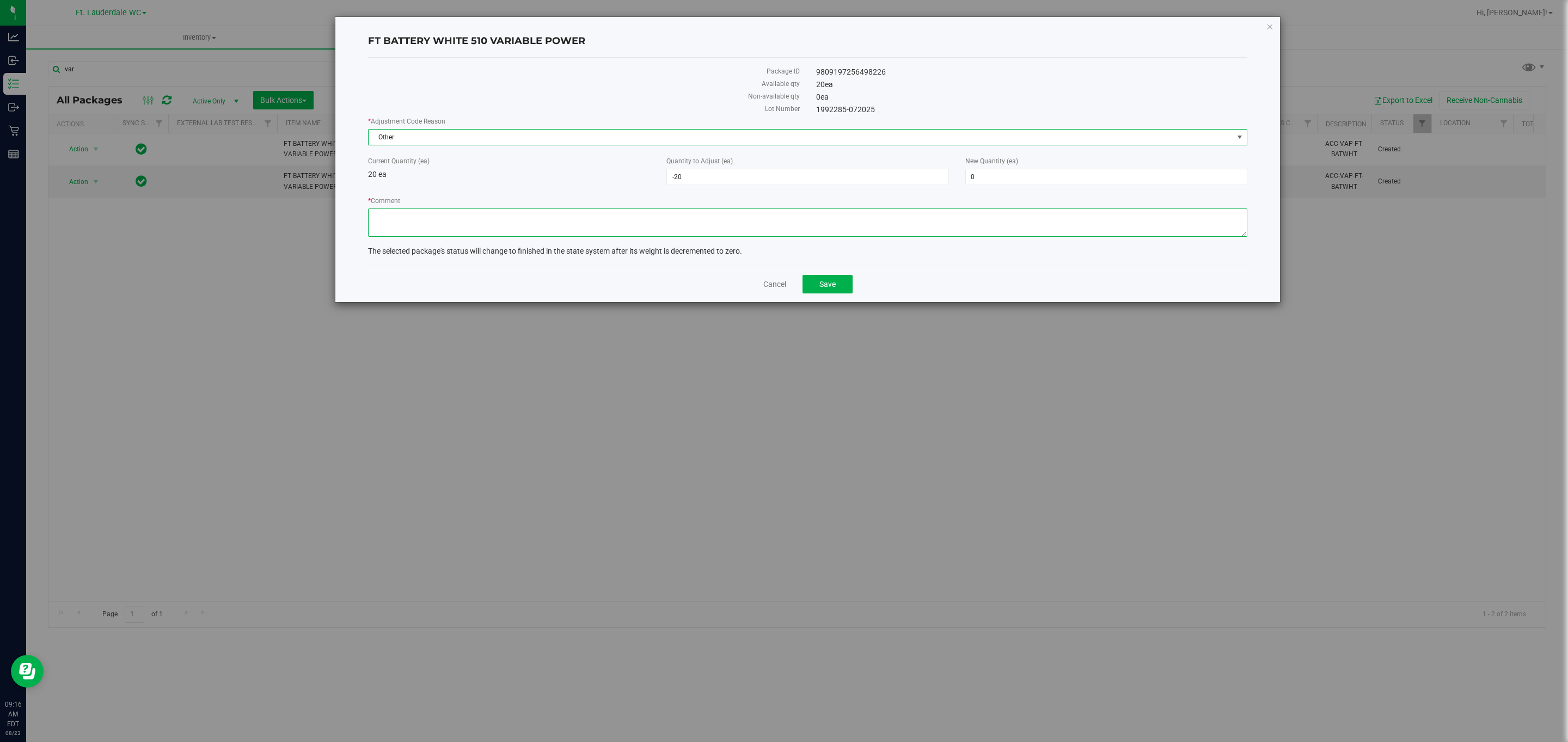
click at [489, 219] on textarea "* Comment" at bounding box center [808, 223] width 880 height 29
type textarea "Combining lines. Adding this batch to the one we currently have unlocked."
click at [825, 289] on span "Save" at bounding box center [827, 284] width 16 height 9
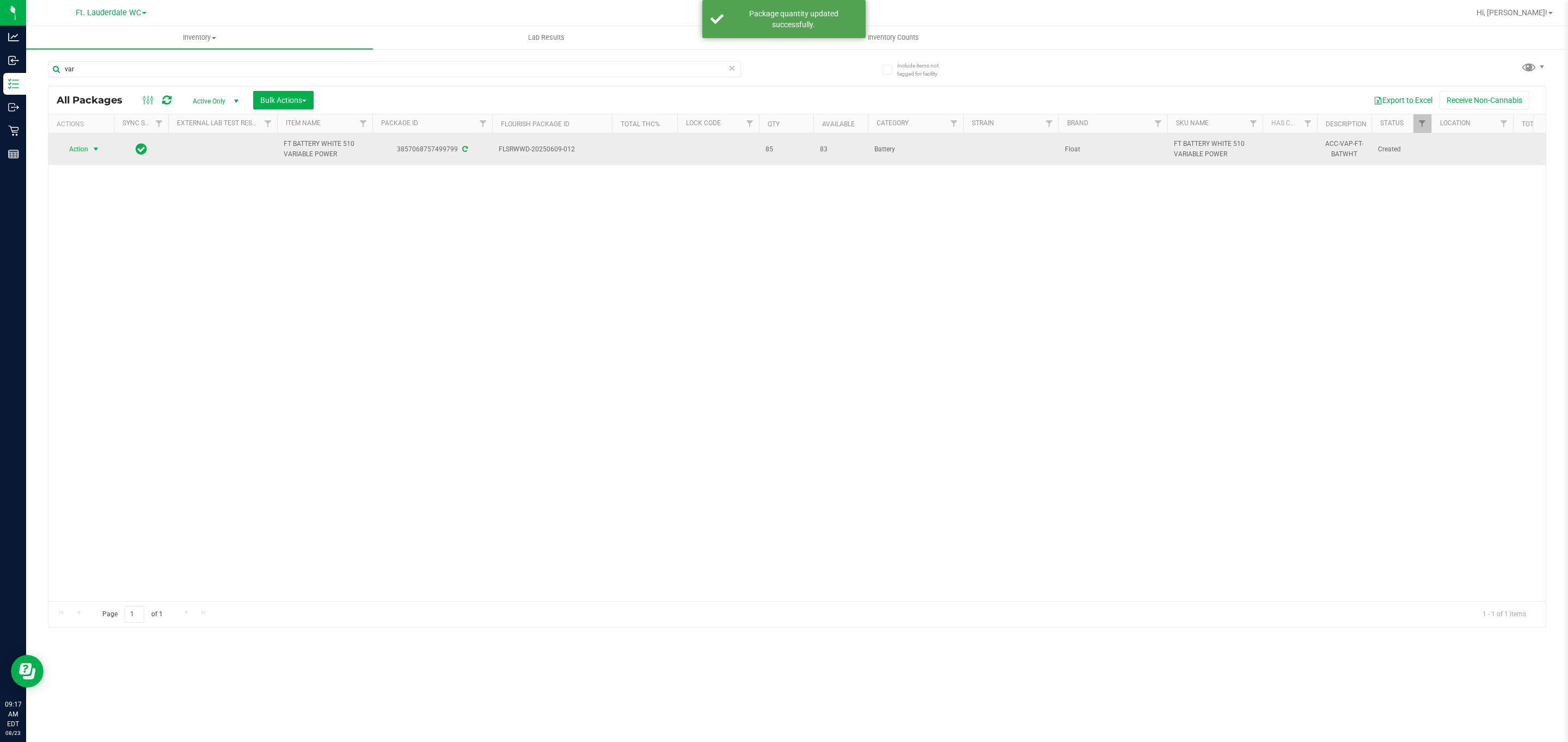
click at [63, 153] on span "Action" at bounding box center [74, 149] width 29 height 15
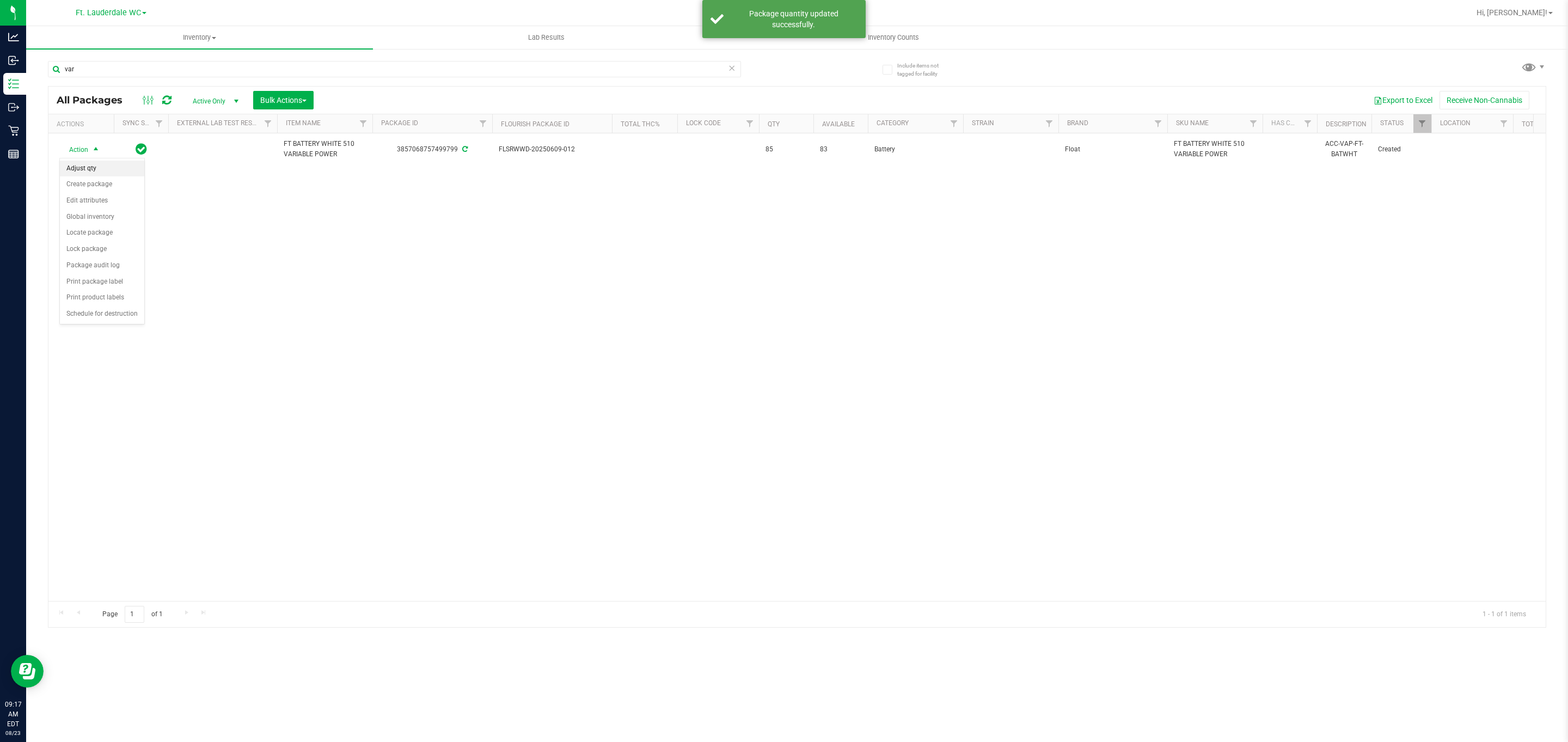
click at [84, 170] on li "Adjust qty" at bounding box center [102, 169] width 85 height 16
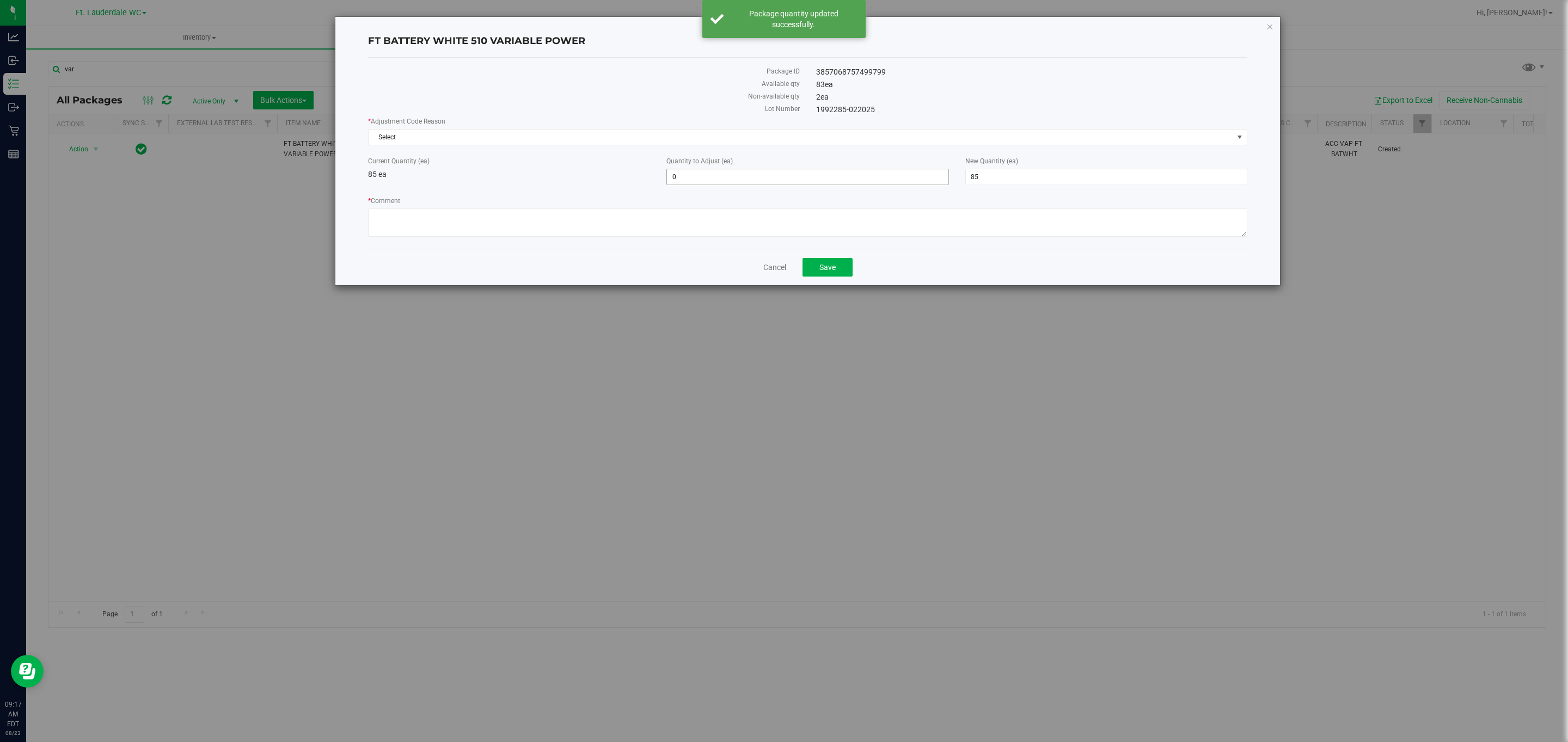
click at [691, 180] on span "0 0" at bounding box center [807, 177] width 282 height 16
click at [691, 180] on input "0" at bounding box center [808, 177] width 281 height 15
type input "20"
type input "105"
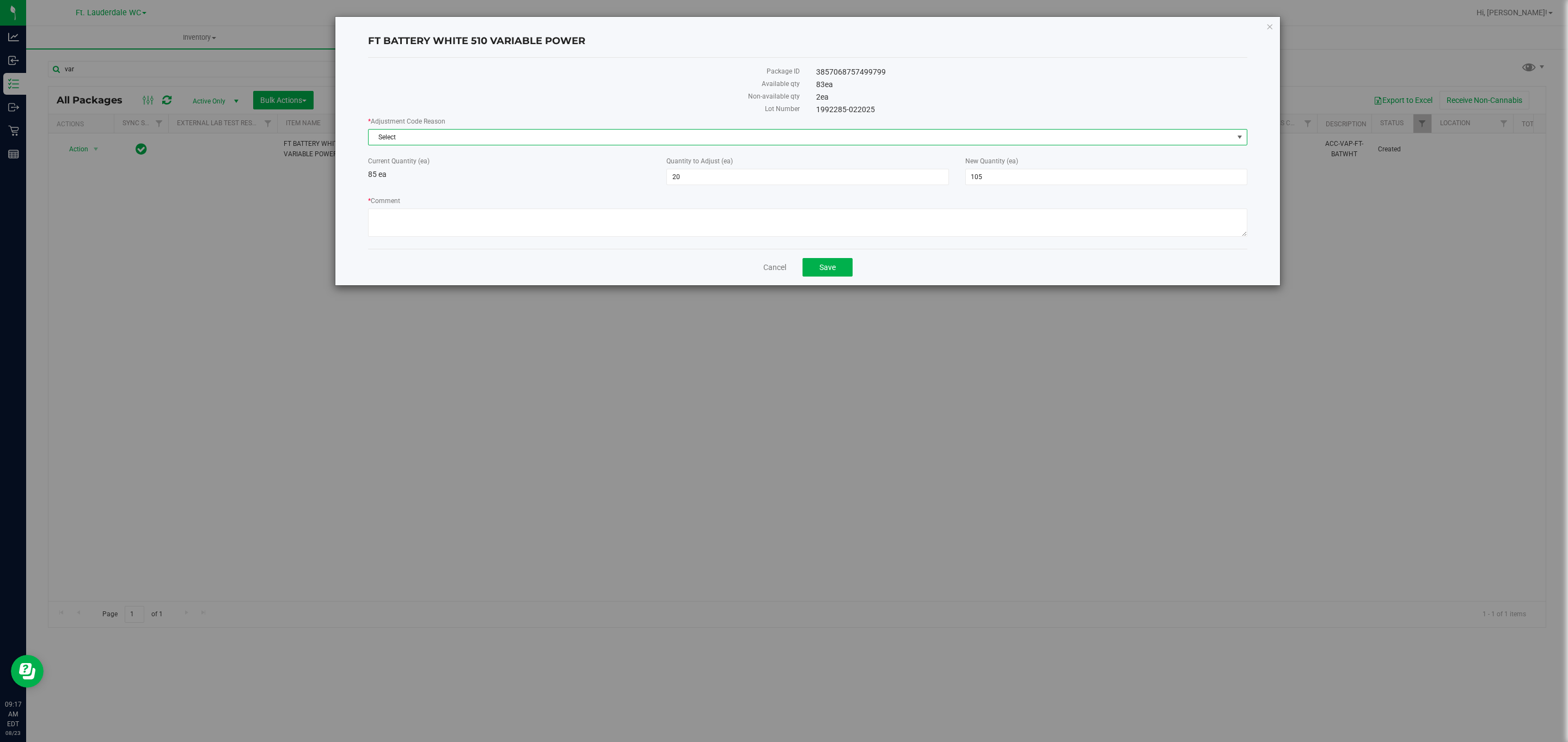
click at [691, 137] on span "Select" at bounding box center [801, 137] width 864 height 15
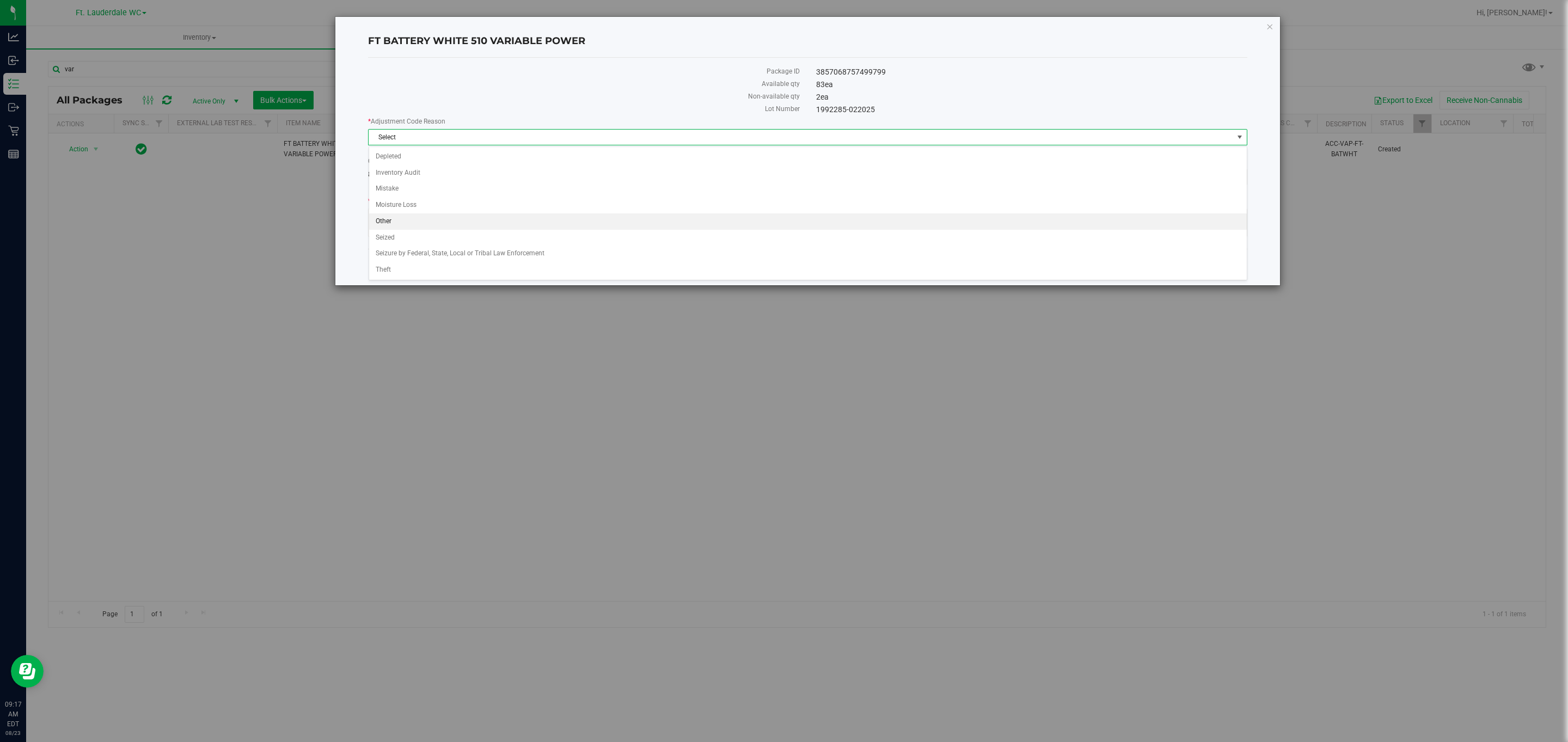
click at [425, 229] on li "Other" at bounding box center [808, 222] width 878 height 16
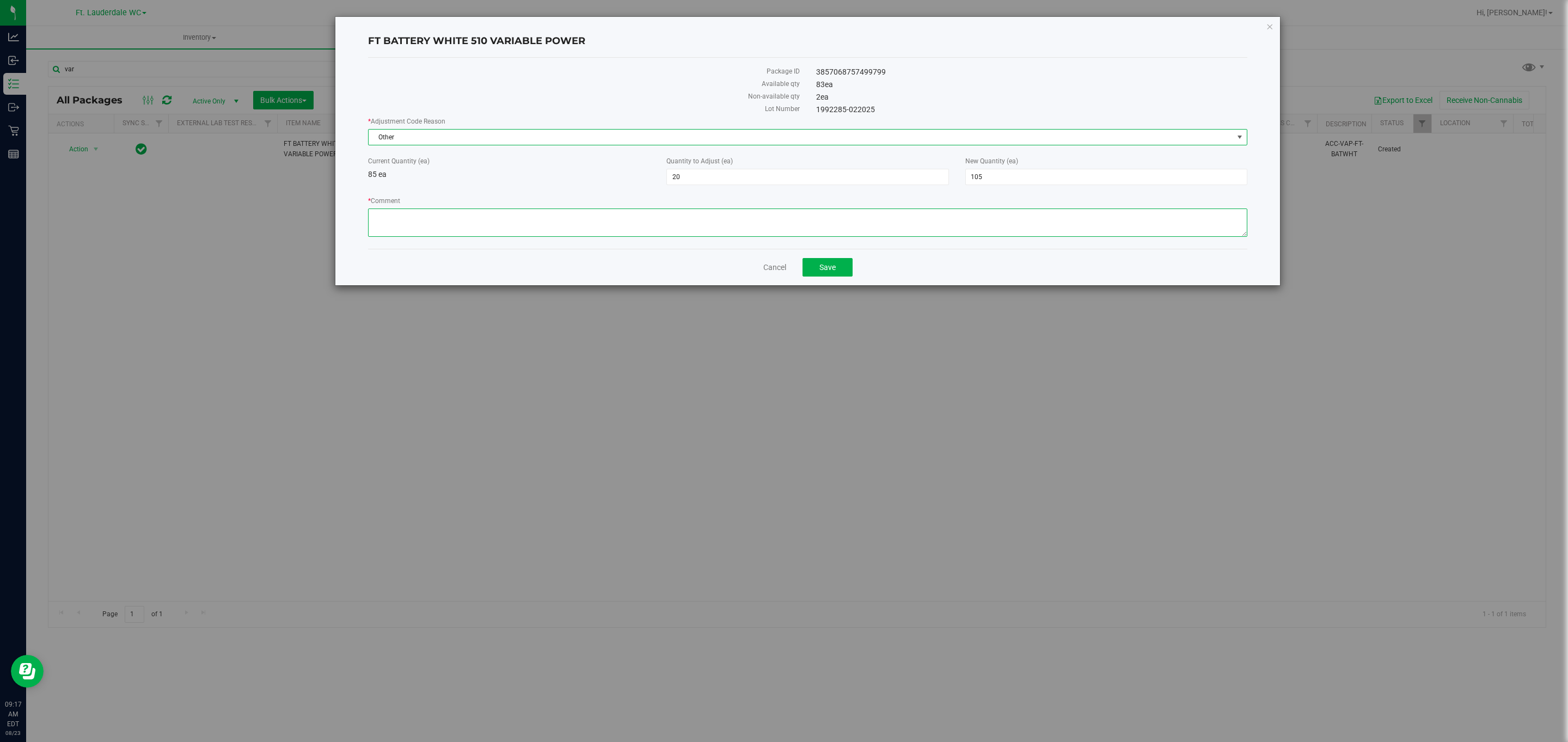
click at [425, 227] on textarea "* Comment" at bounding box center [808, 223] width 880 height 29
type textarea "Combining lines. Adding the 20 I just removed from the other batch"
click at [824, 276] on button "Save" at bounding box center [827, 267] width 50 height 18
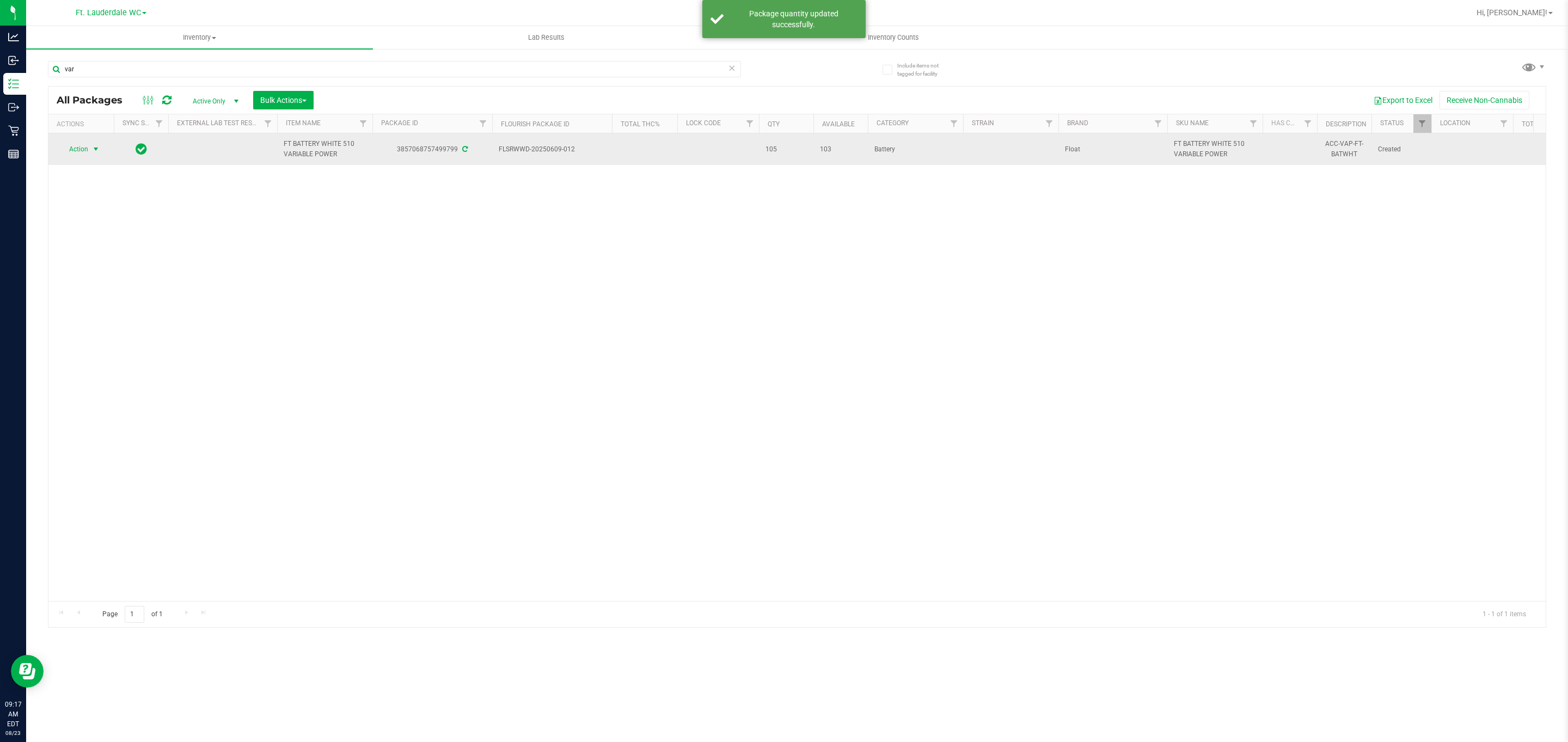
click at [85, 152] on span "Action" at bounding box center [74, 149] width 29 height 15
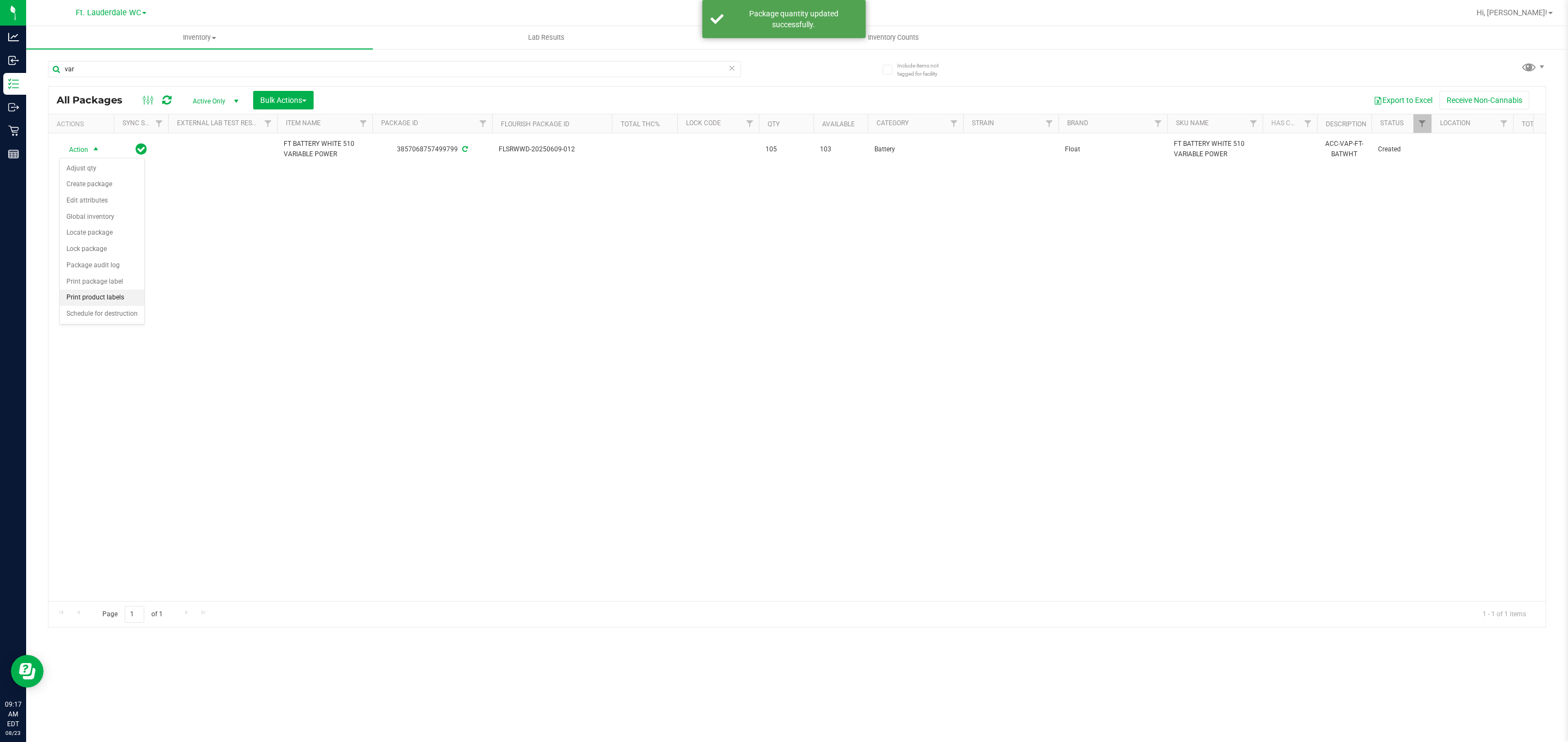
click at [121, 306] on li "Print product labels" at bounding box center [102, 298] width 85 height 16
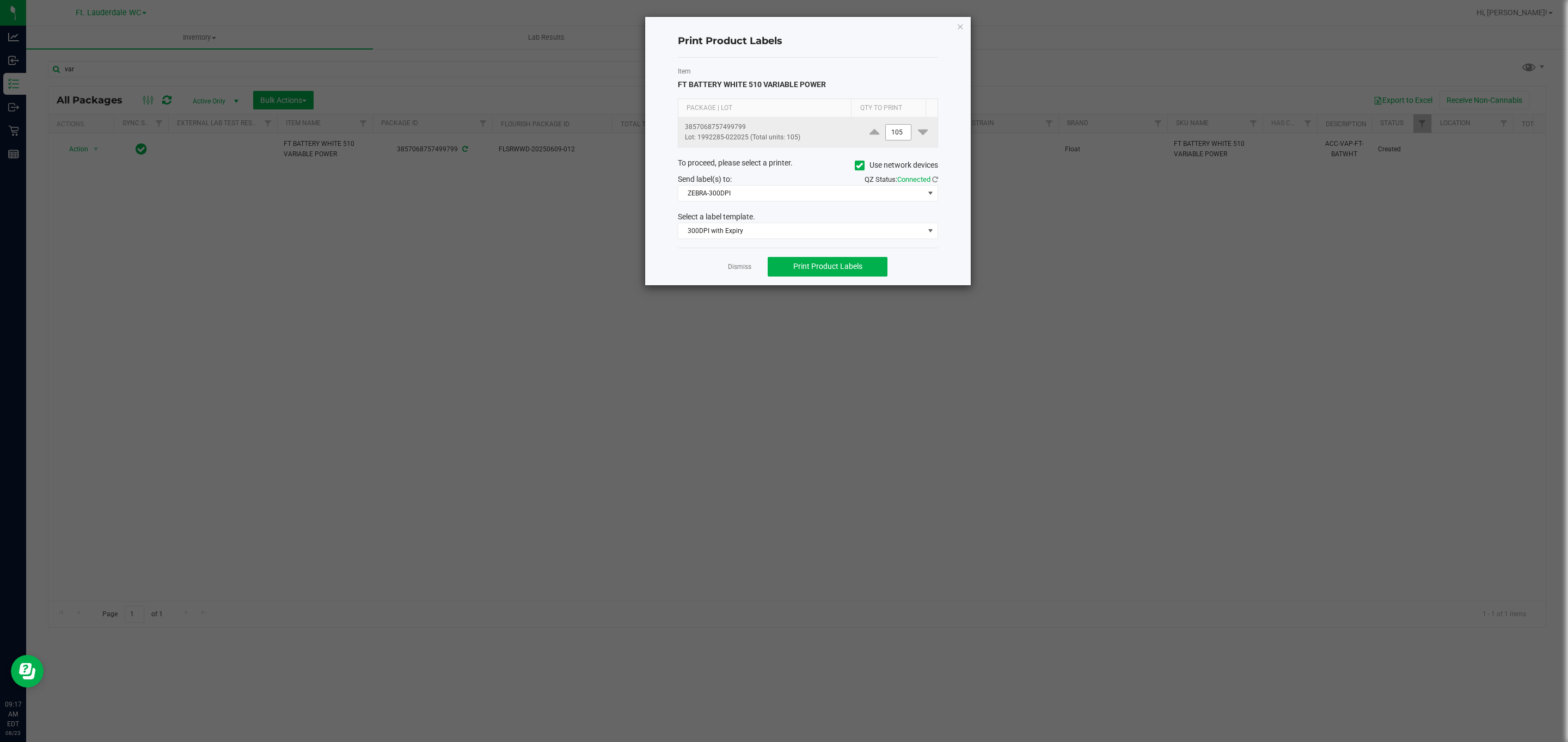
click at [892, 130] on input "105" at bounding box center [898, 132] width 25 height 15
type input "20"
click at [769, 229] on span "300DPI with Expiry" at bounding box center [800, 231] width 245 height 15
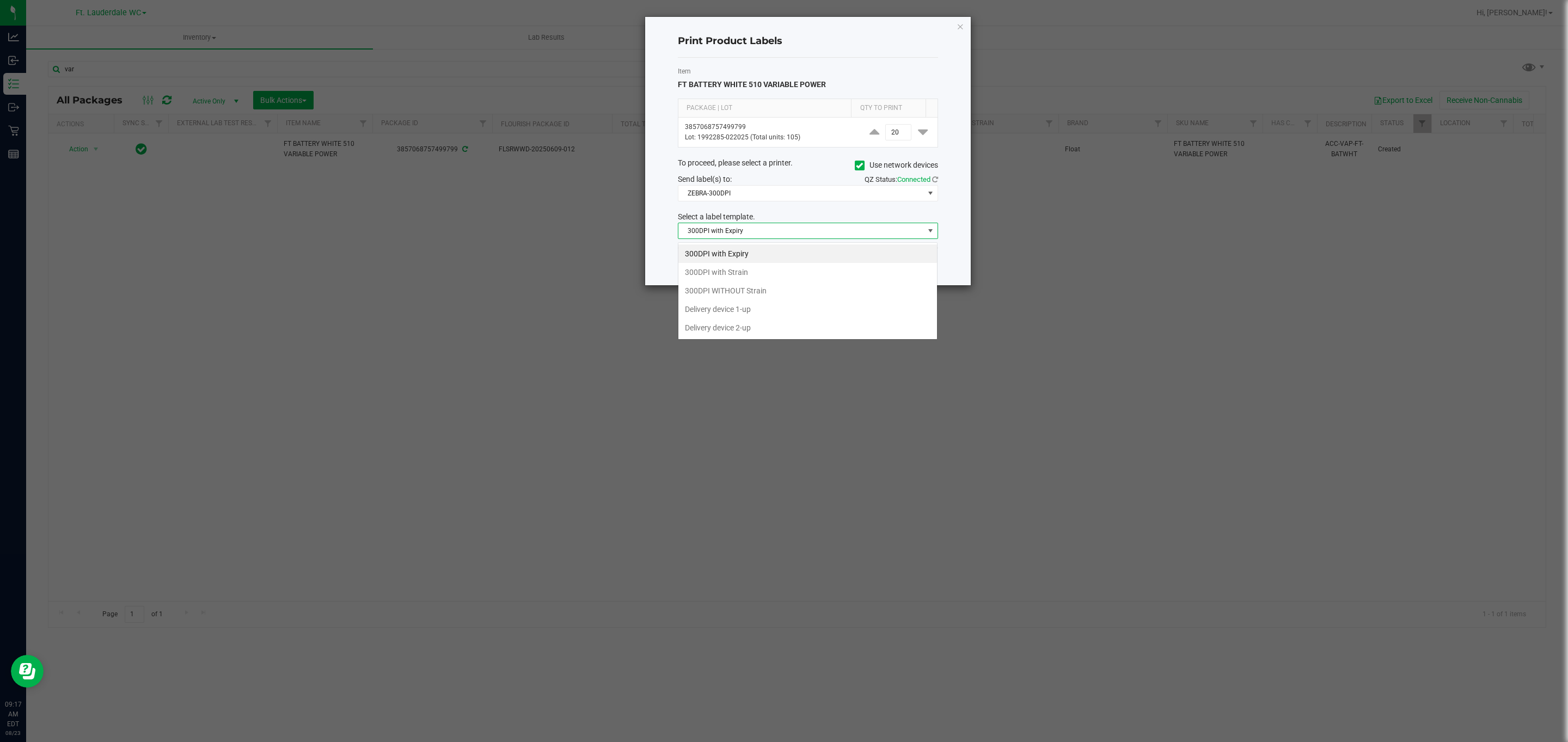
scroll to position [16, 260]
click at [760, 271] on li "300DPI with Strain" at bounding box center [807, 272] width 259 height 18
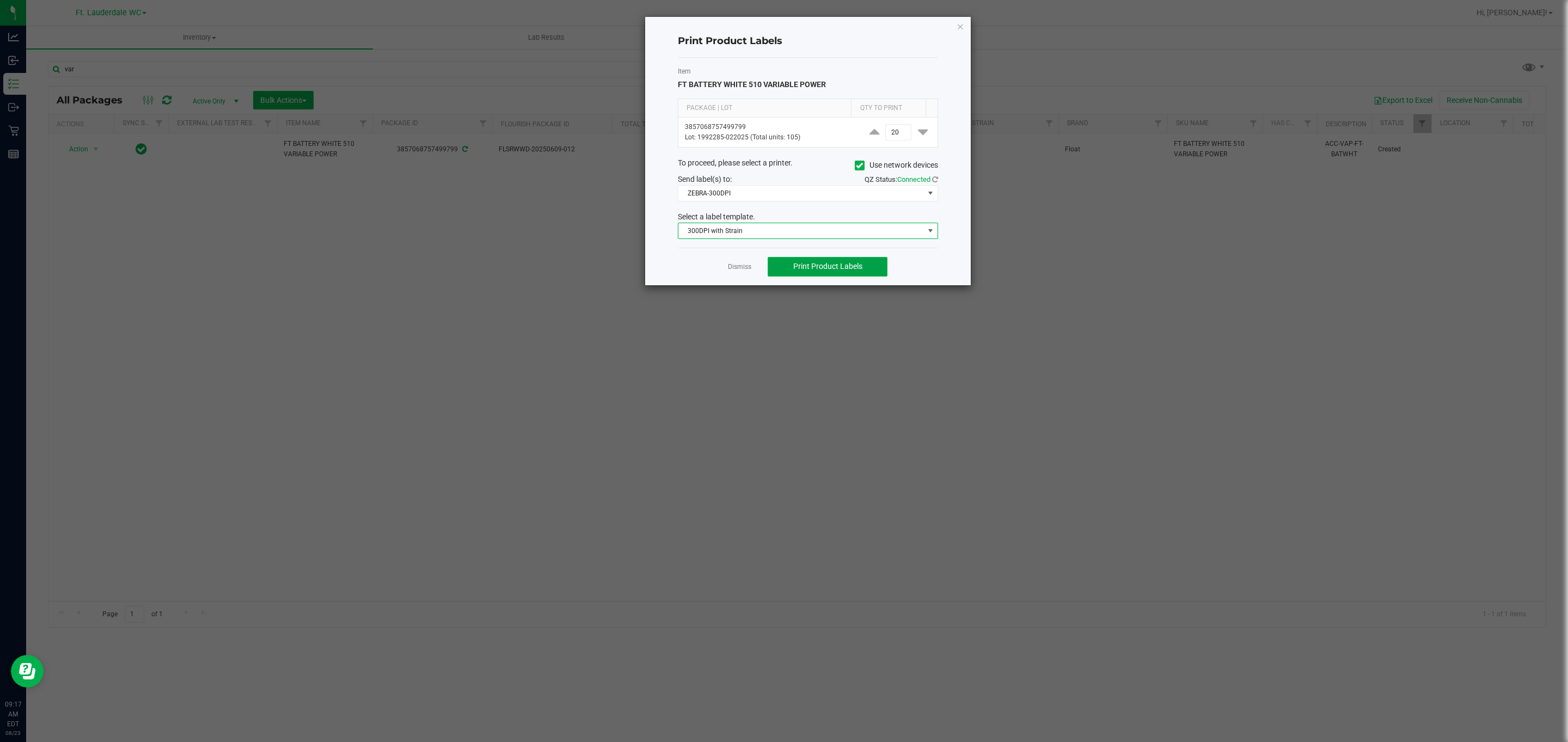
click at [816, 267] on span "Print Product Labels" at bounding box center [828, 266] width 69 height 9
click at [740, 271] on link "Dismiss" at bounding box center [740, 267] width 23 height 9
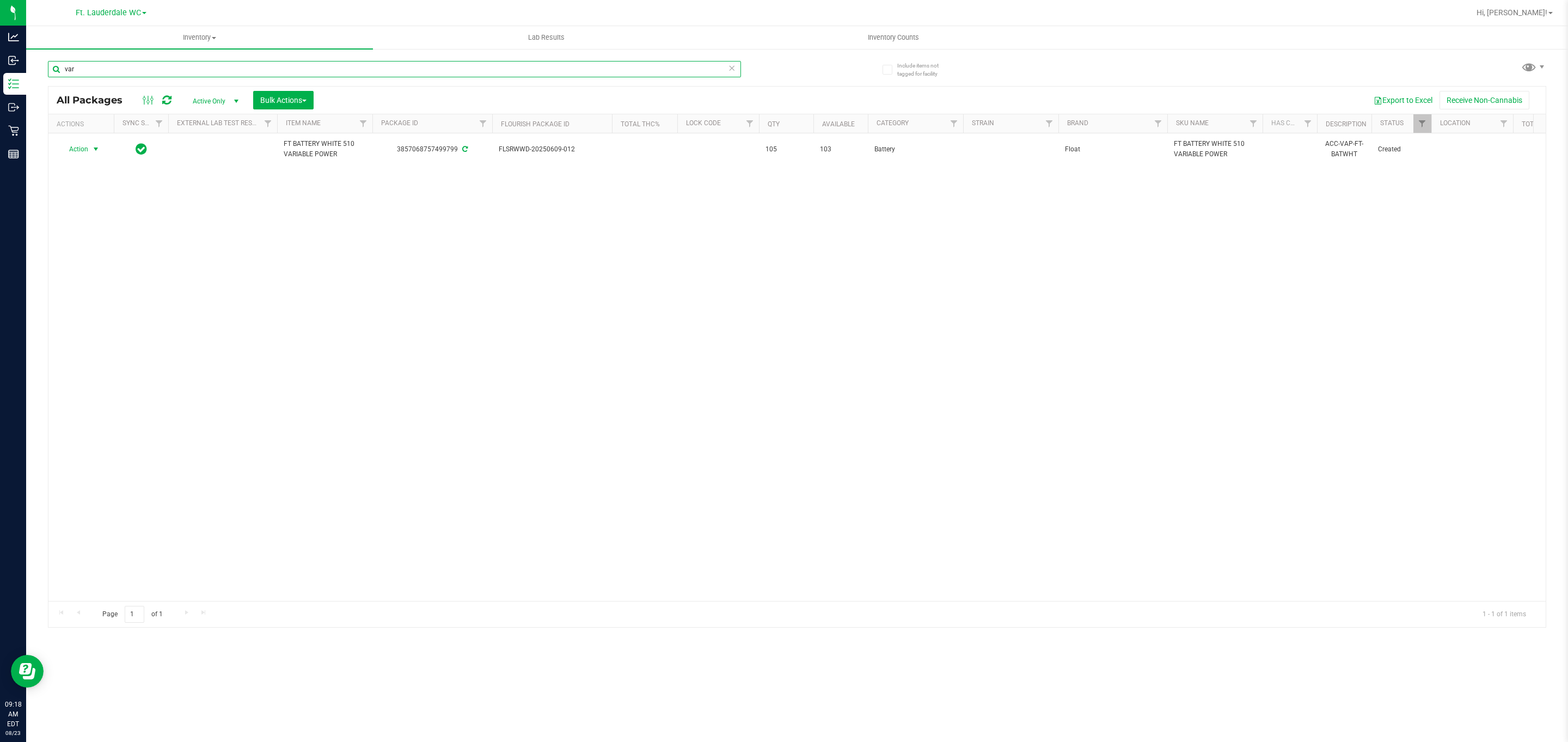
click at [309, 72] on input "var" at bounding box center [394, 69] width 693 height 16
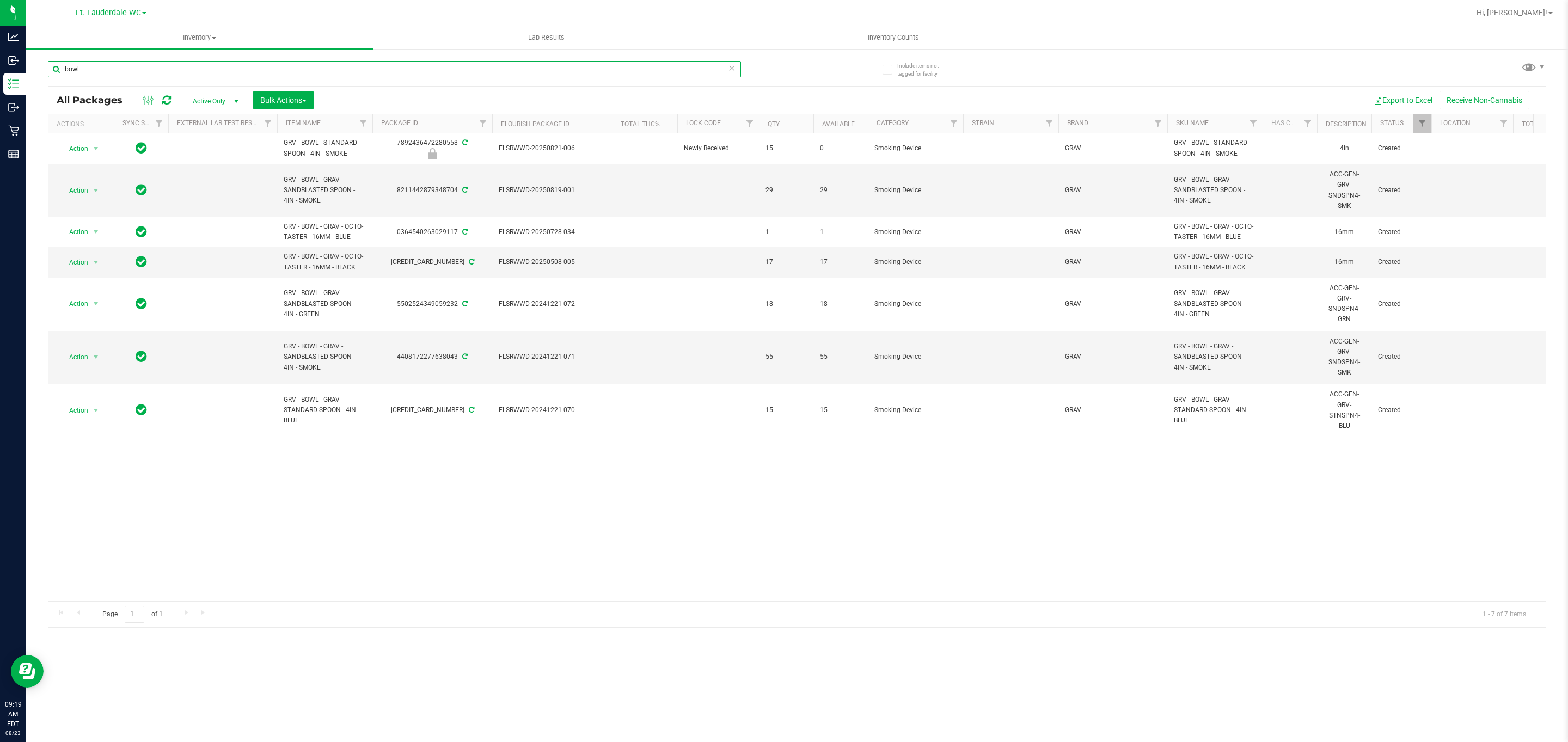
click at [319, 70] on input "bowl" at bounding box center [394, 69] width 693 height 16
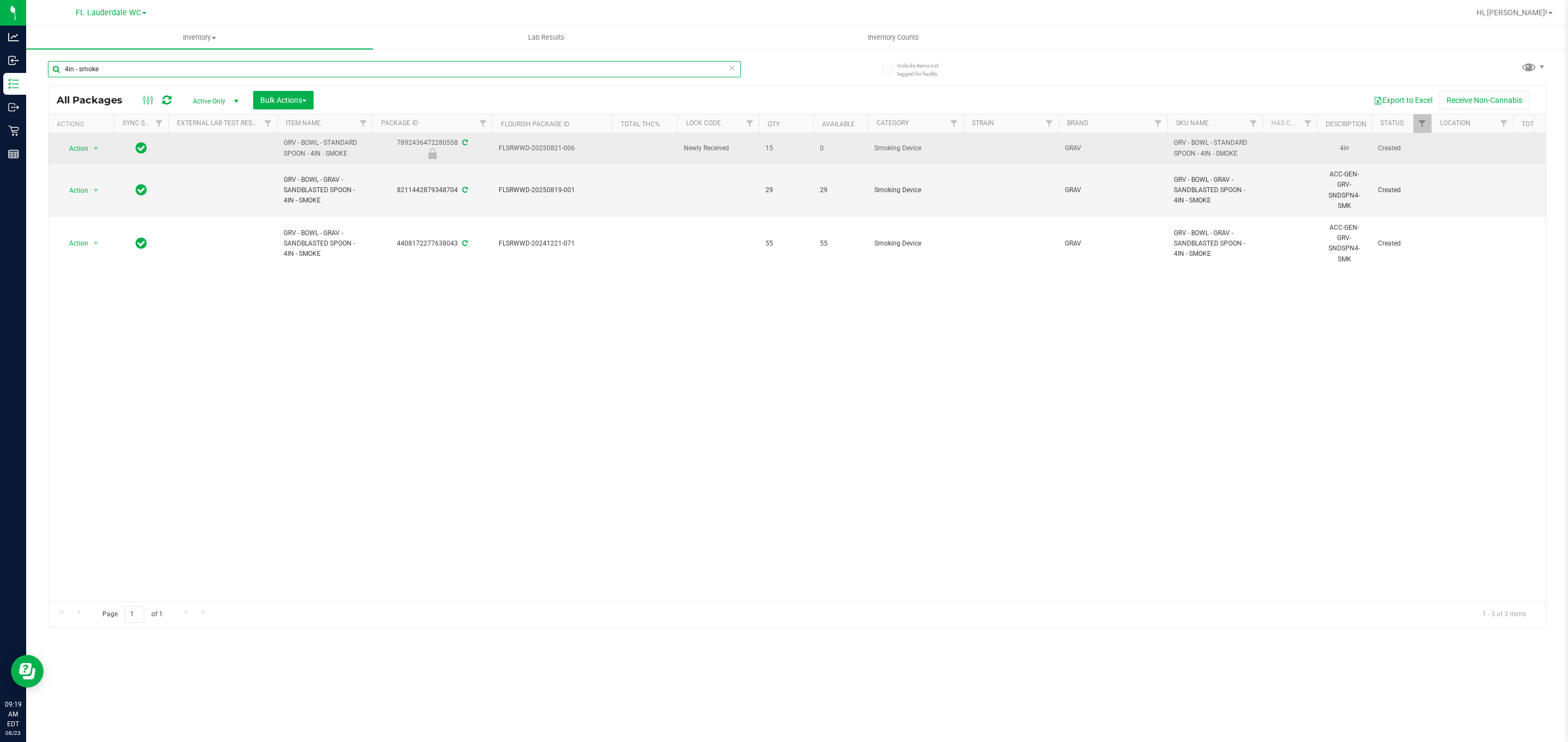
type input "4in - smoke"
click at [89, 141] on td "Action Action Edit attributes Global inventory Locate package Package audit log…" at bounding box center [81, 149] width 65 height 30
click at [89, 147] on span "select" at bounding box center [96, 149] width 13 height 15
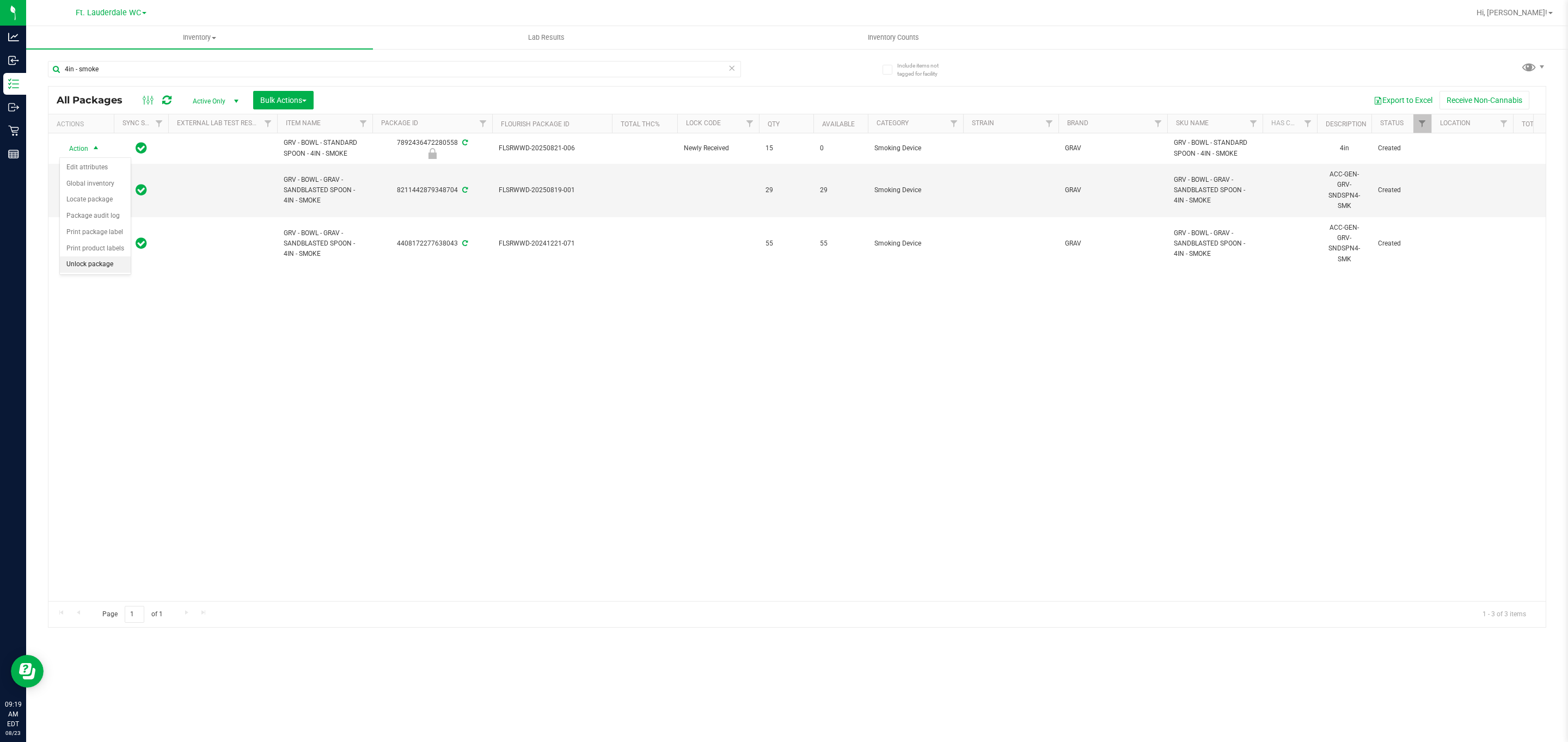
click at [100, 271] on li "Unlock package" at bounding box center [95, 264] width 71 height 16
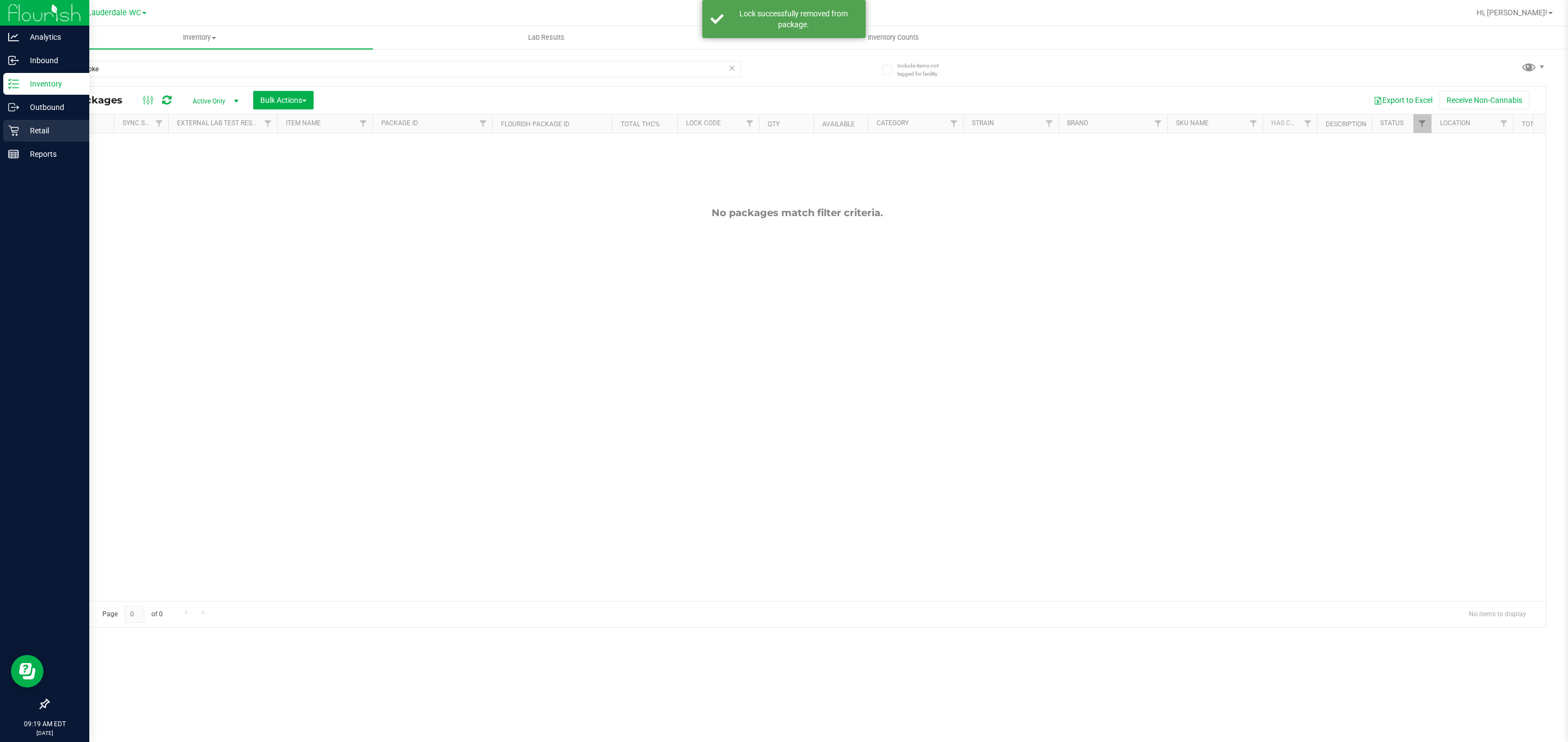
click at [32, 133] on p "Retail" at bounding box center [51, 130] width 65 height 13
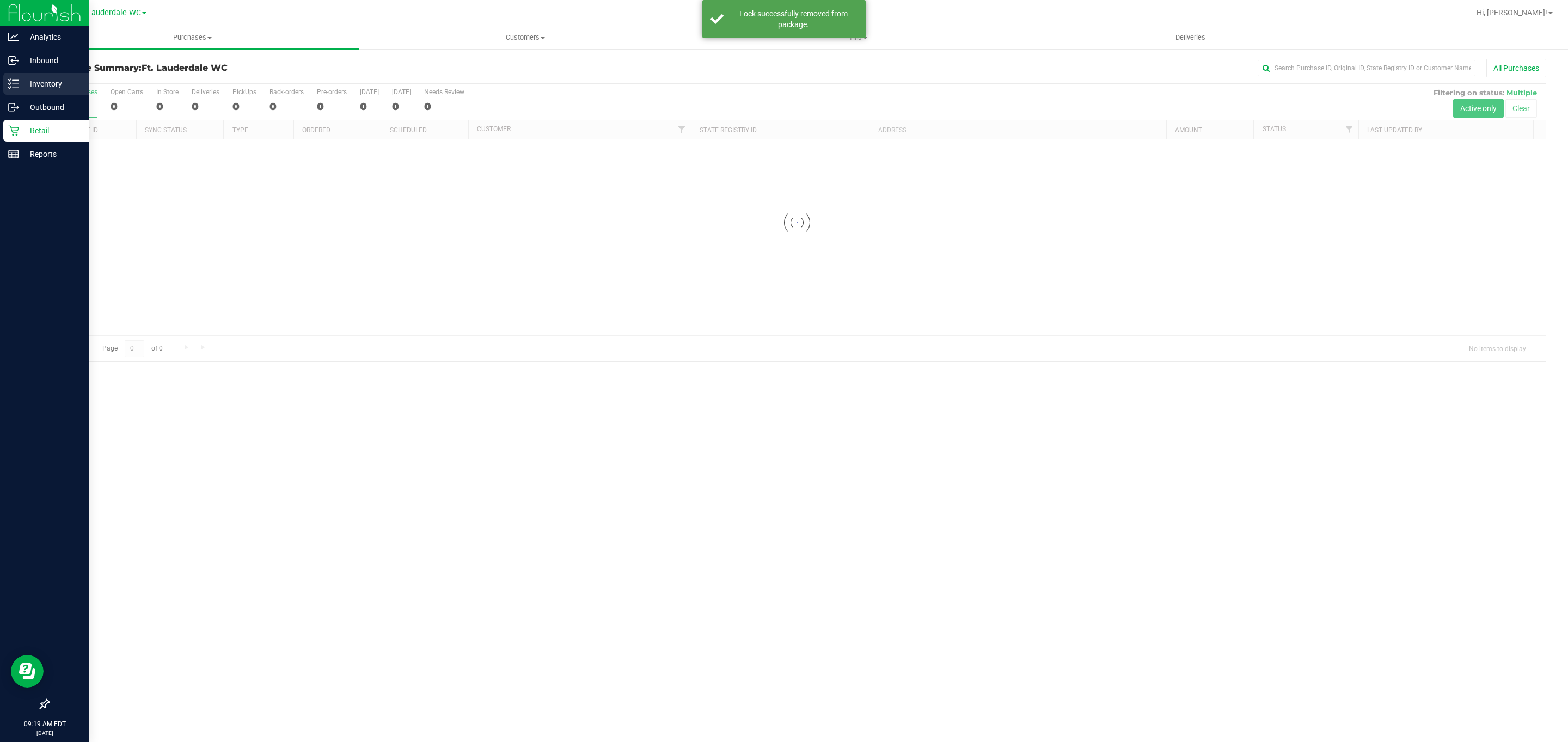
click at [36, 90] on p "Inventory" at bounding box center [51, 83] width 65 height 13
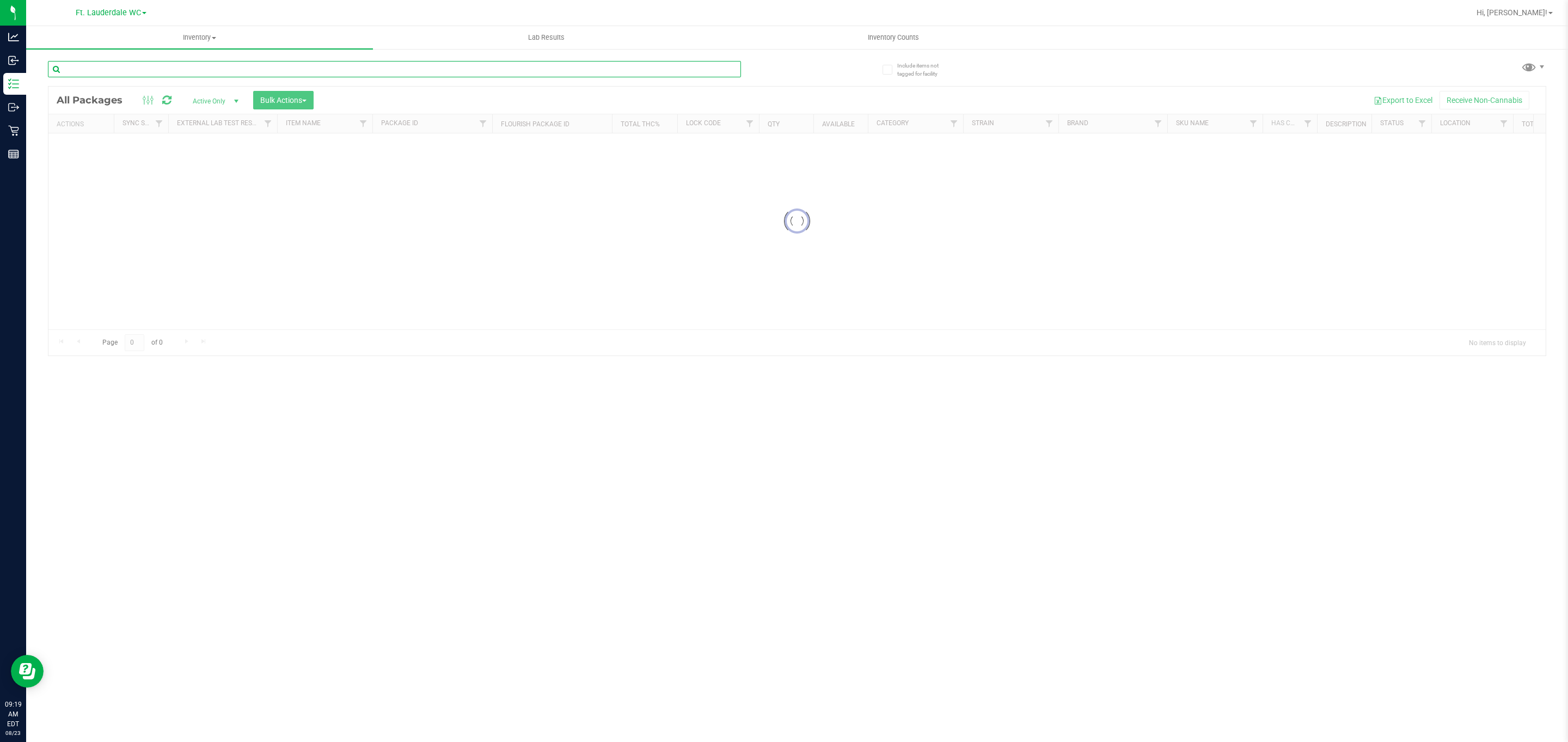
click at [150, 69] on input "text" at bounding box center [394, 69] width 693 height 16
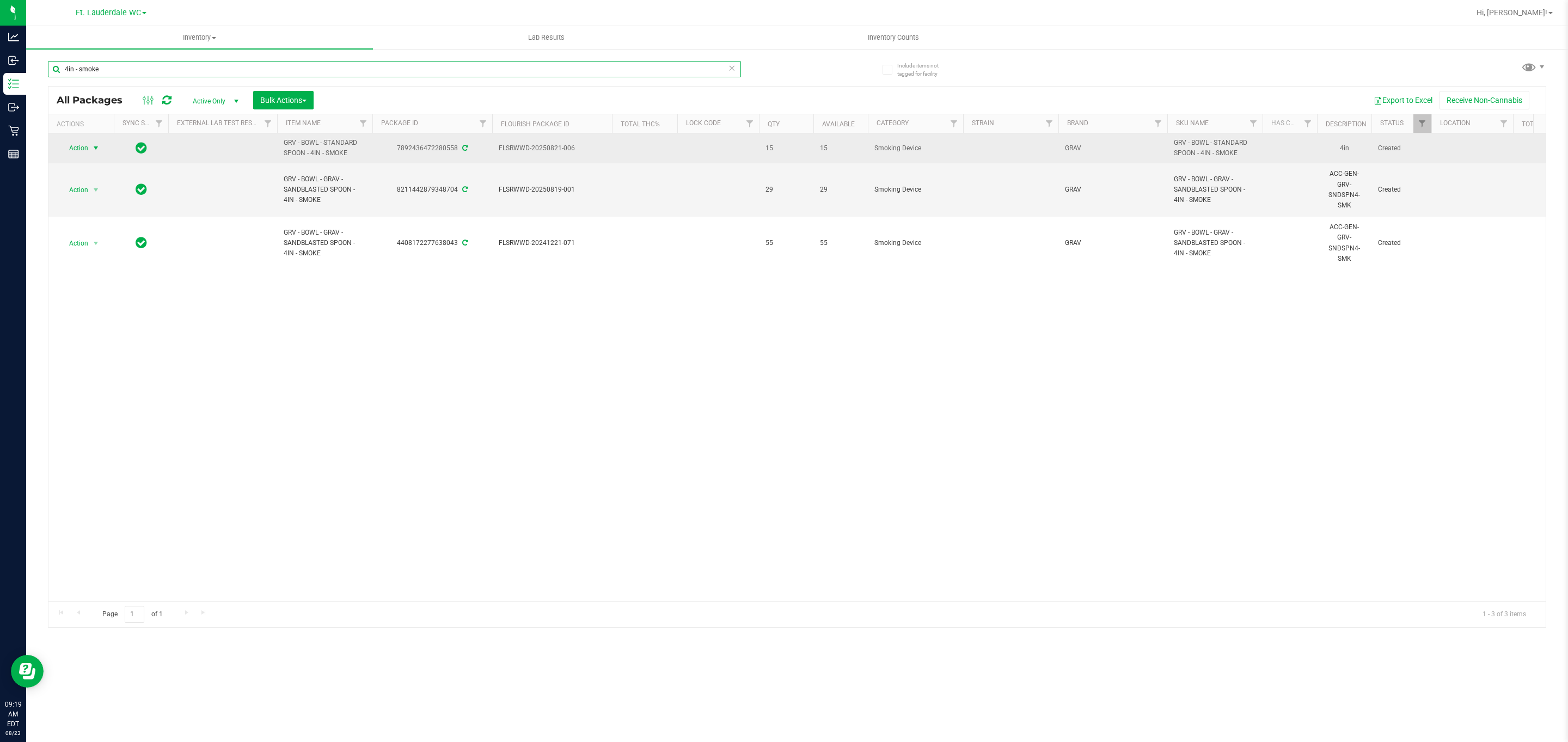
type input "4in - smoke"
click at [90, 142] on span "select" at bounding box center [96, 148] width 13 height 15
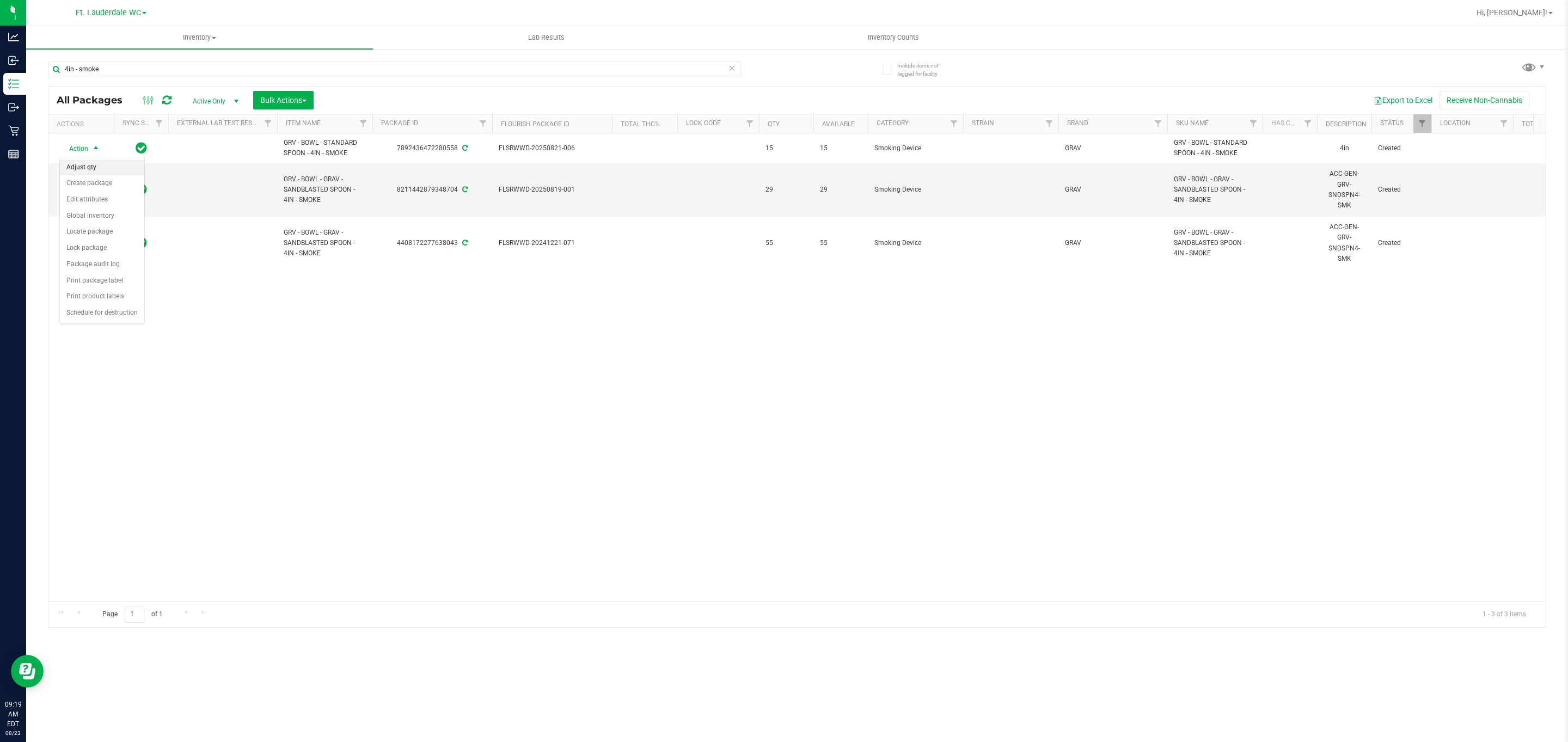
click at [90, 165] on li "Adjust qty" at bounding box center [102, 167] width 85 height 16
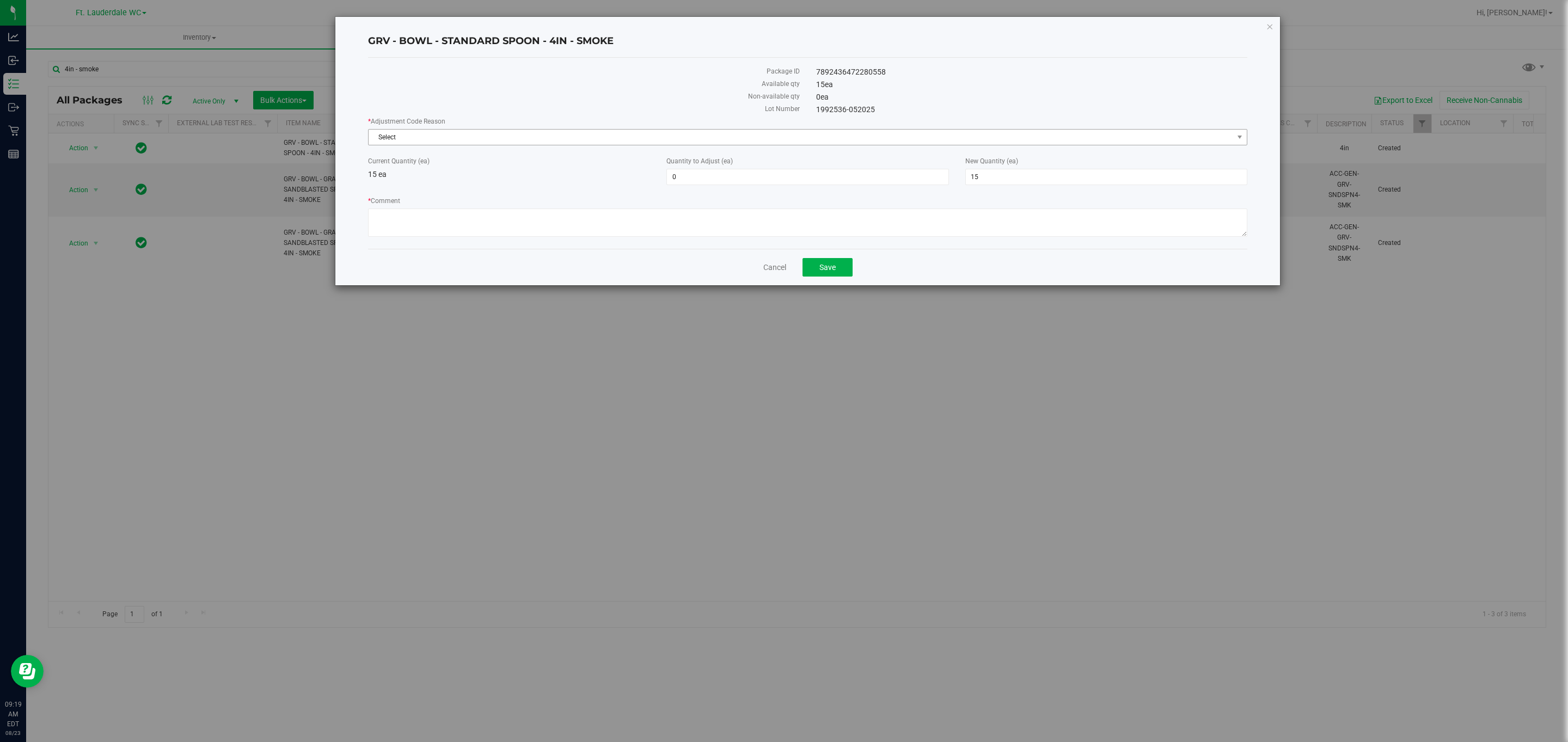
click at [629, 142] on span "Select" at bounding box center [801, 137] width 864 height 15
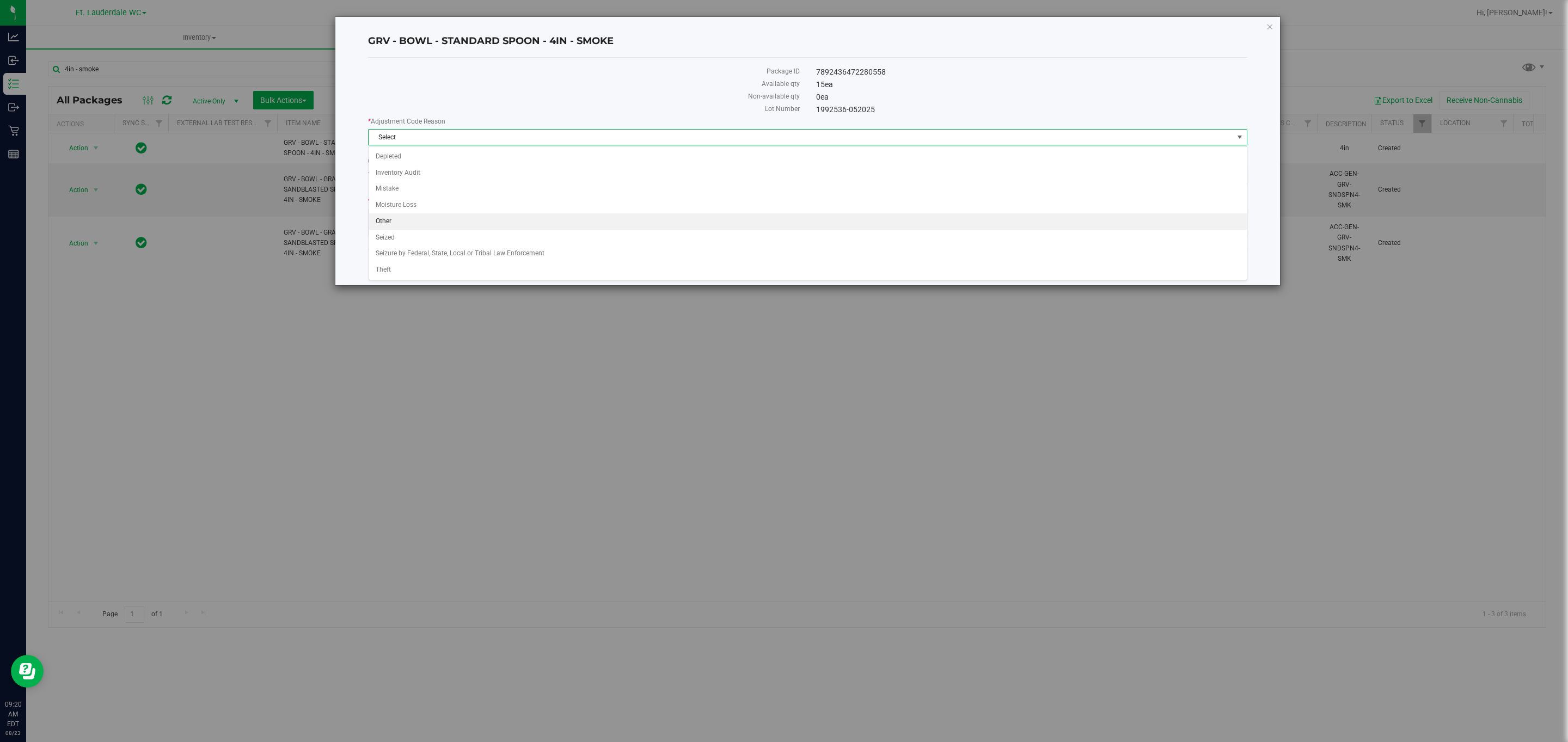
click at [582, 215] on li "Other" at bounding box center [808, 222] width 878 height 16
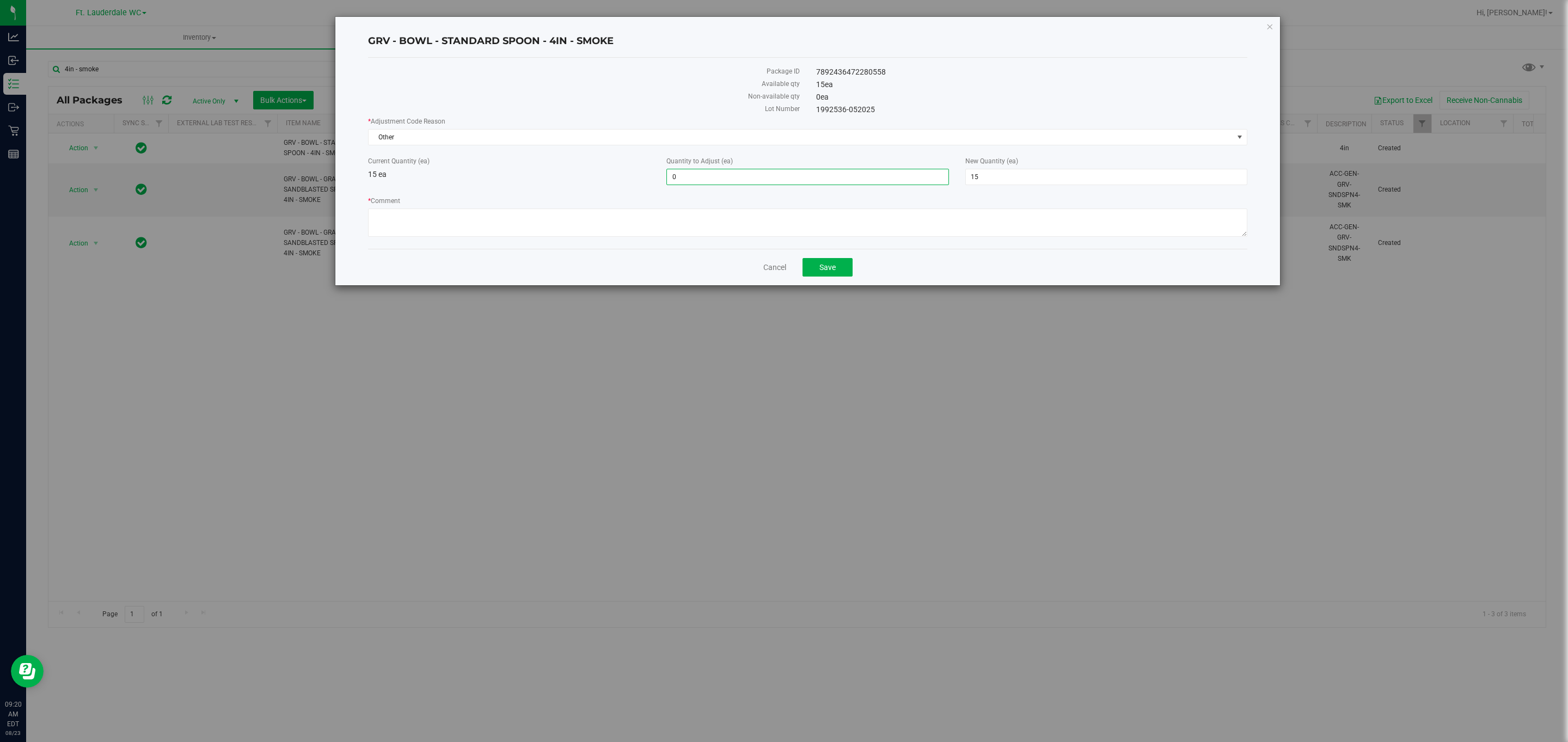
click at [708, 172] on span "0 0" at bounding box center [807, 177] width 282 height 16
click at [708, 172] on input "0" at bounding box center [808, 177] width 281 height 15
type input "-15"
type input "0"
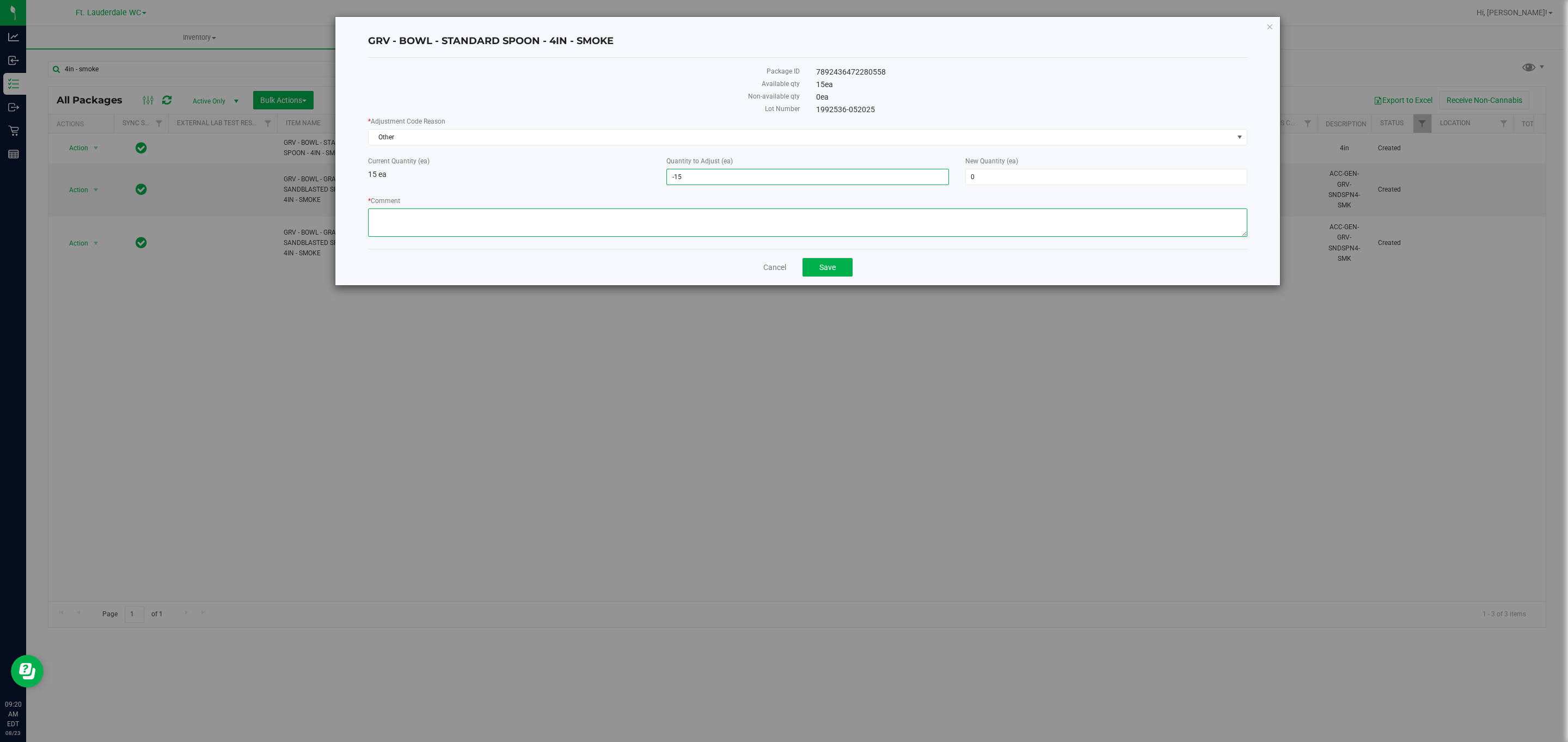
click at [715, 219] on textarea "* Comment" at bounding box center [808, 223] width 880 height 29
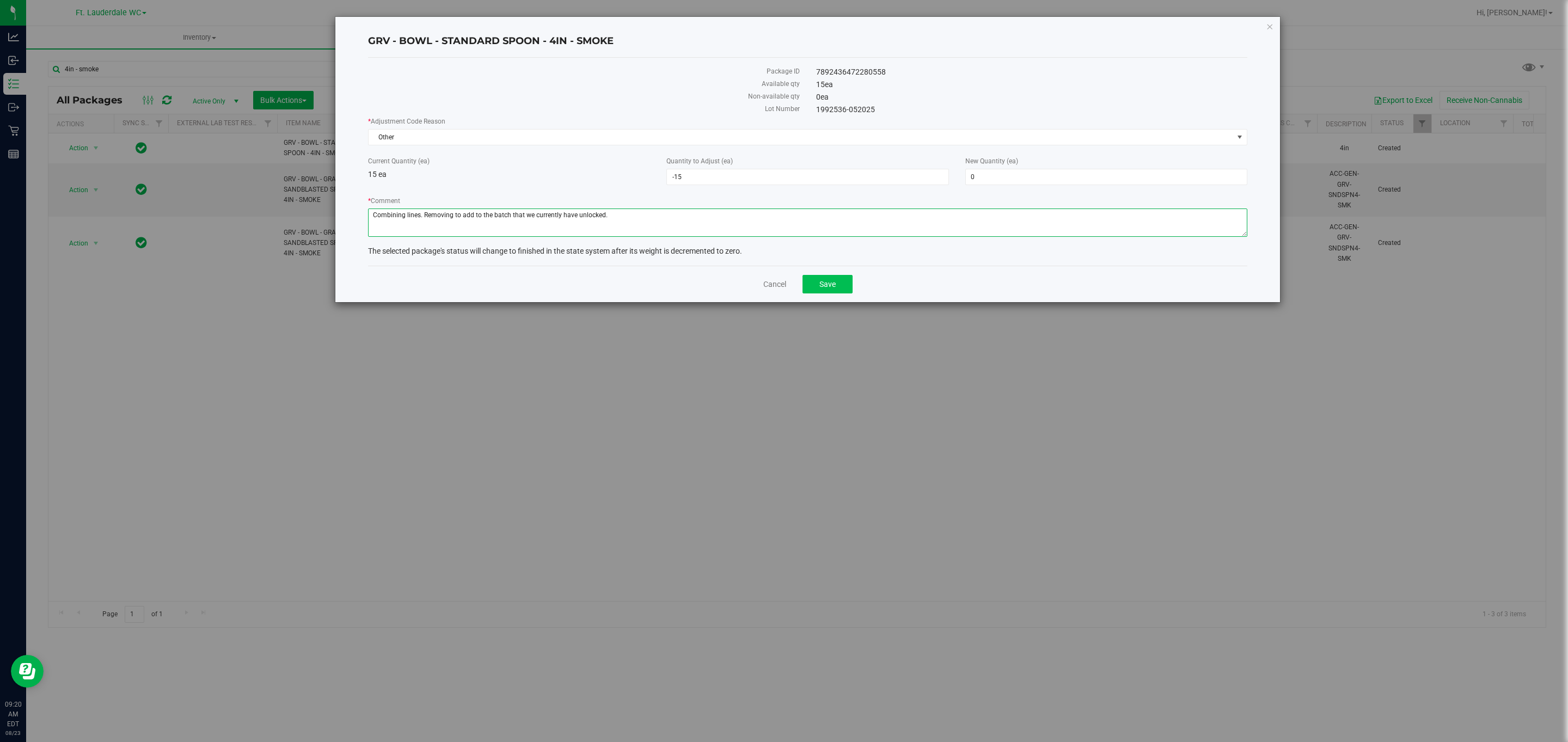
type textarea "Combining lines. Removing to add to the batch that we currently have unlocked."
click at [821, 287] on span "Save" at bounding box center [827, 284] width 16 height 9
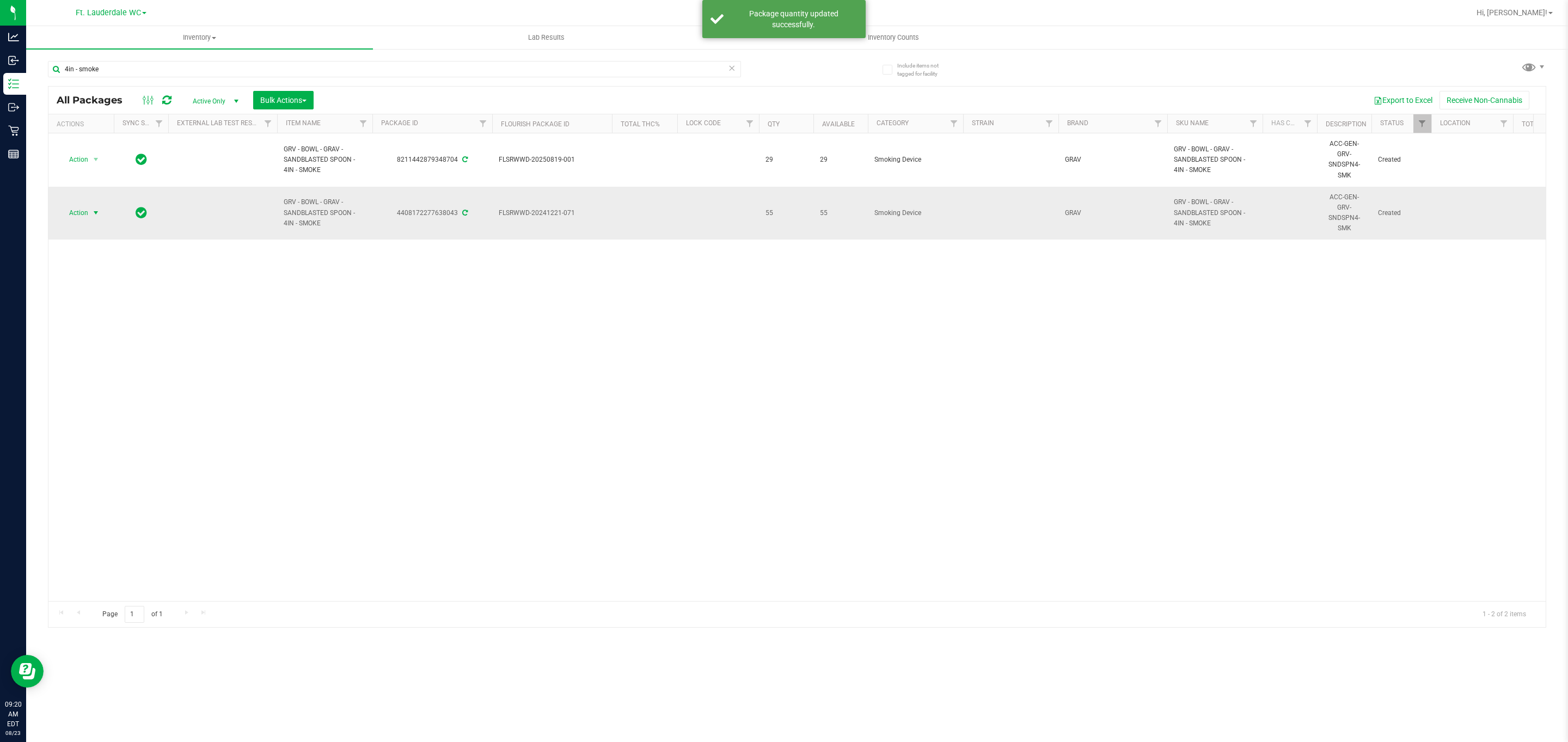
click at [100, 211] on span "select" at bounding box center [96, 213] width 9 height 9
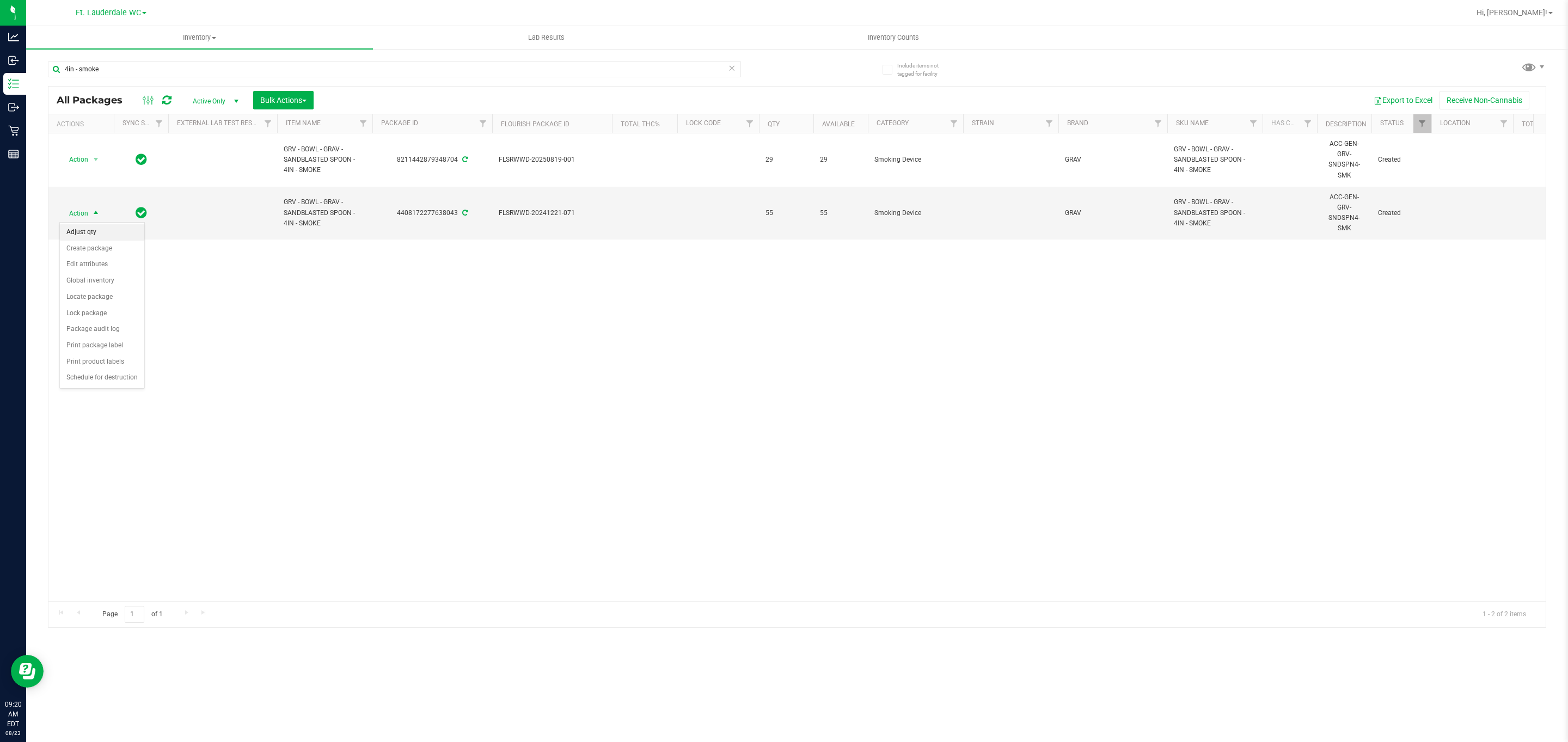
click at [88, 237] on li "Adjust qty" at bounding box center [102, 233] width 85 height 16
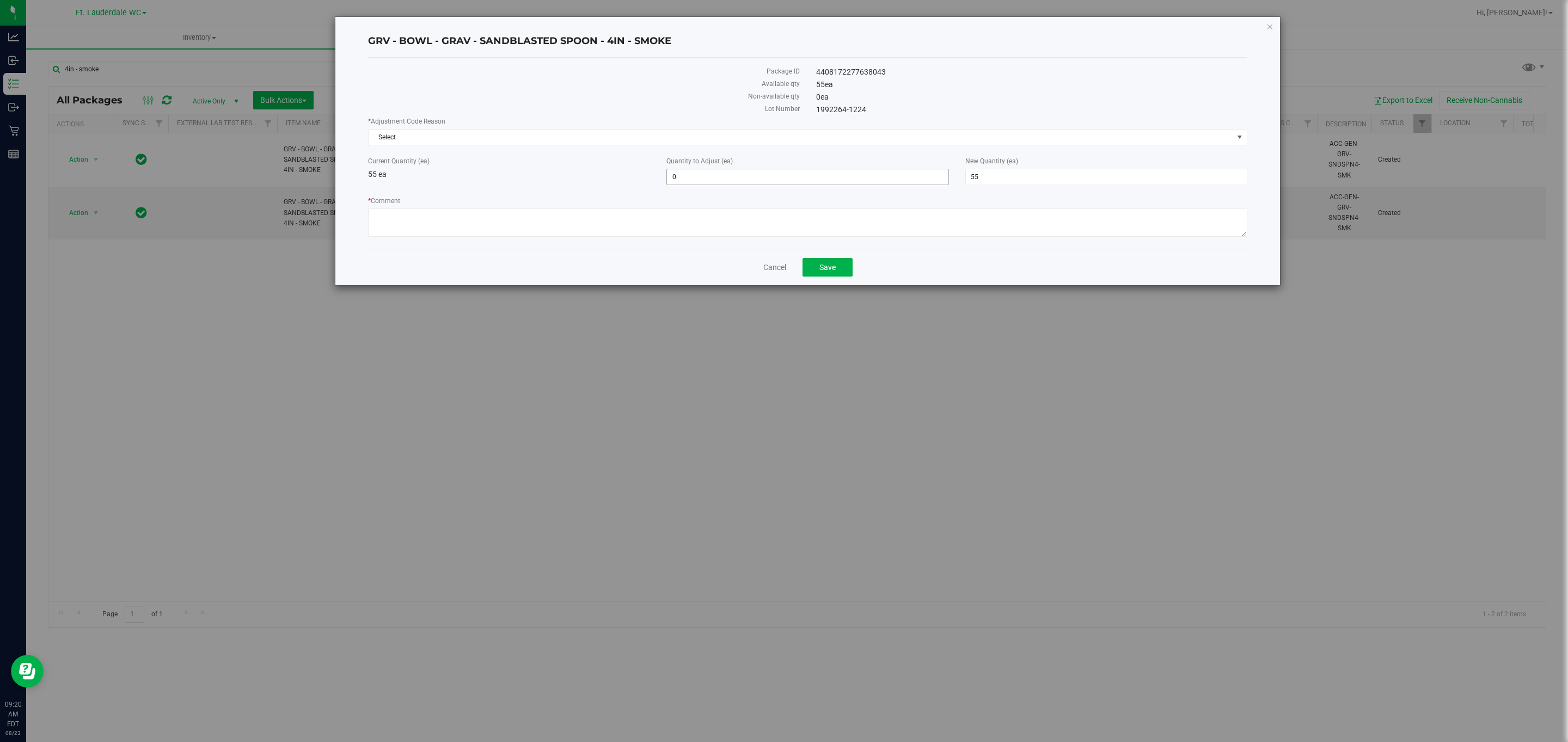
click at [796, 177] on span "0 0" at bounding box center [807, 177] width 282 height 16
click at [796, 177] on input "0" at bounding box center [808, 177] width 281 height 15
click at [1270, 29] on icon "button" at bounding box center [1270, 26] width 8 height 13
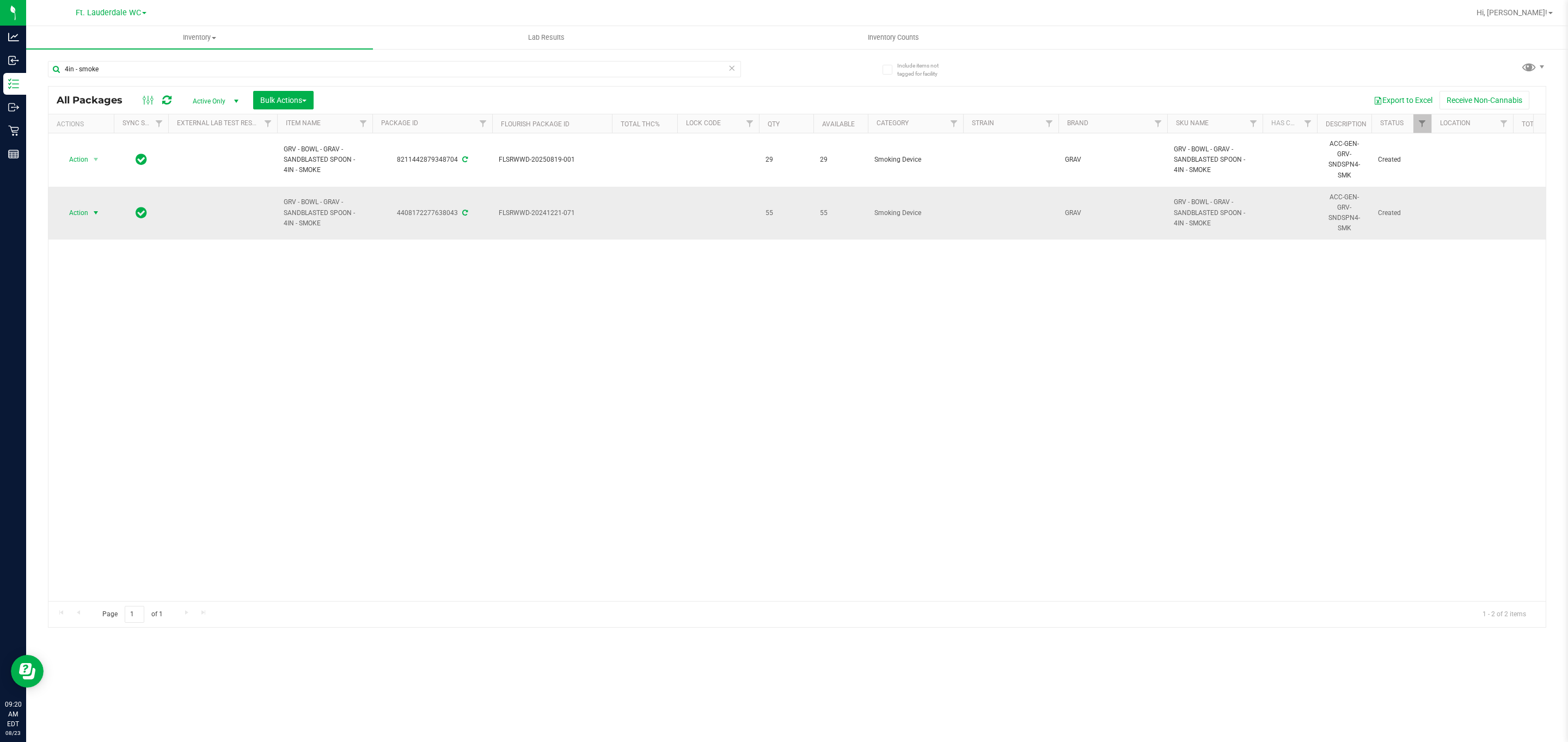
click at [99, 209] on span "select" at bounding box center [96, 212] width 13 height 15
click at [100, 237] on li "Adjust qty" at bounding box center [102, 233] width 85 height 16
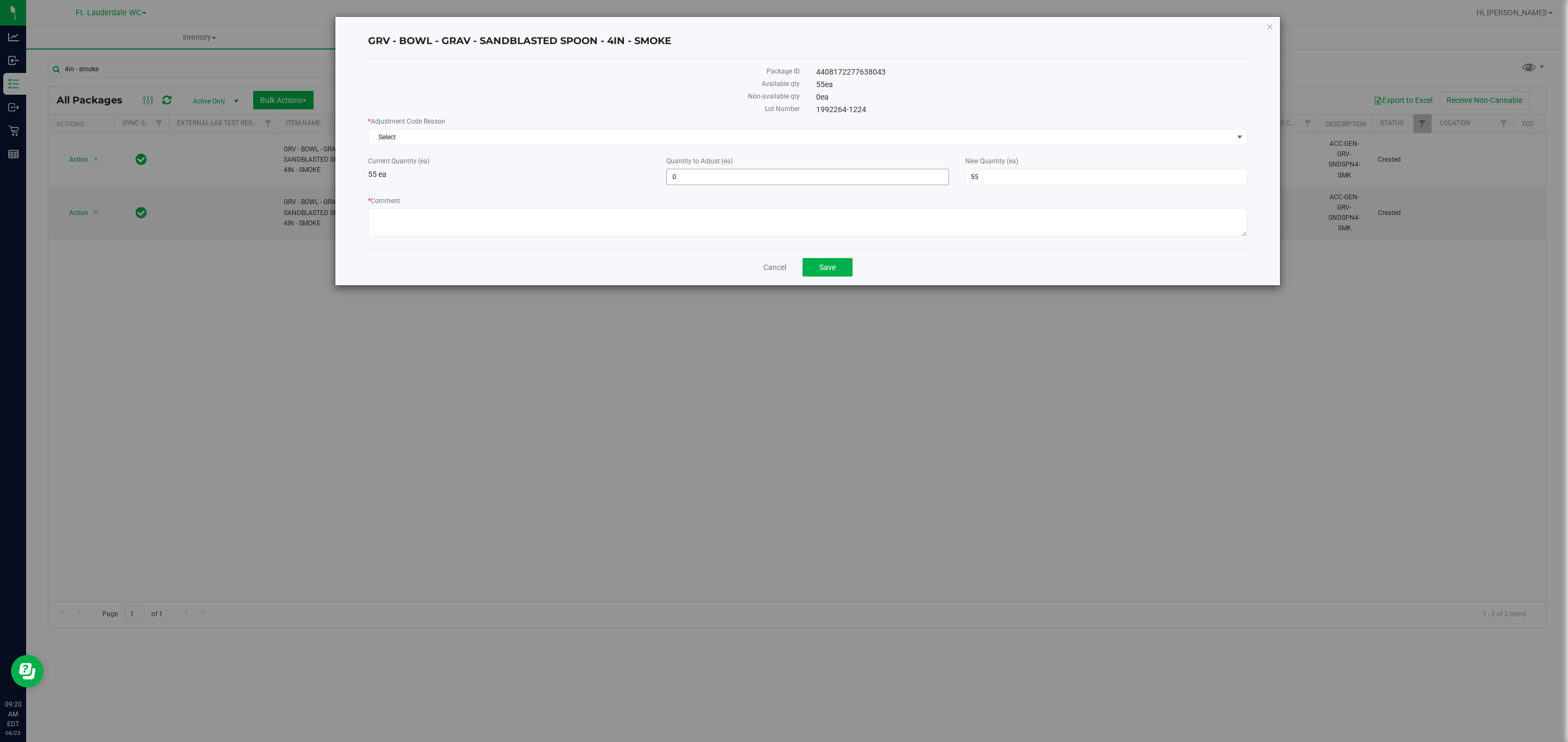
click at [709, 180] on span "0 0" at bounding box center [807, 177] width 282 height 16
click at [0, 0] on input "0" at bounding box center [0, 0] width 0 height 0
click at [709, 180] on input "0" at bounding box center [808, 177] width 281 height 15
type input "15"
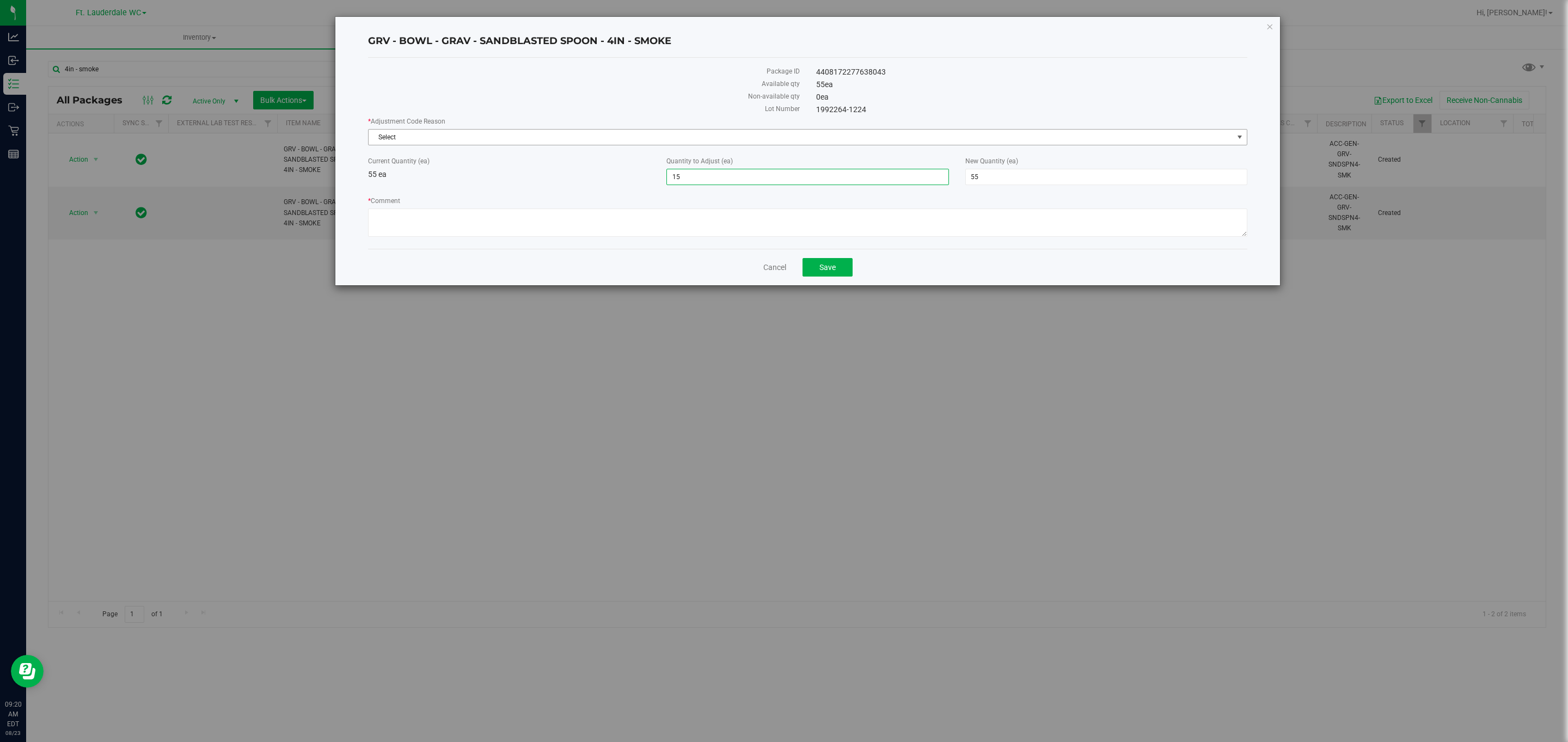
type input "70"
click at [667, 131] on span "Select" at bounding box center [801, 137] width 864 height 15
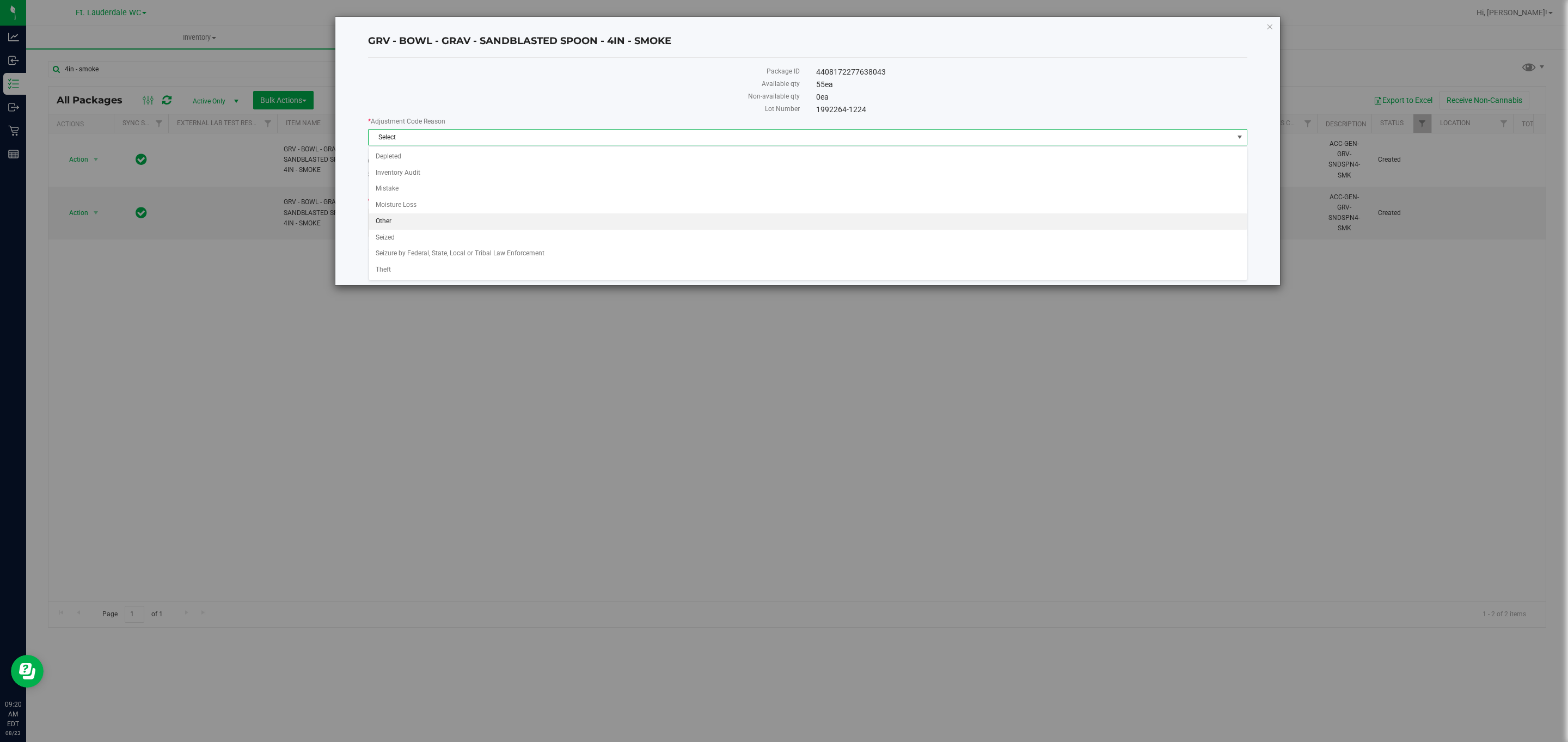
click at [517, 223] on li "Other" at bounding box center [808, 222] width 878 height 16
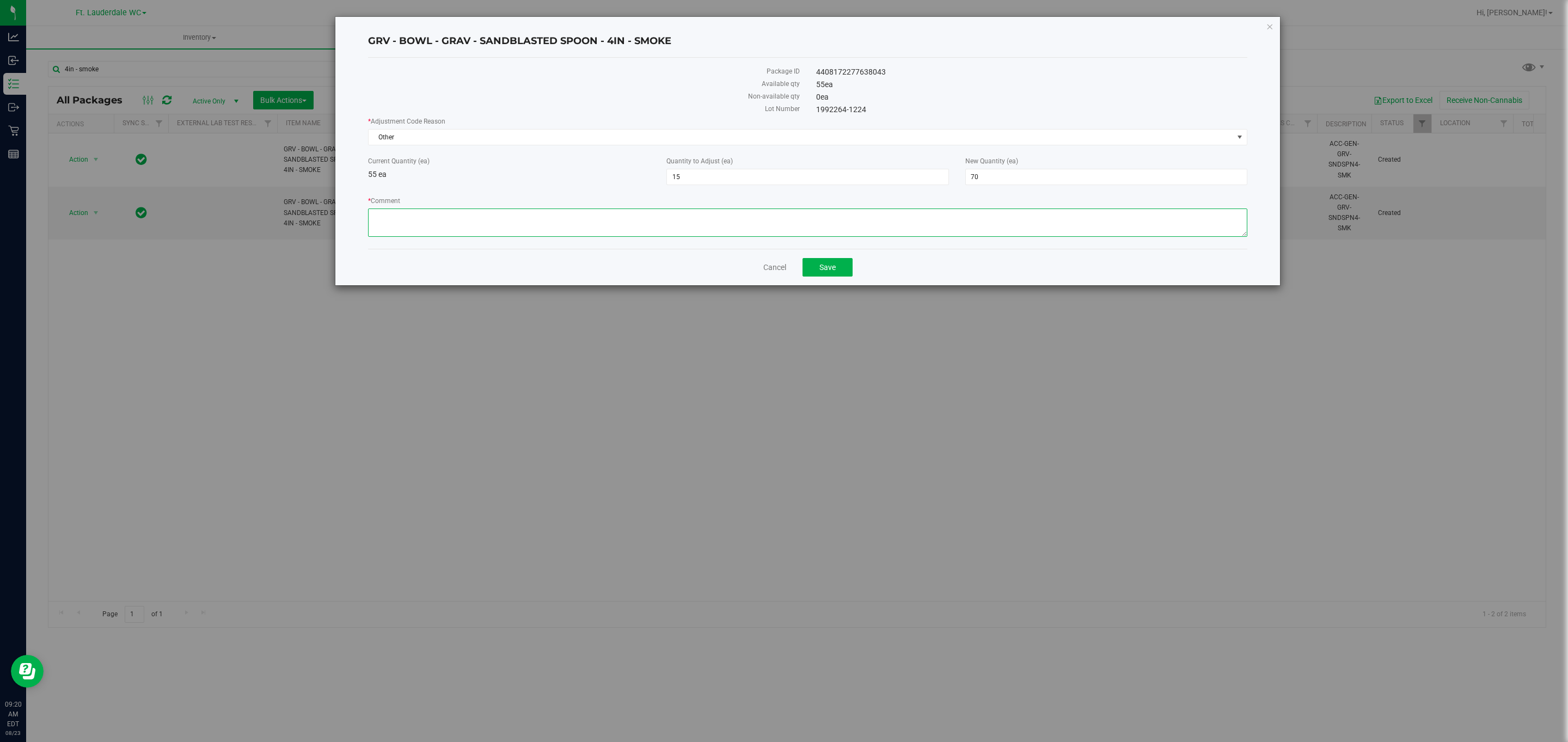
click at [515, 219] on textarea "* Comment" at bounding box center [808, 223] width 880 height 29
type textarea "c"
type textarea "Combining lines. Adding the 15 I just removed from the other batch."
click at [824, 263] on button "Save" at bounding box center [827, 267] width 50 height 18
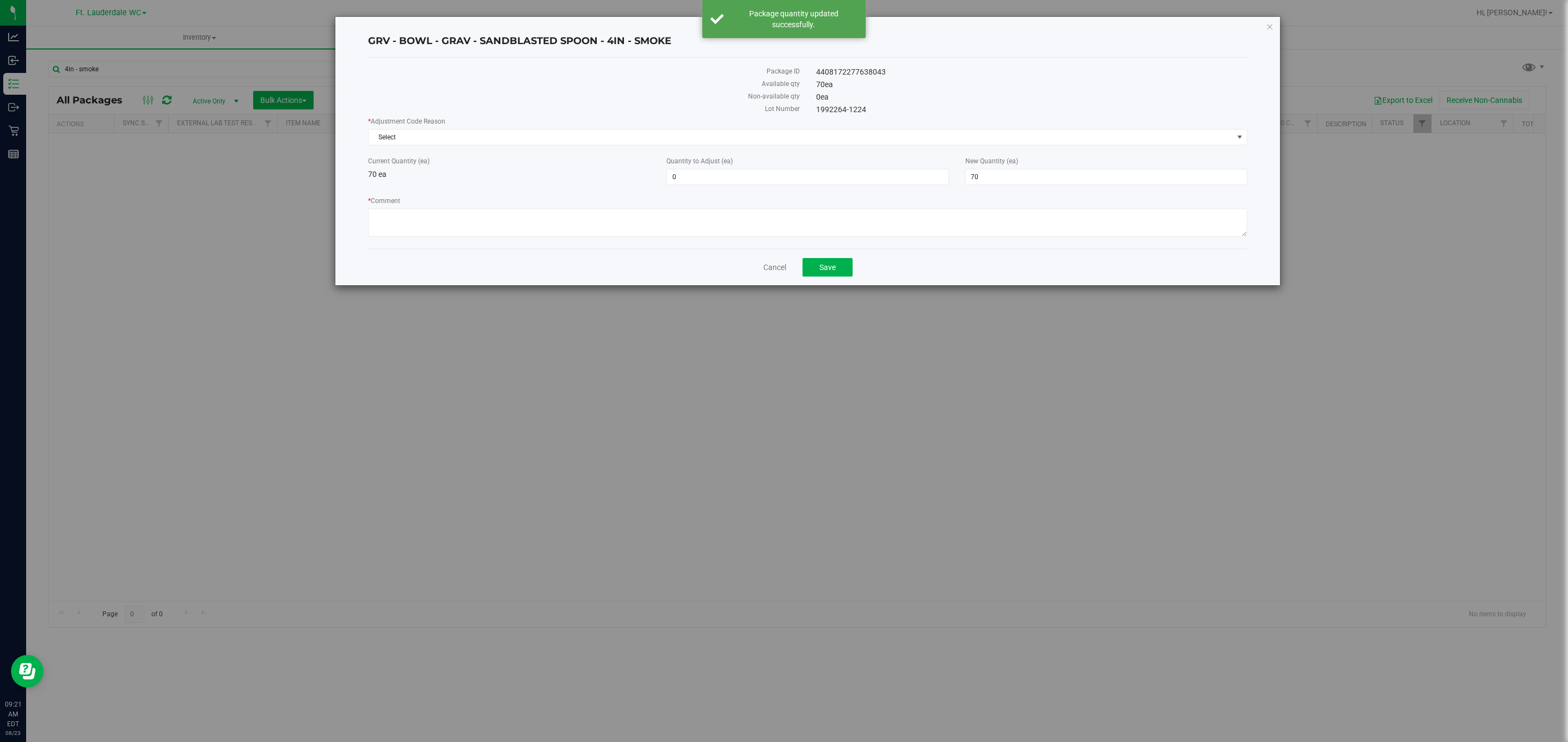
click at [1276, 30] on div "GRV - BOWL - GRAV - SANDBLASTED SPOON - 4IN - SMOKE Package ID 4408172277638043…" at bounding box center [808, 151] width 945 height 268
click at [1267, 23] on icon "button" at bounding box center [1270, 26] width 8 height 13
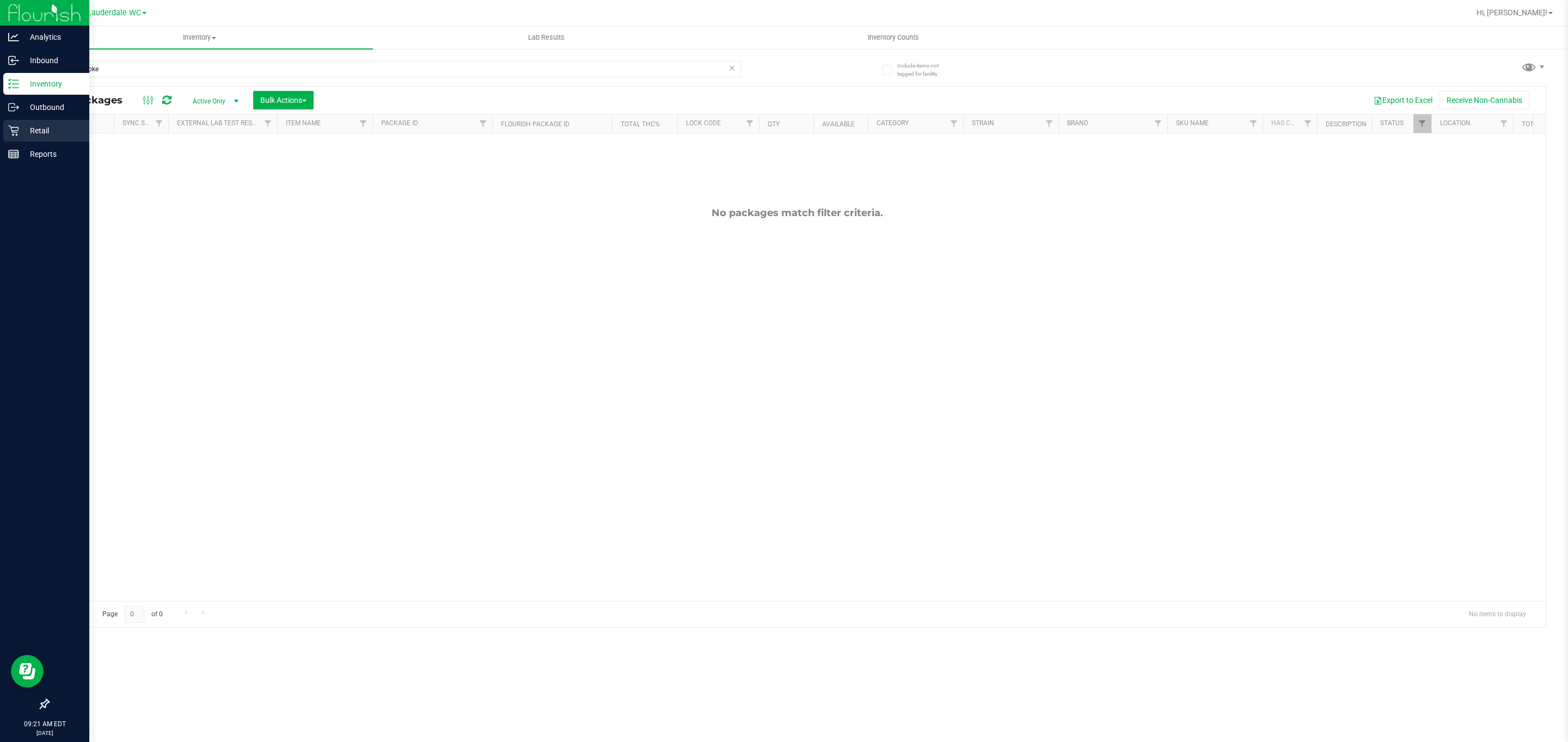
click at [12, 134] on icon at bounding box center [13, 131] width 11 height 11
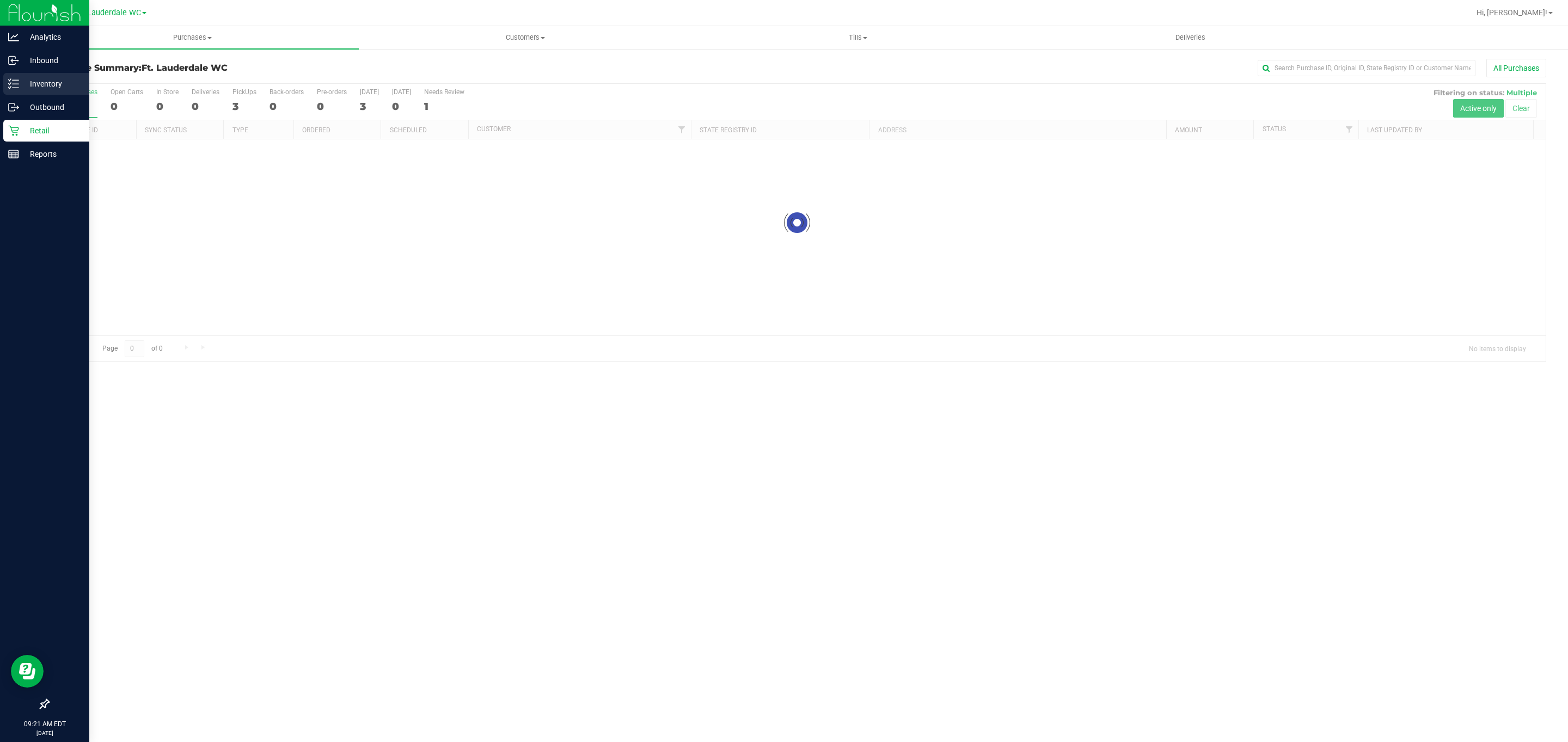
click at [31, 87] on p "Inventory" at bounding box center [51, 83] width 65 height 13
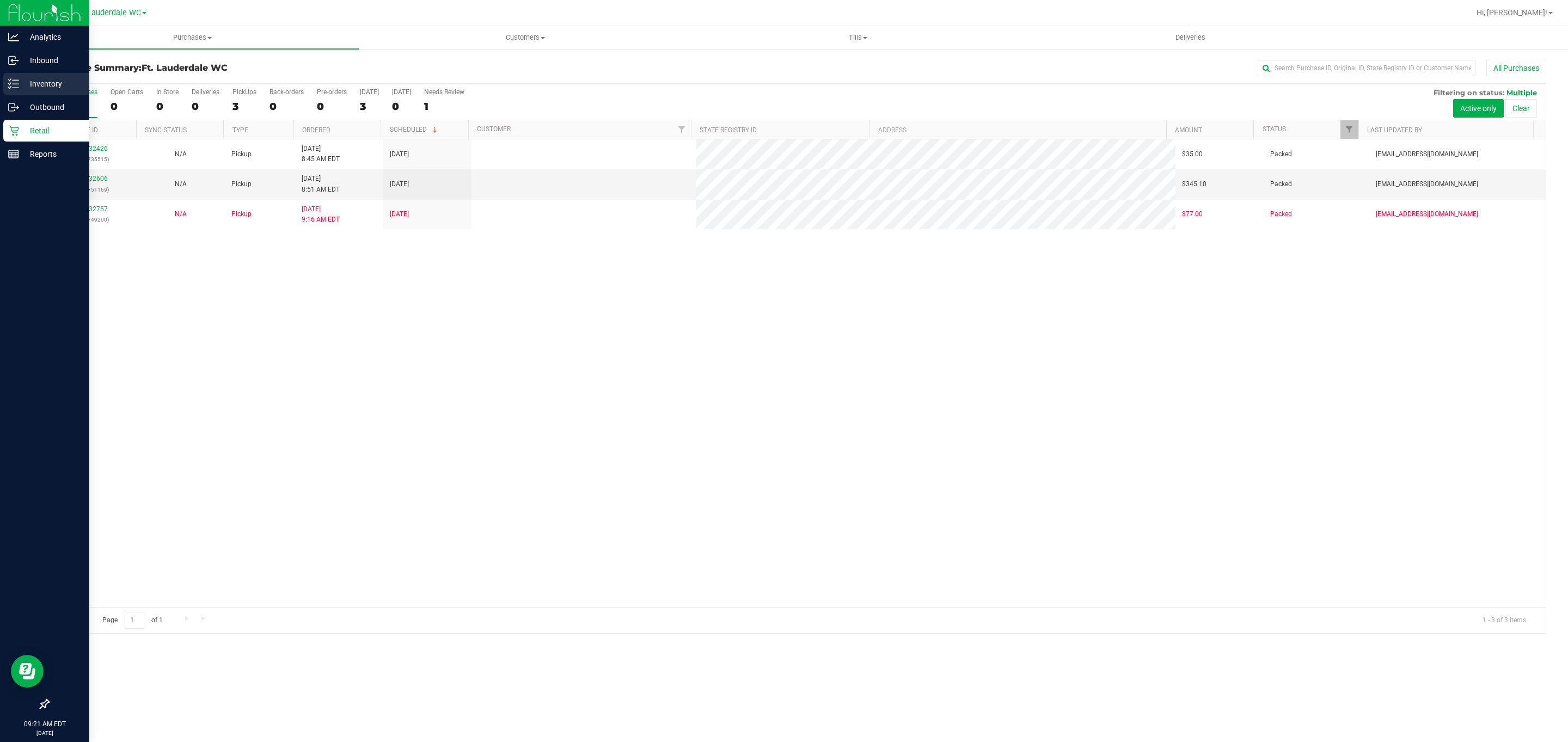
click at [20, 86] on p "Inventory" at bounding box center [51, 83] width 65 height 13
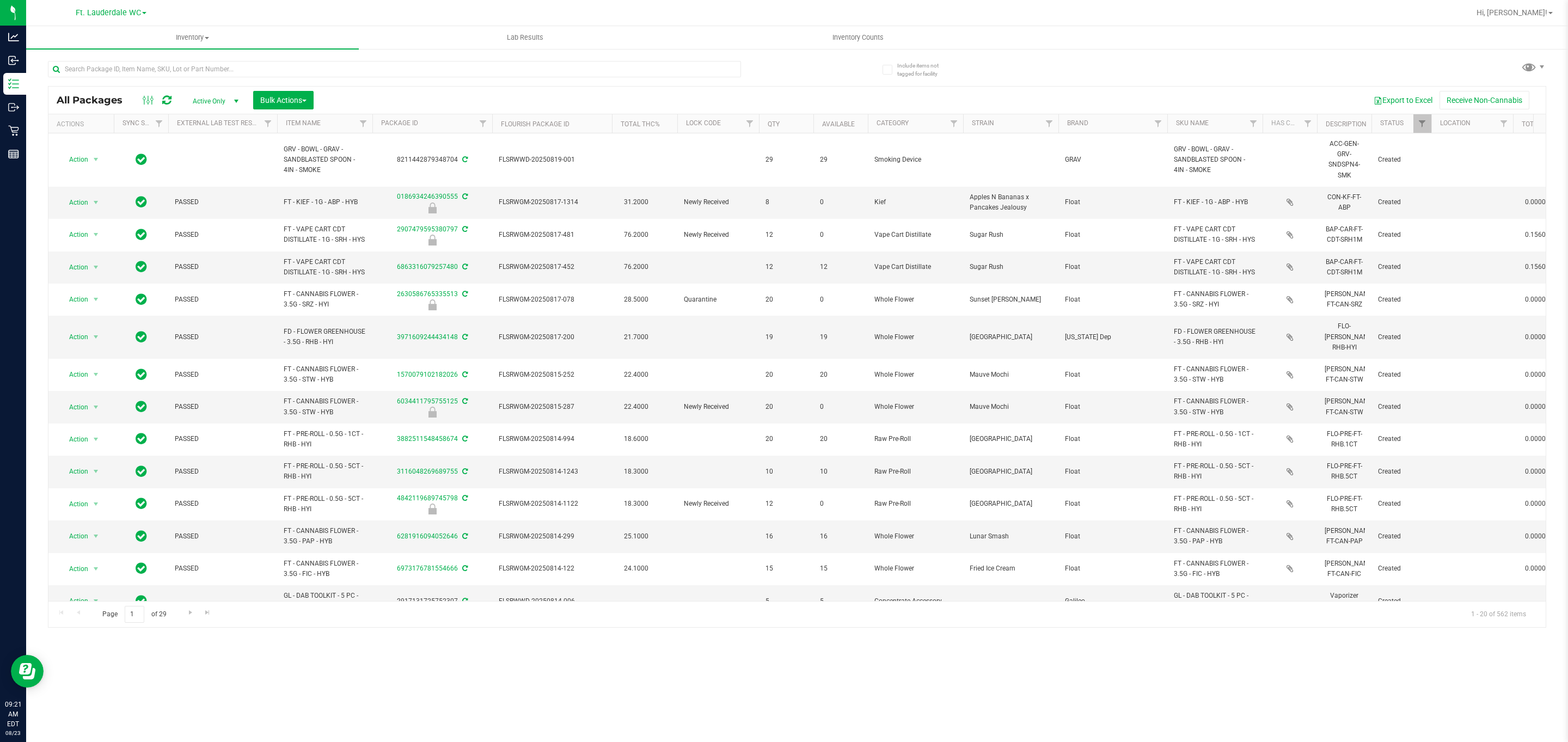
click at [229, 100] on span "Active Only" at bounding box center [213, 101] width 60 height 15
click at [212, 172] on li "All" at bounding box center [213, 168] width 59 height 16
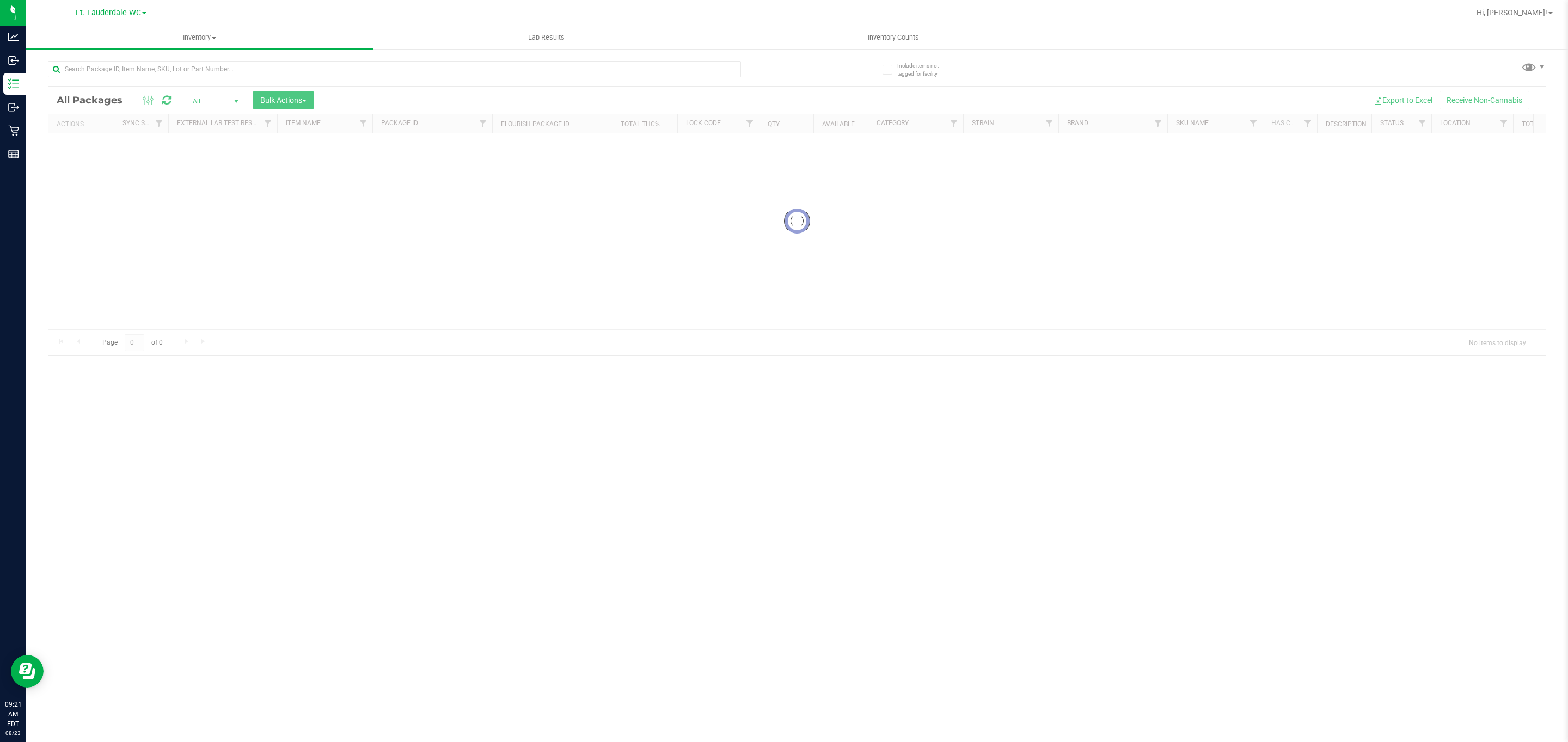
click at [218, 74] on input "text" at bounding box center [394, 69] width 693 height 16
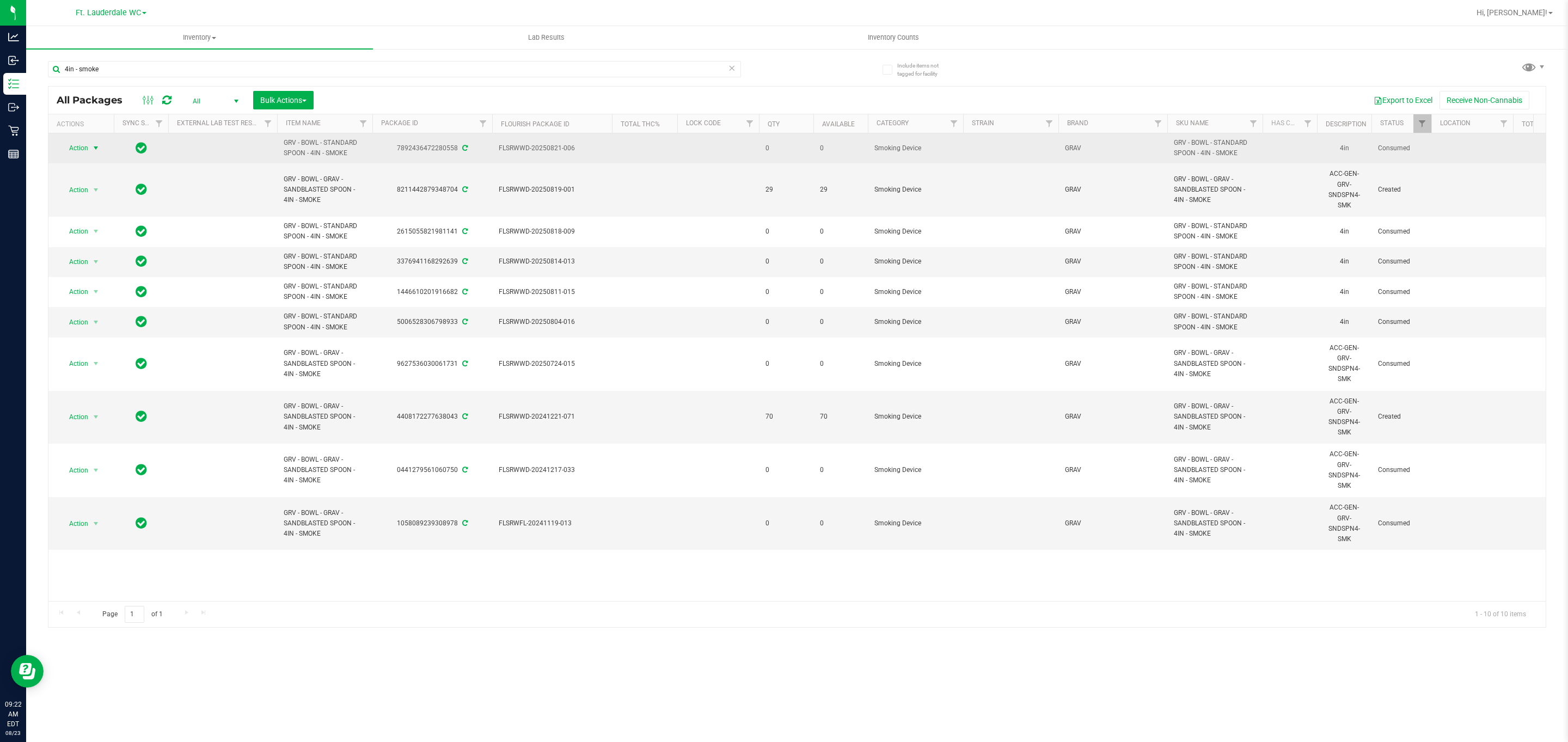
type input "4in - smoke"
click at [82, 151] on span "Action" at bounding box center [74, 148] width 29 height 15
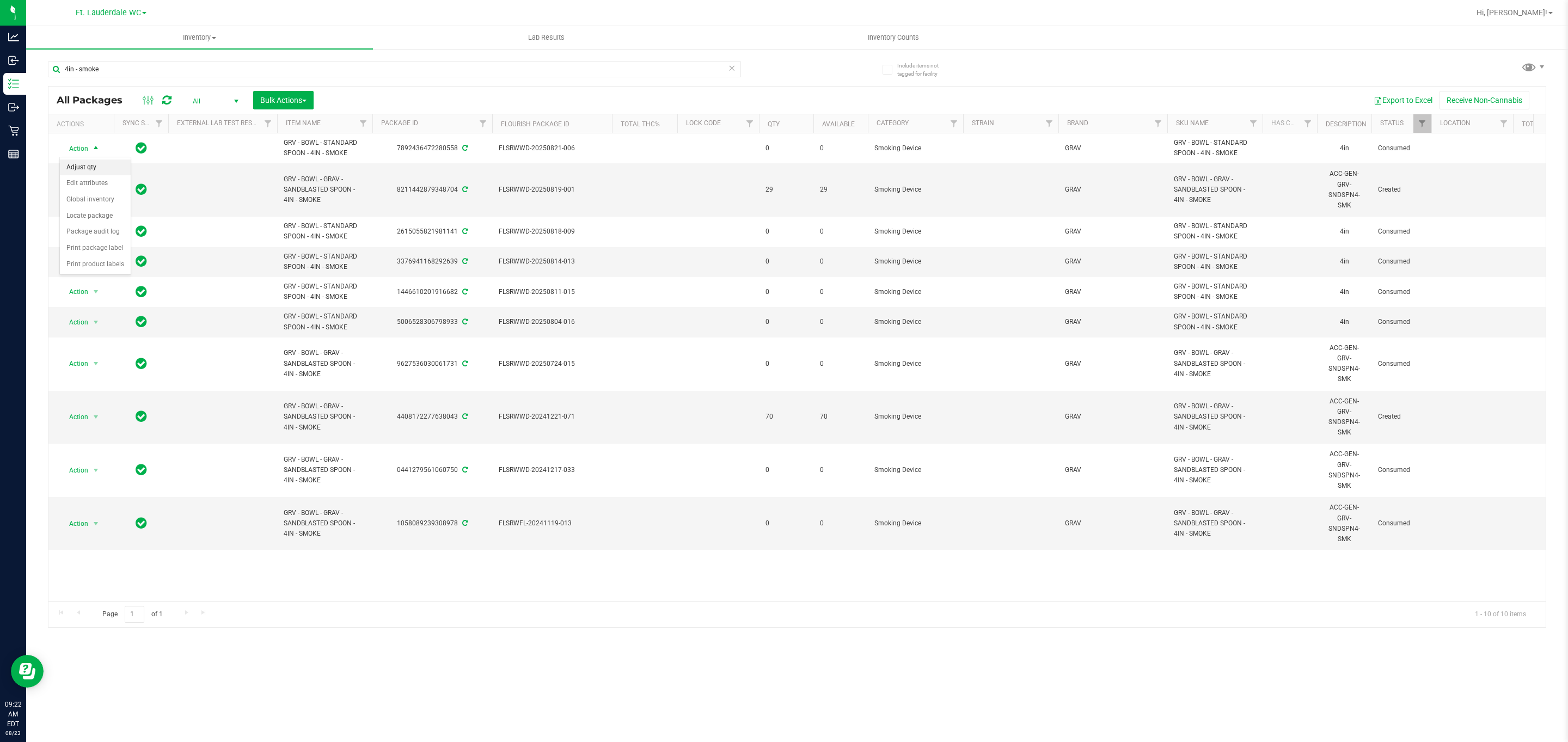
click at [88, 162] on li "Adjust qty" at bounding box center [95, 167] width 71 height 16
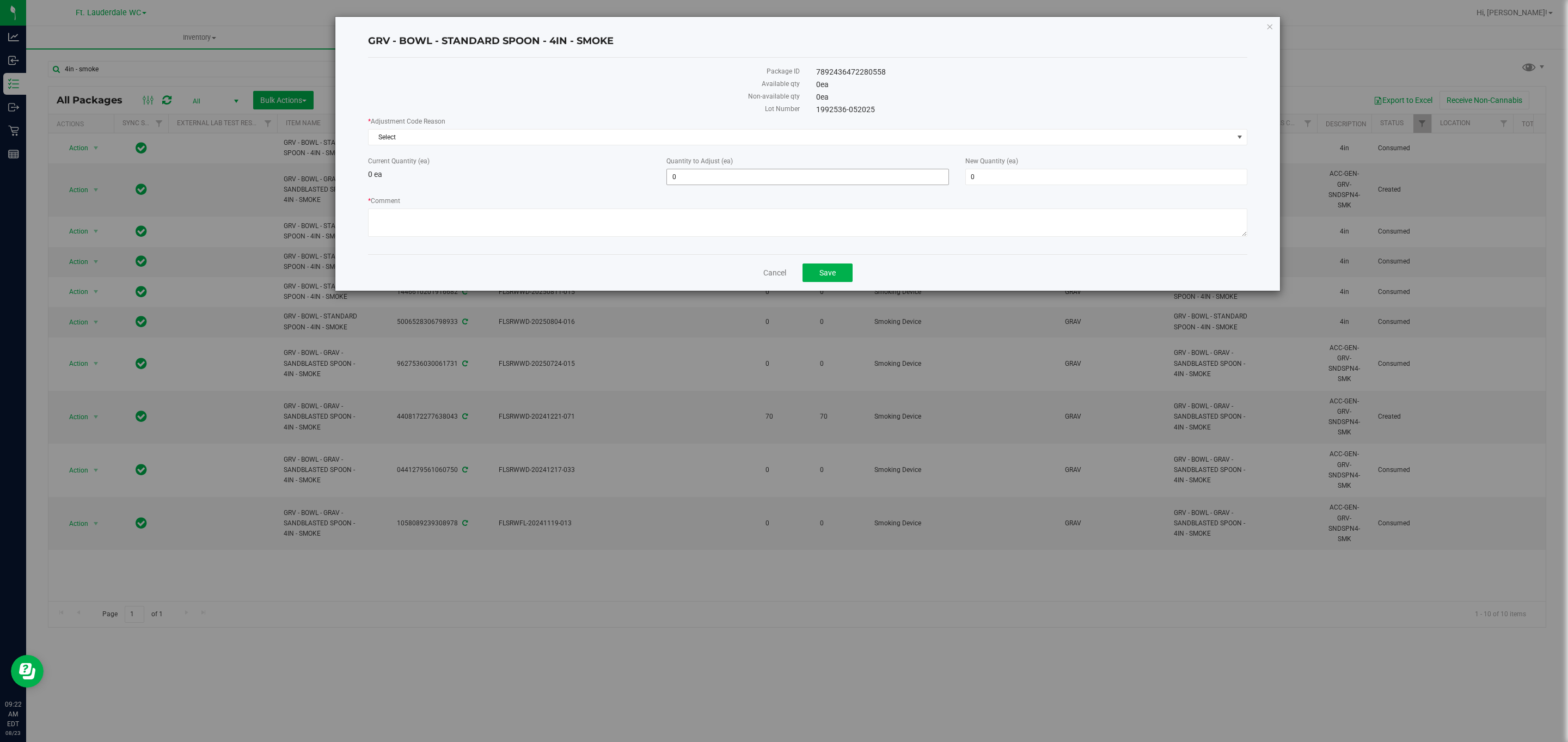
click at [686, 172] on span "0 0" at bounding box center [807, 177] width 282 height 16
click at [686, 172] on input "0" at bounding box center [808, 177] width 281 height 15
type input "70"
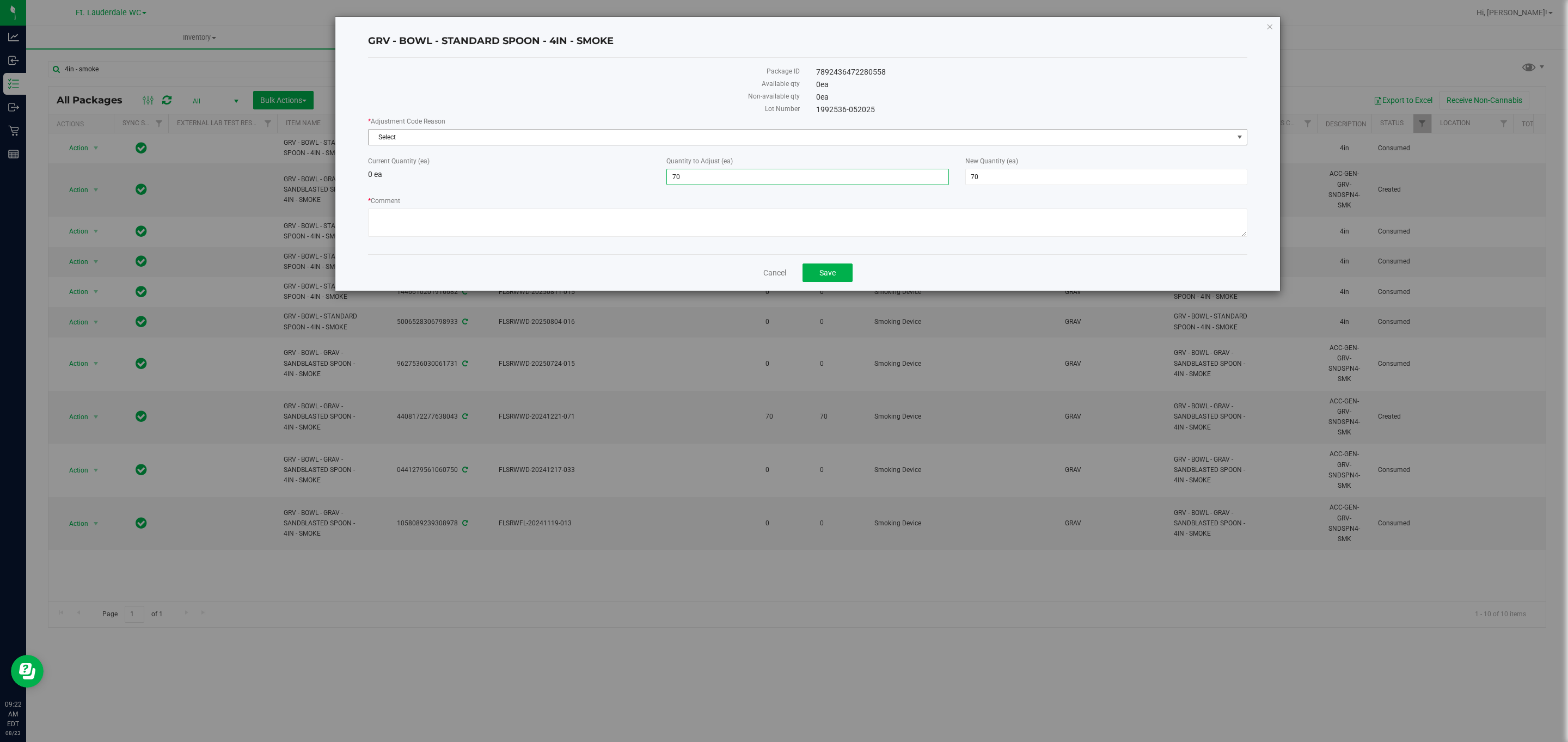
click at [689, 139] on span "Select" at bounding box center [801, 137] width 864 height 15
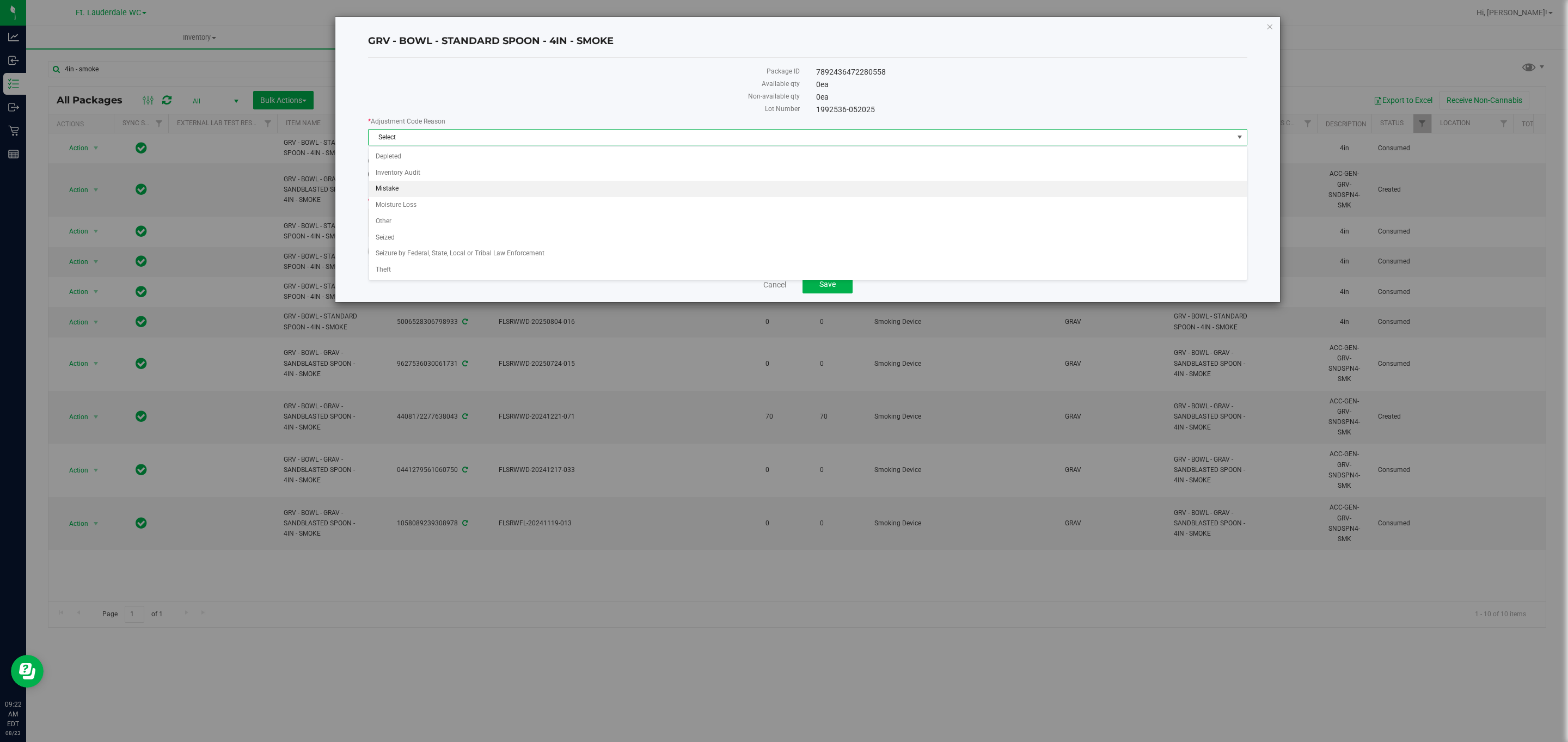
click at [613, 192] on li "Mistake" at bounding box center [808, 189] width 878 height 16
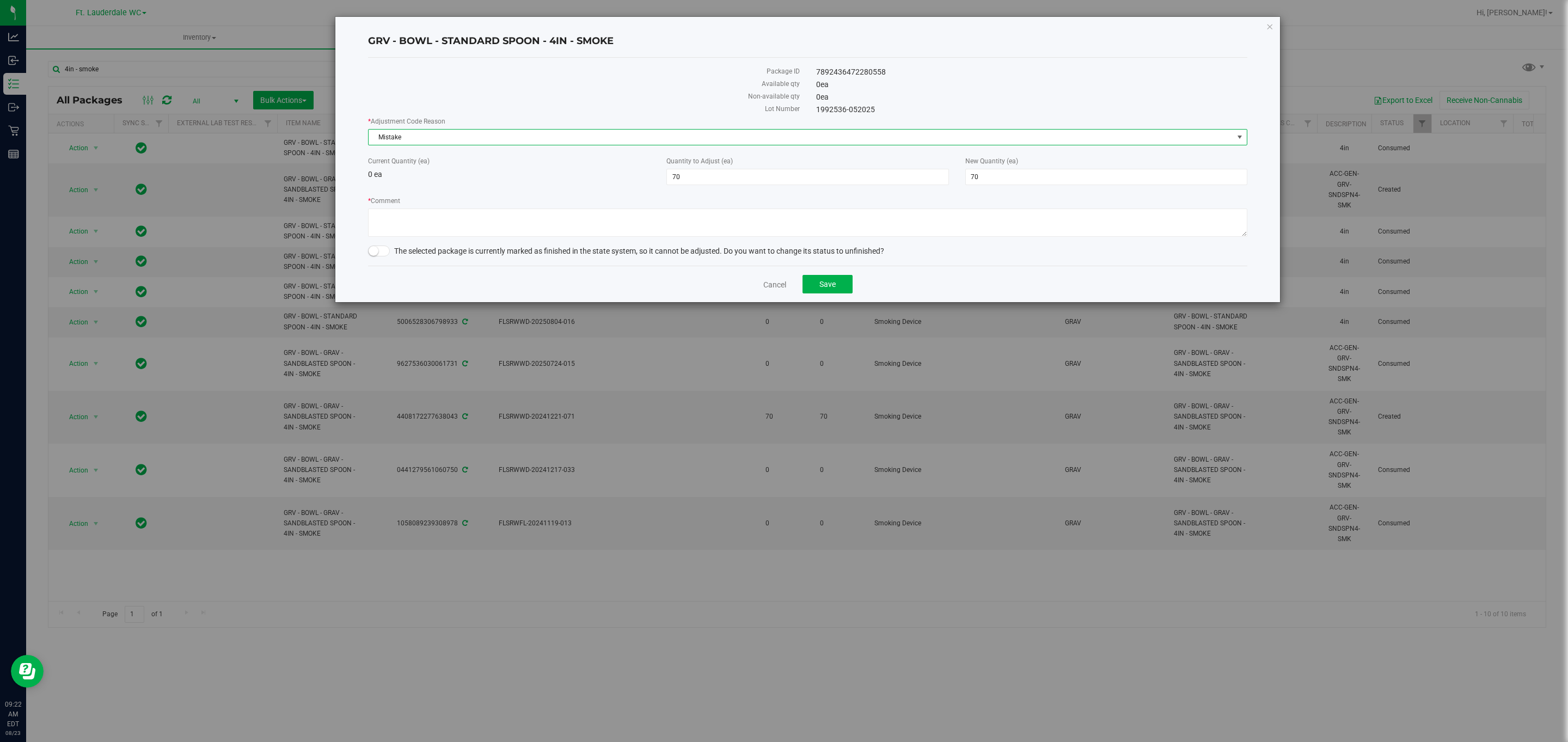
click at [371, 250] on small at bounding box center [374, 251] width 10 height 10
click at [399, 225] on textarea "* Comment" at bounding box center [808, 223] width 880 height 29
type textarea "Adding the 70 Spoons we have as they are standard and not sandblasted. Removing…"
click at [813, 282] on button "Save" at bounding box center [827, 284] width 50 height 18
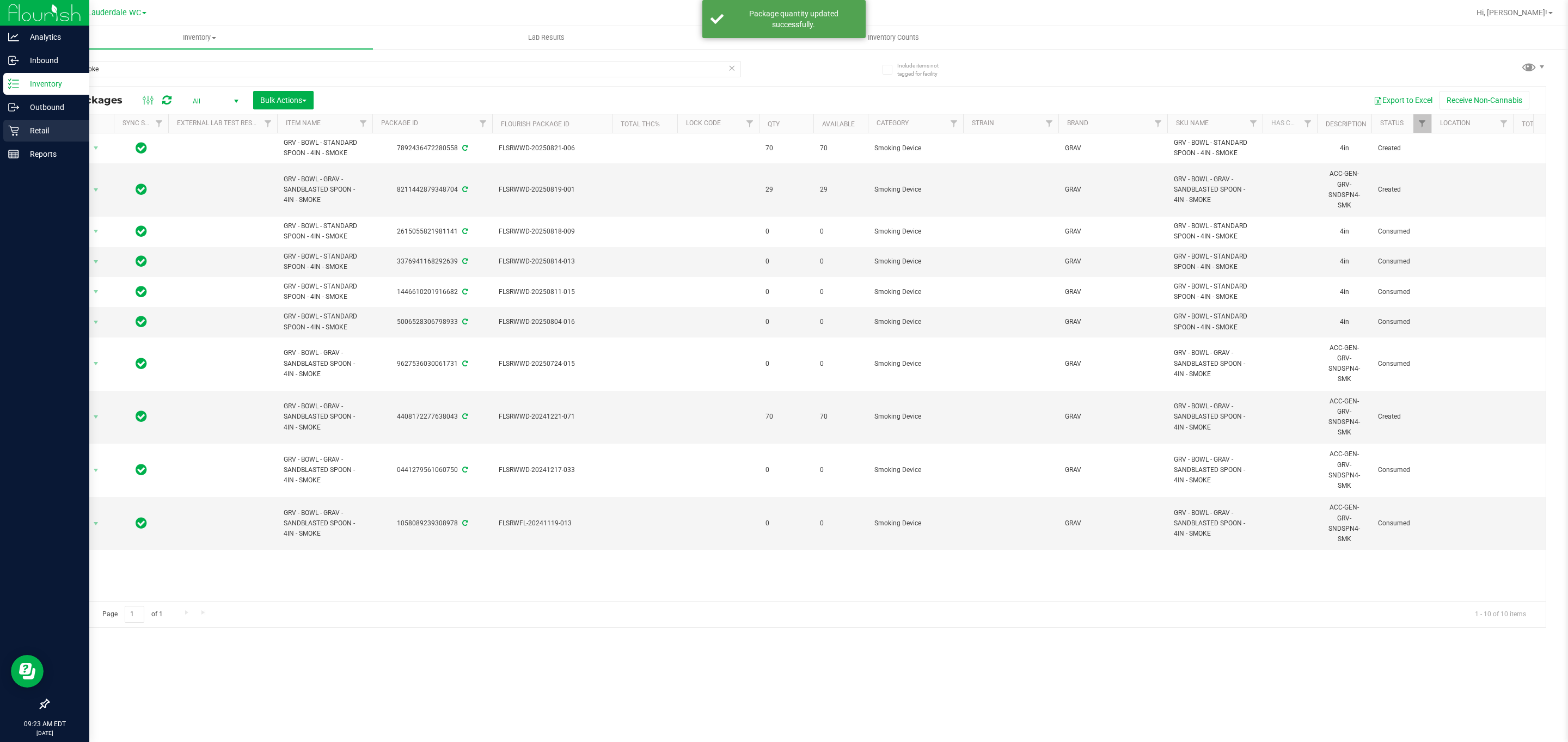
click at [35, 134] on p "Retail" at bounding box center [51, 130] width 65 height 13
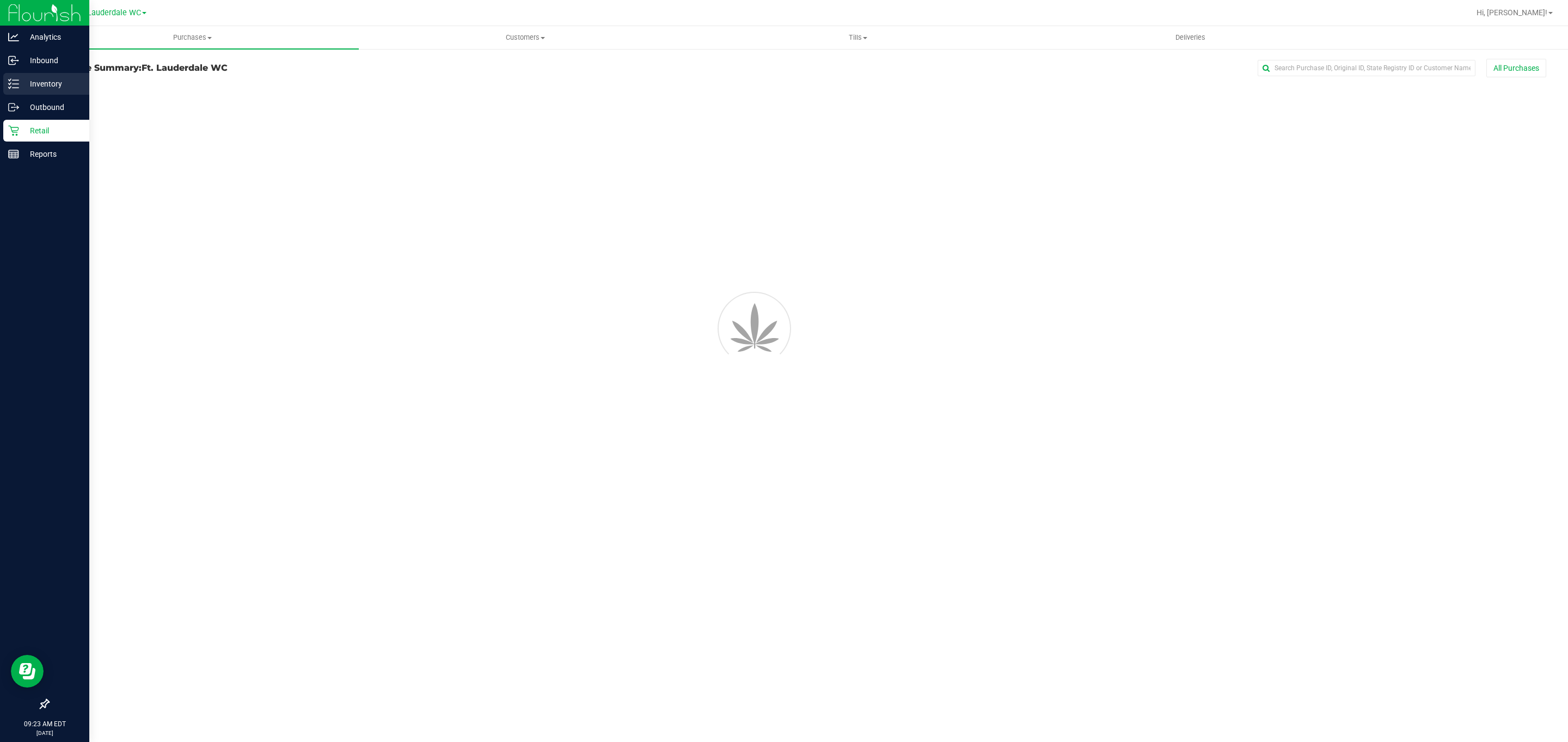
click at [59, 87] on p "Inventory" at bounding box center [51, 83] width 65 height 13
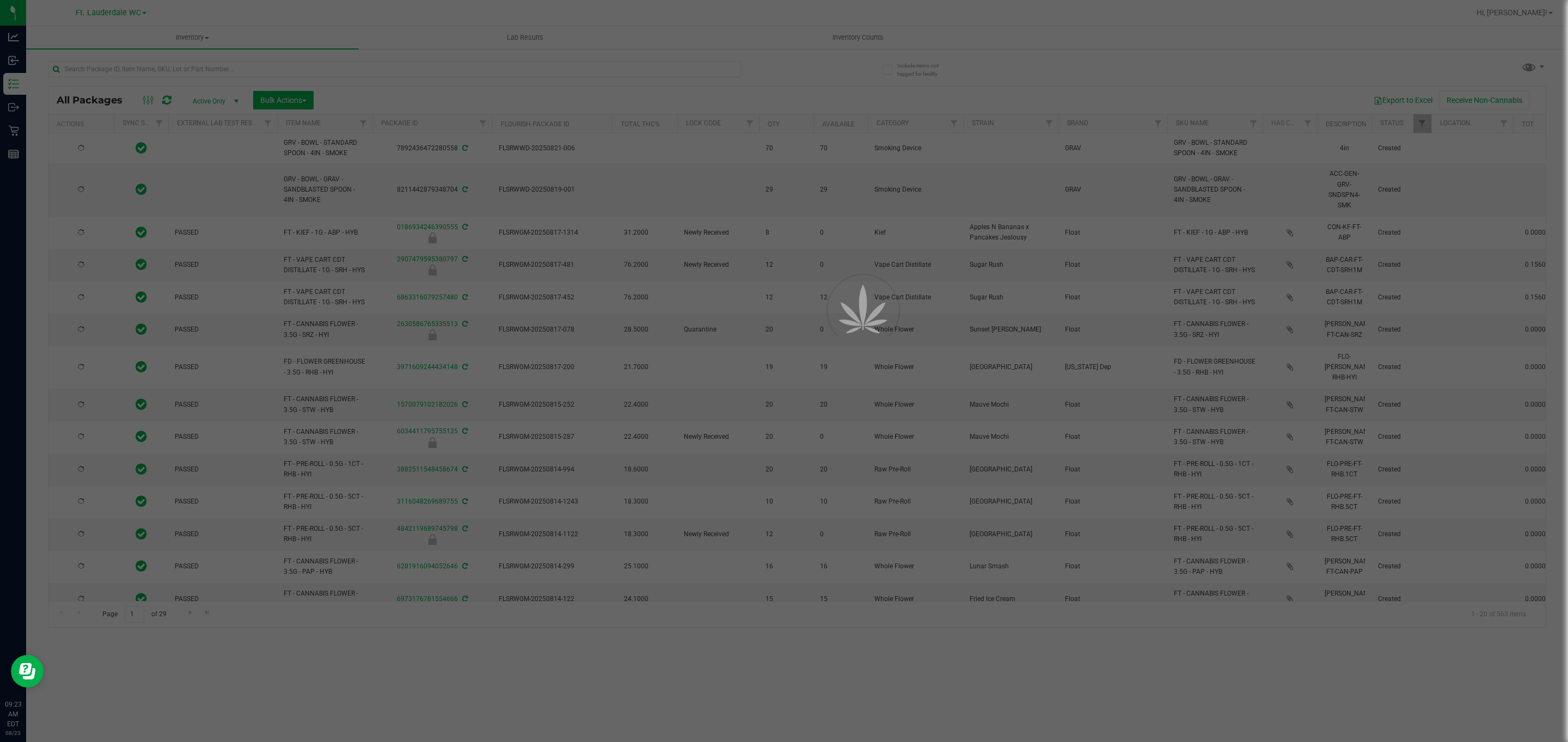
click at [133, 75] on div at bounding box center [784, 371] width 1568 height 742
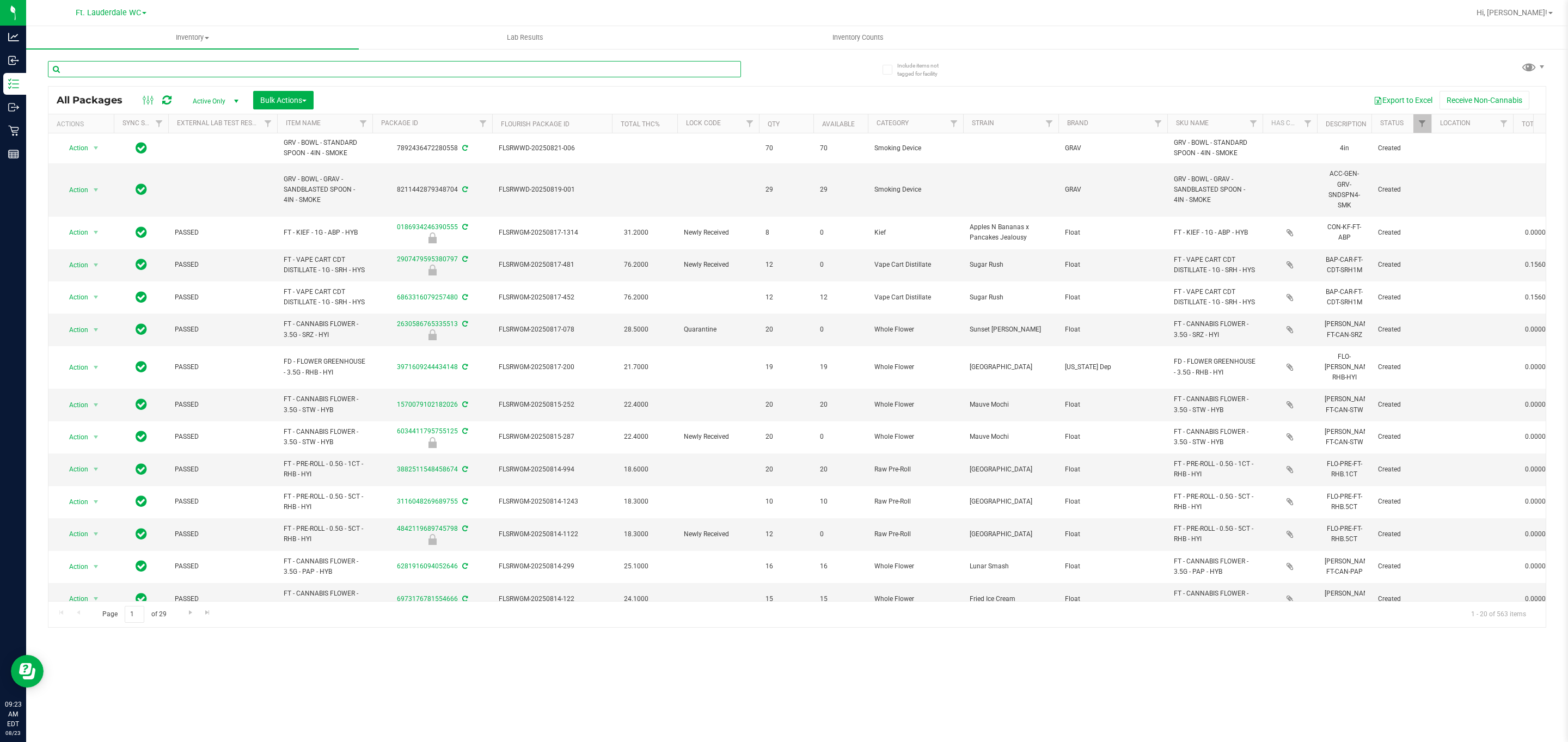
click at [133, 75] on input "text" at bounding box center [394, 69] width 693 height 16
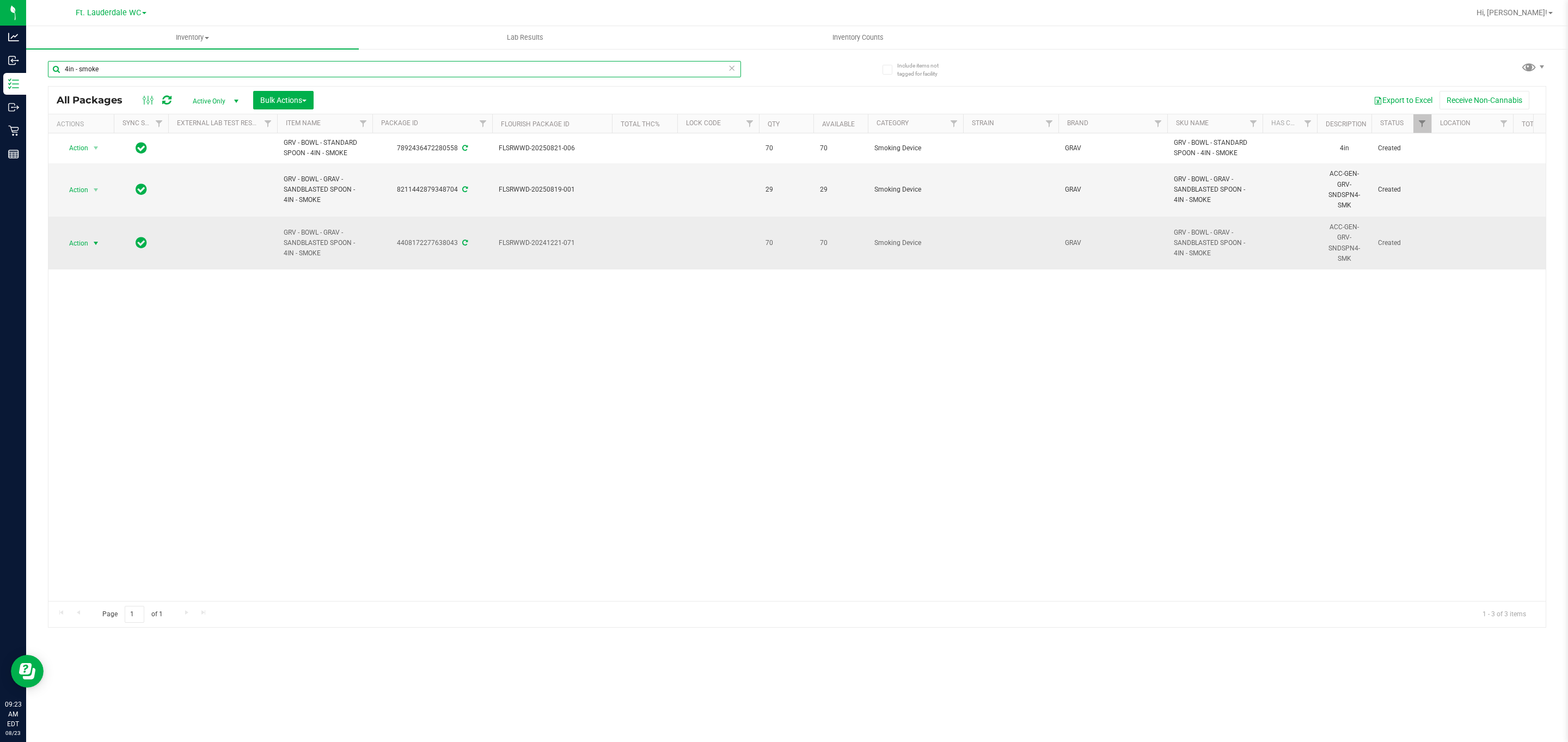
type input "4in - smoke"
click at [80, 250] on span "Action" at bounding box center [74, 243] width 29 height 15
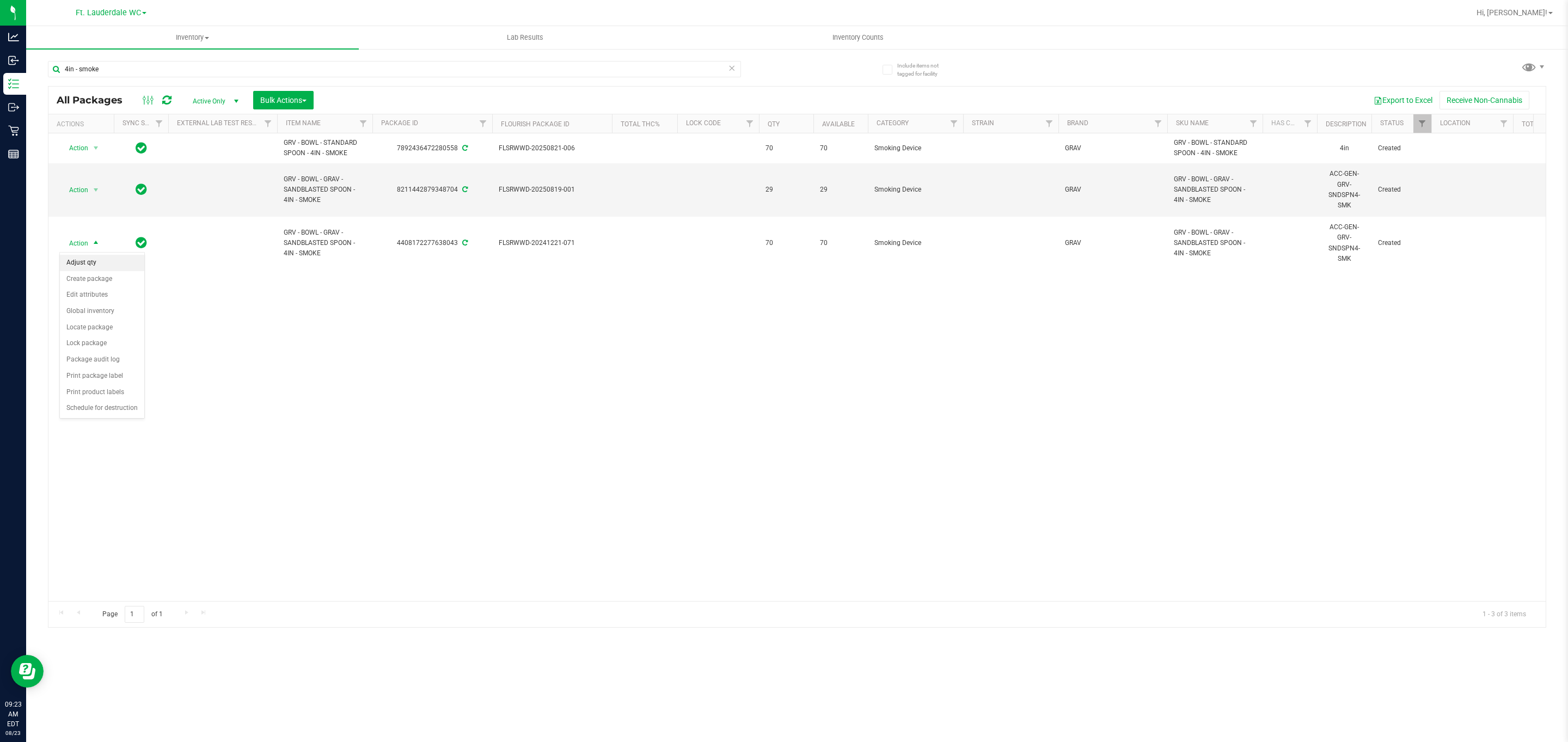
click at [83, 268] on li "Adjust qty" at bounding box center [102, 263] width 85 height 16
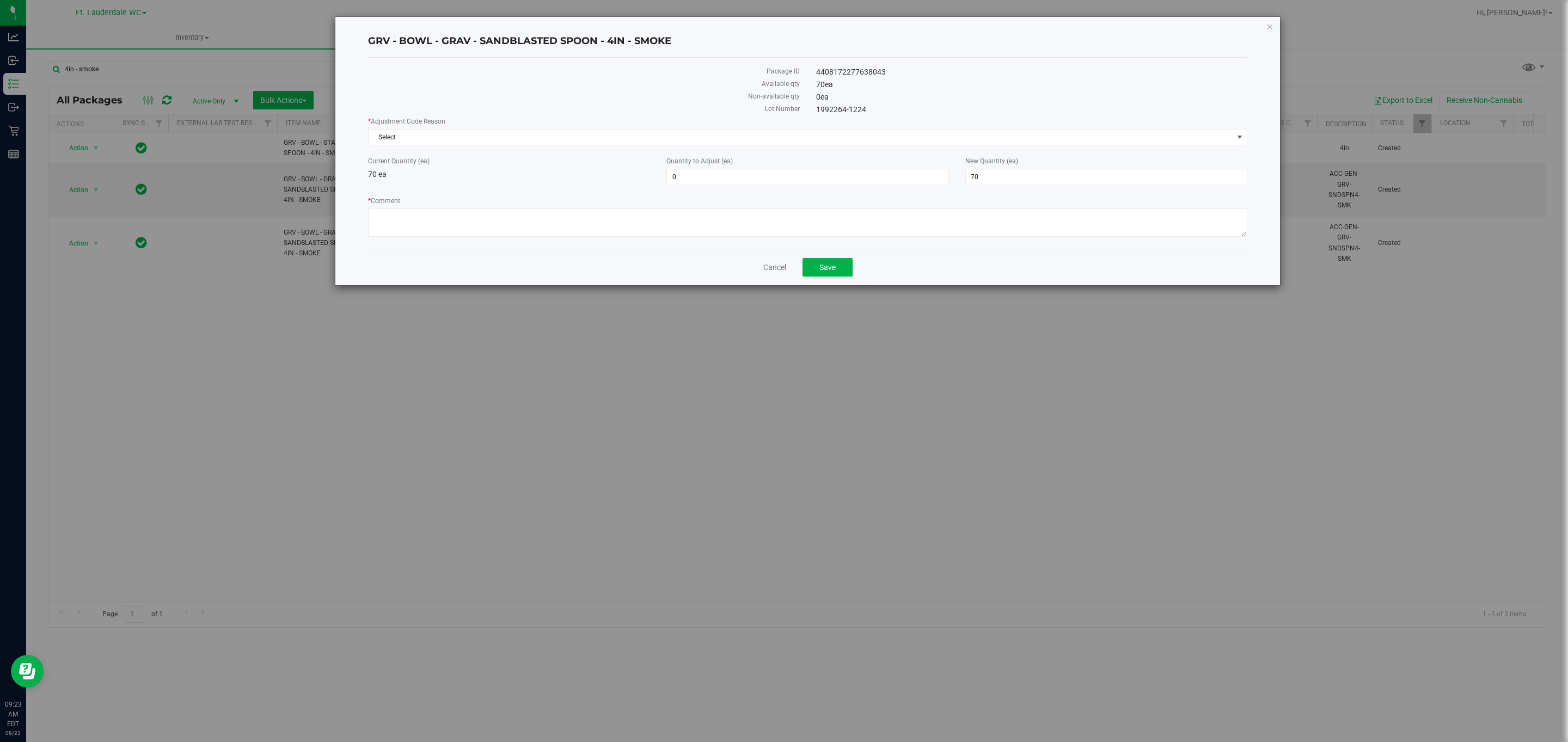
click at [713, 168] on div "Quantity to Adjust (ea) 0 0" at bounding box center [807, 170] width 298 height 29
click at [712, 177] on span "0 0" at bounding box center [807, 177] width 282 height 16
click at [712, 177] on input "0" at bounding box center [808, 177] width 281 height 15
type input "-70"
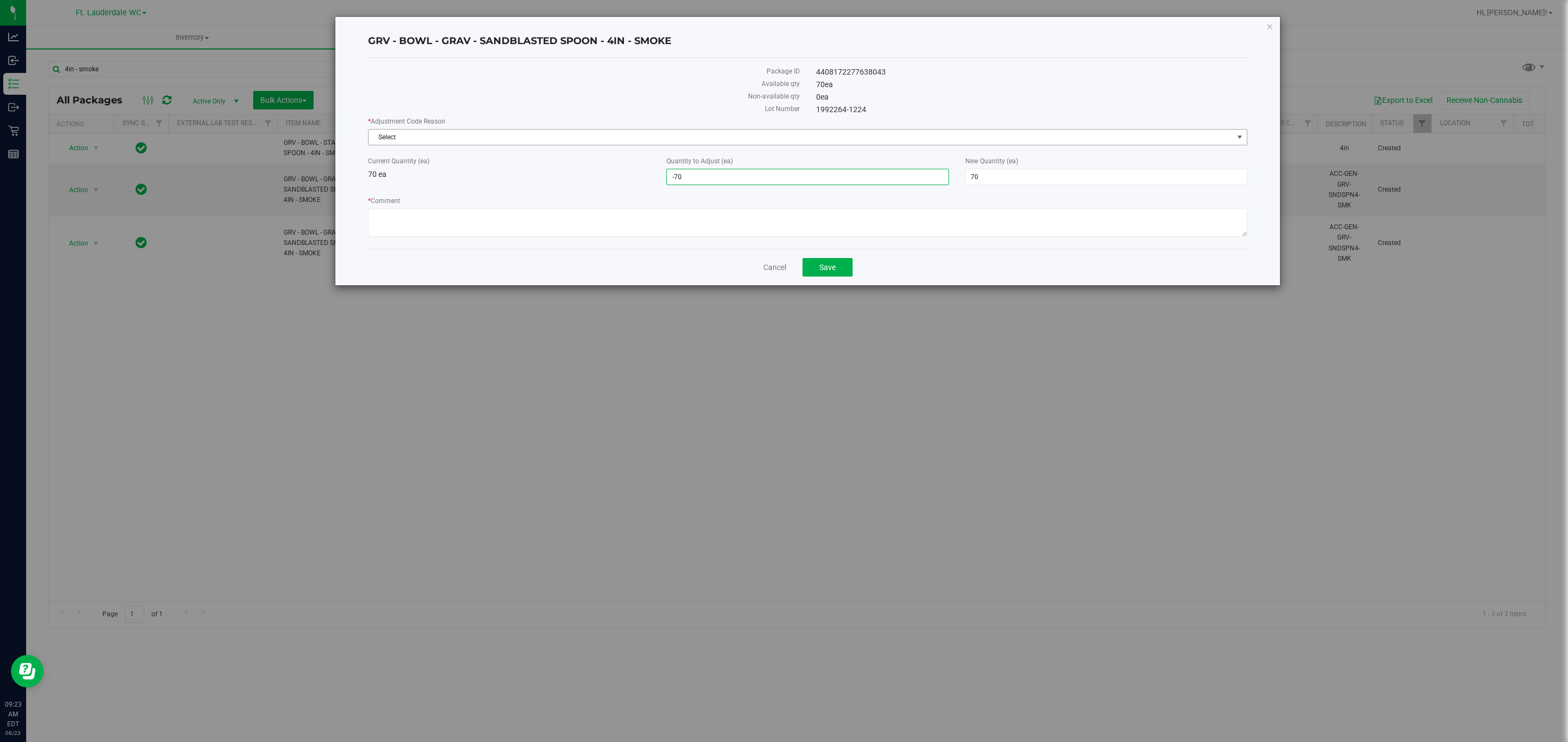
type input "0"
click at [709, 141] on span "Select" at bounding box center [801, 137] width 864 height 15
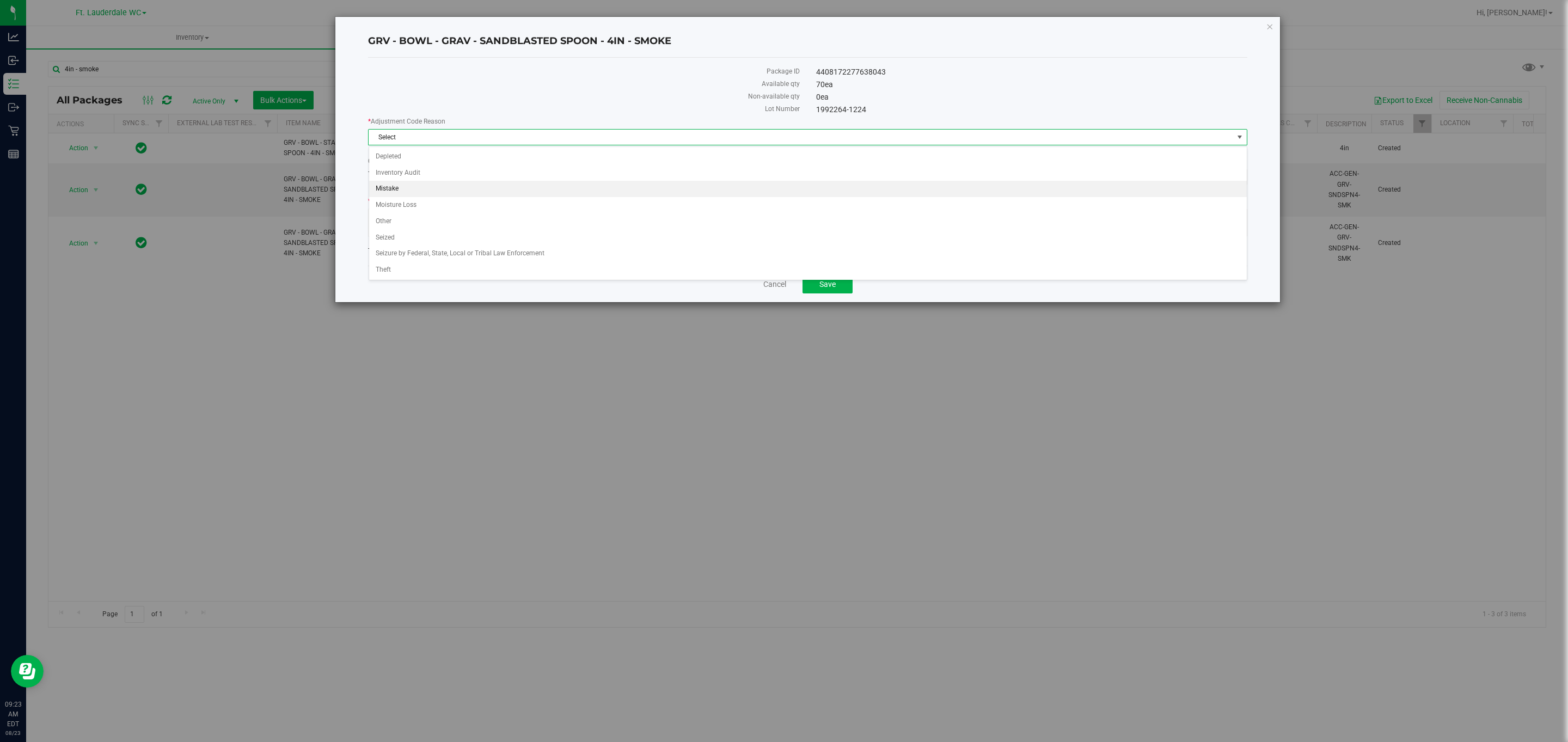
click at [567, 197] on li "Mistake" at bounding box center [808, 189] width 878 height 16
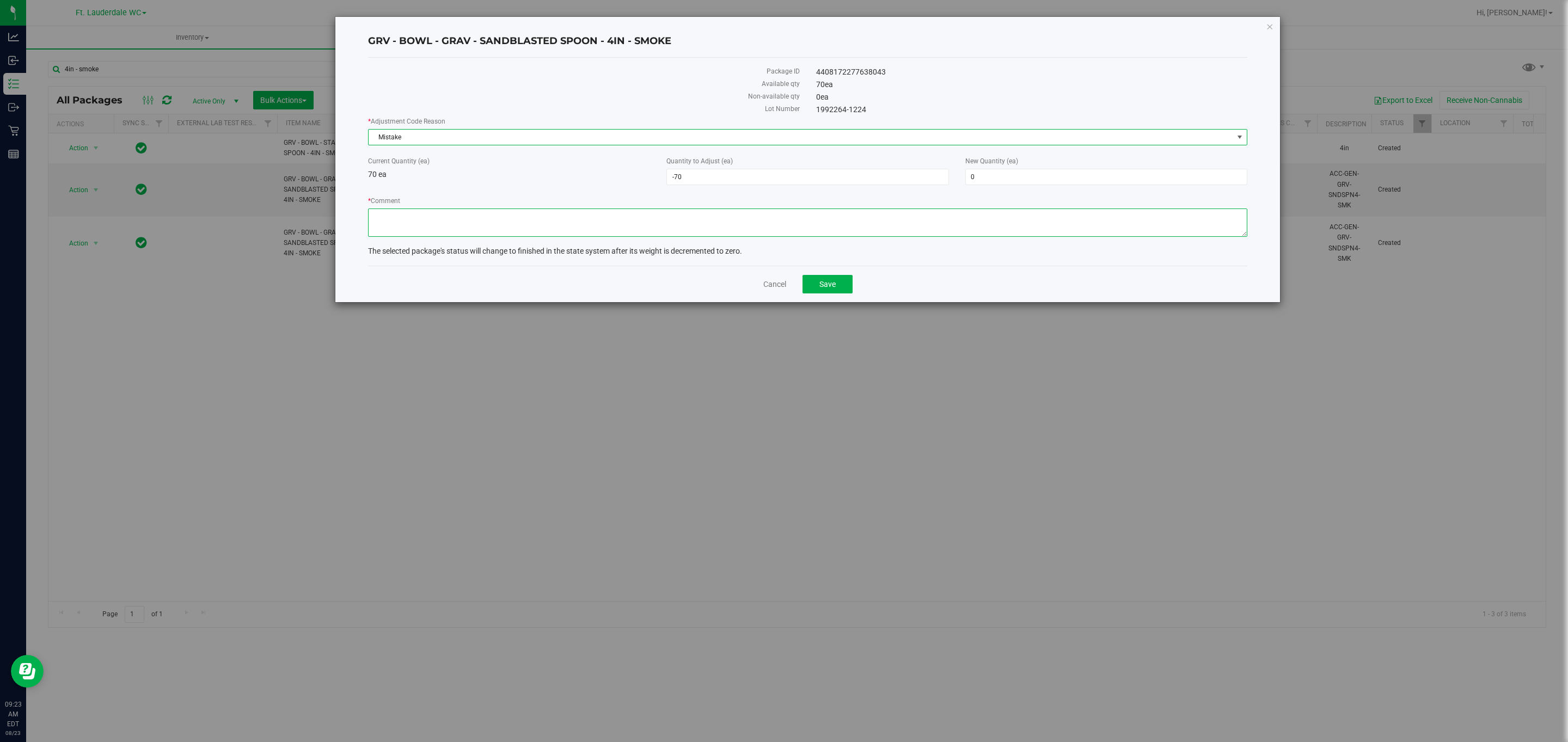
click at [560, 219] on textarea "* Comment" at bounding box center [808, 223] width 880 height 29
type textarea "Removing the 70 from this batch that I just added to the other batch as the Spo…"
click at [567, 194] on div "* Adjustment Code Reason Mistake Select Depleted Inventory Audit Mistake Moistu…" at bounding box center [808, 178] width 880 height 124
click at [838, 290] on button "Save" at bounding box center [827, 284] width 50 height 18
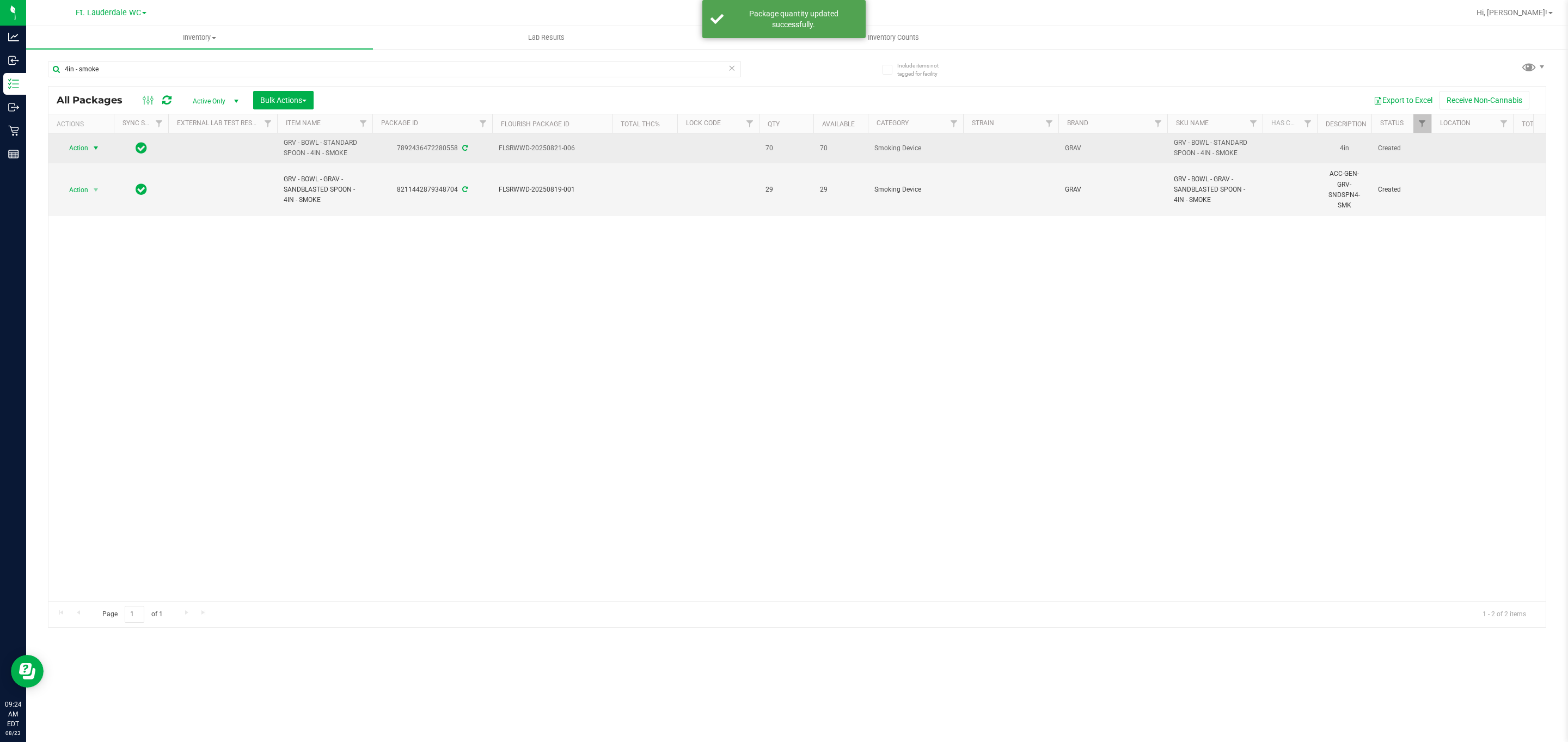
click at [97, 154] on span "select" at bounding box center [96, 148] width 13 height 15
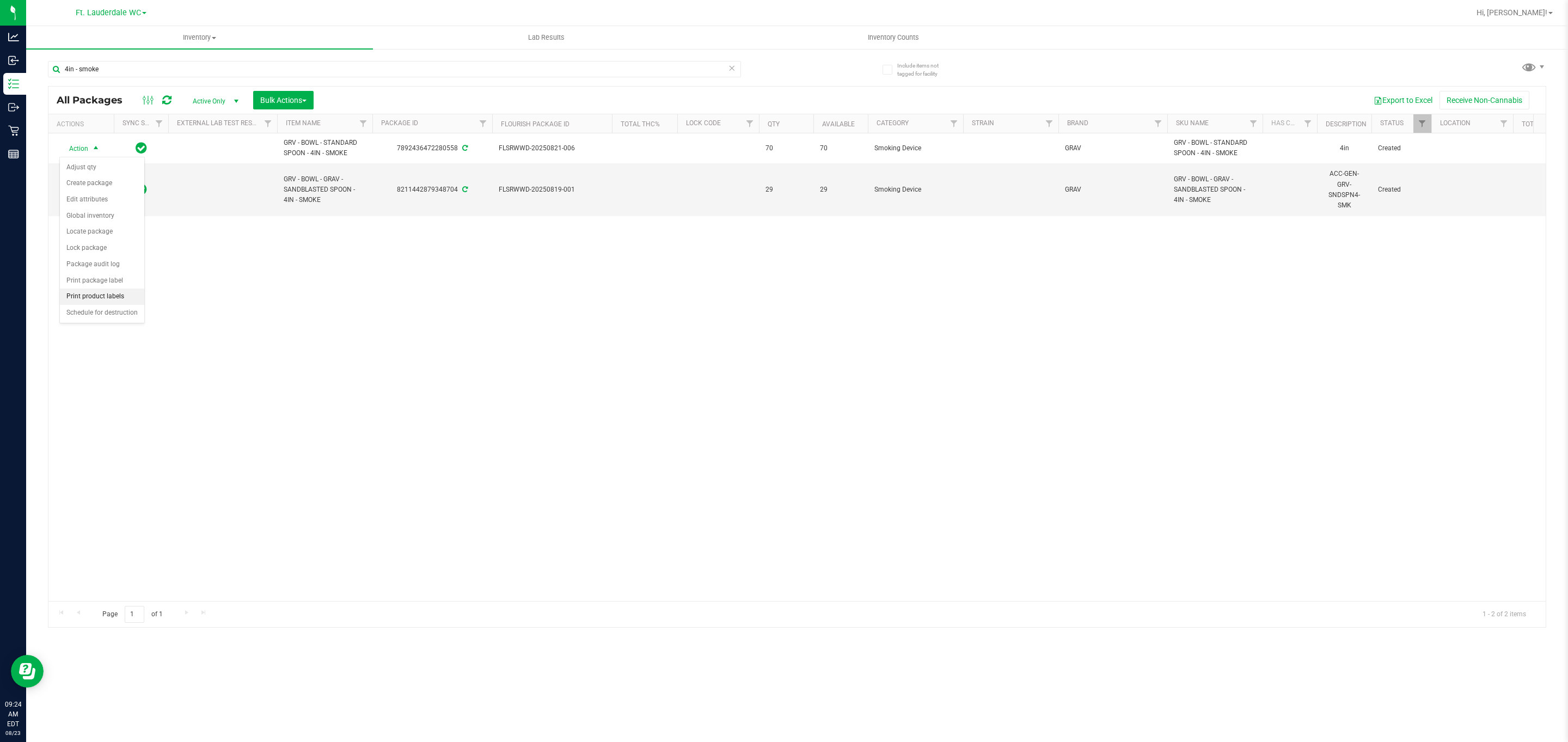
click at [118, 304] on li "Print product labels" at bounding box center [102, 296] width 85 height 16
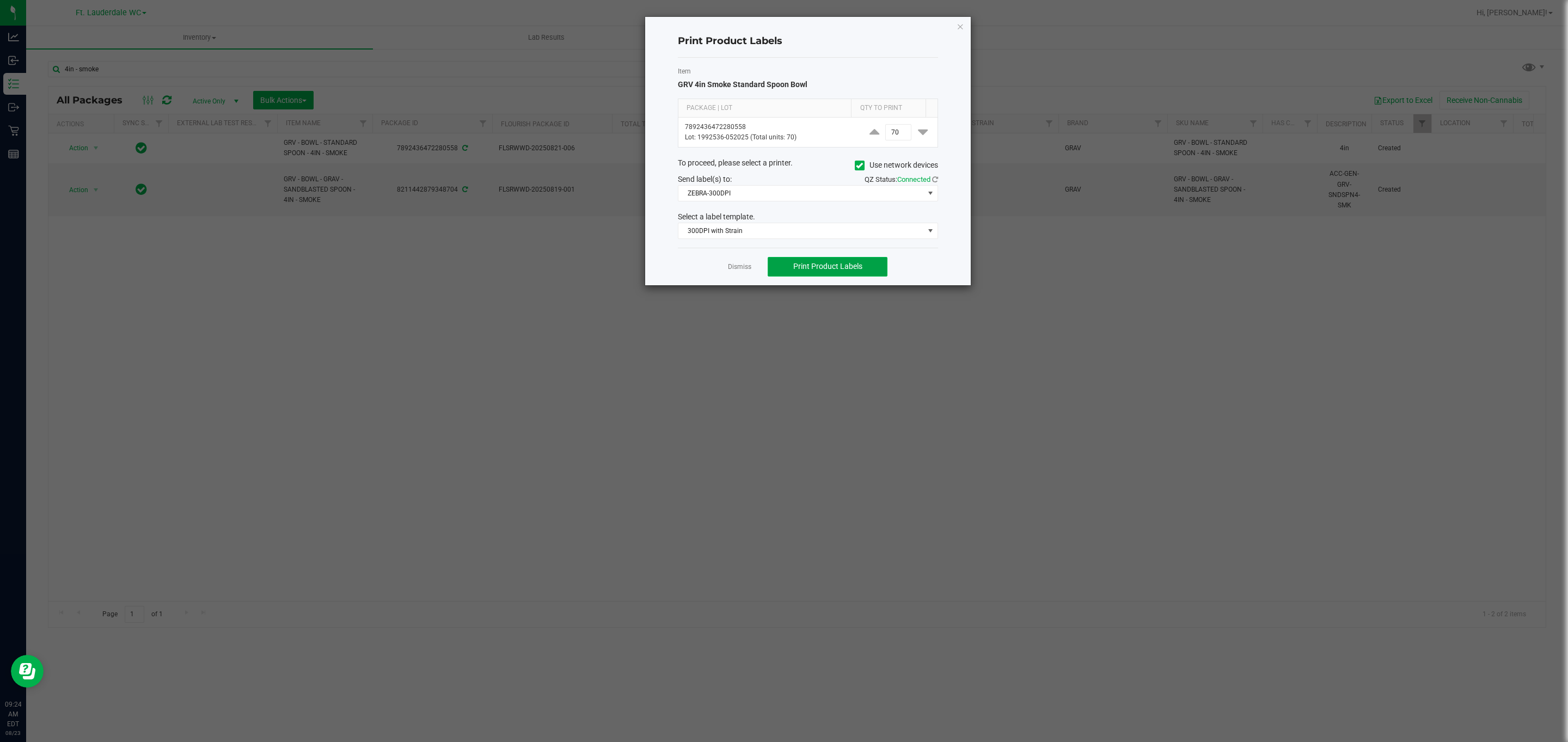
click at [822, 270] on span "Print Product Labels" at bounding box center [828, 266] width 69 height 9
click at [741, 271] on link "Dismiss" at bounding box center [740, 267] width 23 height 9
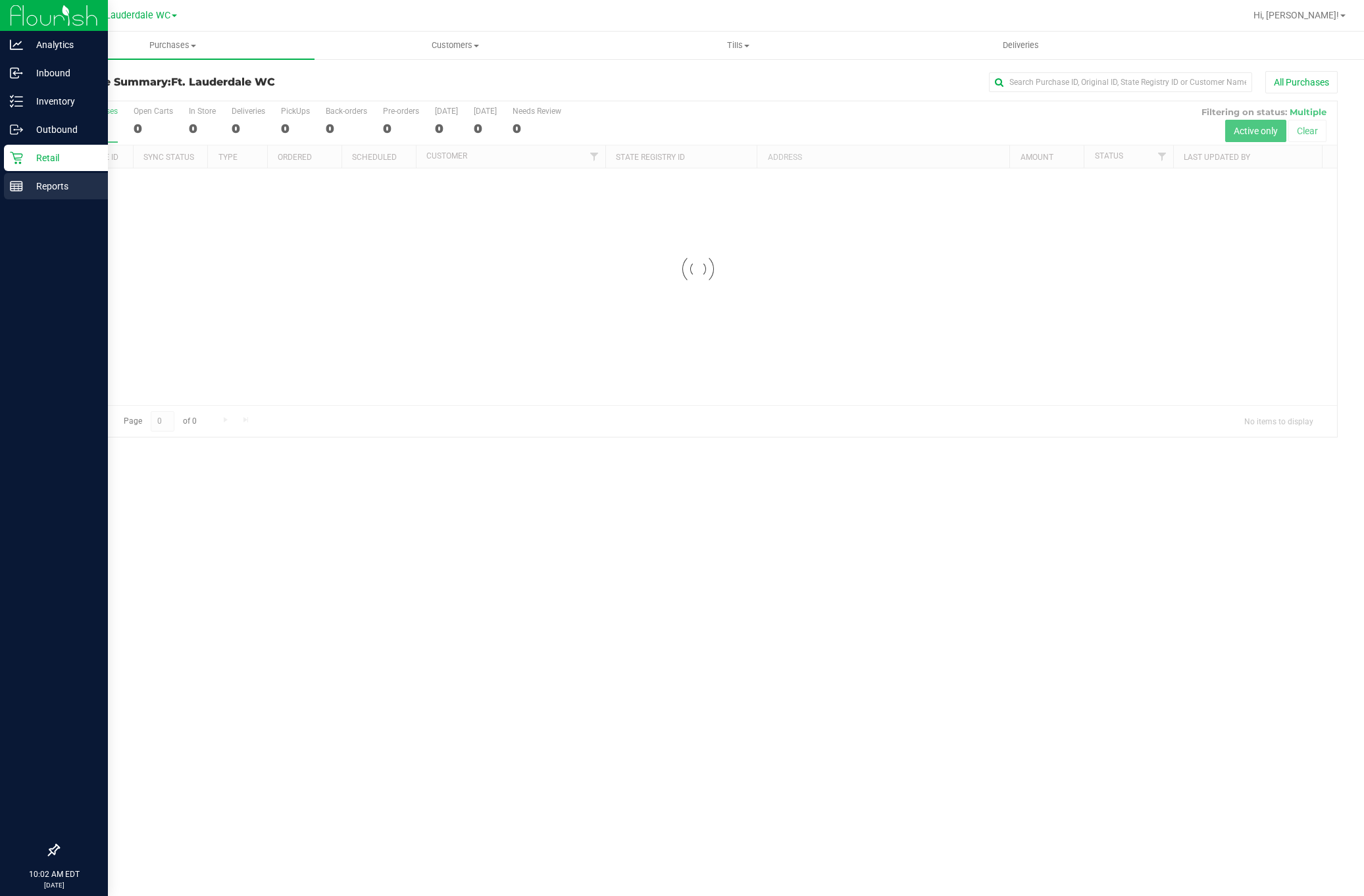
click at [40, 185] on p "Reports" at bounding box center [62, 185] width 79 height 15
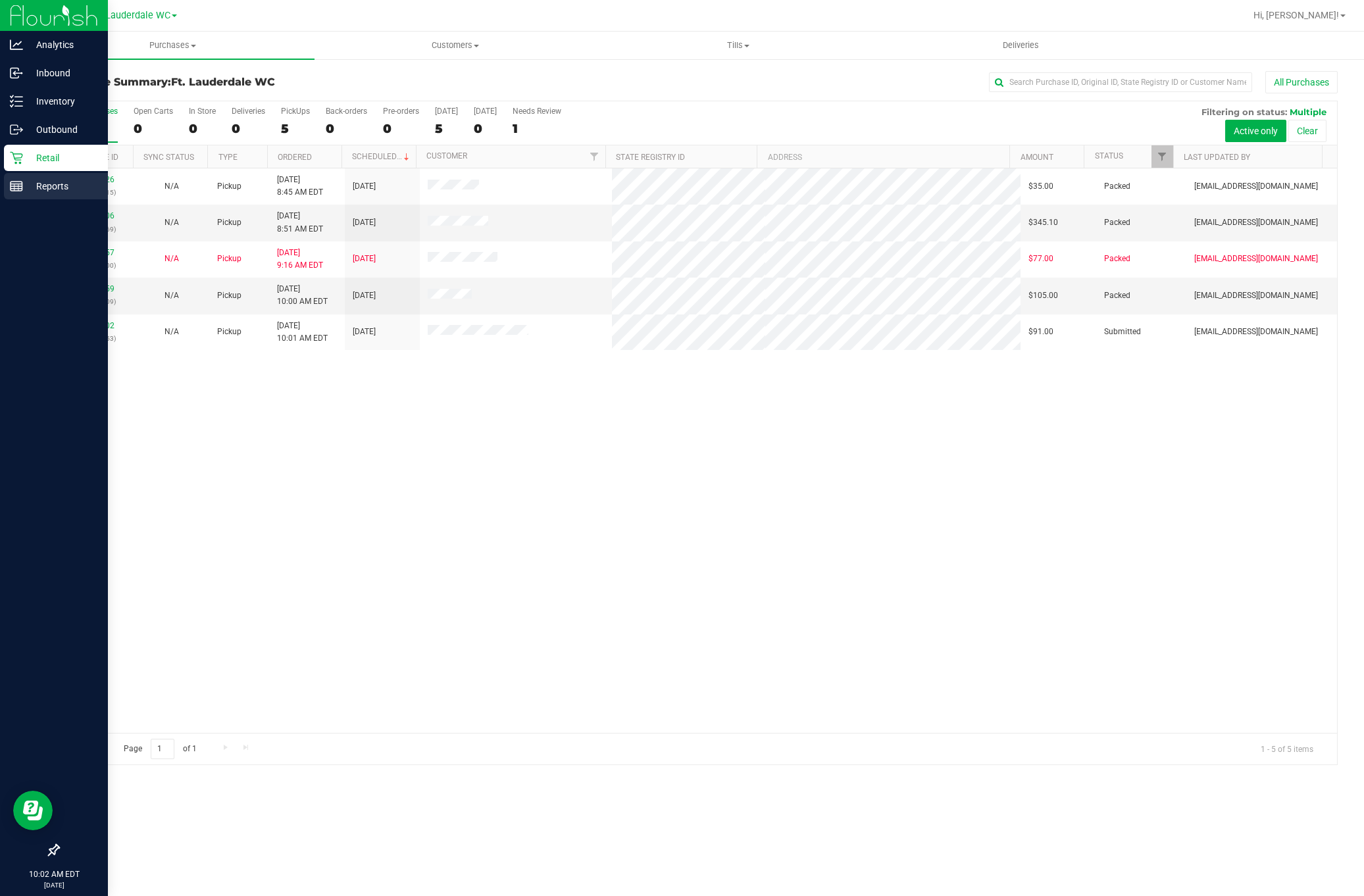
click at [26, 190] on p "Reports" at bounding box center [62, 185] width 79 height 15
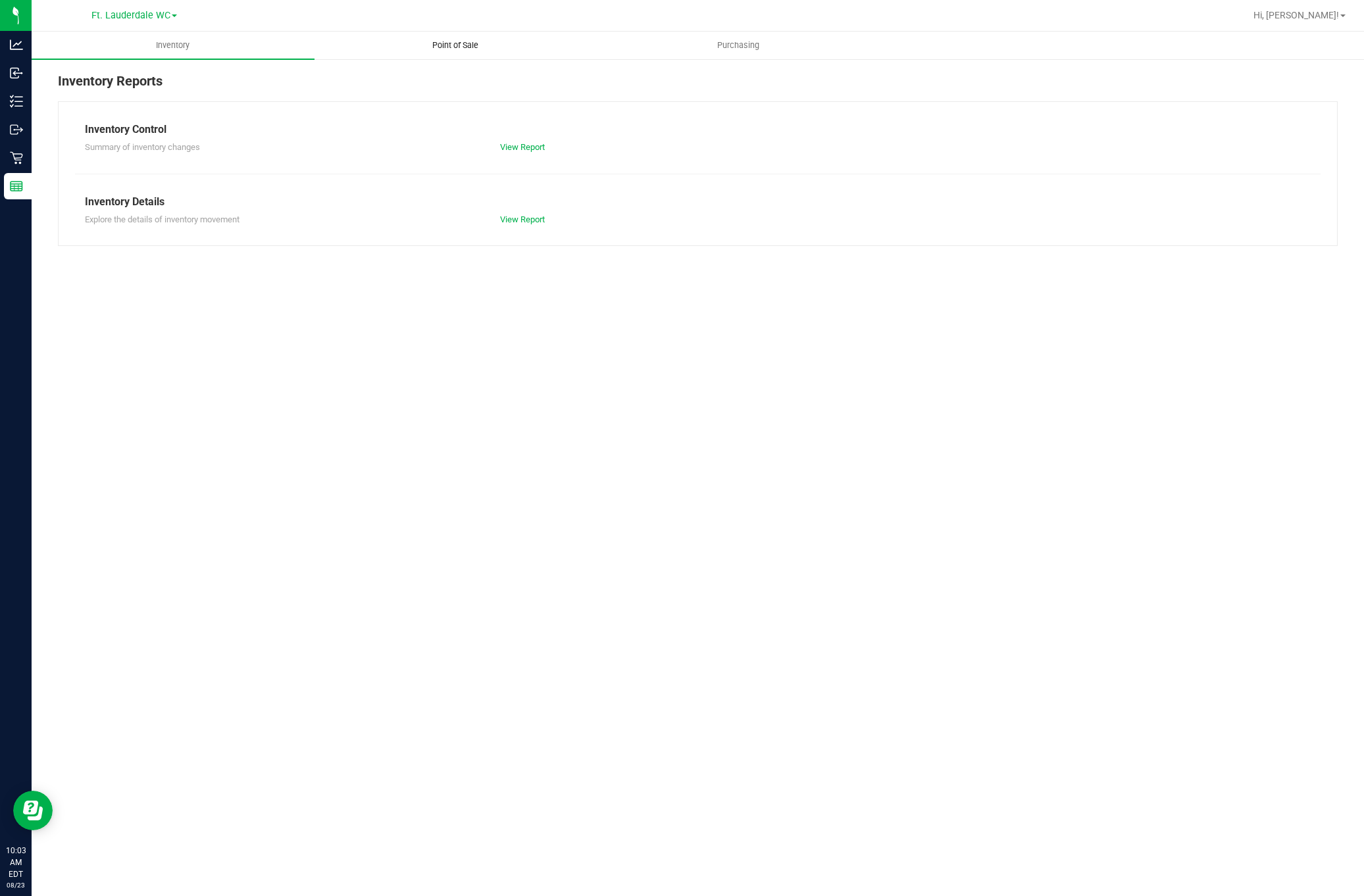
click at [423, 40] on span "Point of Sale" at bounding box center [455, 46] width 82 height 12
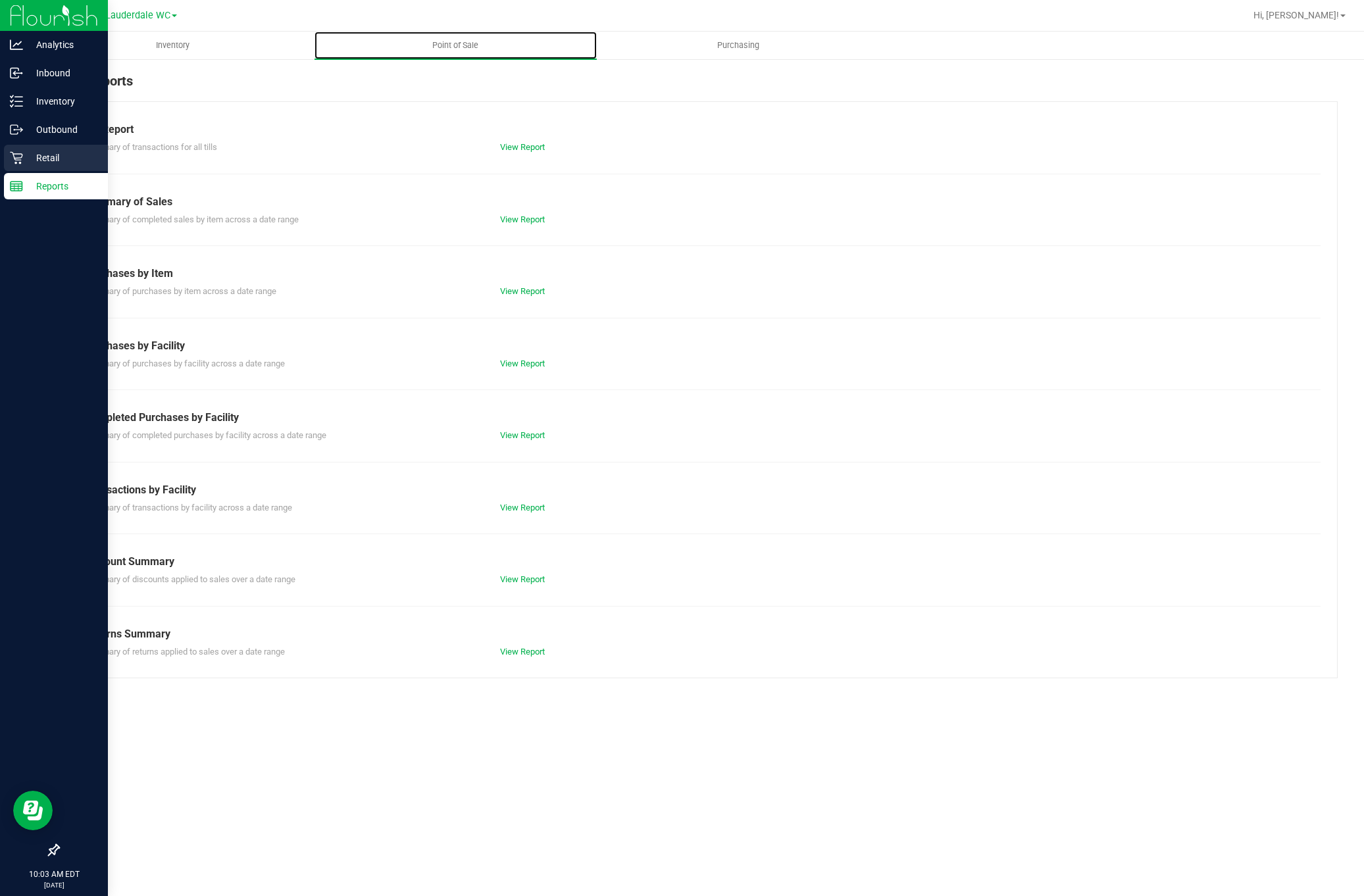
click at [528, 435] on link "View Report" at bounding box center [522, 435] width 45 height 10
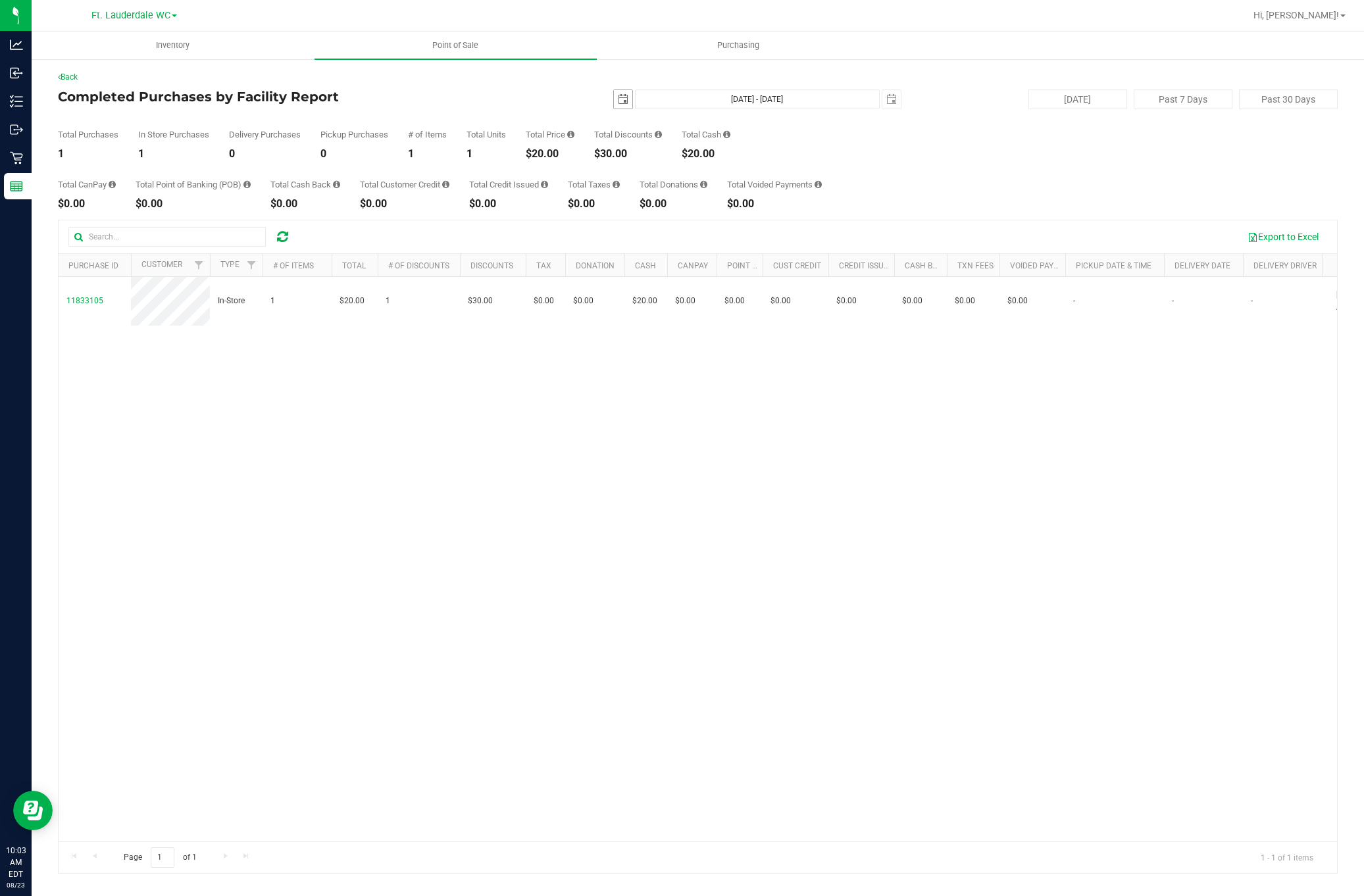
click at [619, 99] on span "select" at bounding box center [623, 99] width 10 height 10
click at [721, 234] on link "22" at bounding box center [721, 234] width 19 height 21
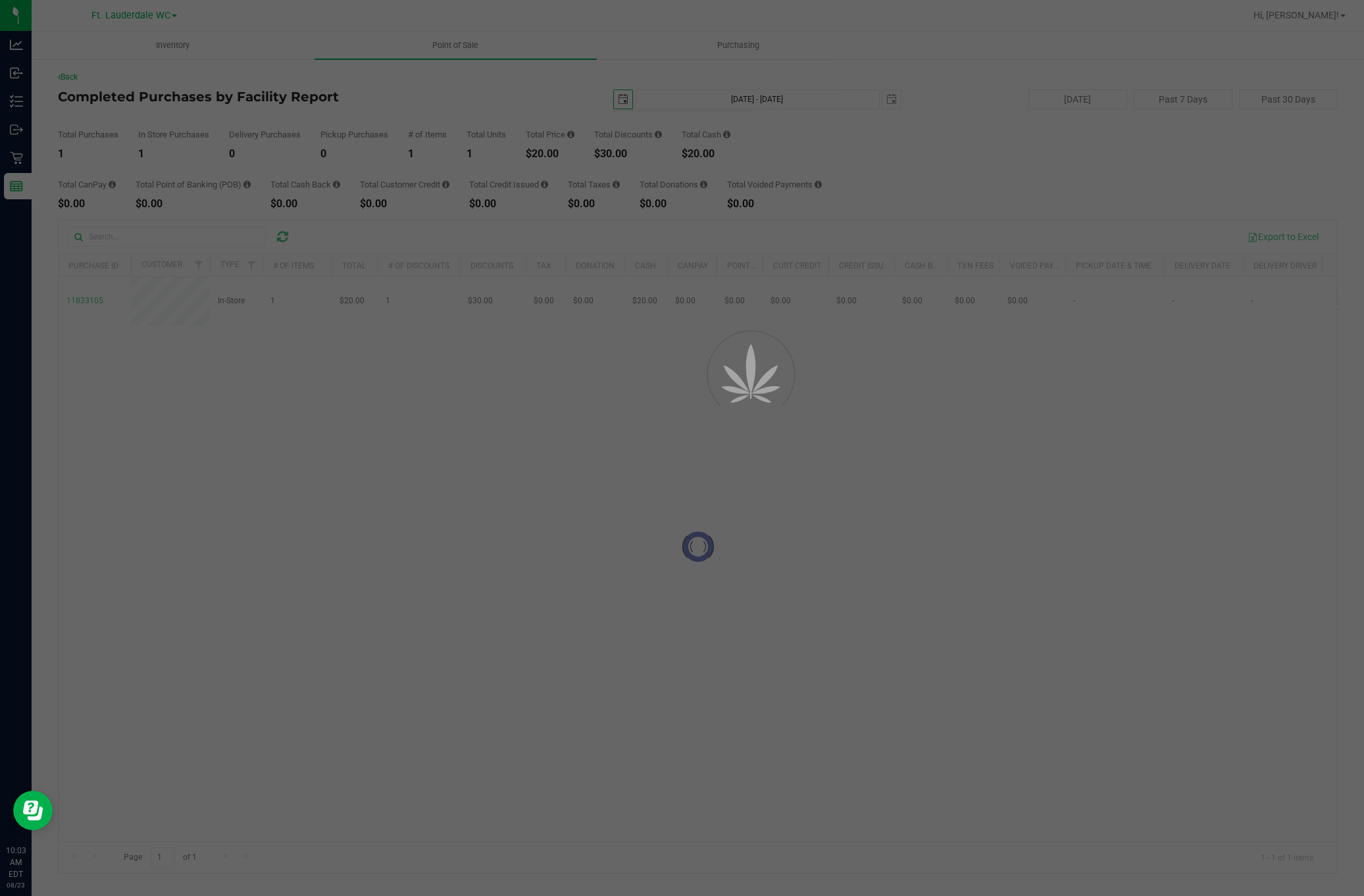
type input "2025-08-22"
type input "Aug 22, 2025 - Aug 23, 2025"
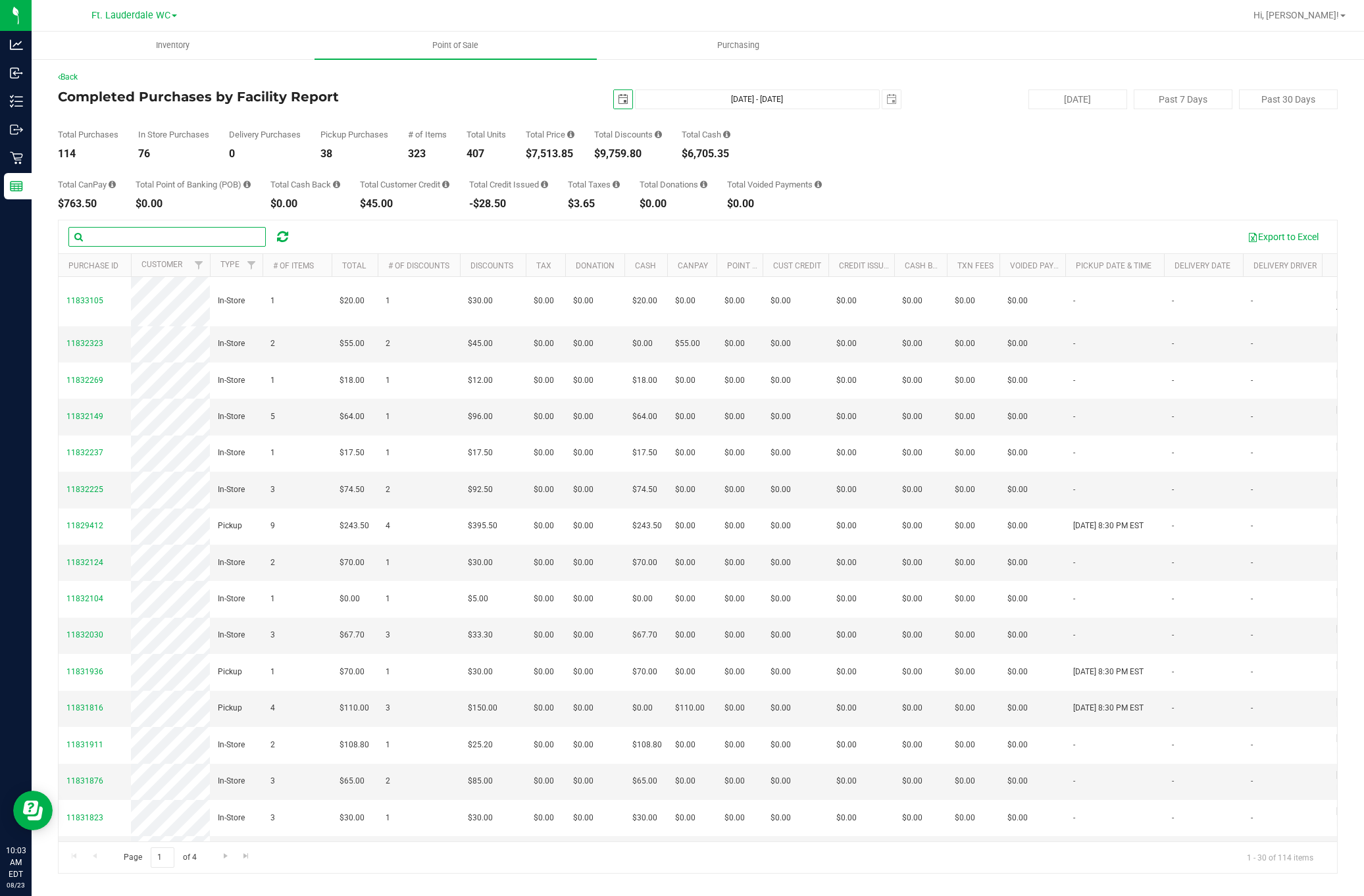
click at [232, 240] on input "text" at bounding box center [167, 237] width 197 height 20
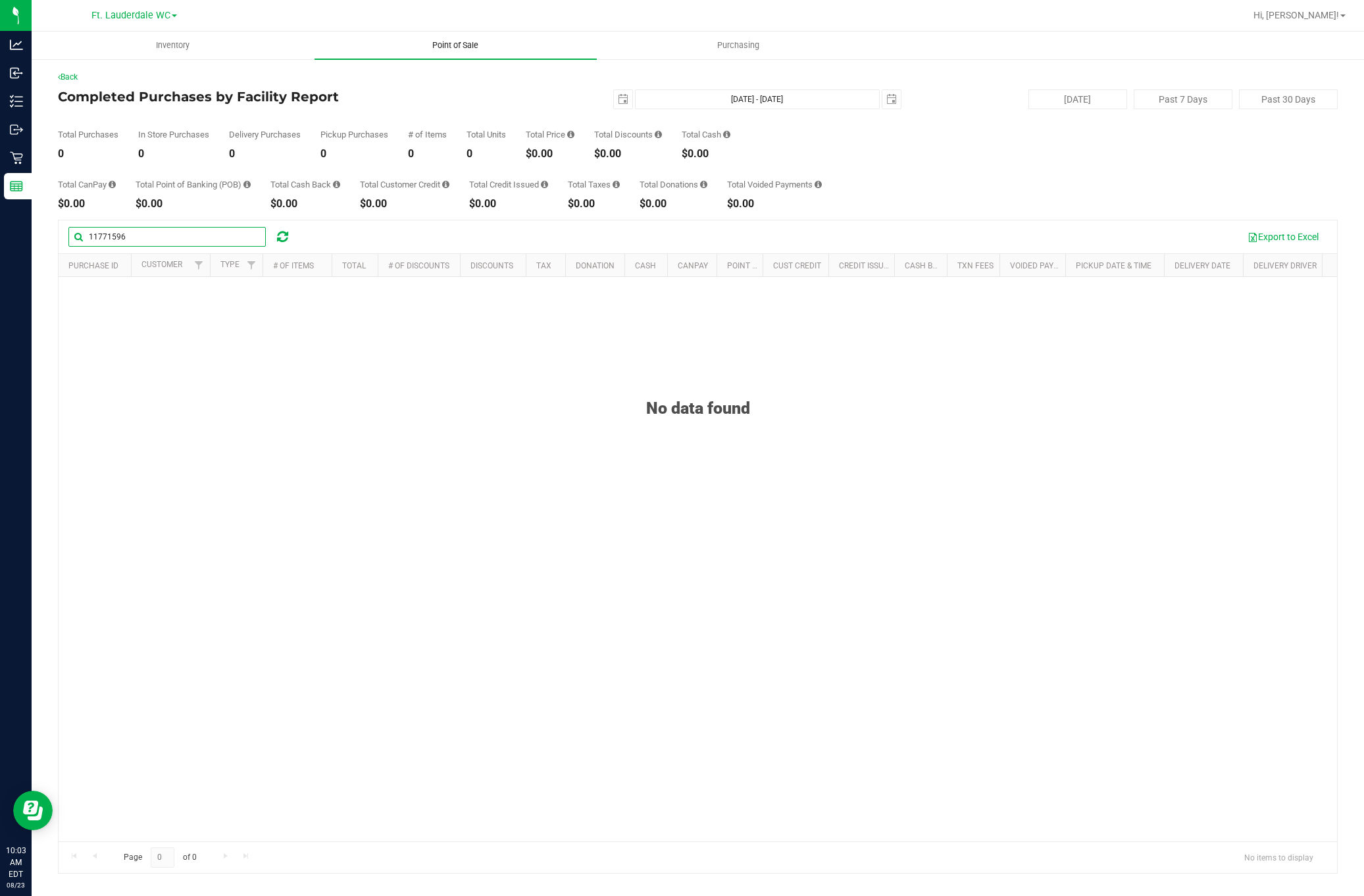
type input "11771596"
click at [396, 53] on uib-tab-heading "Point of Sale" at bounding box center [456, 46] width 283 height 28
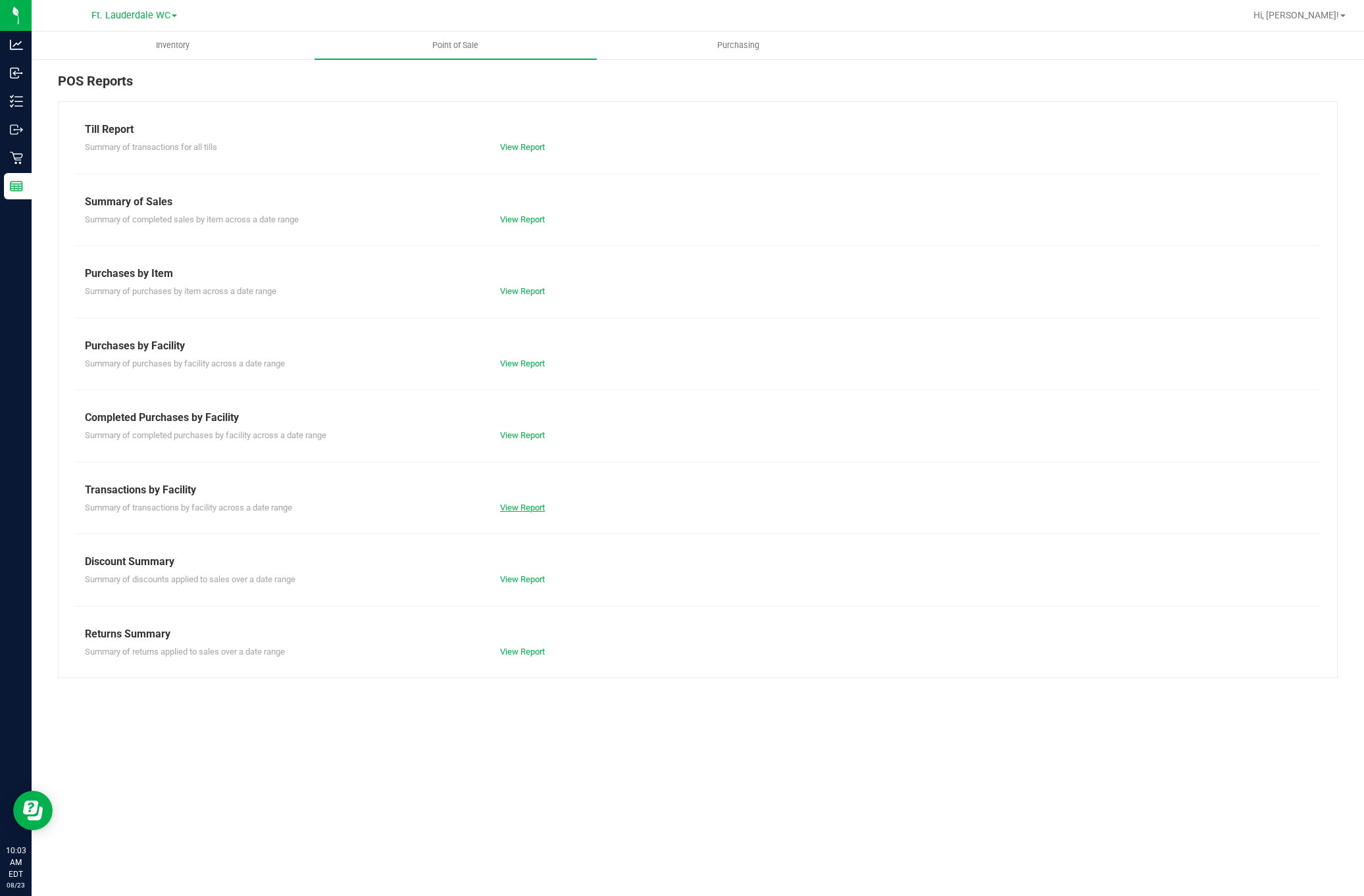
click at [539, 510] on link "View Report" at bounding box center [522, 507] width 45 height 10
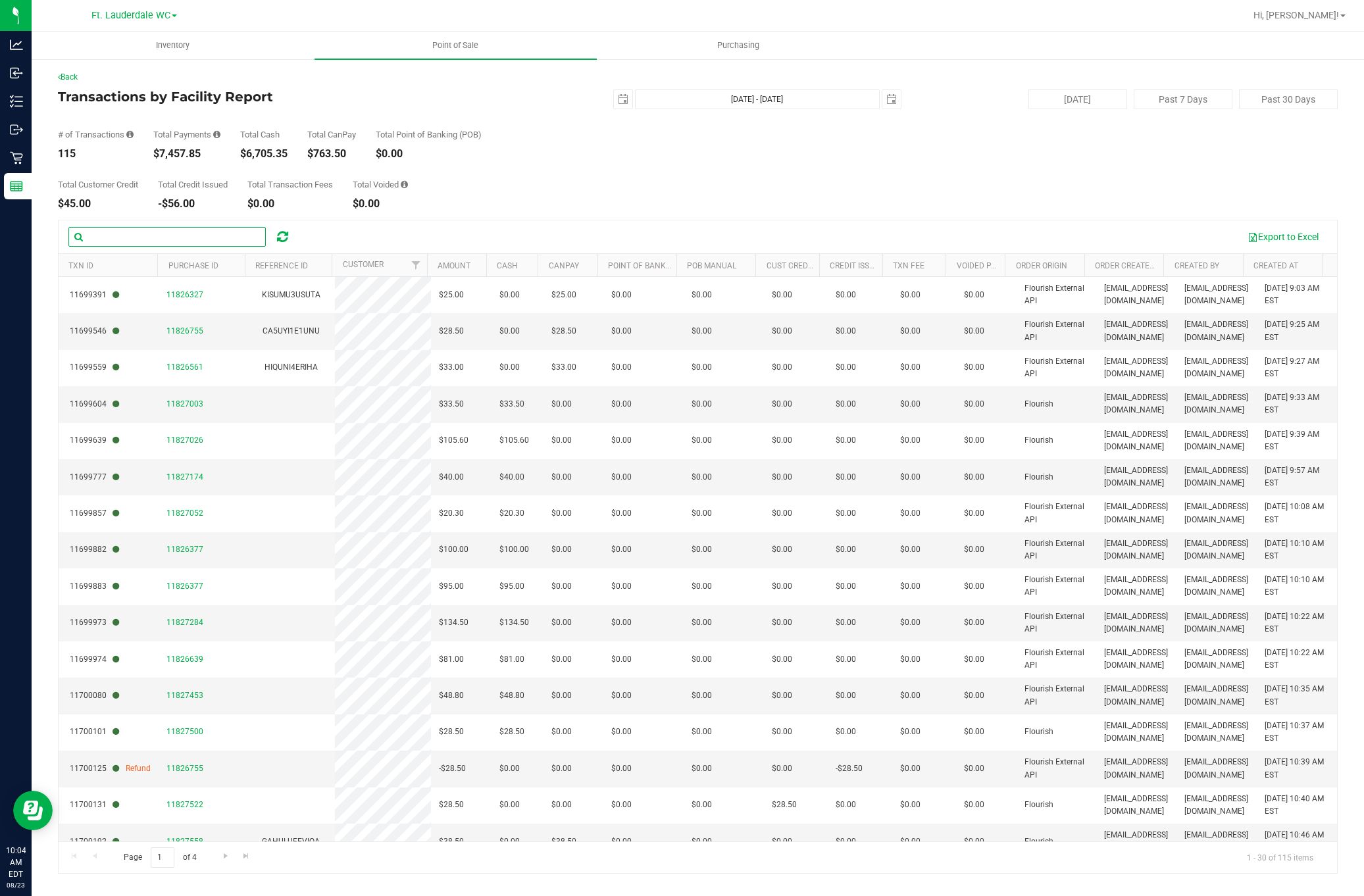
click at [174, 238] on input "text" at bounding box center [167, 237] width 197 height 20
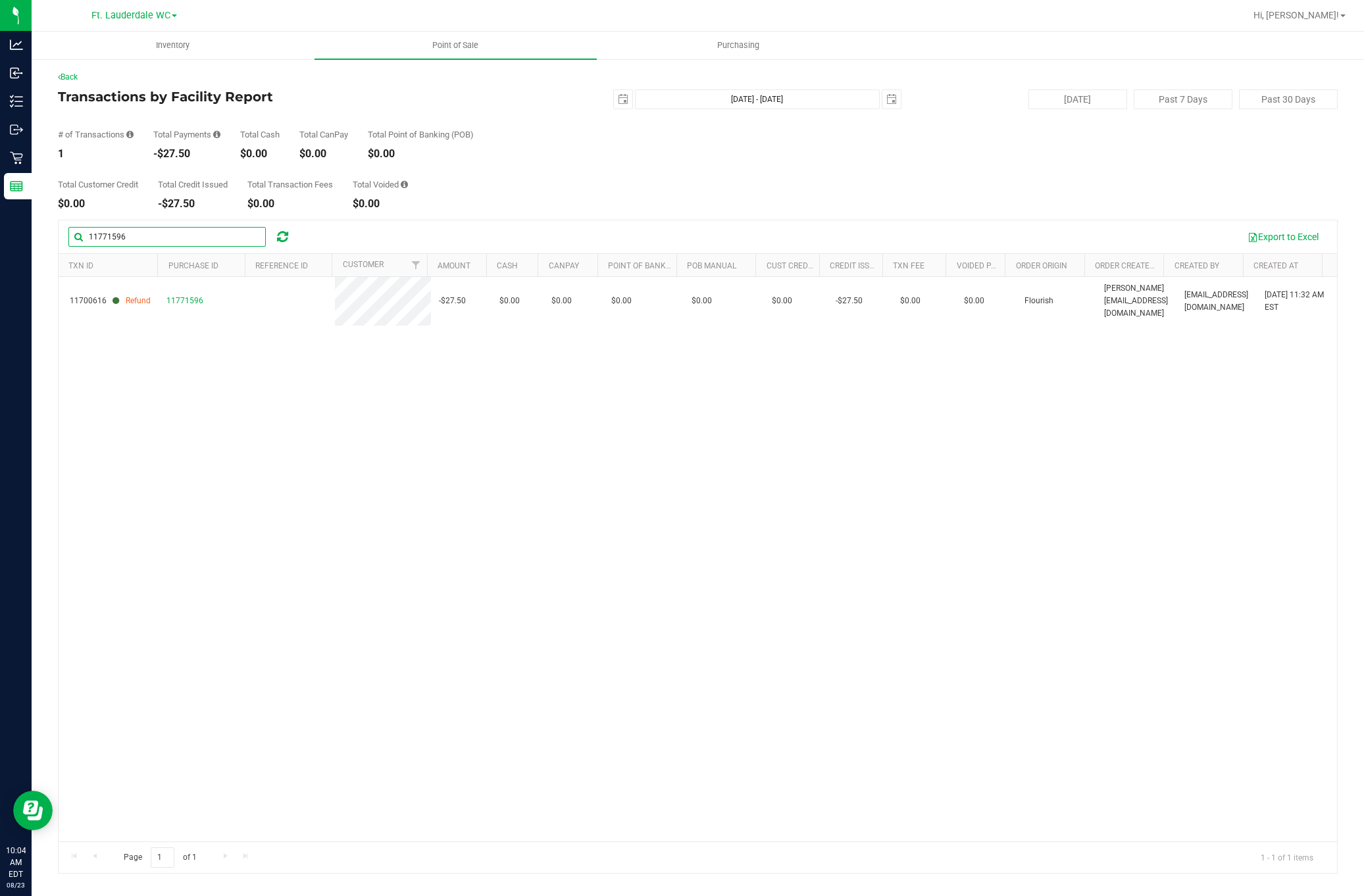
type input "11771596"
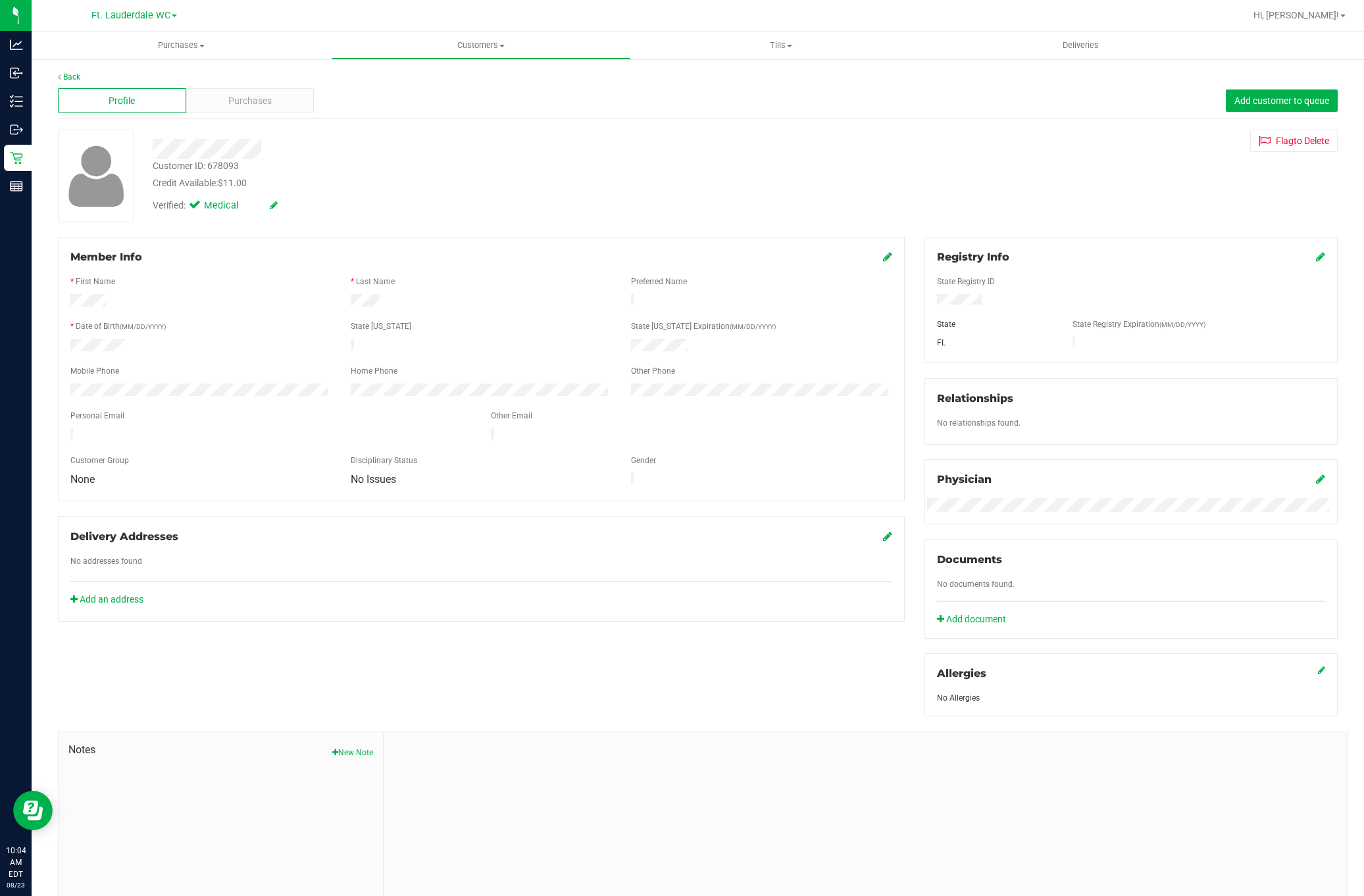
click at [232, 162] on div "Customer ID: 678093" at bounding box center [196, 166] width 86 height 14
copy div "678093"
click at [244, 107] on span "Purchases" at bounding box center [249, 101] width 43 height 14
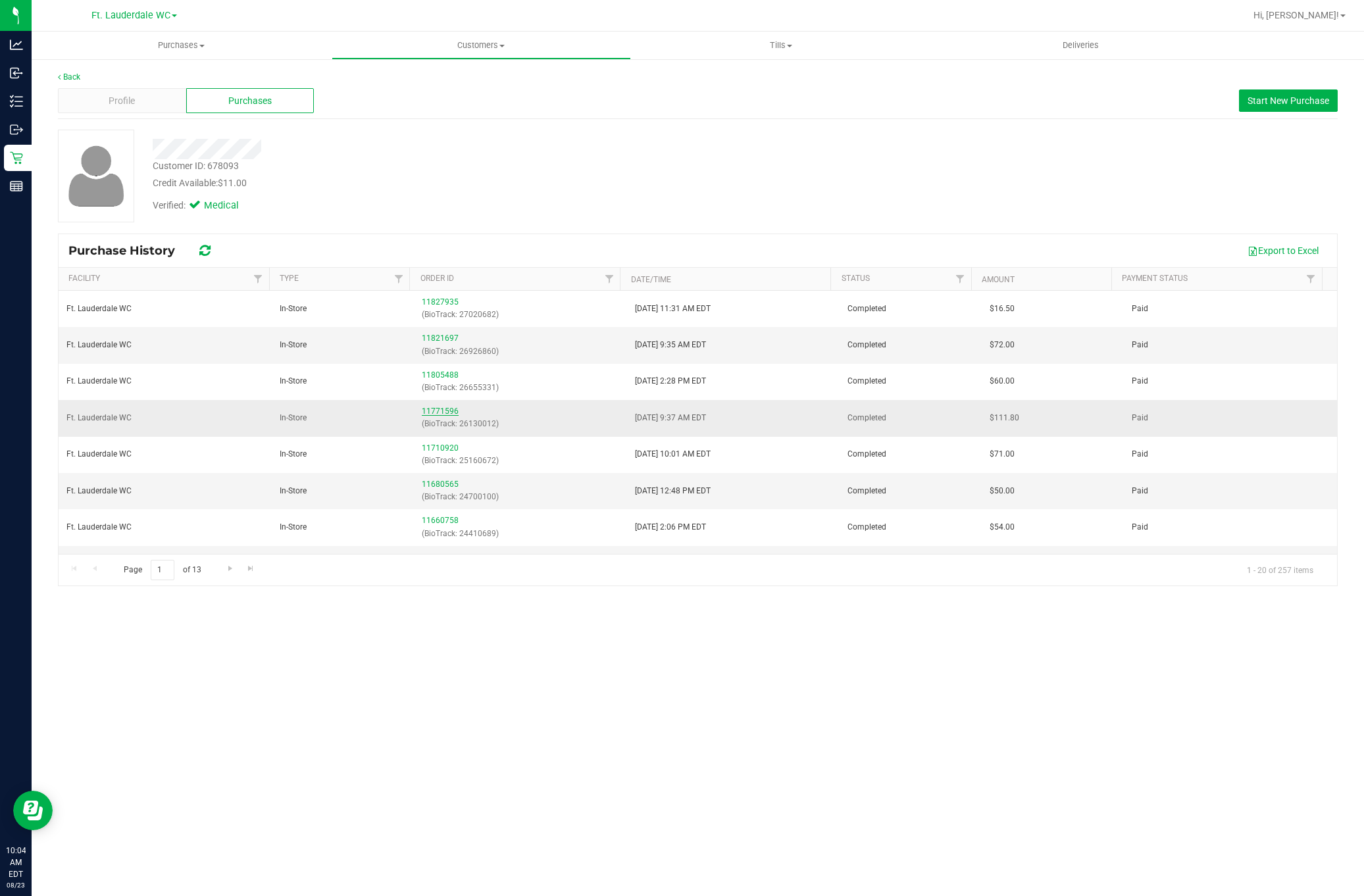
click at [438, 411] on link "11771596" at bounding box center [440, 411] width 37 height 10
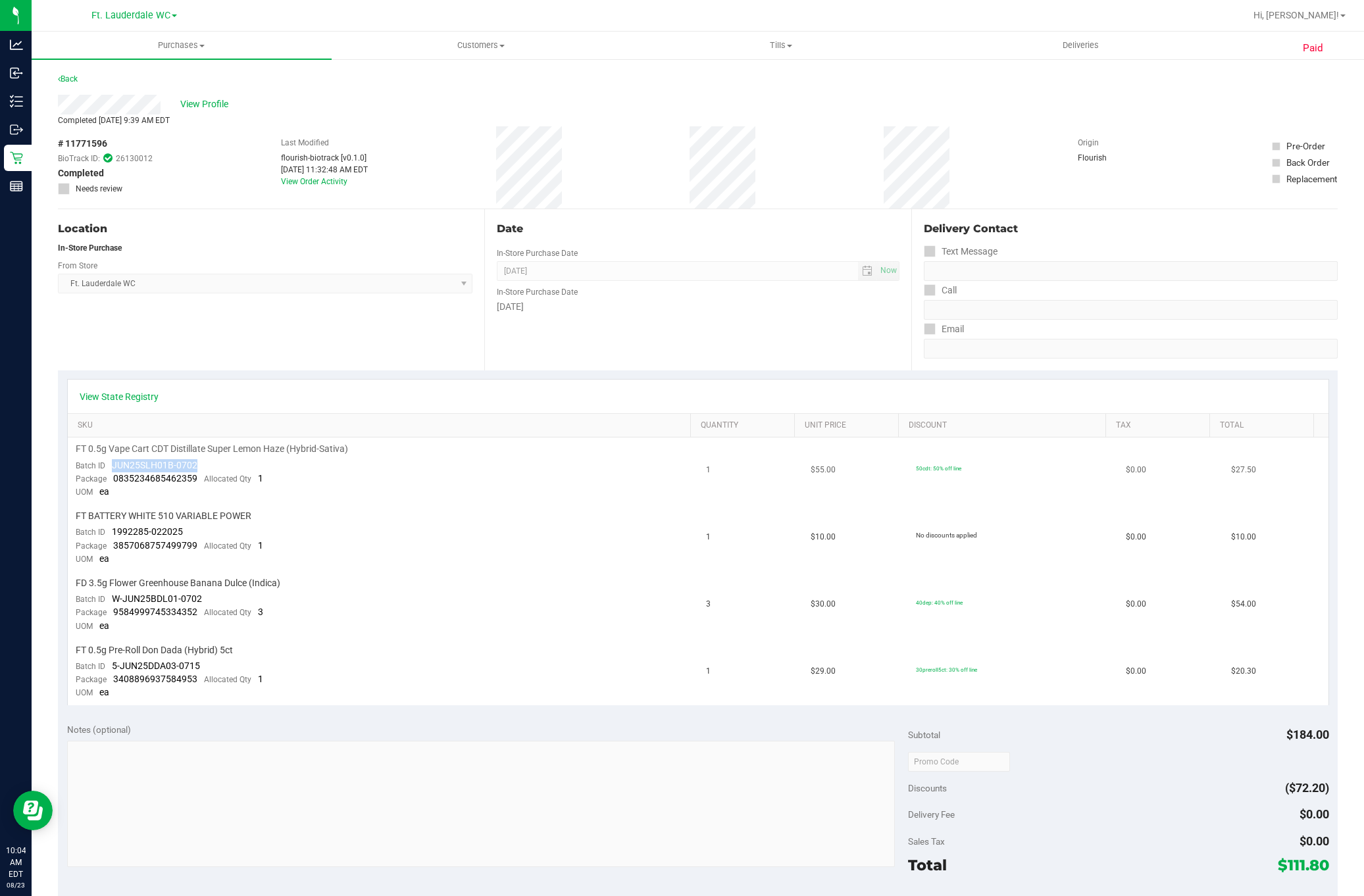
drag, startPoint x: 113, startPoint y: 463, endPoint x: 203, endPoint y: 461, distance: 90.0
click at [198, 462] on td "FT 0.5g Vape Cart CDT Distillate Super Lemon Haze (Hybrid-Sativa) Batch ID JUN2…" at bounding box center [383, 471] width 631 height 67
copy span "JUN25SLH01B-0702"
click at [215, 104] on span "View Profile" at bounding box center [207, 104] width 53 height 14
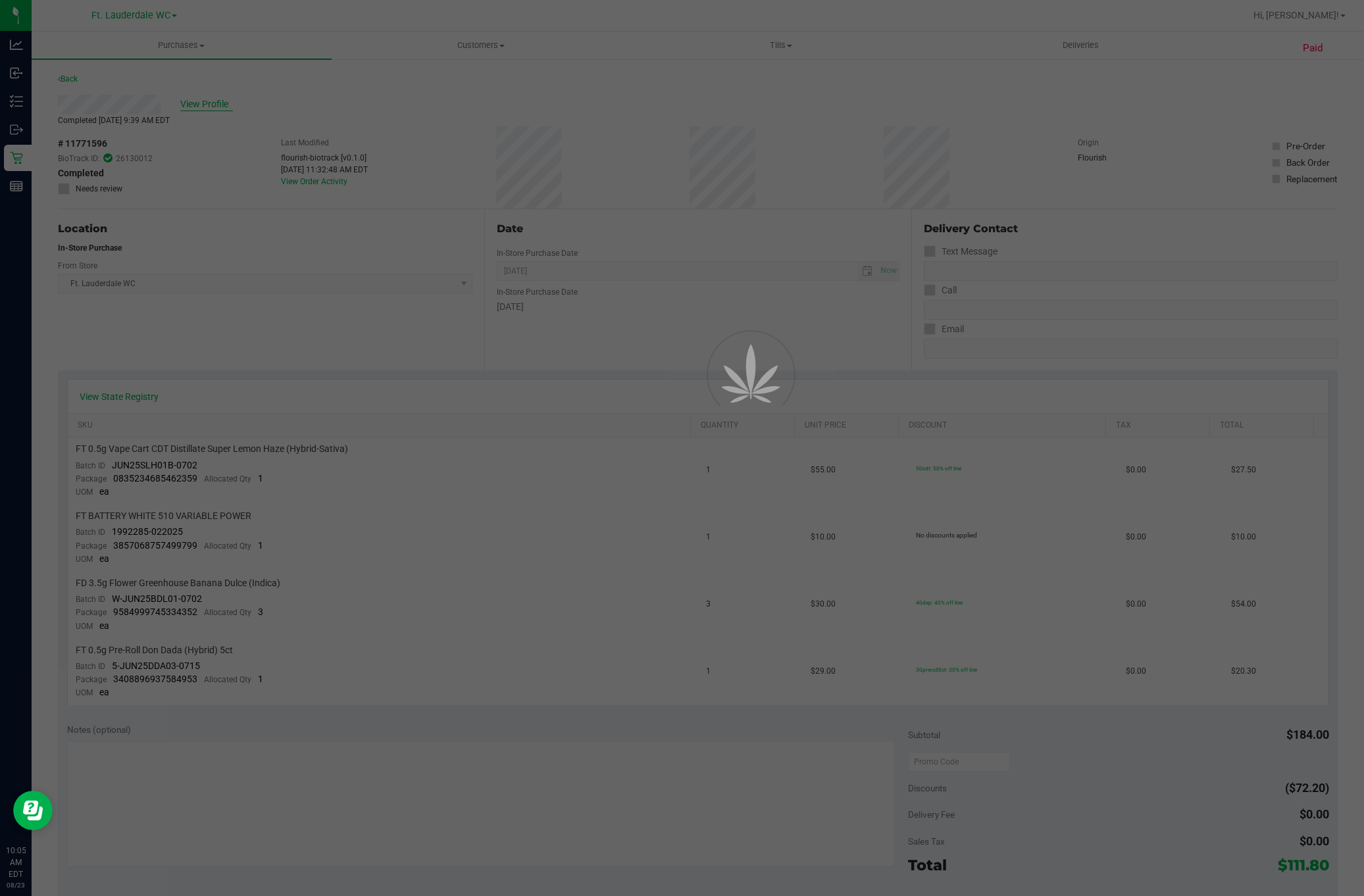
click at [215, 104] on div at bounding box center [682, 448] width 1364 height 896
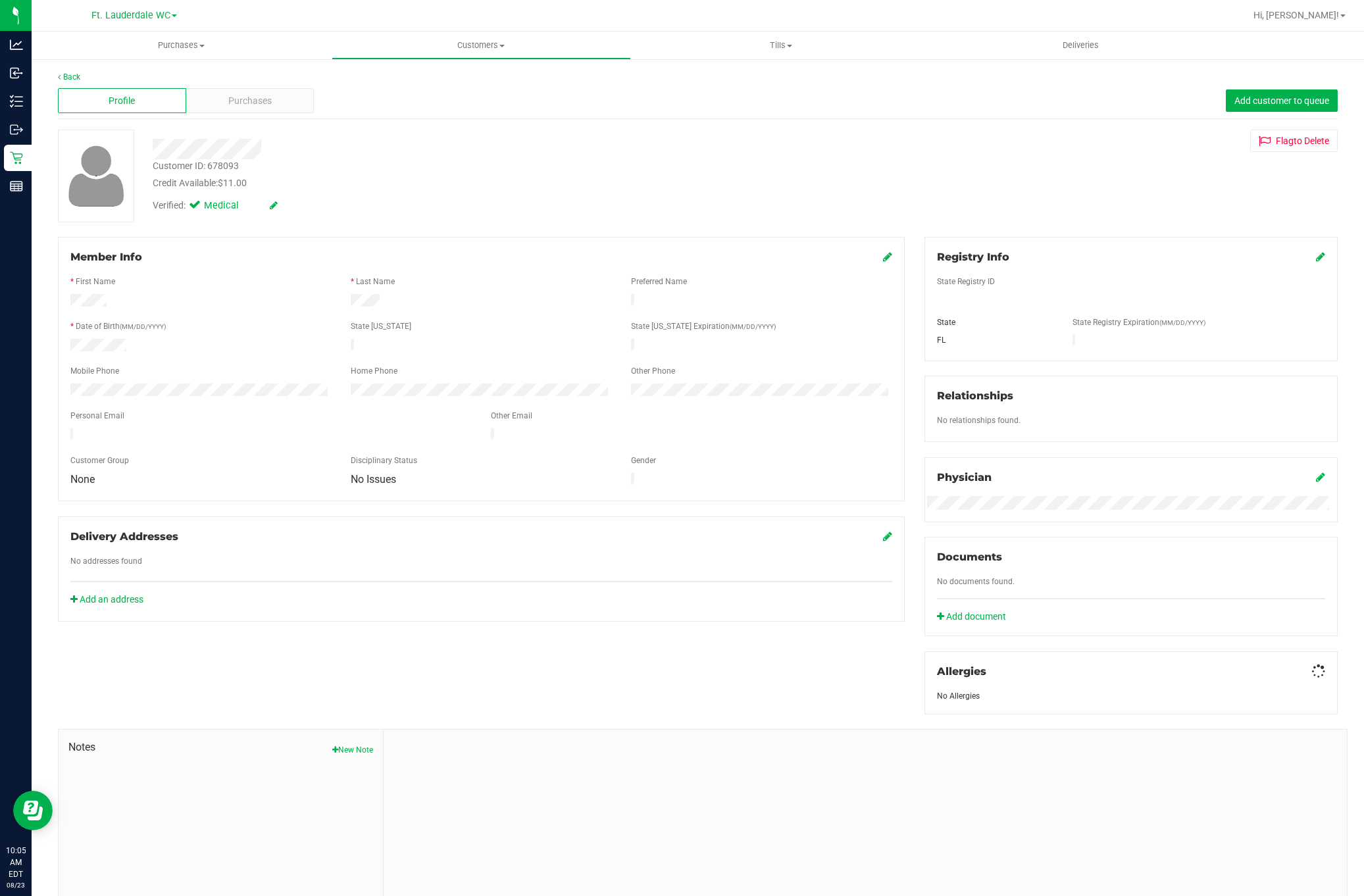
click at [215, 104] on div "Purchases" at bounding box center [250, 101] width 128 height 25
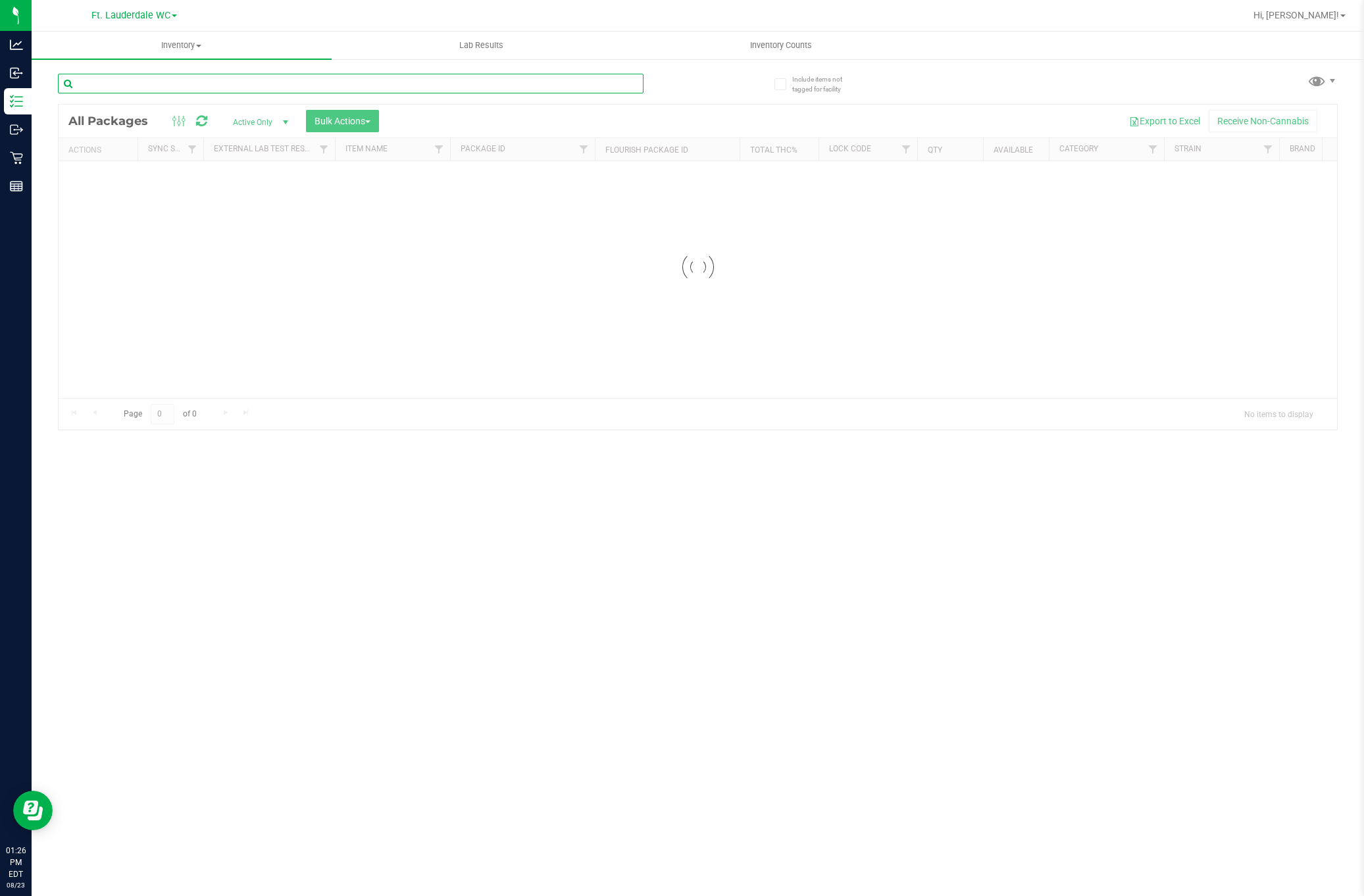
click at [205, 83] on input "text" at bounding box center [351, 83] width 586 height 20
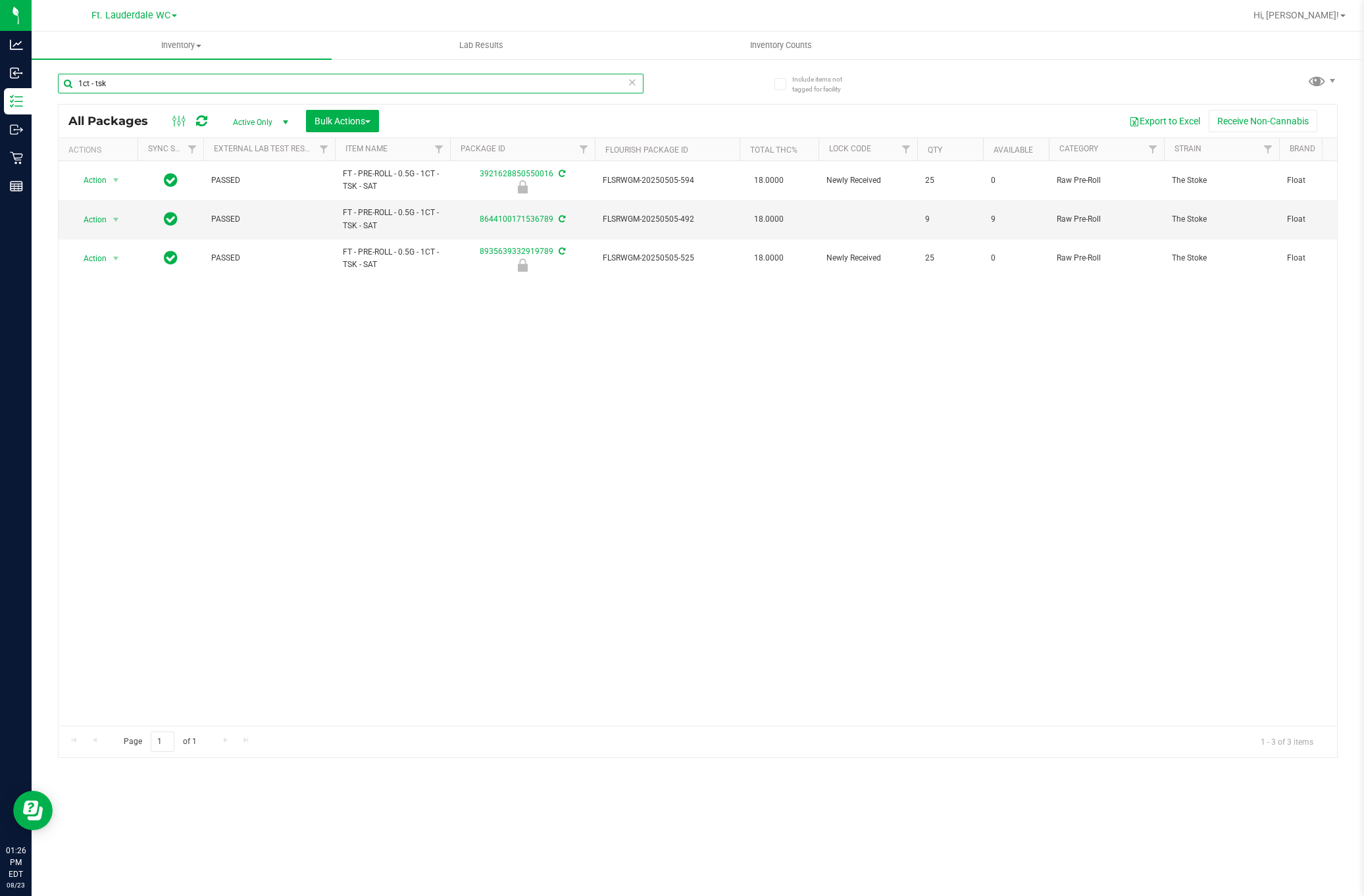
type input "1ct - tsk"
